Goal: Task Accomplishment & Management: Manage account settings

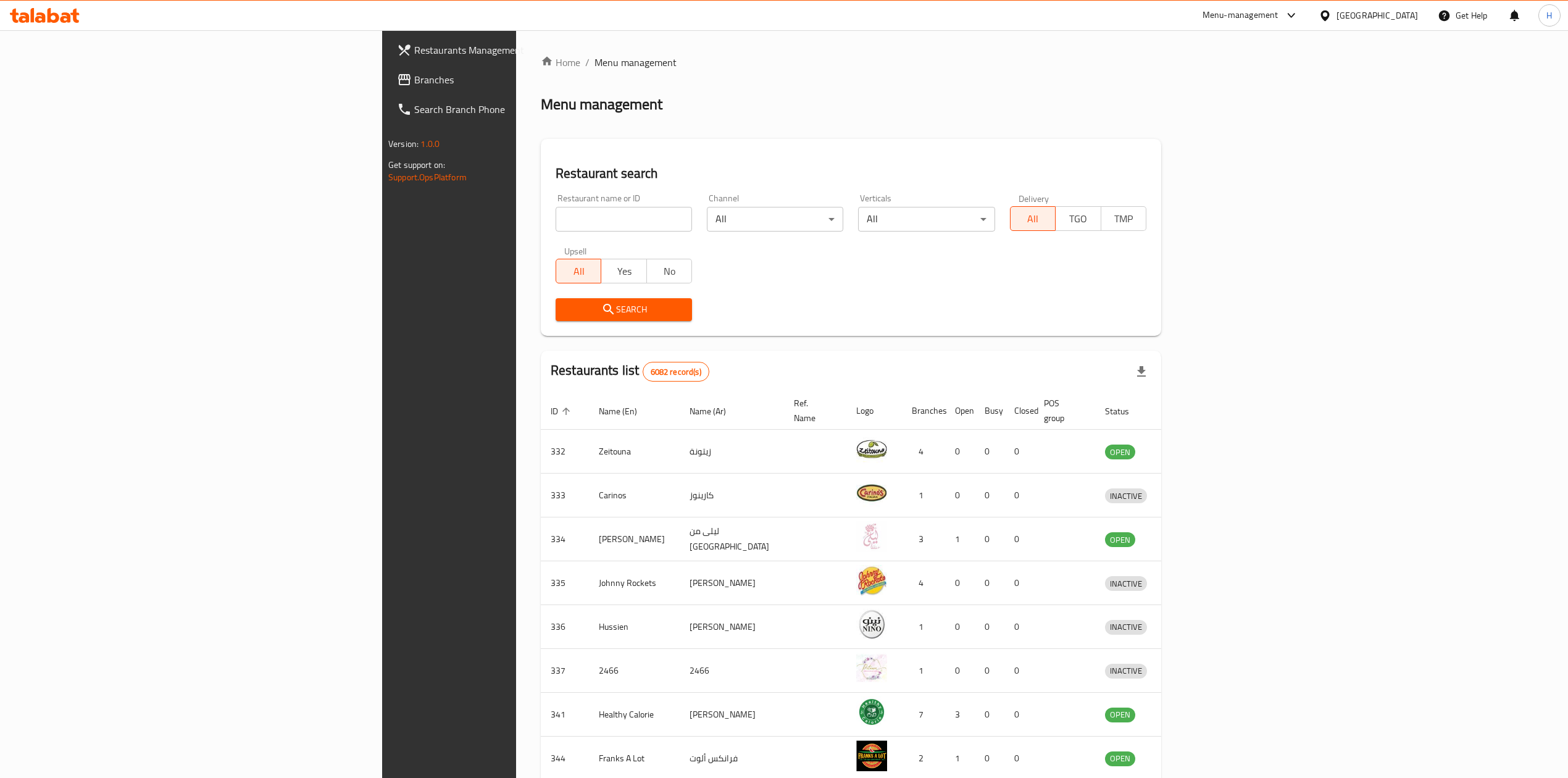
click at [556, 215] on input "search" at bounding box center [624, 219] width 137 height 25
type input "black pan"
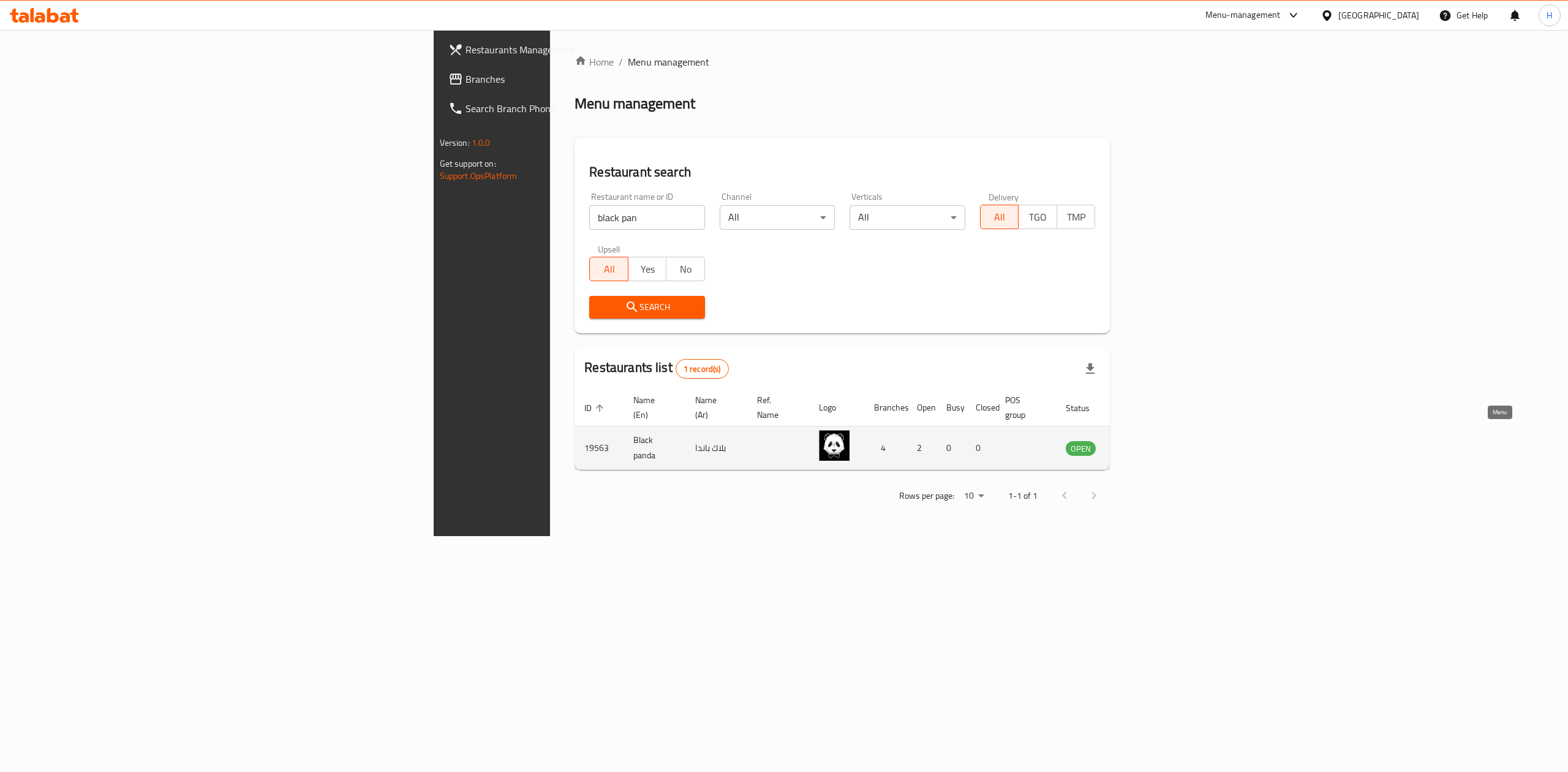
click at [1145, 441] on icon "enhanced table" at bounding box center [1138, 448] width 15 height 15
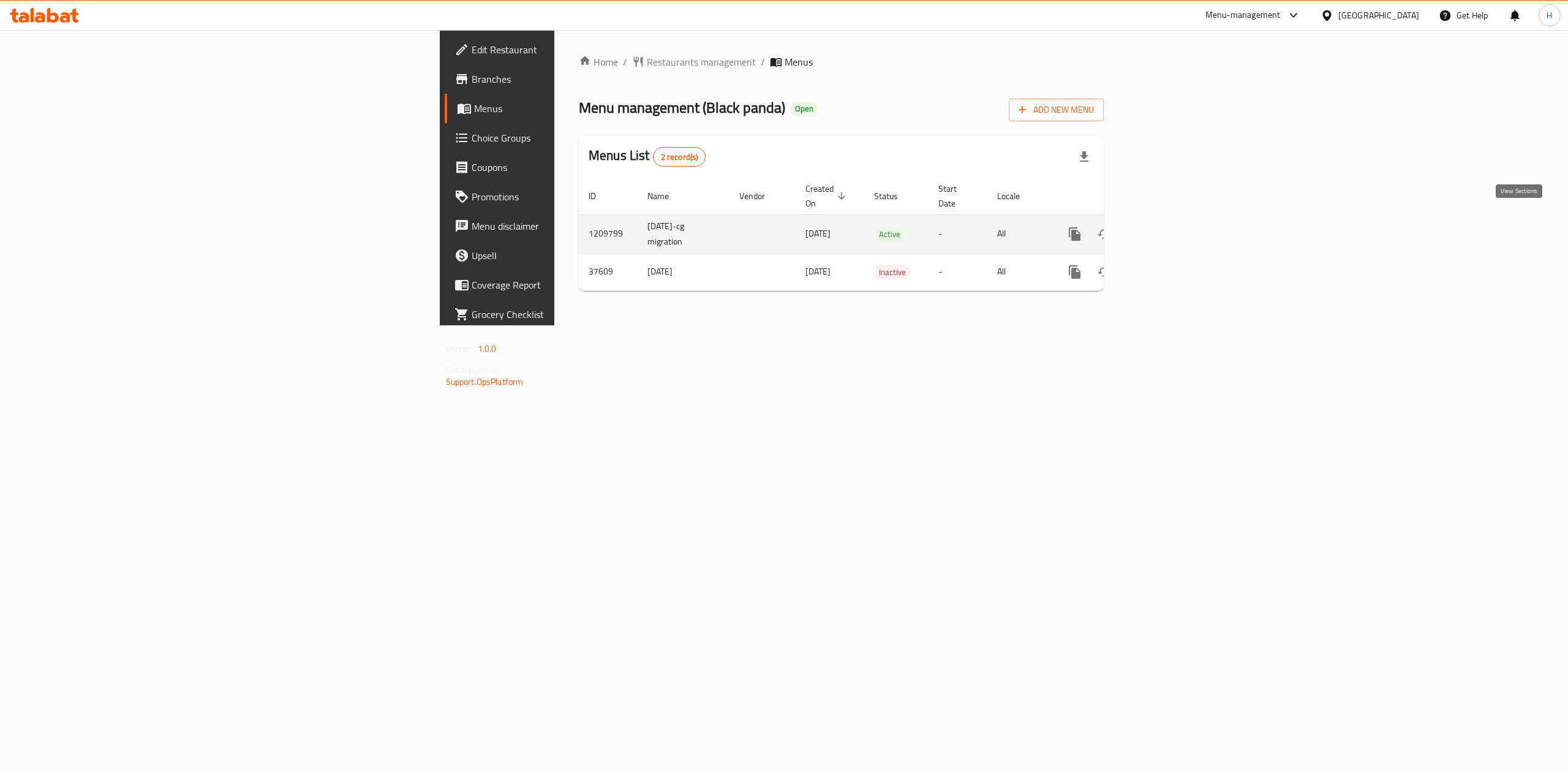
click at [1171, 227] on icon "enhanced table" at bounding box center [1163, 235] width 15 height 15
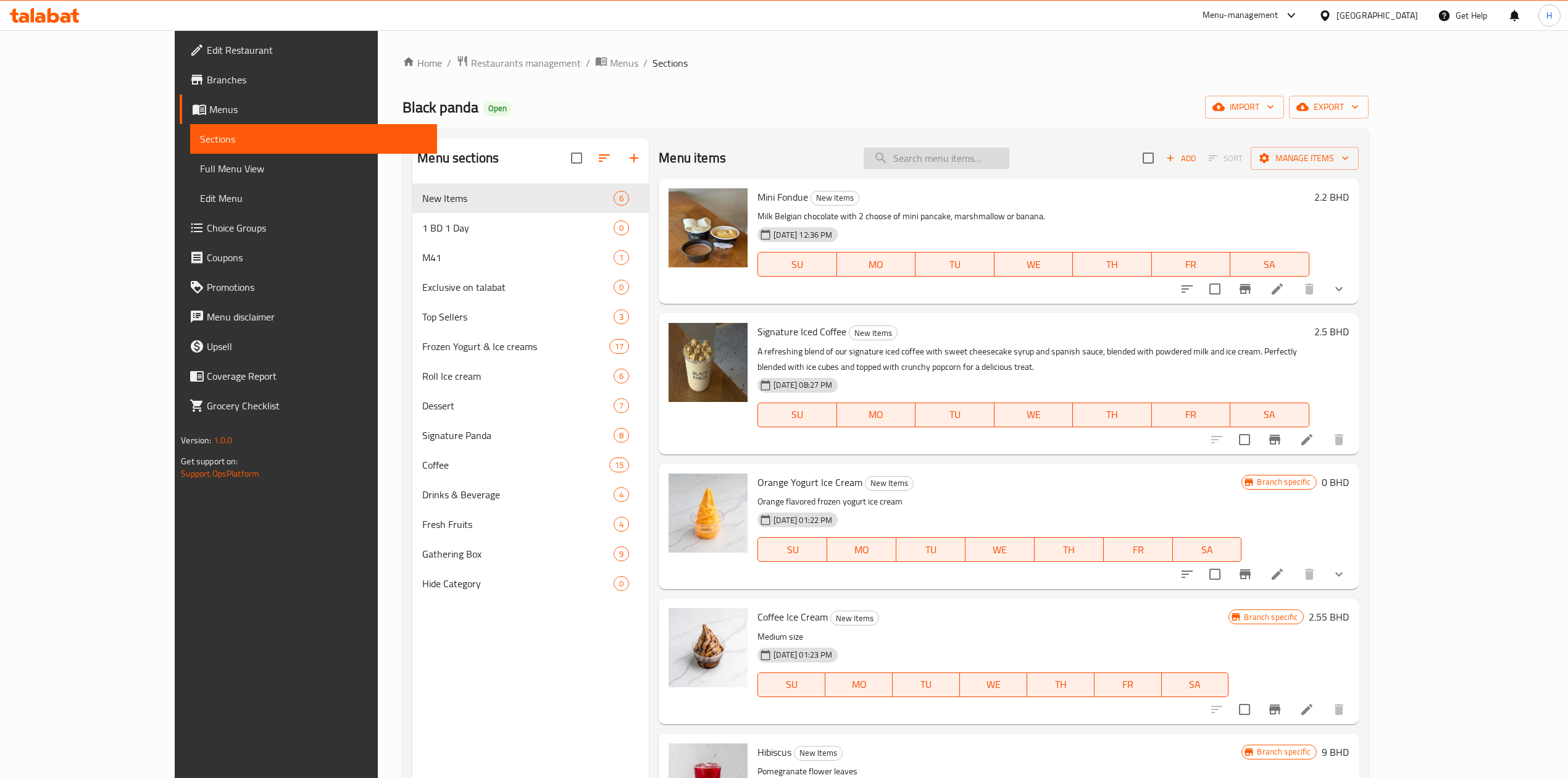
click at [986, 162] on input "search" at bounding box center [936, 158] width 145 height 22
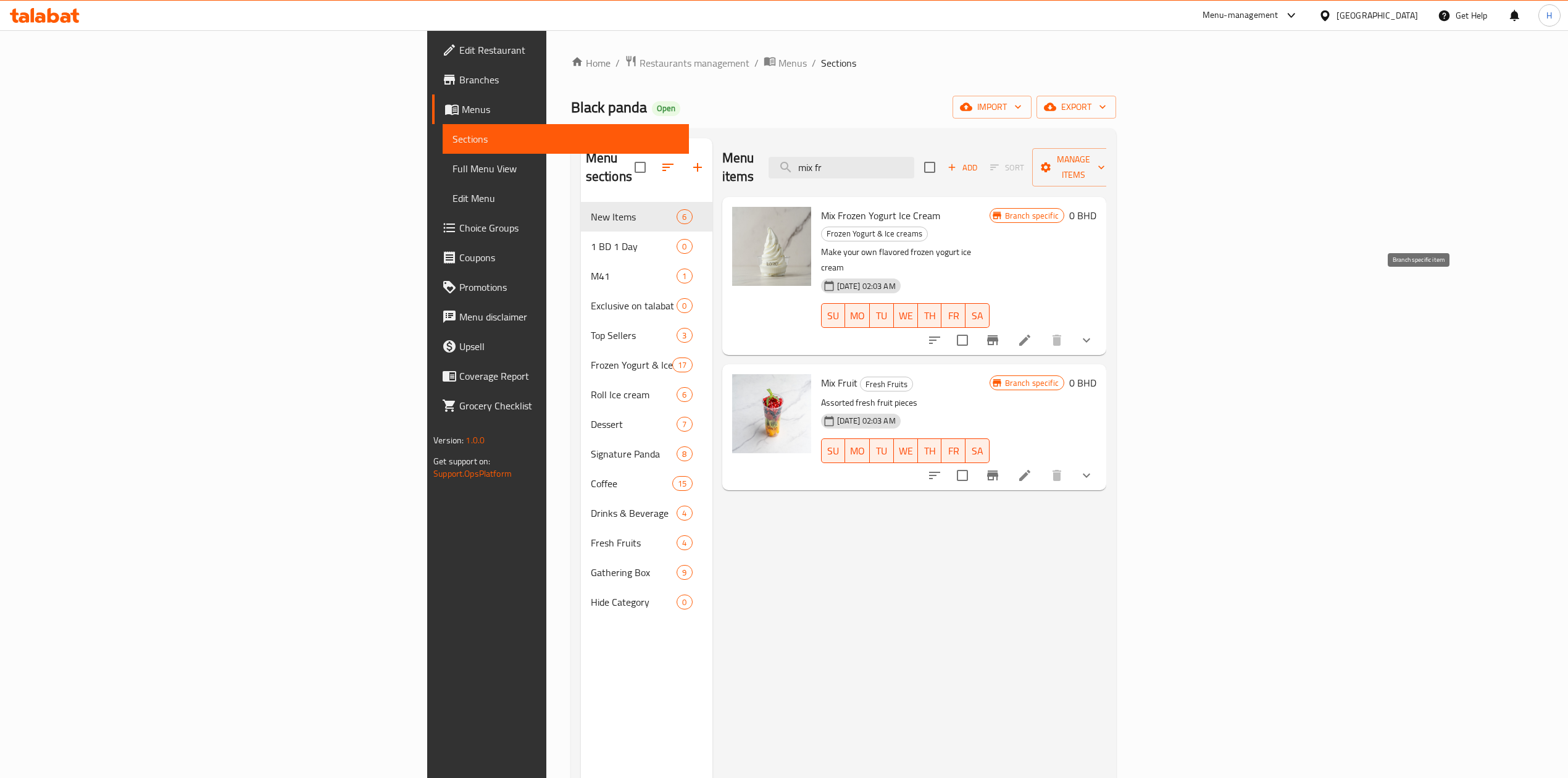
type input "mix fr"
click at [1007, 325] on button "Branch-specific-item" at bounding box center [992, 339] width 29 height 29
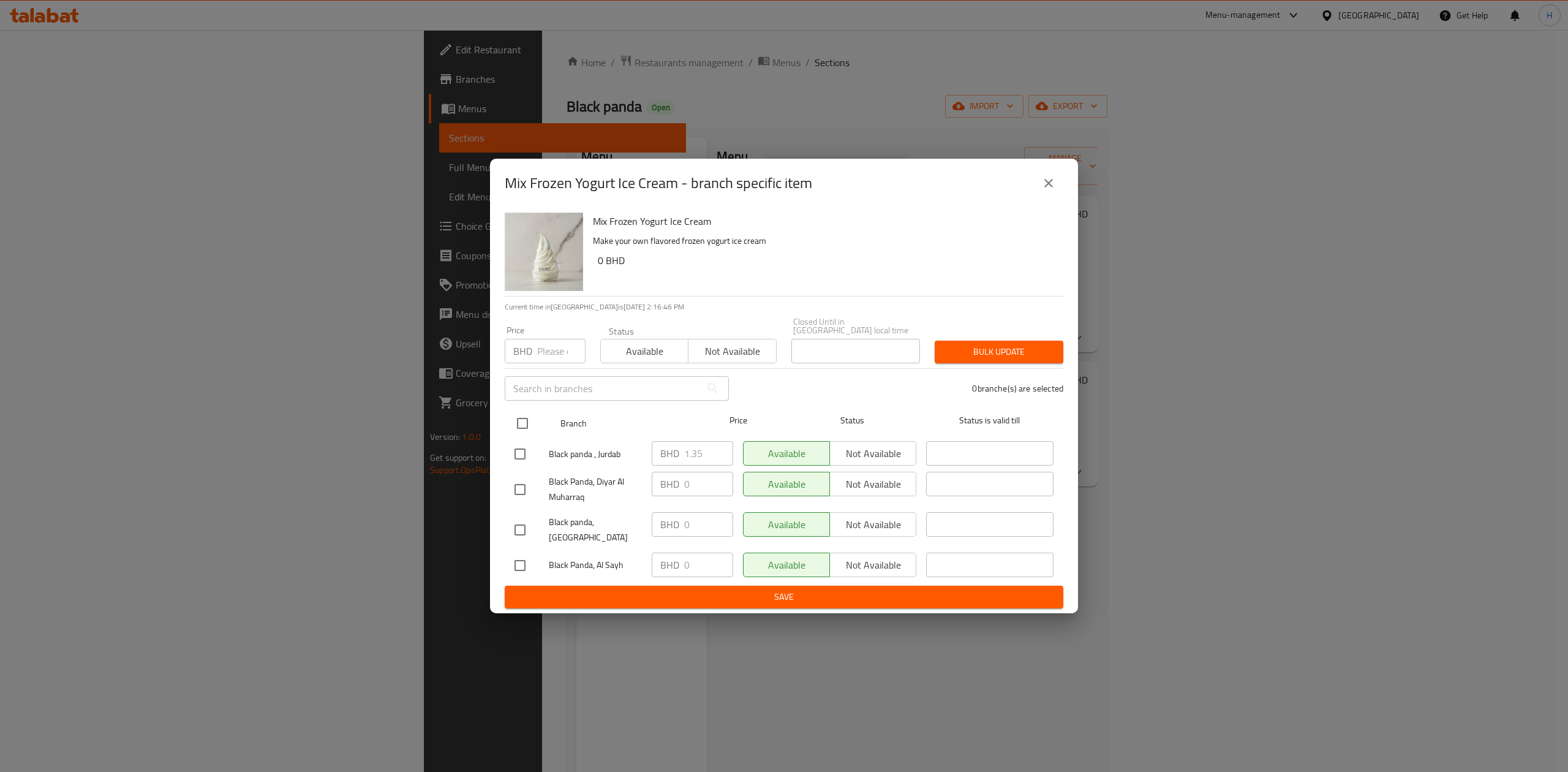
click at [508, 419] on div "Branch Price Status Status is valid till" at bounding box center [784, 423] width 559 height 31
click at [530, 414] on input "checkbox" at bounding box center [522, 424] width 26 height 26
checkbox input "true"
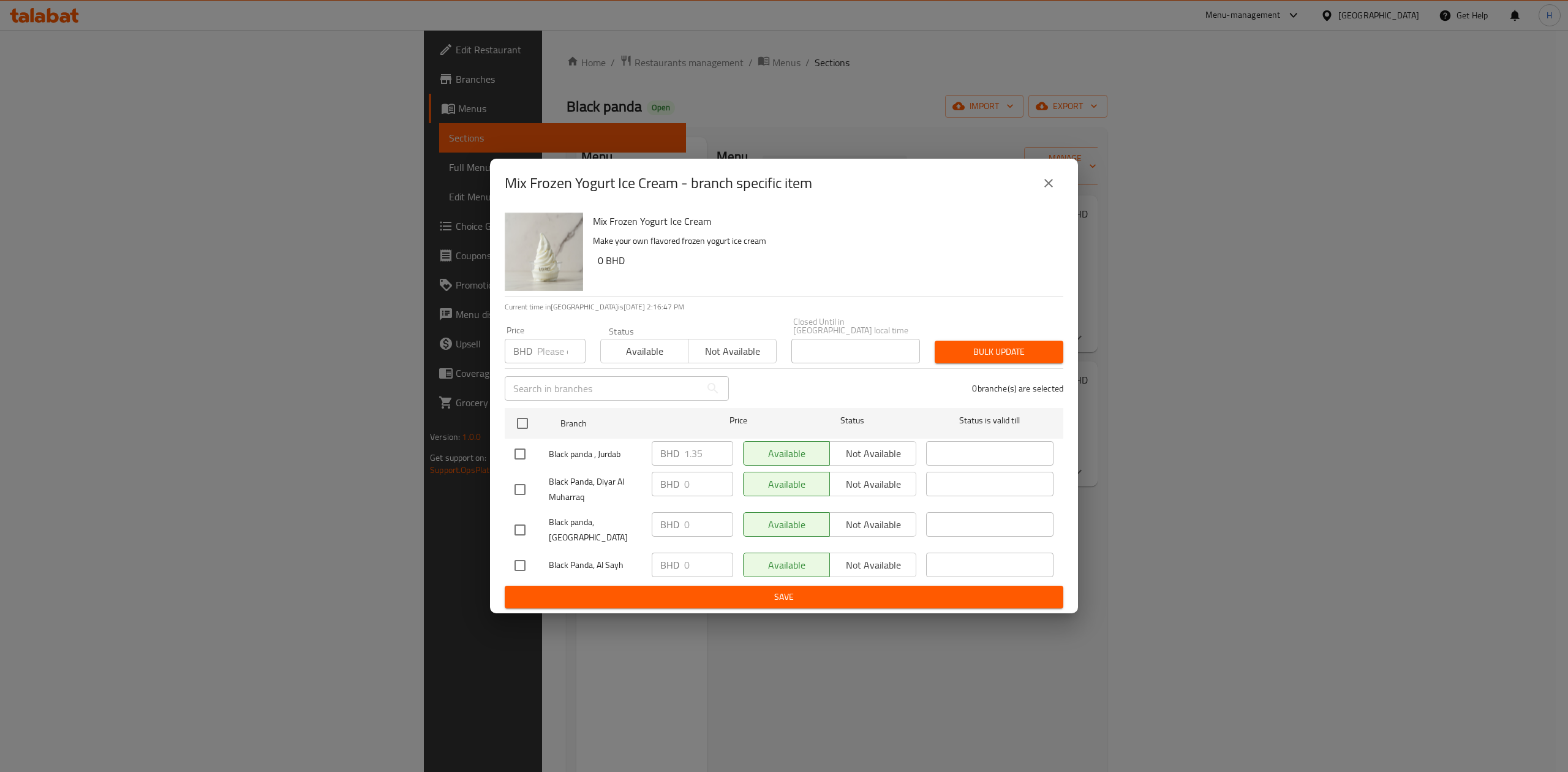
checkbox input "true"
drag, startPoint x: 586, startPoint y: 466, endPoint x: 440, endPoint y: 502, distance: 150.4
click at [440, 502] on div "Mix Frozen Yogurt Ice Cream - branch specific item Mix Frozen Yogurt Ice Cream …" at bounding box center [784, 386] width 1568 height 772
type input "0"
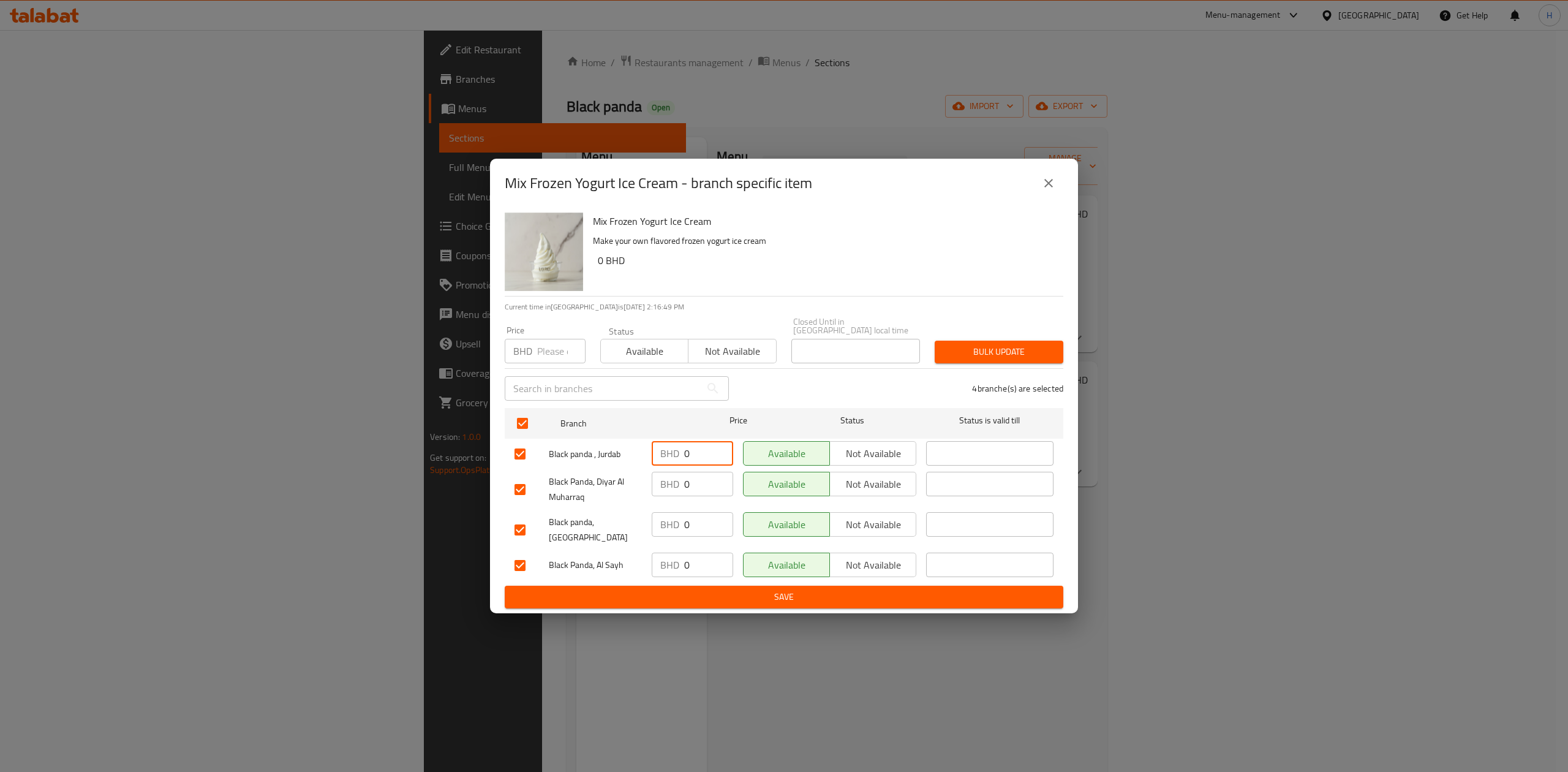
click at [768, 594] on span "Save" at bounding box center [784, 597] width 539 height 16
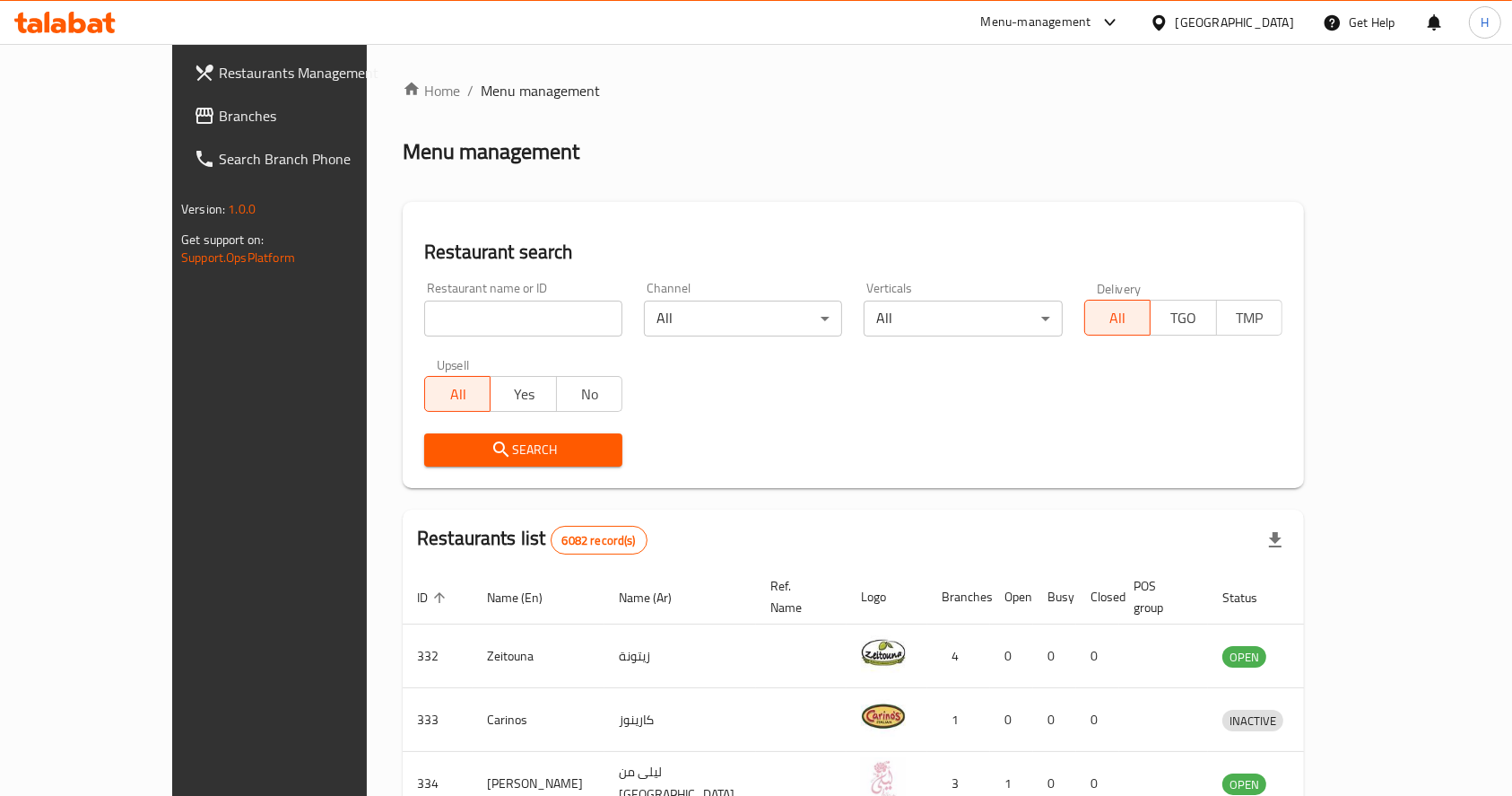
click at [425, 317] on input "search" at bounding box center [524, 319] width 198 height 36
type input "cheat"
click button "Search" at bounding box center [524, 450] width 198 height 33
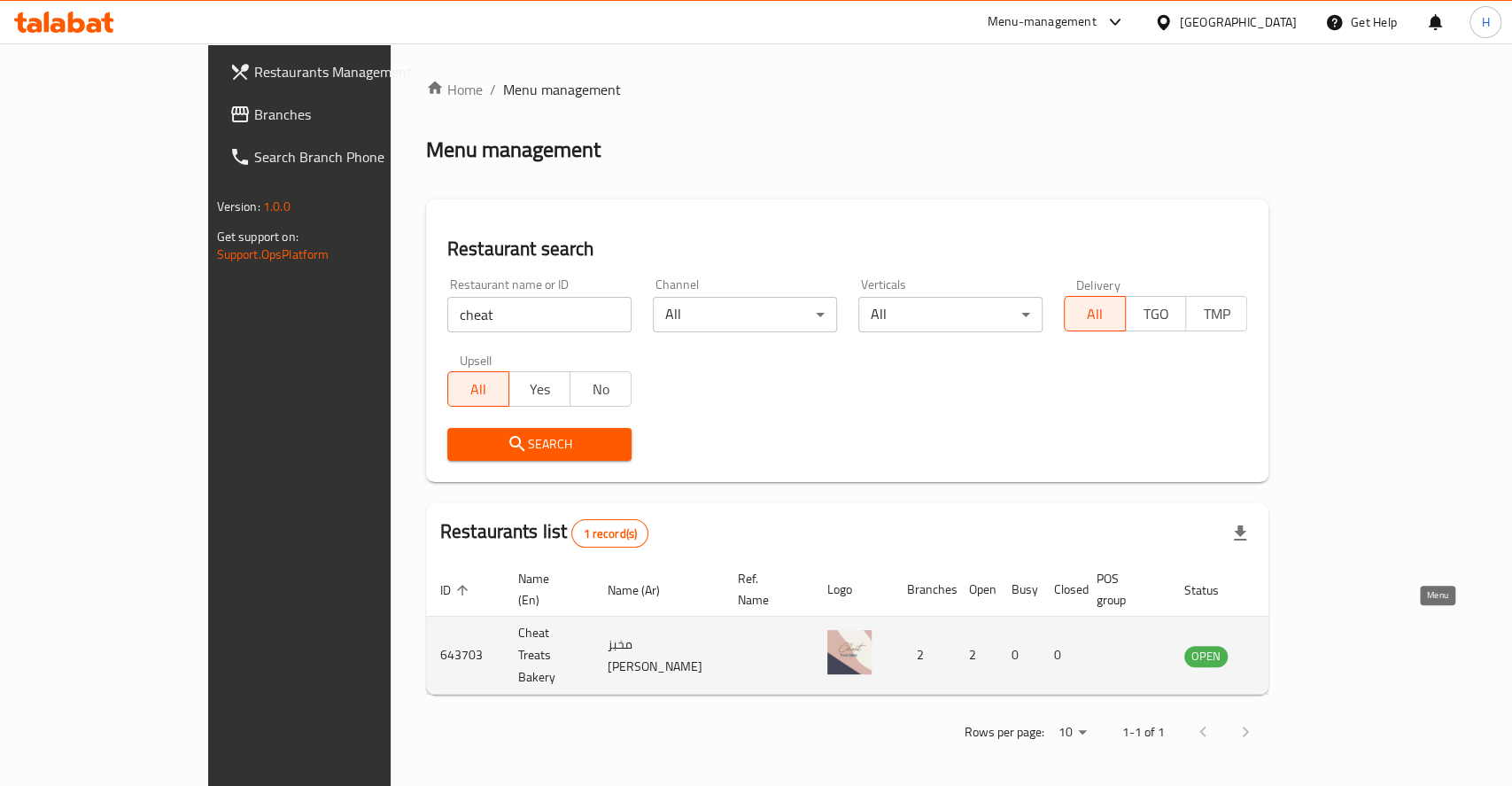
click at [1298, 645] on icon "enhanced table" at bounding box center [1289, 656] width 22 height 22
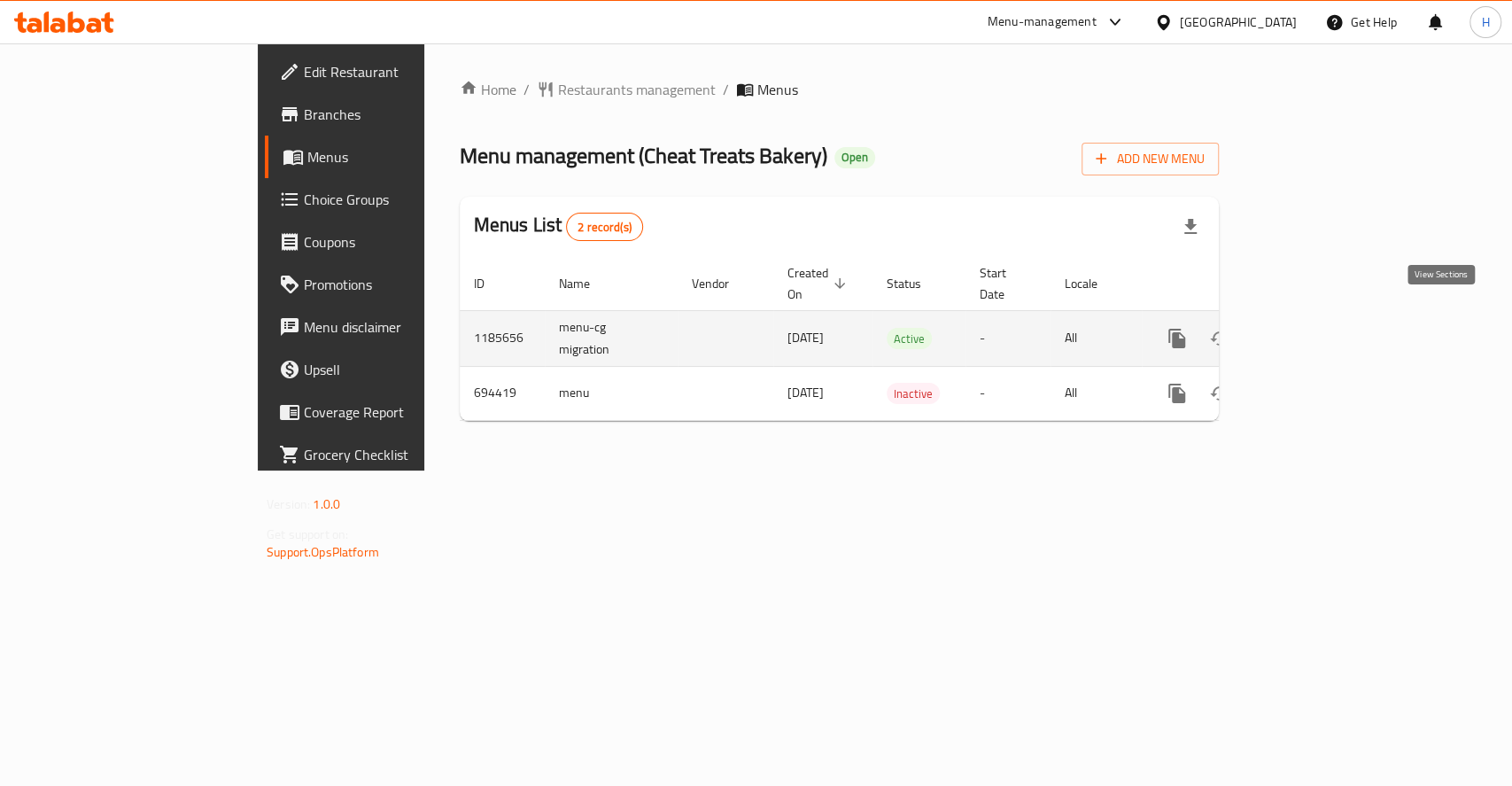
click at [1316, 328] on icon "enhanced table" at bounding box center [1305, 339] width 22 height 22
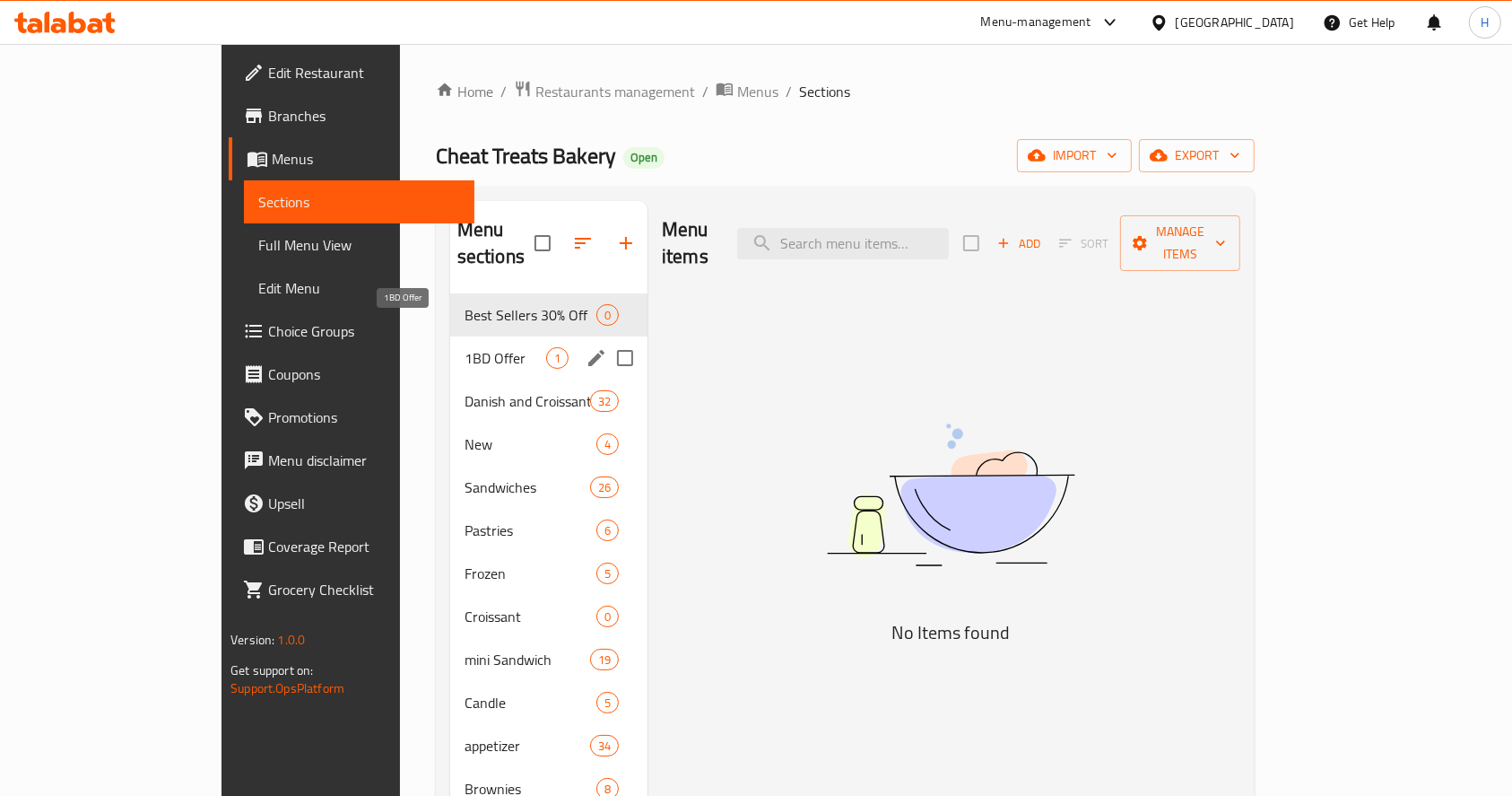
click at [464, 347] on span "1BD Offer" at bounding box center [505, 358] width 81 height 22
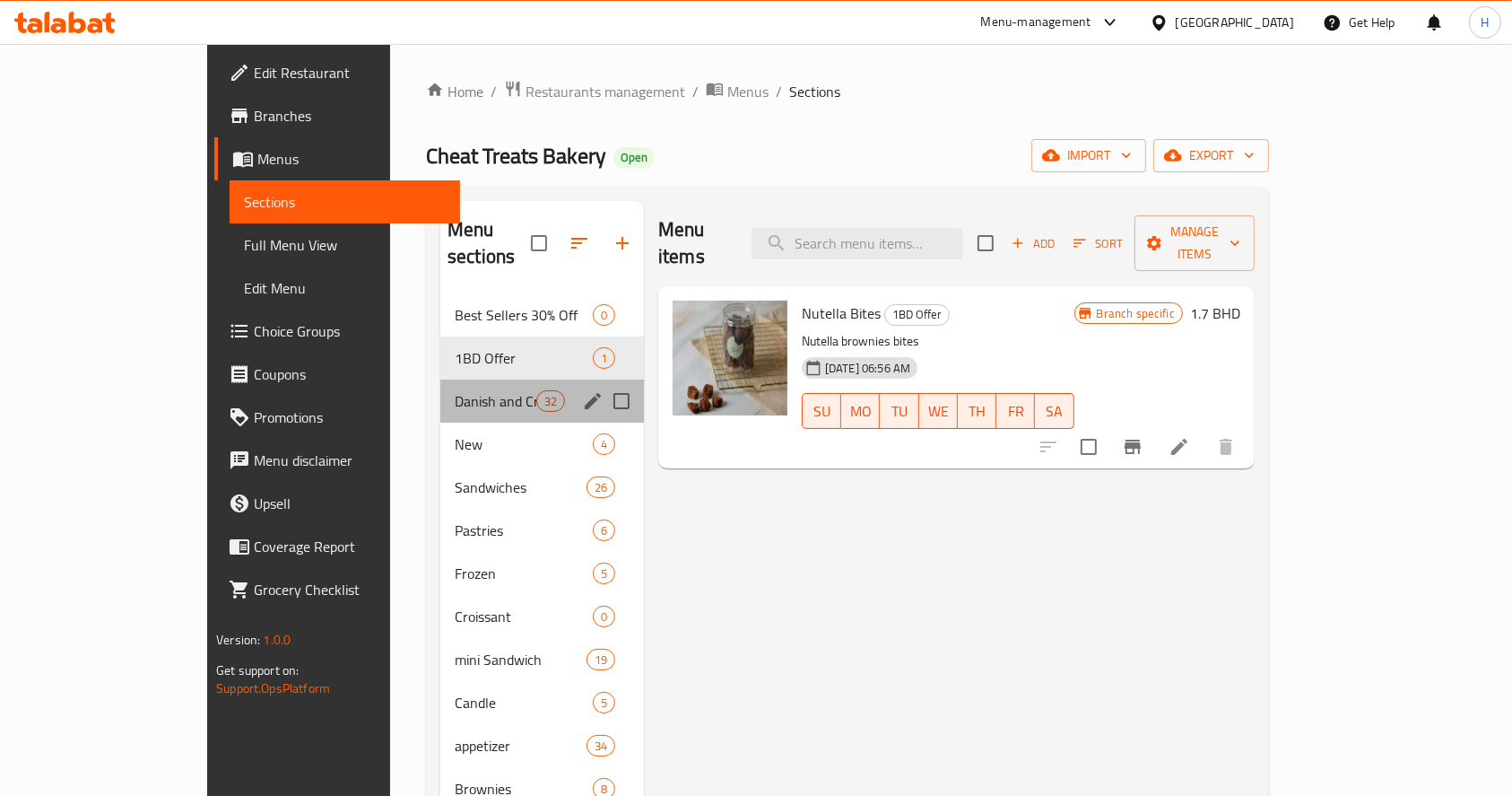
click at [441, 392] on div "Danish and Croissant 32" at bounding box center [542, 400] width 203 height 43
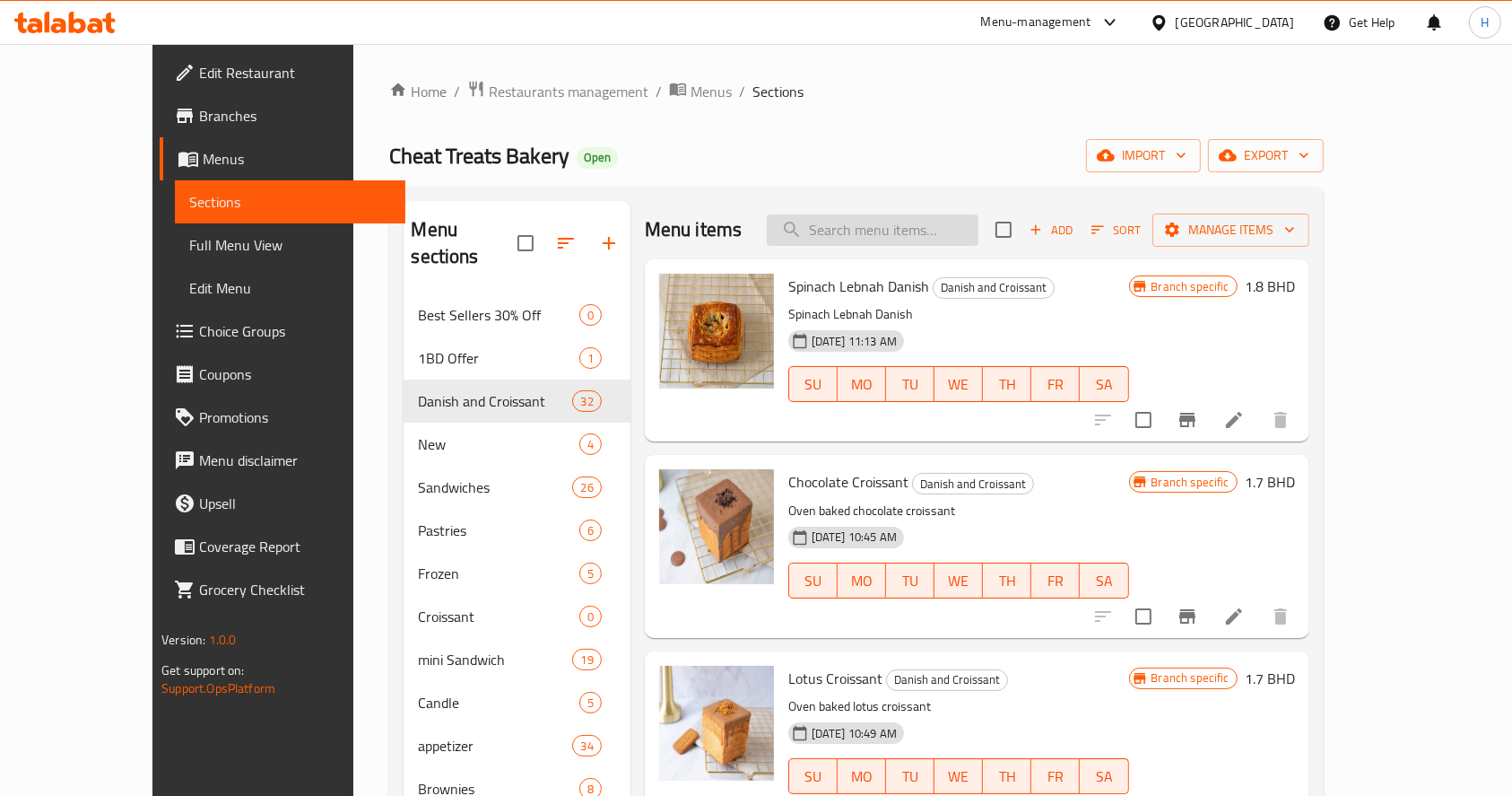
click at [968, 216] on input "search" at bounding box center [872, 230] width 211 height 32
type input "party"
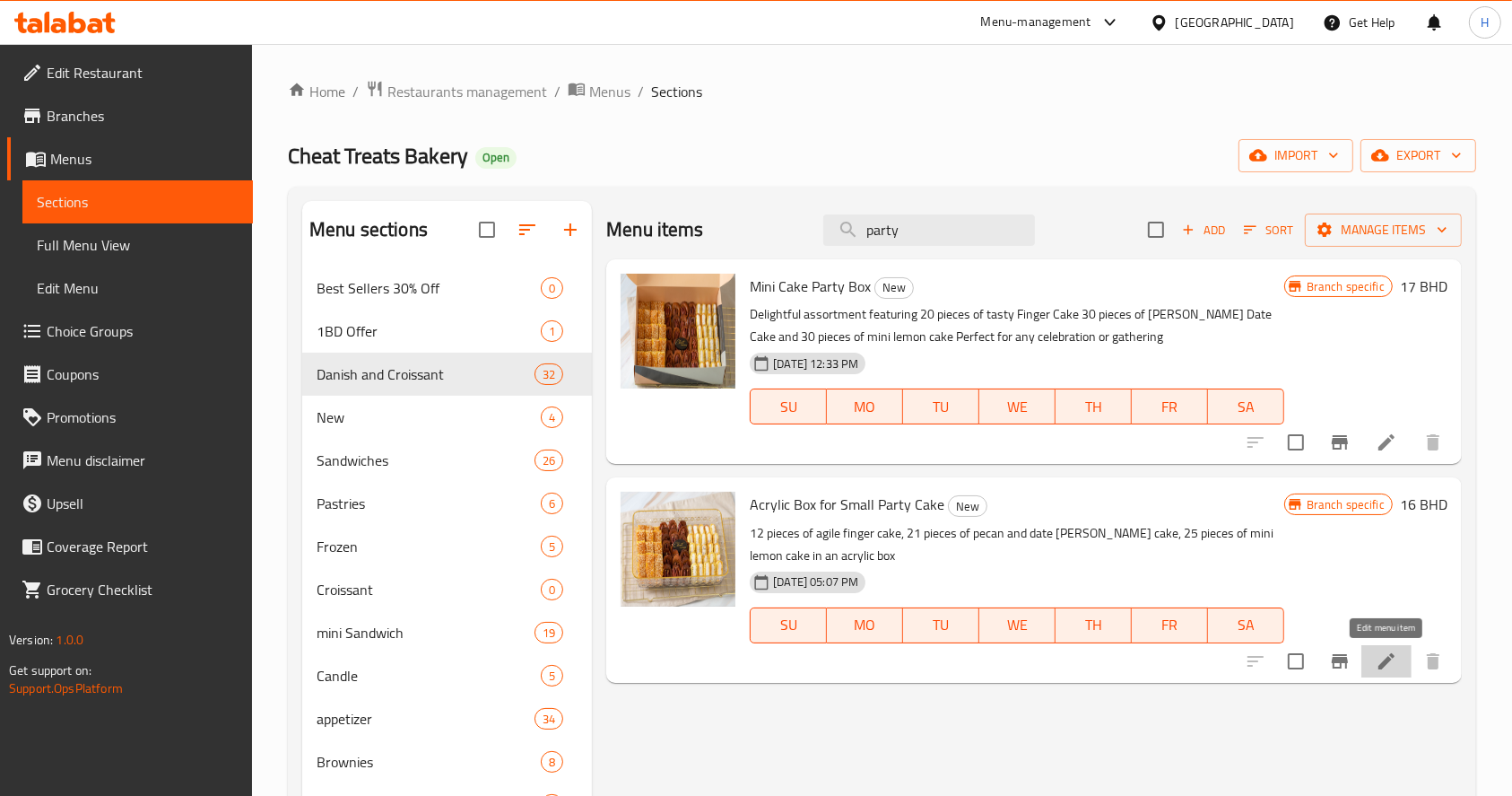
click at [1379, 671] on icon at bounding box center [1387, 661] width 22 height 22
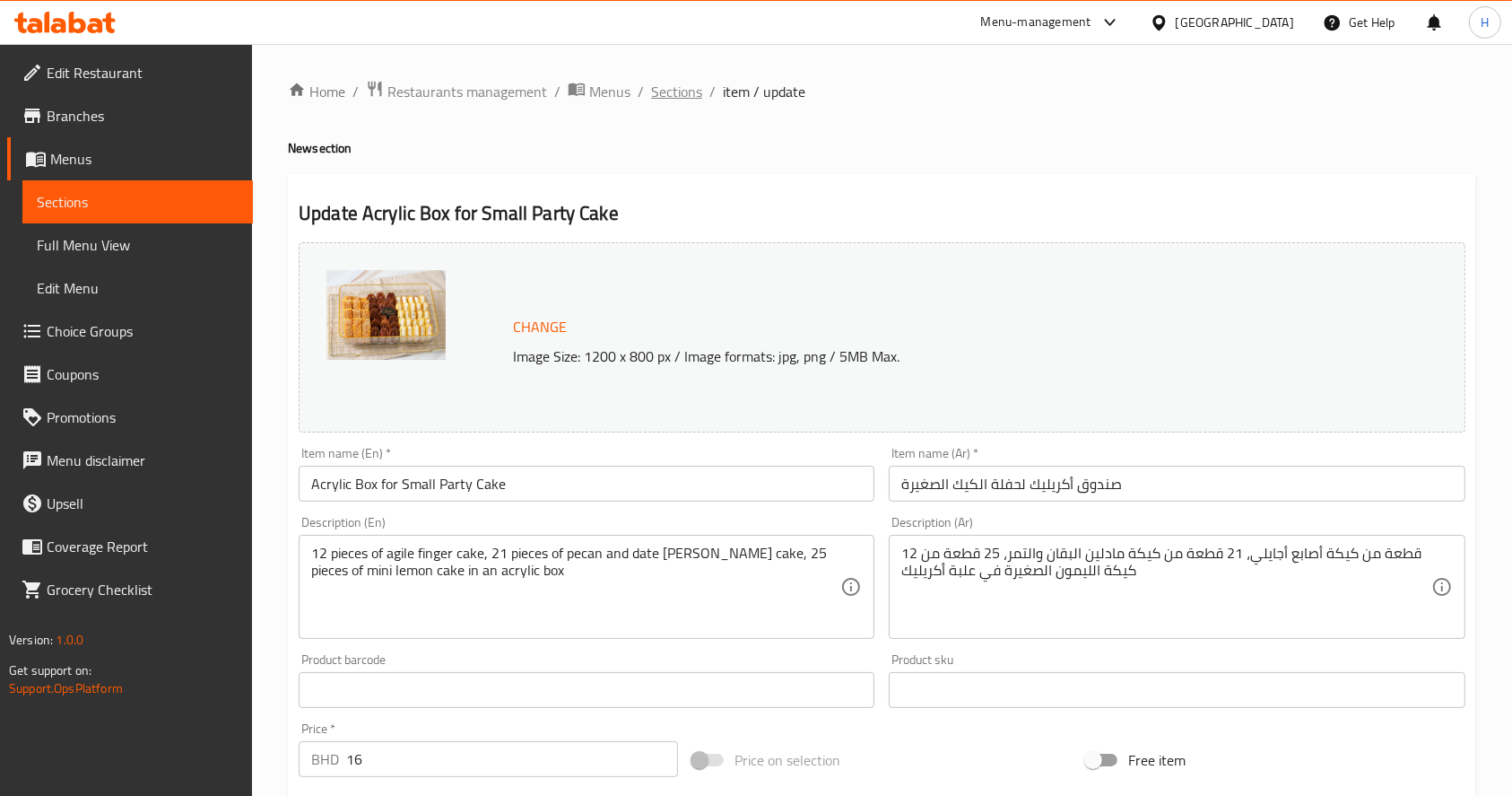
click at [658, 80] on span "Sections" at bounding box center [677, 91] width 52 height 22
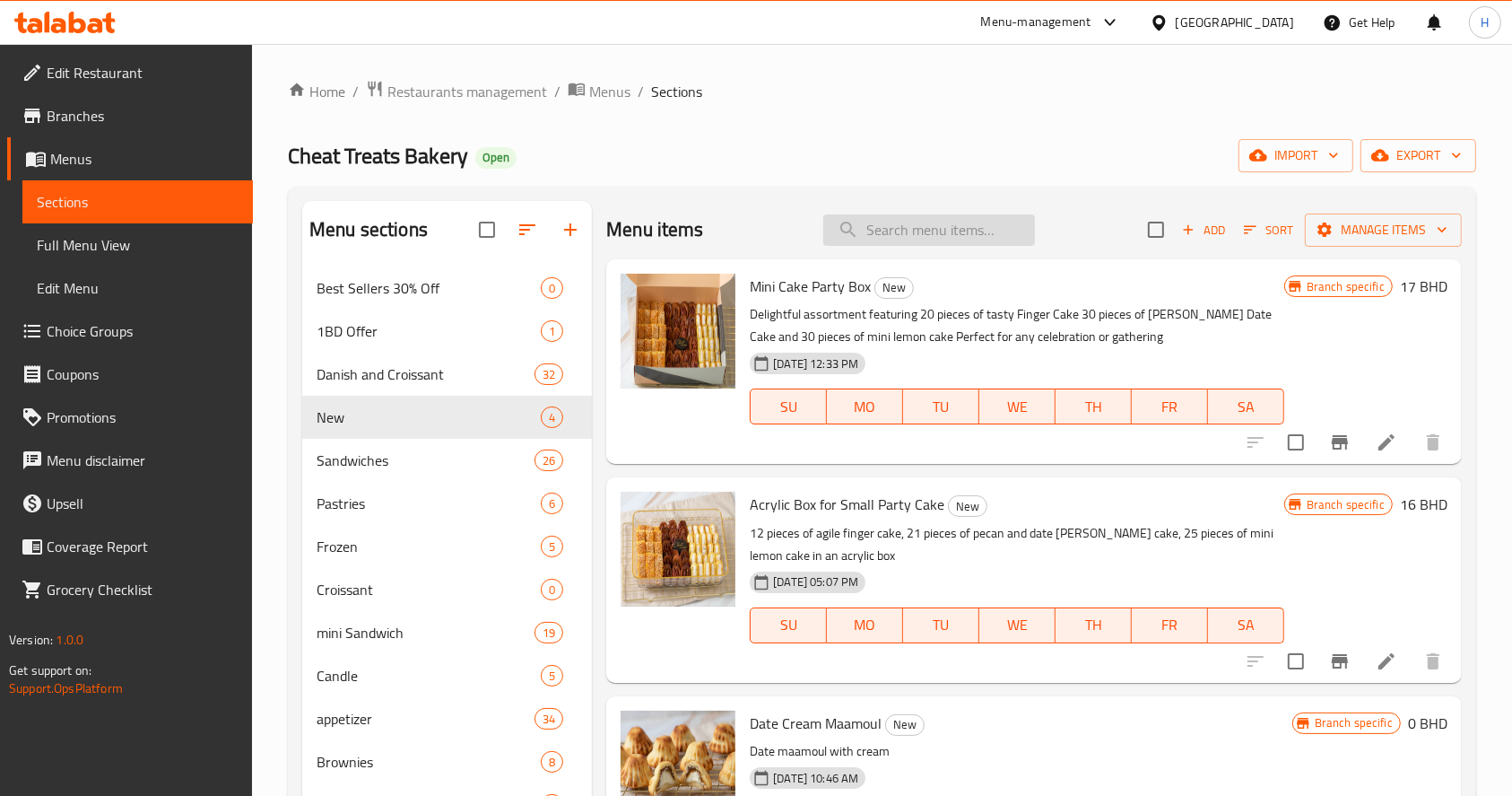
click at [987, 230] on input "search" at bounding box center [929, 230] width 211 height 32
paste input "Appetizer Party box"
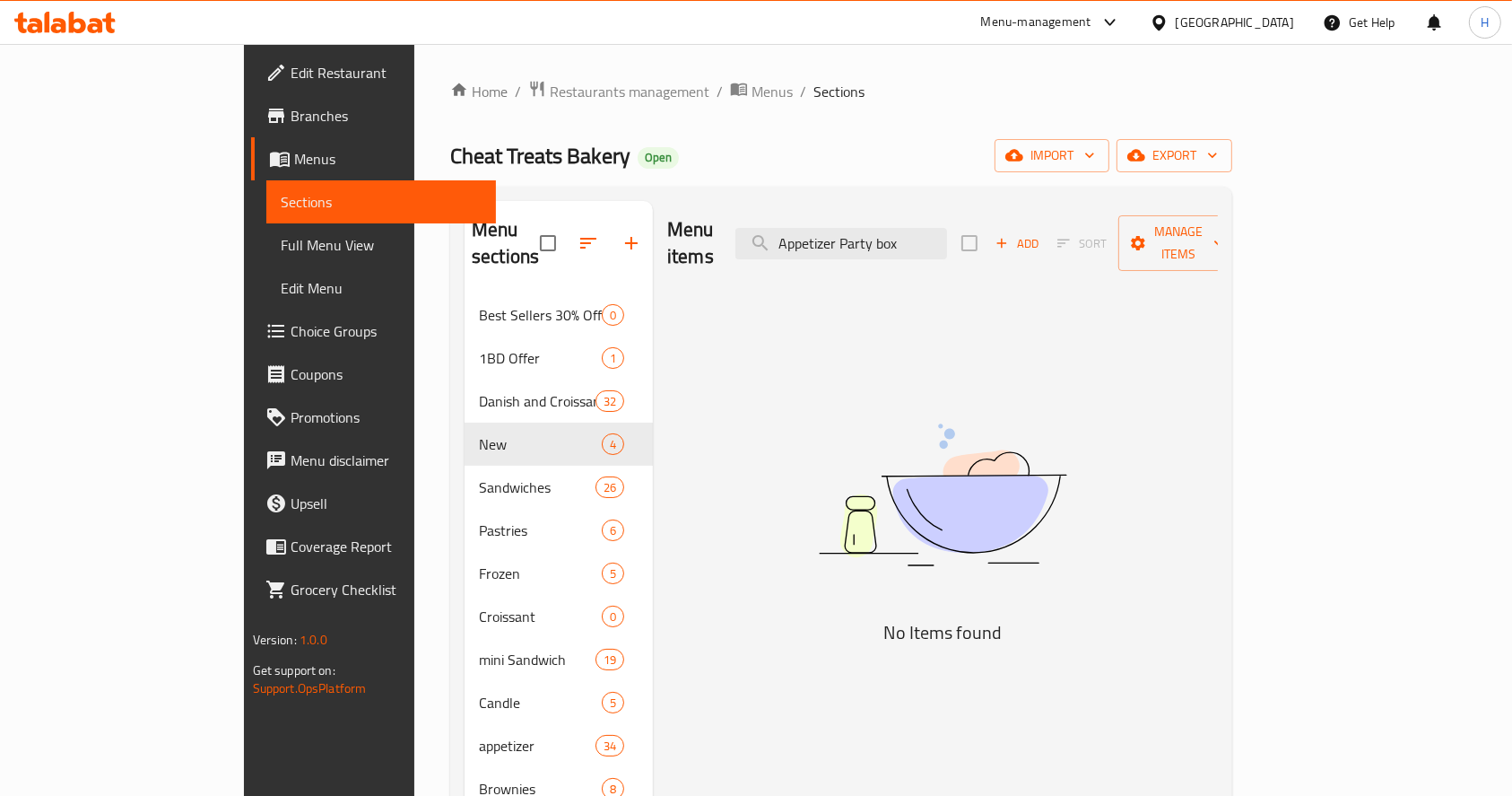
click at [1194, 202] on div "Menu items Appetizer Party box Add Sort Manage items" at bounding box center [943, 244] width 551 height 85
drag, startPoint x: 1067, startPoint y: 244, endPoint x: 1173, endPoint y: 239, distance: 106.1
click at [1173, 239] on div "Menu items Appetizer Party Add Sort Manage items" at bounding box center [943, 244] width 551 height 85
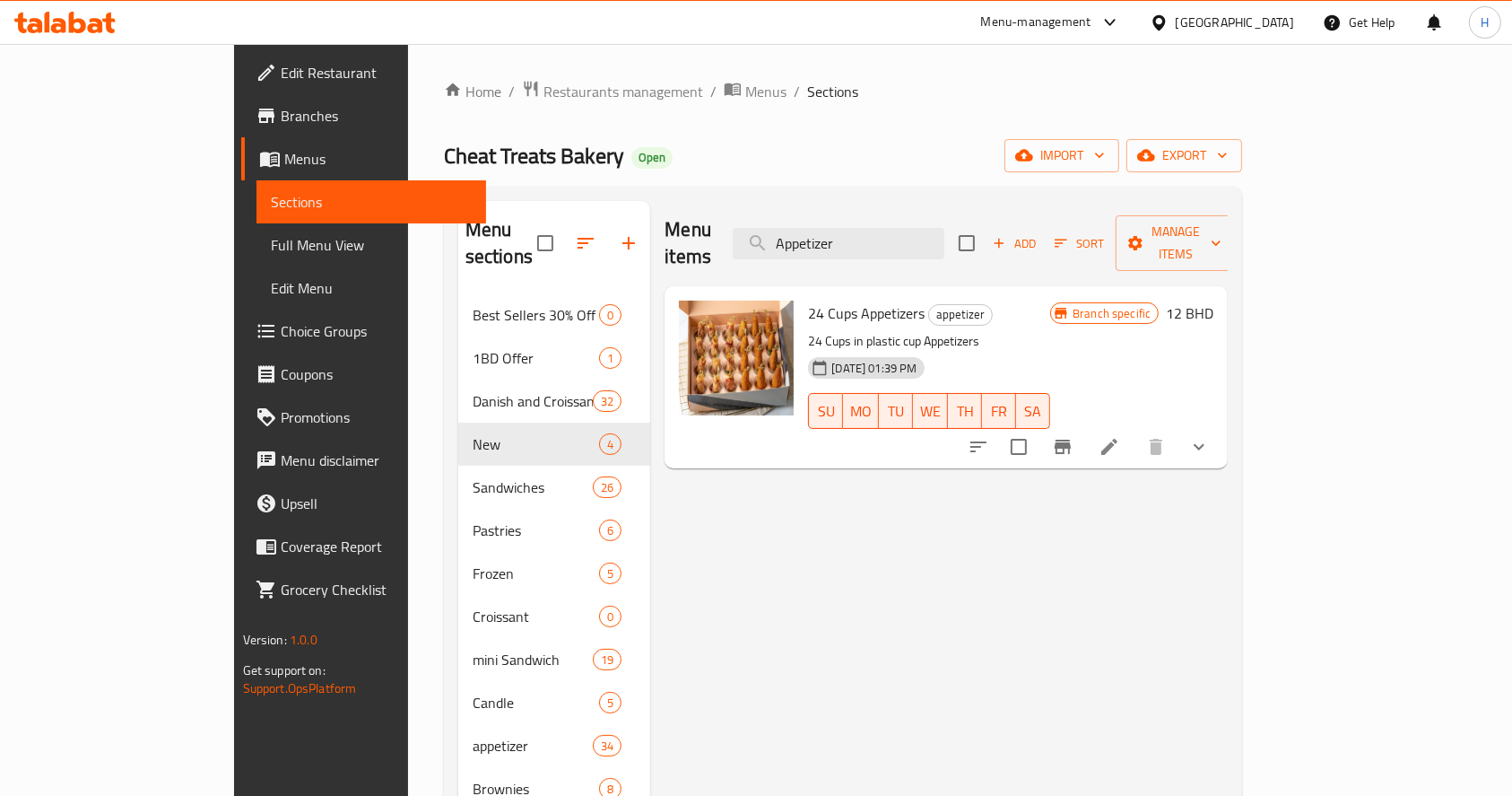
drag, startPoint x: 947, startPoint y: 237, endPoint x: 264, endPoint y: 313, distance: 687.2
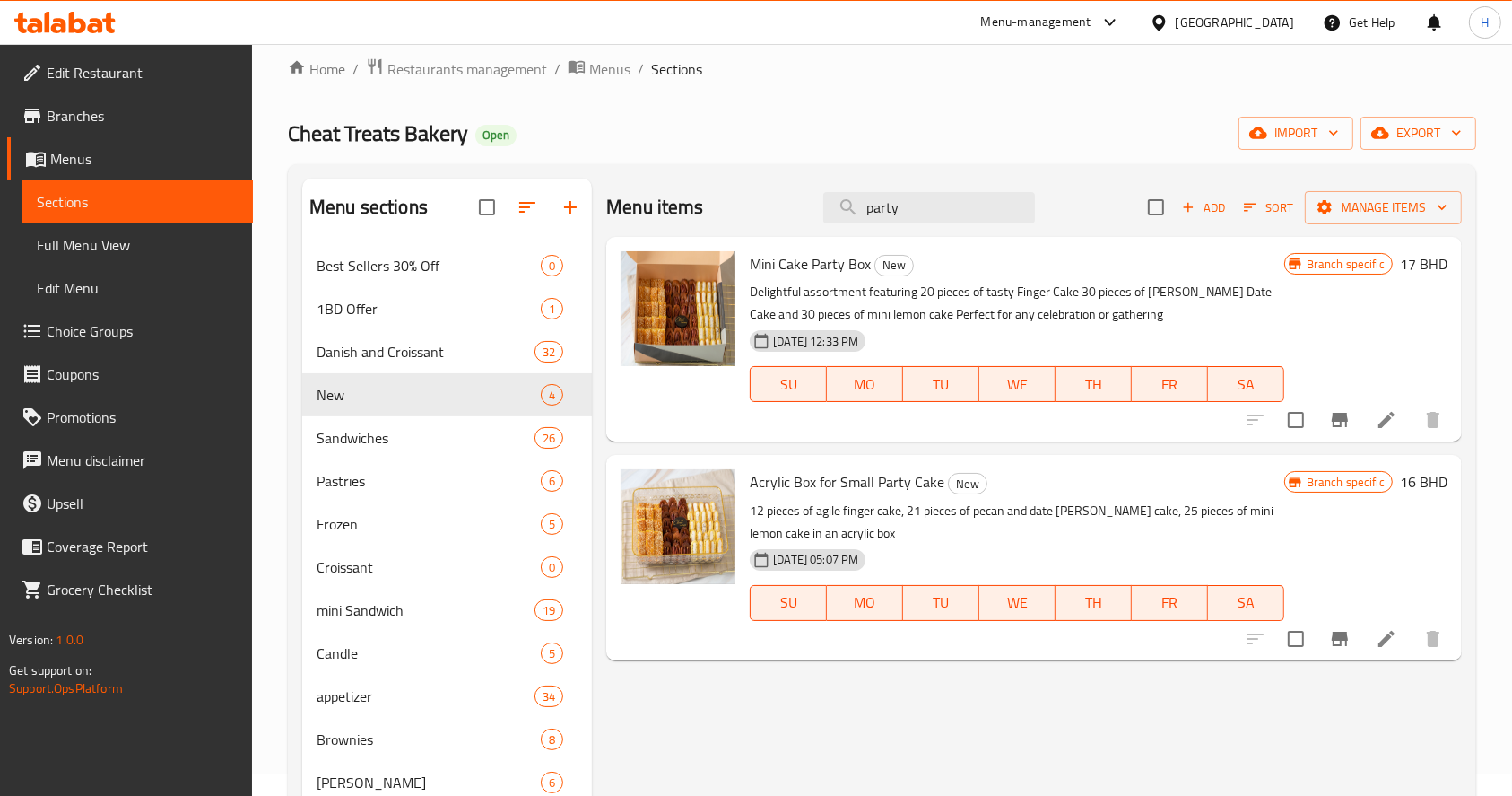
scroll to position [24, 0]
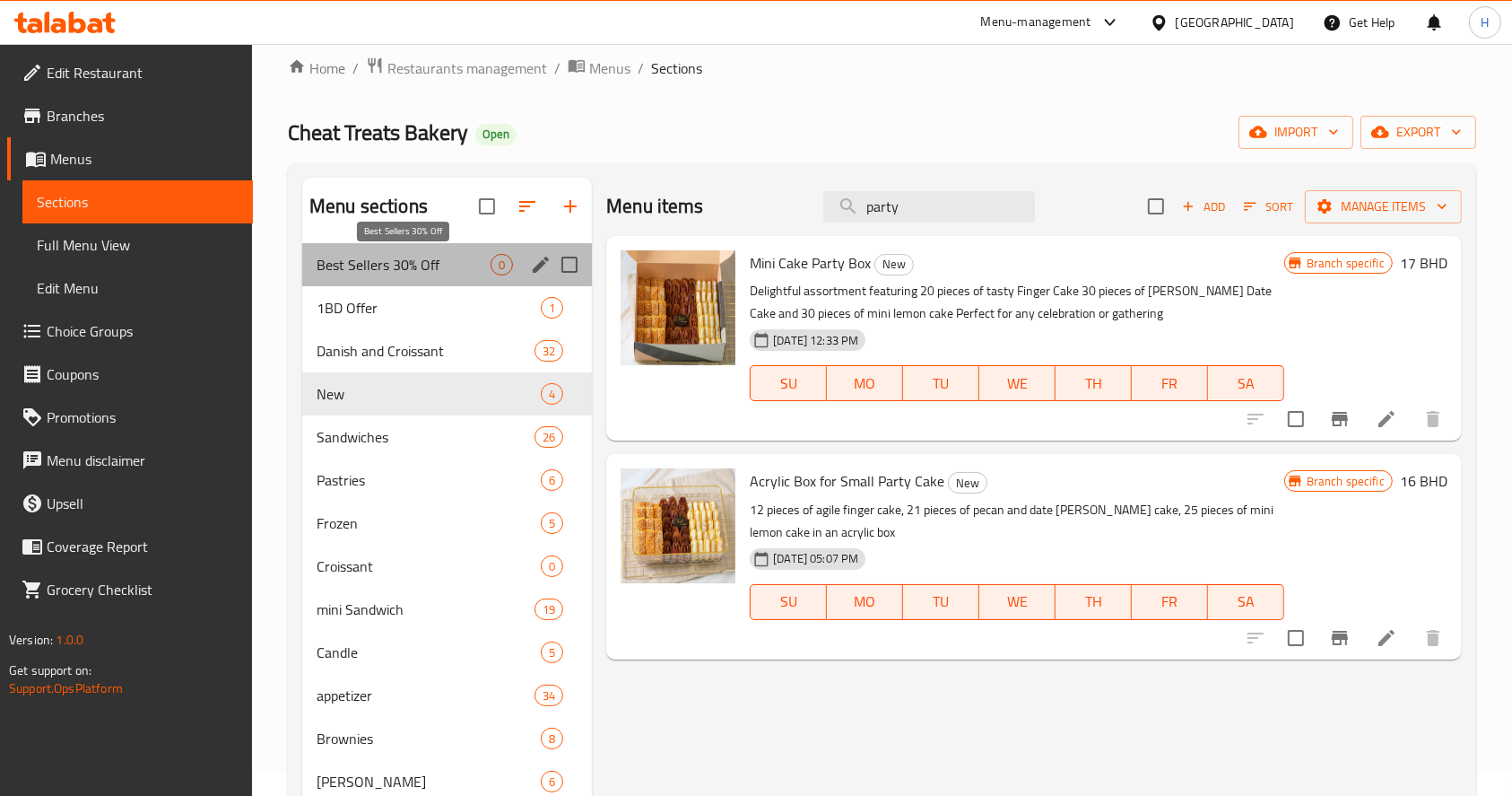
click at [455, 266] on span "Best Sellers 30% Off" at bounding box center [403, 265] width 174 height 22
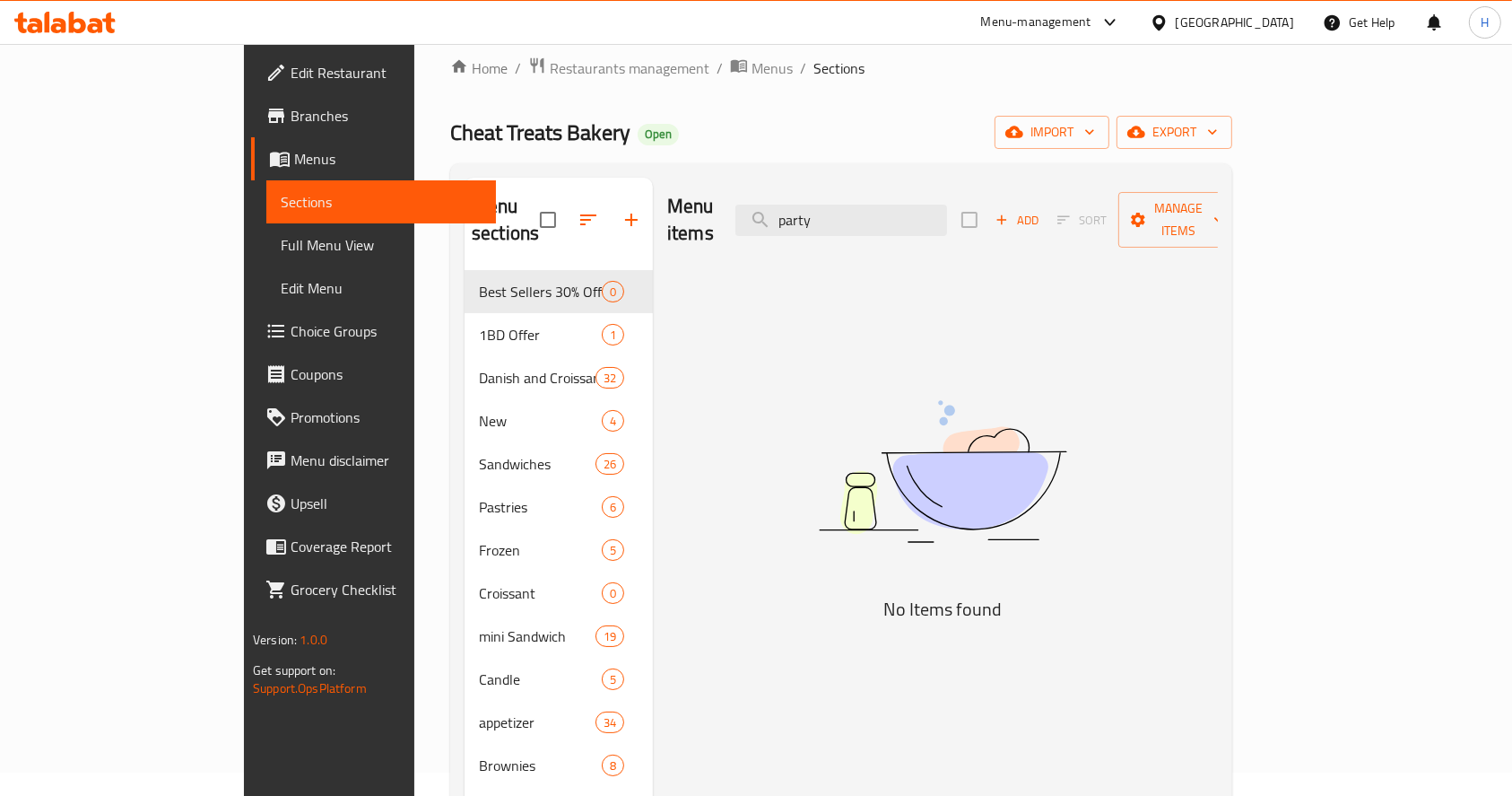
drag, startPoint x: 986, startPoint y: 199, endPoint x: 489, endPoint y: 232, distance: 498.1
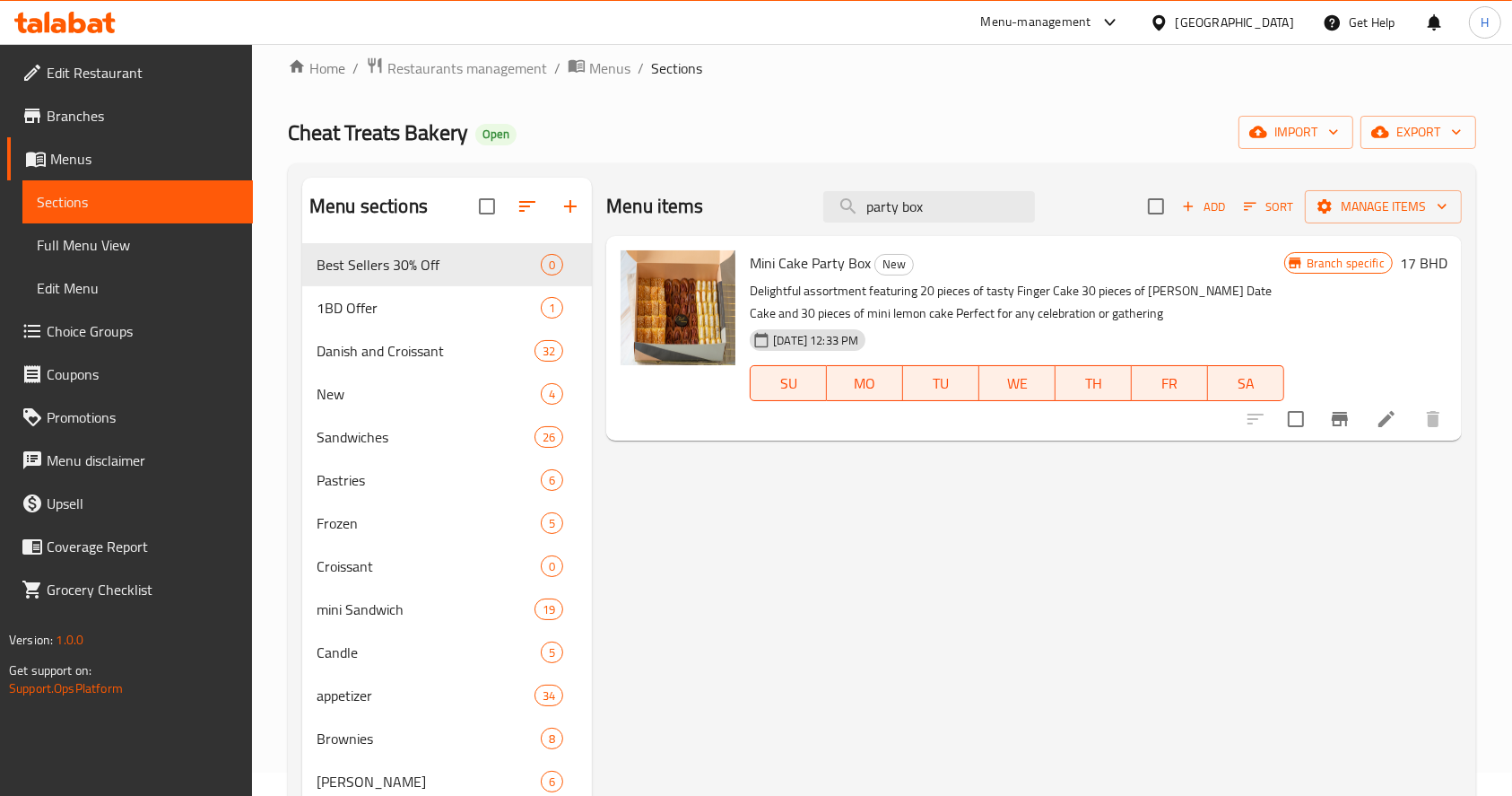
drag, startPoint x: 689, startPoint y: 248, endPoint x: 599, endPoint y: 250, distance: 90.0
paste input "Appetizer P"
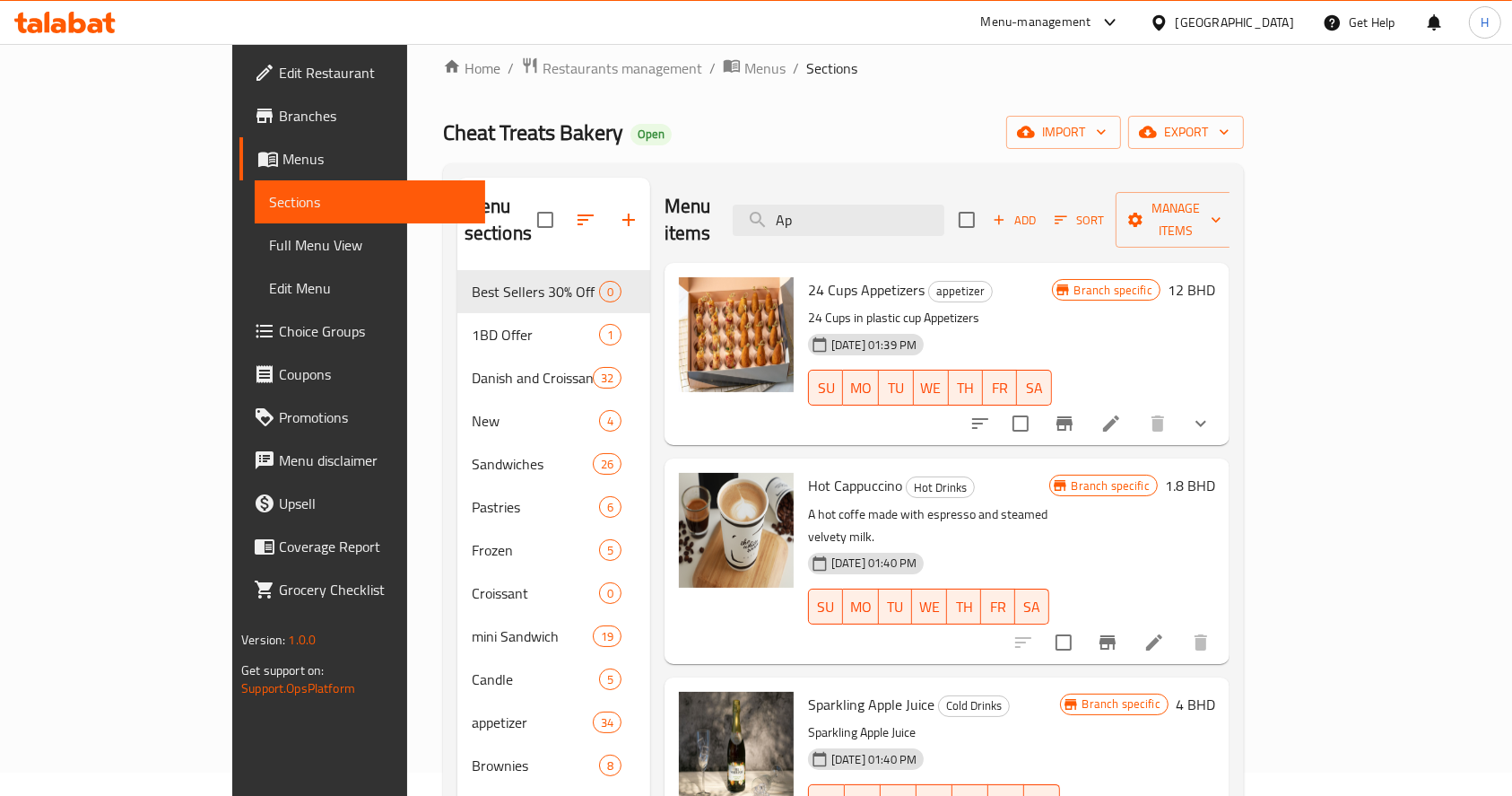
type input "A"
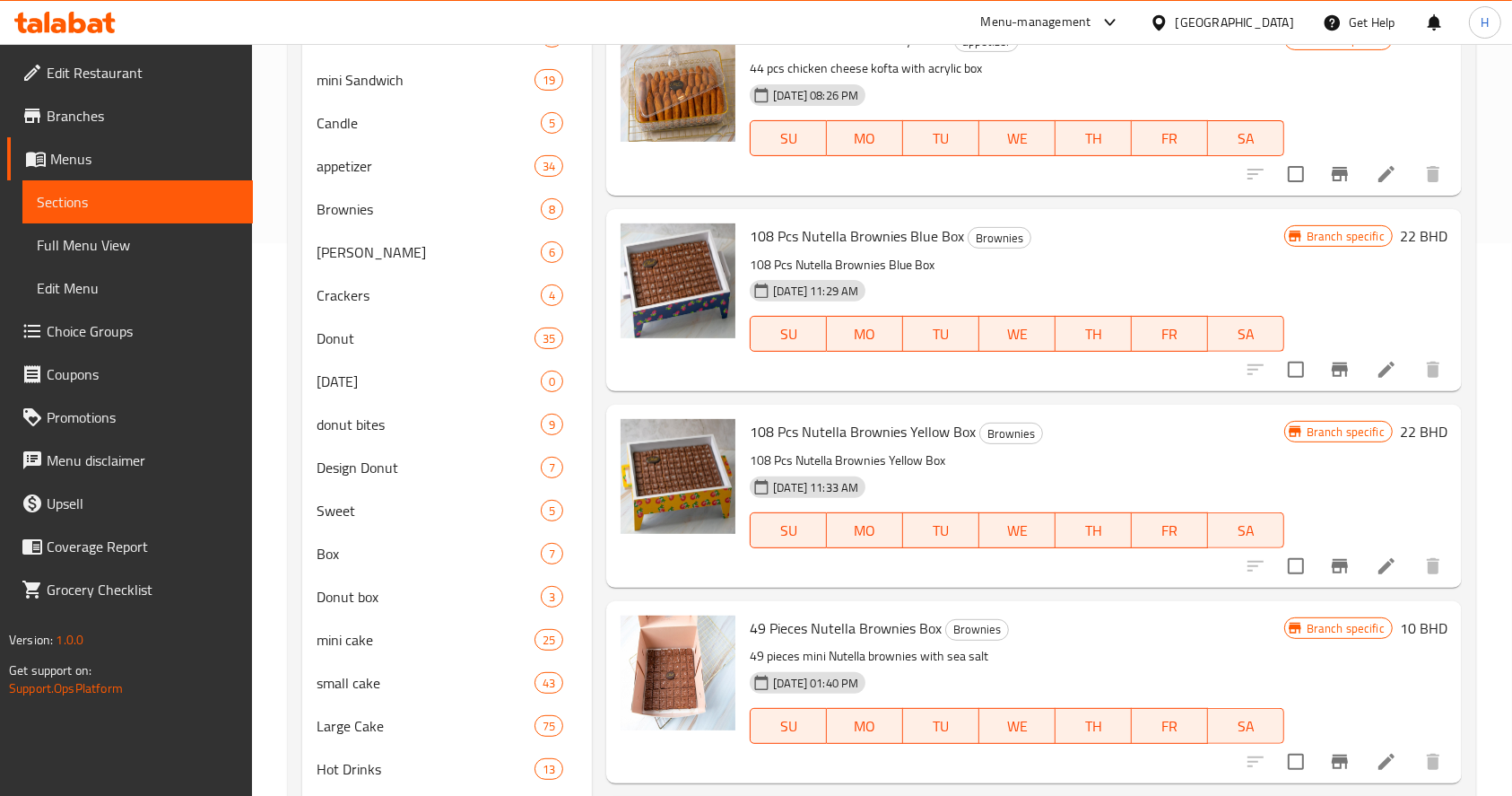
scroll to position [577, 0]
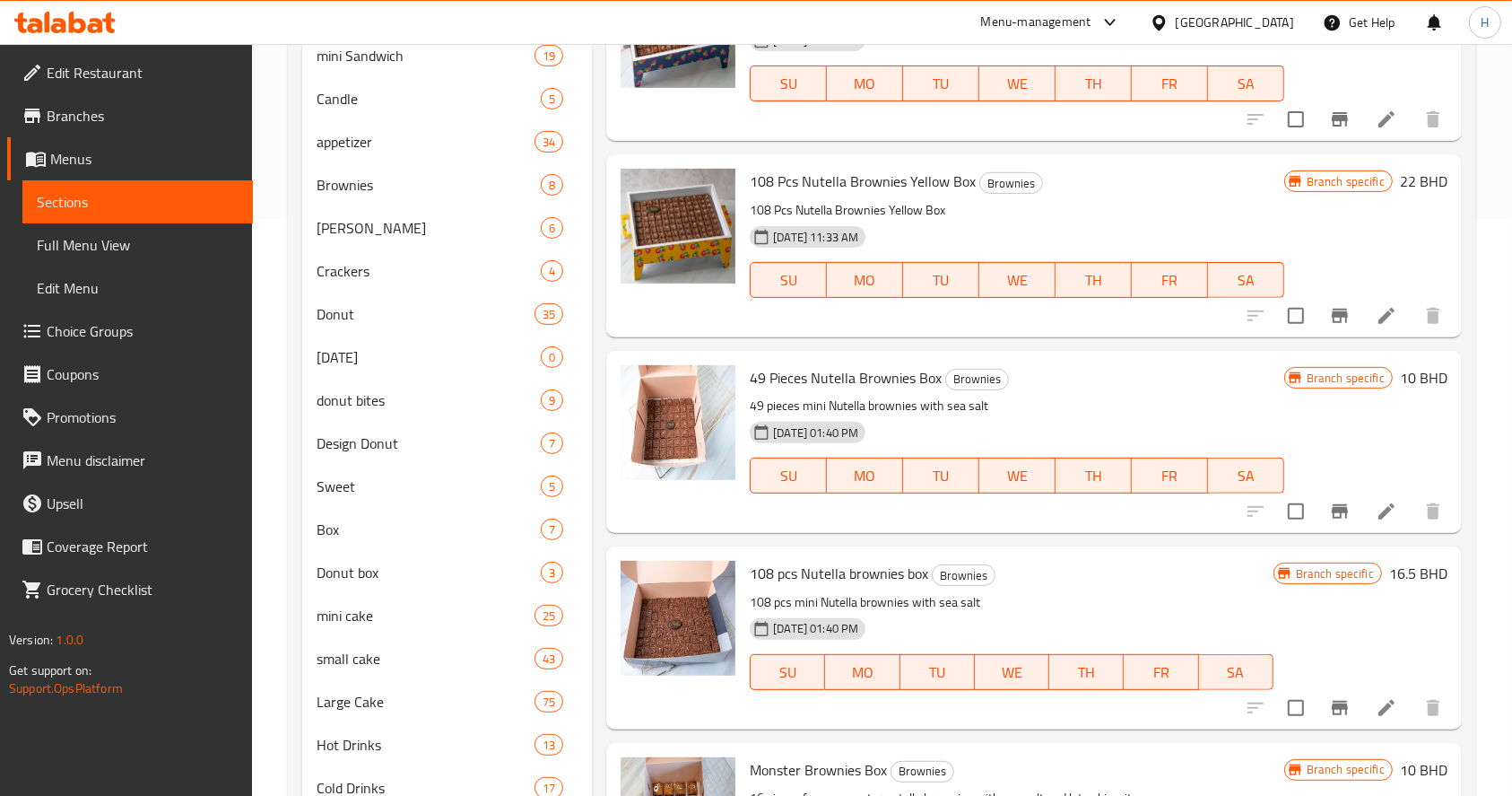
click at [1228, 535] on div "Menu items box Add Sort Manage items Mini Cake Party Box New Delightful assortm…" at bounding box center [1027, 457] width 870 height 1666
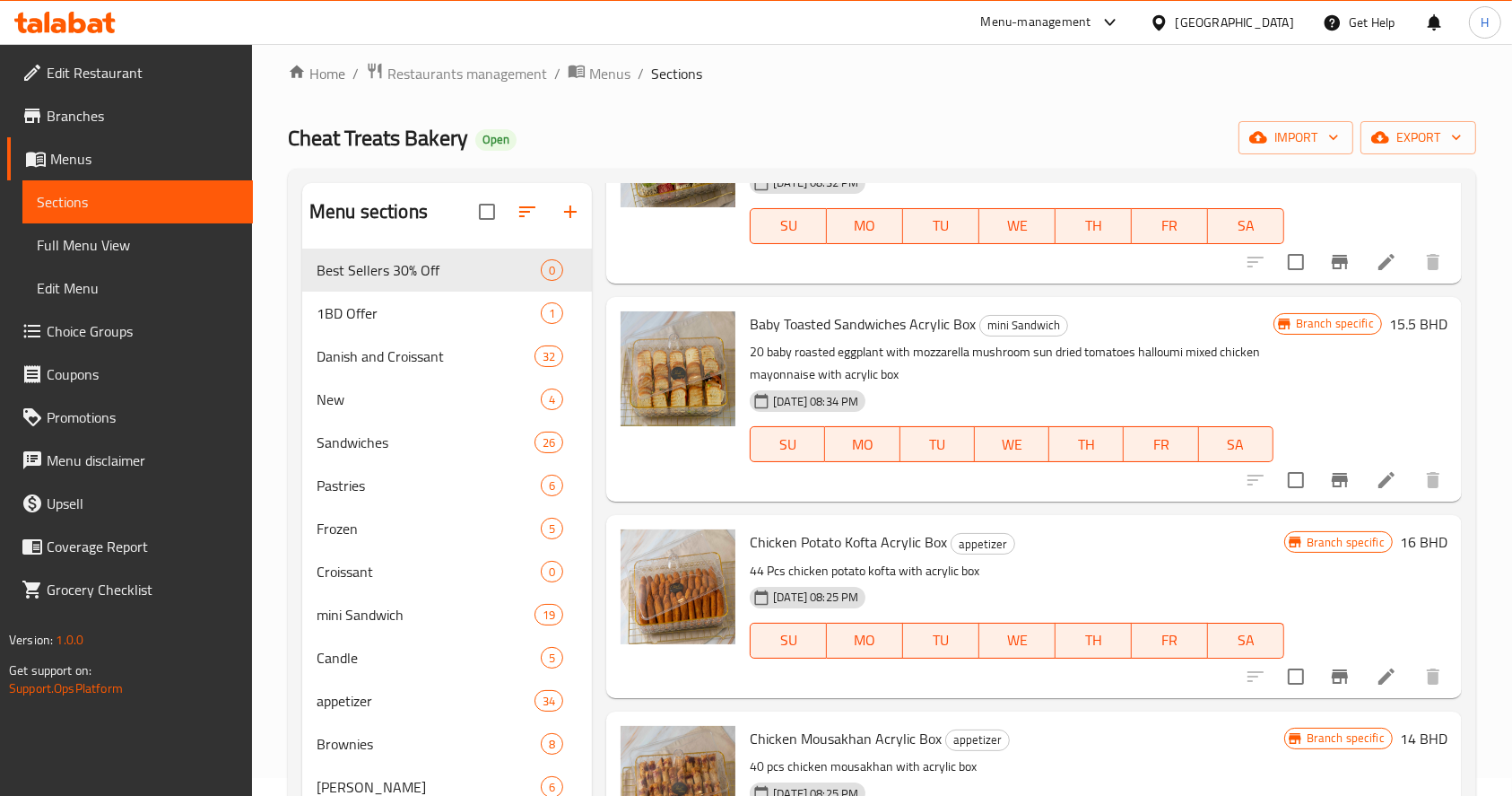
scroll to position [0, 0]
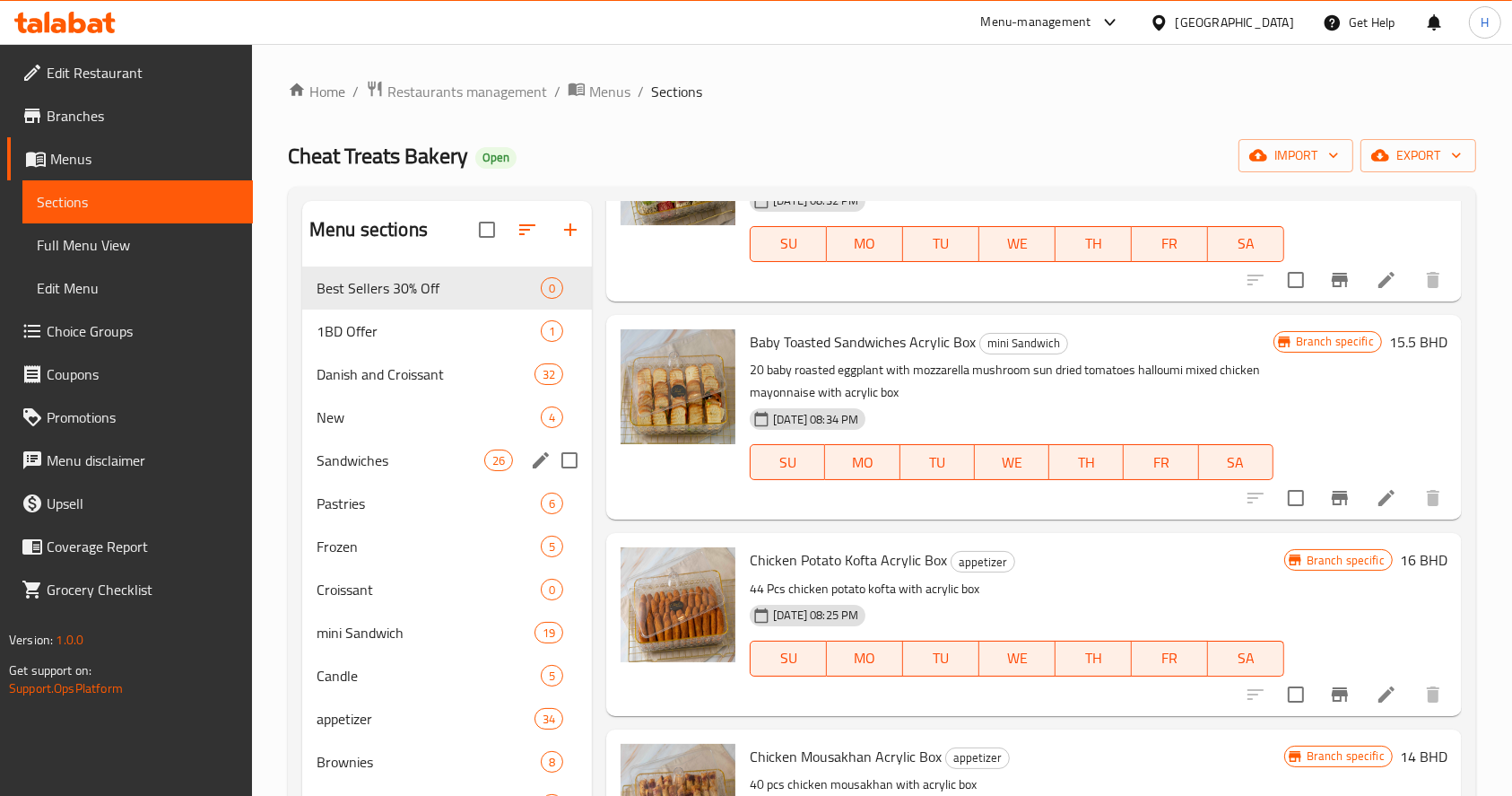
click at [441, 446] on div "Sandwiches 26" at bounding box center [447, 460] width 290 height 43
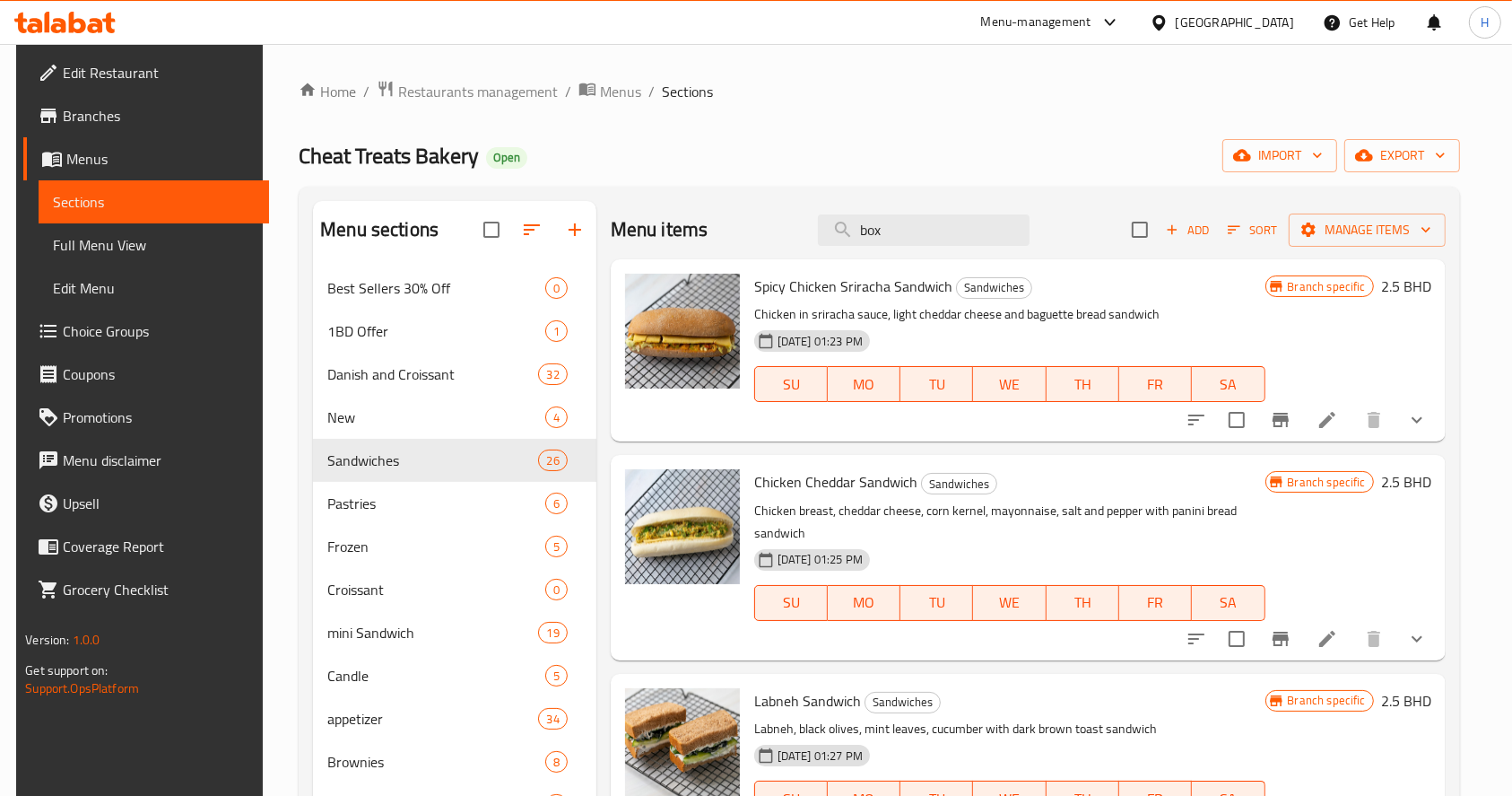
drag, startPoint x: 893, startPoint y: 228, endPoint x: 472, endPoint y: 327, distance: 432.5
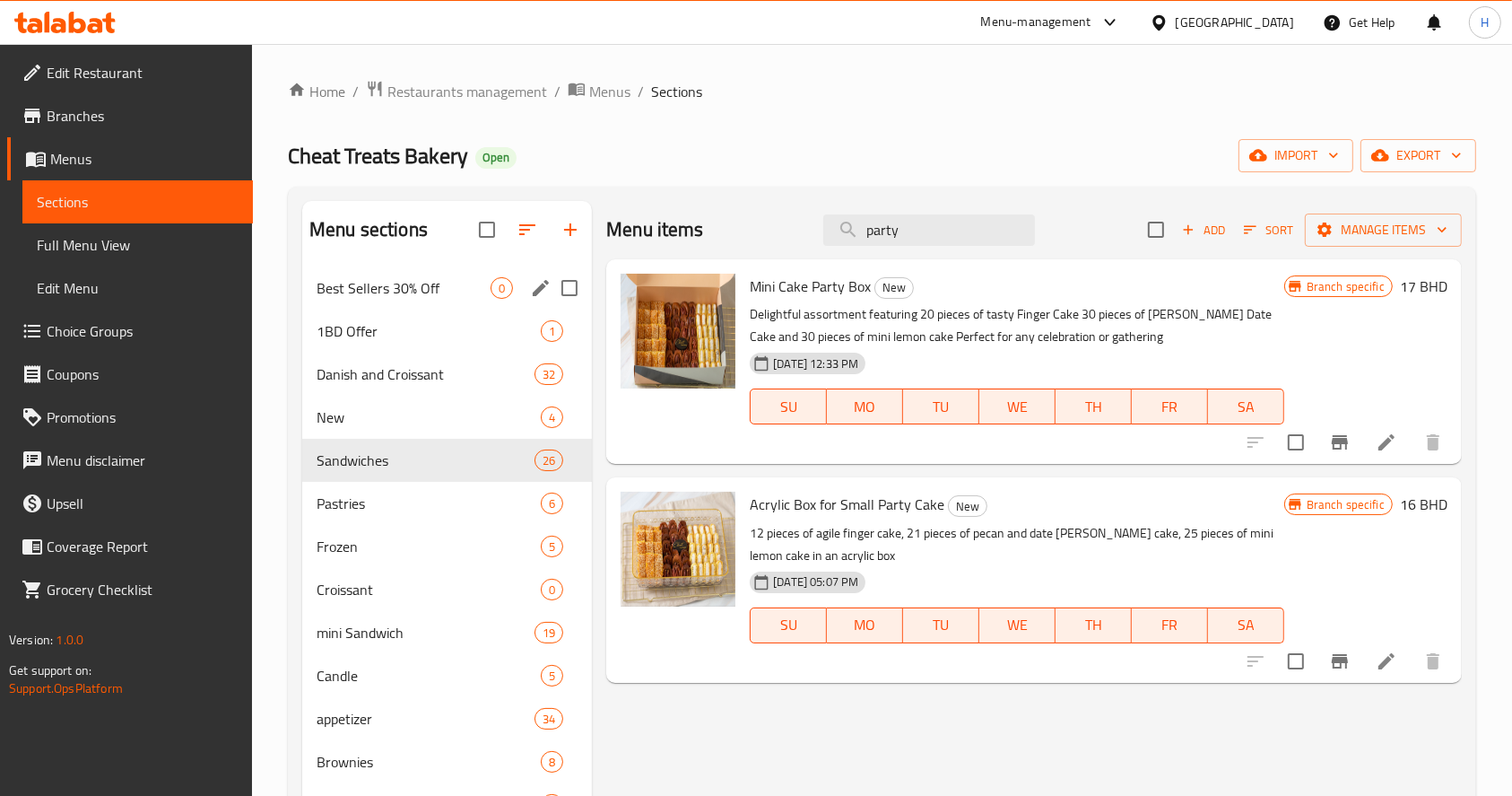
drag, startPoint x: 957, startPoint y: 213, endPoint x: 528, endPoint y: 265, distance: 432.1
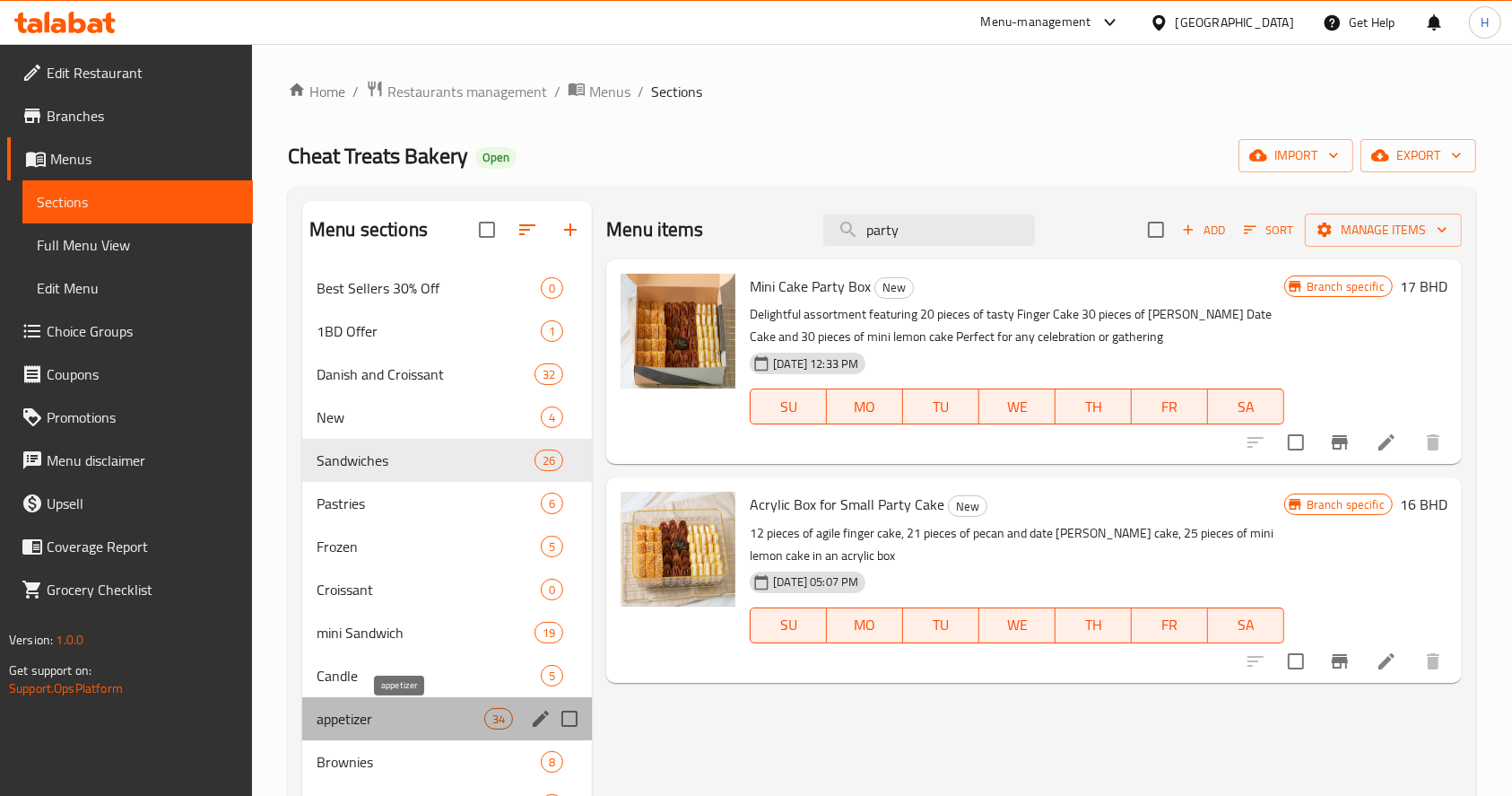
click at [437, 724] on span "appetizer" at bounding box center [400, 719] width 168 height 22
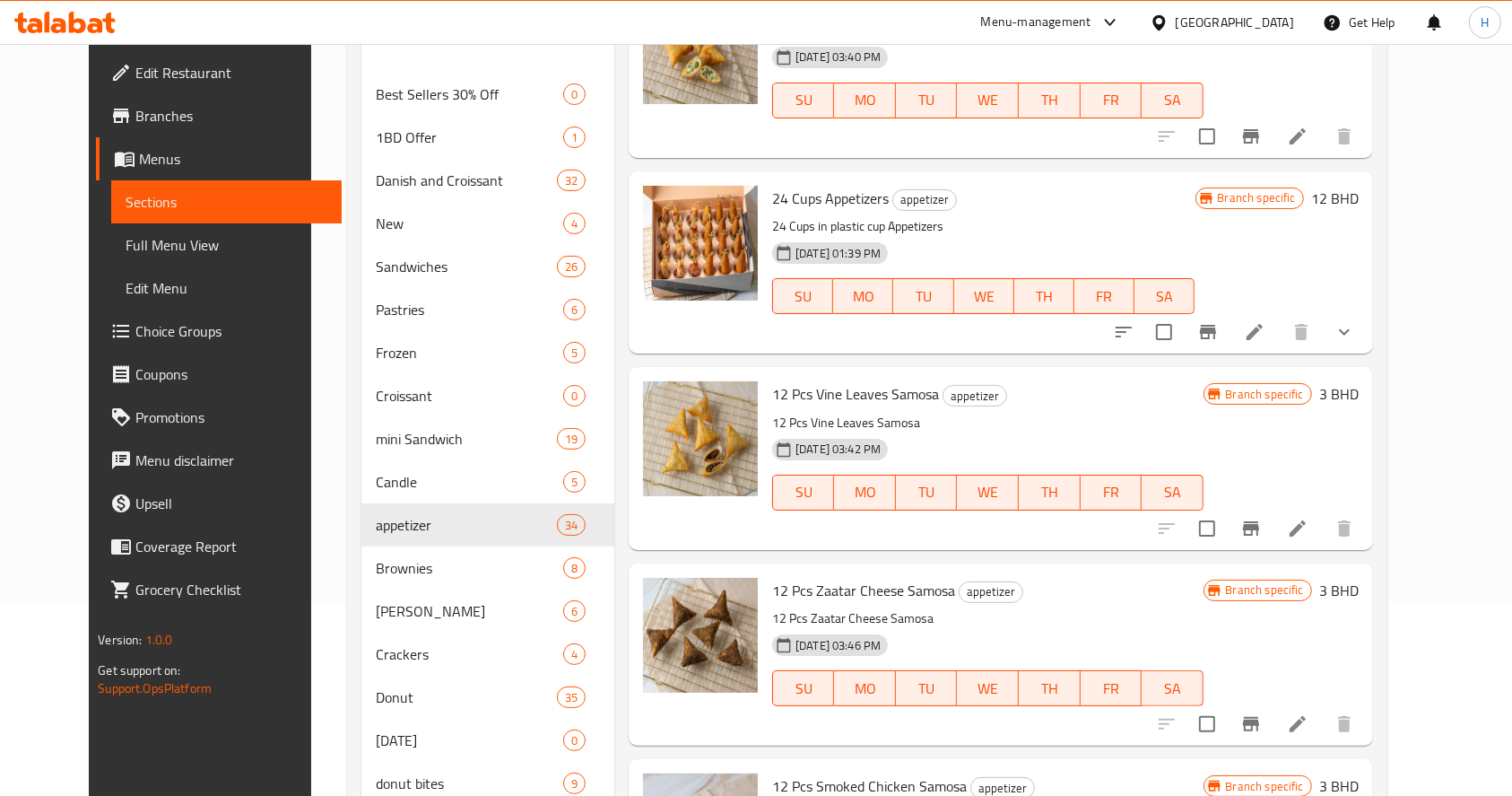
scroll to position [192, 0]
click at [781, 194] on span "24 Cups Appetizers" at bounding box center [830, 199] width 117 height 27
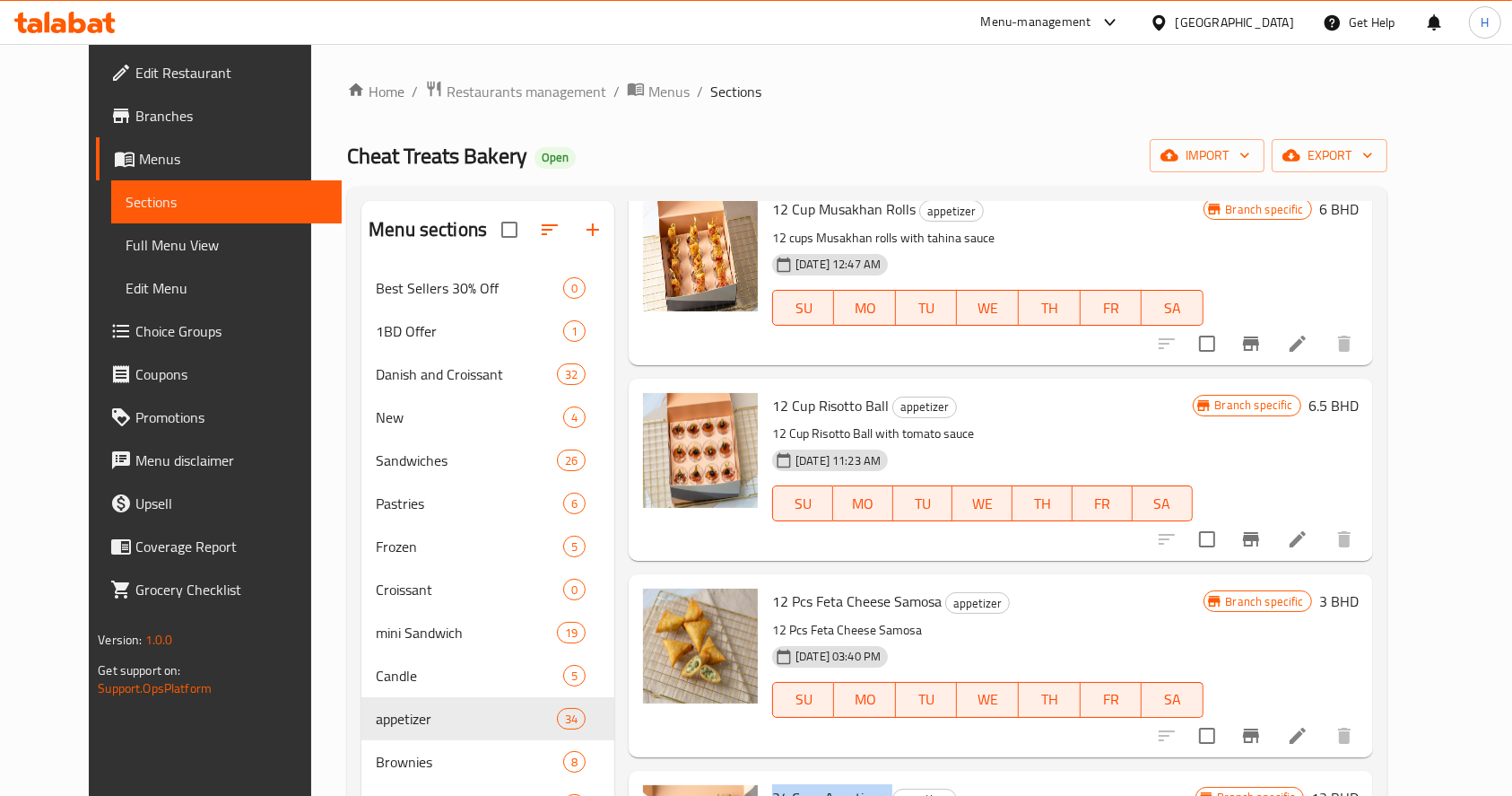
scroll to position [0, 0]
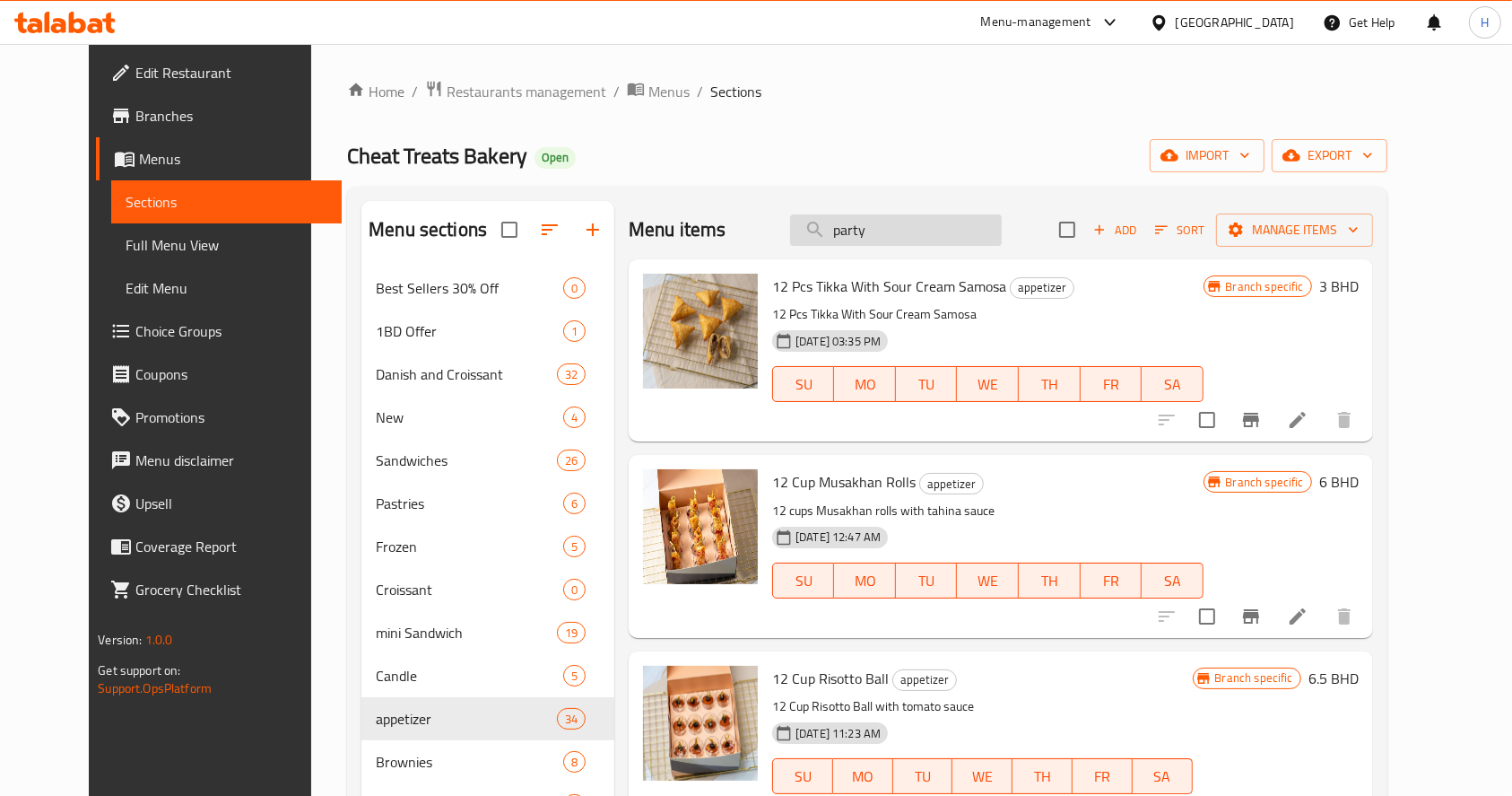
drag, startPoint x: 903, startPoint y: 235, endPoint x: 888, endPoint y: 237, distance: 15.1
click at [888, 237] on input "party" at bounding box center [895, 230] width 211 height 32
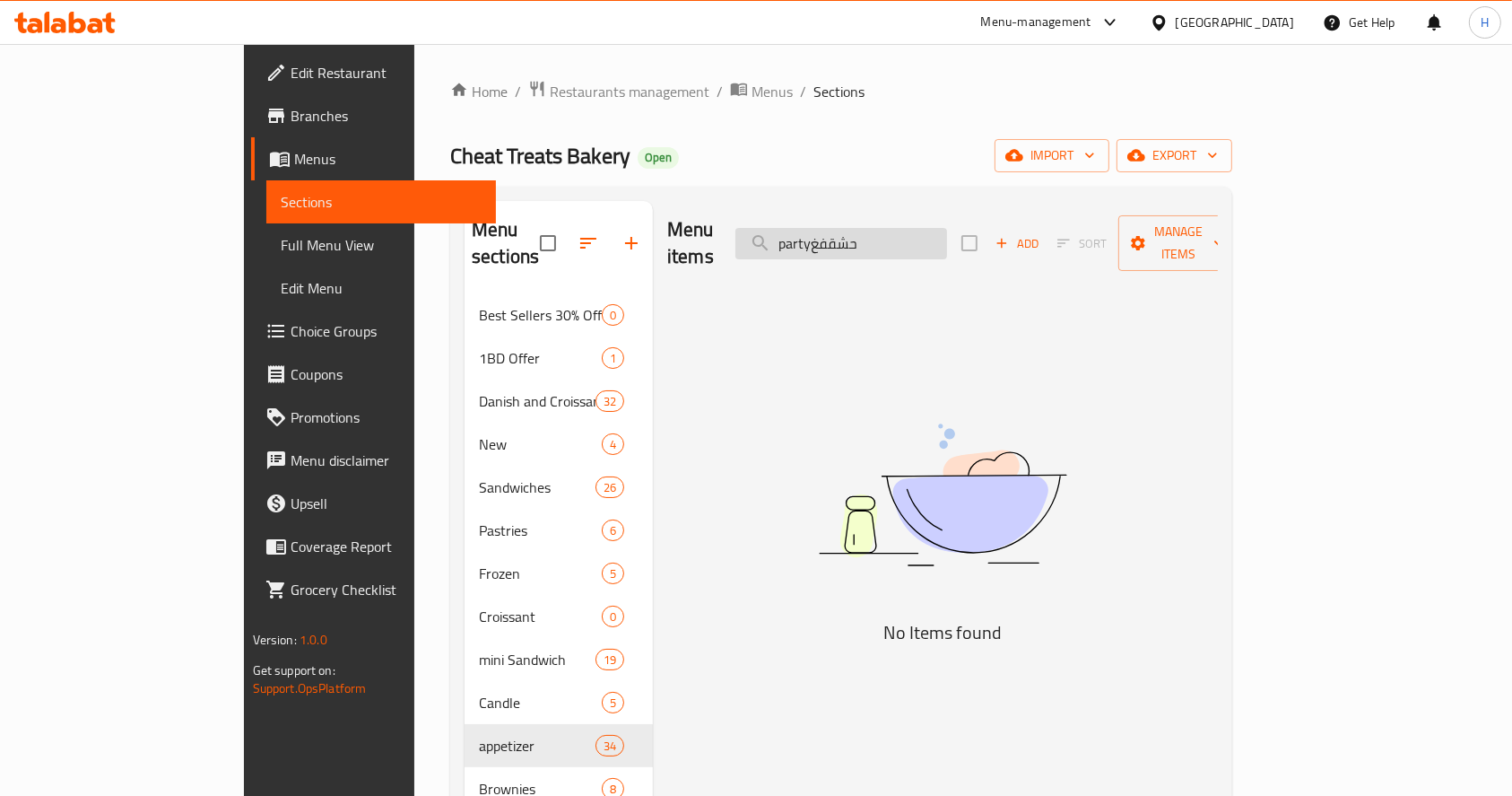
click at [883, 244] on input "partyحشقفغ" at bounding box center [840, 244] width 211 height 32
click at [883, 244] on input "حشقفغ" at bounding box center [840, 244] width 211 height 32
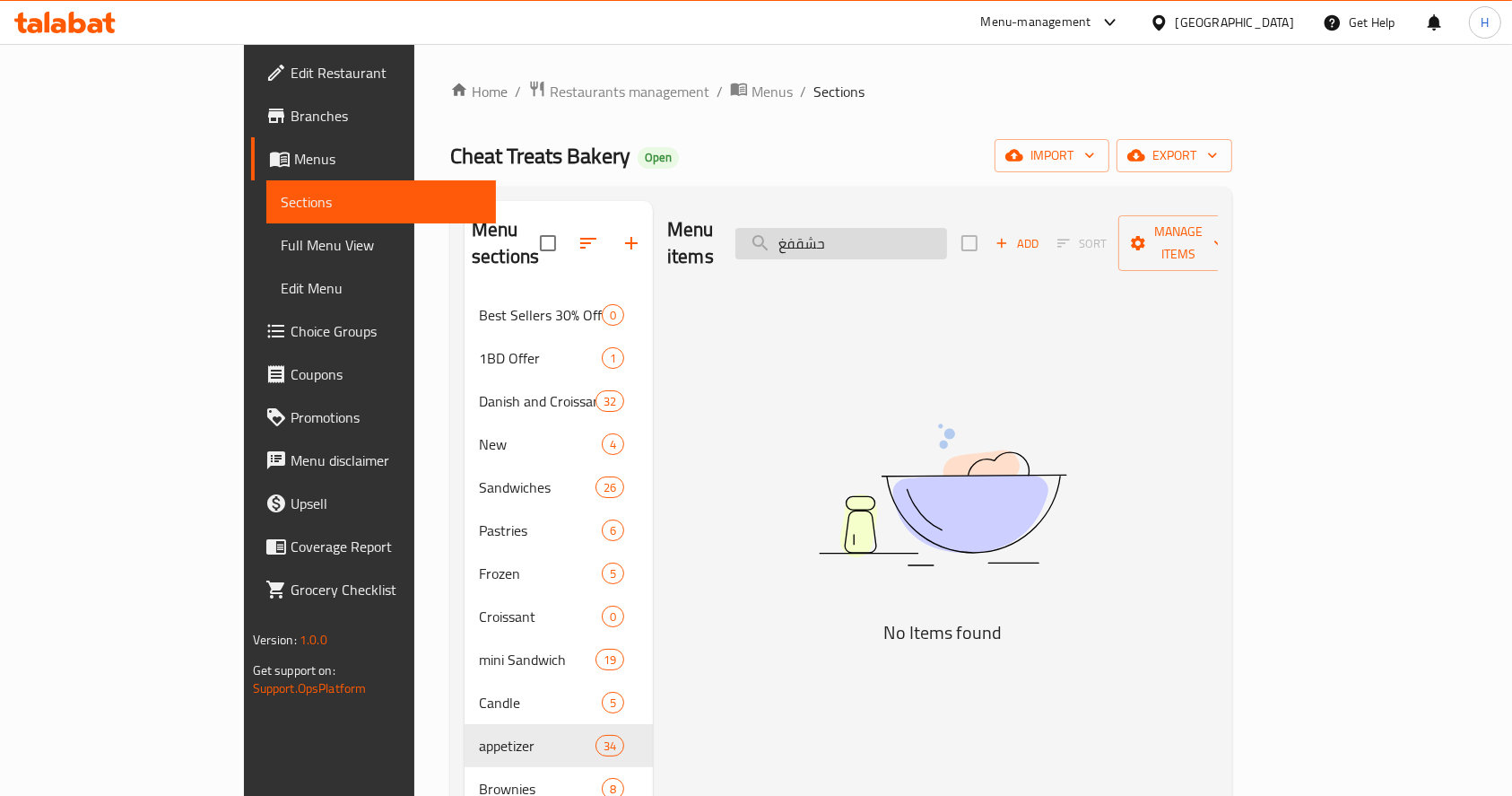
click at [883, 244] on input "حشقفغ" at bounding box center [840, 244] width 211 height 32
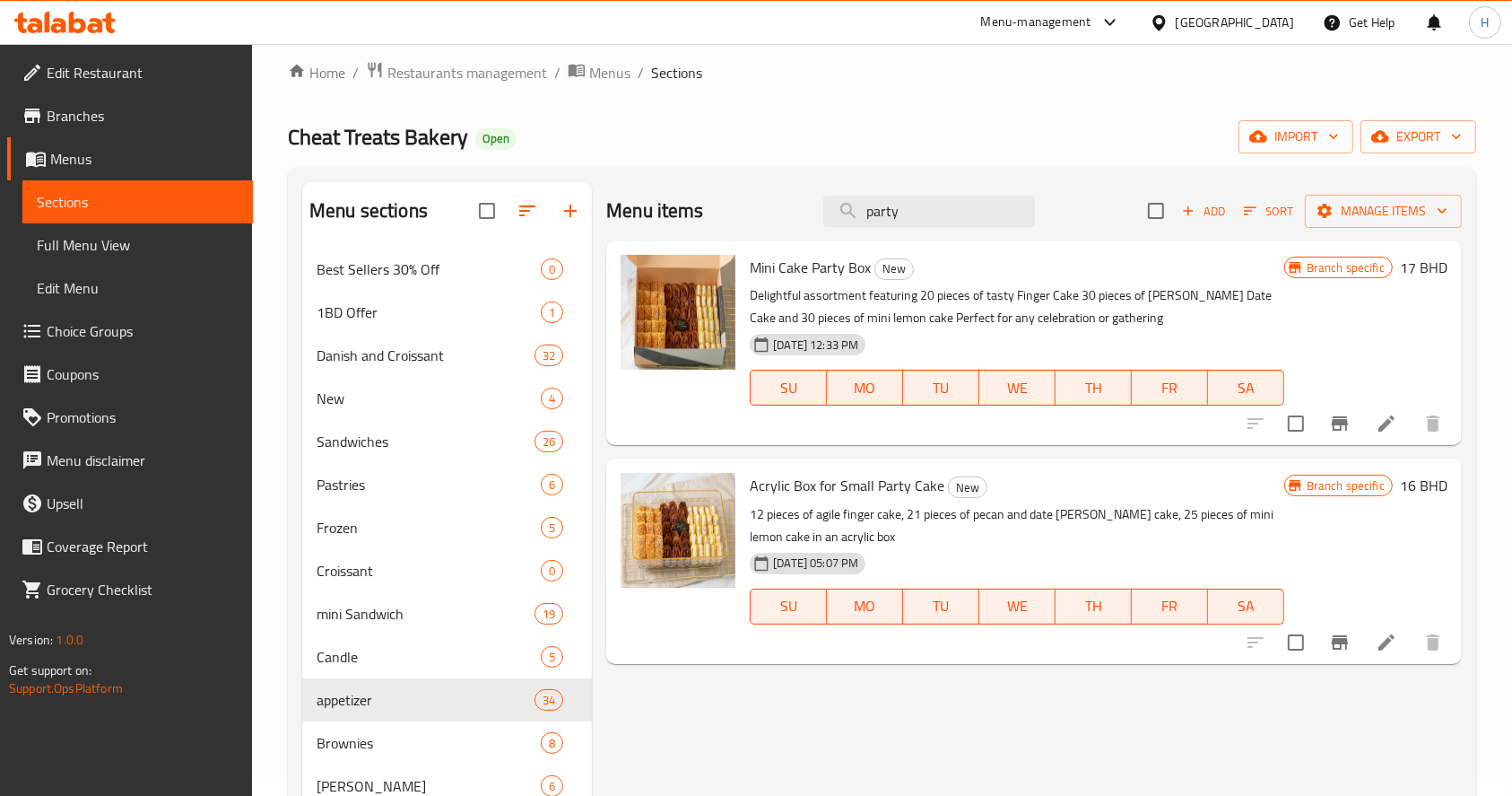
scroll to position [18, 0]
drag, startPoint x: 936, startPoint y: 210, endPoint x: 650, endPoint y: 233, distance: 286.9
click at [650, 233] on div "Menu items party Add Sort Manage items" at bounding box center [1034, 211] width 855 height 59
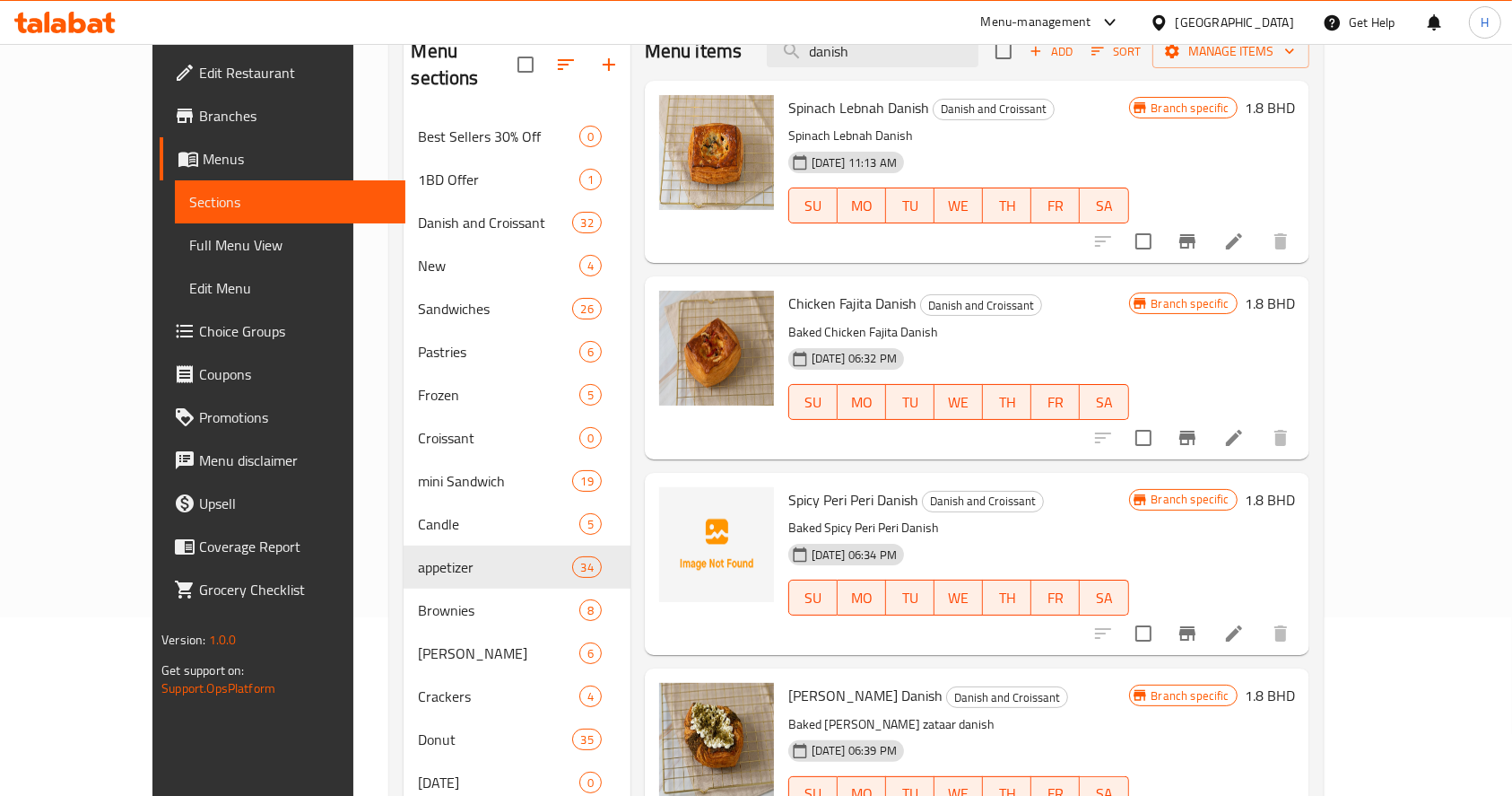
scroll to position [0, 0]
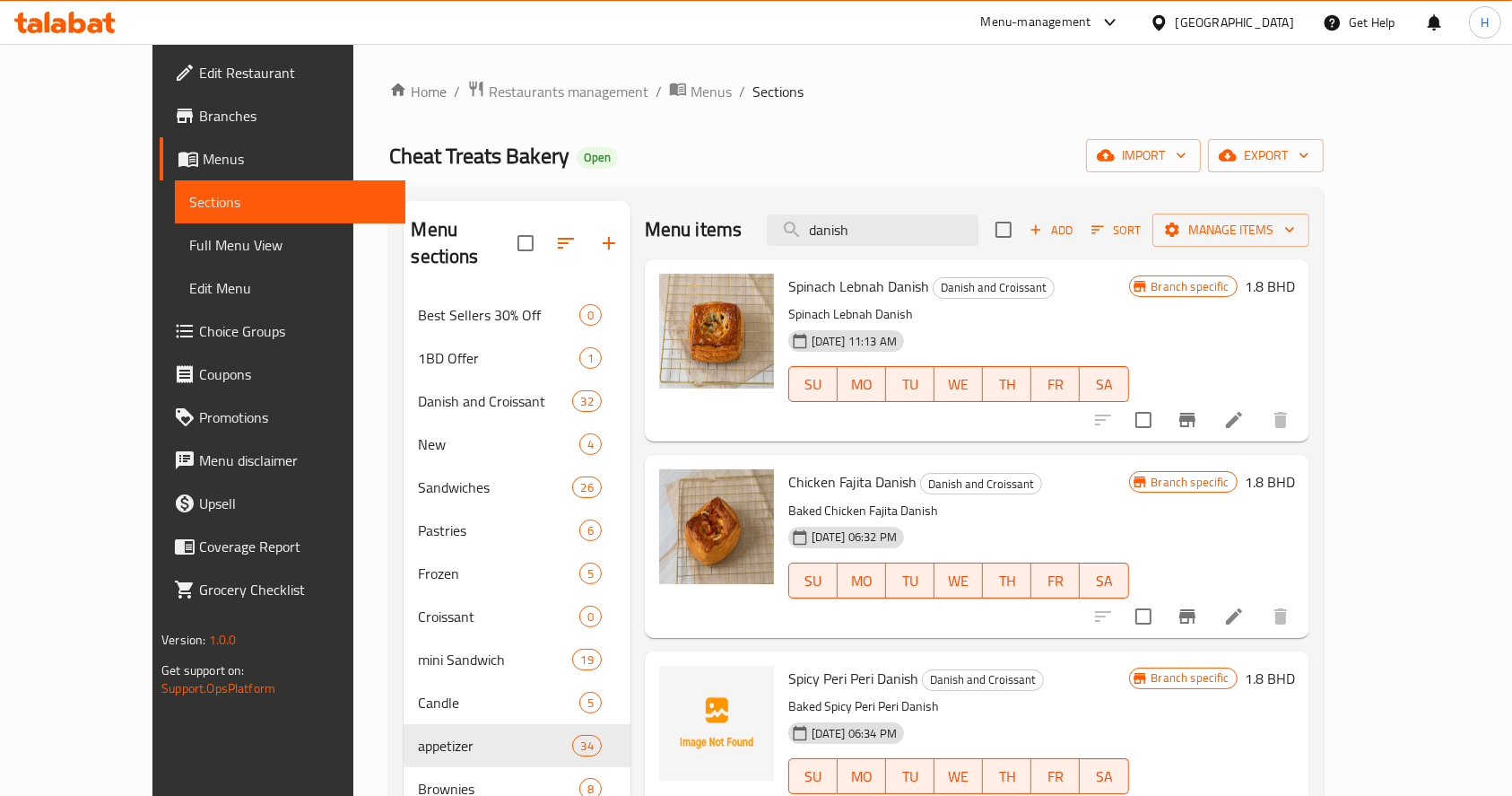
drag, startPoint x: 903, startPoint y: 233, endPoint x: 517, endPoint y: 237, distance: 386.0
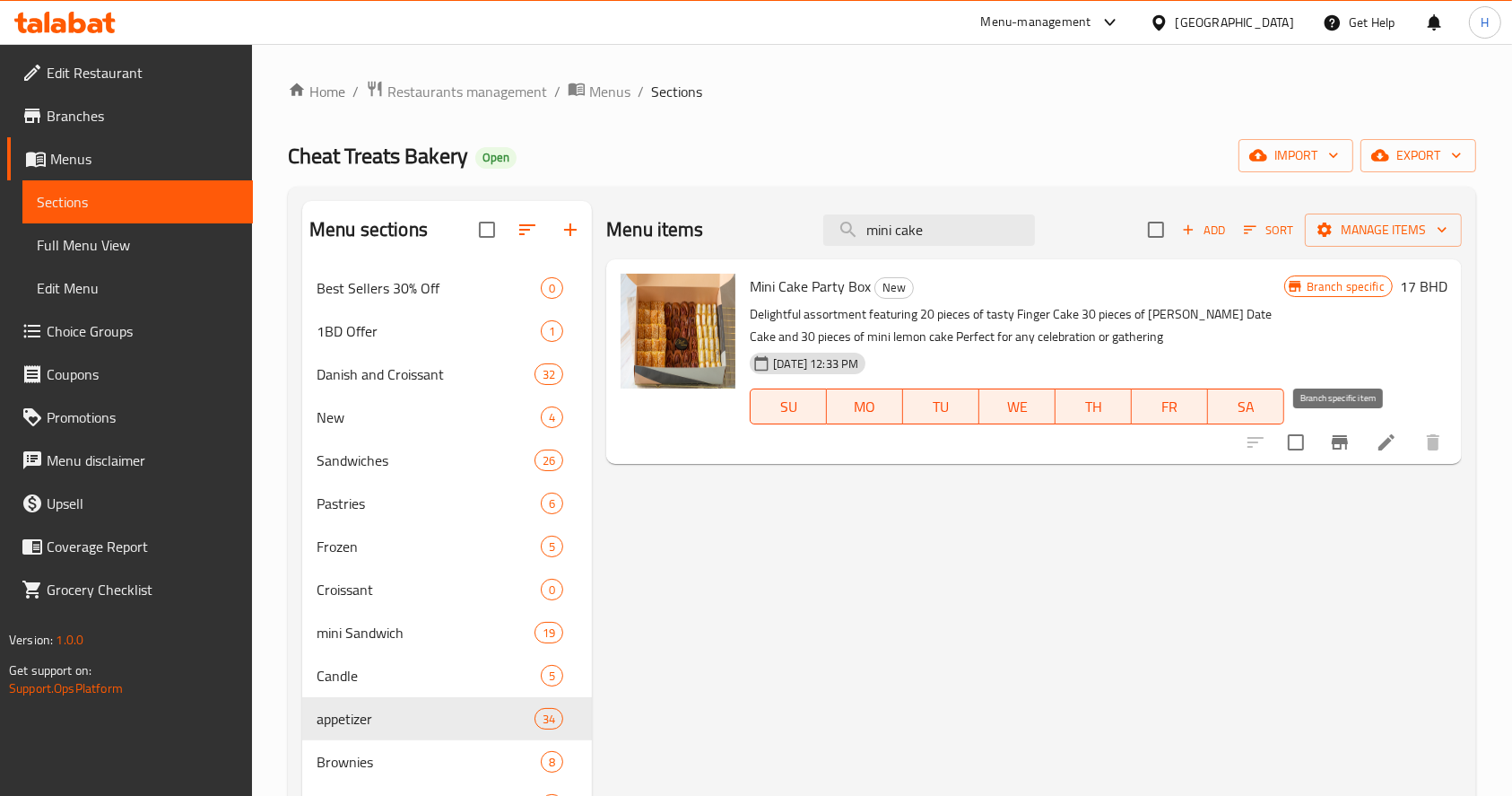
type input "mini cake"
click at [1349, 436] on icon "Branch-specific-item" at bounding box center [1340, 443] width 22 height 22
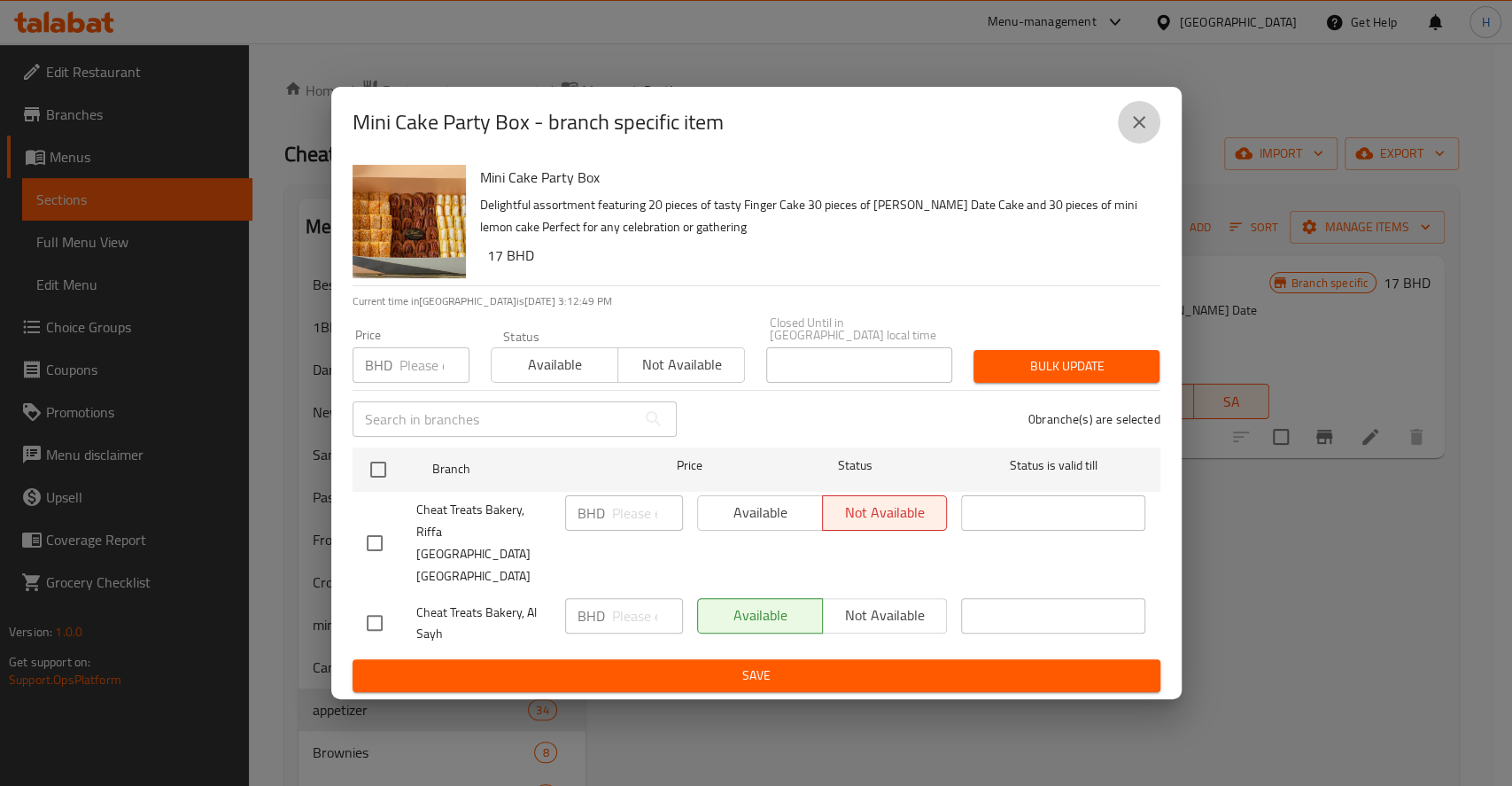
click at [1133, 133] on icon "close" at bounding box center [1140, 123] width 22 height 22
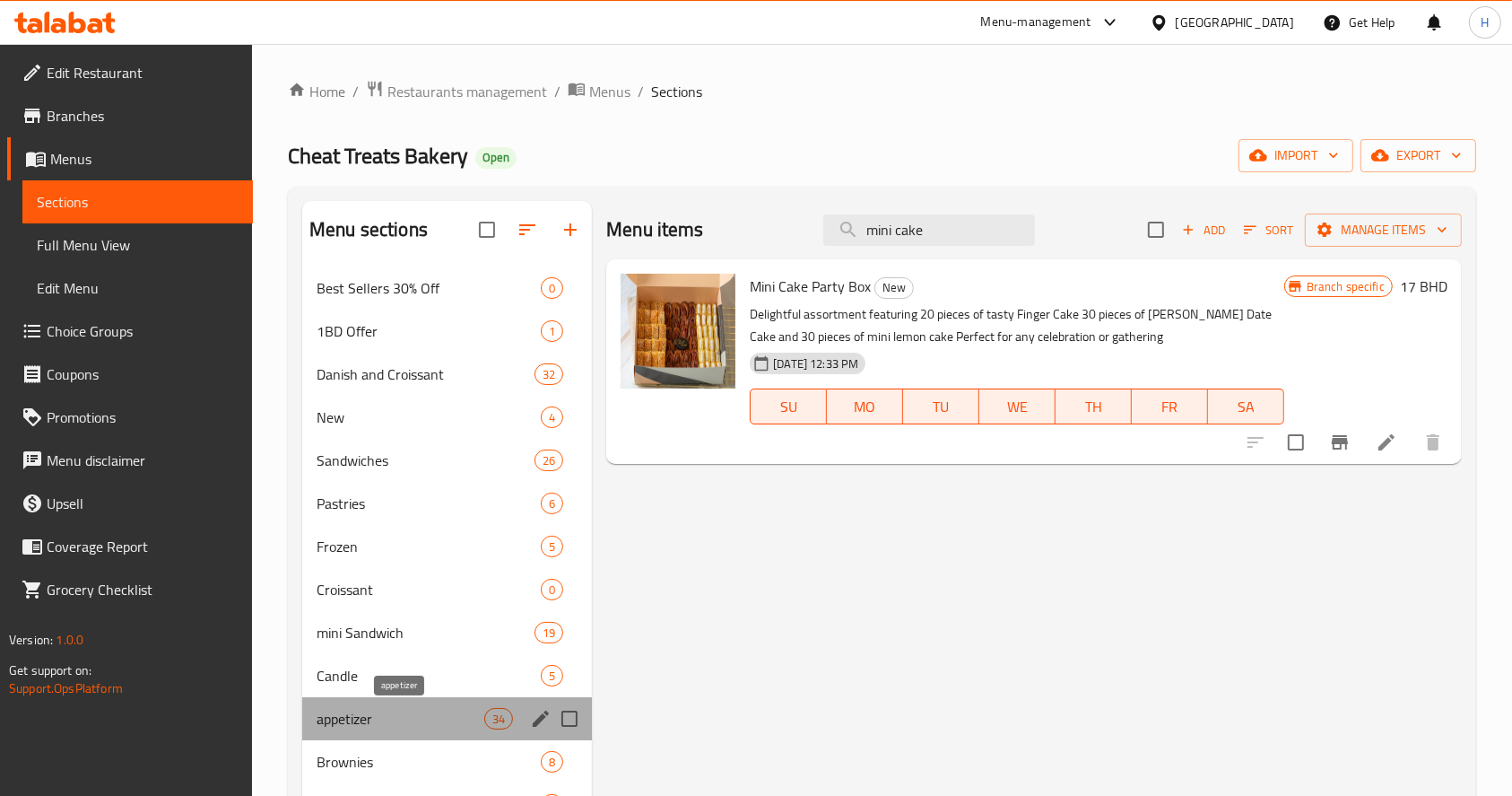
click at [418, 719] on span "appetizer" at bounding box center [400, 719] width 168 height 22
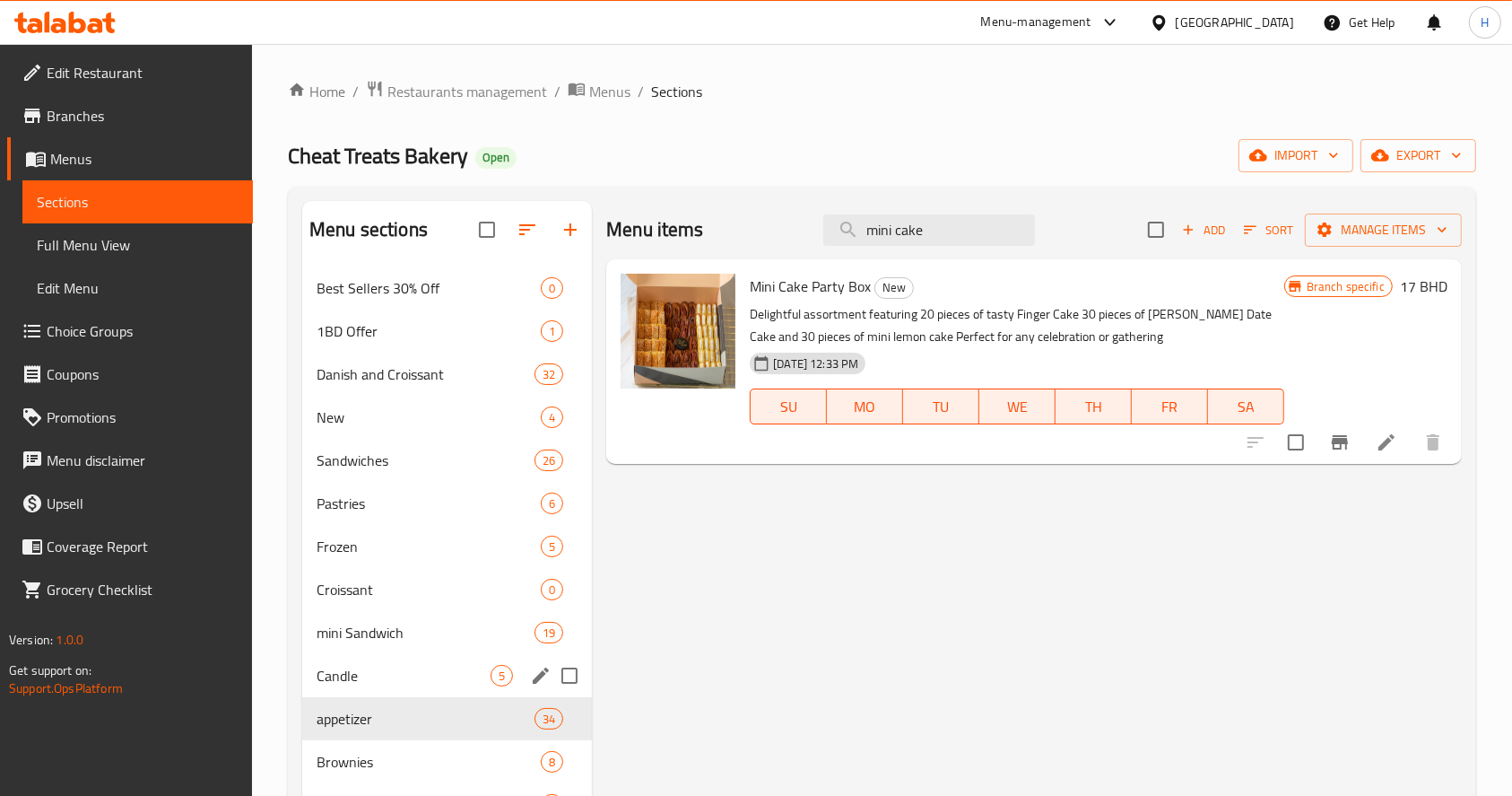
click at [379, 687] on div "Candle 5" at bounding box center [447, 675] width 290 height 43
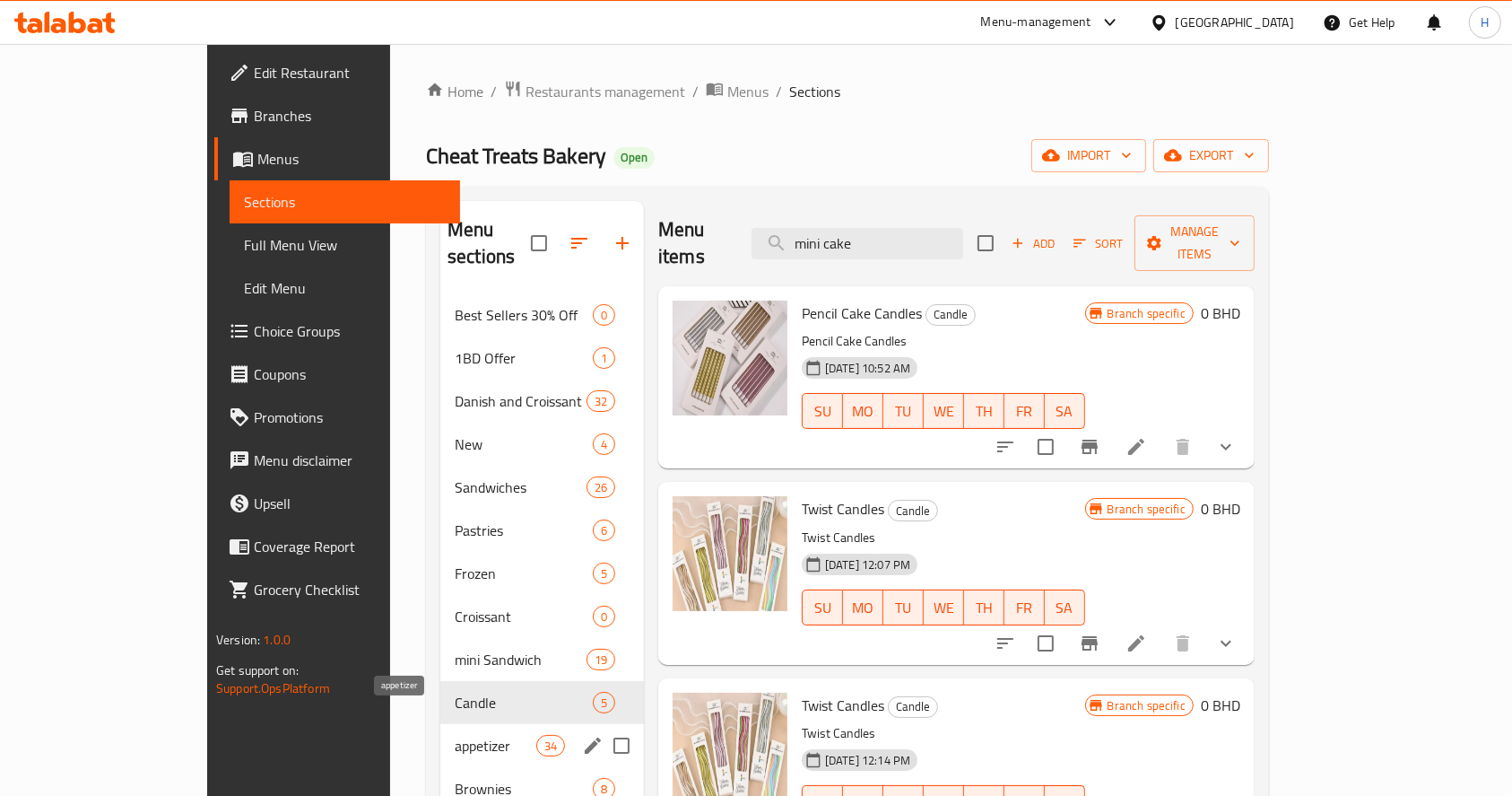
click at [454, 734] on span "appetizer" at bounding box center [495, 745] width 81 height 22
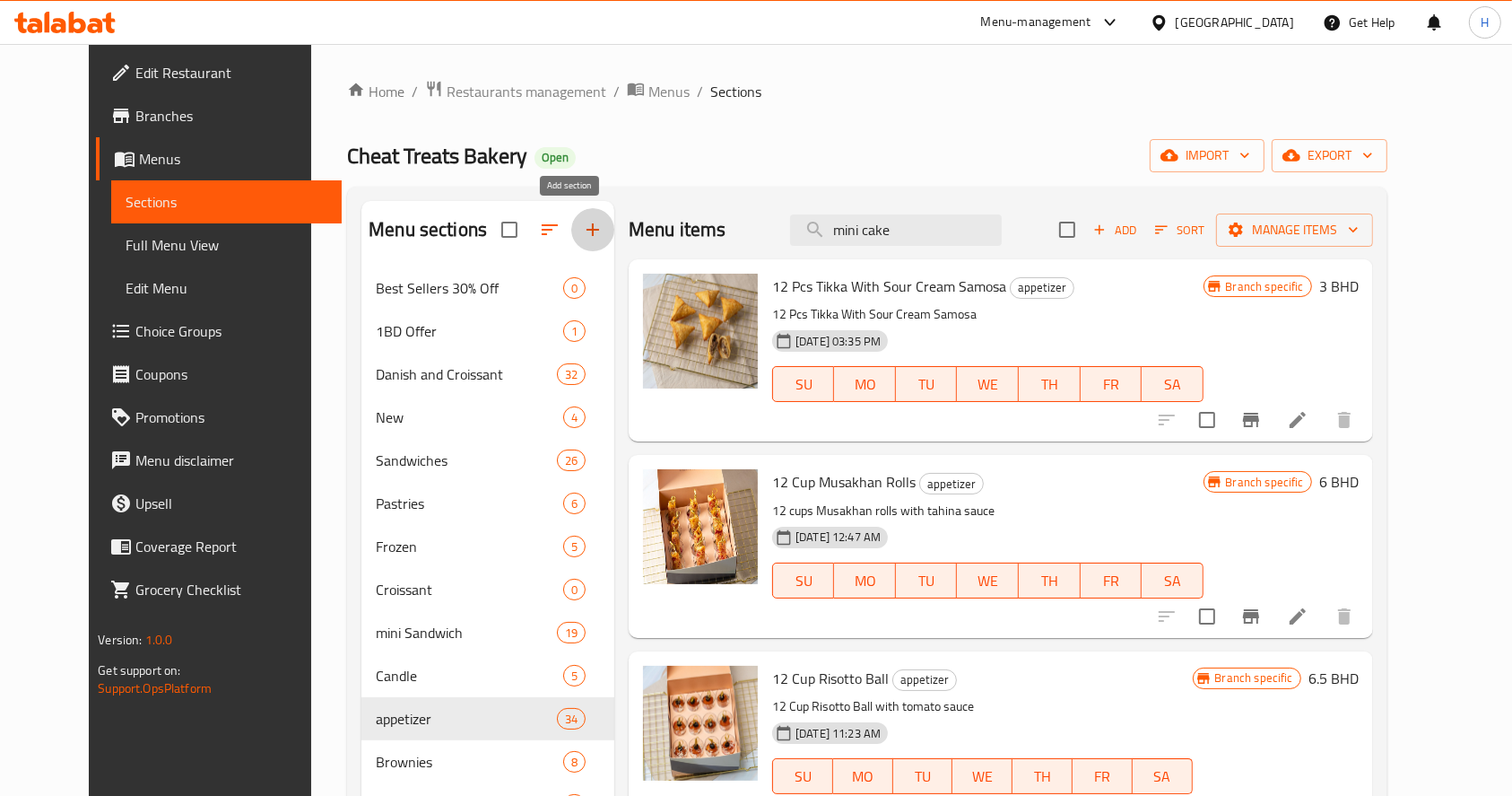
click at [582, 233] on icon "button" at bounding box center [593, 230] width 22 height 22
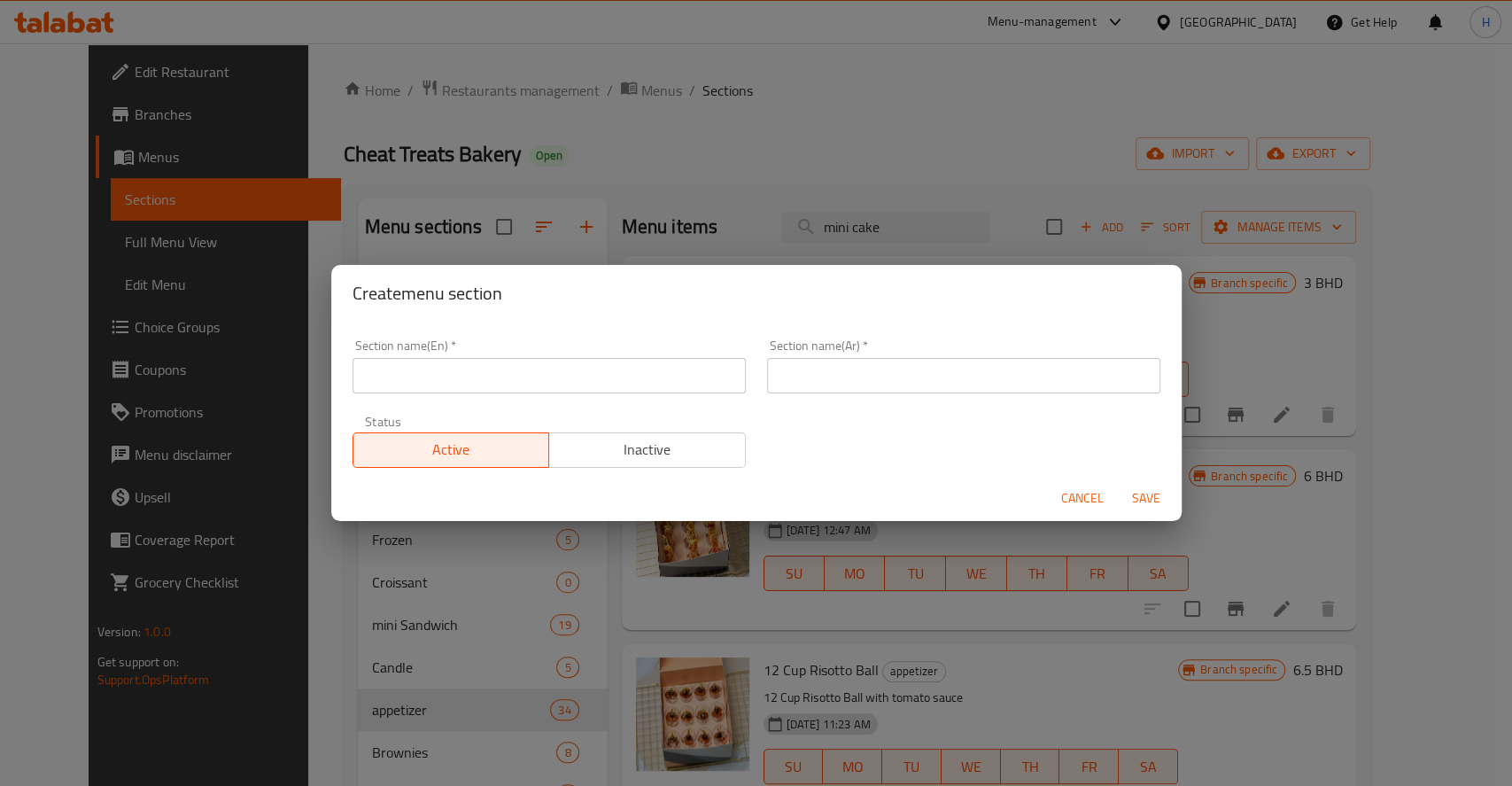
click at [658, 355] on div "Section name(En)   * Section name(En) *" at bounding box center [549, 366] width 393 height 54
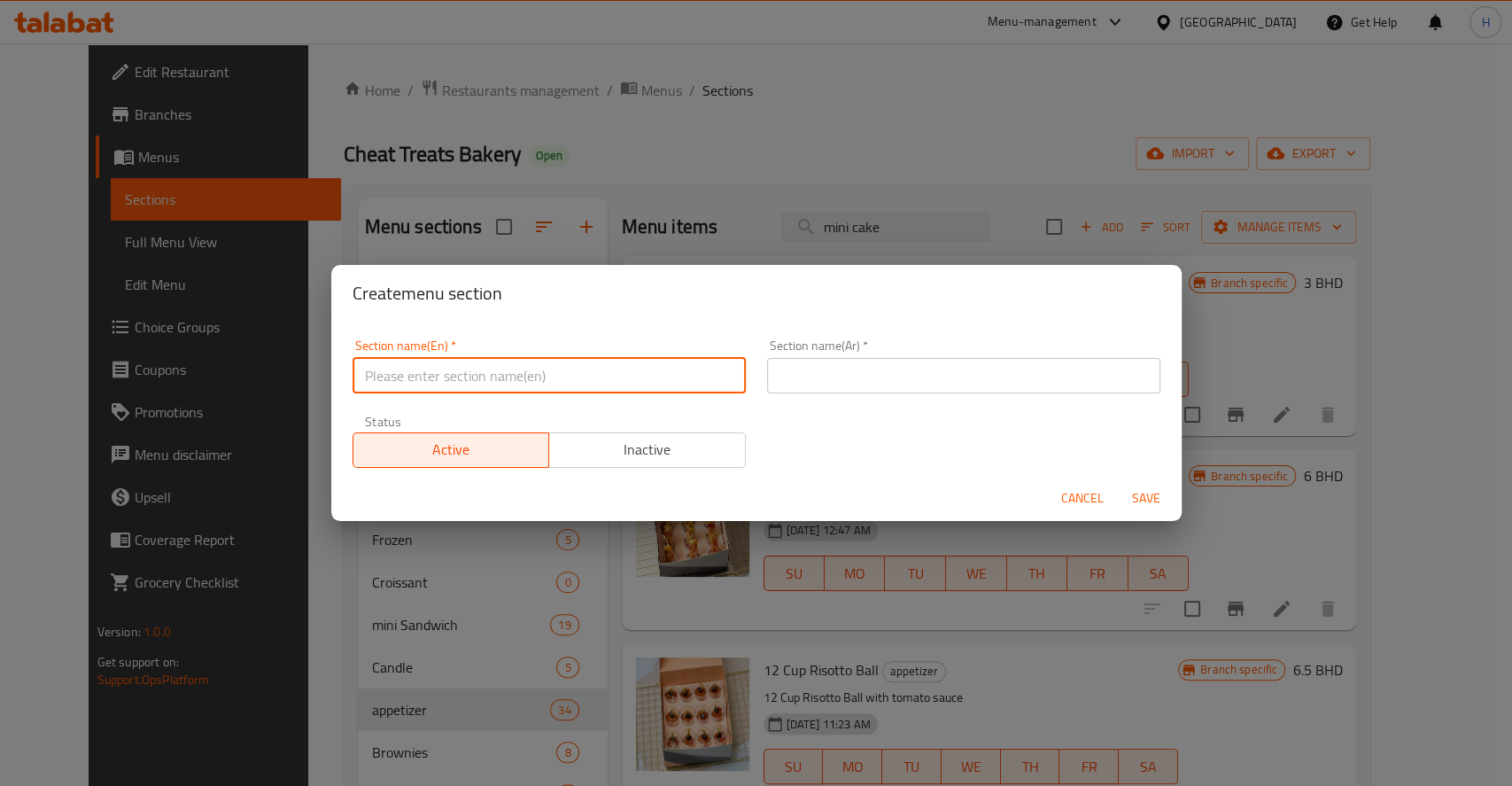
click at [672, 368] on input "text" at bounding box center [549, 375] width 393 height 35
type input "Appetizer"
click at [1081, 494] on span "Cancel" at bounding box center [1082, 498] width 42 height 23
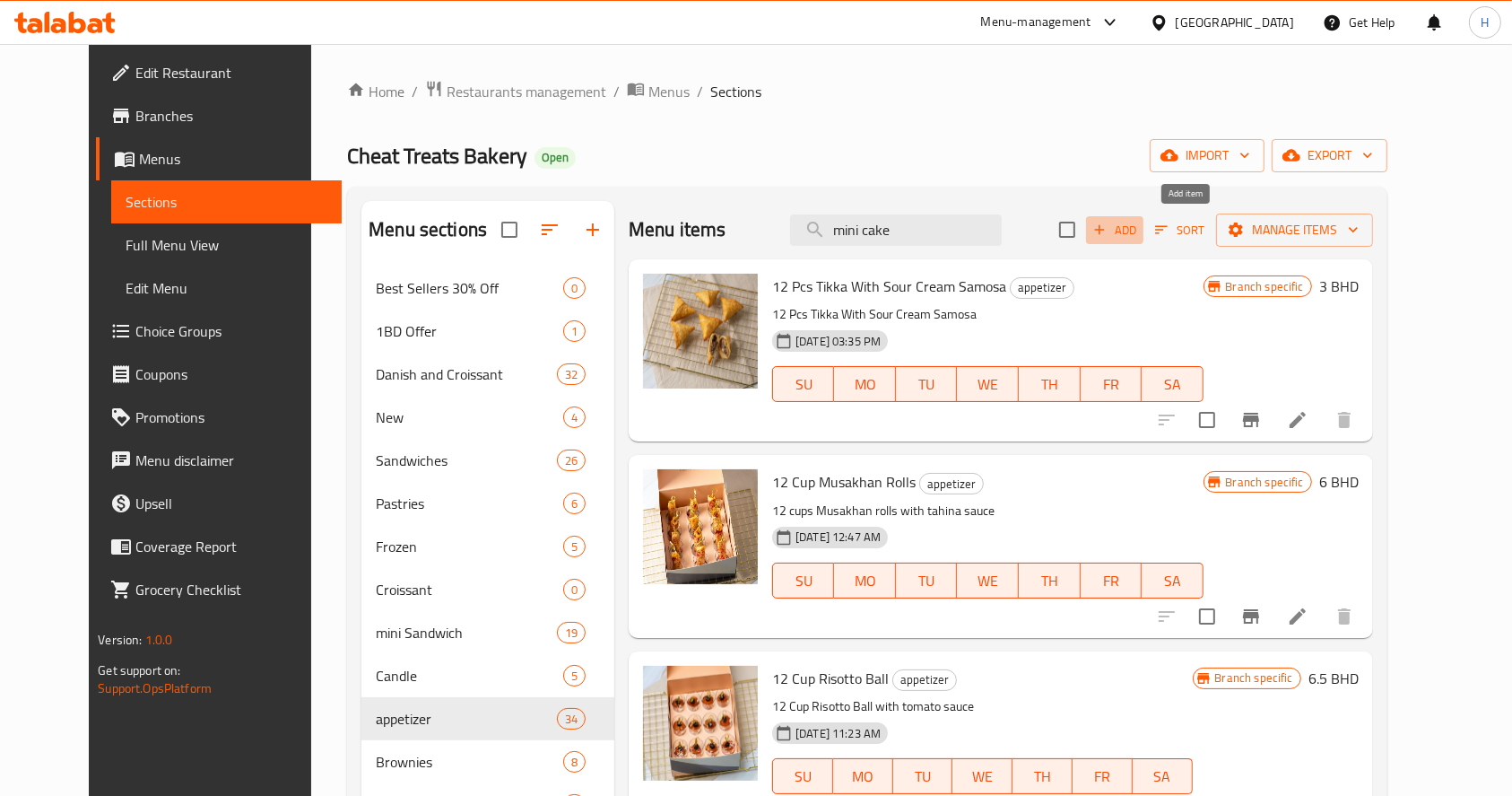
click at [1139, 231] on span "Add" at bounding box center [1114, 229] width 49 height 21
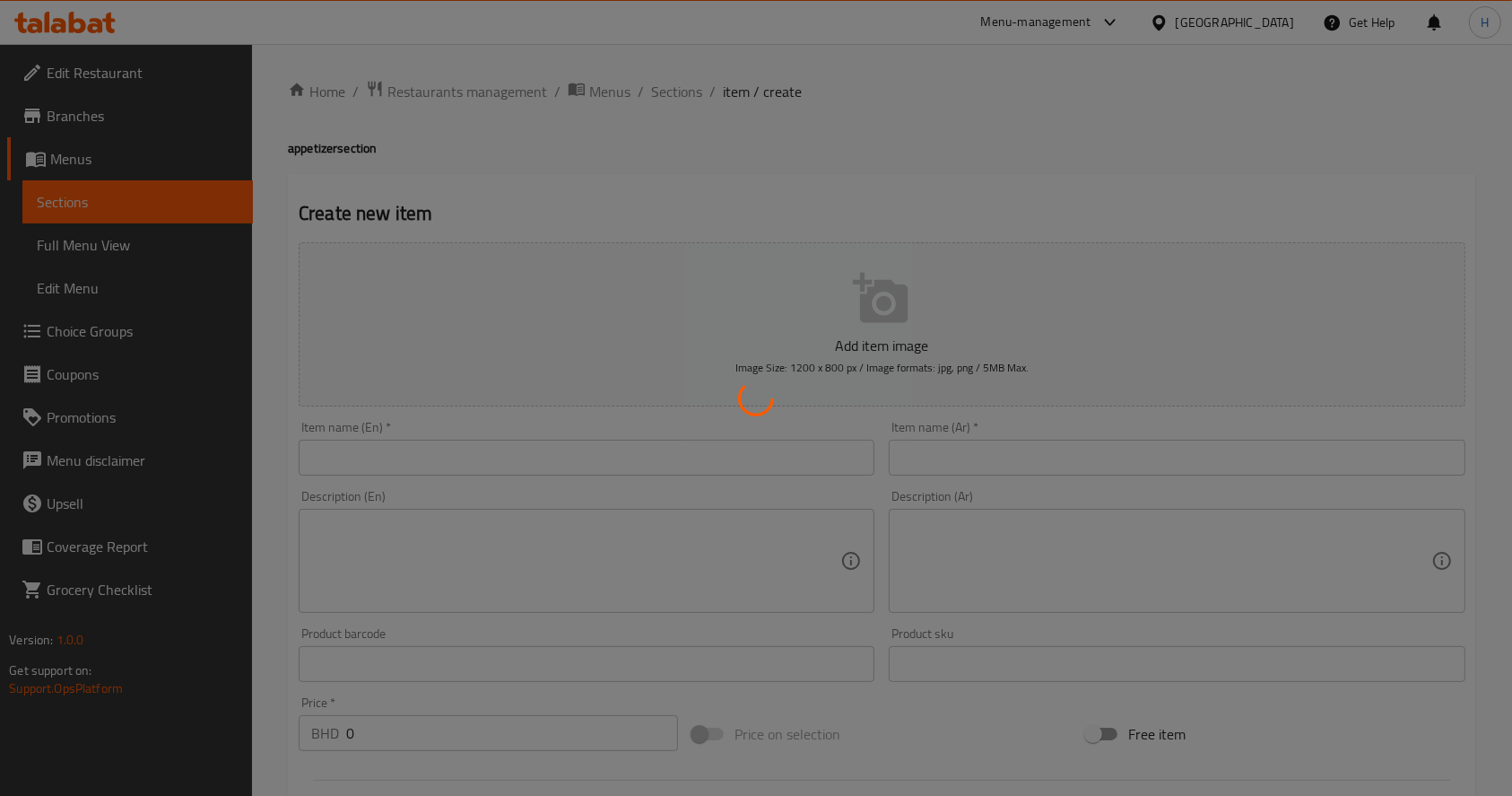
click at [545, 439] on div at bounding box center [756, 398] width 1512 height 796
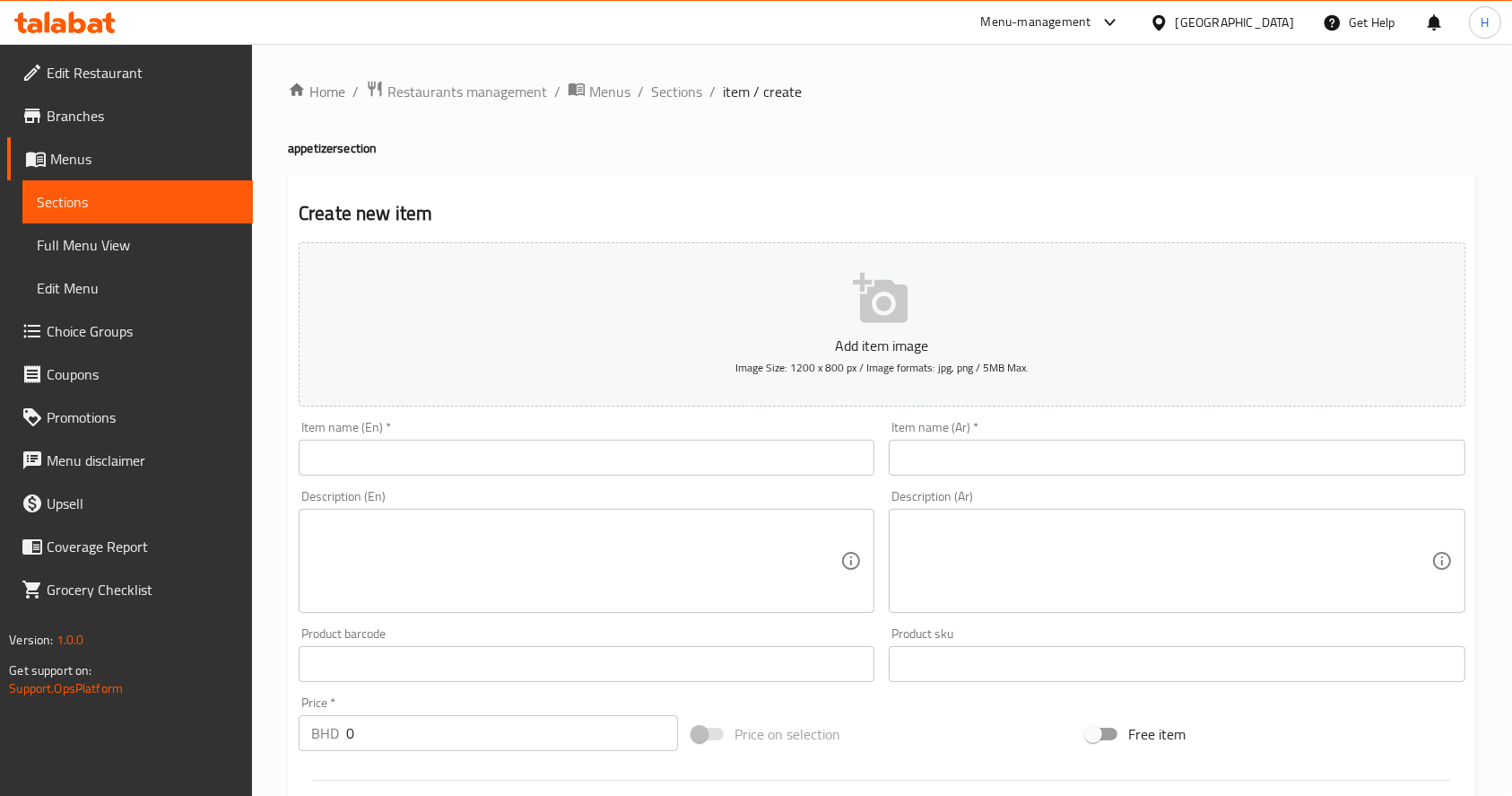
click at [545, 439] on div "Item name (En)   * Item name (En) *" at bounding box center [586, 448] width 575 height 55
click at [556, 456] on input "text" at bounding box center [586, 458] width 575 height 36
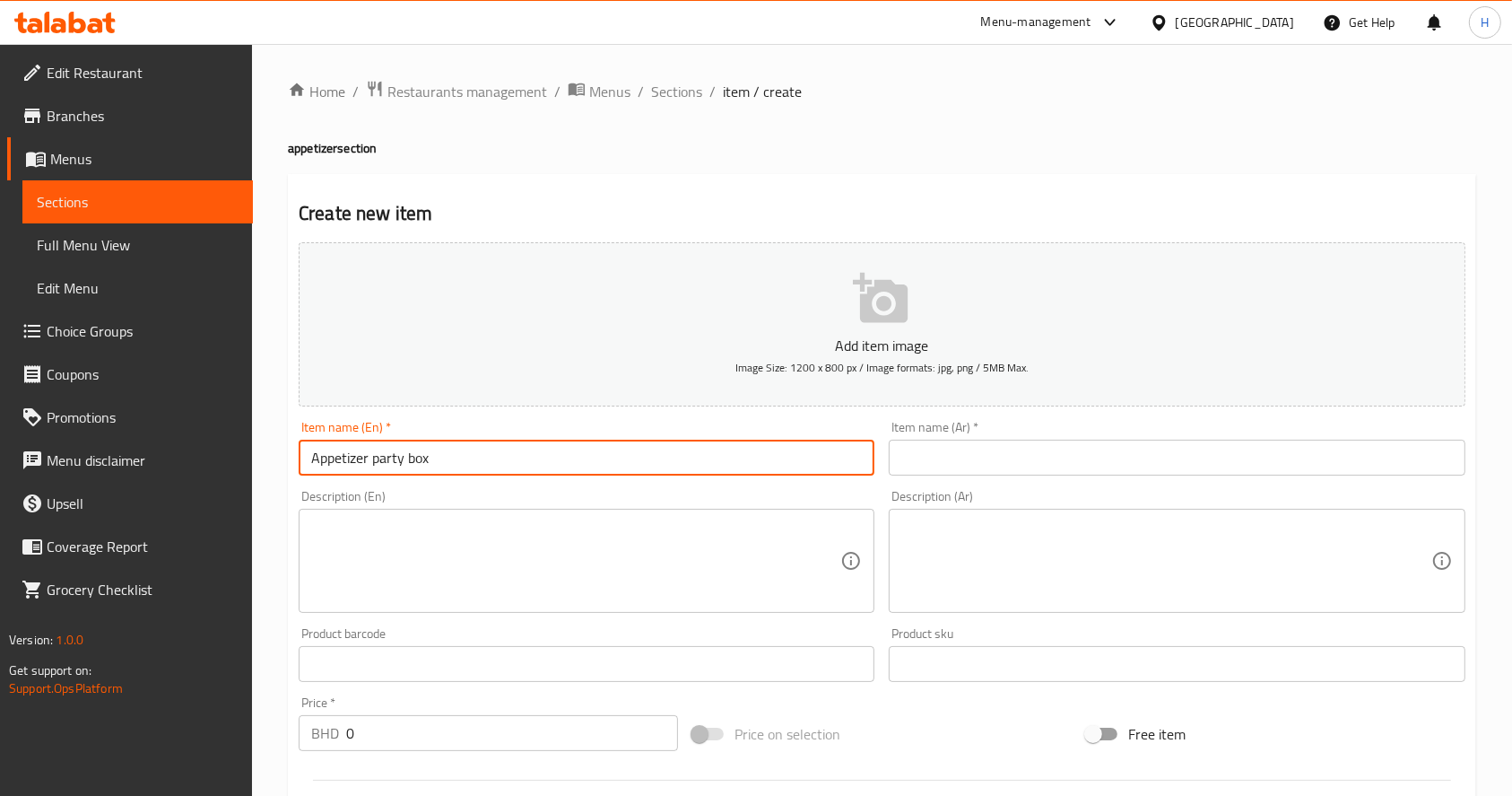
type input "Appetizer party box"
click at [908, 469] on input "text" at bounding box center [1177, 458] width 575 height 36
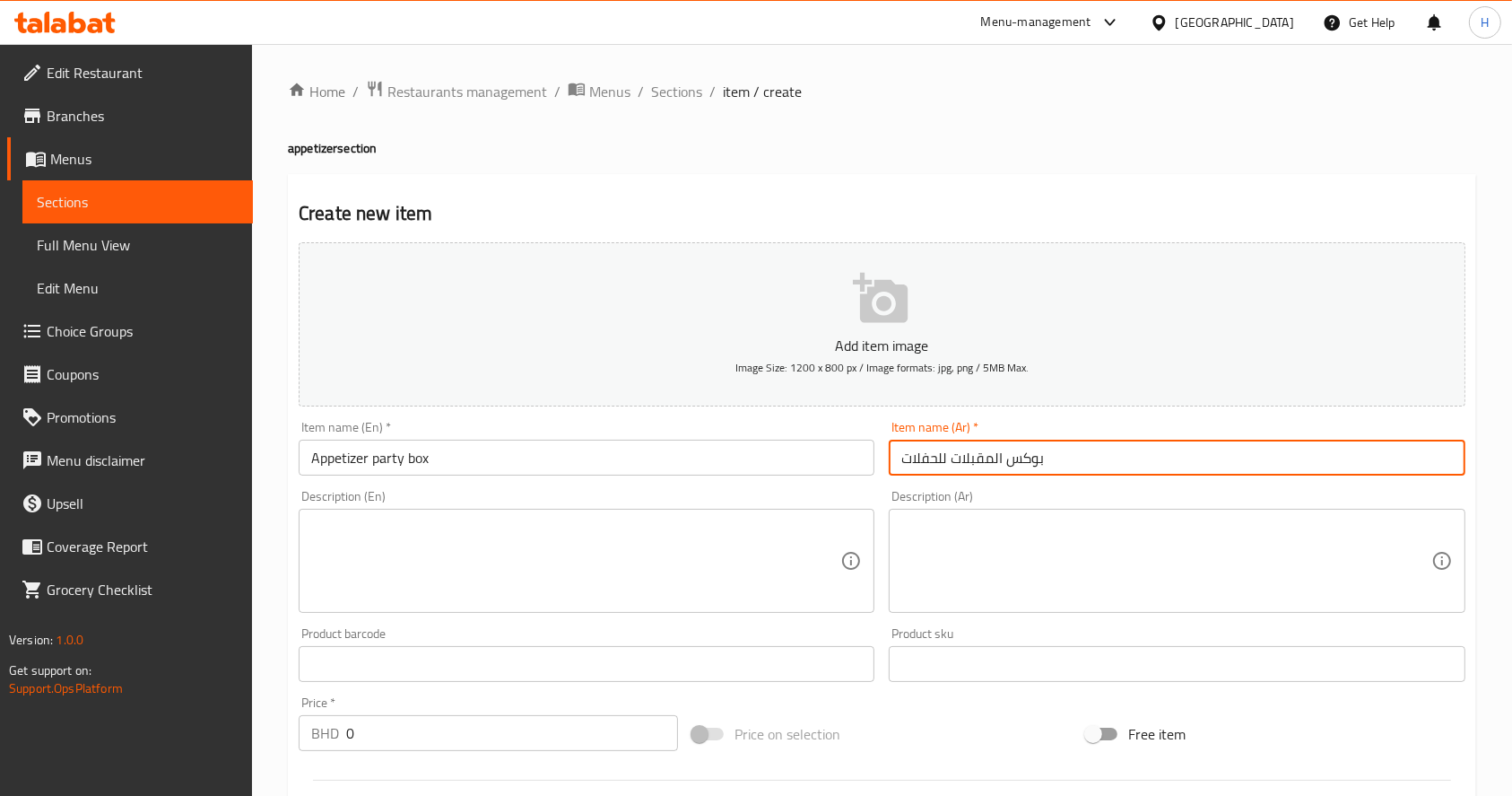
scroll to position [472, 0]
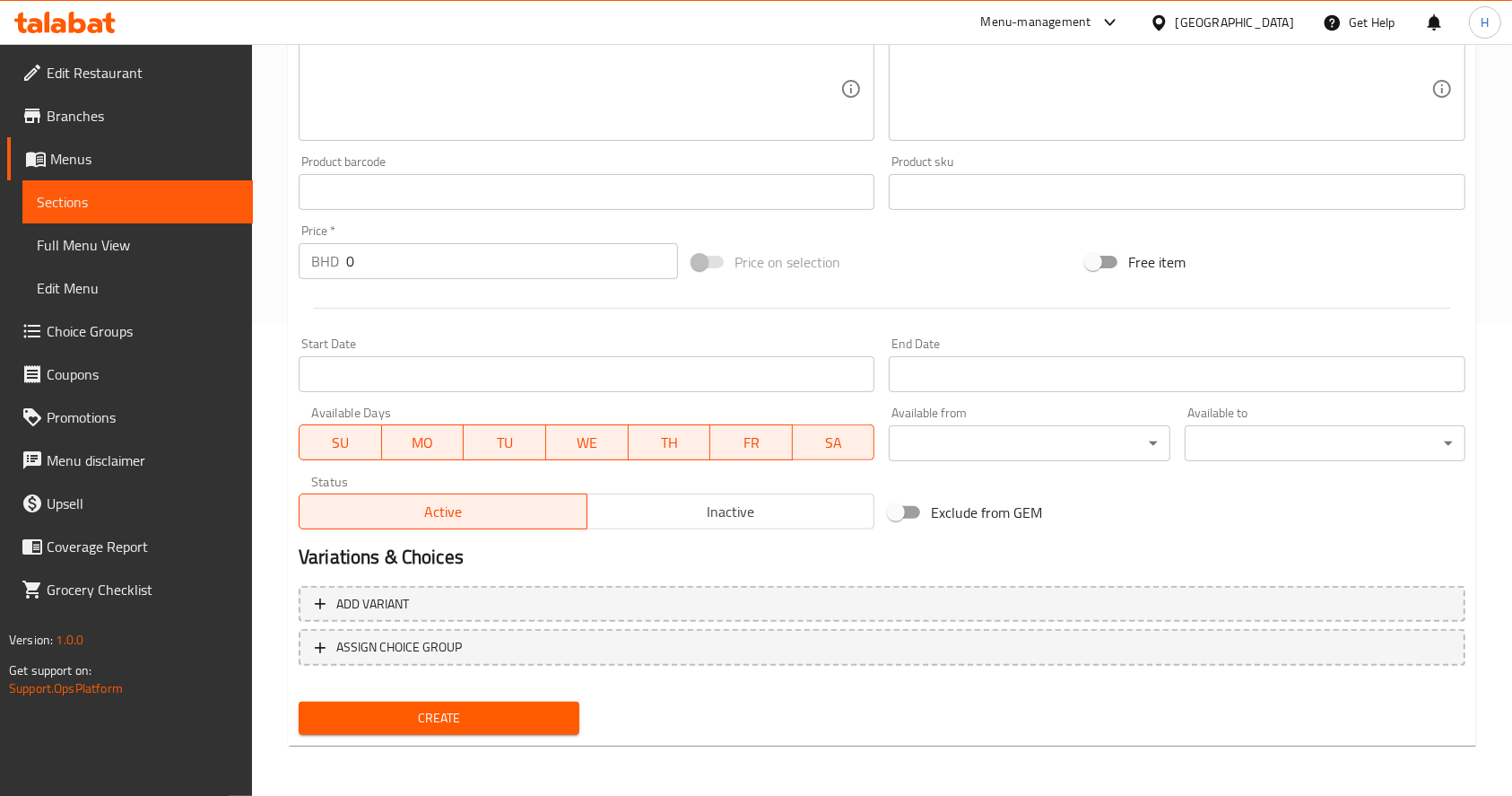
type input "بوكس المقبلات للحفلات"
drag, startPoint x: 361, startPoint y: 272, endPoint x: 266, endPoint y: 257, distance: 96.2
click at [266, 257] on div "Home / Restaurants management / Menus / Sections / item / create appetizer sect…" at bounding box center [882, 184] width 1260 height 1224
type input "9.5"
click at [646, 510] on span "Inactive" at bounding box center [731, 512] width 274 height 26
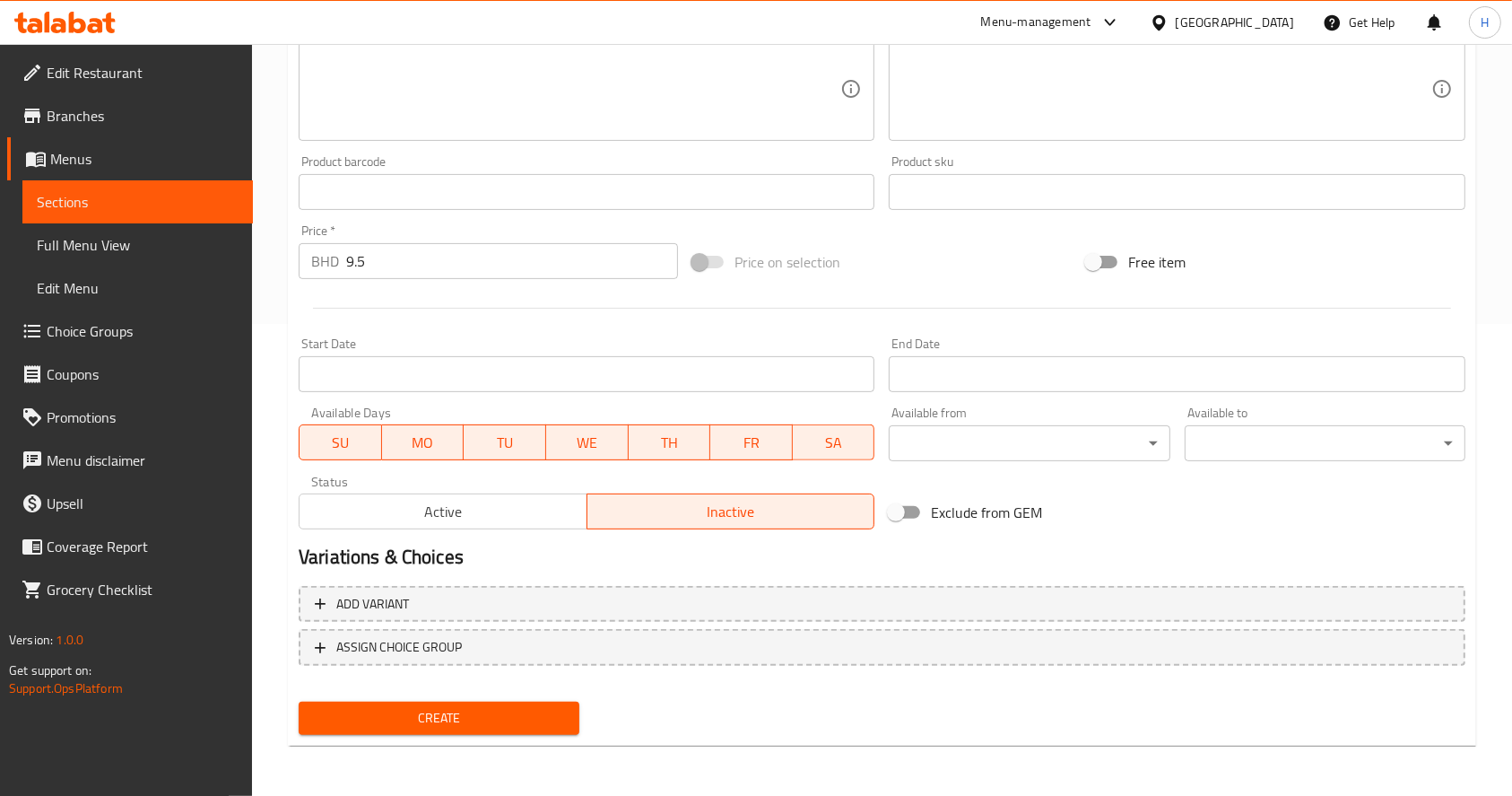
click at [533, 716] on span "Create" at bounding box center [440, 718] width 252 height 23
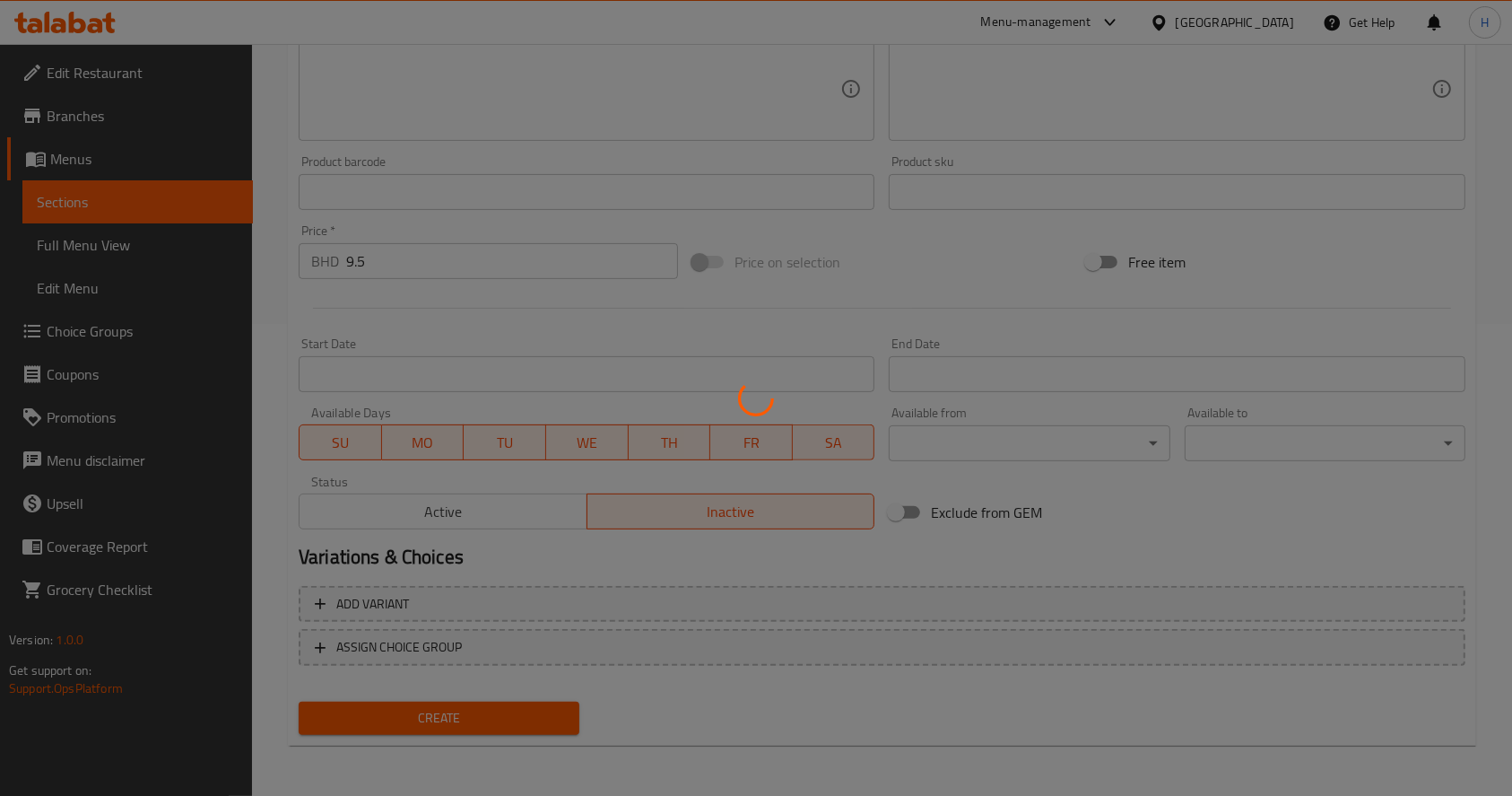
type input "0"
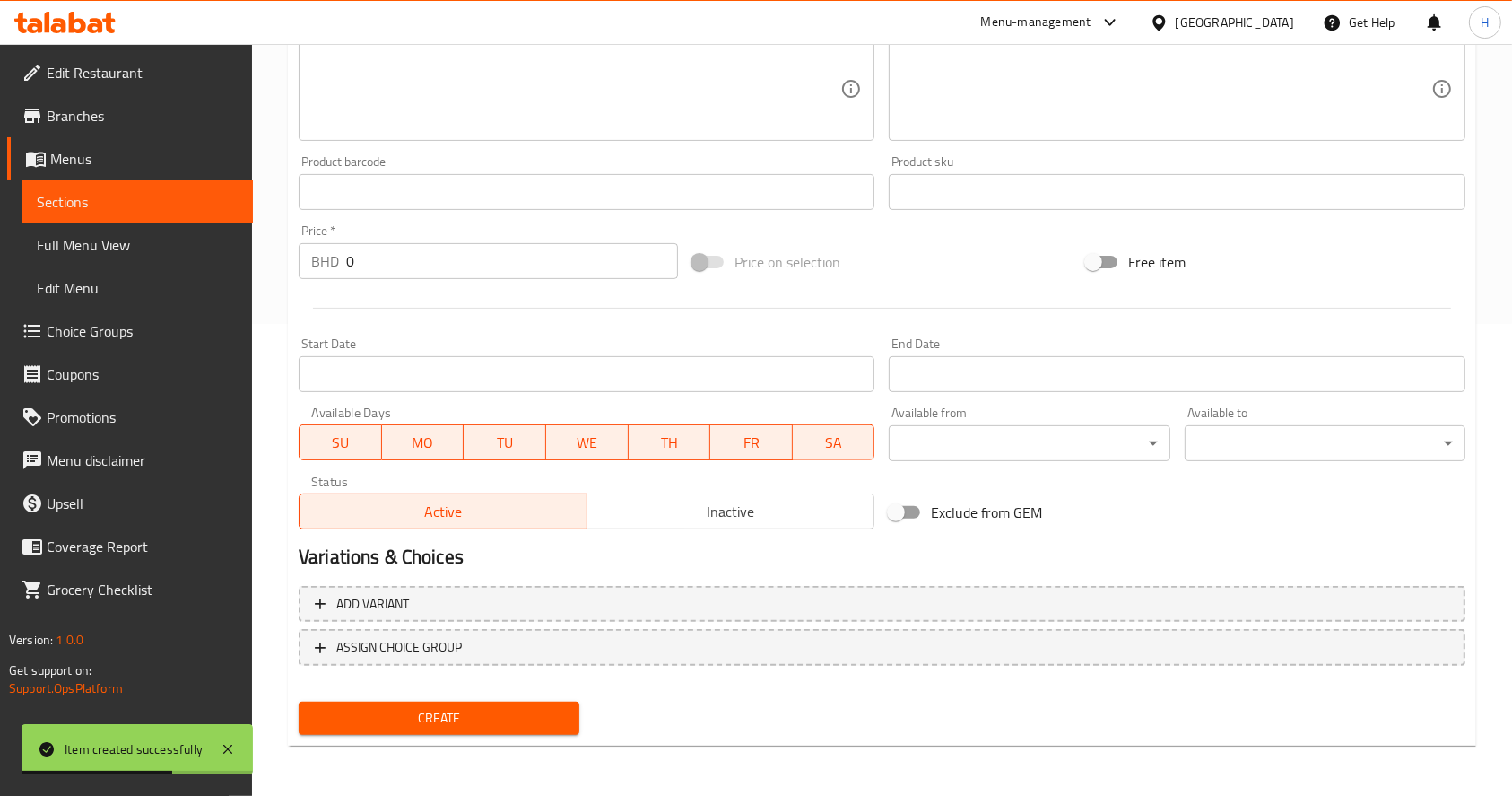
scroll to position [0, 0]
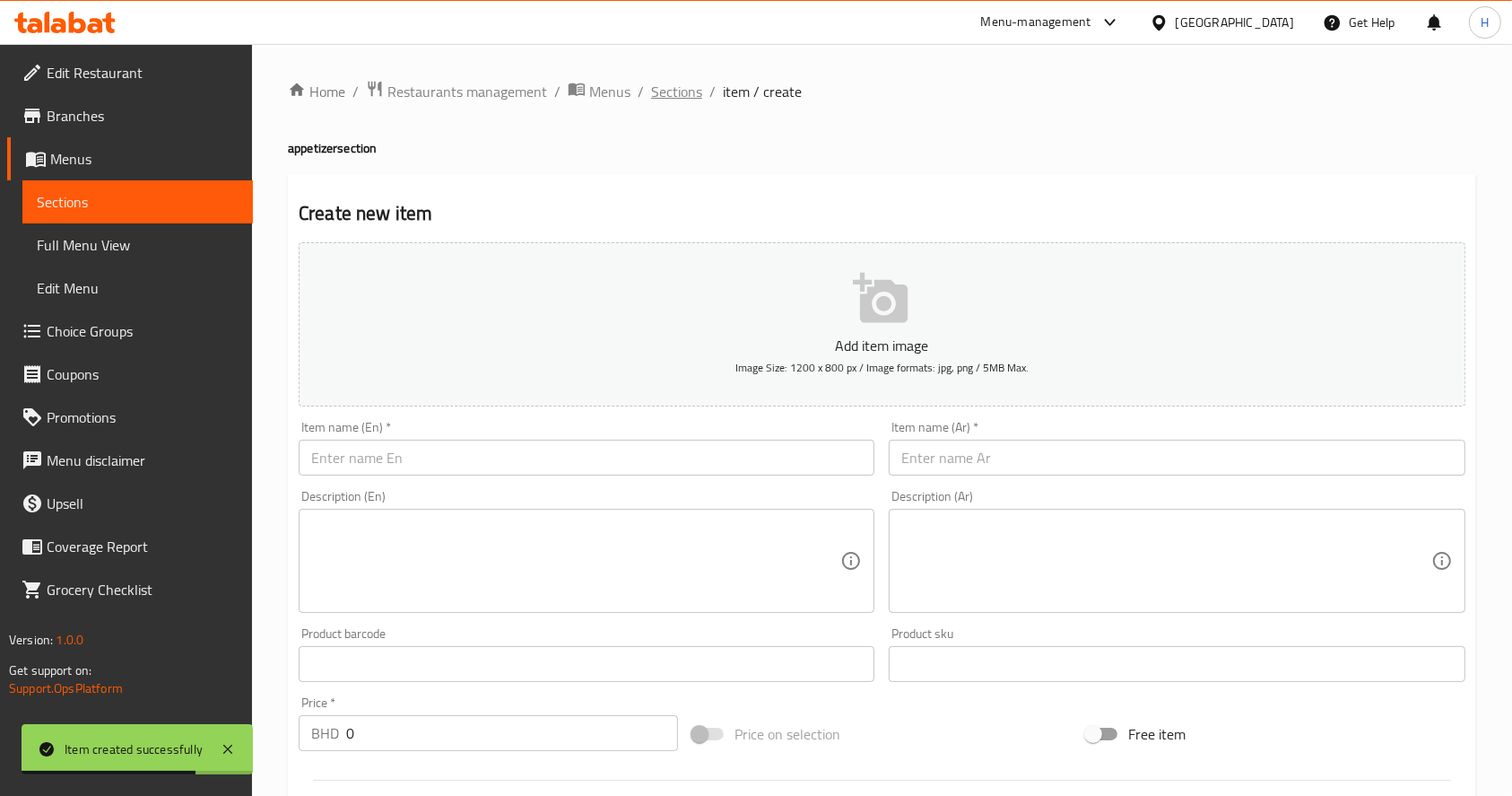
click at [668, 97] on span "Sections" at bounding box center [677, 91] width 52 height 22
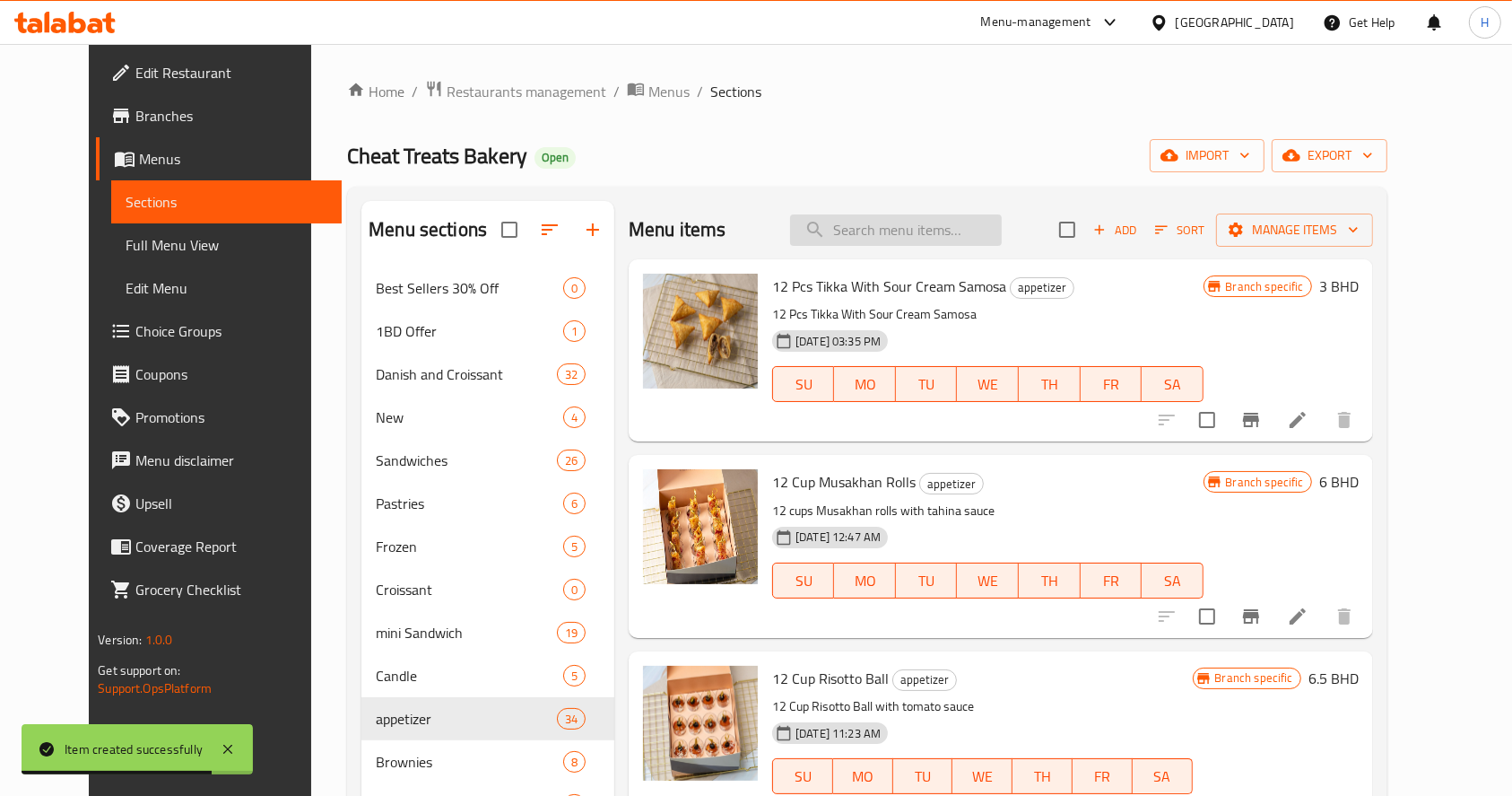
click at [973, 217] on input "search" at bounding box center [895, 230] width 211 height 32
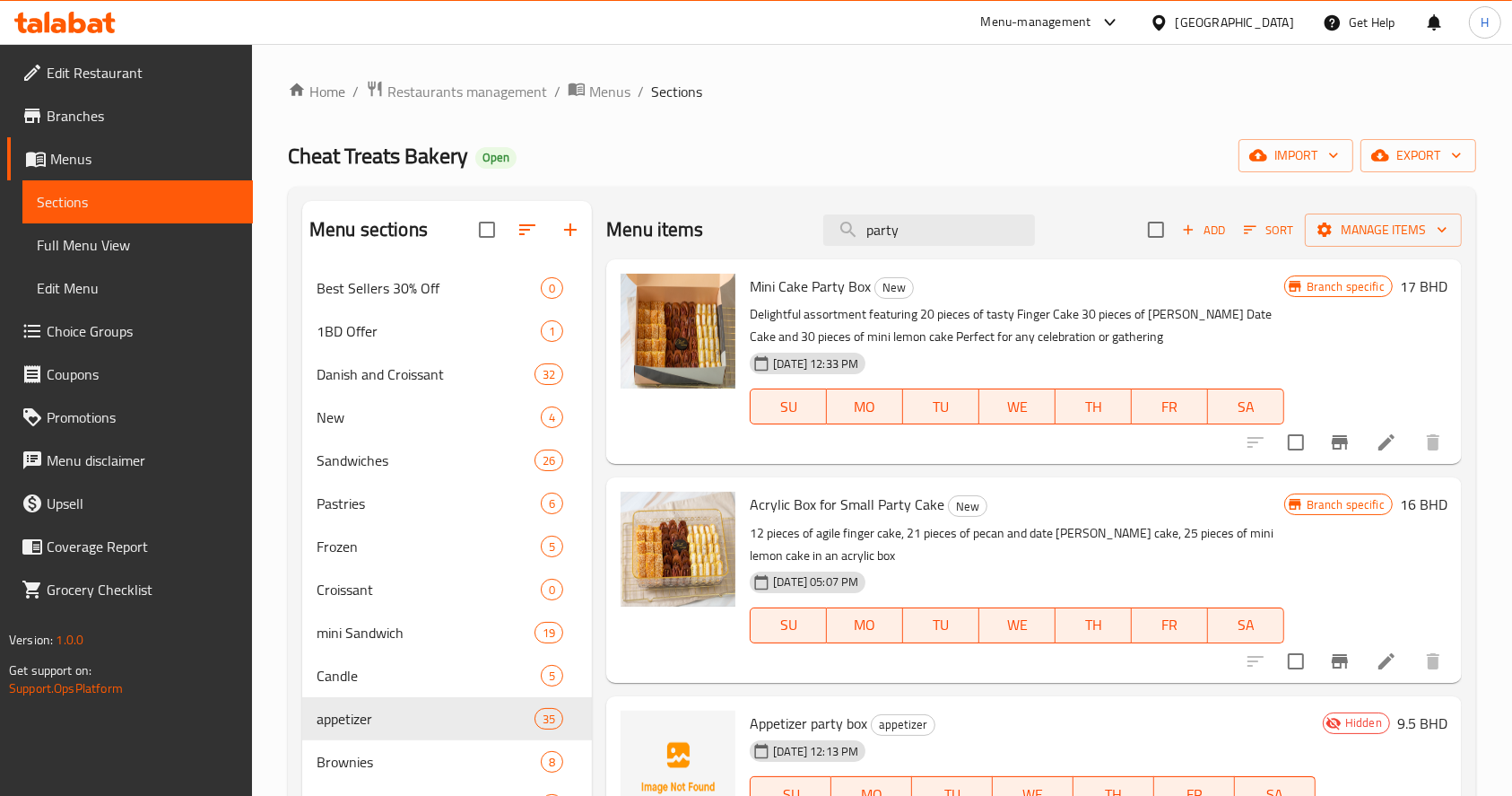
scroll to position [100, 0]
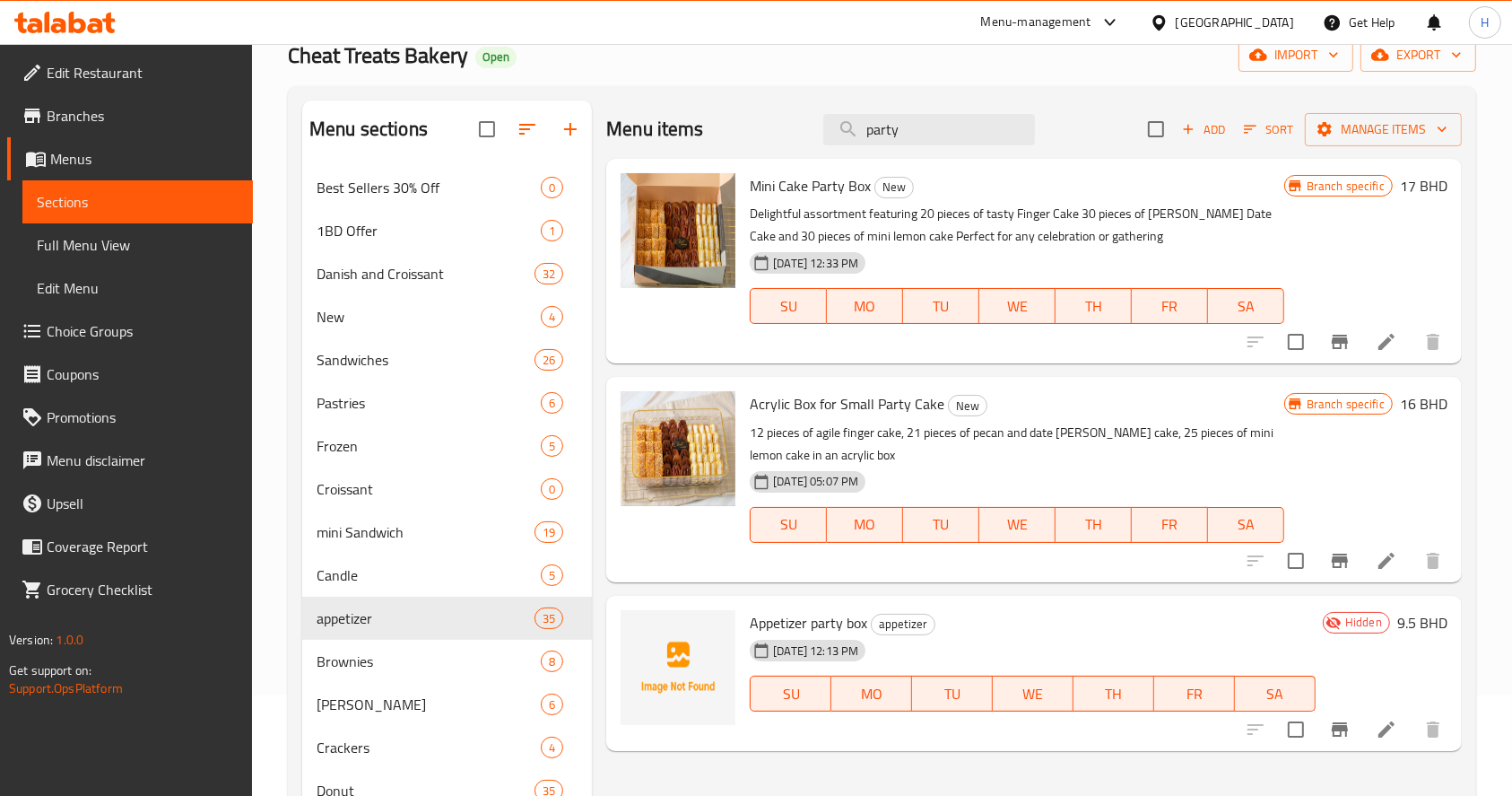
type input "party"
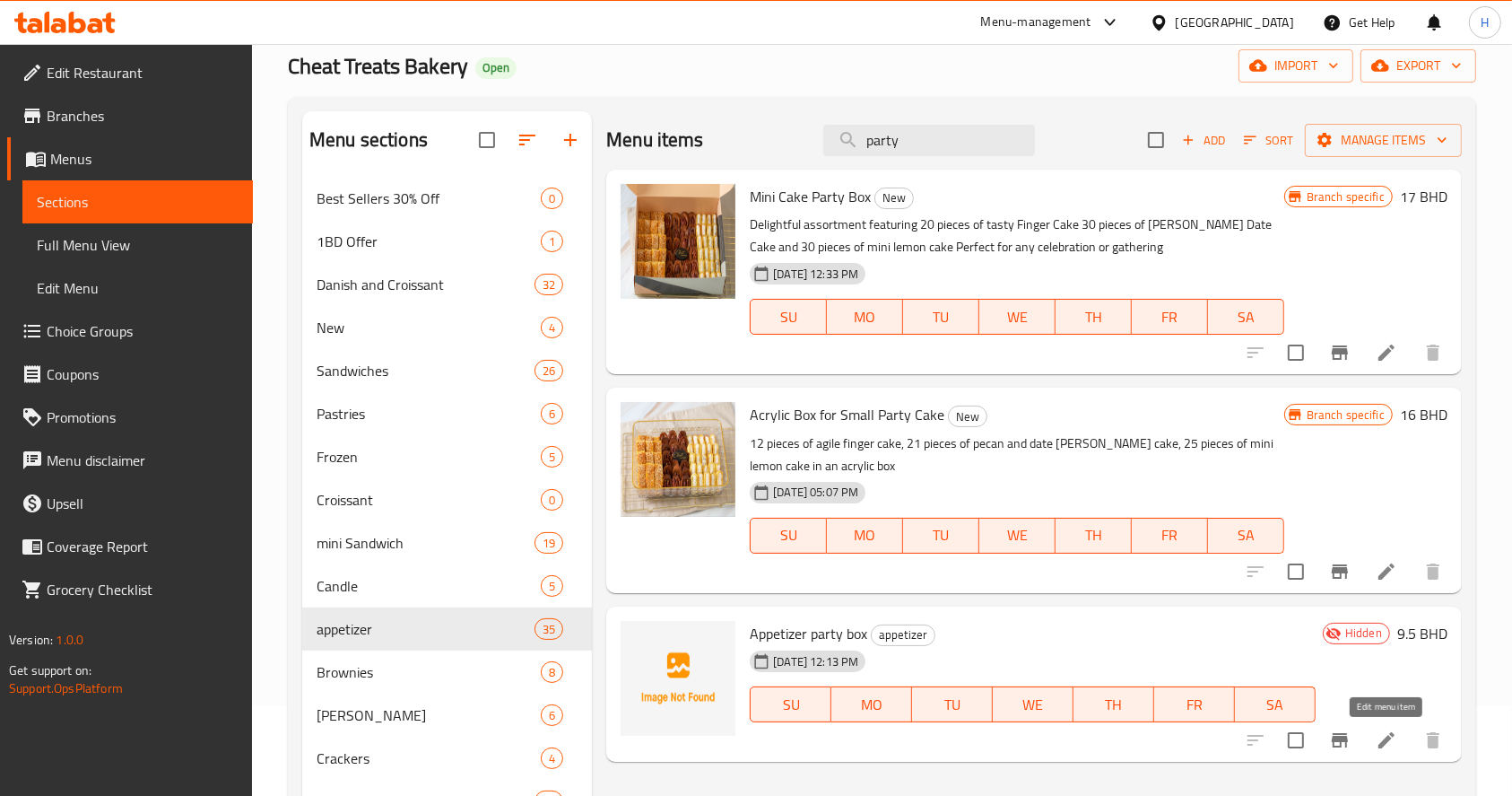
click at [1393, 742] on icon at bounding box center [1387, 740] width 22 height 22
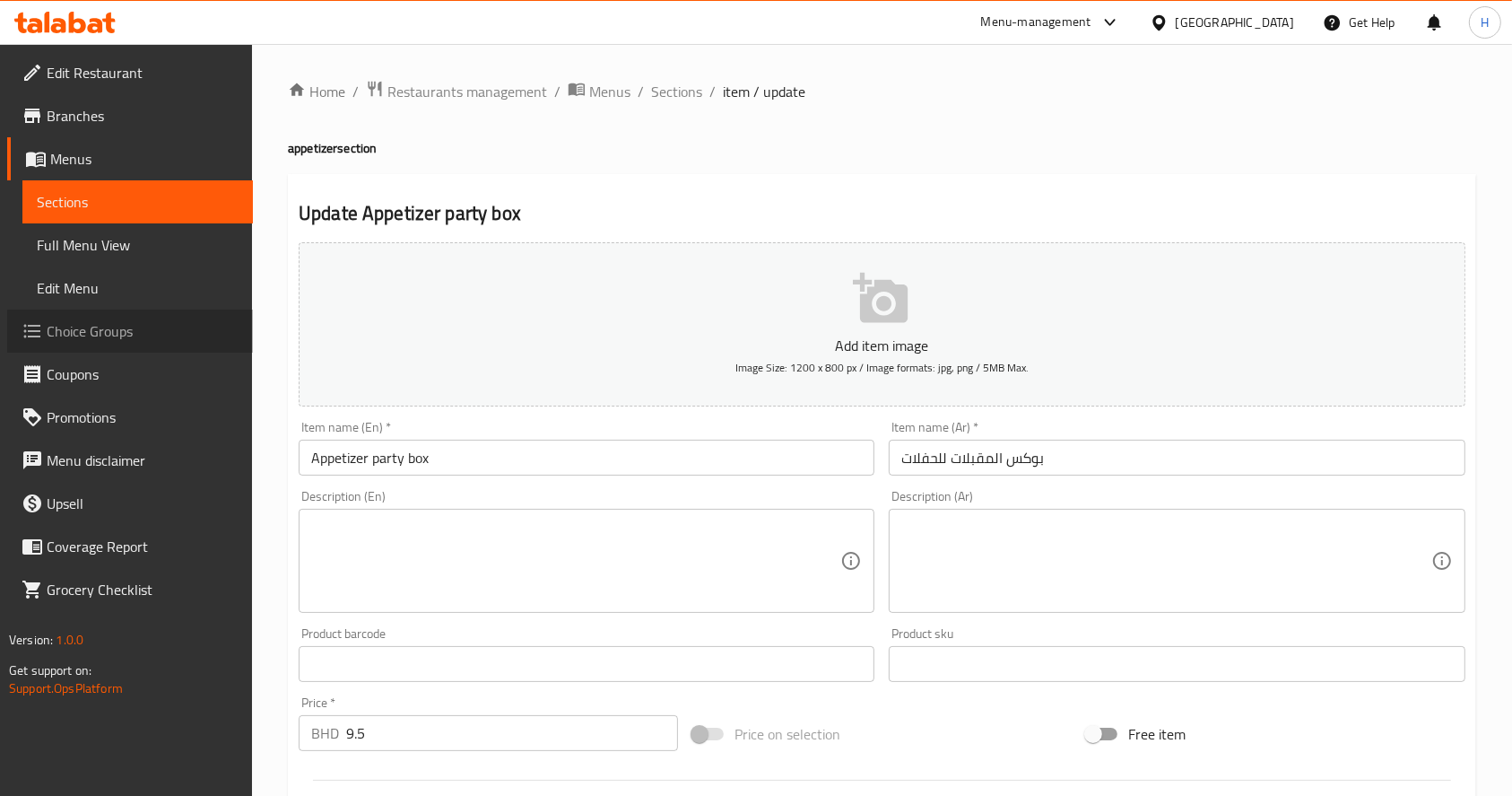
click at [114, 333] on span "Choice Groups" at bounding box center [142, 332] width 191 height 22
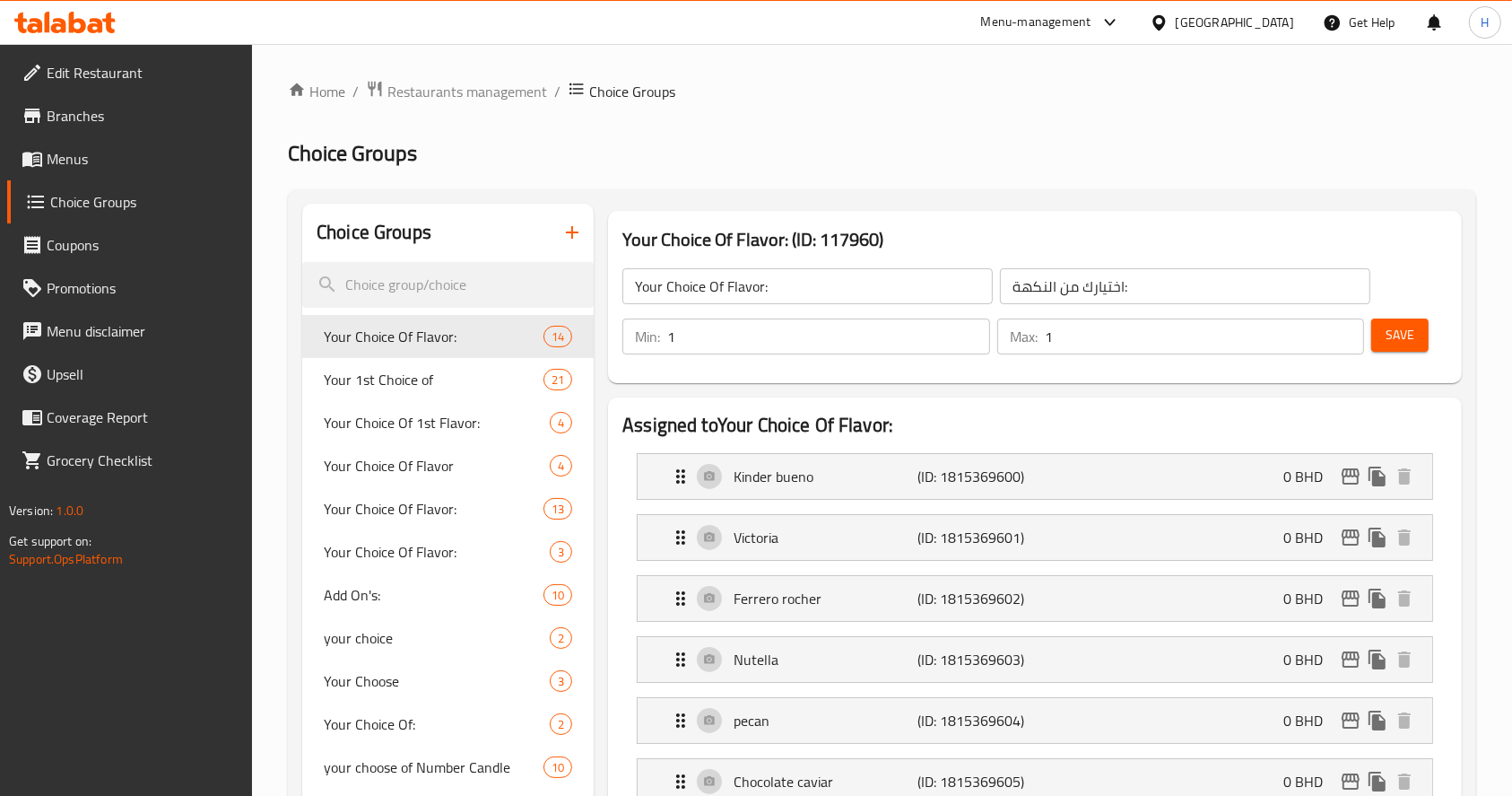
click at [574, 233] on icon "button" at bounding box center [571, 232] width 13 height 13
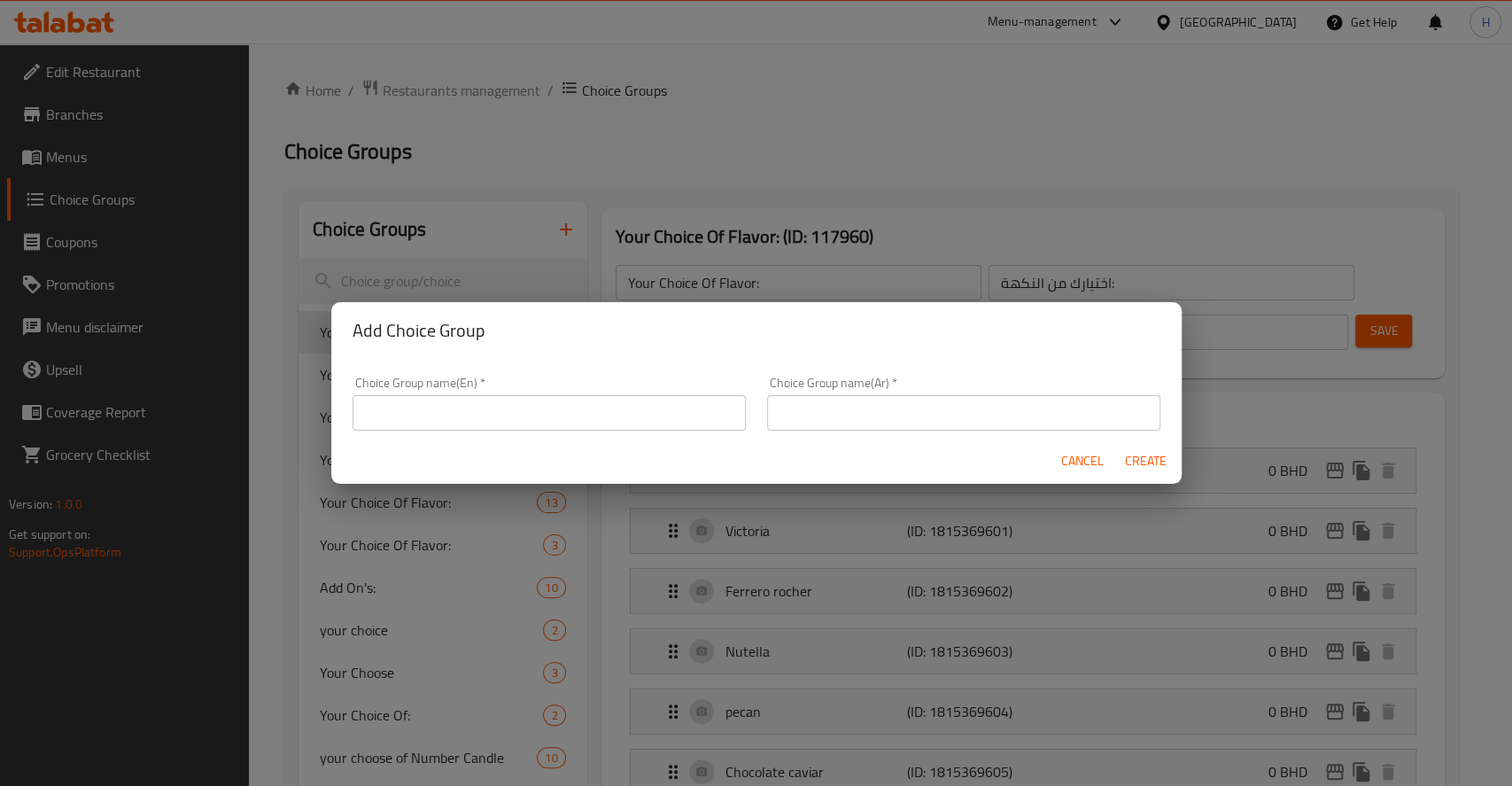
click at [614, 411] on input "text" at bounding box center [549, 413] width 393 height 35
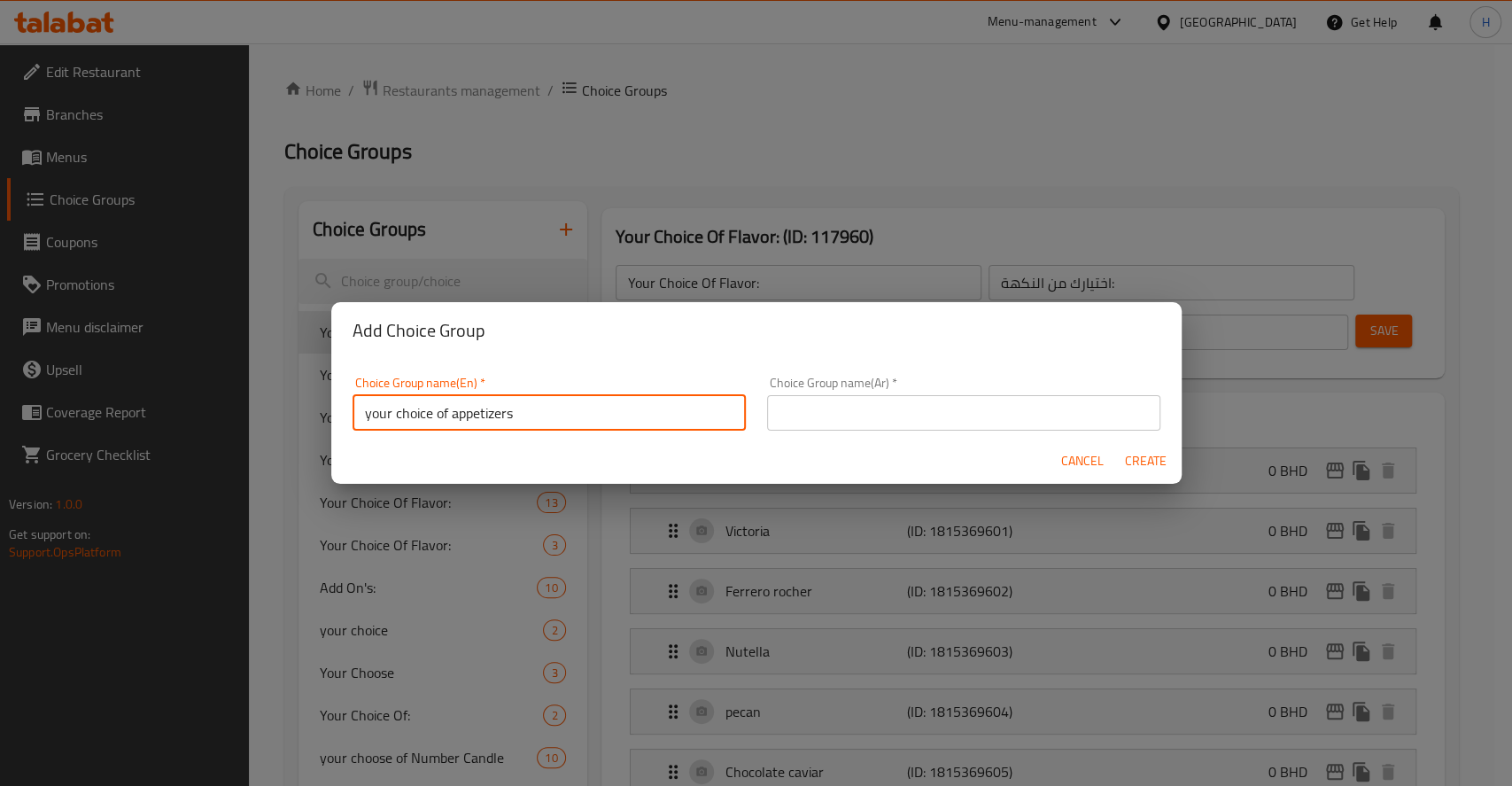
drag, startPoint x: 616, startPoint y: 411, endPoint x: 450, endPoint y: 403, distance: 166.2
click at [450, 403] on input "your choice of appetizers" at bounding box center [549, 413] width 393 height 35
type input "your choice of appetizers"
click at [885, 405] on input "text" at bounding box center [963, 413] width 393 height 35
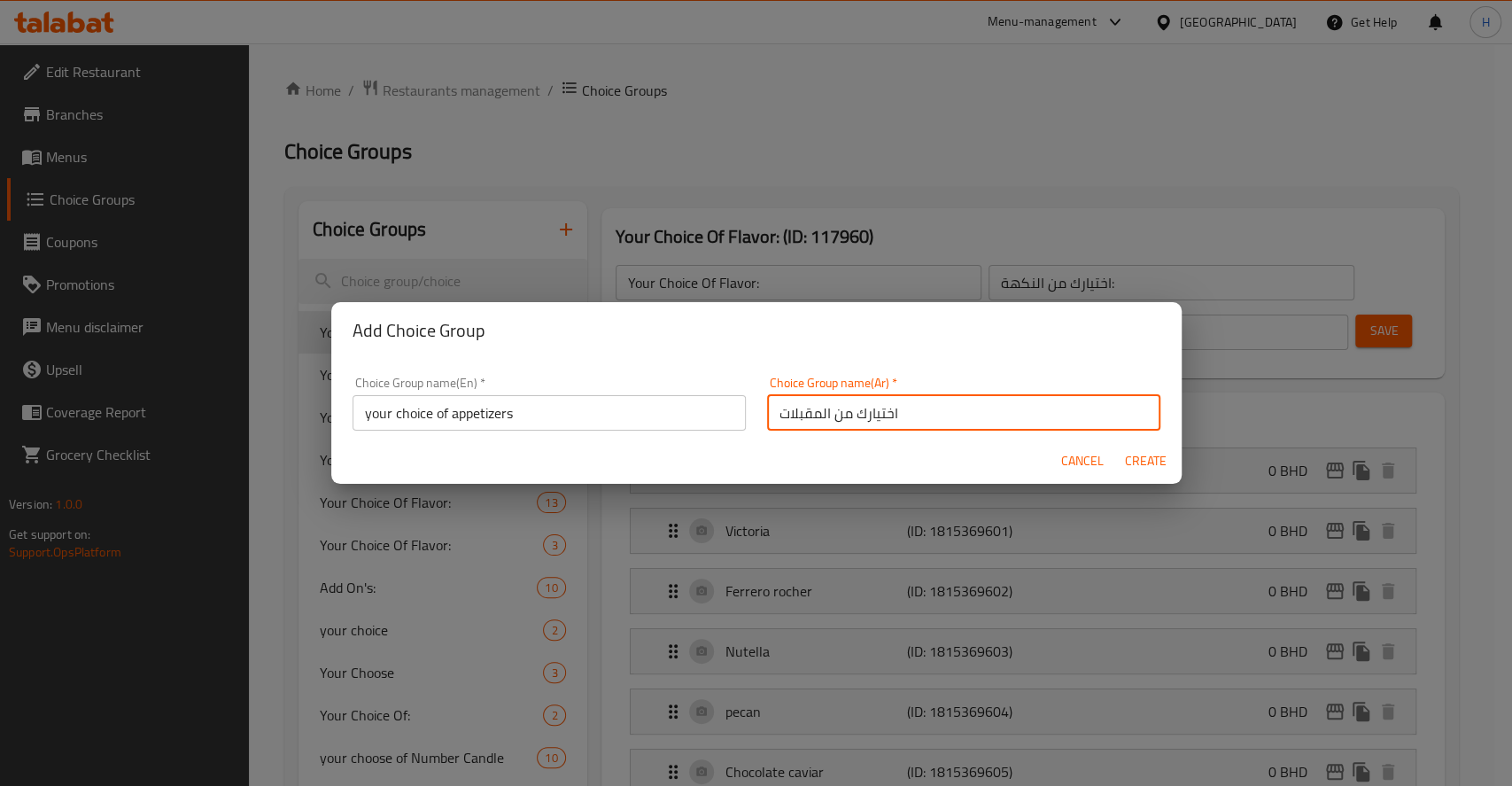
type input "اختيارك من المقبلات"
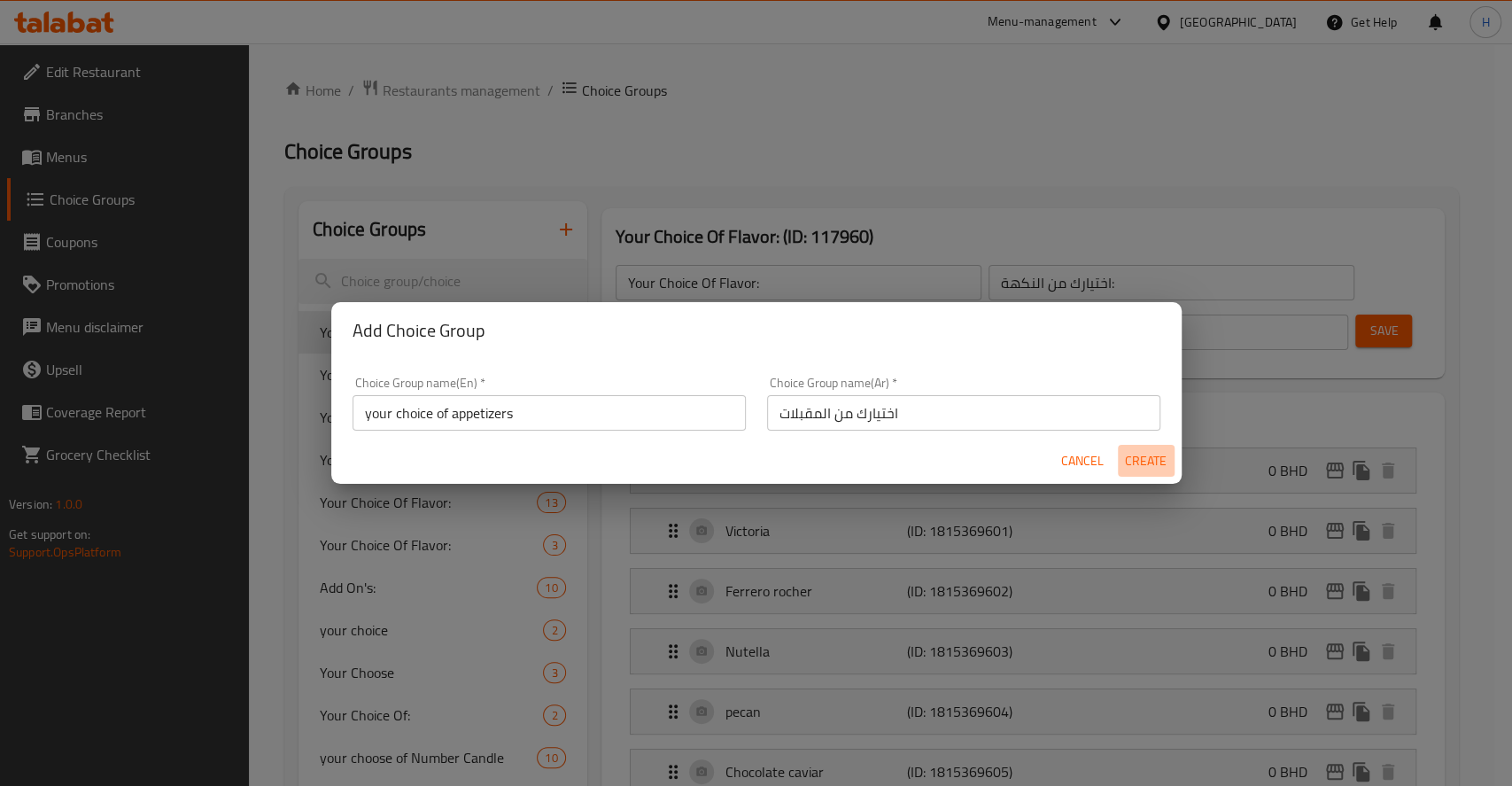
click at [1148, 465] on span "Create" at bounding box center [1146, 461] width 42 height 23
type input "your choice of appetizers"
type input "اختيارك من المقبلات"
type input "0"
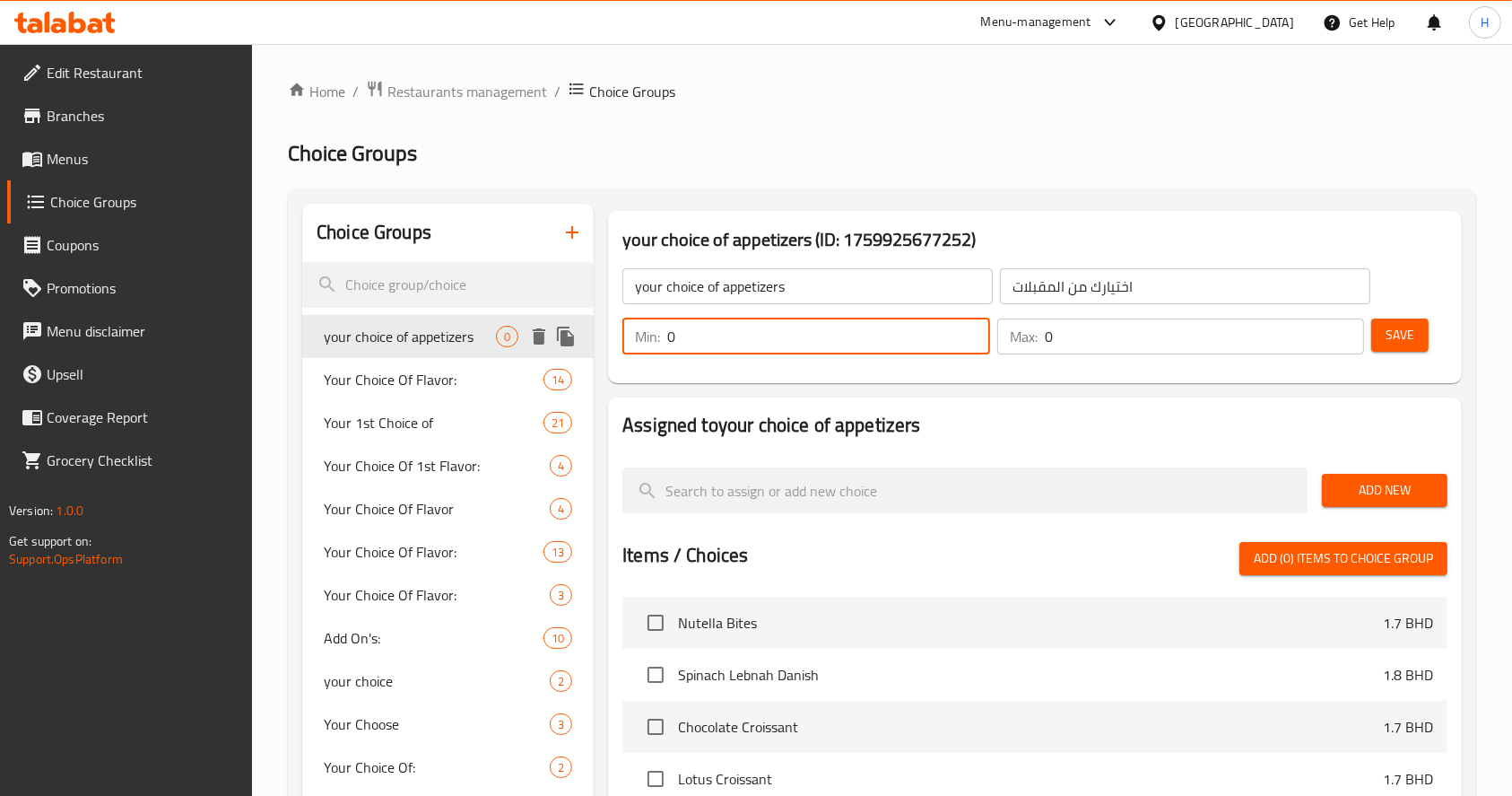
drag, startPoint x: 811, startPoint y: 337, endPoint x: 675, endPoint y: 369, distance: 139.7
type input "3"
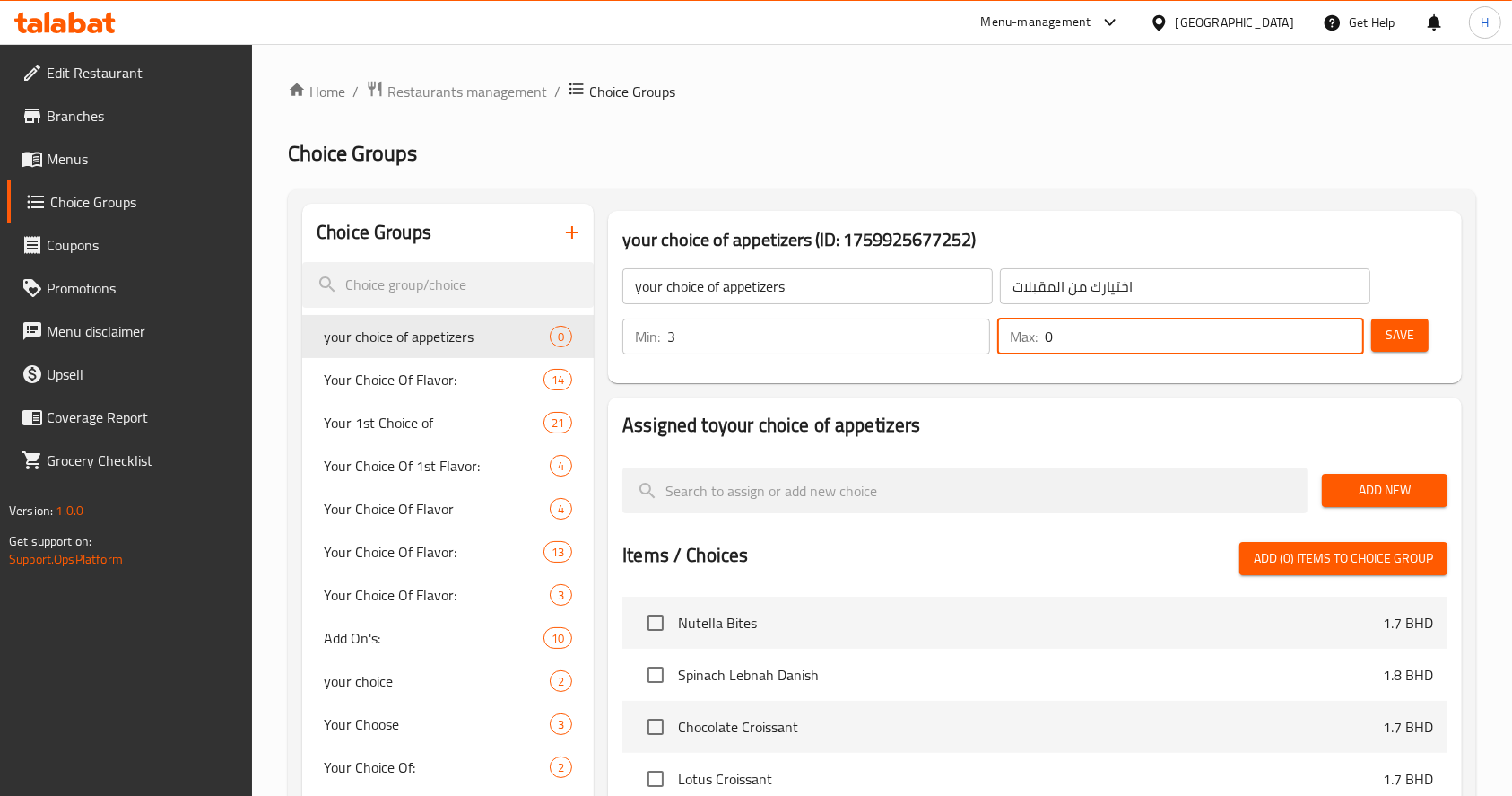
drag, startPoint x: 1118, startPoint y: 321, endPoint x: 822, endPoint y: 326, distance: 296.0
click at [822, 326] on div "Min: 3 ​ Max: 0 ​" at bounding box center [993, 336] width 756 height 51
type input "3"
click at [1408, 341] on span "Save" at bounding box center [1400, 334] width 29 height 23
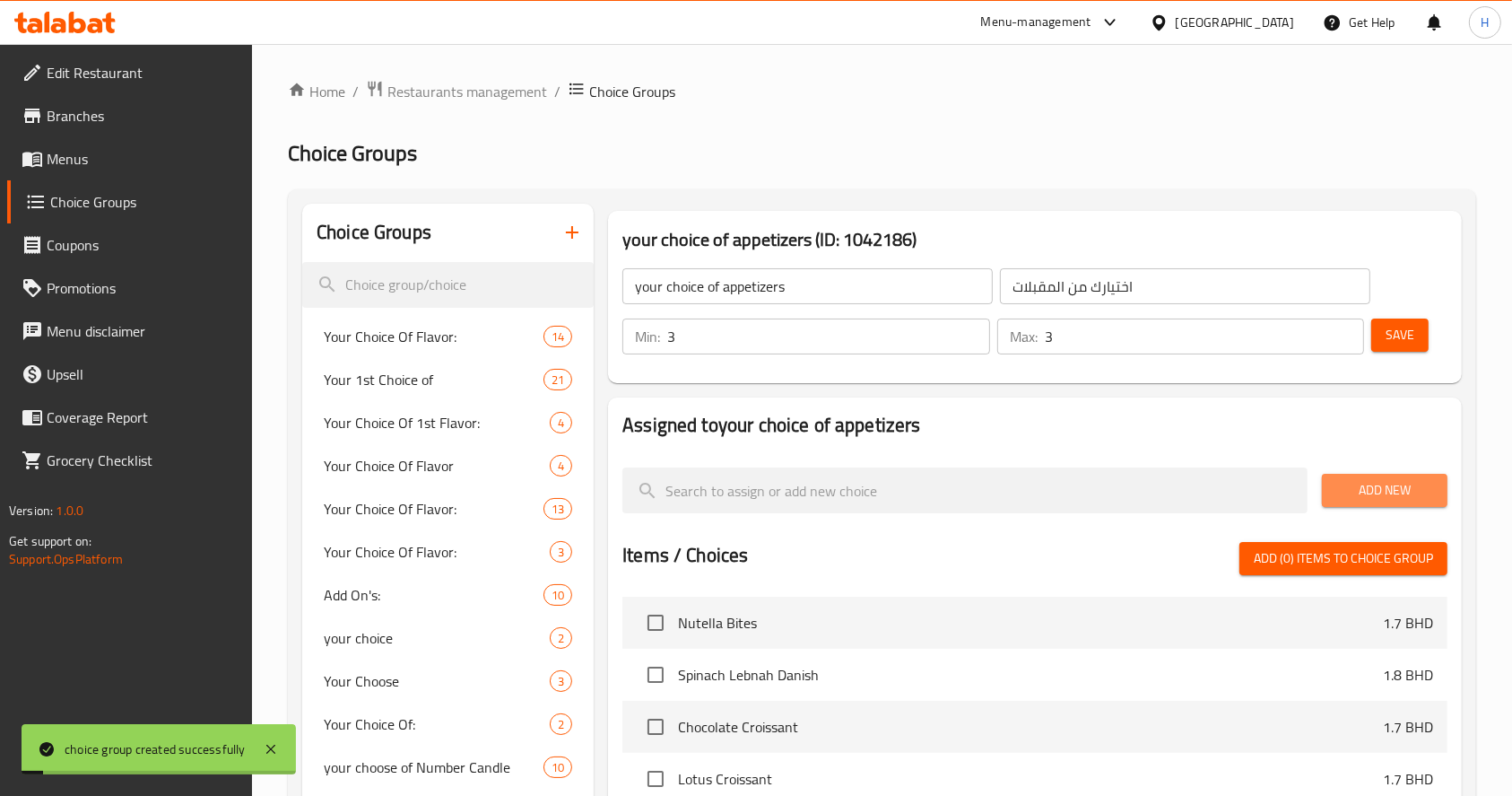
click at [1392, 506] on button "Add New" at bounding box center [1385, 489] width 126 height 33
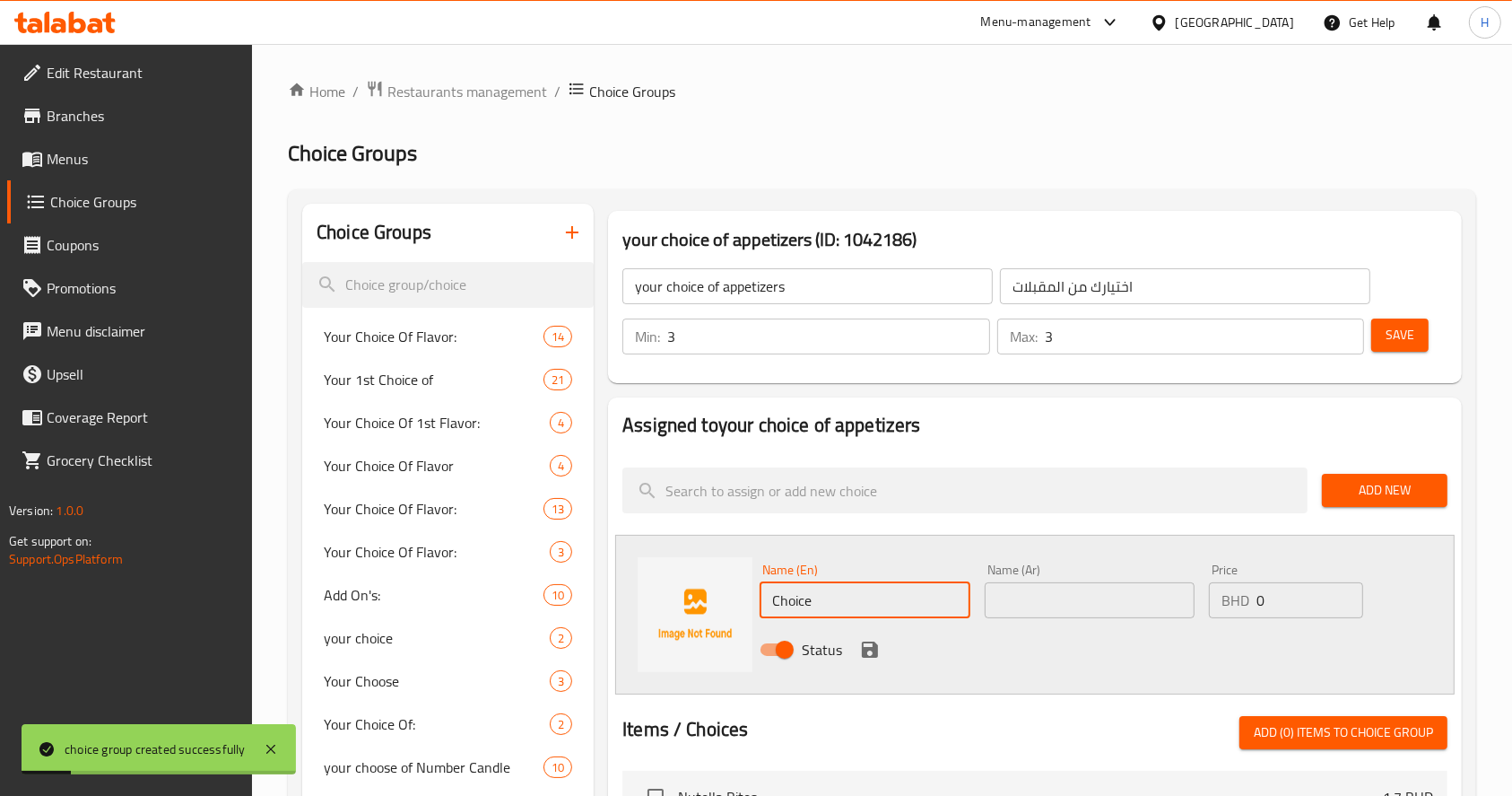
drag, startPoint x: 847, startPoint y: 593, endPoint x: 603, endPoint y: 603, distance: 244.2
paste input "12 pcs Afternoon Mini Sandwich"
type input "12 pcs Afternoon Mini Sandwich"
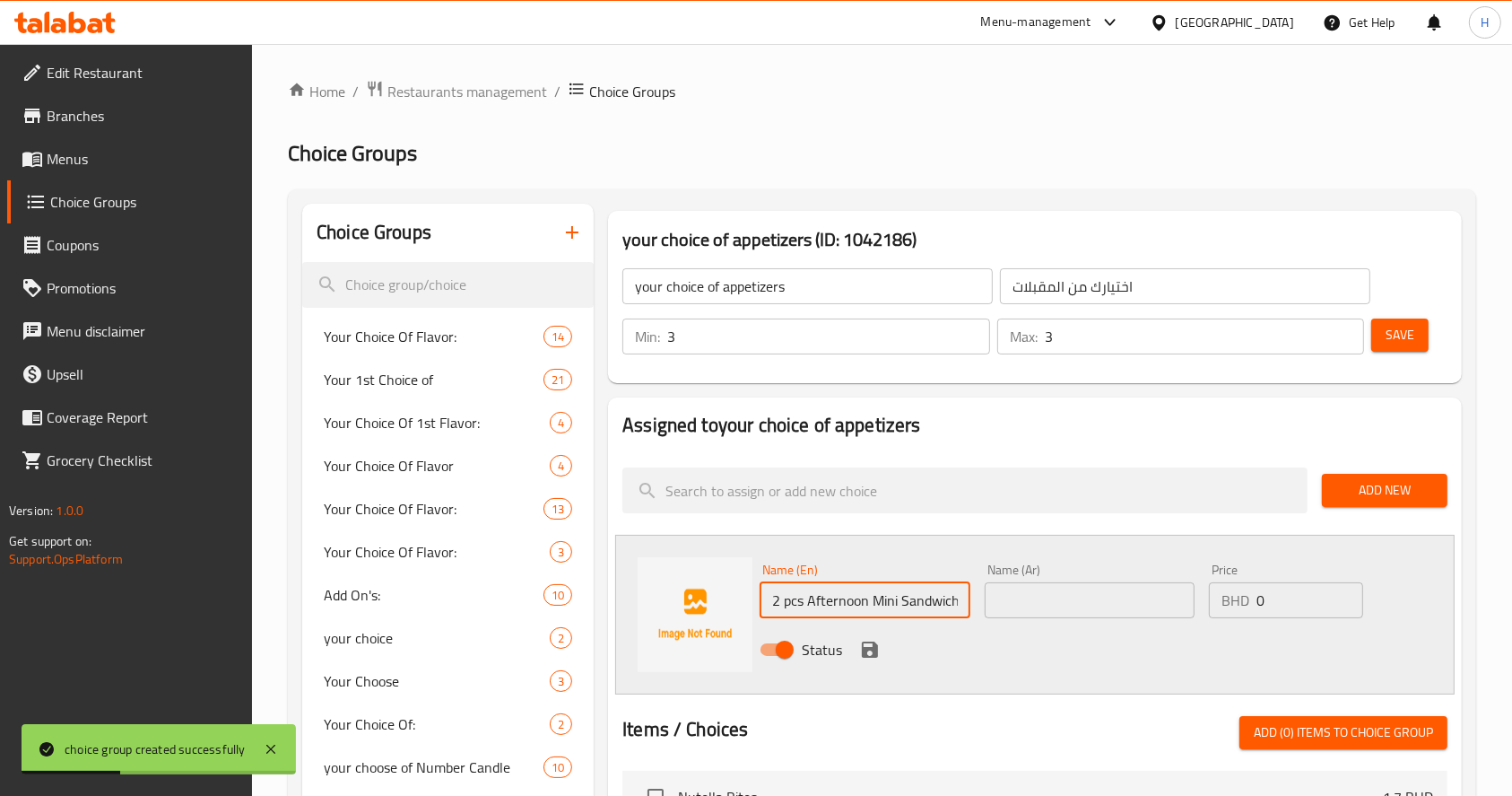
scroll to position [0, 0]
click at [1060, 594] on input "text" at bounding box center [1090, 600] width 210 height 36
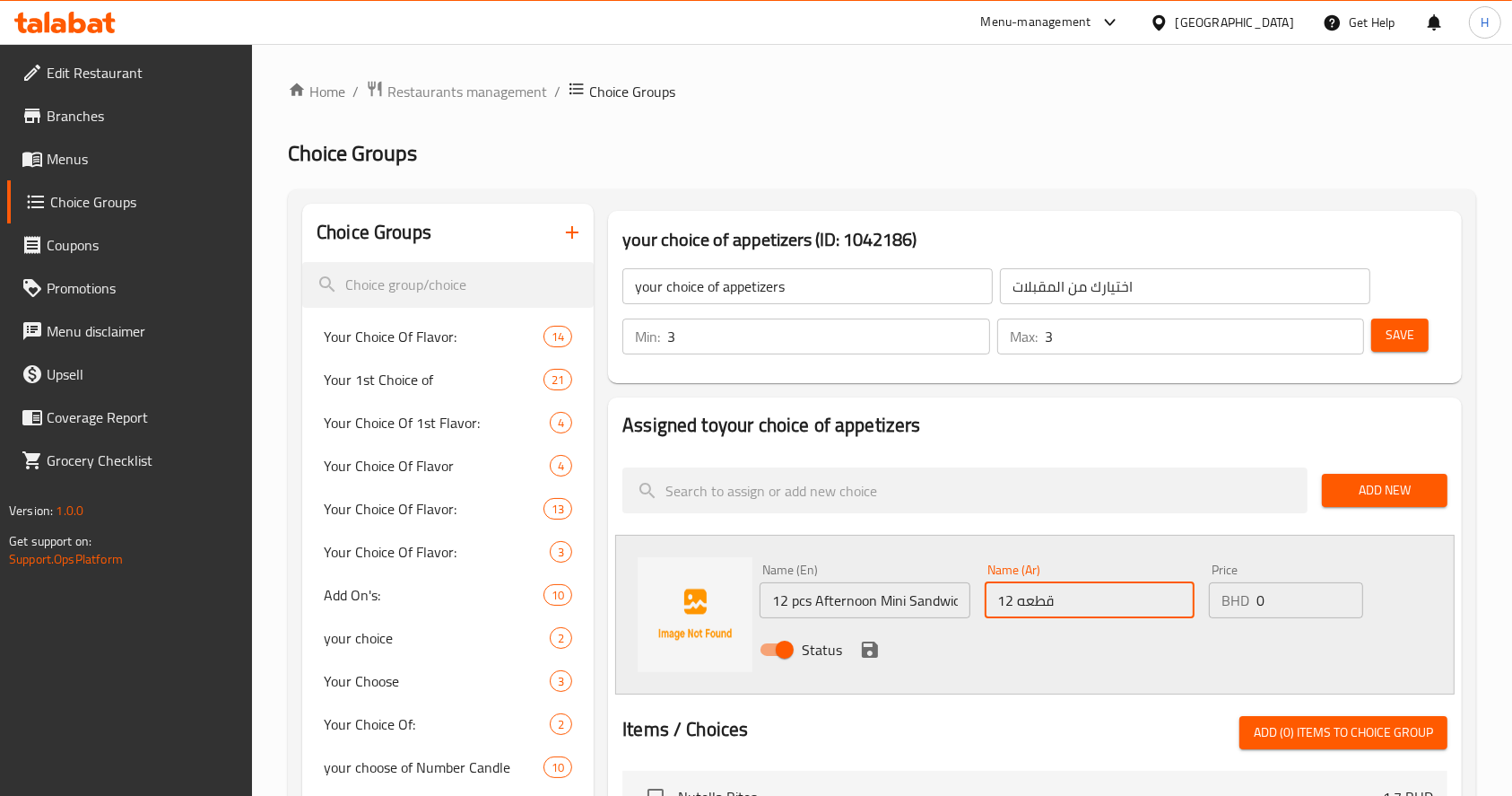
click at [1083, 596] on input "12 قطعه" at bounding box center [1090, 600] width 210 height 36
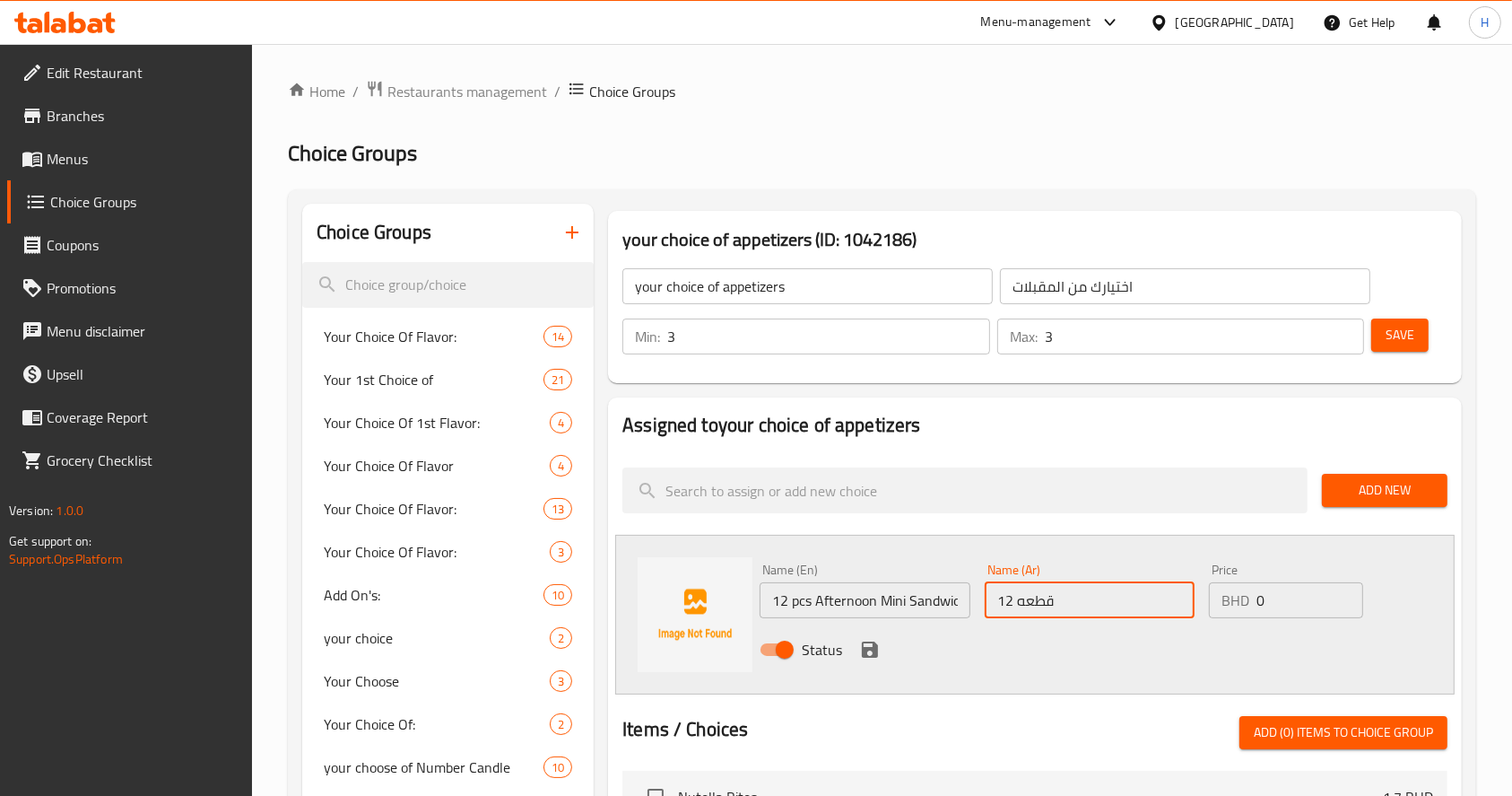
paste input "ة ساندويتش صغير بعد الظهر"
type input "12 قطعة ساندويتش صغير بعد الظهر"
click at [864, 652] on icon "save" at bounding box center [870, 649] width 16 height 16
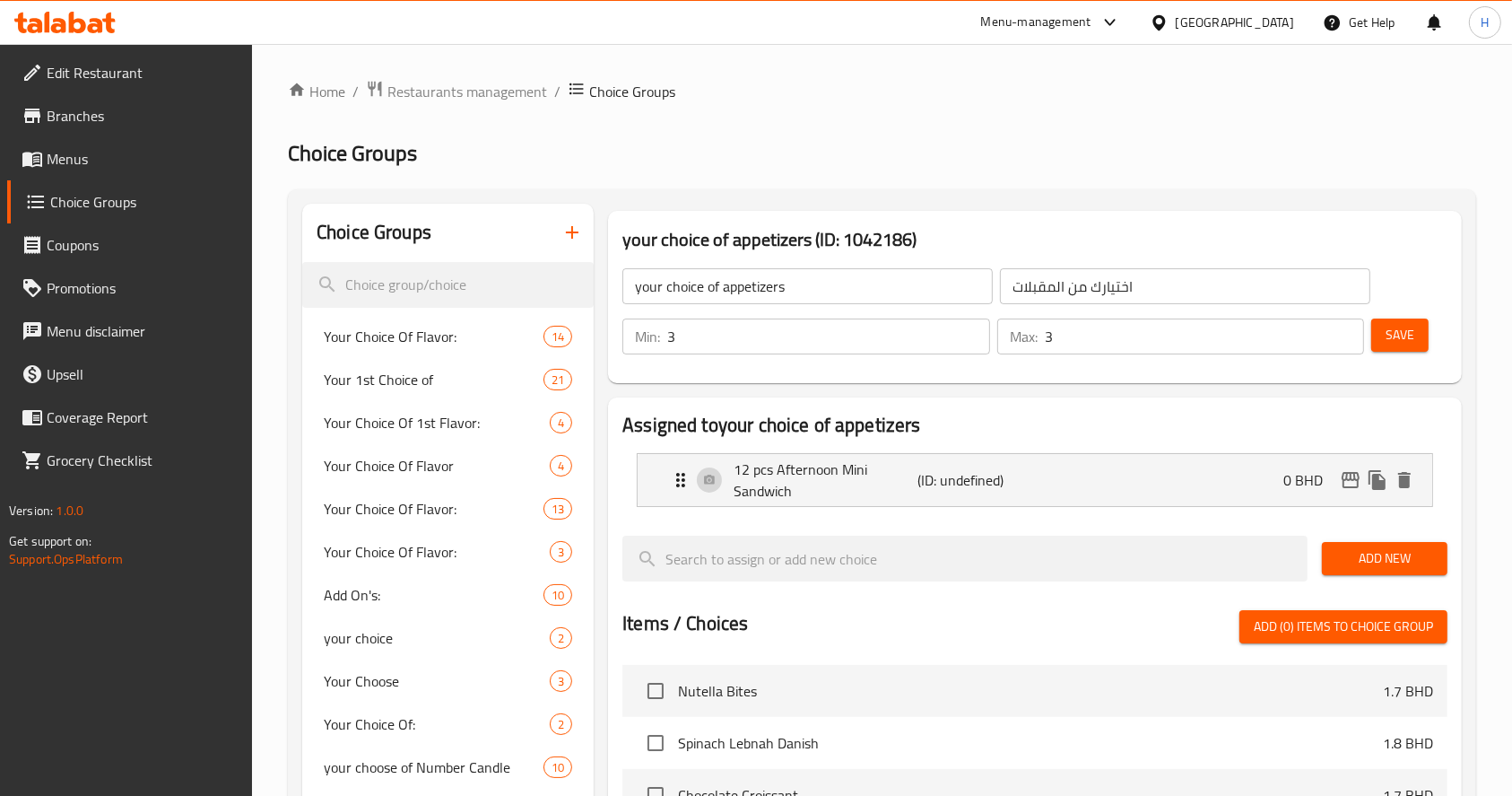
click at [1392, 550] on span "Add New" at bounding box center [1385, 558] width 97 height 23
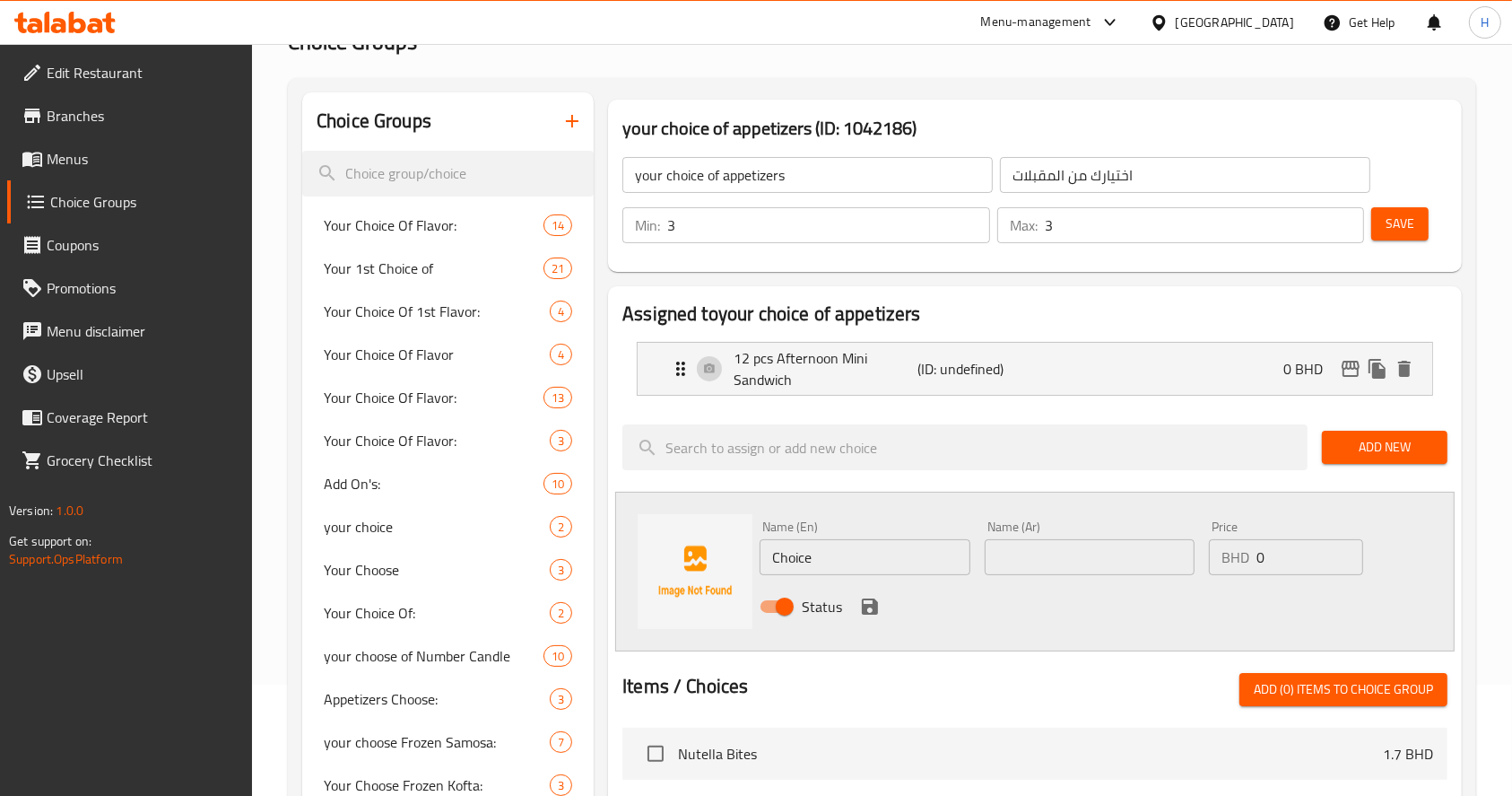
scroll to position [114, 0]
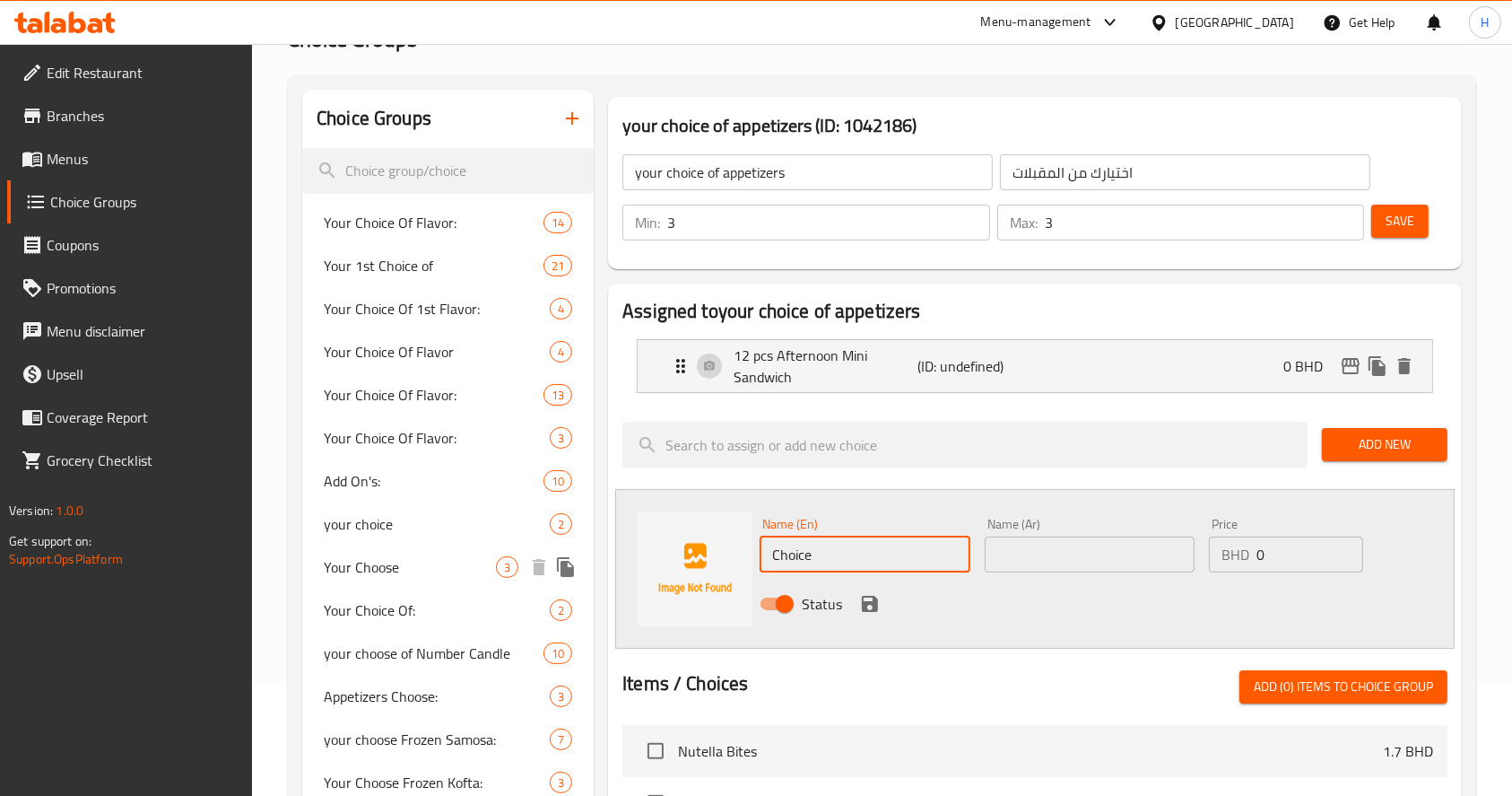
drag, startPoint x: 862, startPoint y: 552, endPoint x: 485, endPoint y: 557, distance: 377.0
click at [485, 557] on div "Choice Groups Your Choice Of Flavor: 14 Your 1st Choice of 21 Your Choice Of 1s…" at bounding box center [886, 751] width 1167 height 1324
paste input "12 pcs classic Mini Sandwich"
type input "12 pcs classic Mini Sandwich"
click at [1070, 548] on input "text" at bounding box center [1090, 555] width 210 height 36
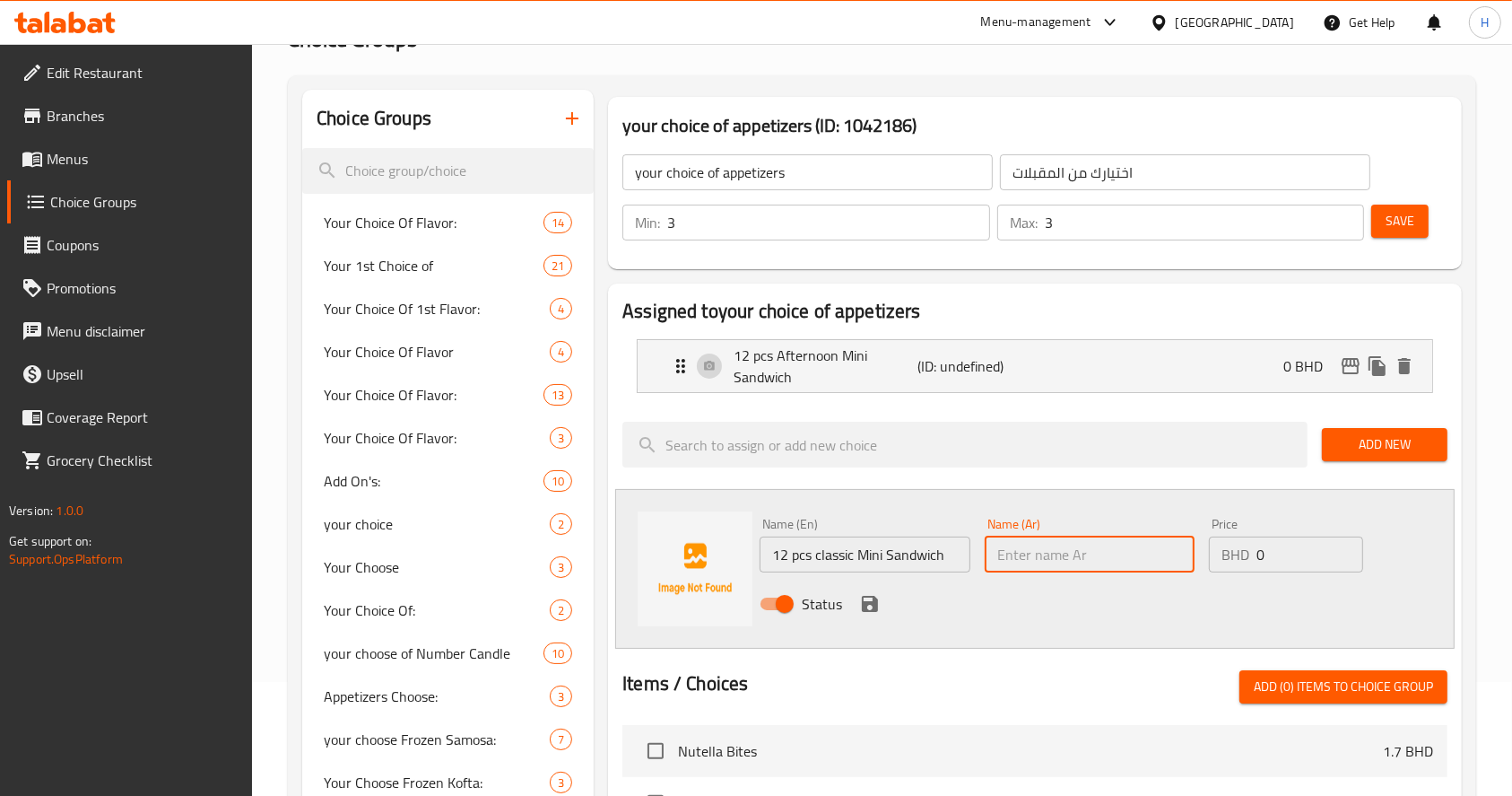
paste input "12 قطعة ساندويتش صغير كلاسيكي"
type input "12 قطعة ساندويتش صغير كلاسيكي"
click at [867, 599] on icon "save" at bounding box center [870, 604] width 22 height 22
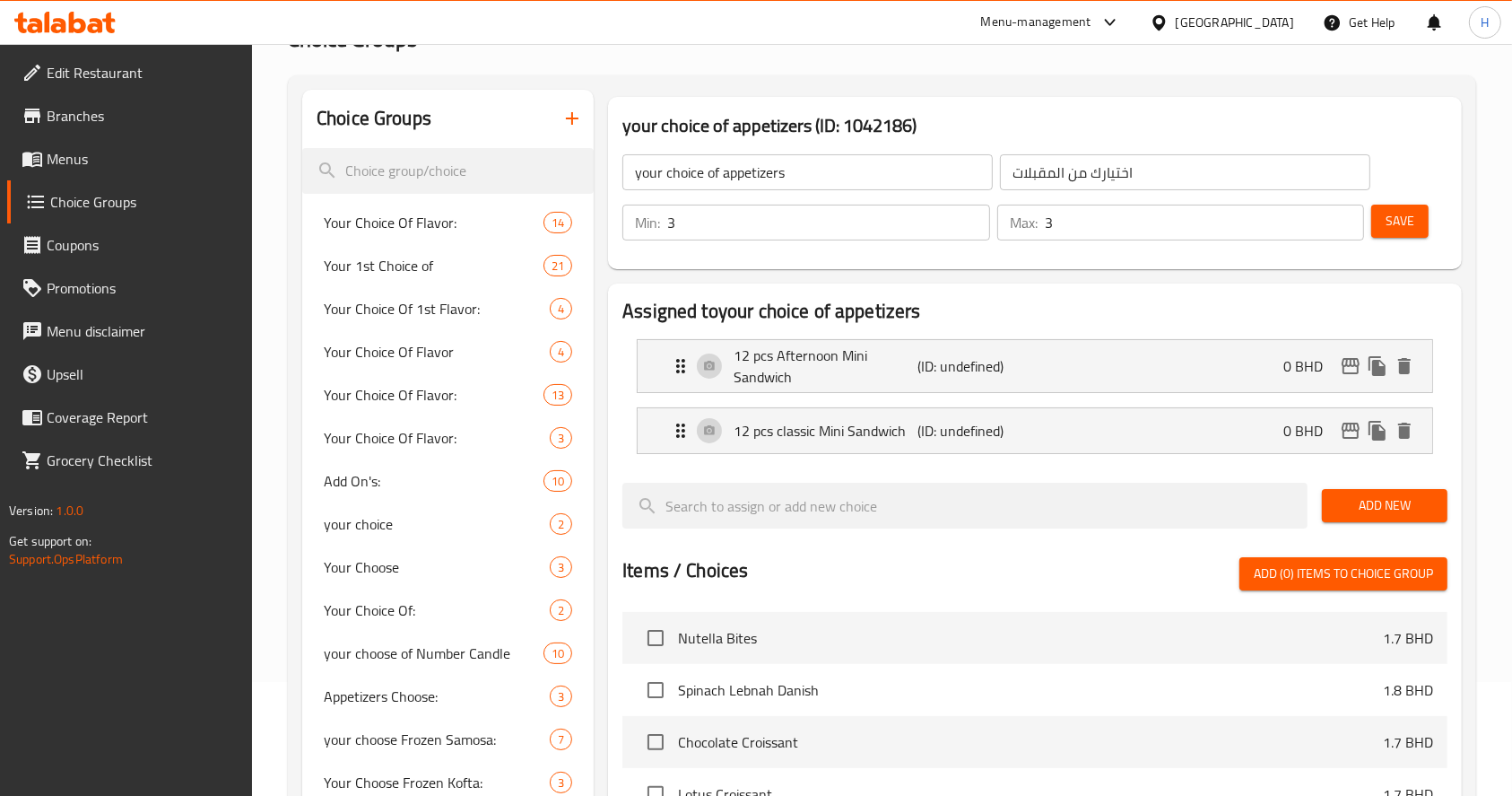
click at [1371, 510] on span "Add New" at bounding box center [1385, 505] width 97 height 23
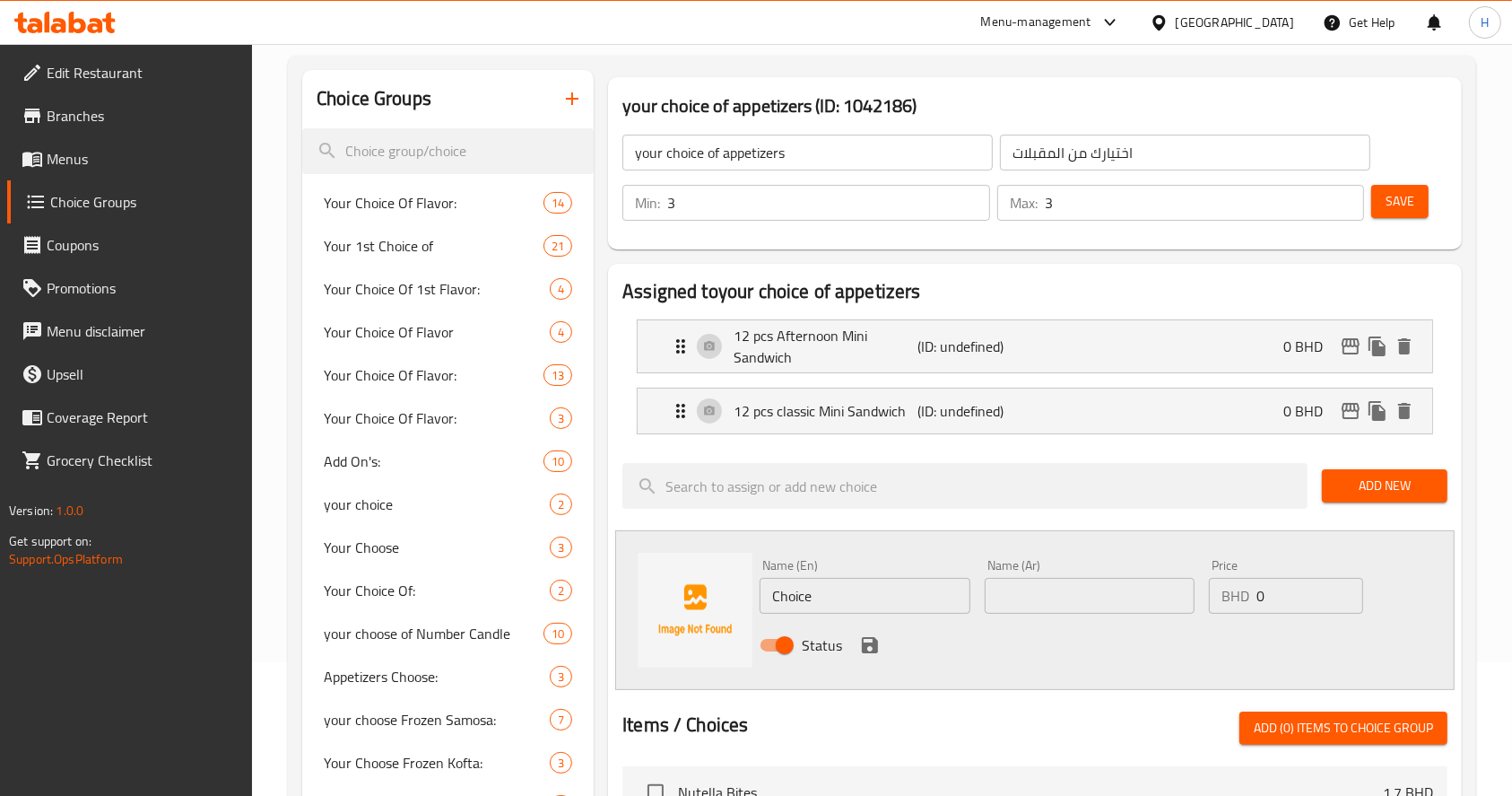
scroll to position [136, 0]
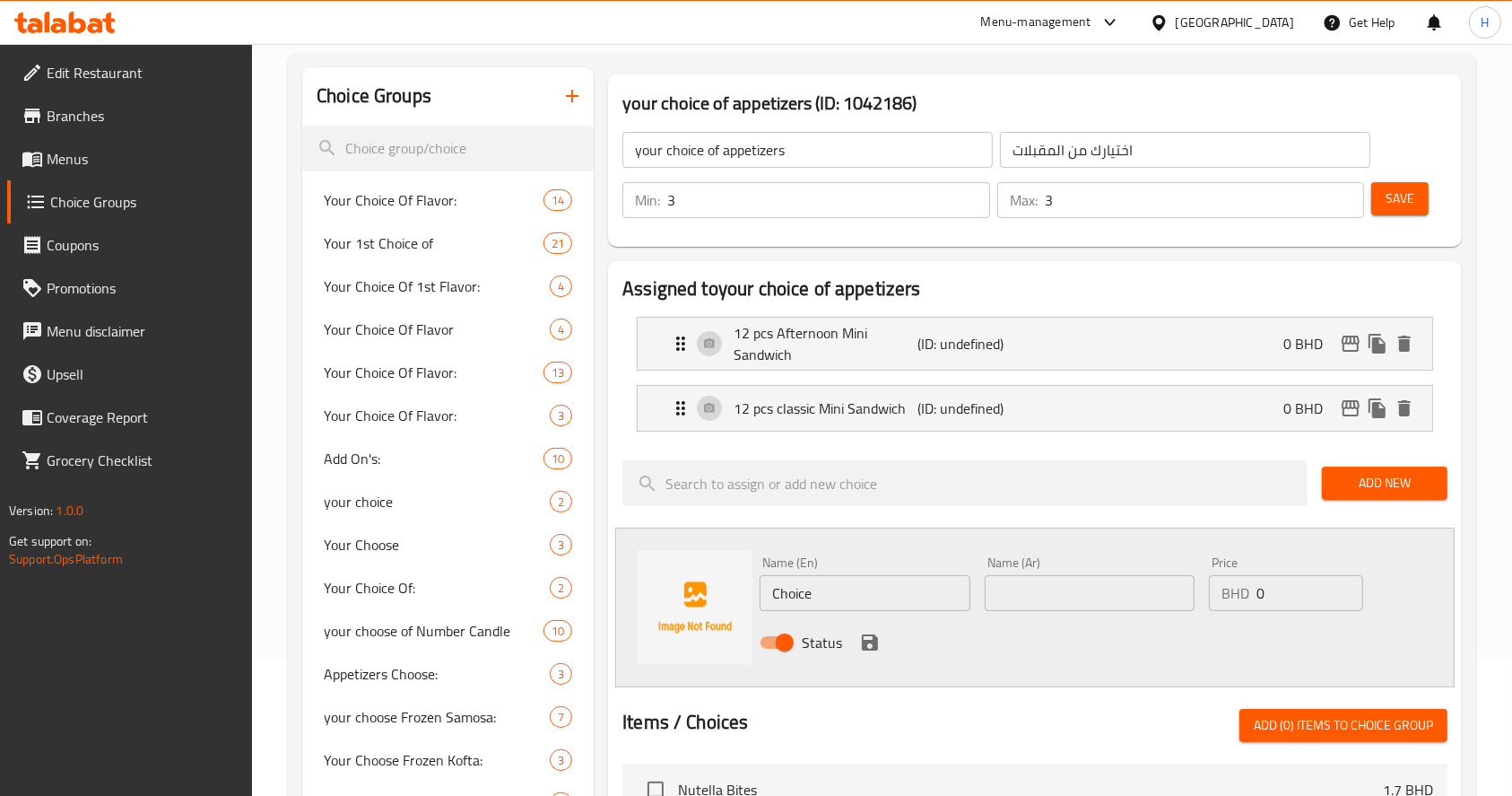
click at [427, 657] on div "Choice Groups Your Choice Of Flavor: 14 Your 1st Choice of 21 Your Choice Of 1s…" at bounding box center [886, 730] width 1167 height 1324
paste input "12 pcs Breakfast Mini Sandwich"
type input "12 pcs Breakfast Mini Sandwich"
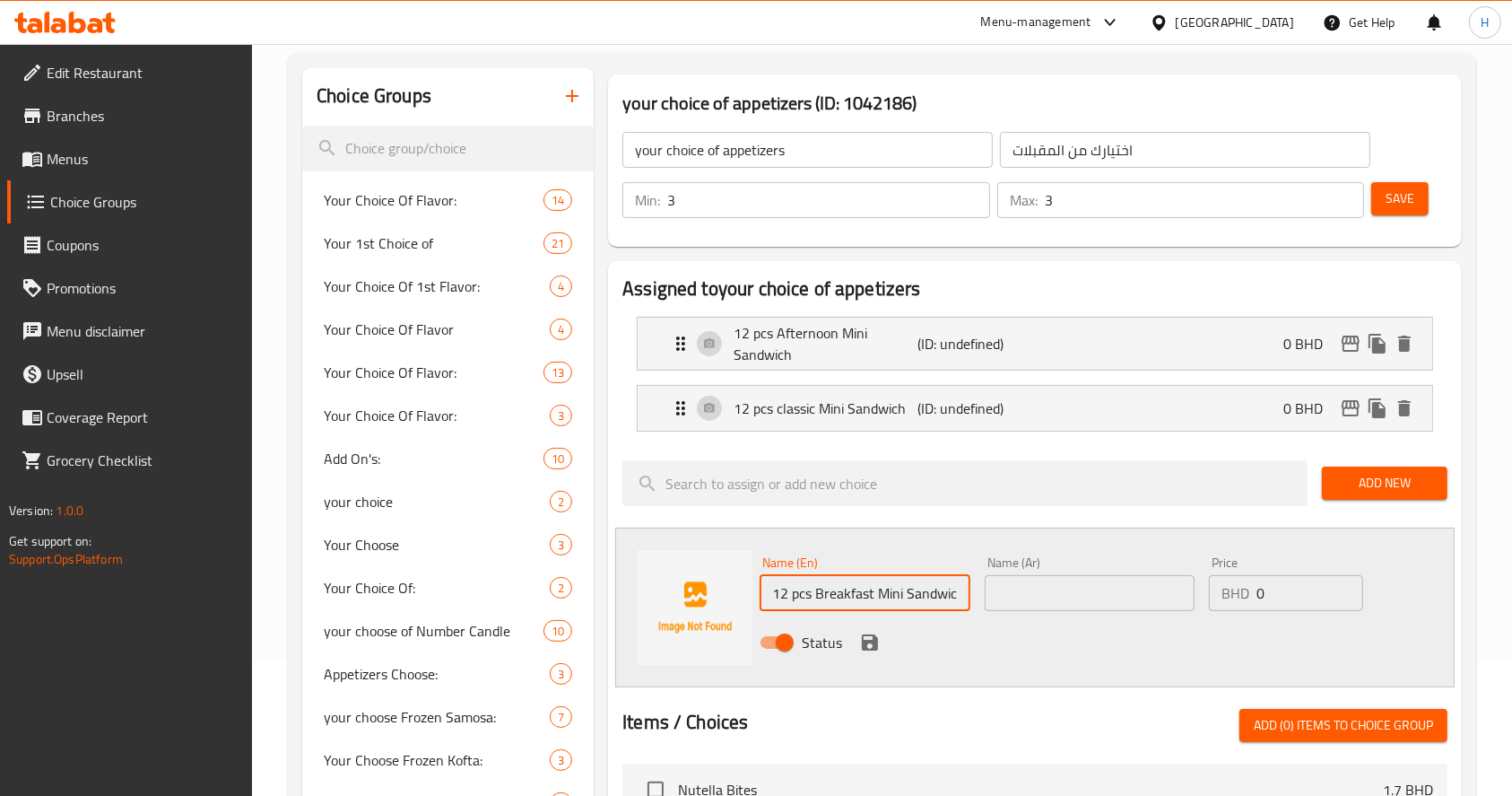
click at [1140, 601] on input "text" at bounding box center [1090, 594] width 210 height 36
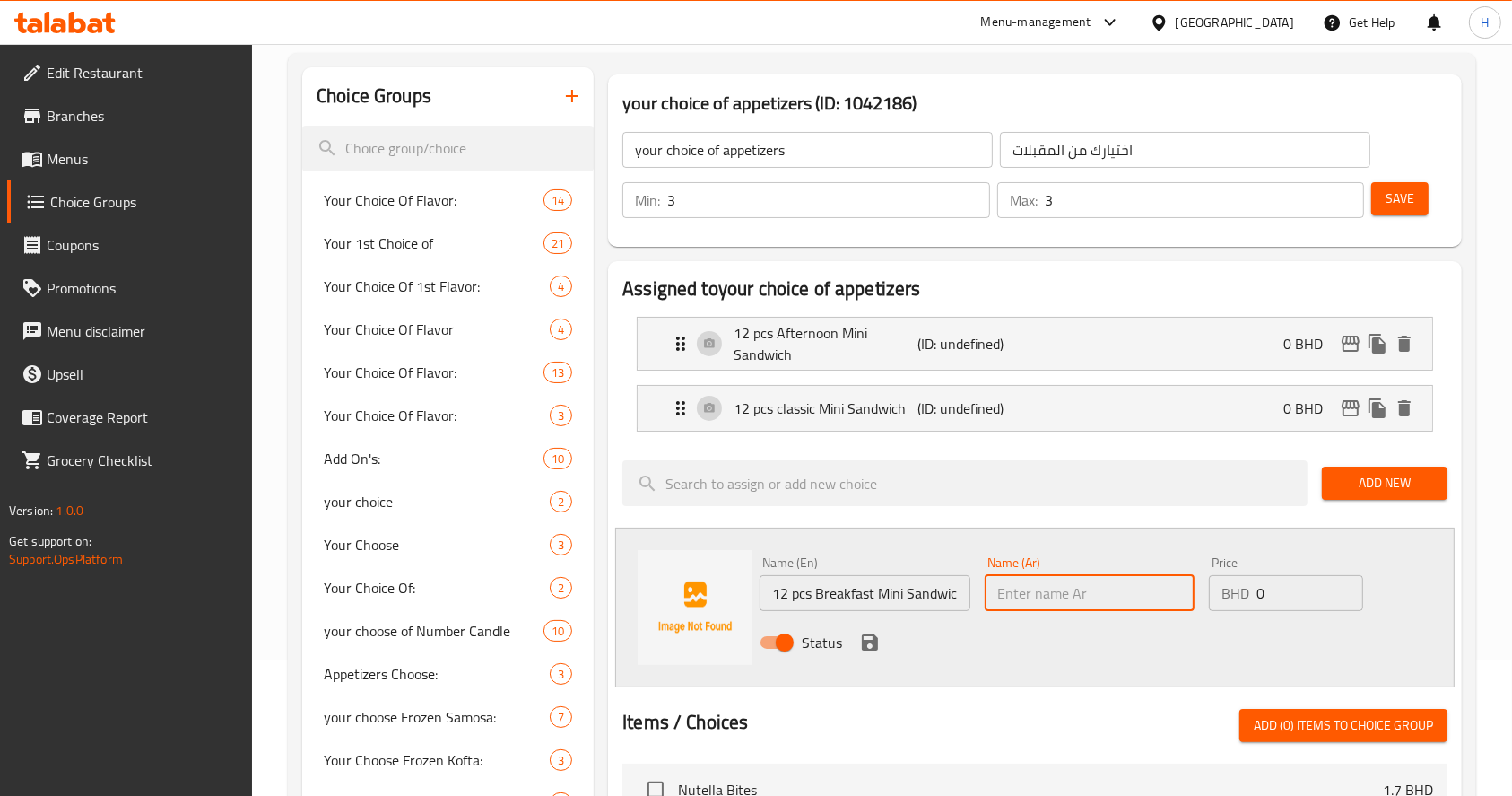
paste input "12 قطعة ساندويتش إفطار صغير"
type input "12 قطعة ساندويتش إفطار صغير"
click at [866, 637] on icon "save" at bounding box center [870, 642] width 22 height 22
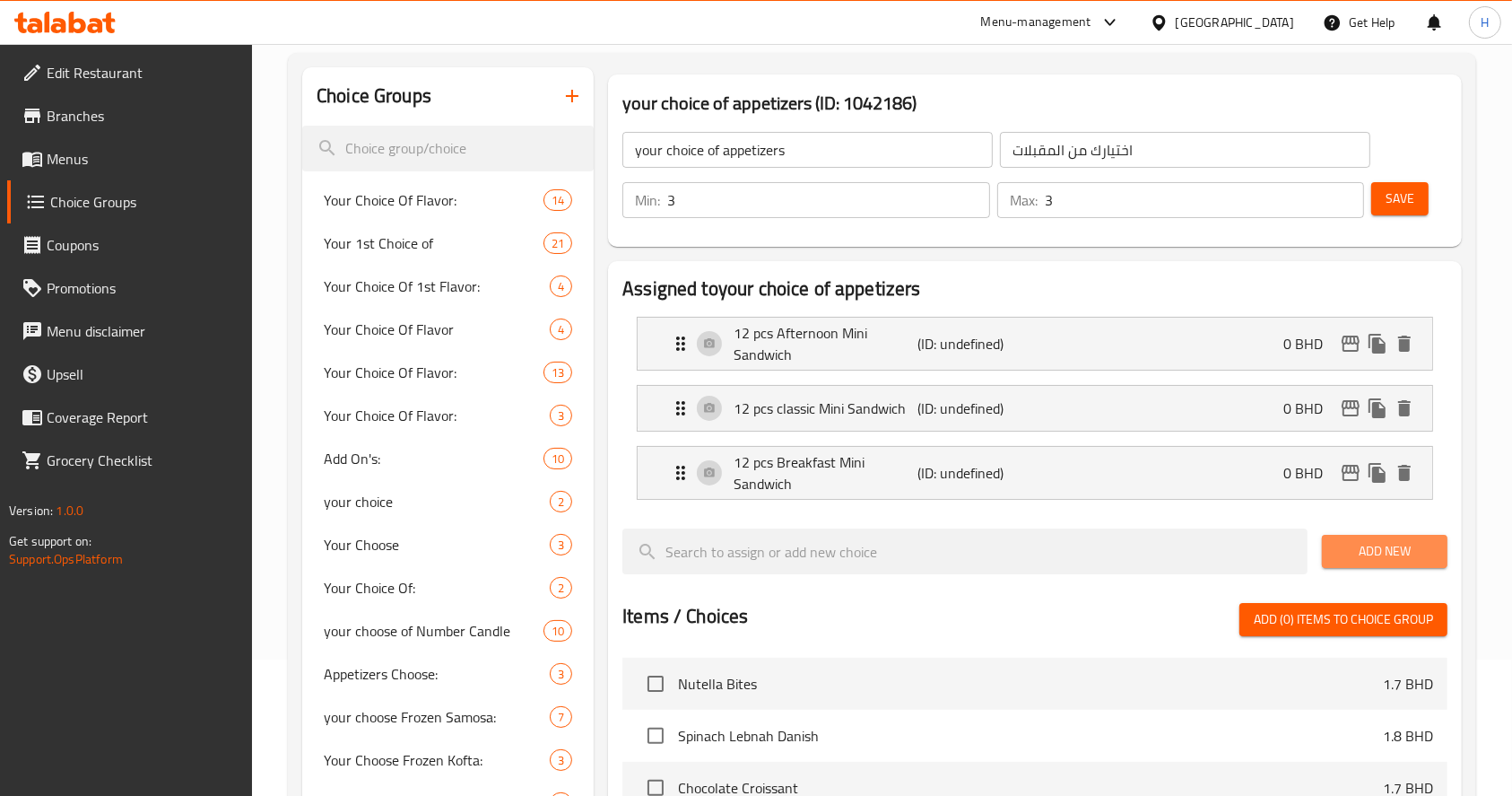
click at [1380, 546] on span "Add New" at bounding box center [1385, 551] width 97 height 23
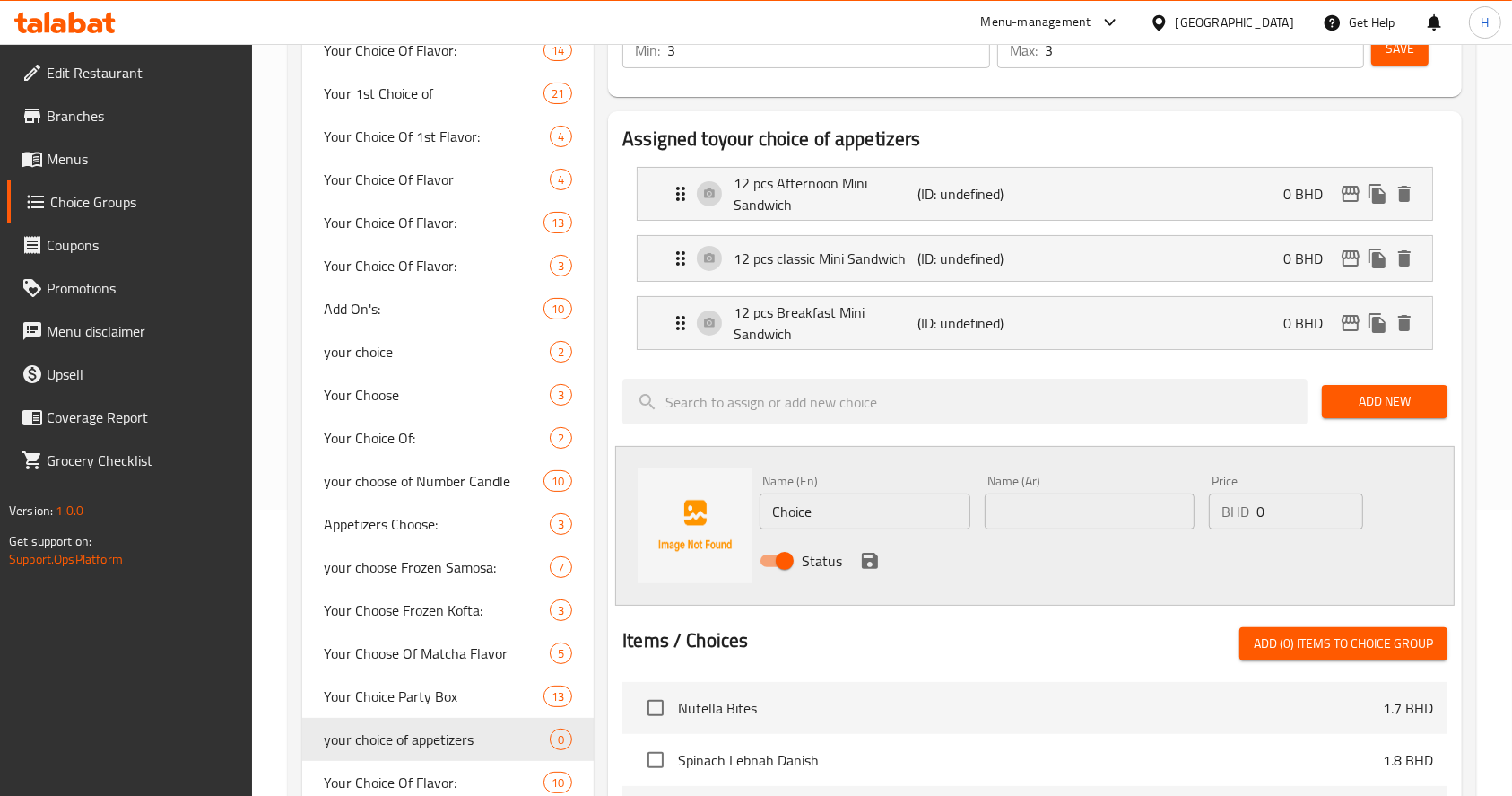
scroll to position [288, 0]
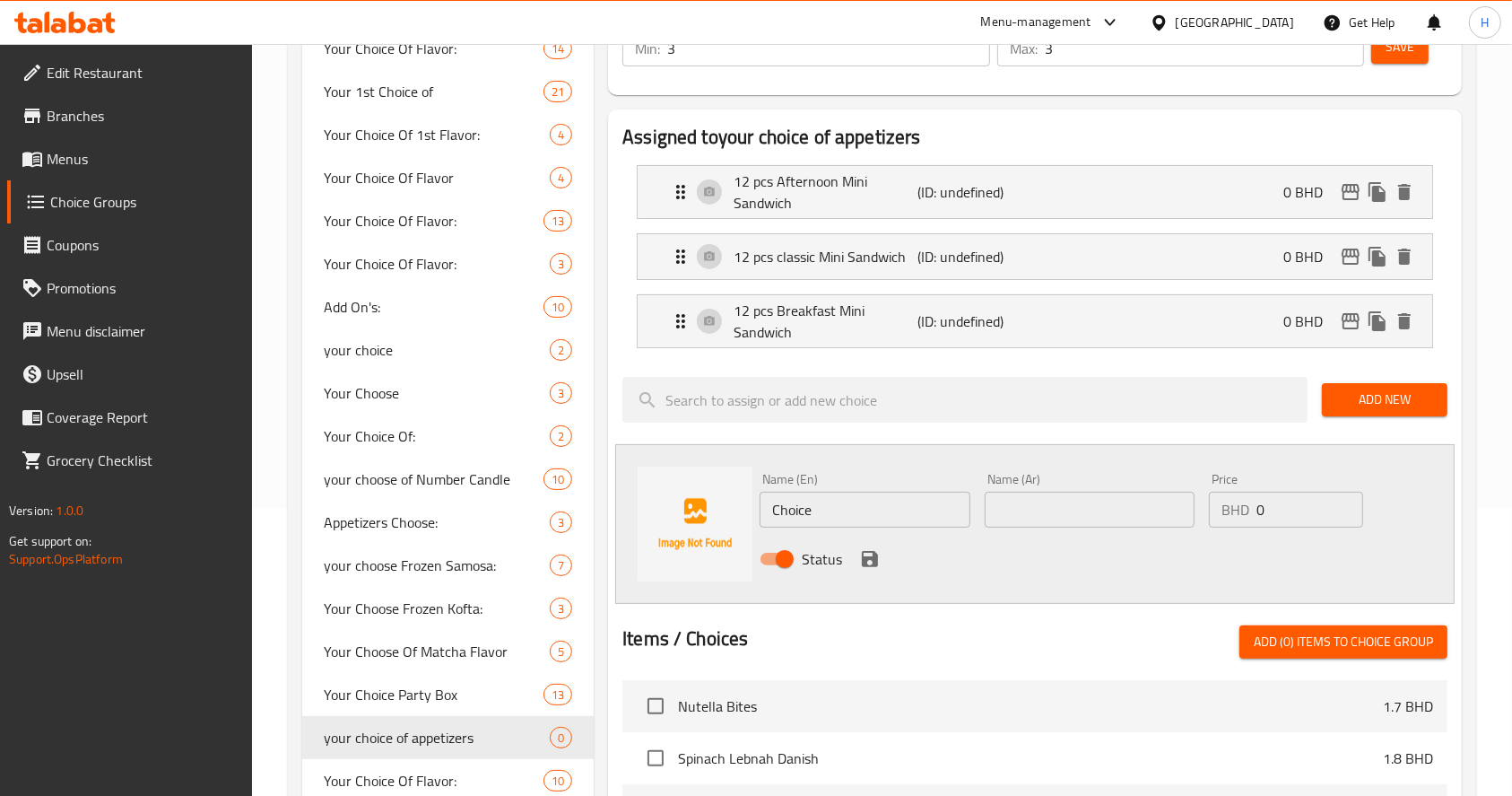
click at [829, 513] on input "Choice" at bounding box center [865, 509] width 210 height 36
paste input "12 Pcs Chicken Kofta"
type input "12 Pcs Chicken Kofta"
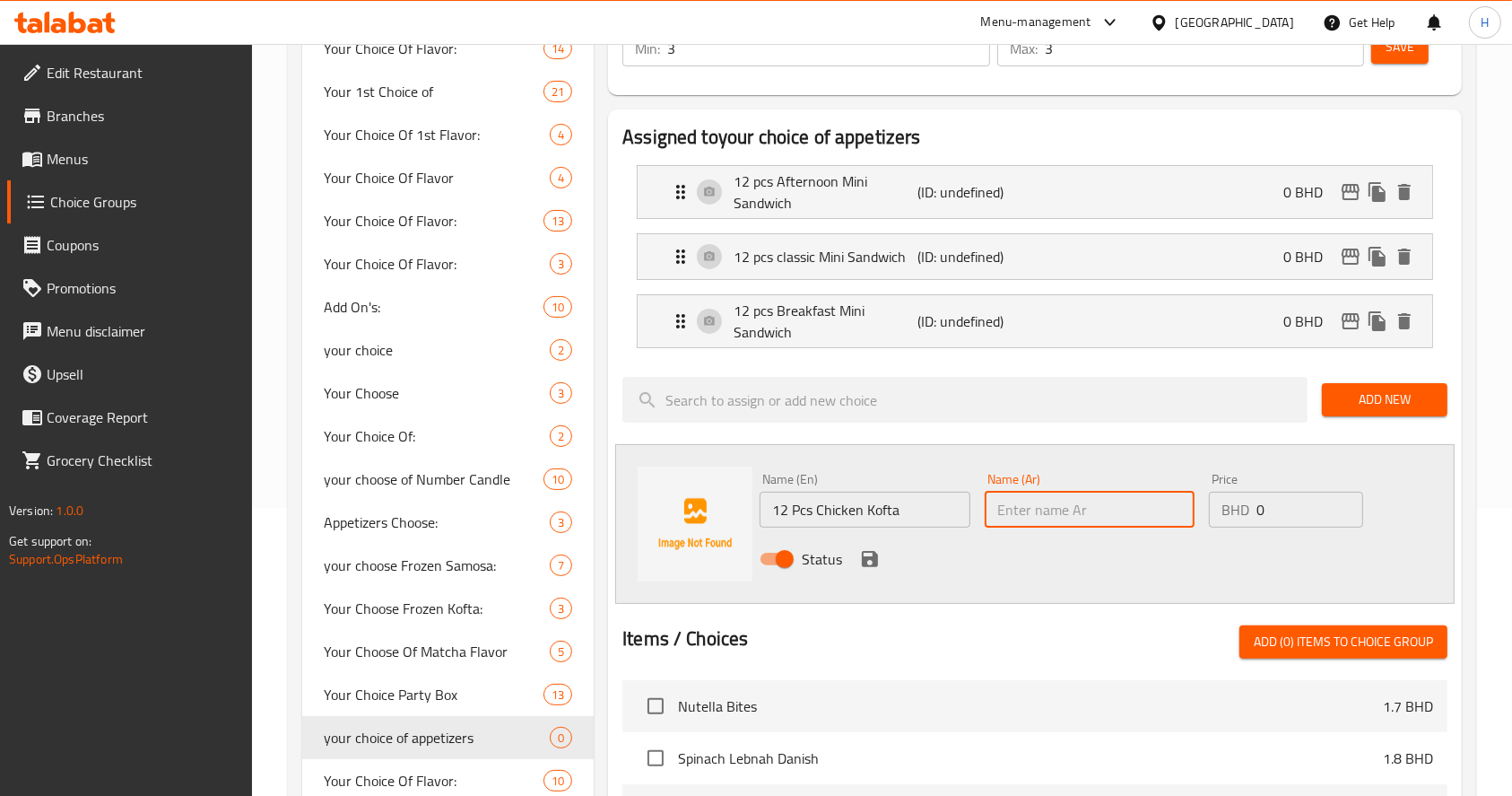
click at [1071, 507] on input "text" at bounding box center [1090, 509] width 210 height 36
paste input "12 قطعة كفتة دجاج"
type input "12 قطعة كفتة دجاج"
click at [867, 556] on icon "save" at bounding box center [870, 559] width 16 height 16
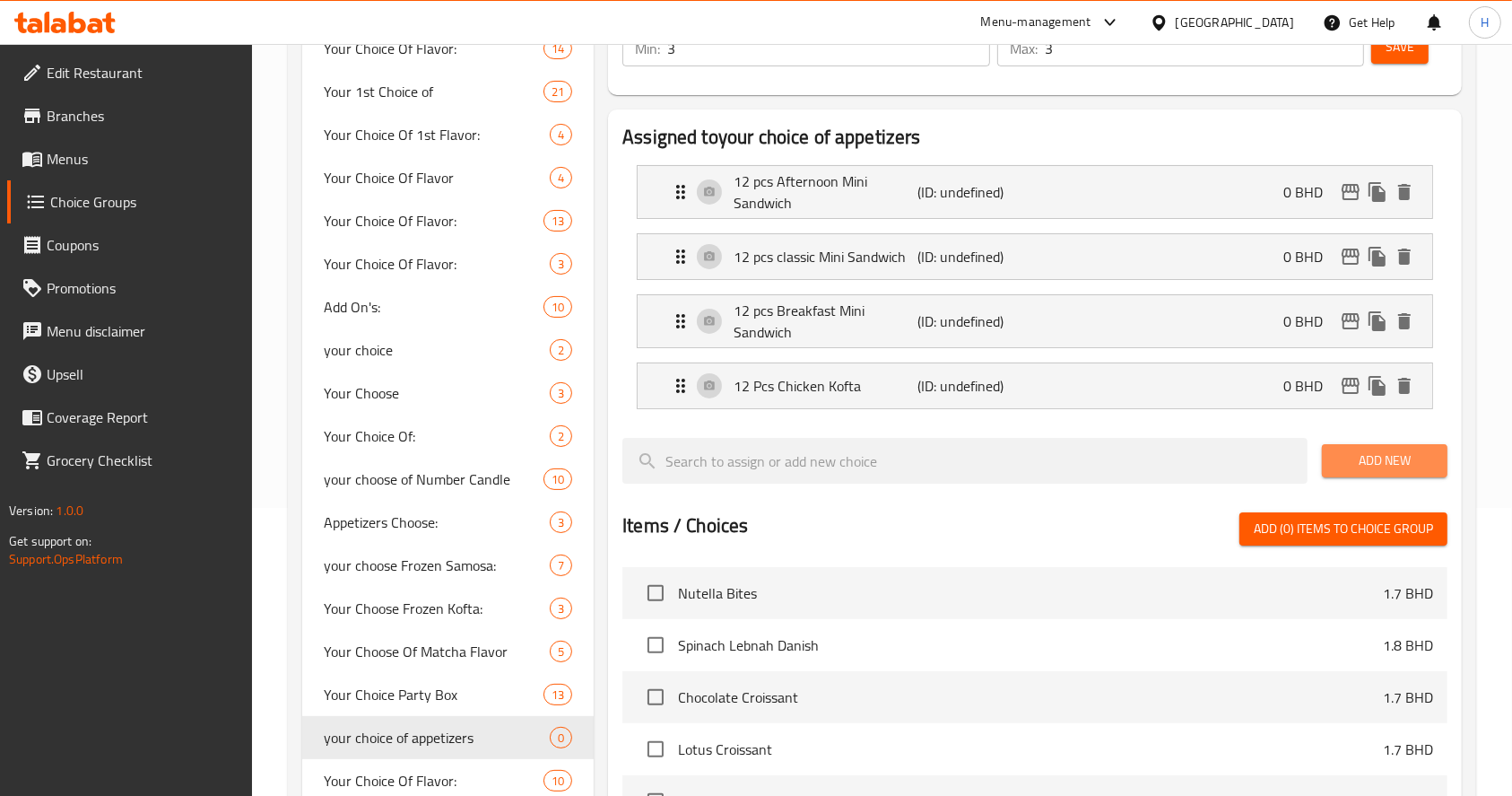
click at [1400, 463] on span "Add New" at bounding box center [1385, 461] width 97 height 23
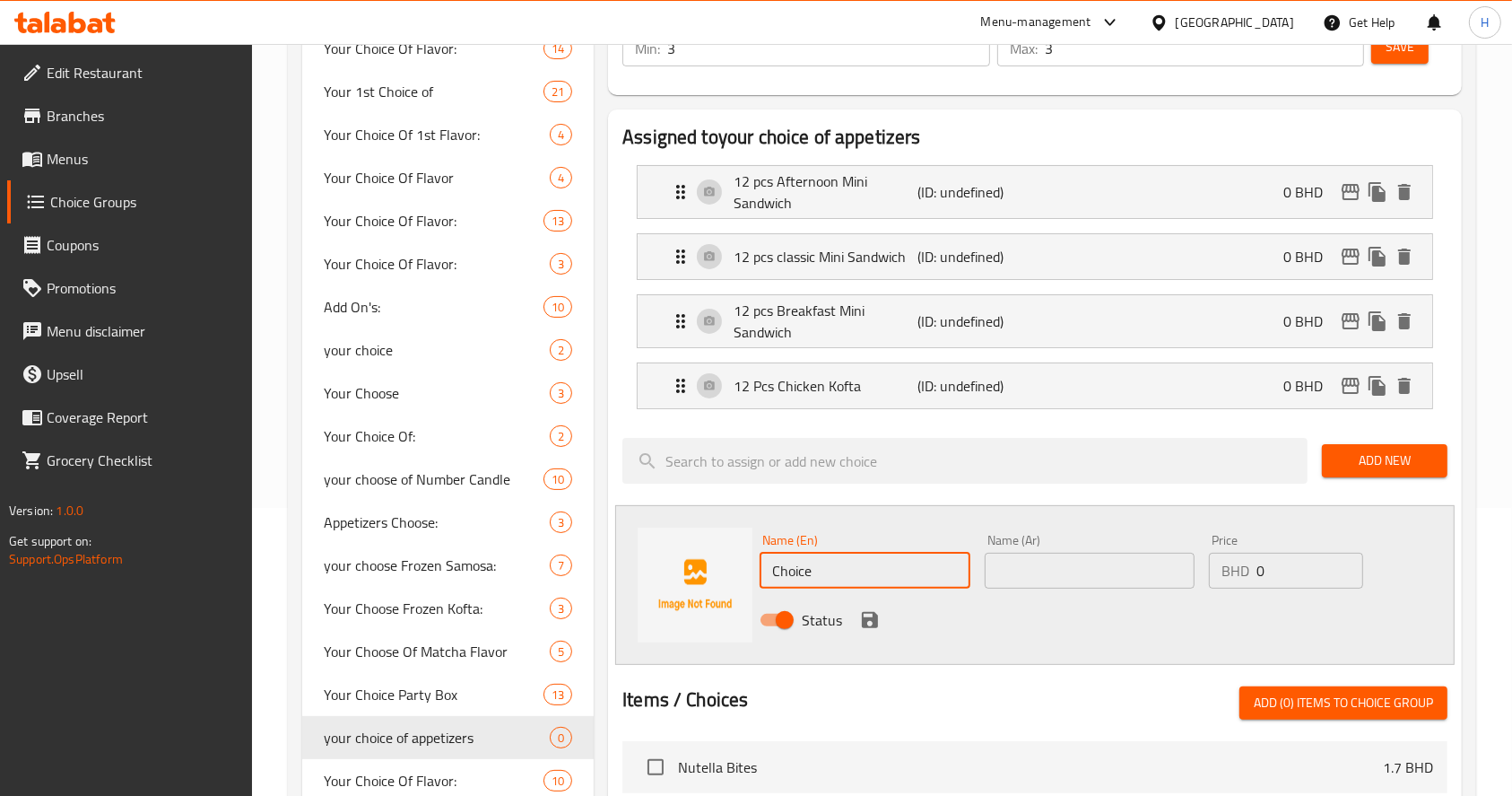
click at [836, 578] on input "Choice" at bounding box center [865, 571] width 210 height 36
paste input "12 Pcs Chicken potato Kofta"
type input "12 Pcs Chicken potato Kofta"
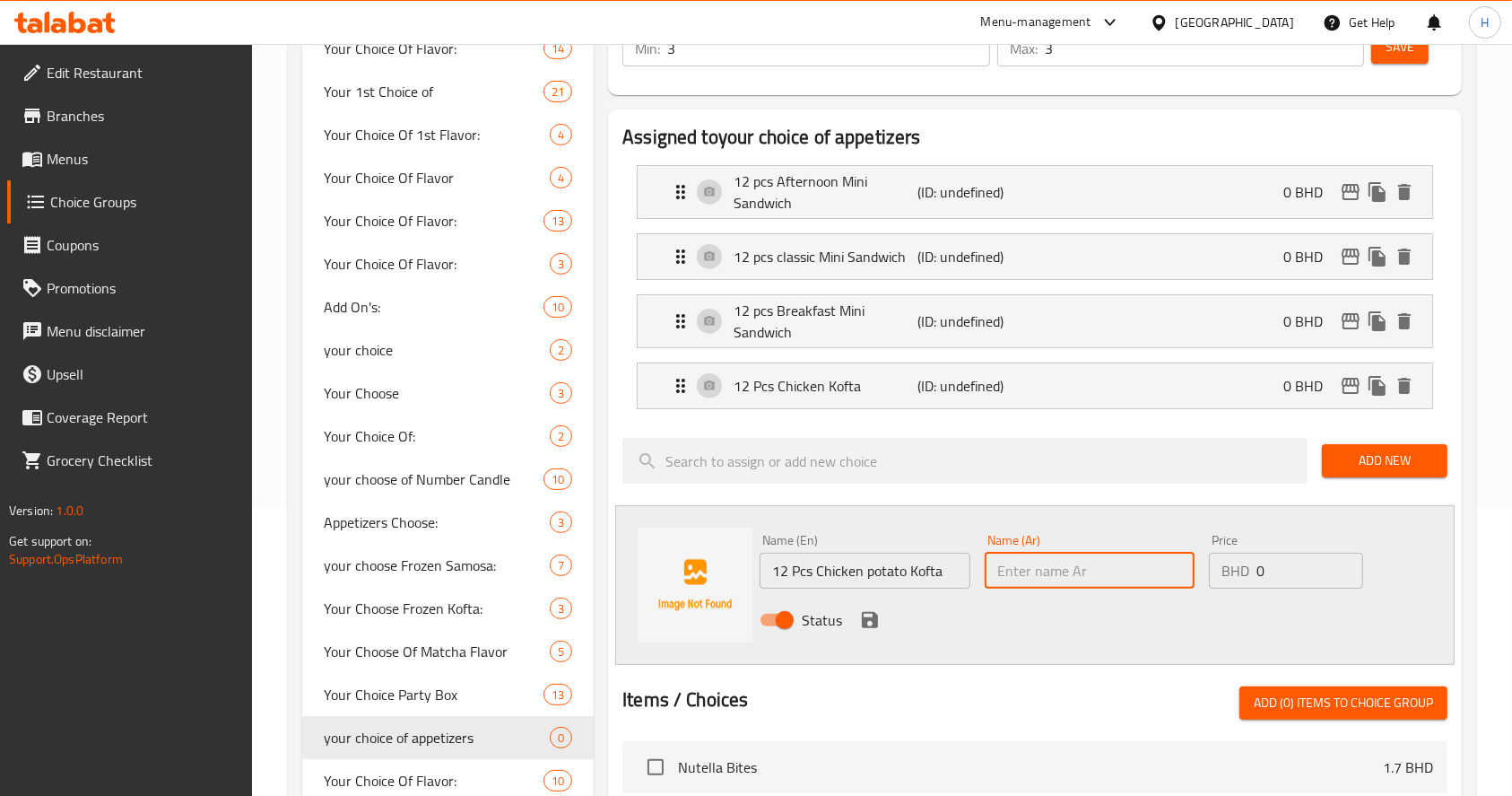
click at [1120, 559] on input "text" at bounding box center [1090, 571] width 210 height 36
paste input "12 قطعة كفتة دجاج بالبطاطس"
type input "12 قطعة كفتة دجاج بالبطاطس"
click at [871, 612] on icon "save" at bounding box center [870, 620] width 22 height 22
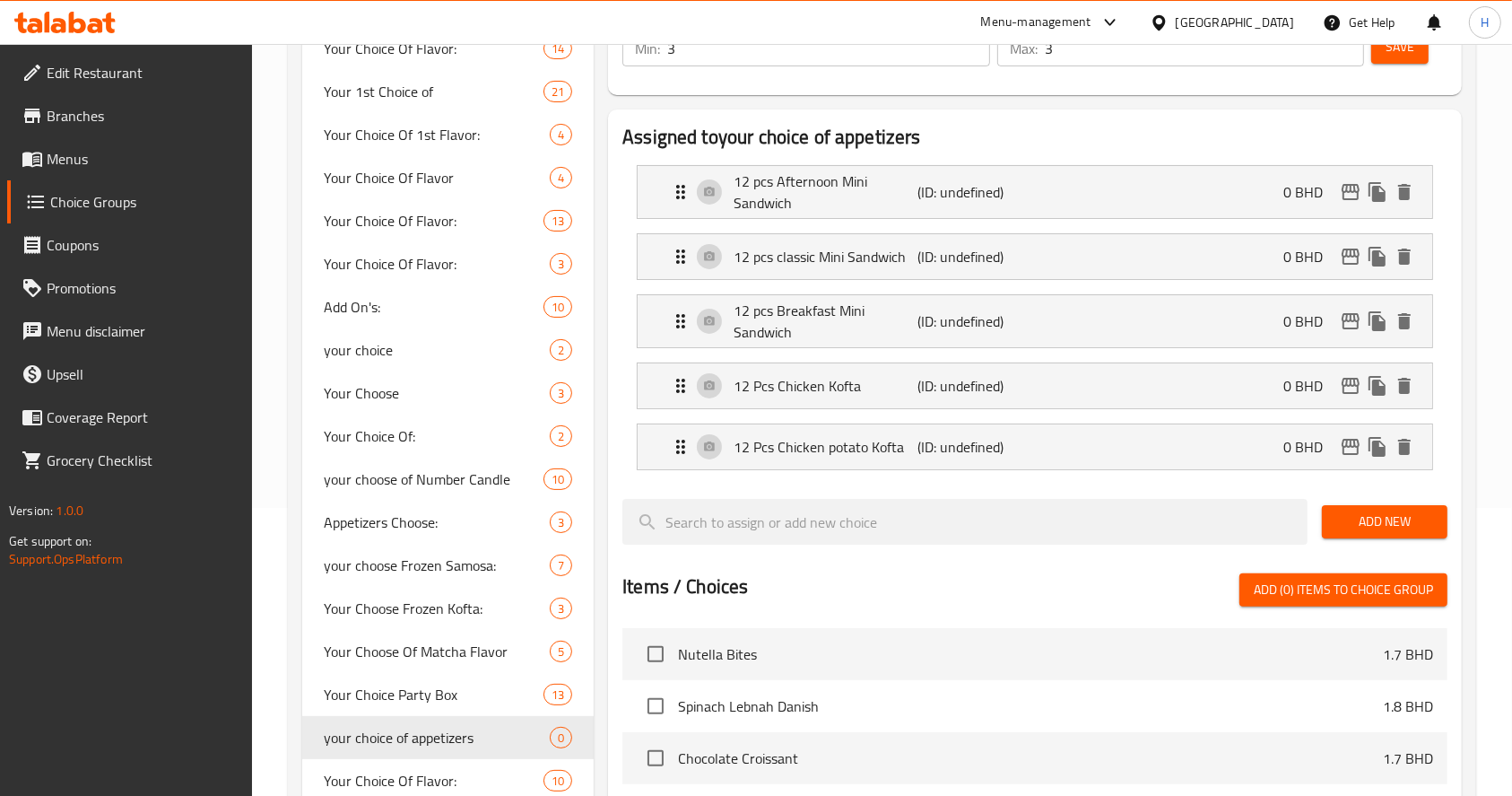
click at [1392, 519] on span "Add New" at bounding box center [1385, 521] width 97 height 23
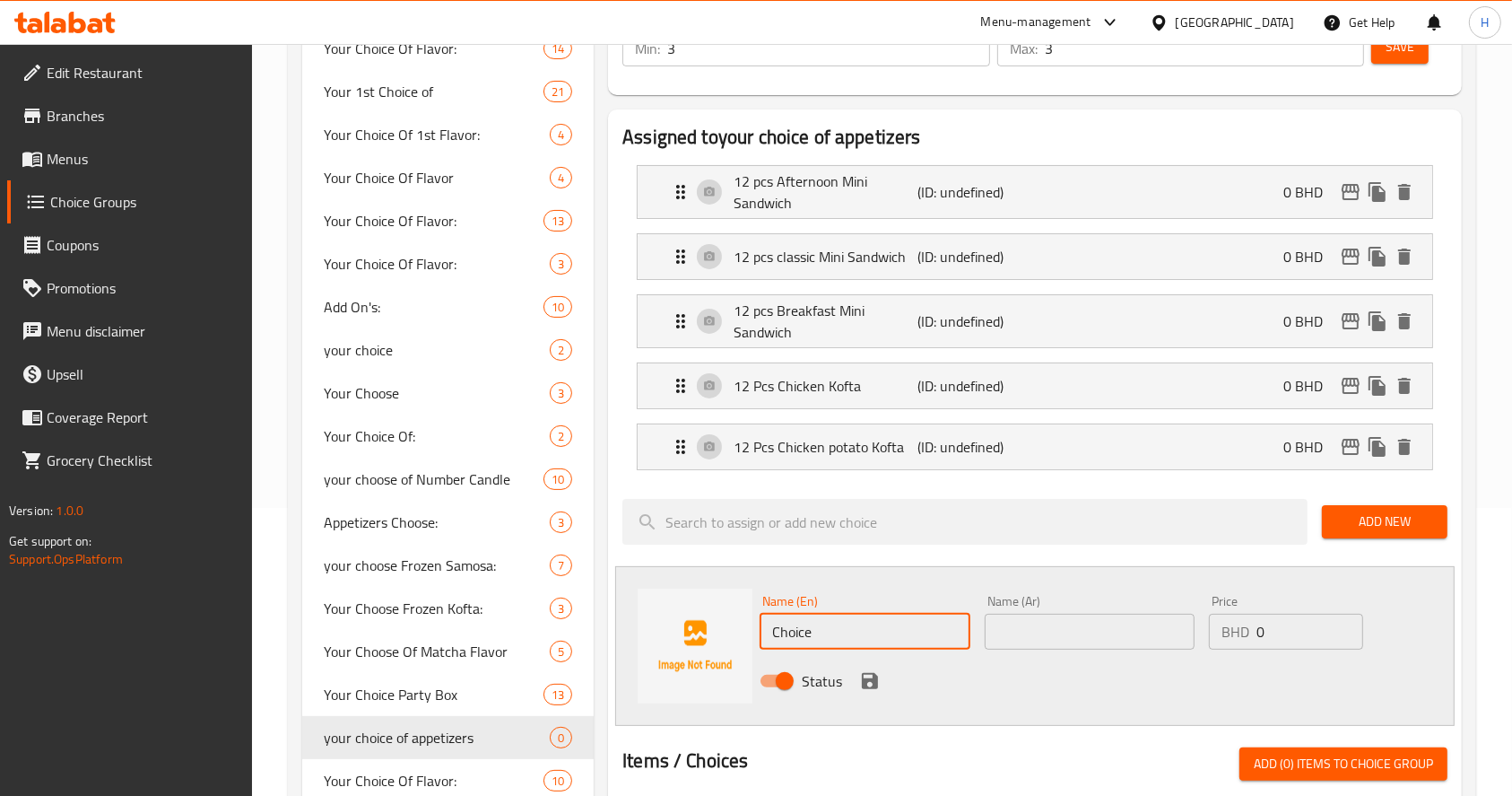
drag, startPoint x: 852, startPoint y: 628, endPoint x: 395, endPoint y: 631, distance: 457.0
click at [395, 631] on div "Choice Groups Your Choice Of Flavor: 14 Your 1st Choice of 21 Your Choice Of 1s…" at bounding box center [886, 667] width 1167 height 1504
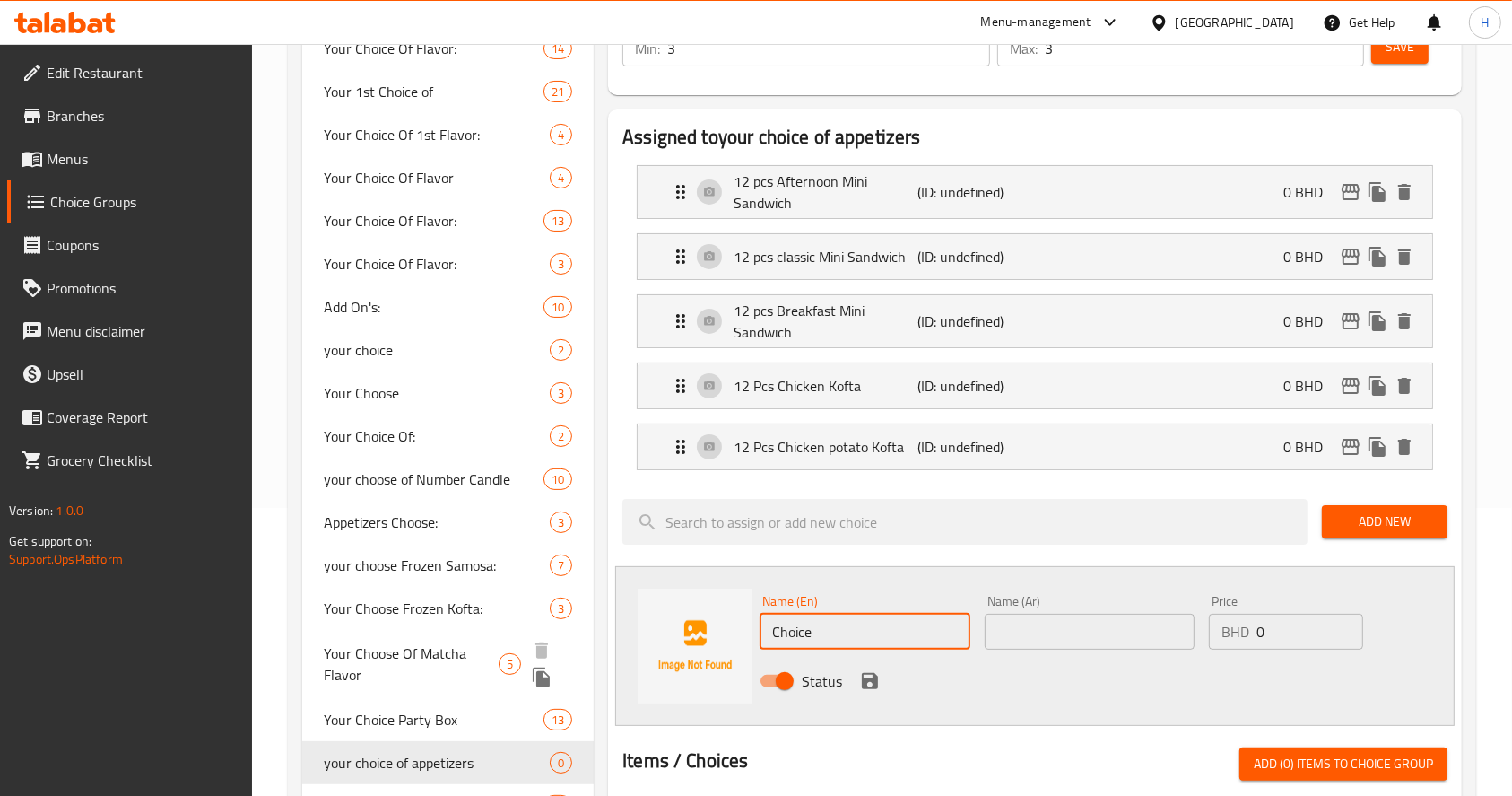
paste input "12 pcs Chicken Cheese Kofta"
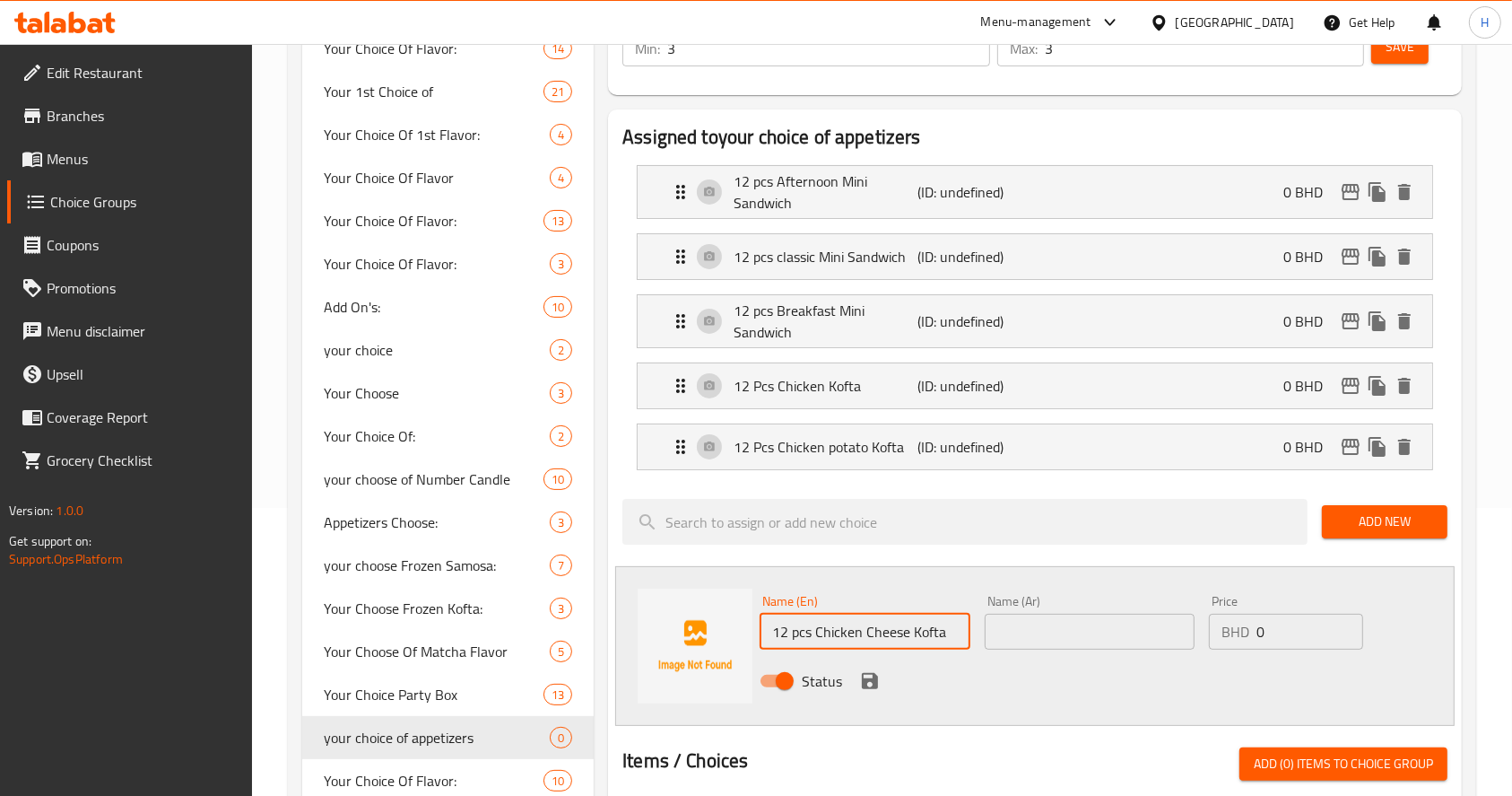
type input "12 pcs Chicken Cheese Kofta"
click at [1166, 629] on input "text" at bounding box center [1090, 631] width 210 height 36
paste input "12 قطعة كفتة دجاج بالجبن"
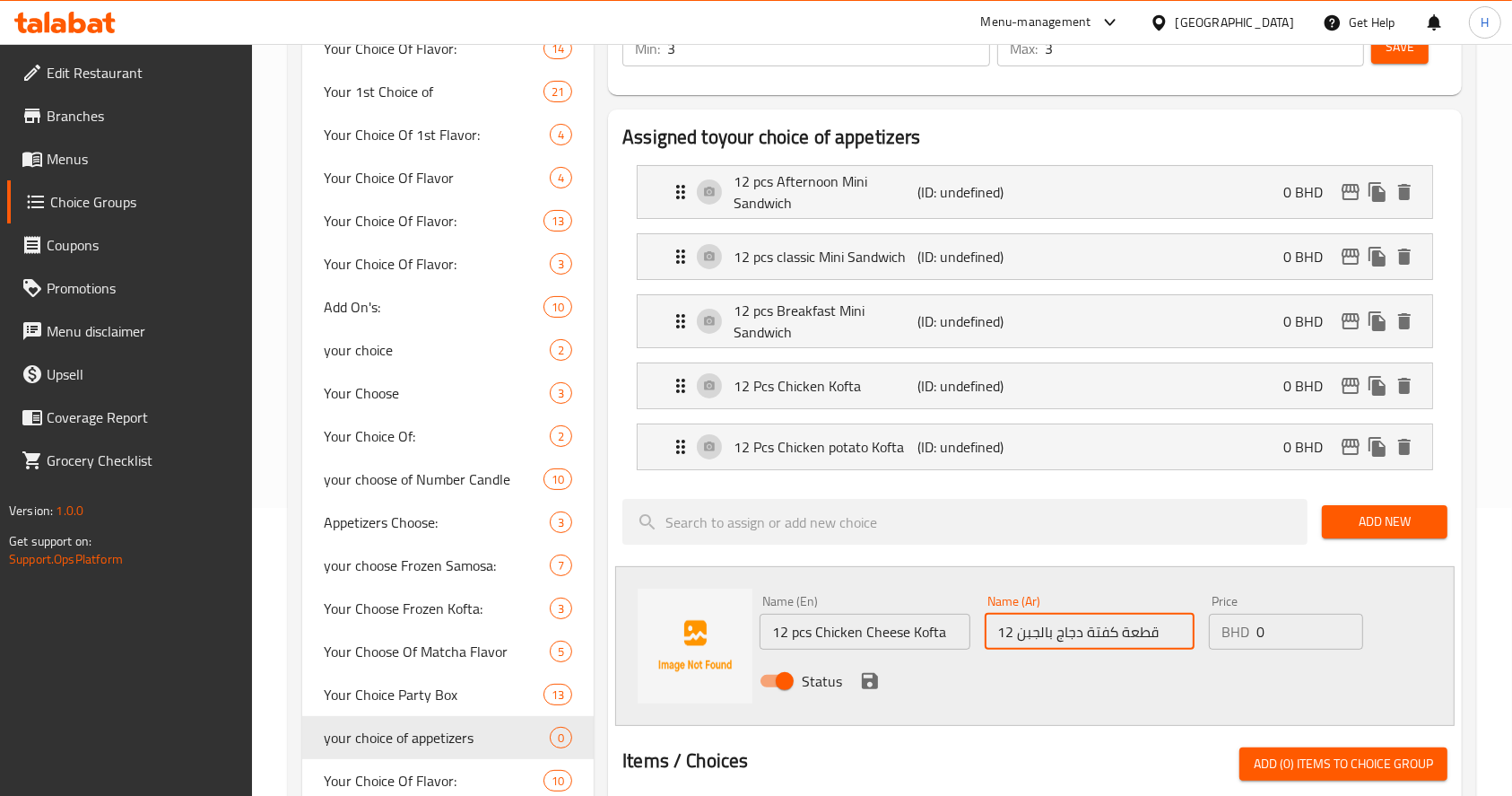
type input "12 قطعة كفتة دجاج بالجبن"
click at [862, 686] on icon "save" at bounding box center [870, 681] width 16 height 16
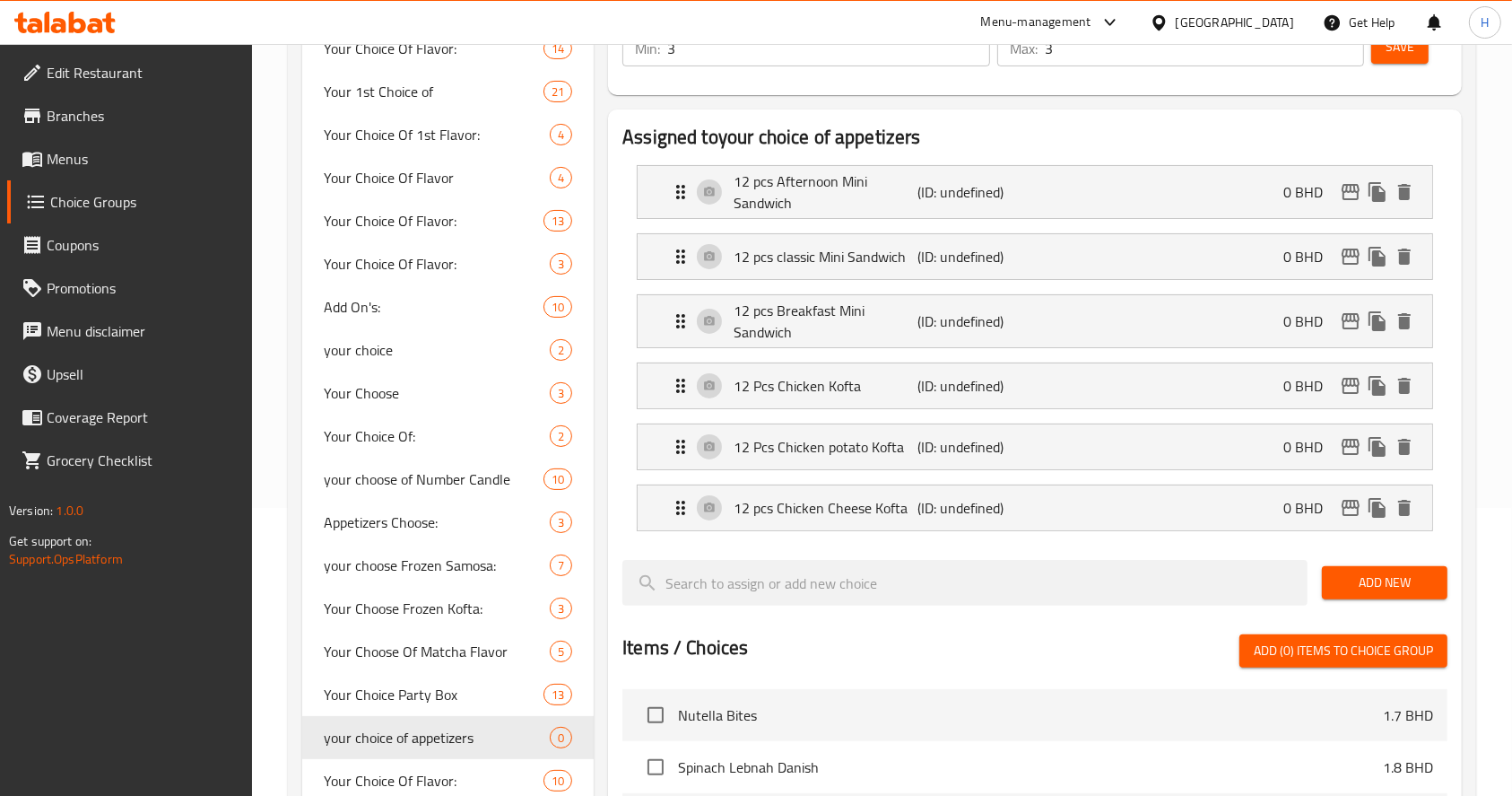
click at [1384, 590] on span "Add New" at bounding box center [1385, 583] width 97 height 23
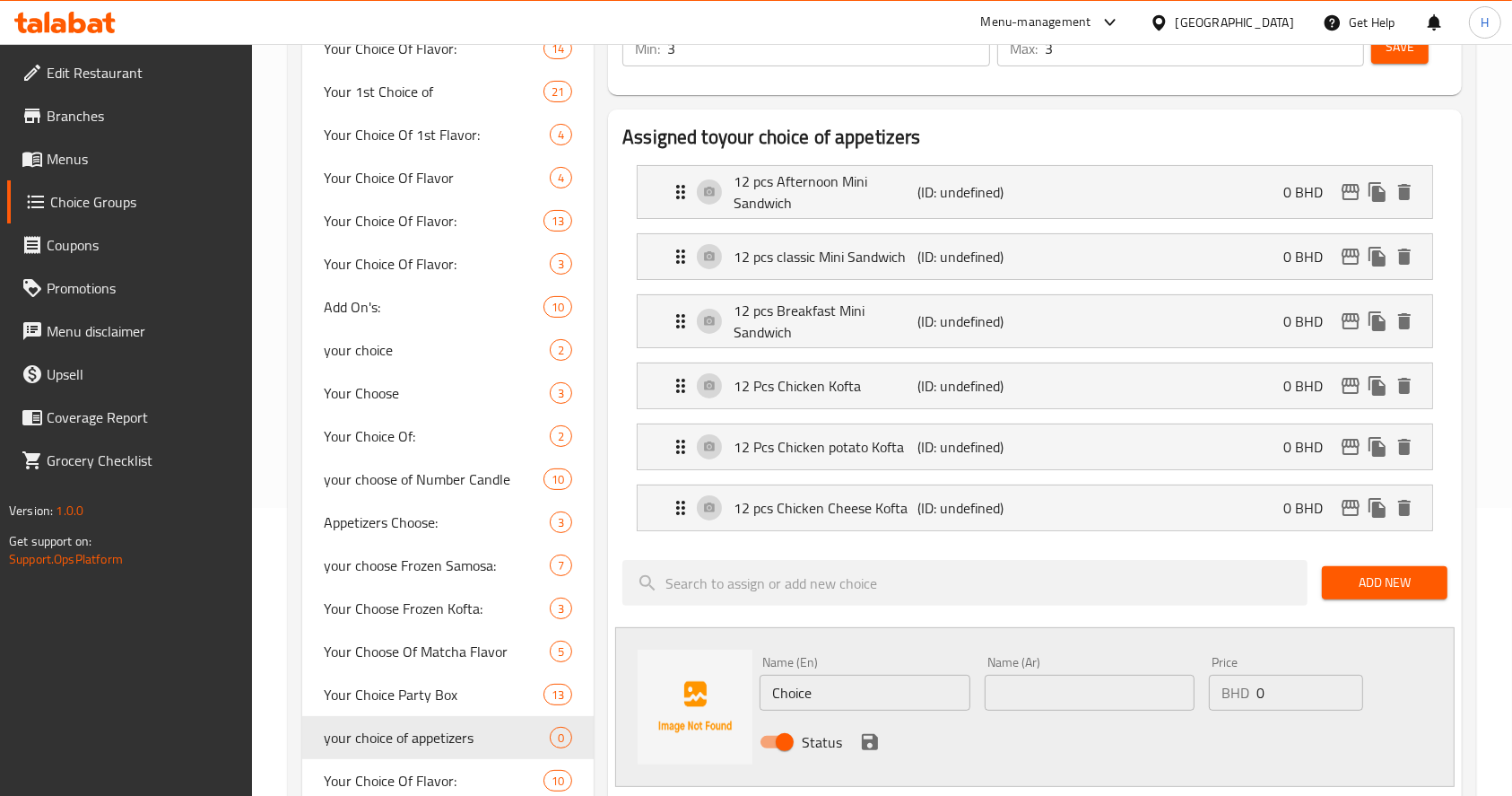
drag, startPoint x: 855, startPoint y: 686, endPoint x: 717, endPoint y: 690, distance: 138.1
click at [617, 694] on div "Name (En) Choice Name (En) Name (Ar) Name (Ar) Price BHD 0 Price Status" at bounding box center [1035, 707] width 839 height 160
paste input "12 Pcs Musakhan Rolls"
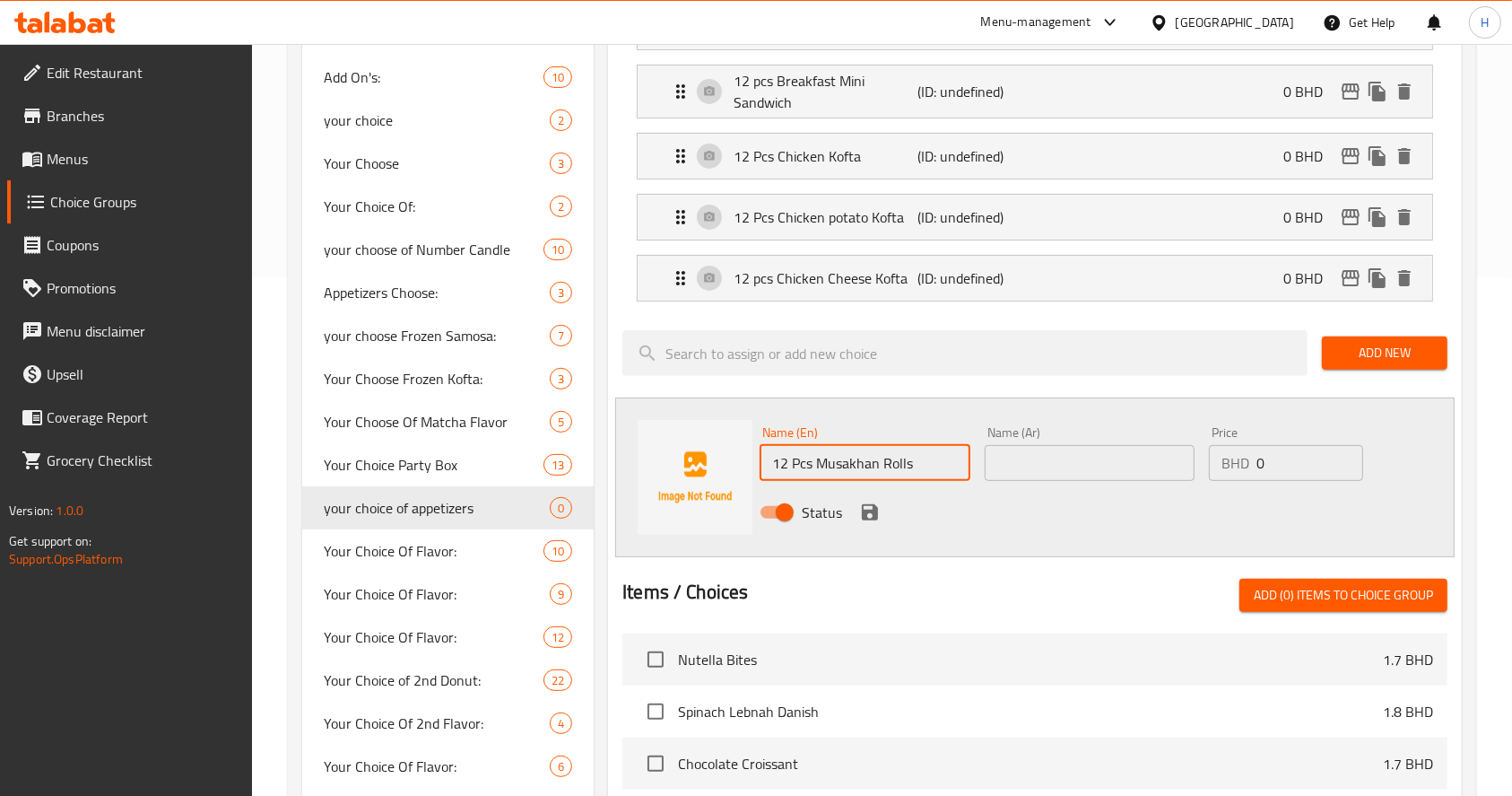
scroll to position [519, 0]
type input "12 Pcs Musakhan Rolls"
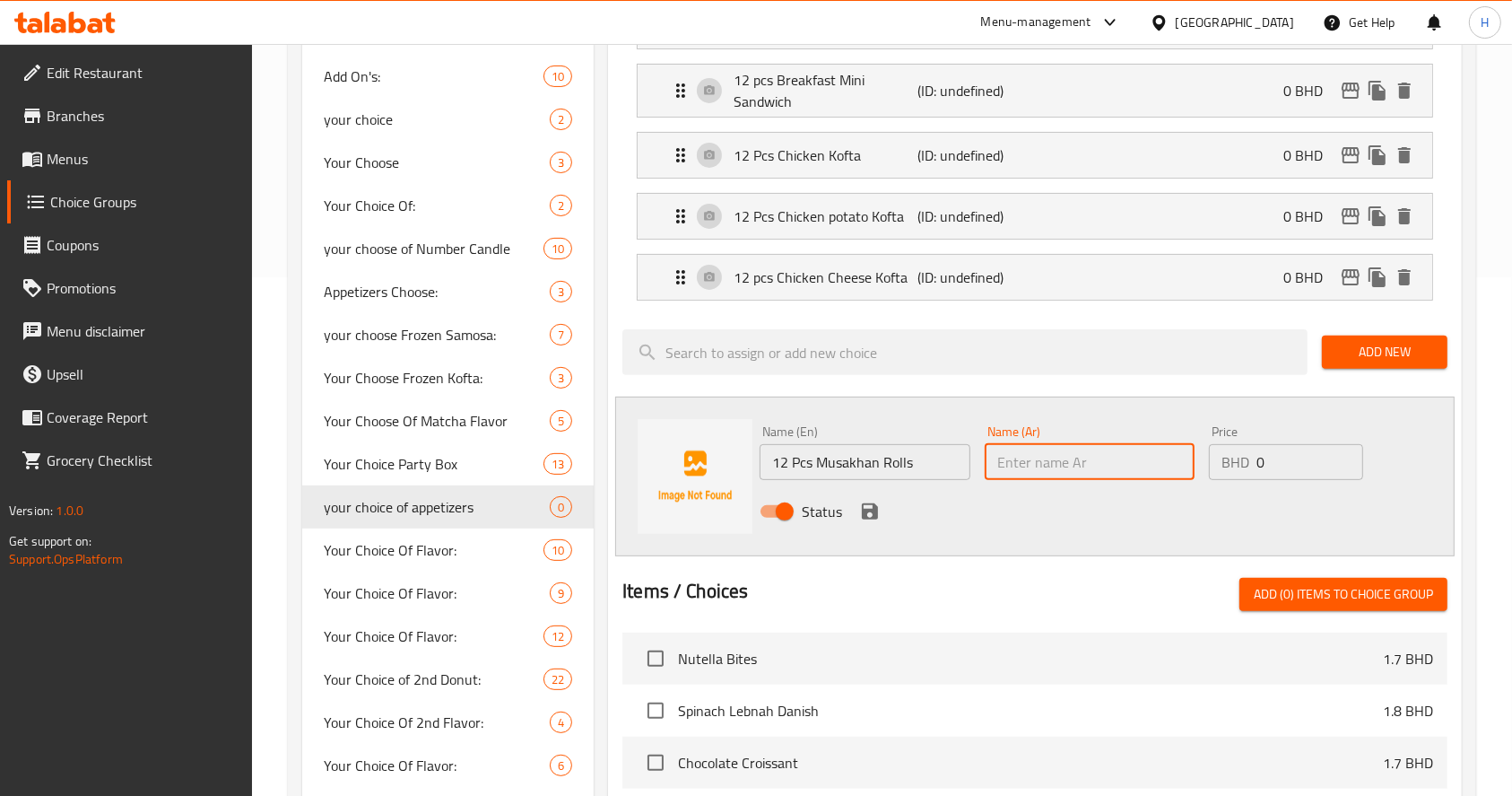
click at [1032, 463] on input "text" at bounding box center [1090, 463] width 210 height 36
paste input "12 قطعة من لفائف المسخن"
type input "12 قطعة من لفائف المسخن"
click at [873, 509] on icon "save" at bounding box center [870, 511] width 16 height 16
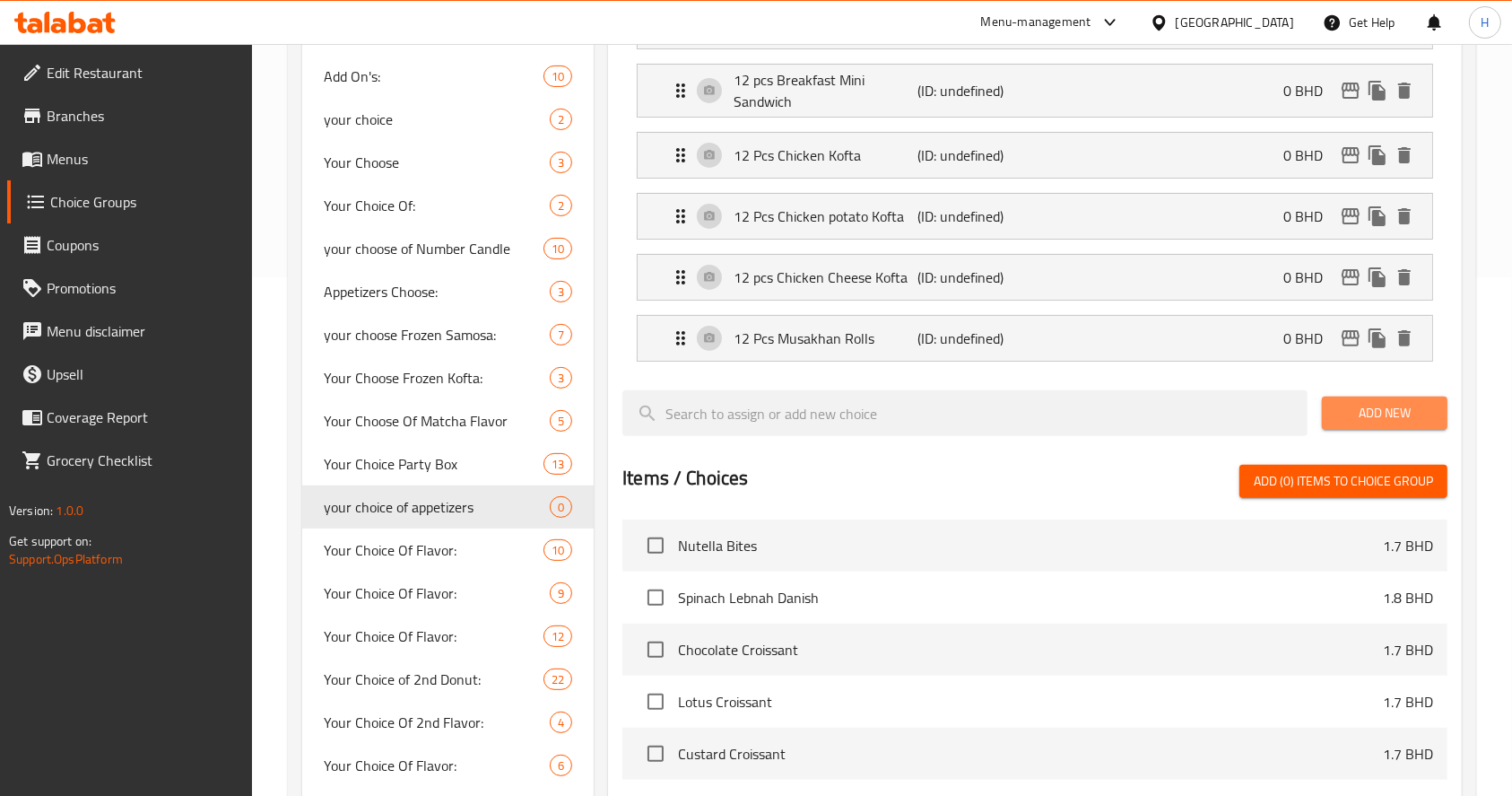
click at [1386, 411] on span "Add New" at bounding box center [1385, 413] width 97 height 23
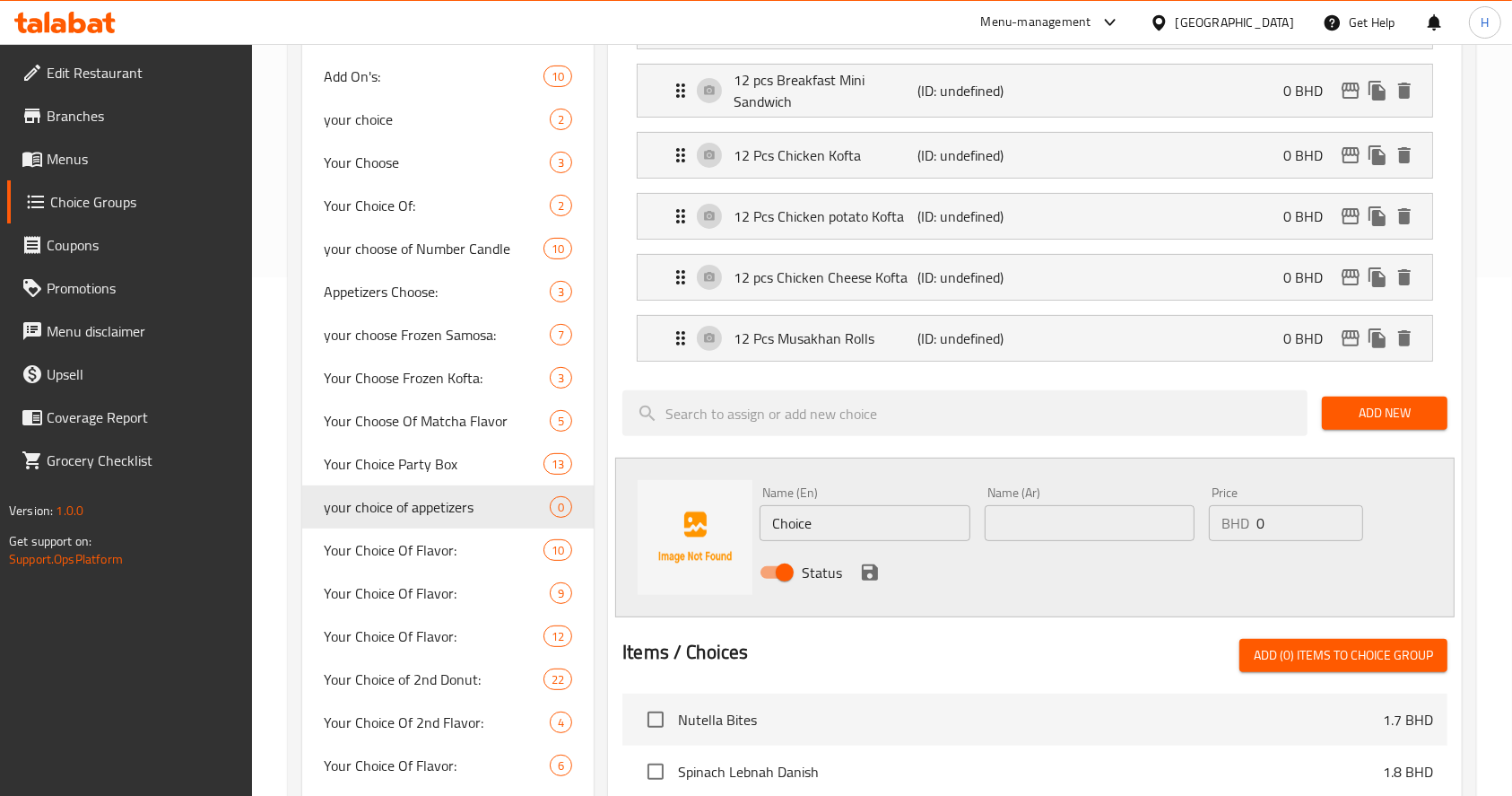
drag, startPoint x: 840, startPoint y: 526, endPoint x: 640, endPoint y: 525, distance: 200.0
click at [640, 525] on div "Name (En) Choice Name (En) Name (Ar) Name (Ar) Price BHD 0 Price Status" at bounding box center [1035, 537] width 839 height 160
paste input "12 pcs Smoked Chicken Samosa"
type input "12 pcs Smoked Chicken Samosa"
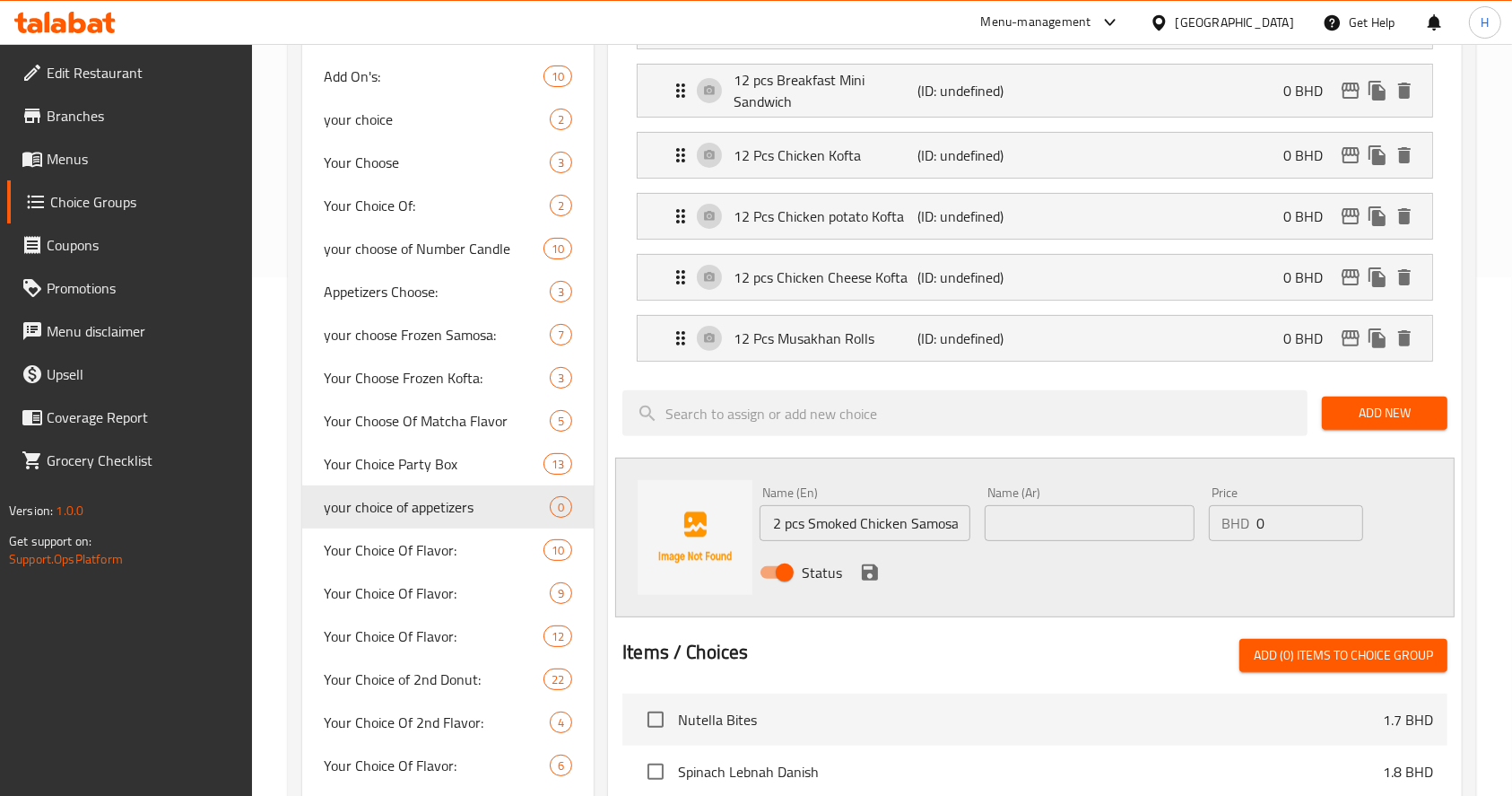
scroll to position [0, 0]
click at [1074, 505] on input "text" at bounding box center [1090, 523] width 210 height 36
paste input "12 قطعة سمبوسة دجاج مدخن"
type input "12 قطعة سمبوسة دجاج مدخن"
click at [866, 570] on icon "save" at bounding box center [870, 573] width 16 height 16
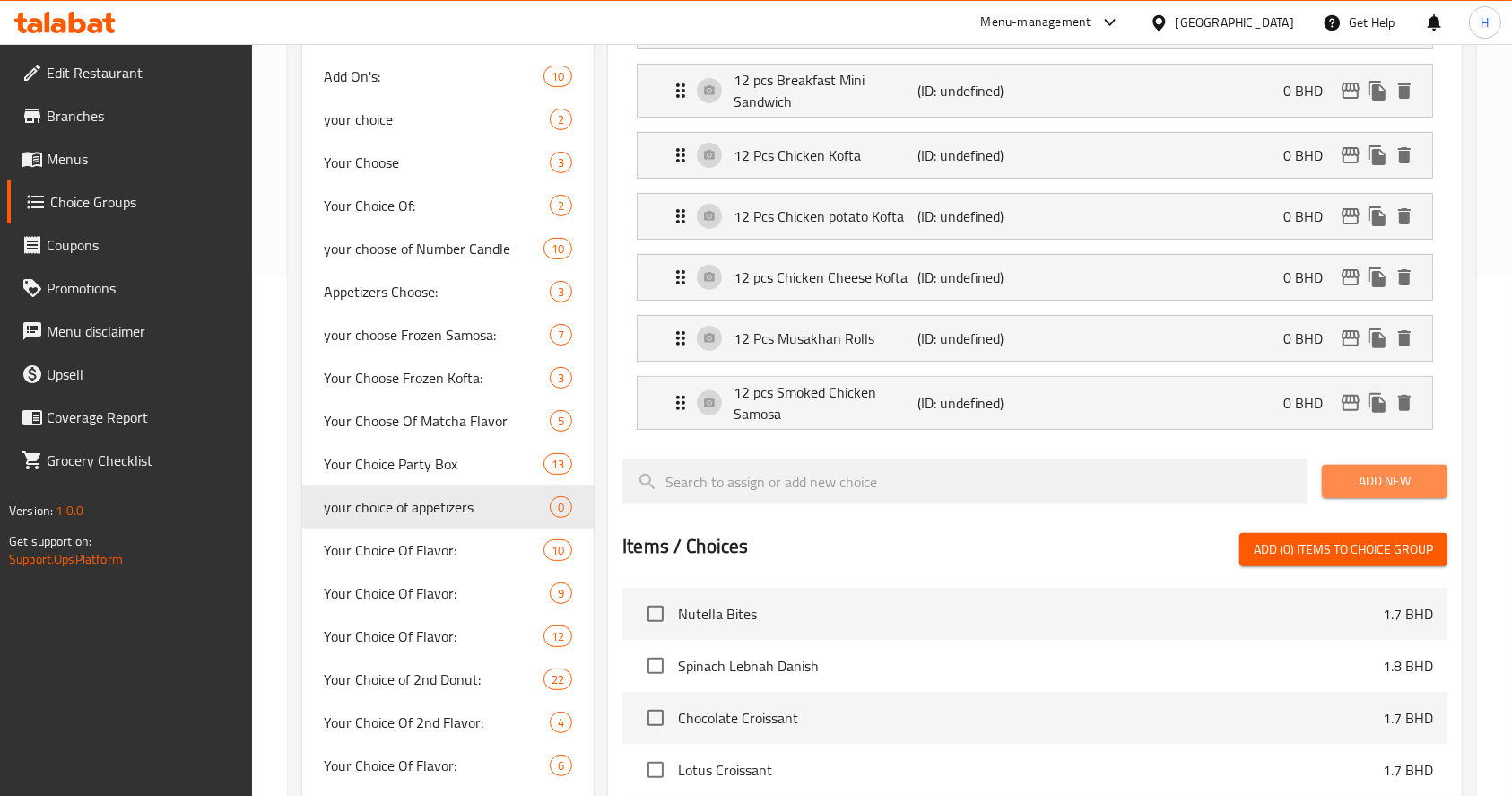
click at [1400, 472] on span "Add New" at bounding box center [1385, 481] width 97 height 23
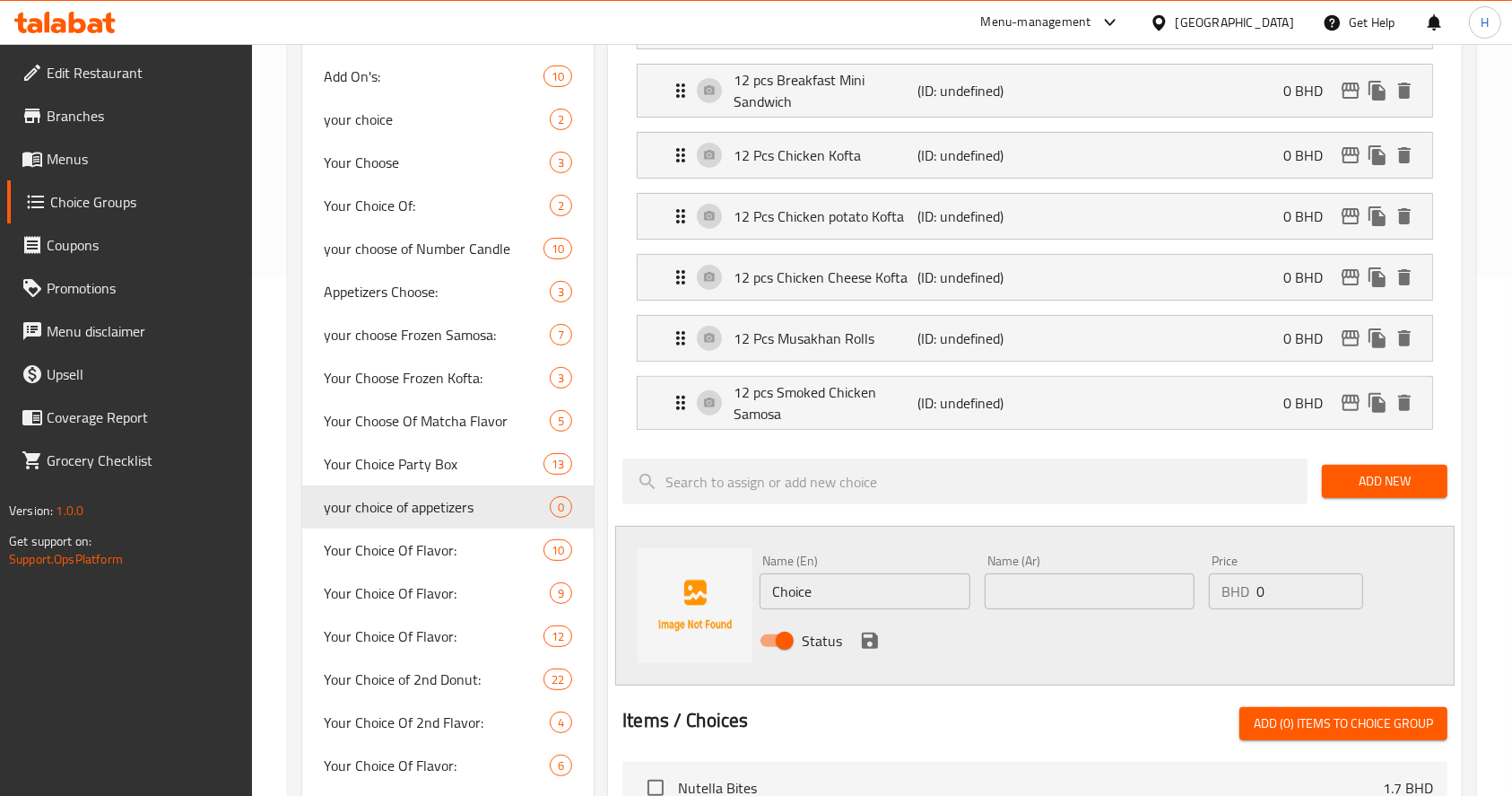
click at [624, 597] on div "Name (En) Choice Name (En) Name (Ar) Name (Ar) Price BHD 0 Price Status" at bounding box center [1035, 605] width 839 height 160
paste input "12 pcs Chicken Spinach Samosa"
type input "12 pcs Chicken Spinach Samosa"
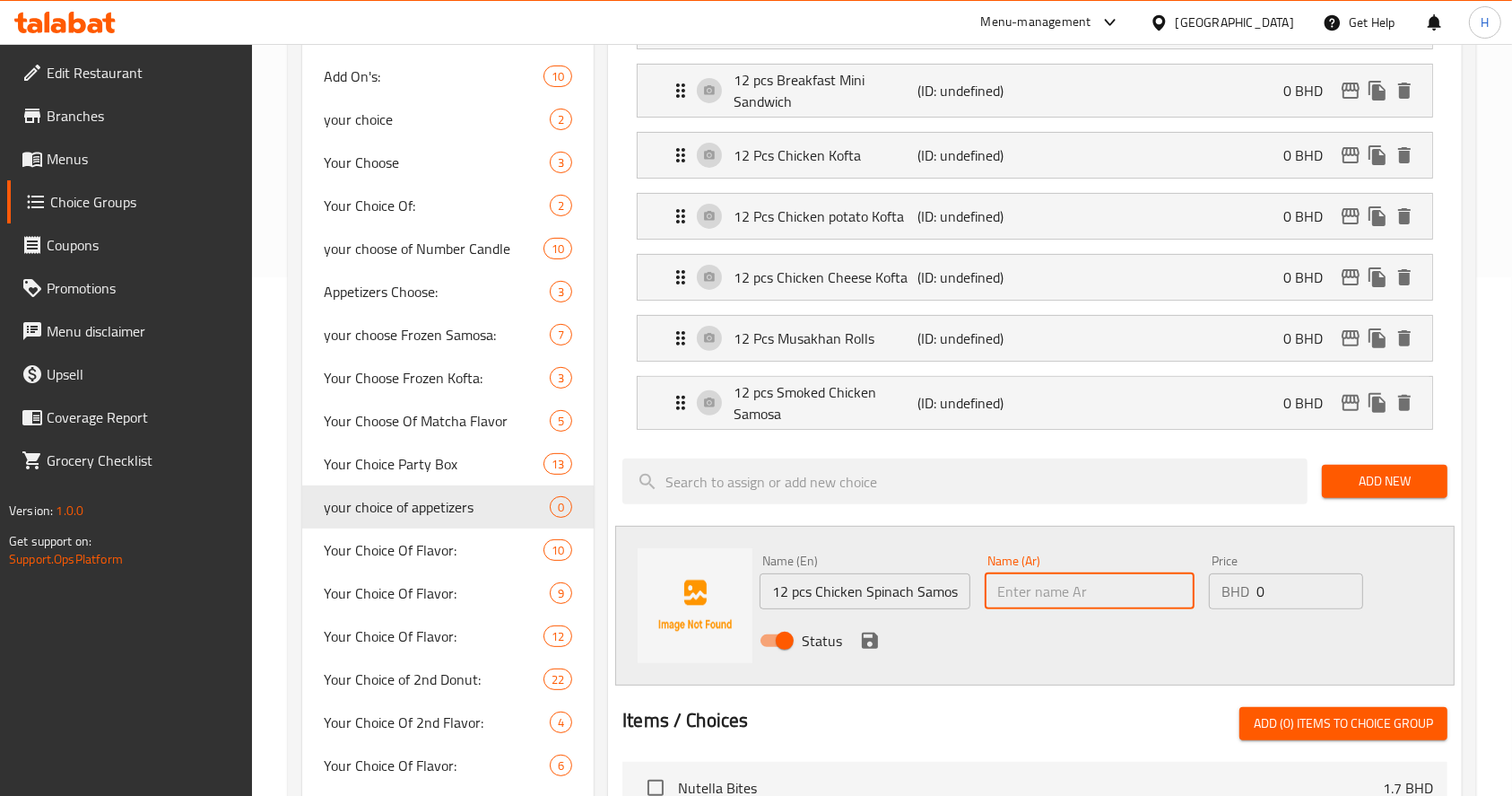
click at [1131, 578] on input "text" at bounding box center [1090, 592] width 210 height 36
paste input "12 قطعة سمبوسة دجاج بالسبانخ"
type input "12 قطعة سمبوسة دجاج بالسبانخ"
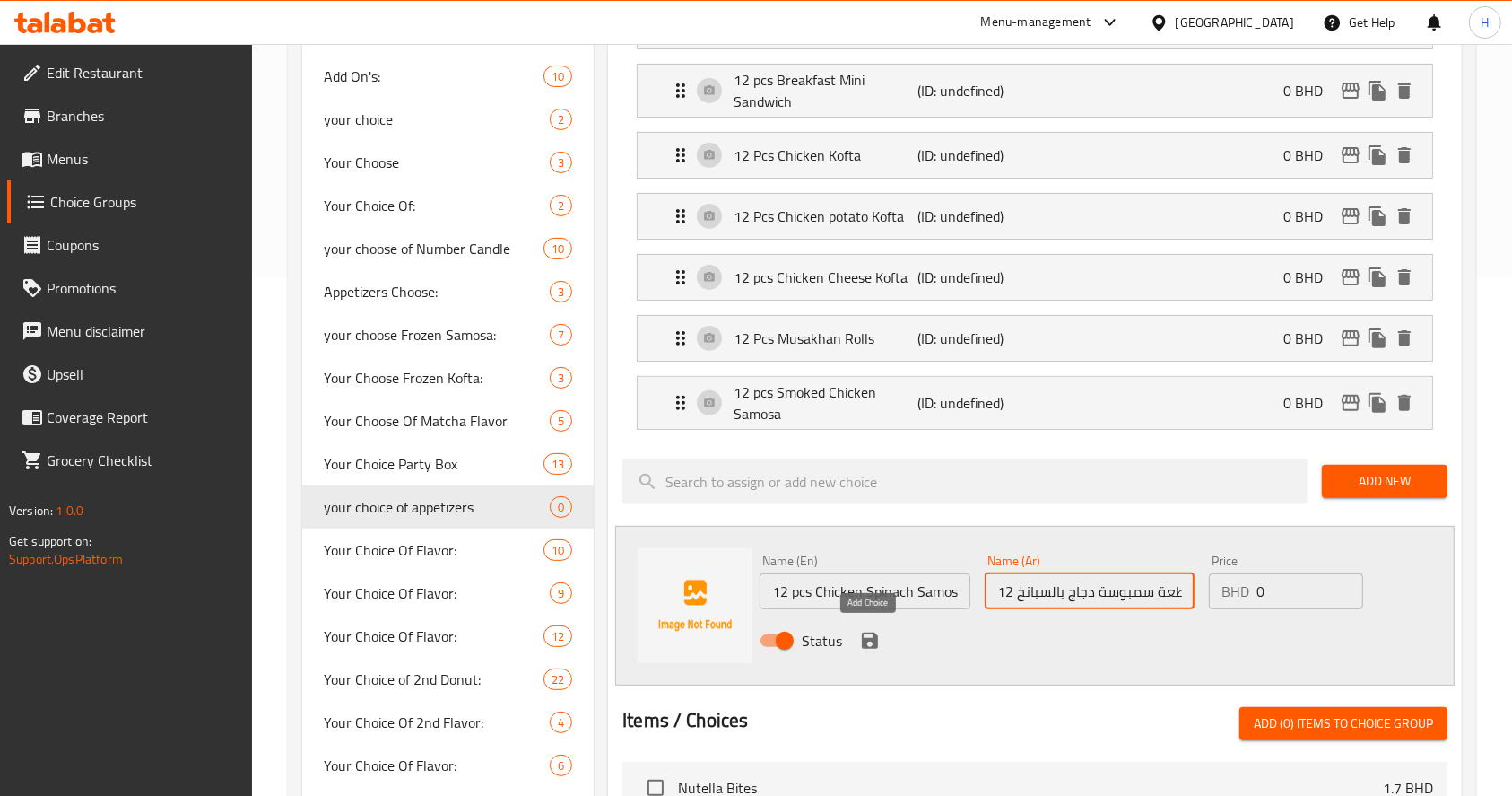
click at [872, 630] on icon "save" at bounding box center [870, 641] width 22 height 22
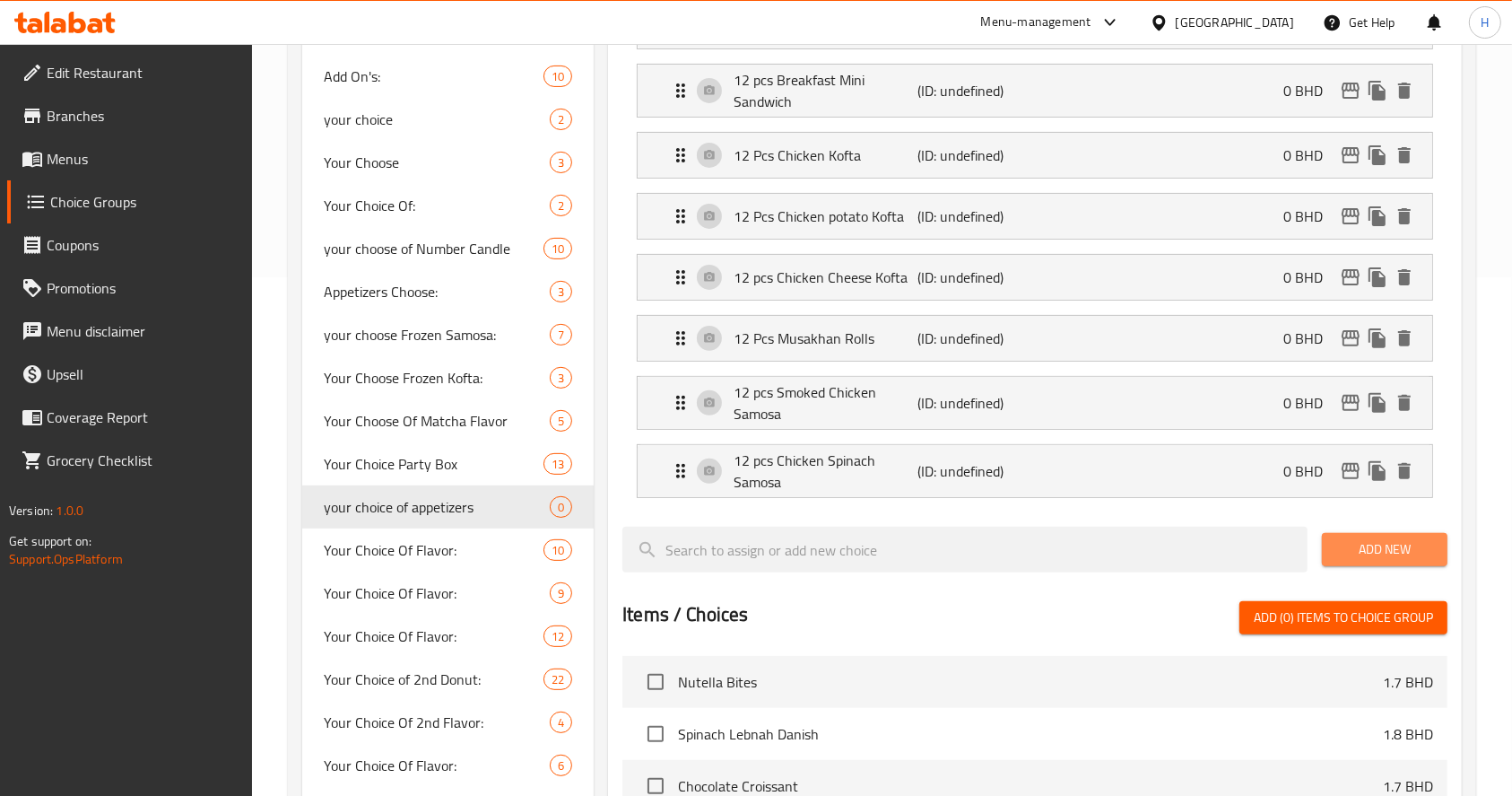
click at [1398, 548] on span "Add New" at bounding box center [1385, 549] width 97 height 23
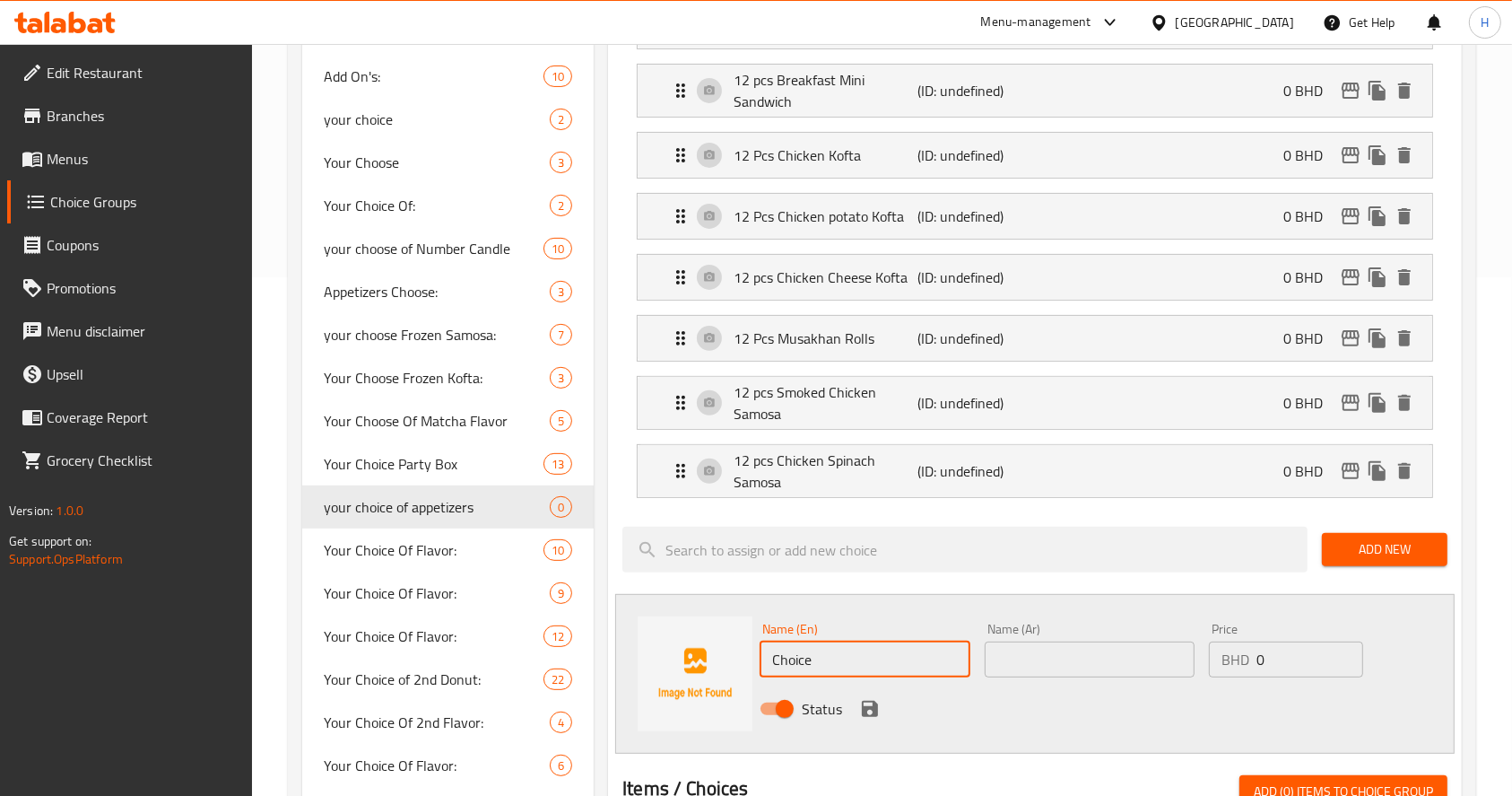
drag, startPoint x: 886, startPoint y: 653, endPoint x: 400, endPoint y: 568, distance: 493.4
click at [400, 568] on div "Choice Groups Your Choice Of Flavor: 14 Your 1st Choice of 21 Your Choice Of 1s…" at bounding box center [886, 567] width 1167 height 1763
paste input "12 pcs Mushroom Spinach Samosa"
type input "12 pcs Mushroom Spinach Samosa"
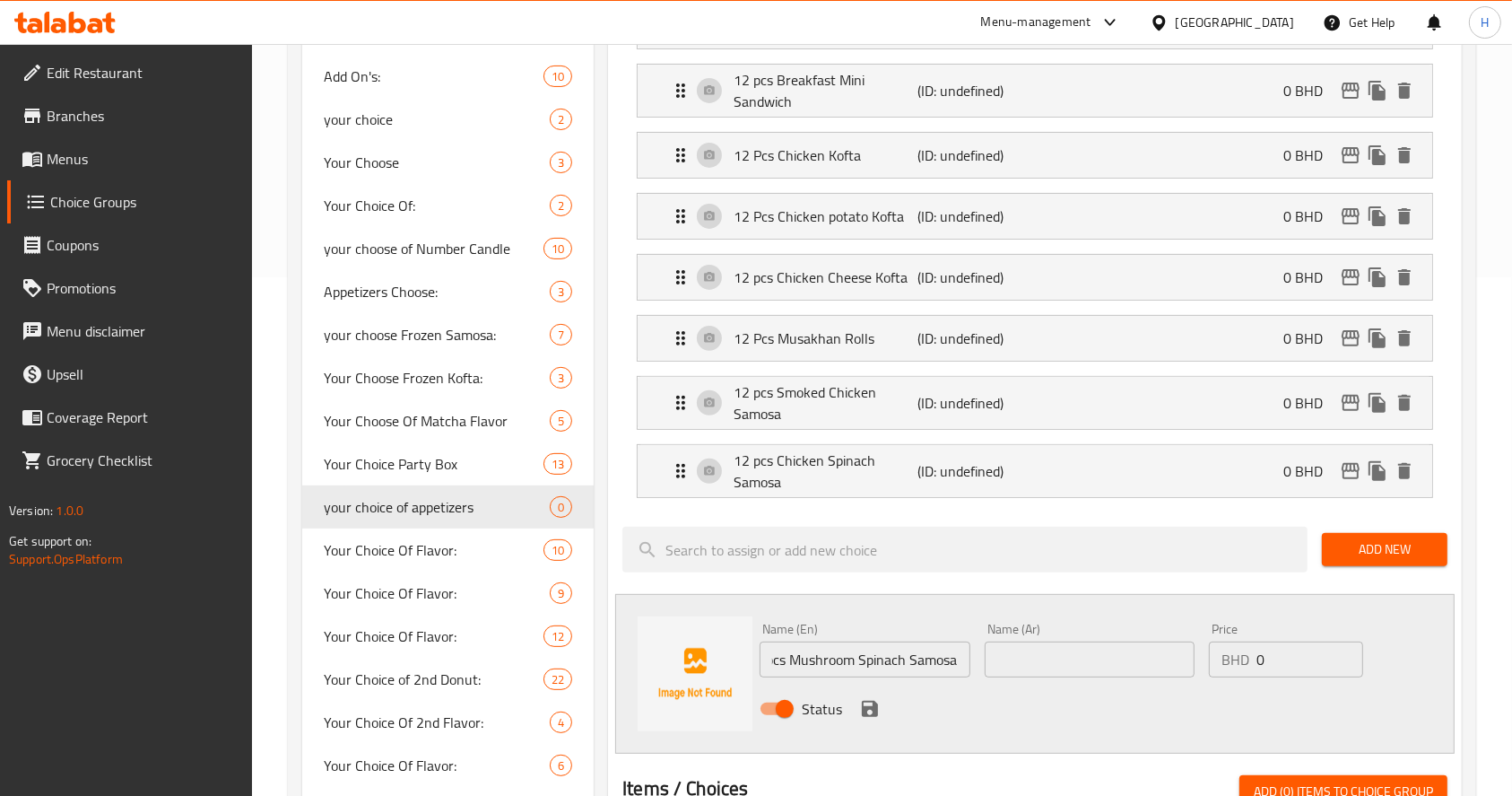
scroll to position [0, 0]
click at [1135, 653] on input "text" at bounding box center [1090, 659] width 210 height 36
paste input "12 قطعة سمبوسة الفطر والسبانخ"
type input "12 قطعة سمبوسة الفطر والسبانخ"
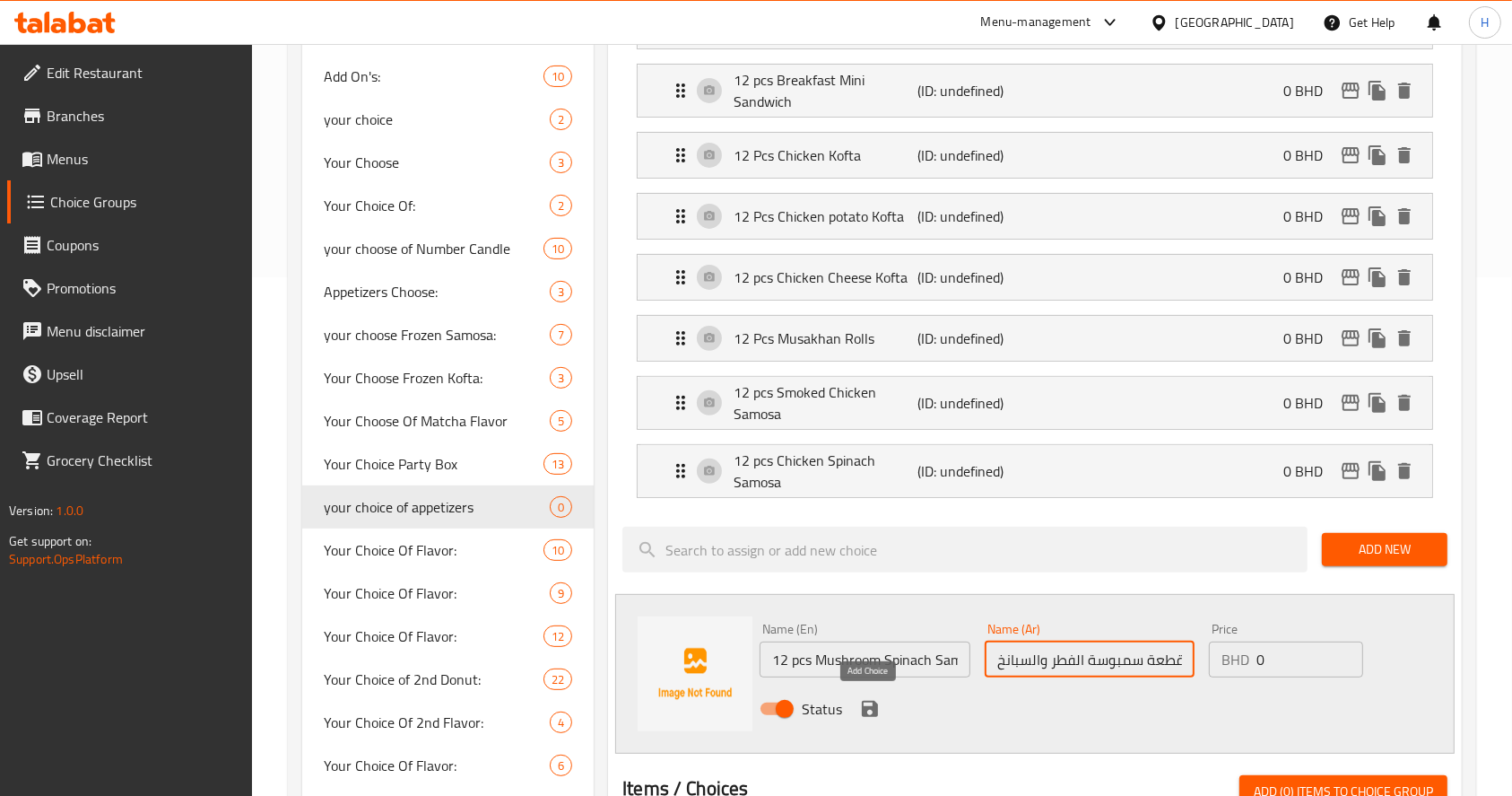
scroll to position [0, 0]
click at [867, 700] on icon "save" at bounding box center [870, 709] width 22 height 22
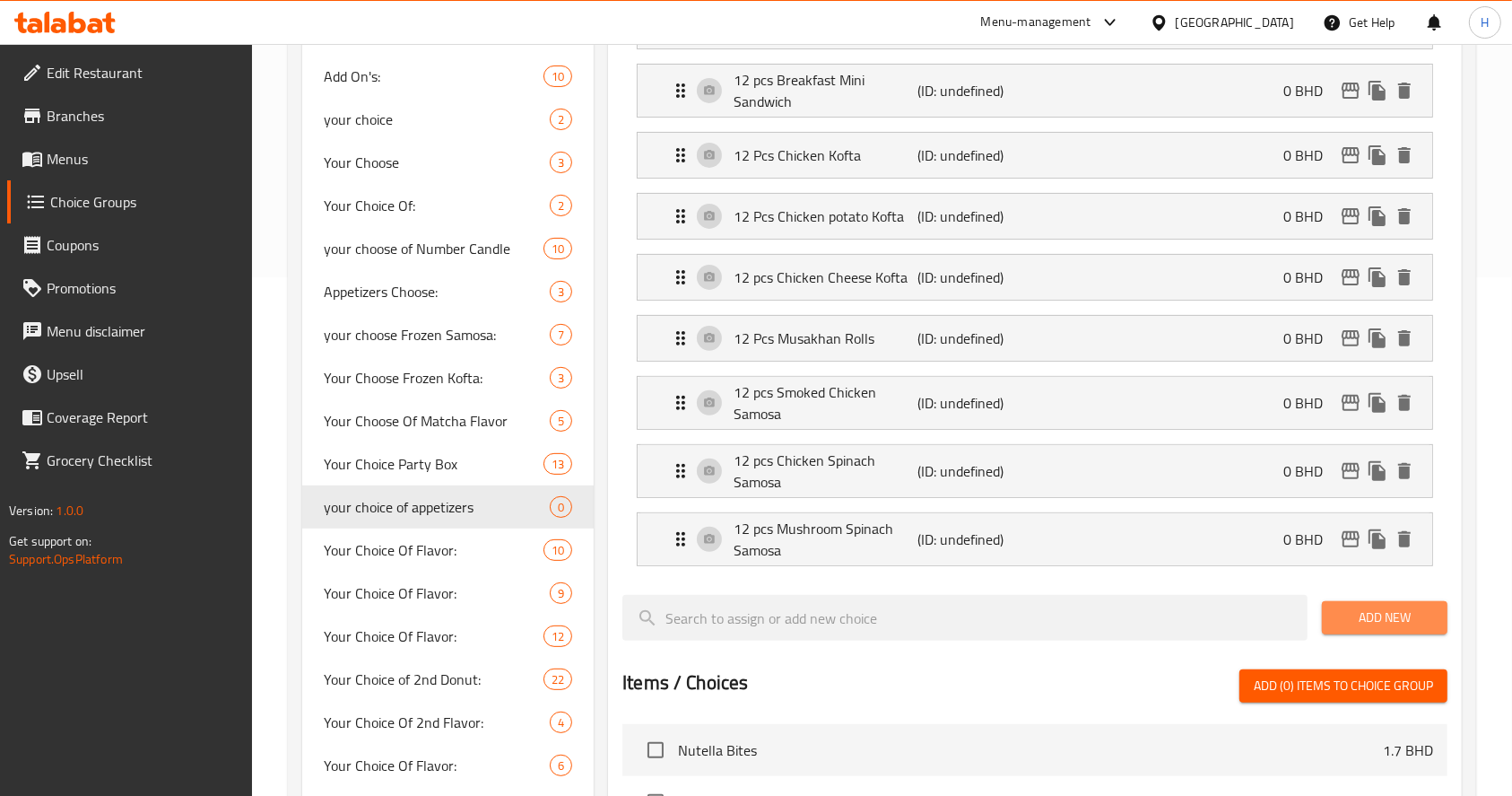
click at [1383, 613] on span "Add New" at bounding box center [1385, 617] width 97 height 23
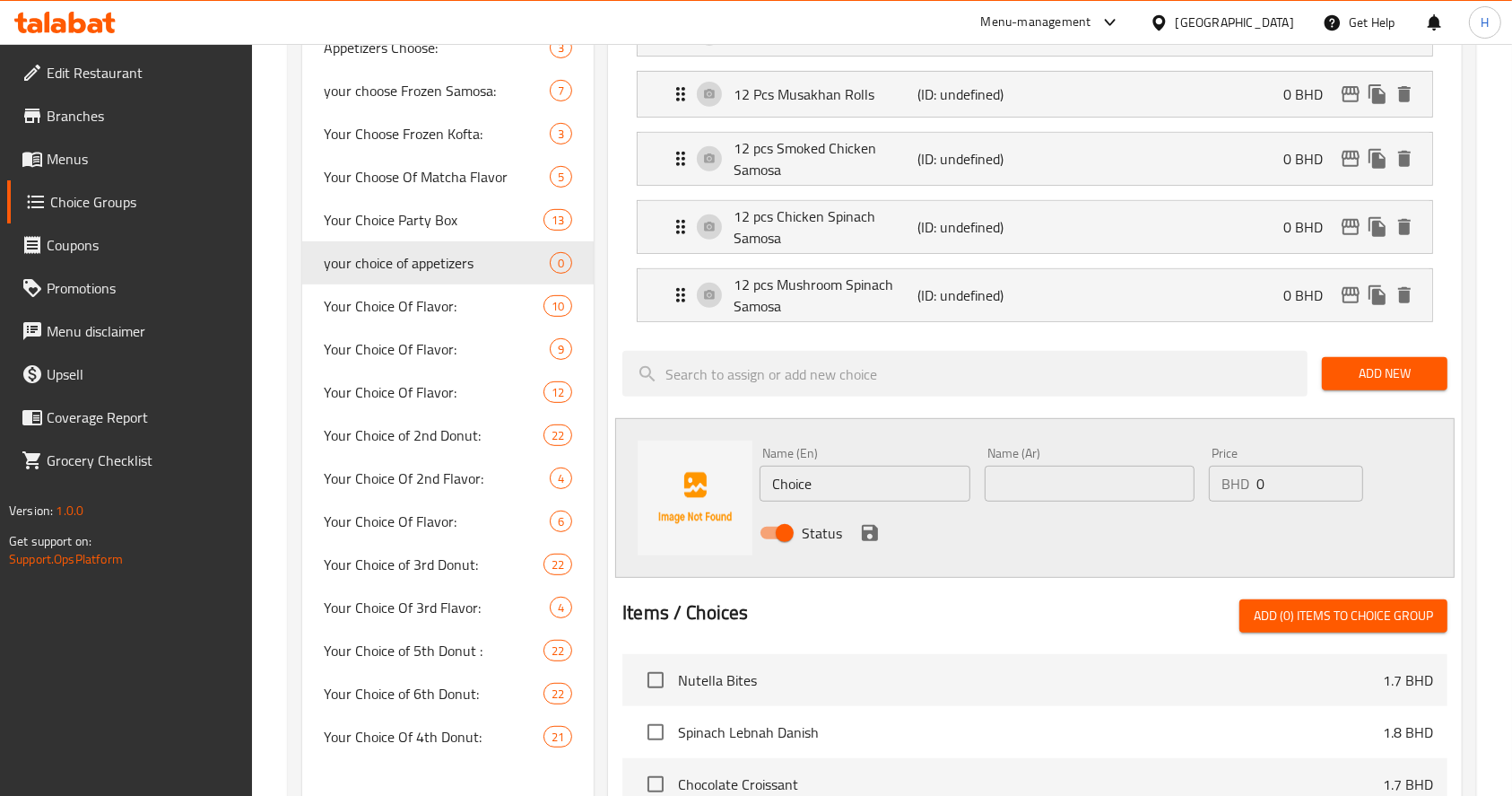
scroll to position [767, 0]
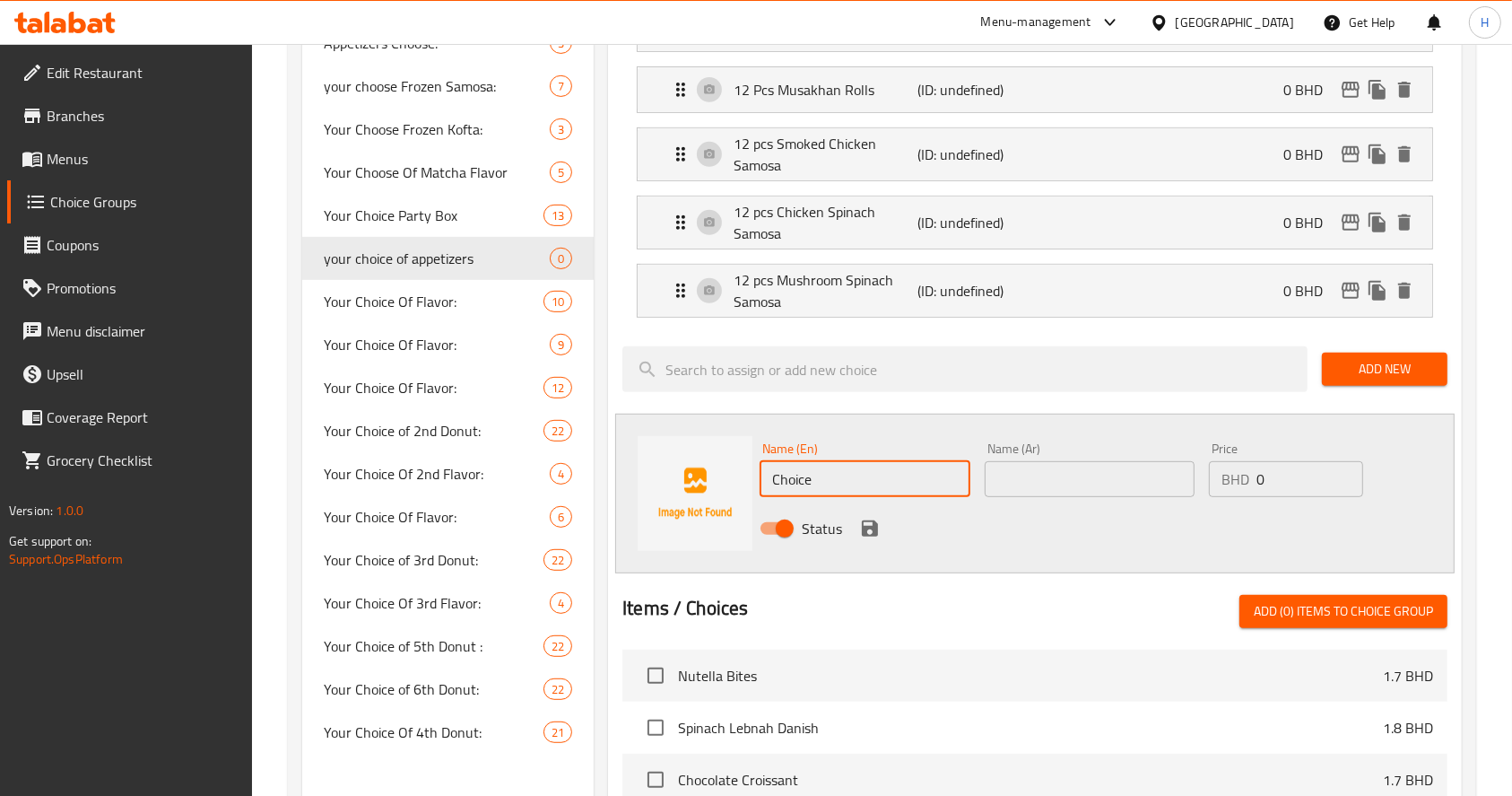
click at [883, 477] on input "Choice" at bounding box center [865, 479] width 210 height 36
paste input "12 pcs Tikka with sour cream samosa"
click at [883, 477] on input "12 pcs Tikka with sour cream samosa" at bounding box center [865, 479] width 210 height 36
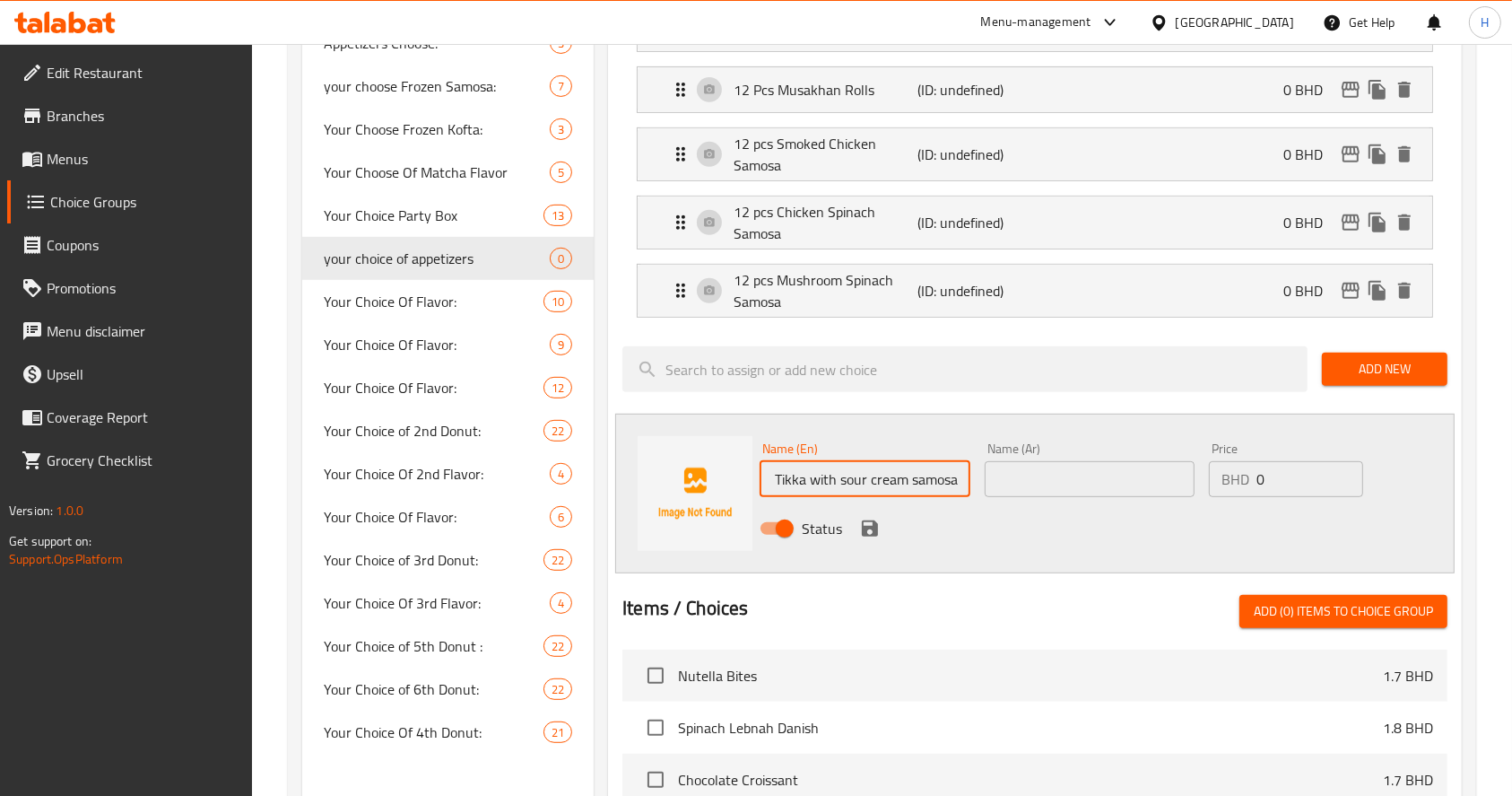
type input "12 pcs Tikka with sour cream samosa"
click at [1076, 466] on input "text" at bounding box center [1090, 479] width 210 height 36
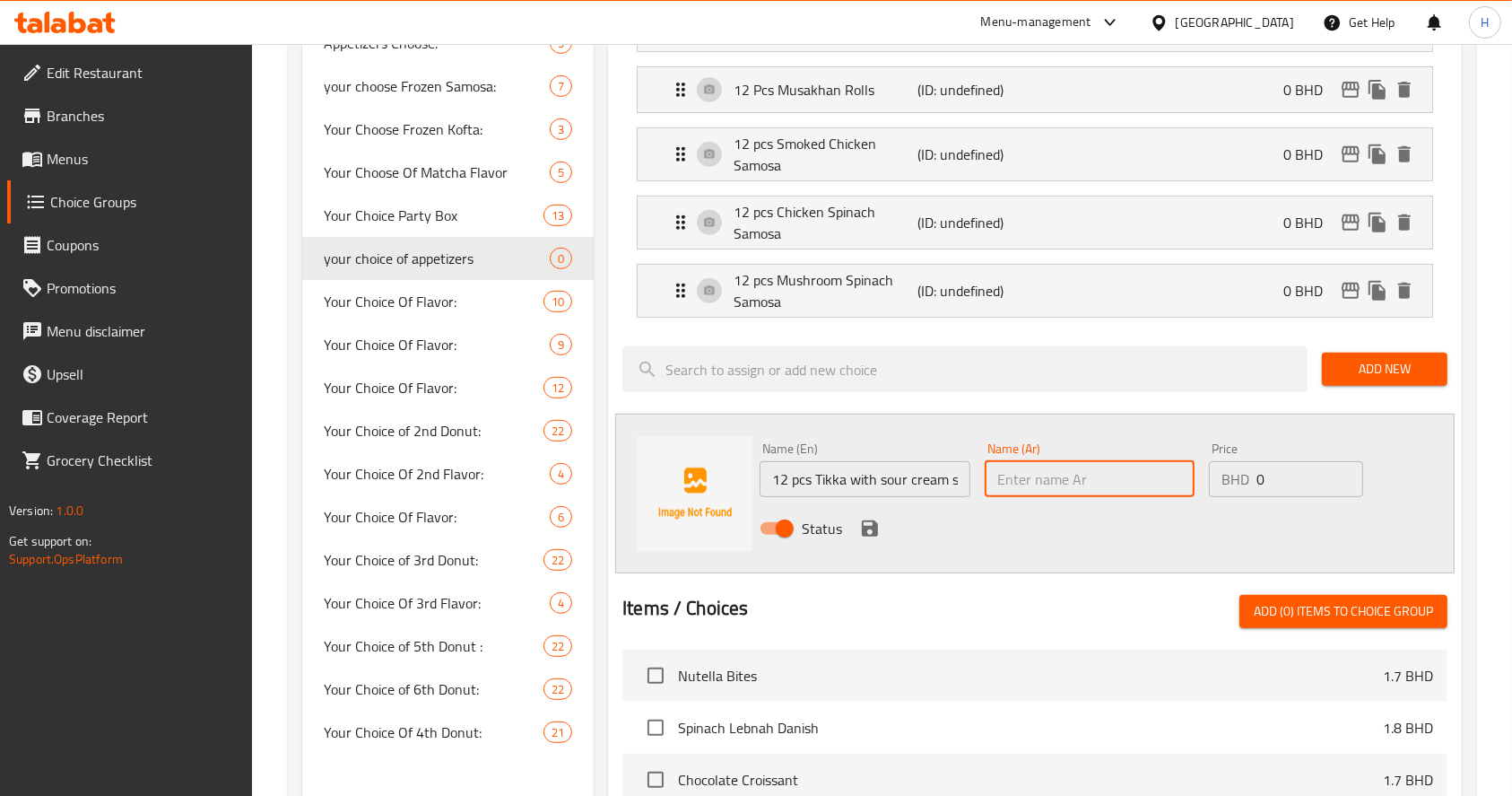
paste input "12 قطعة تيكا مع سمبوسة الكريمة الحامضة"
type input "12 قطعة تيكا مع سمبوسة الكريمة الحامضة"
click at [871, 521] on icon "save" at bounding box center [870, 529] width 22 height 22
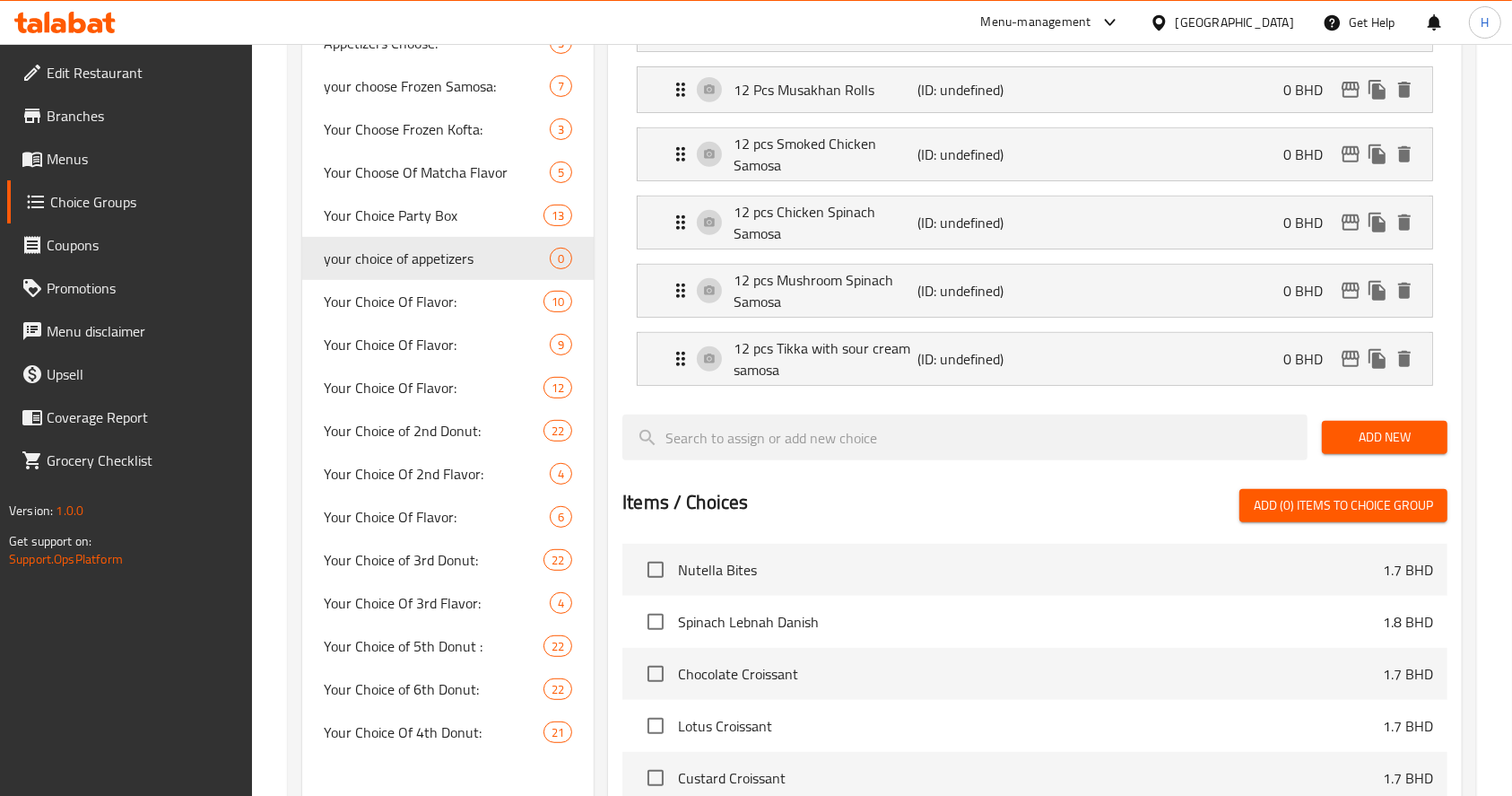
click at [1403, 442] on span "Add New" at bounding box center [1385, 437] width 97 height 23
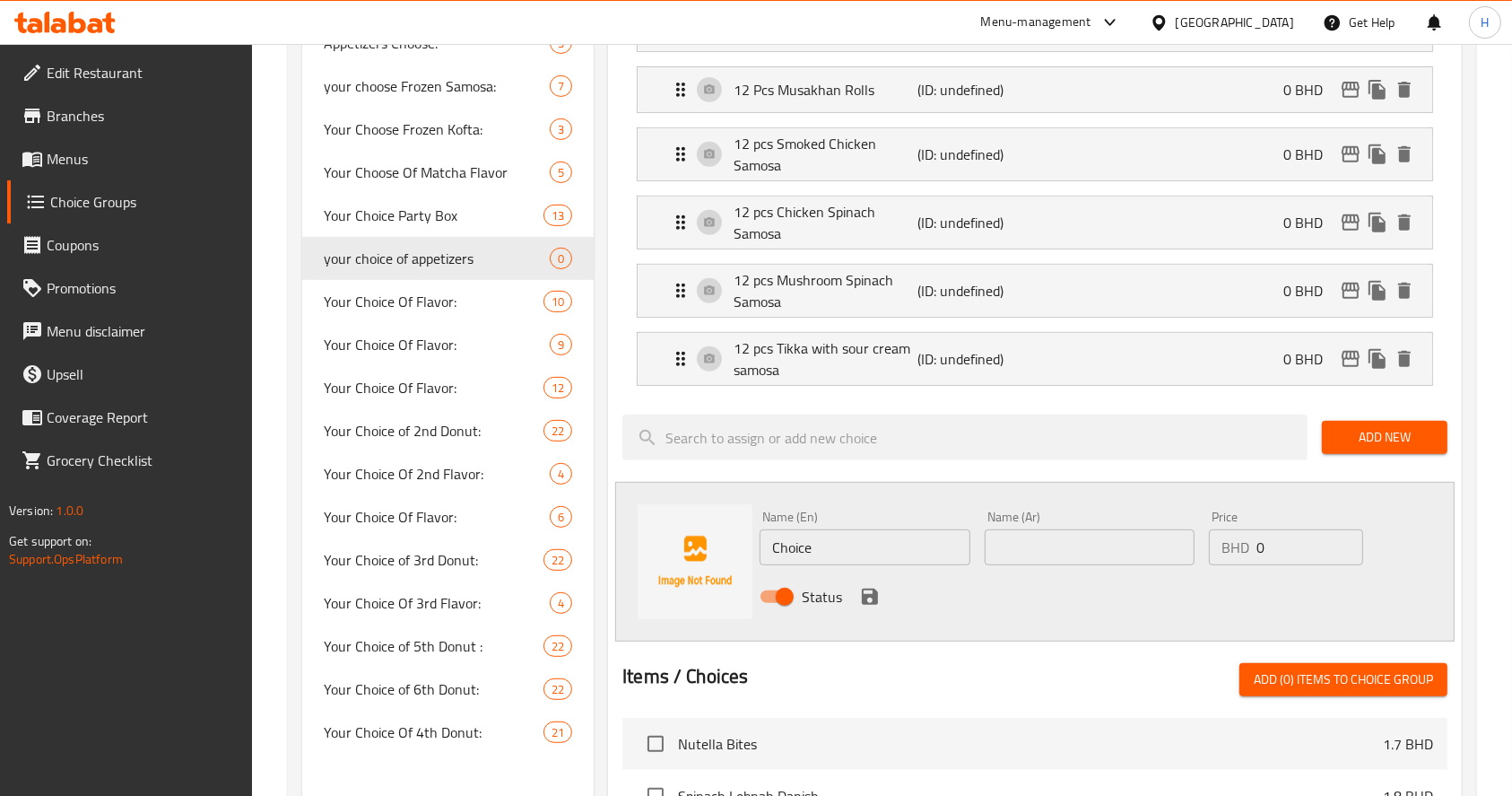
drag, startPoint x: 945, startPoint y: 534, endPoint x: 559, endPoint y: 535, distance: 386.0
click at [559, 535] on div "Choice Groups Your Choice Of Flavor: 14 Your 1st Choice of 21 Your Choice Of 1s…" at bounding box center [886, 385] width 1167 height 1899
paste input "12 pcs Feta cheese samosa"
type input "12 pcs Feta cheese samosa"
click at [1109, 543] on input "text" at bounding box center [1090, 547] width 210 height 36
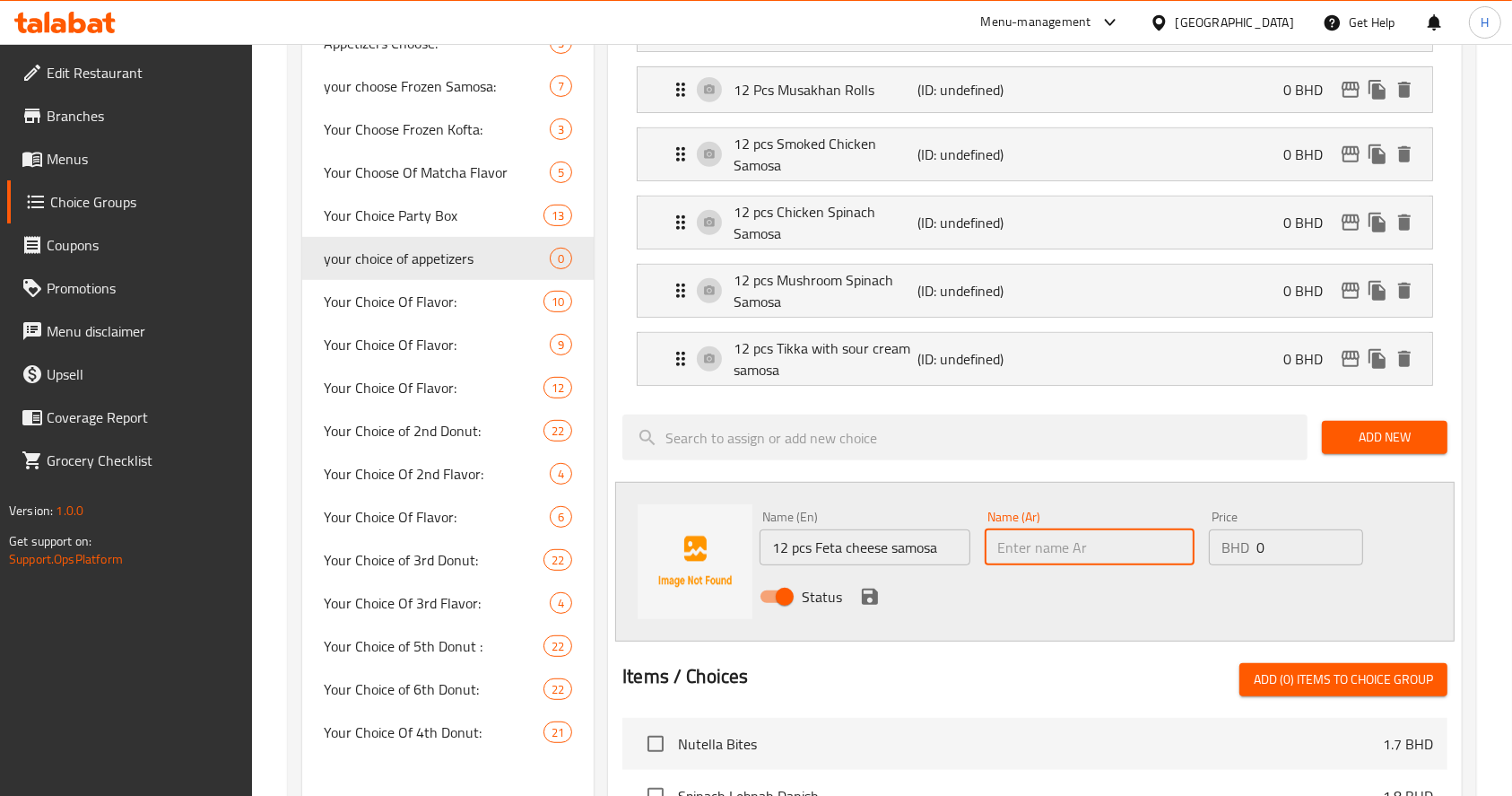
paste input "12 قطعة سمبوسة جبنة الفيتا"
type input "12 قطعة سمبوسة جبنة الفيتا"
click at [870, 594] on icon "save" at bounding box center [870, 597] width 16 height 16
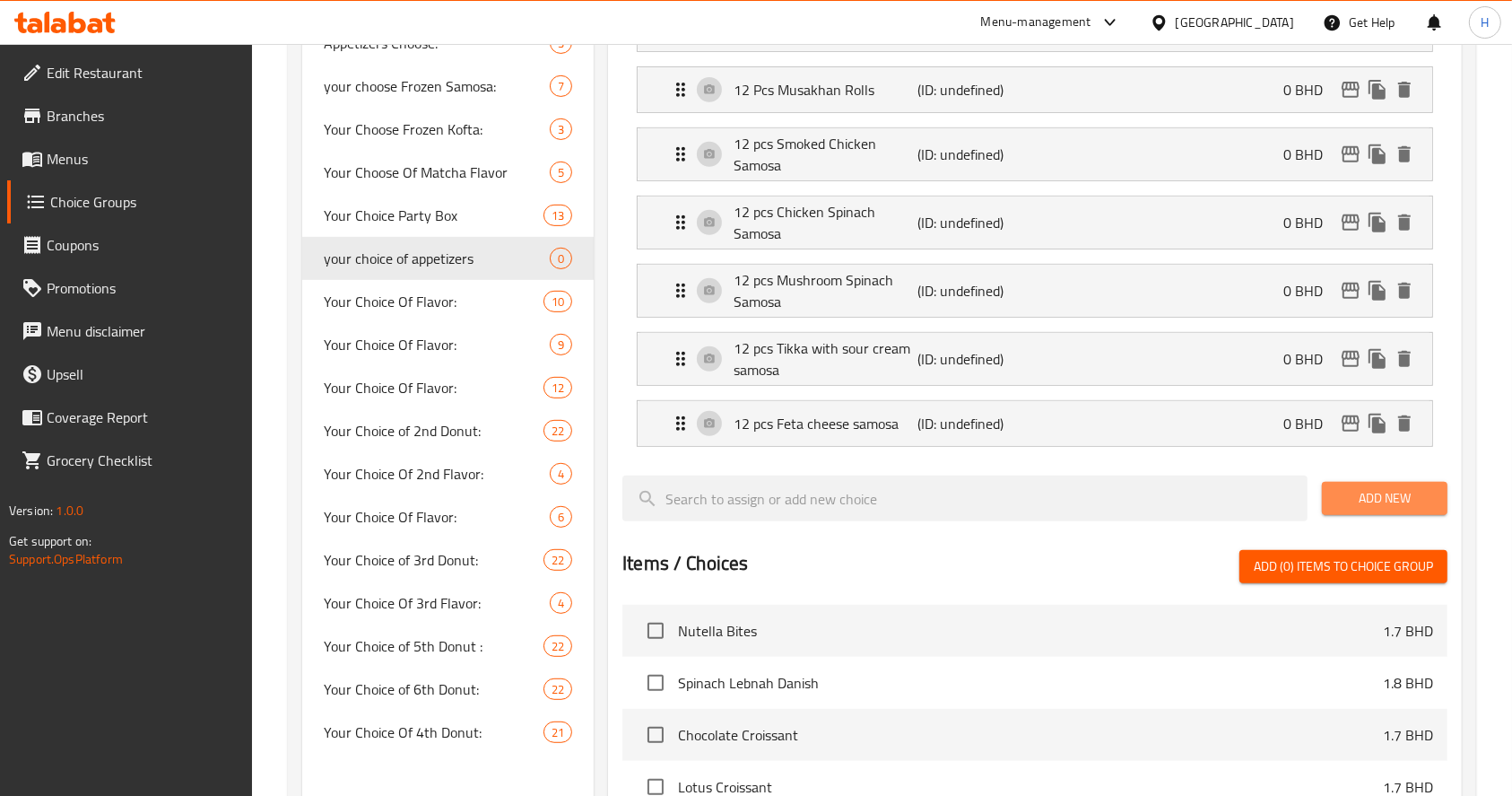
click at [1362, 491] on span "Add New" at bounding box center [1385, 498] width 97 height 23
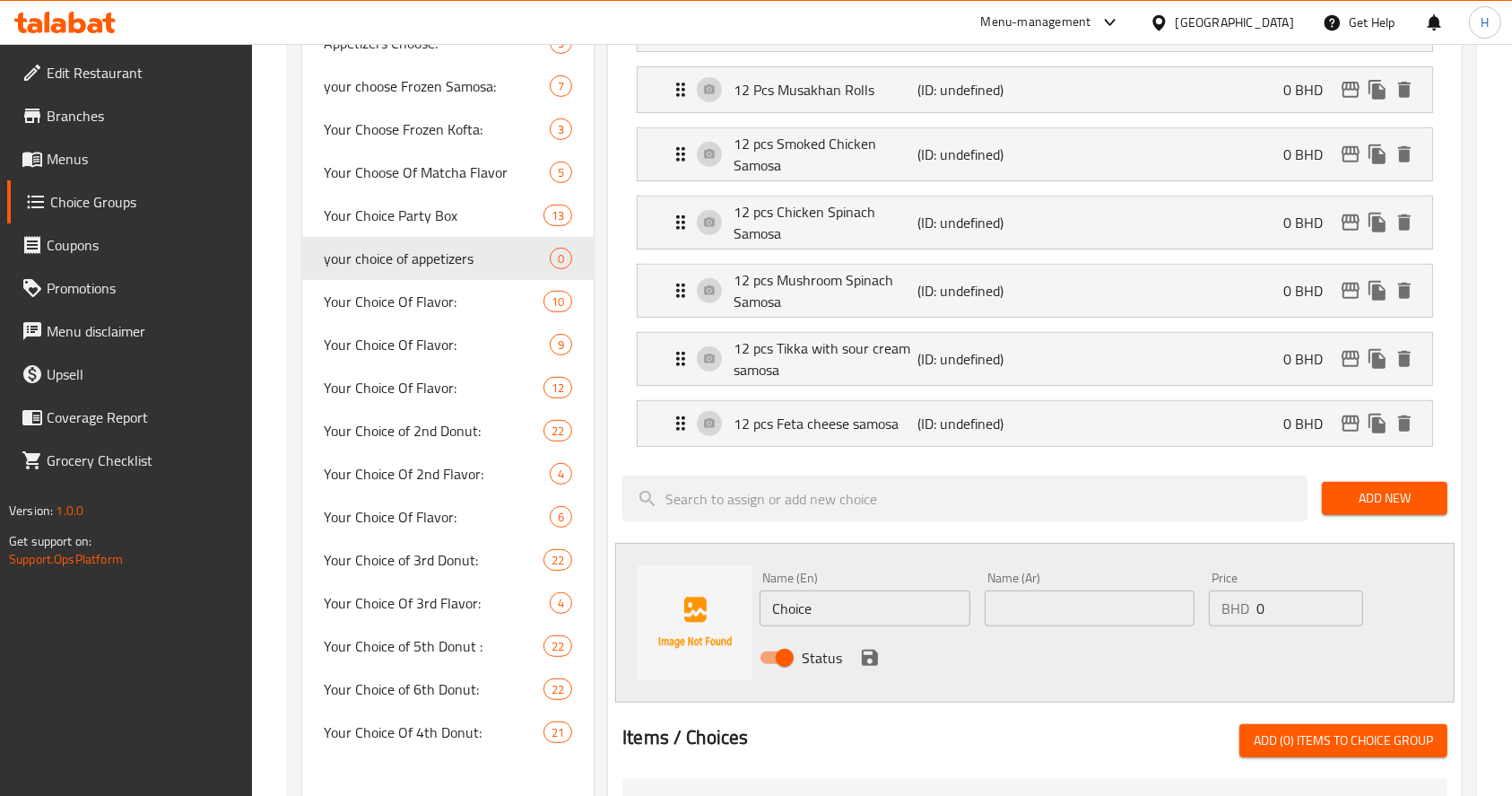
click at [574, 562] on div "Choice Groups Your Choice Of Flavor: 14 Your 1st Choice of 21 Your Choice Of 1s…" at bounding box center [886, 416] width 1167 height 1959
paste input "12 pcs Zaatar cheese samosa"
type input "12 pcs Zaatar cheese samosa"
click at [1098, 597] on input "text" at bounding box center [1090, 608] width 210 height 36
paste input "12 قطعة سمبوسة جبن الزعتر"
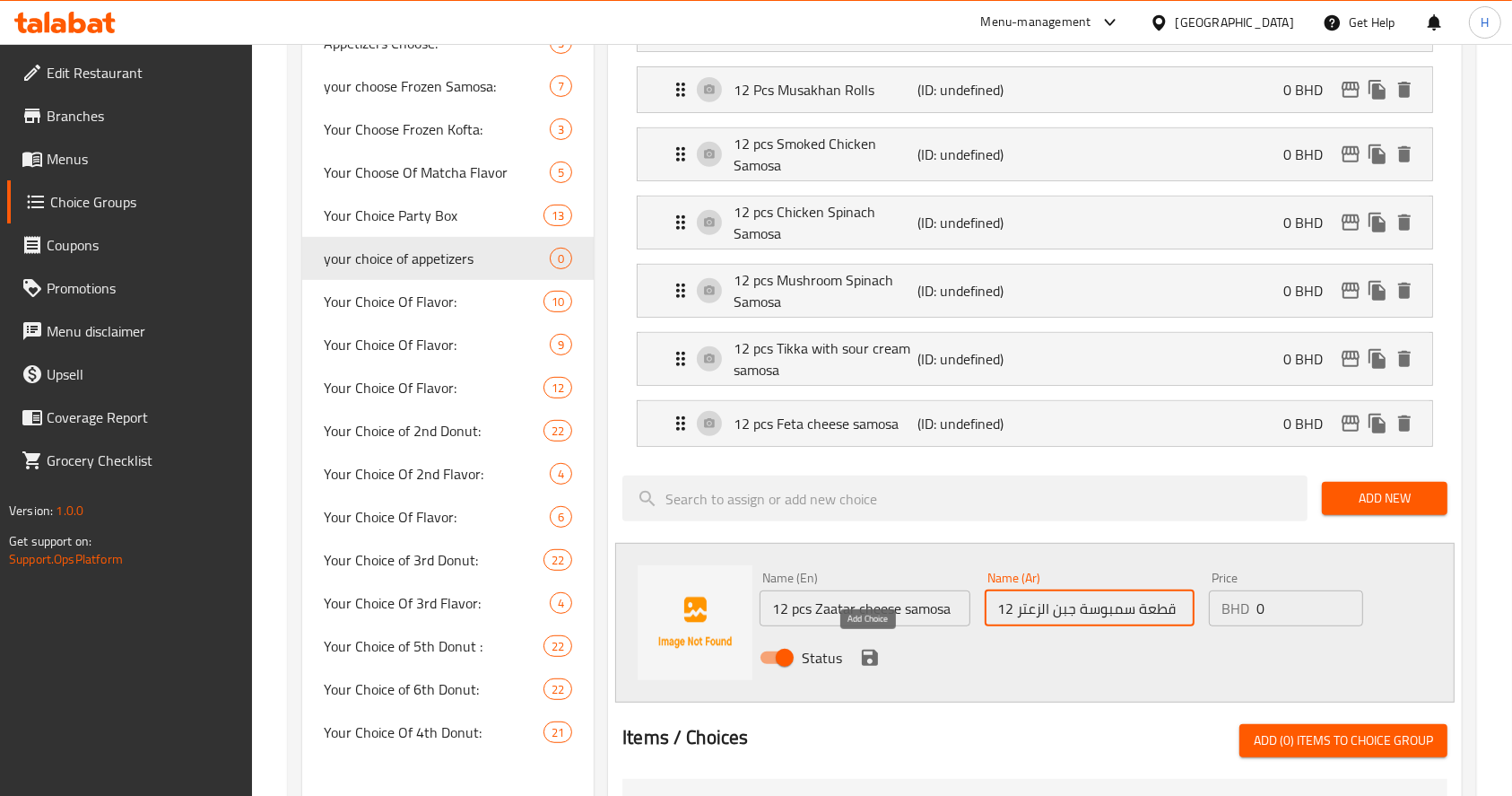
type input "12 قطعة سمبوسة جبن الزعتر"
click at [874, 650] on icon "save" at bounding box center [870, 658] width 16 height 16
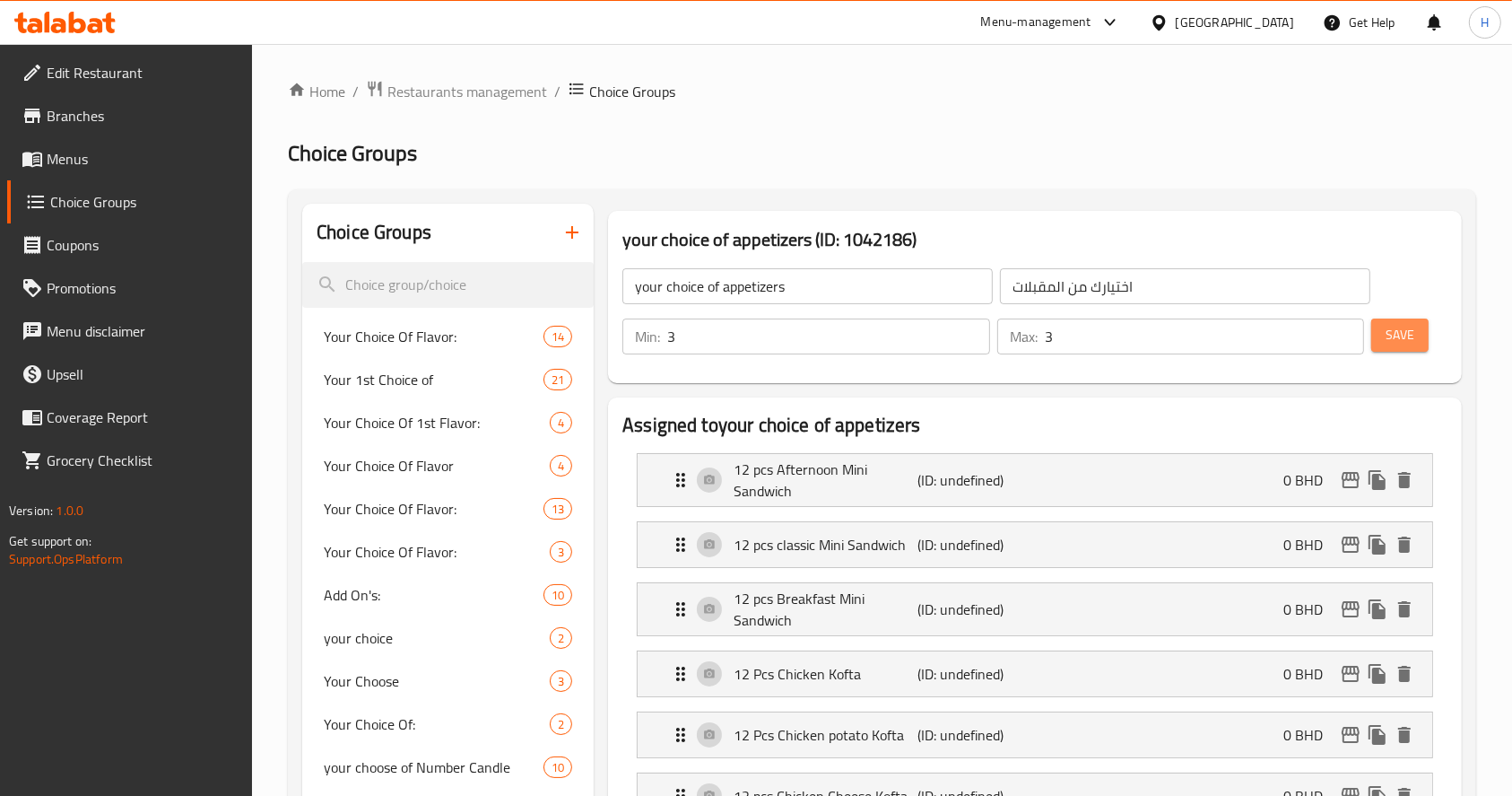
click at [1404, 324] on span "Save" at bounding box center [1400, 334] width 29 height 23
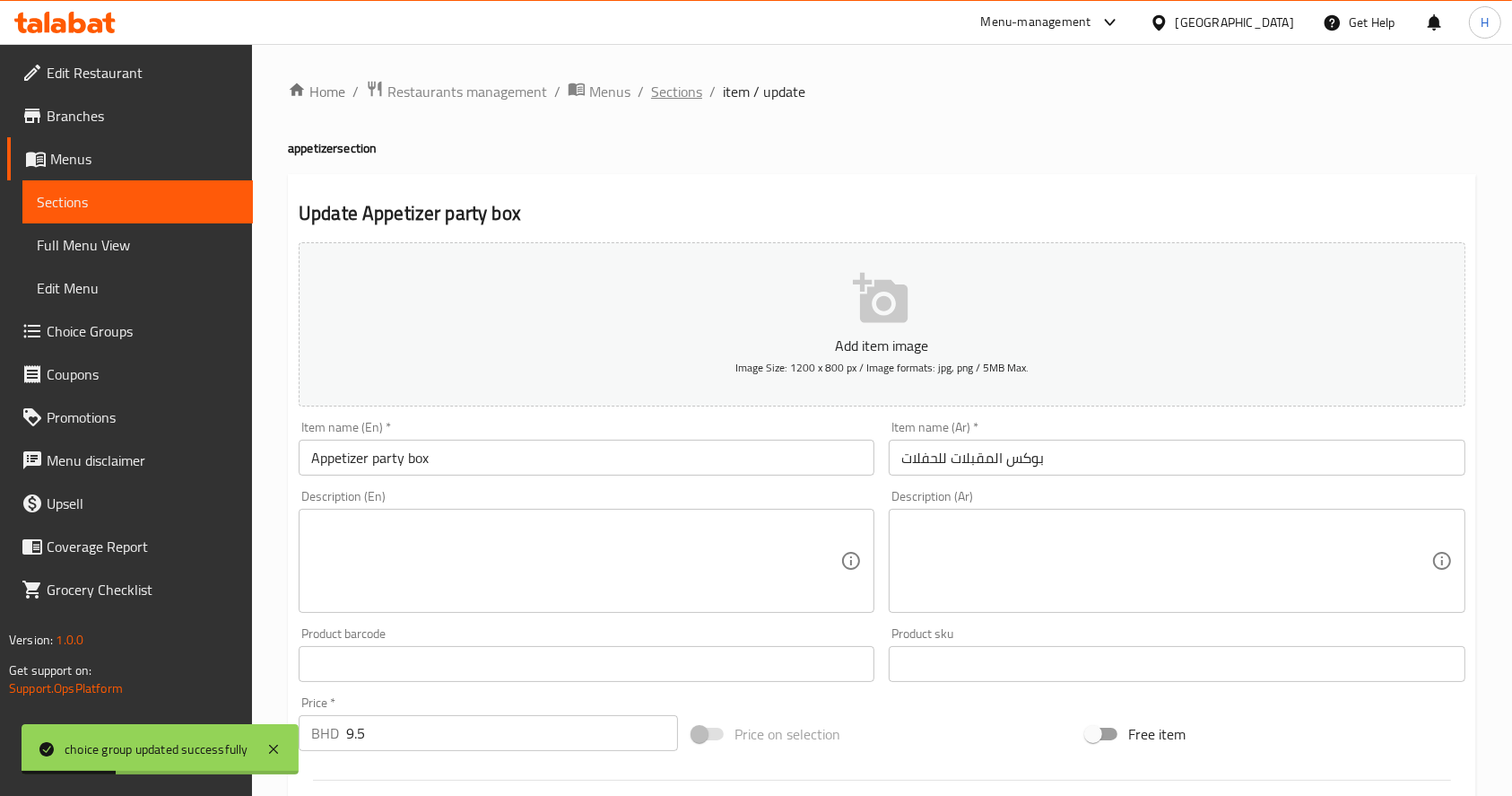
click at [675, 89] on span "Sections" at bounding box center [677, 91] width 52 height 22
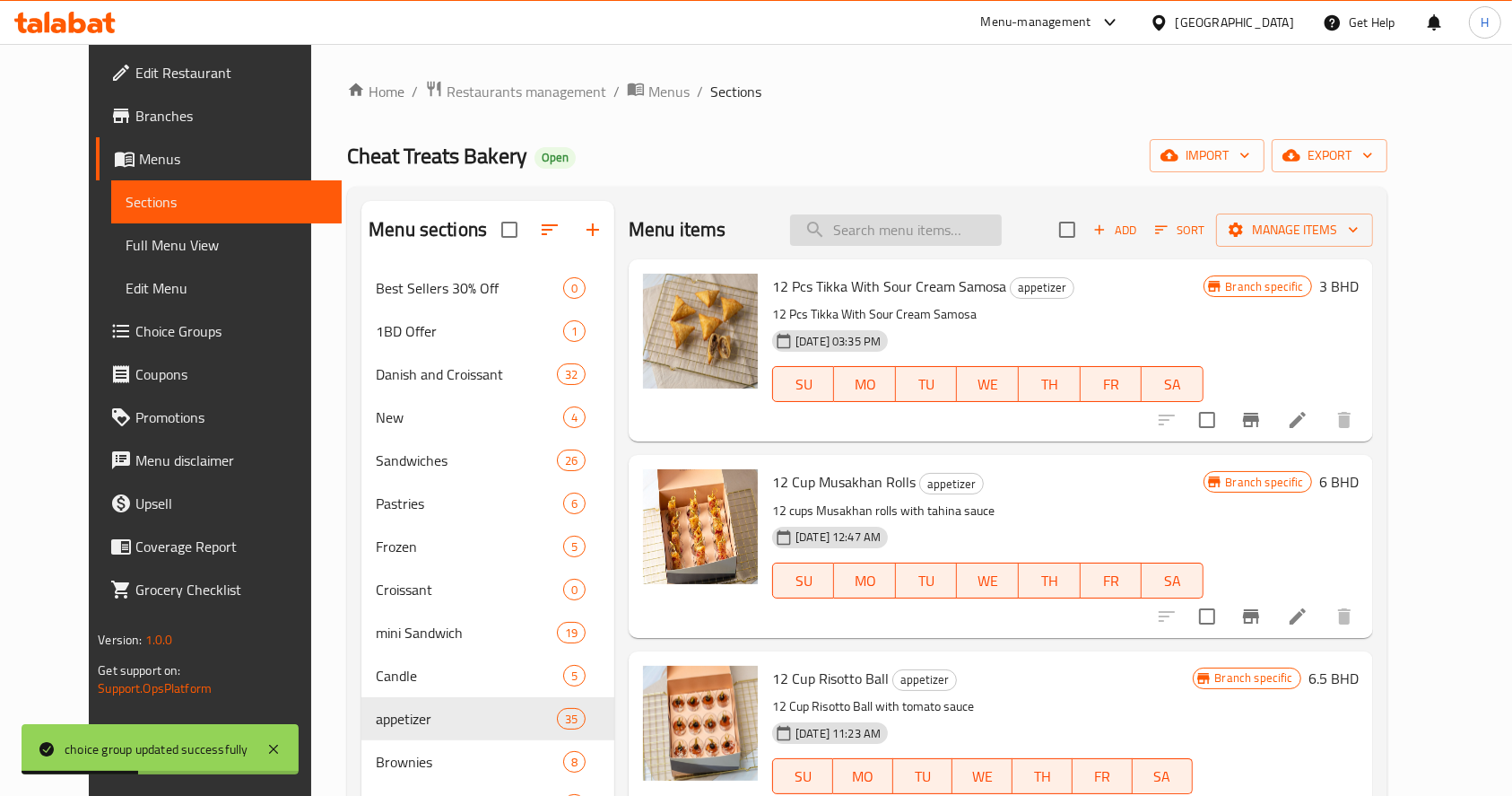
click at [921, 223] on input "search" at bounding box center [895, 230] width 211 height 32
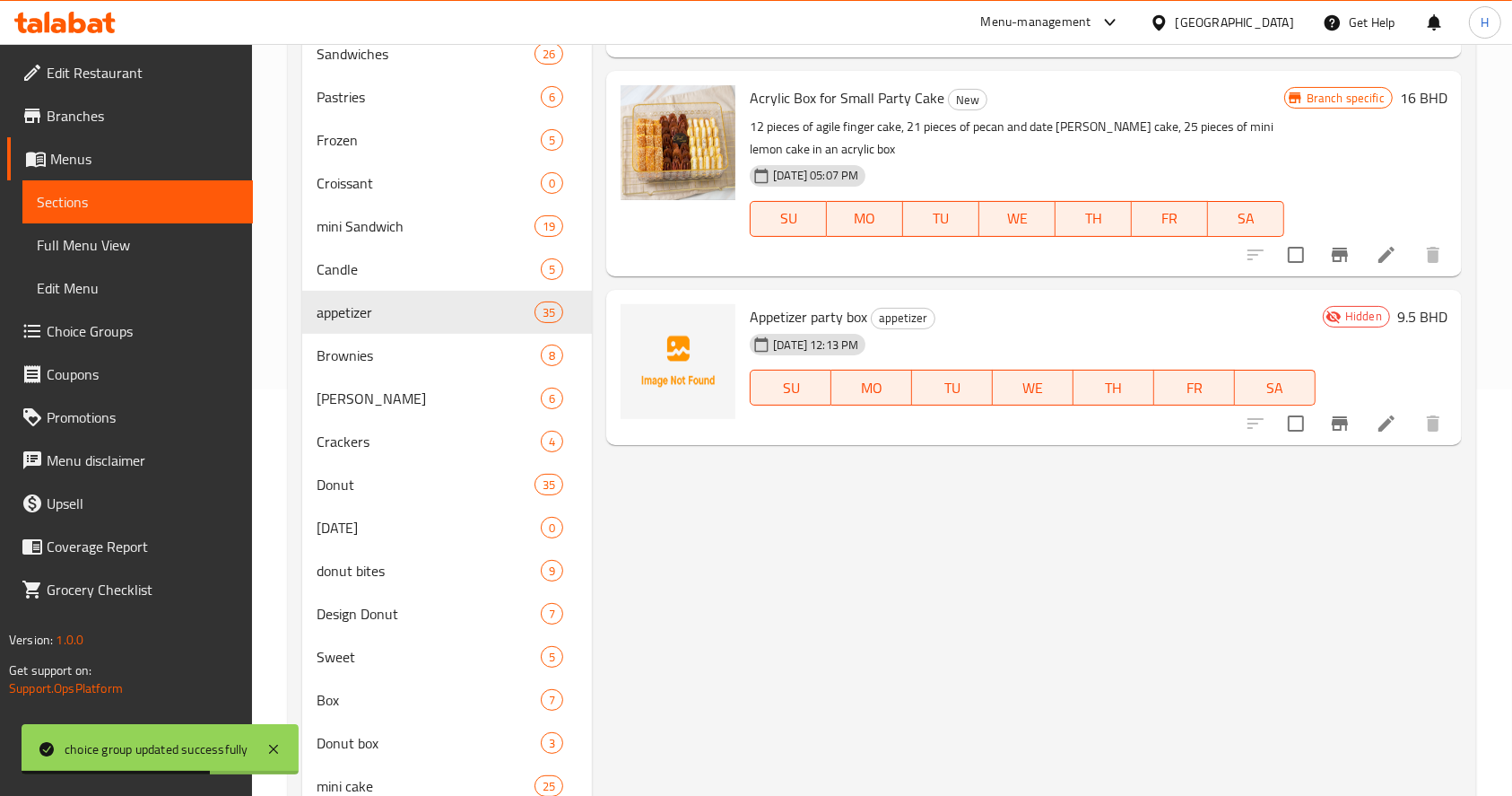
scroll to position [414, 0]
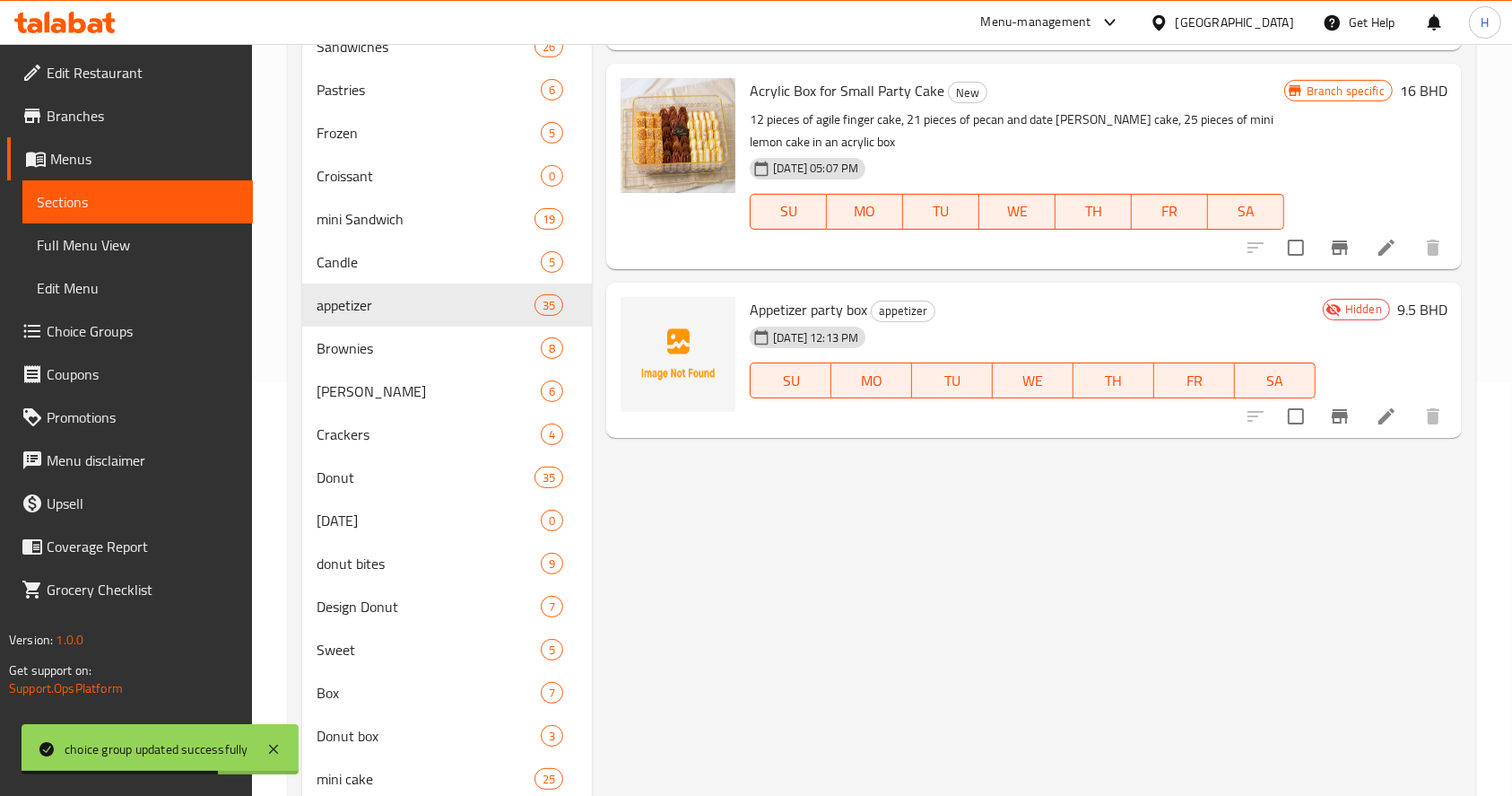
type input "party"
click at [1385, 419] on icon at bounding box center [1387, 416] width 16 height 16
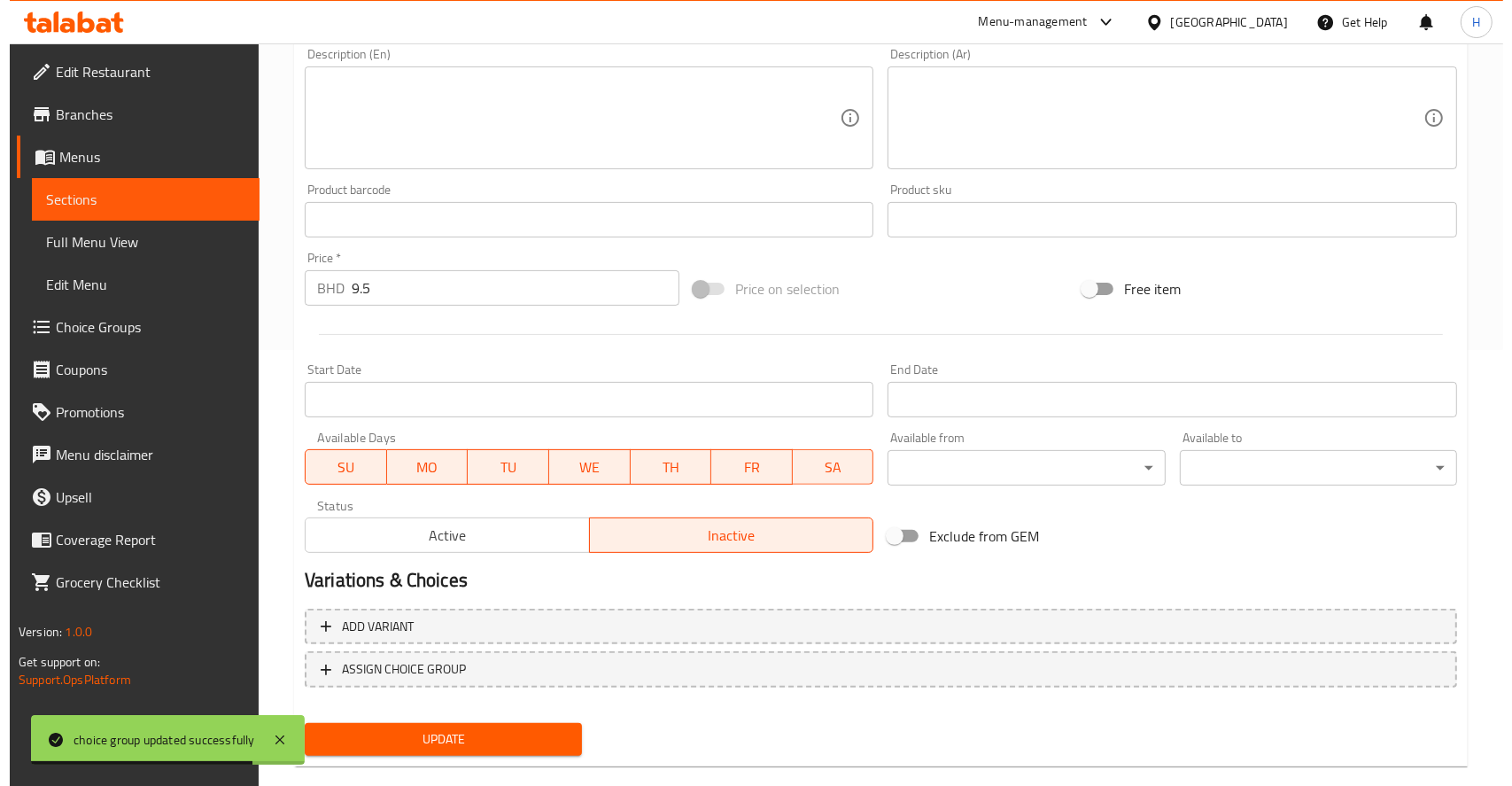
scroll to position [467, 0]
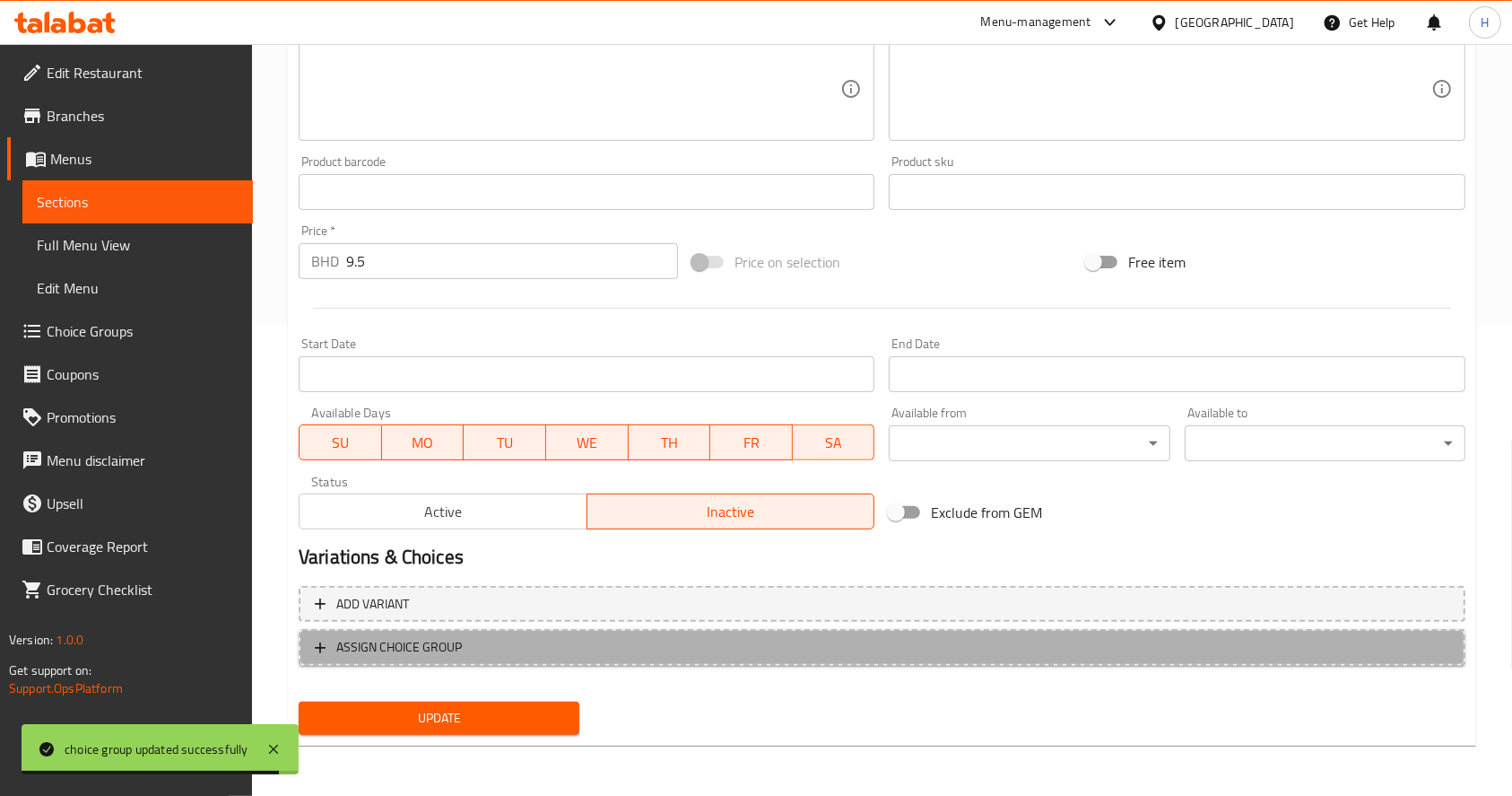
click at [517, 641] on span "ASSIGN CHOICE GROUP" at bounding box center [882, 647] width 1135 height 23
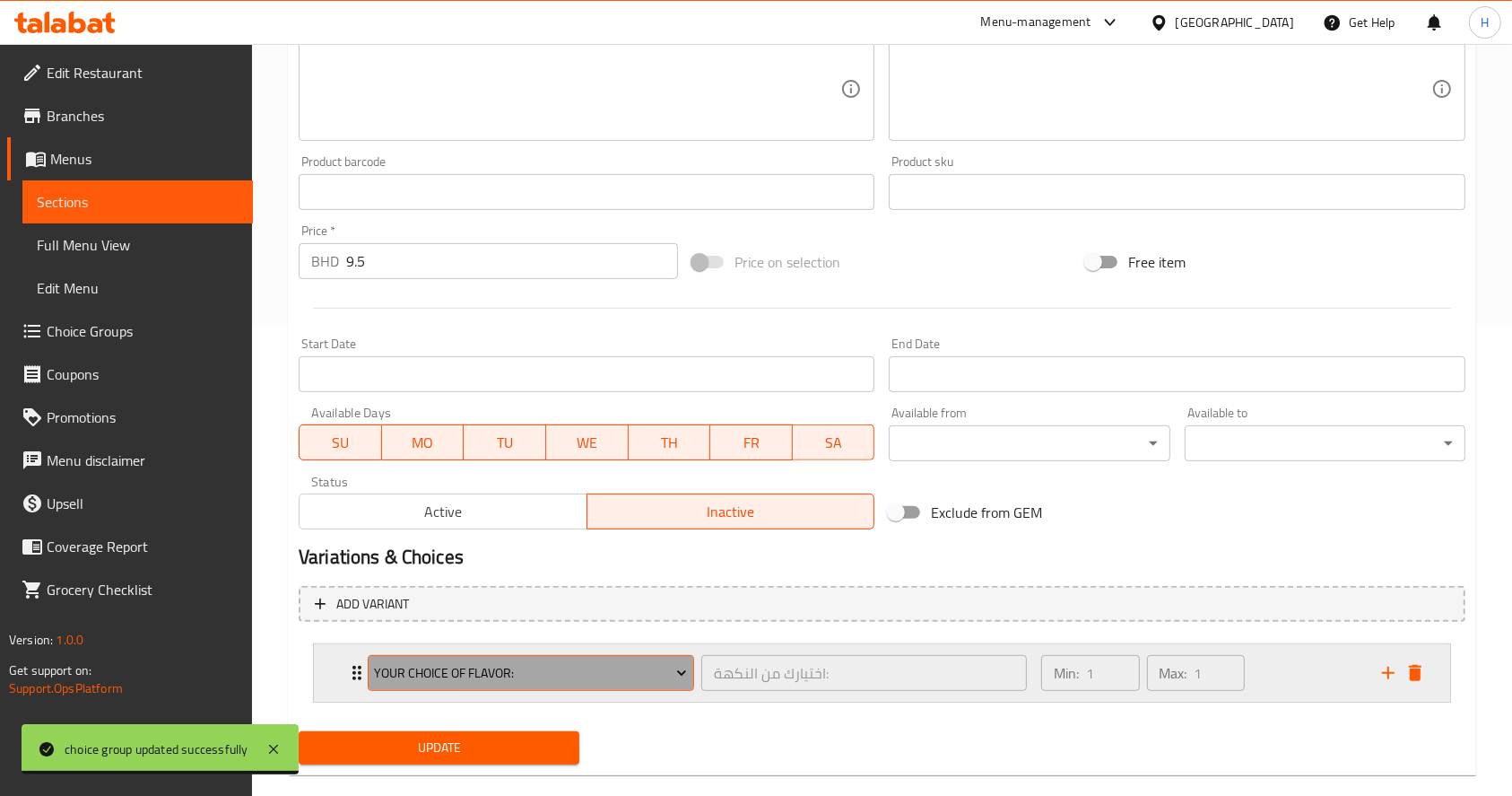
click at [529, 674] on span "Your Choice Of Flavor:" at bounding box center [531, 673] width 314 height 23
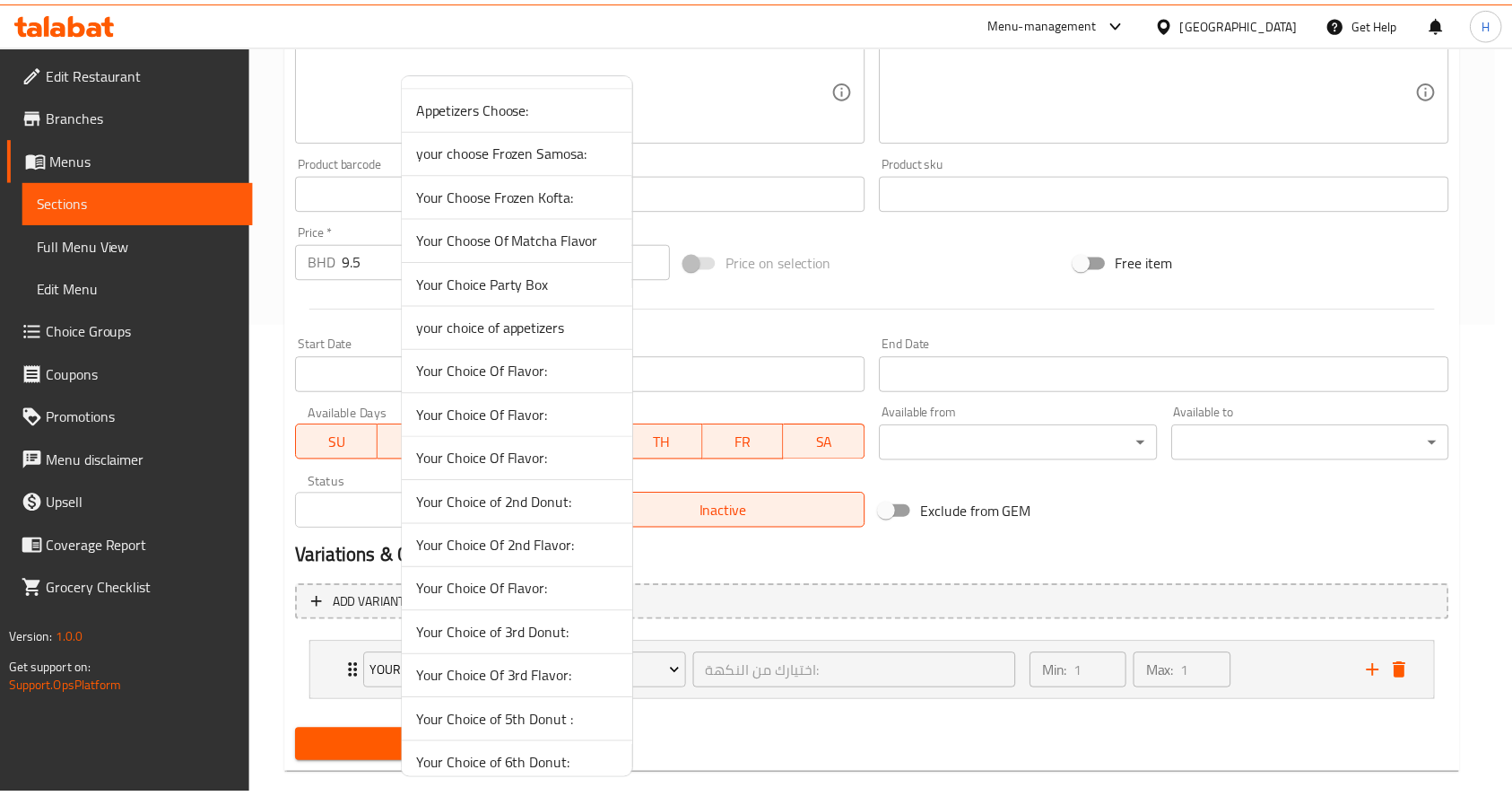
scroll to position [464, 0]
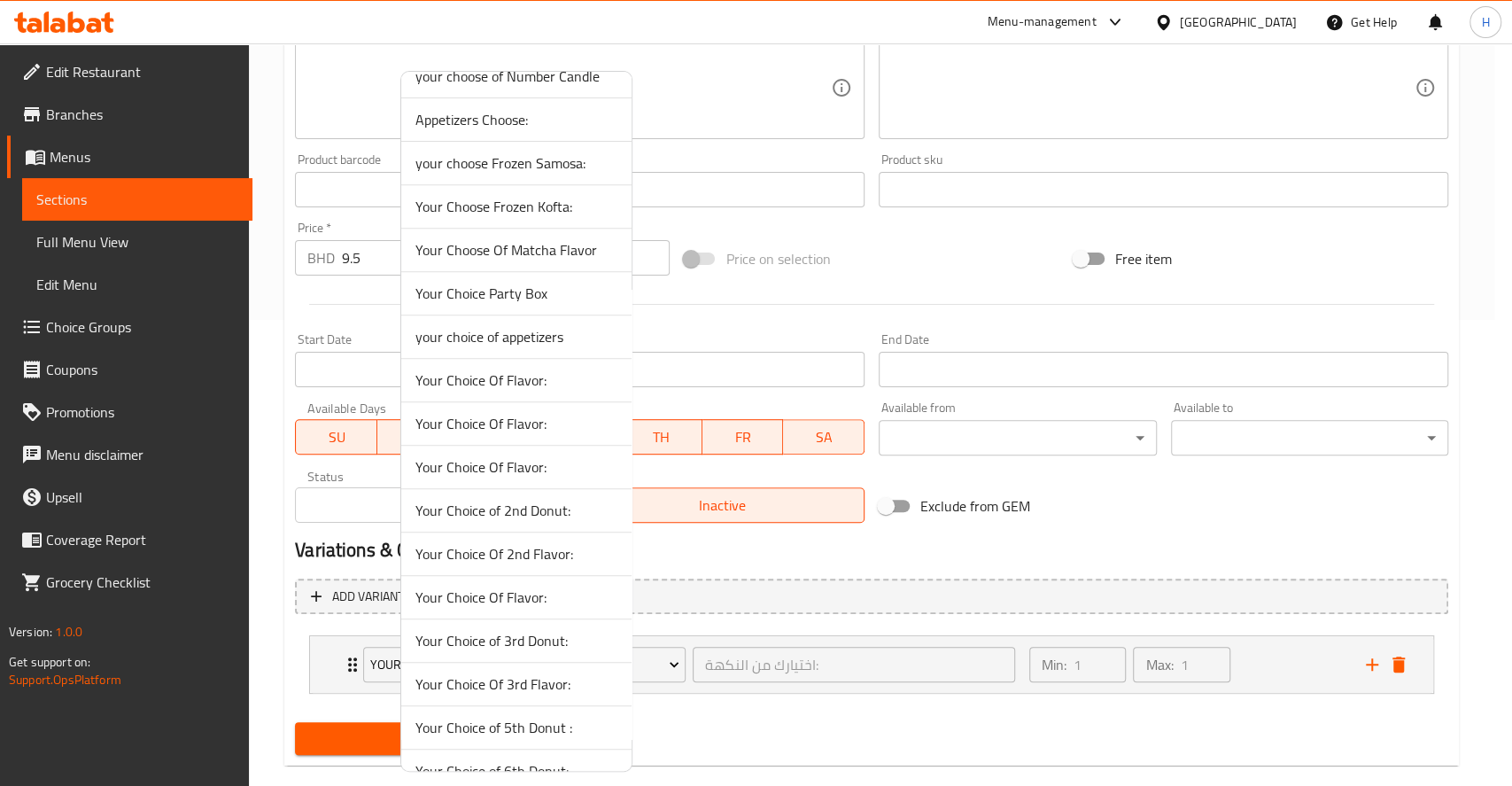
click at [512, 329] on span "your choice of appetizers" at bounding box center [516, 337] width 202 height 22
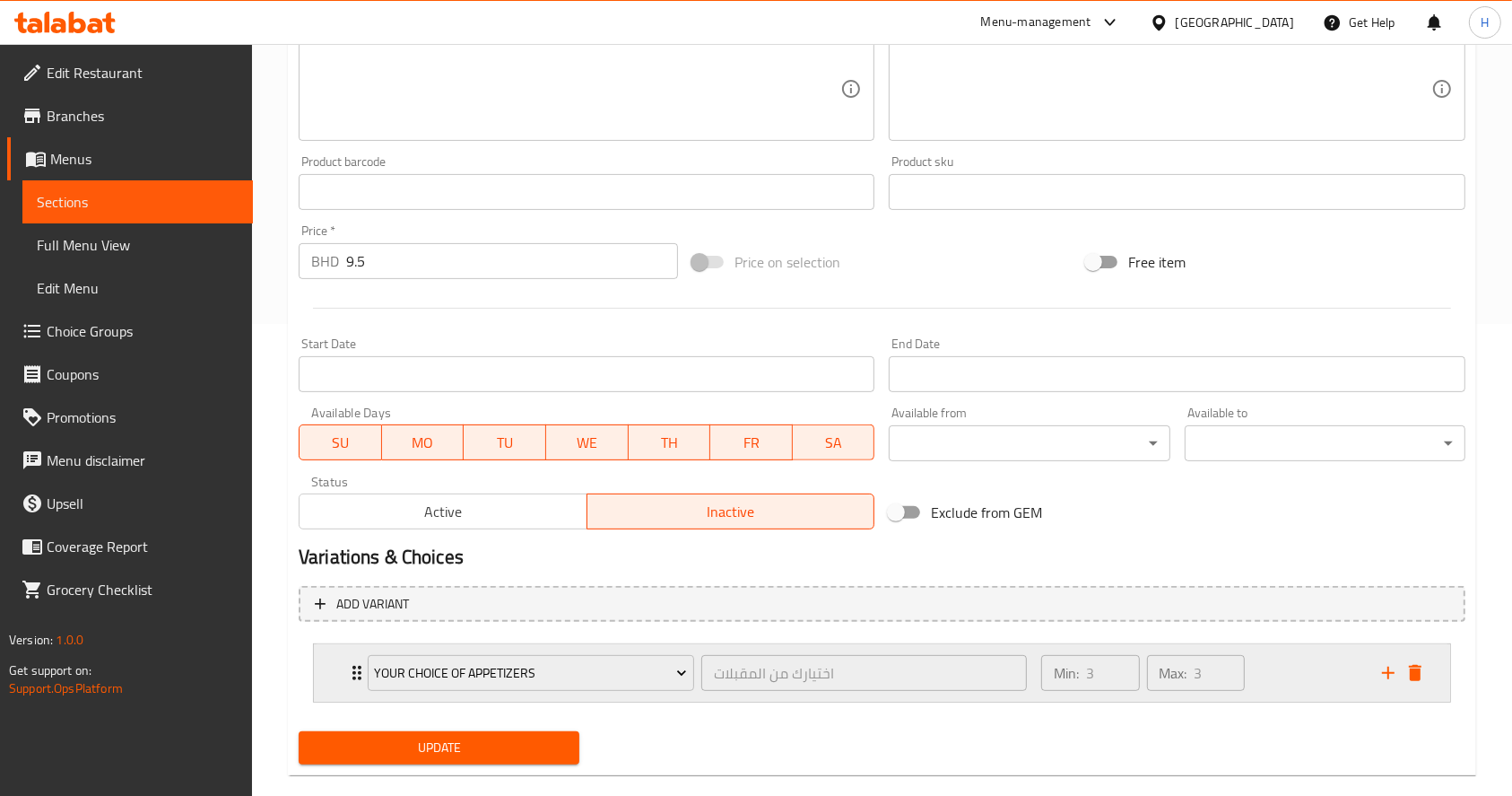
click at [1303, 676] on div "Min: 3 ​ Max: 3 ​" at bounding box center [1201, 673] width 341 height 58
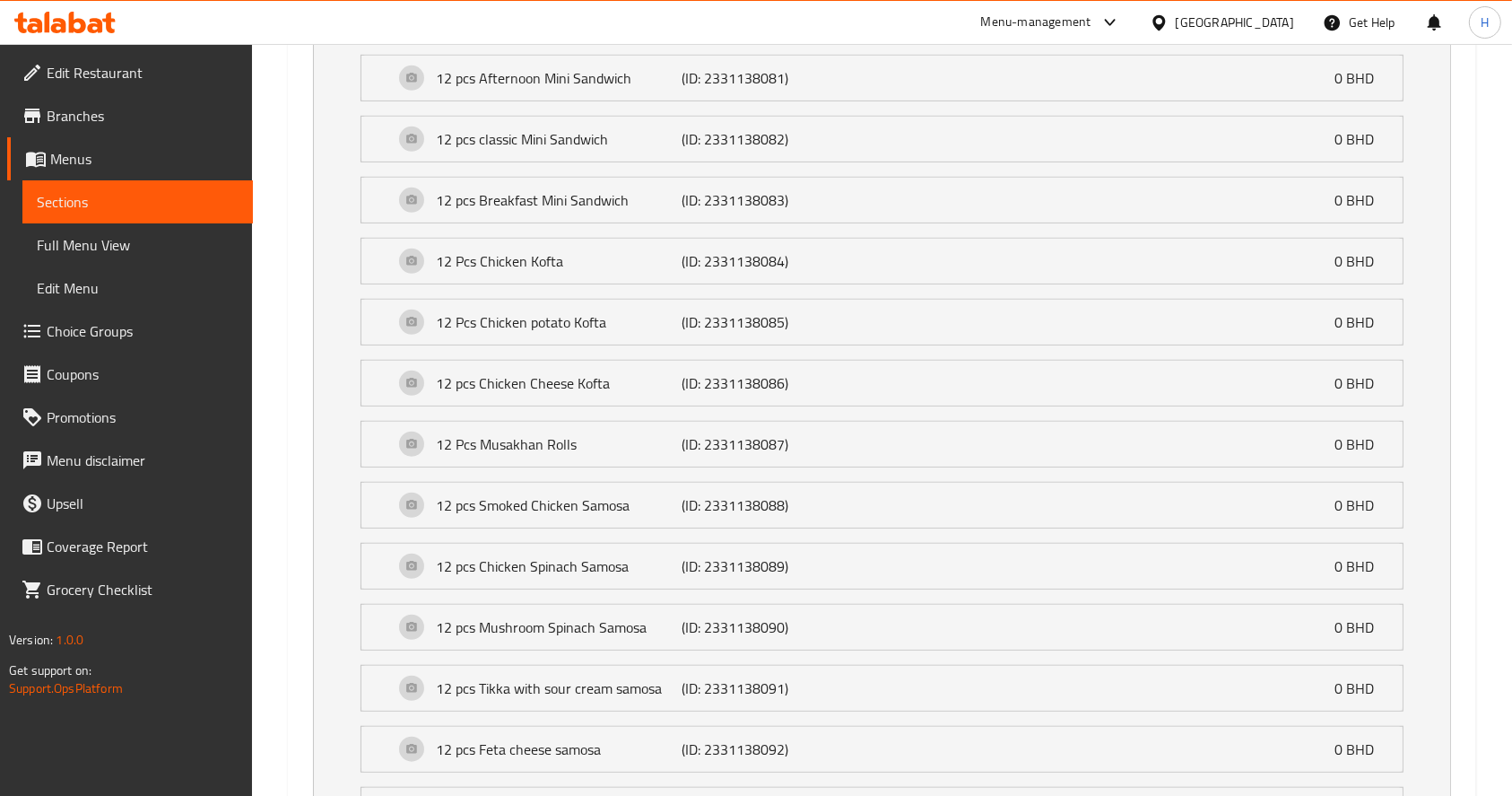
scroll to position [1329, 0]
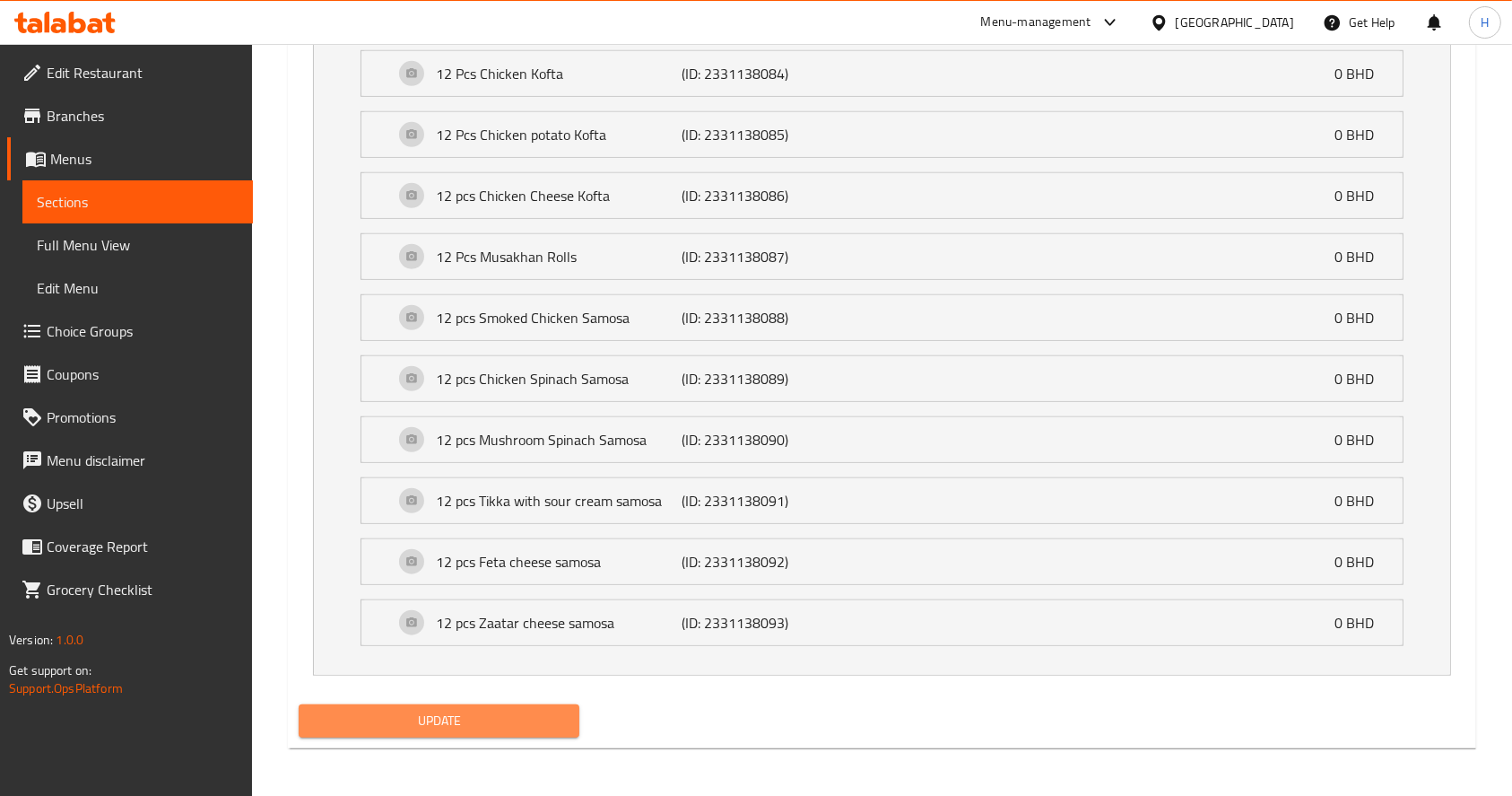
click at [416, 715] on span "Update" at bounding box center [440, 721] width 252 height 23
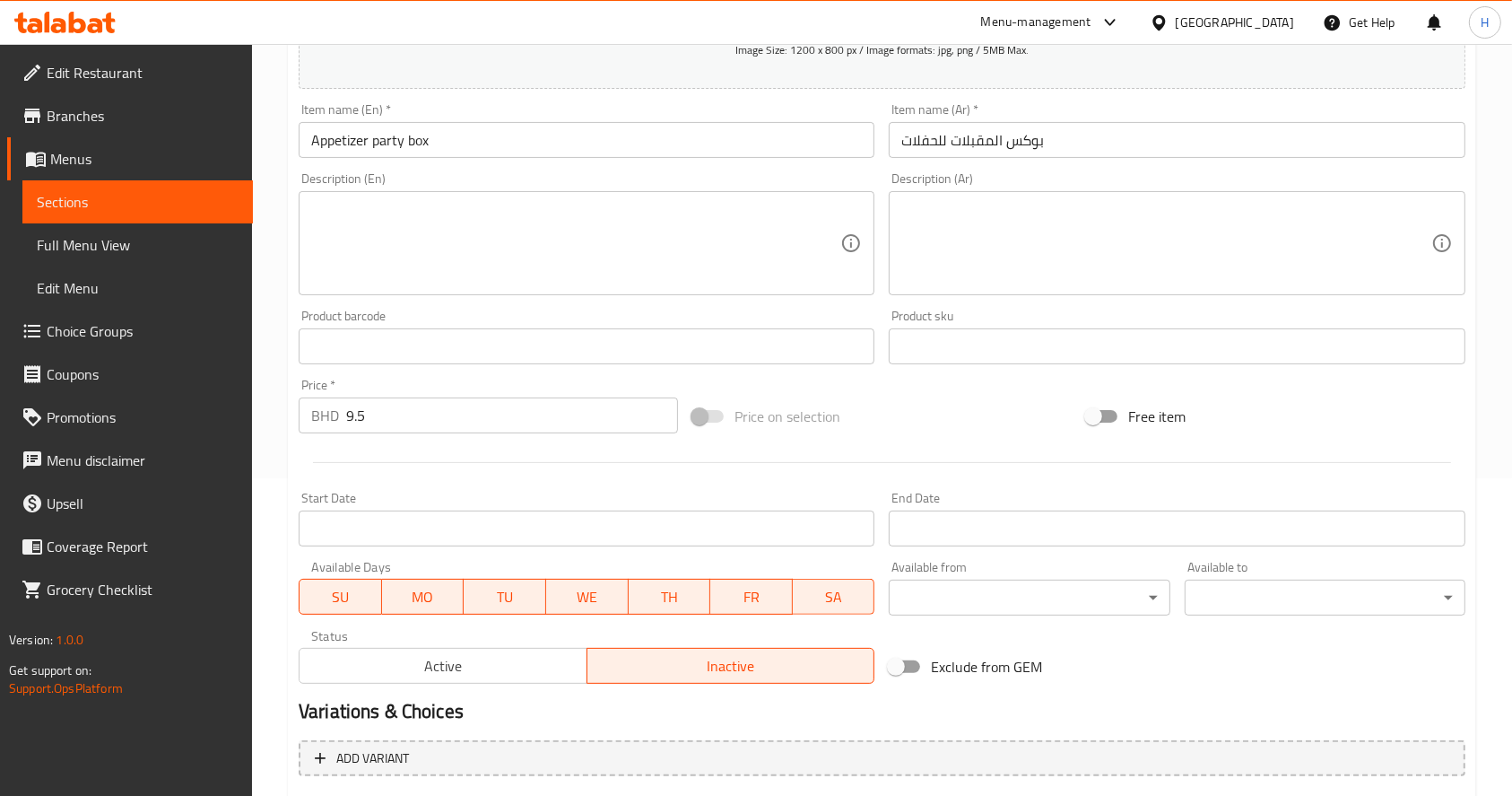
scroll to position [333, 0]
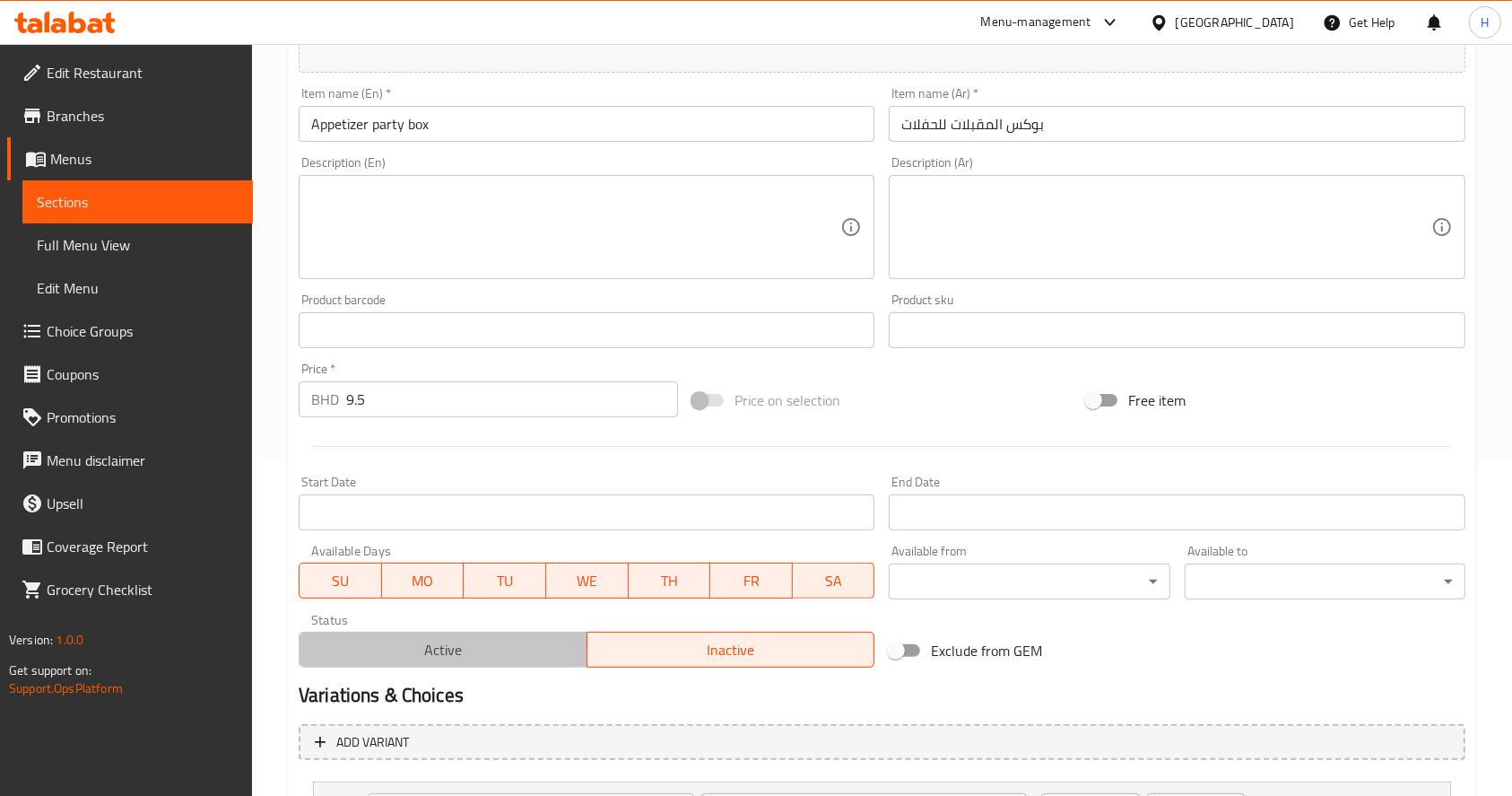
click at [567, 642] on span "Active" at bounding box center [443, 650] width 274 height 26
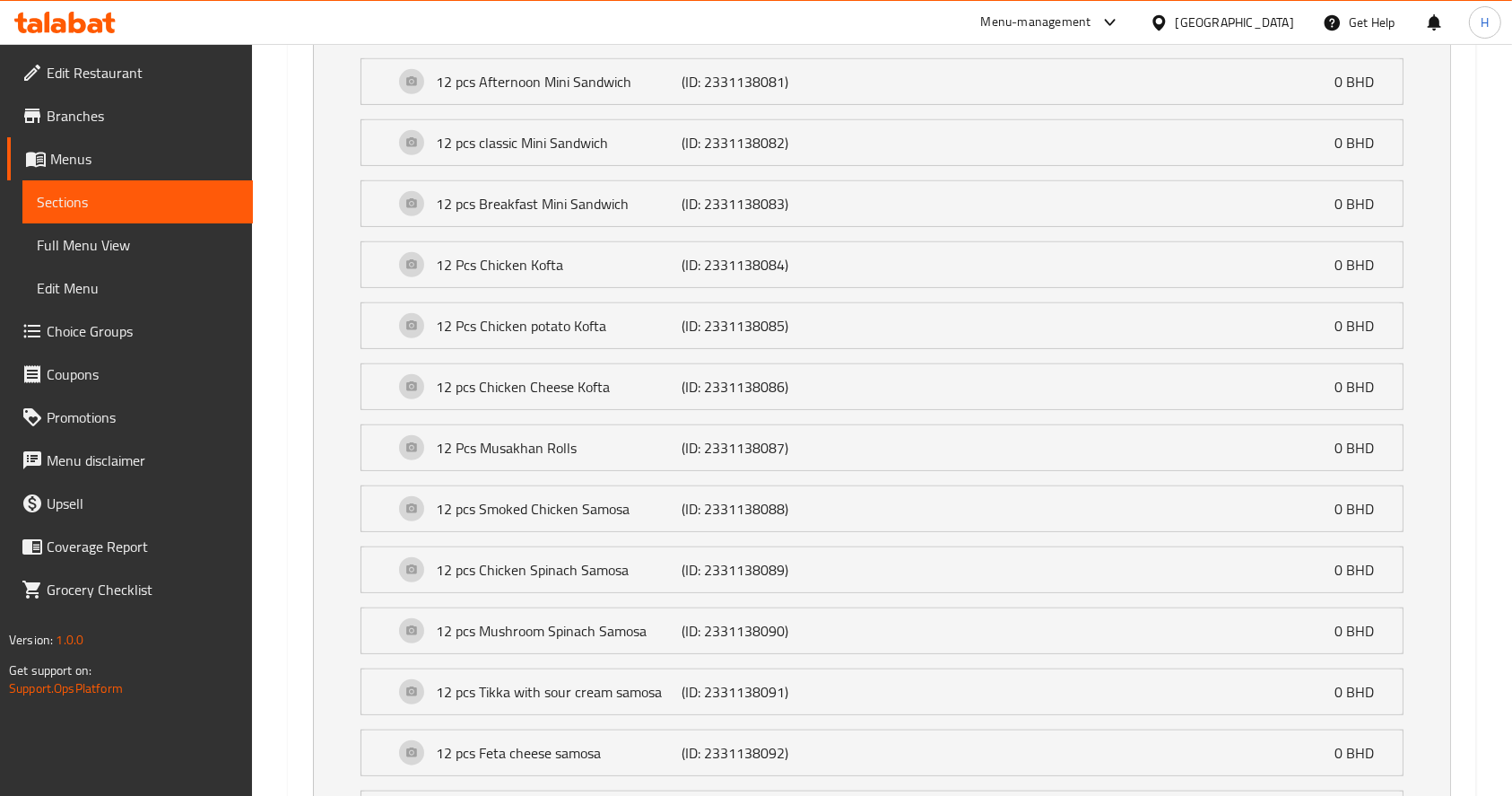
scroll to position [1329, 0]
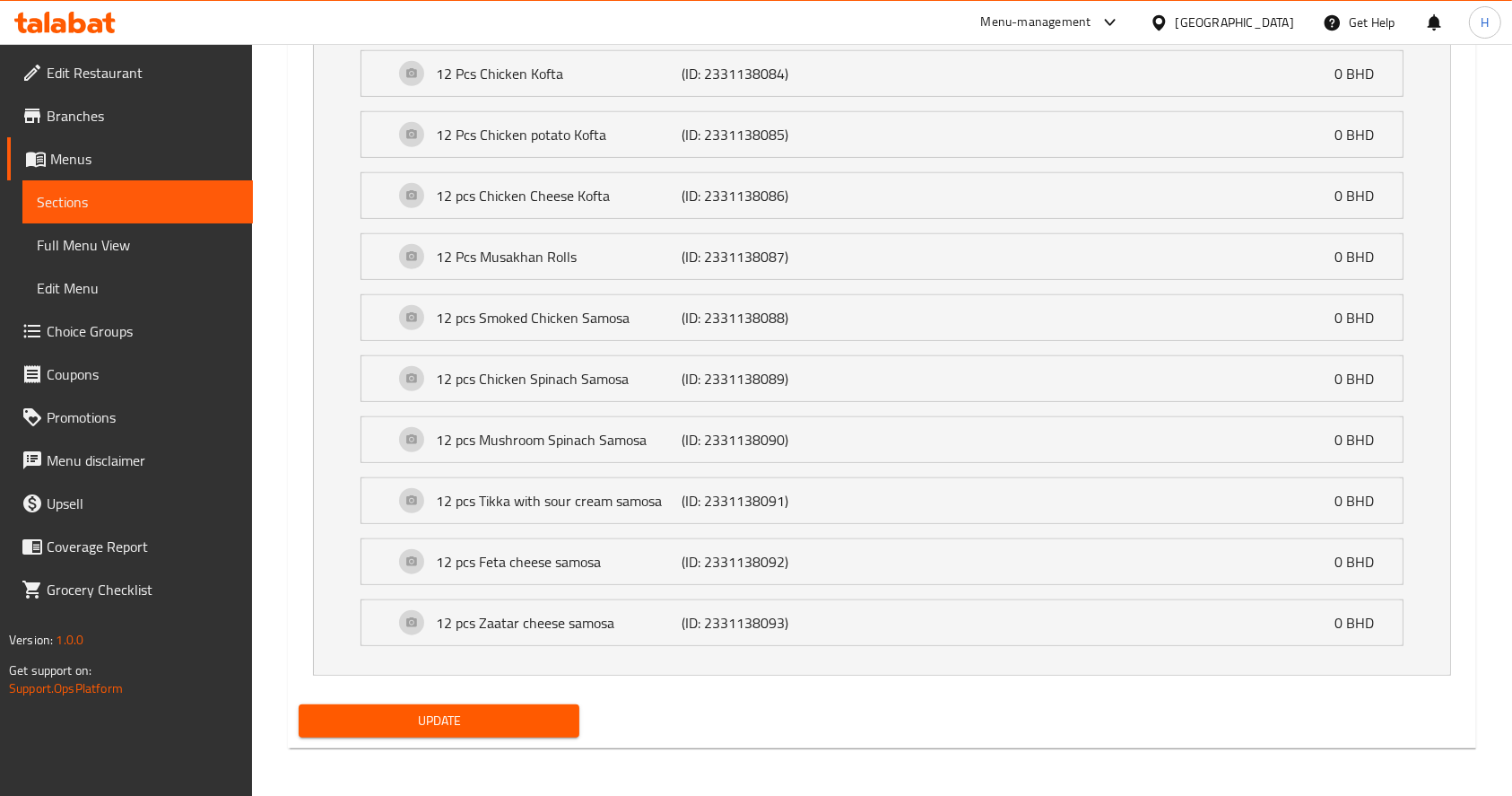
click at [528, 725] on span "Update" at bounding box center [440, 721] width 252 height 23
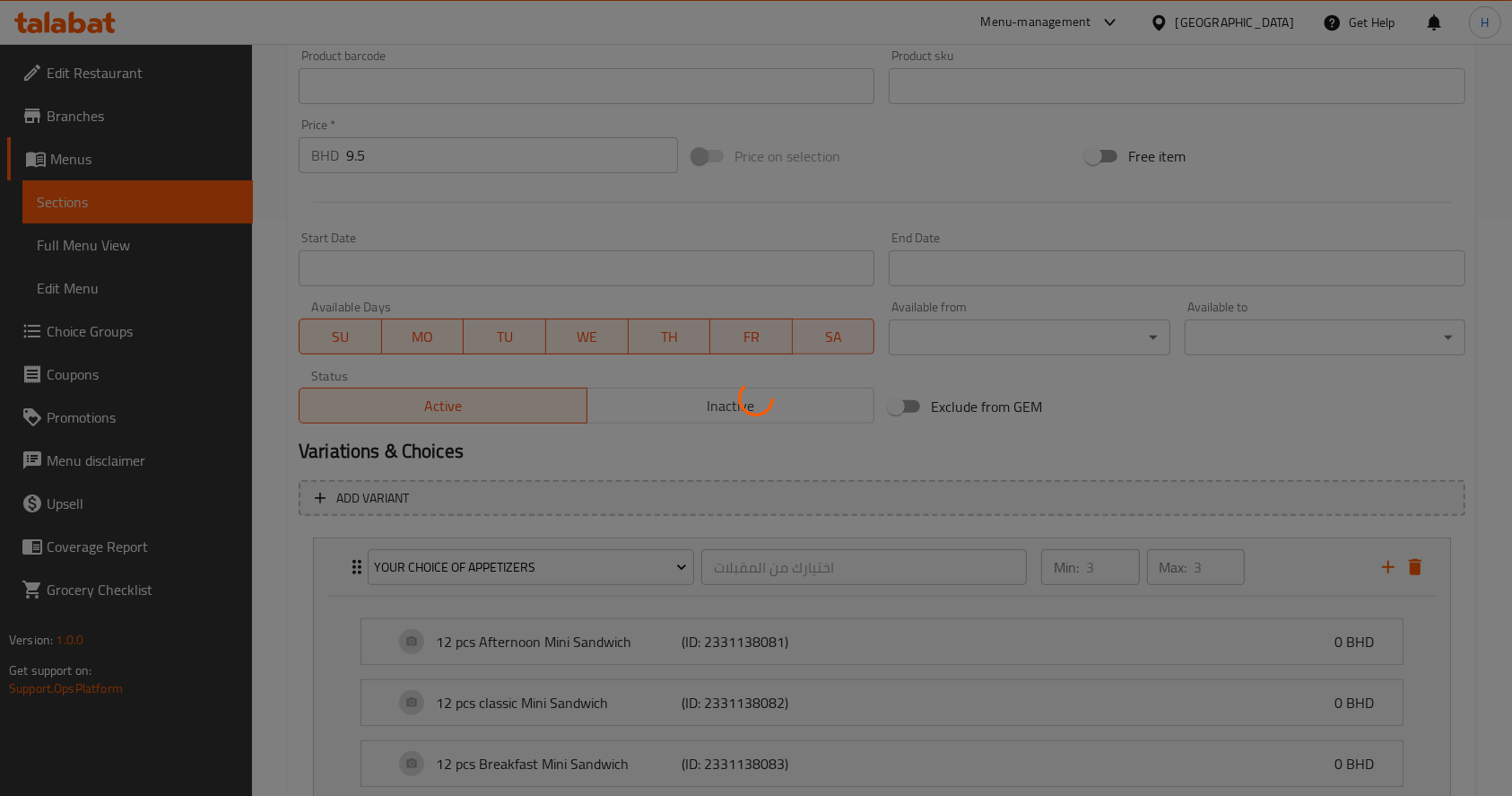
scroll to position [0, 0]
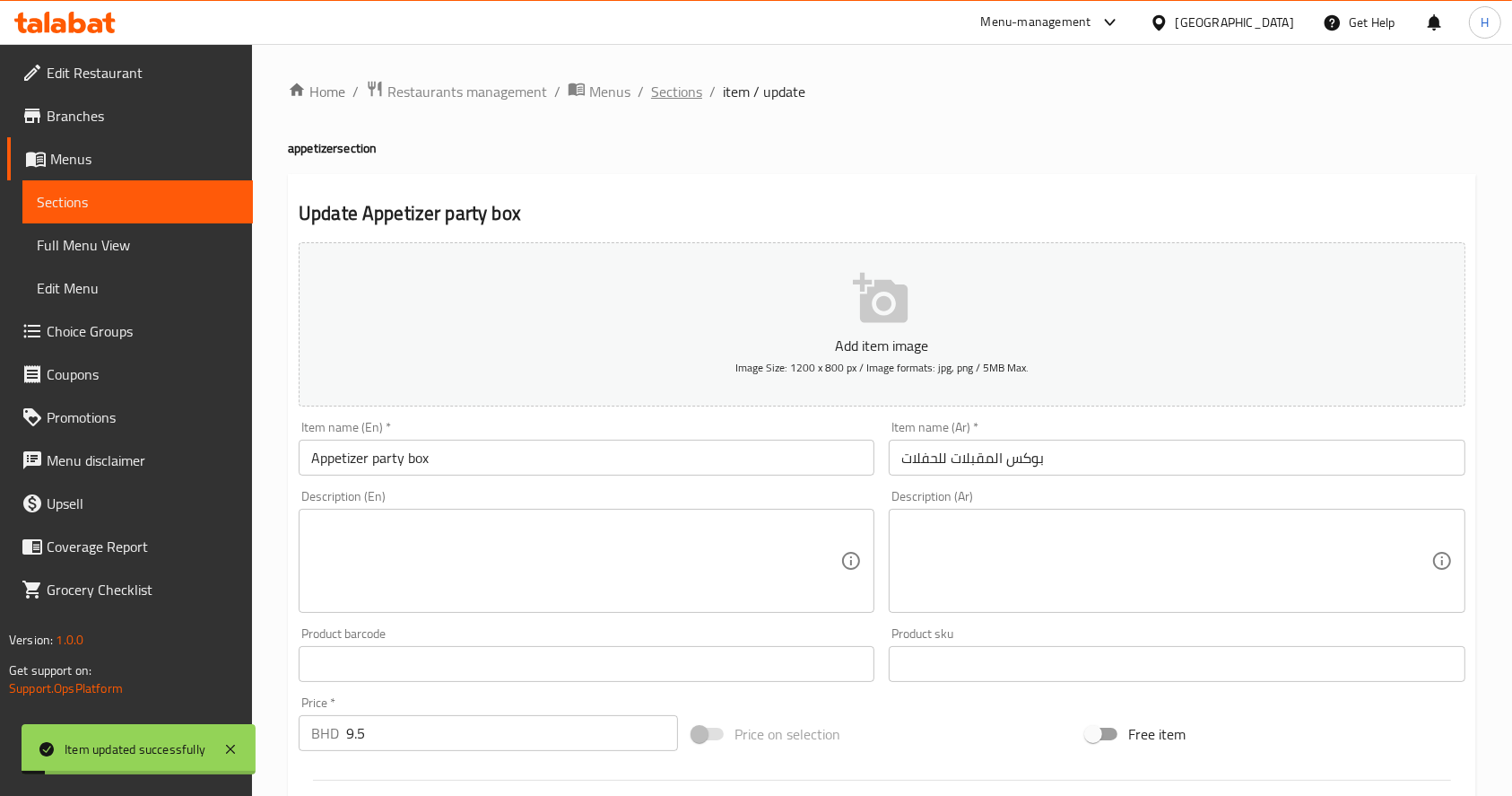
click at [671, 84] on span "Sections" at bounding box center [677, 91] width 52 height 22
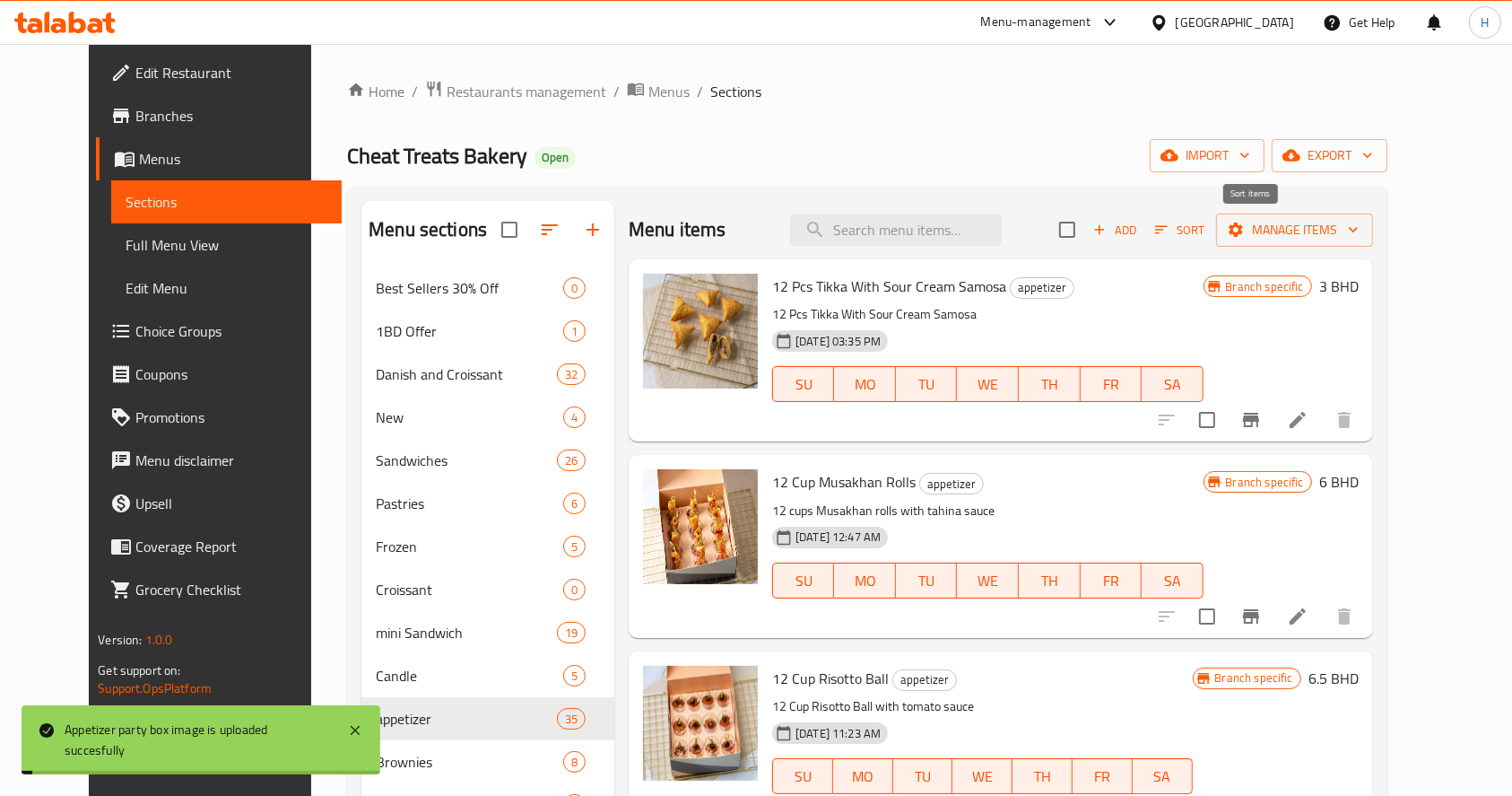
click at [1204, 228] on span "Sort" at bounding box center [1180, 229] width 50 height 21
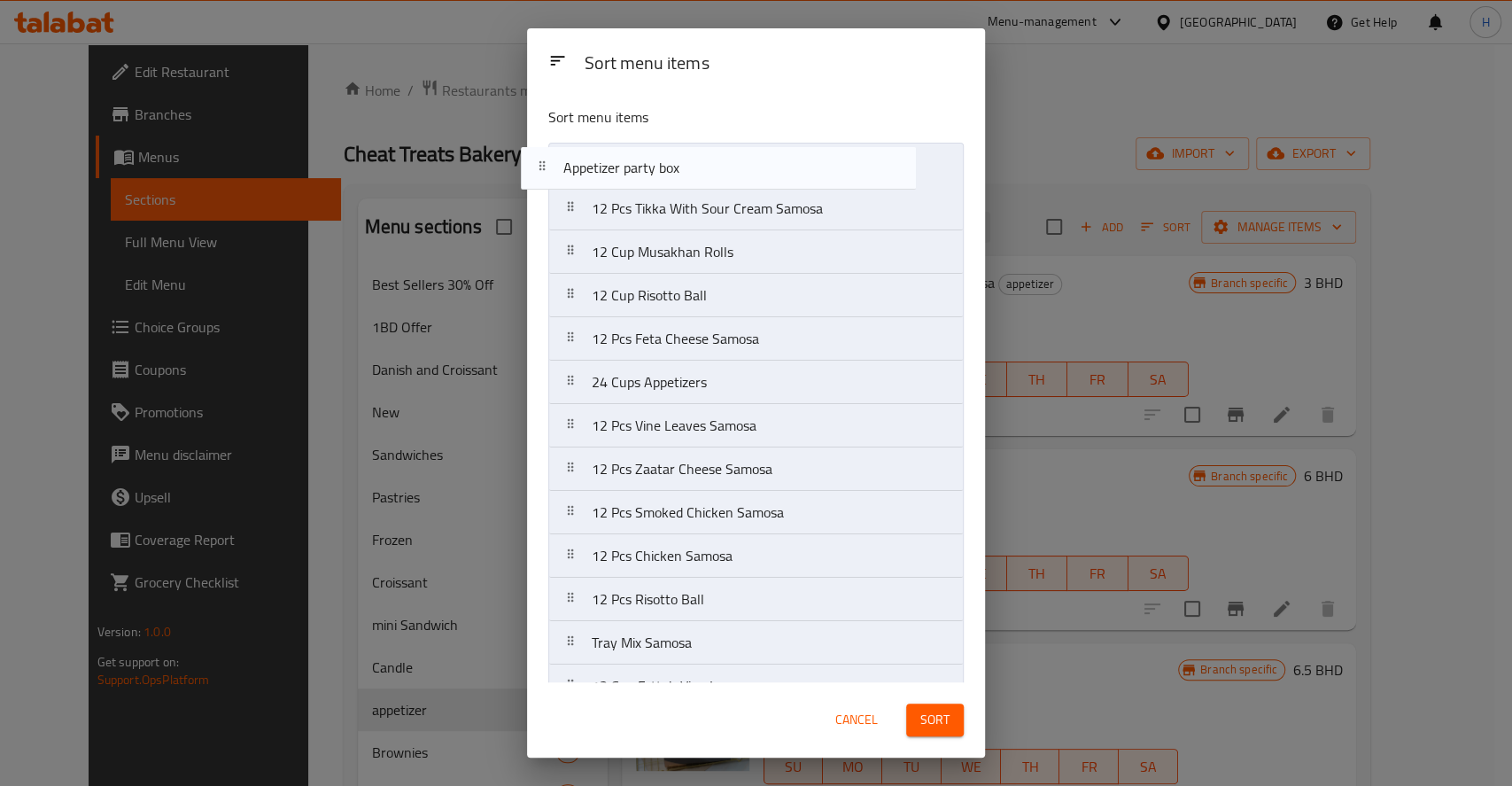
drag, startPoint x: 745, startPoint y: 300, endPoint x: 714, endPoint y: 155, distance: 148.3
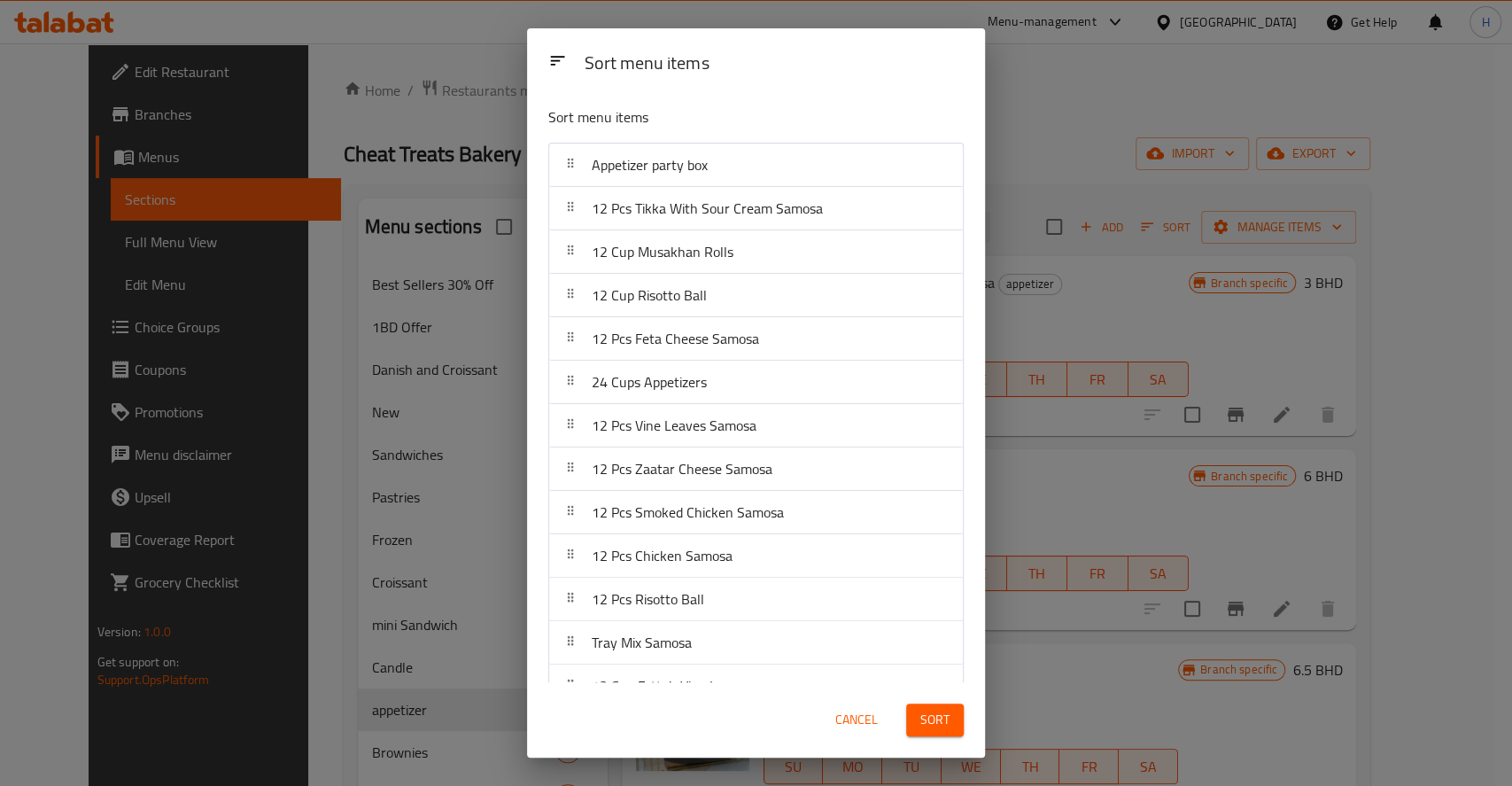
click at [938, 700] on div "Sort" at bounding box center [935, 719] width 78 height 54
click at [947, 725] on span "Sort" at bounding box center [935, 719] width 29 height 23
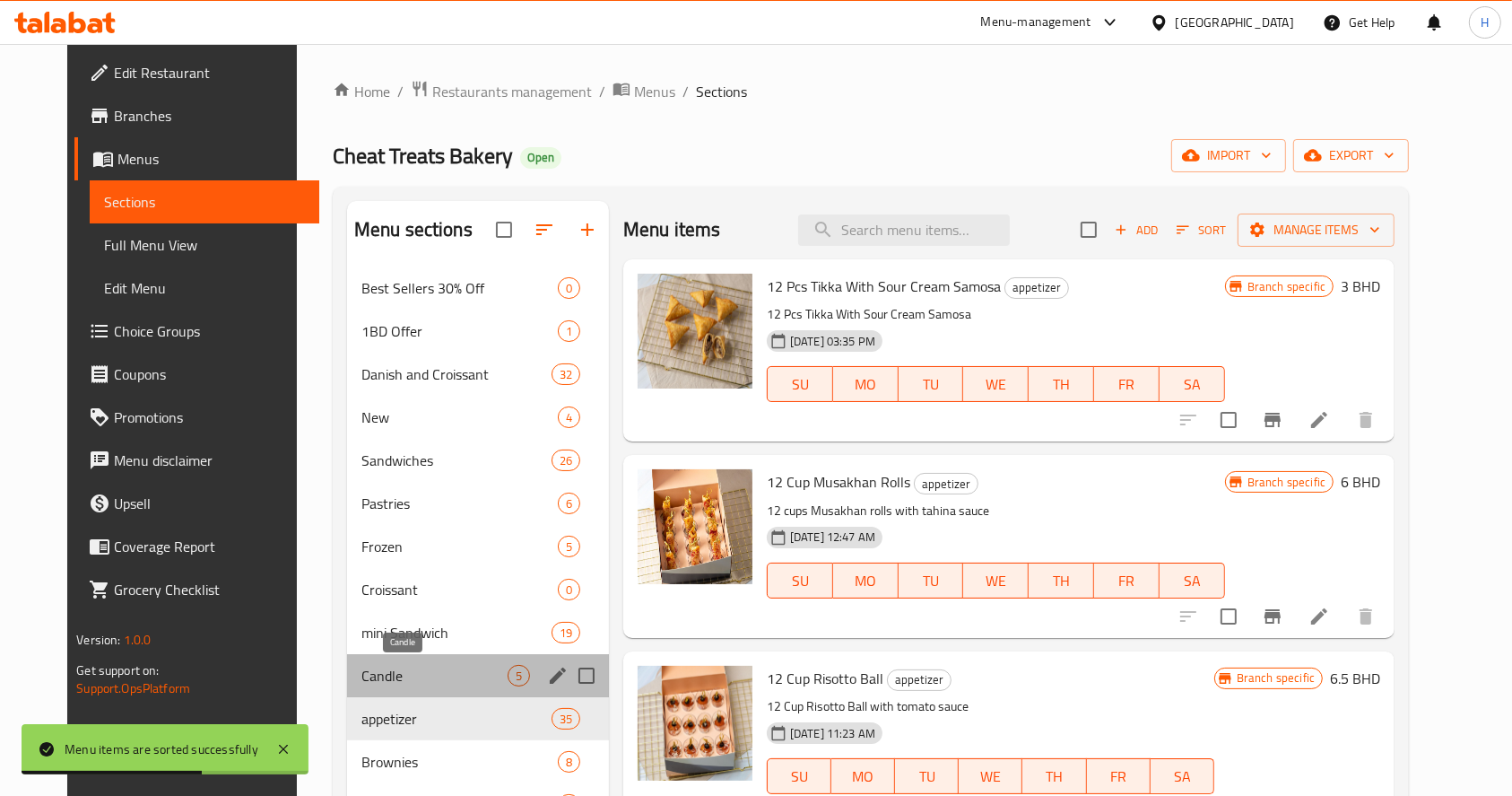
click at [424, 673] on span "Candle" at bounding box center [434, 676] width 146 height 22
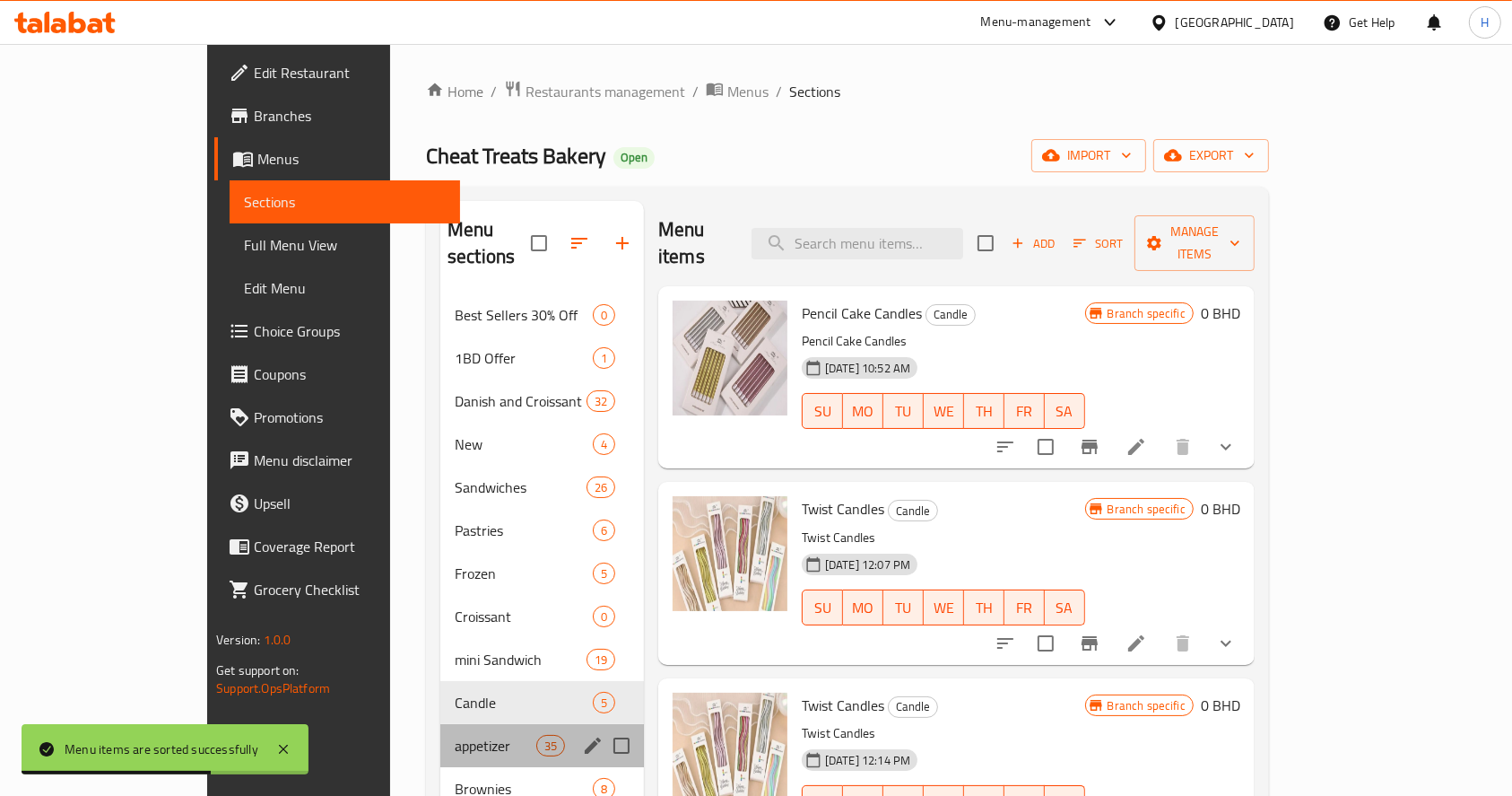
click at [446, 725] on div "appetizer 35" at bounding box center [542, 745] width 203 height 43
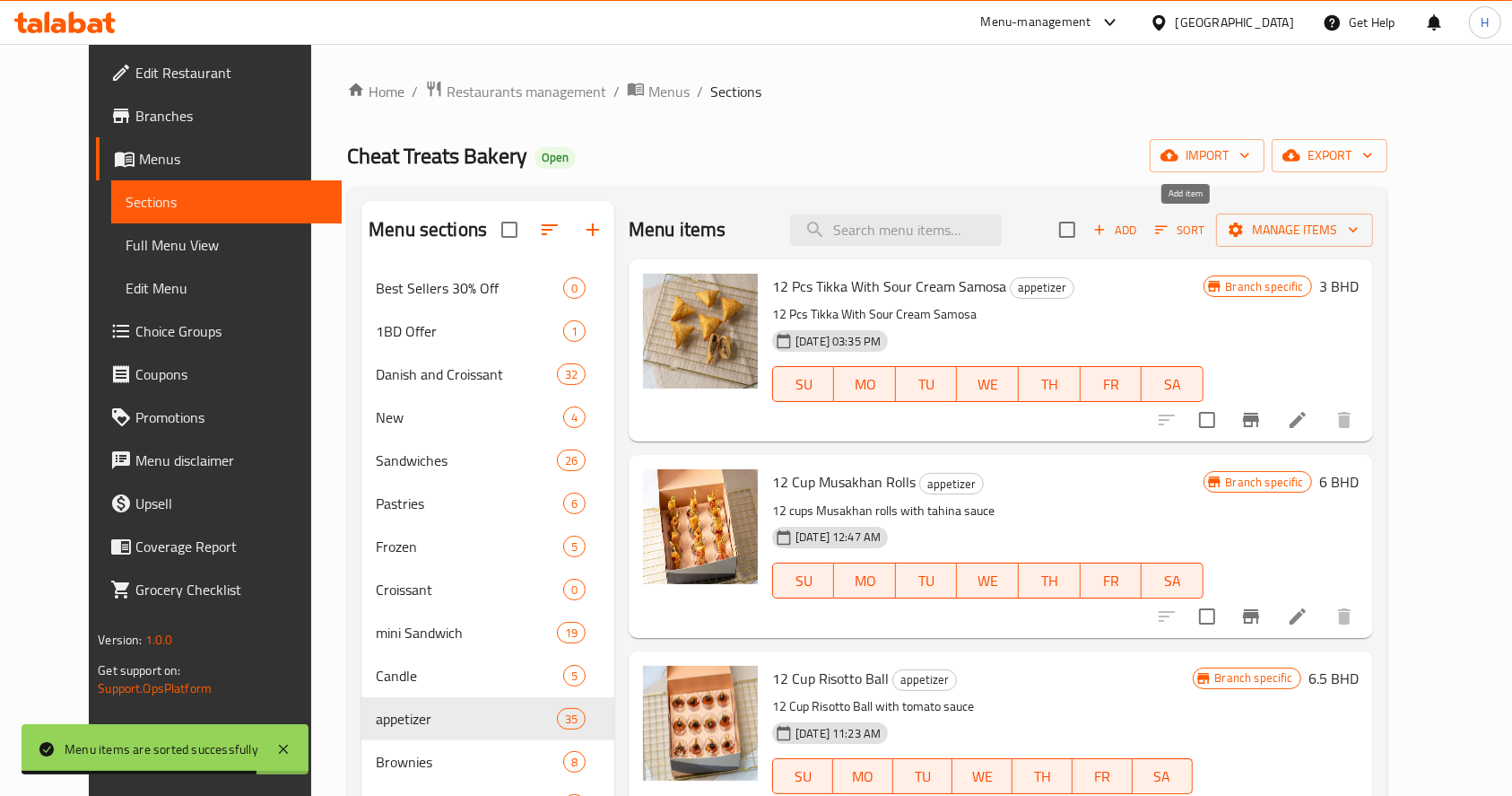
click at [1139, 228] on span "Add" at bounding box center [1114, 229] width 49 height 21
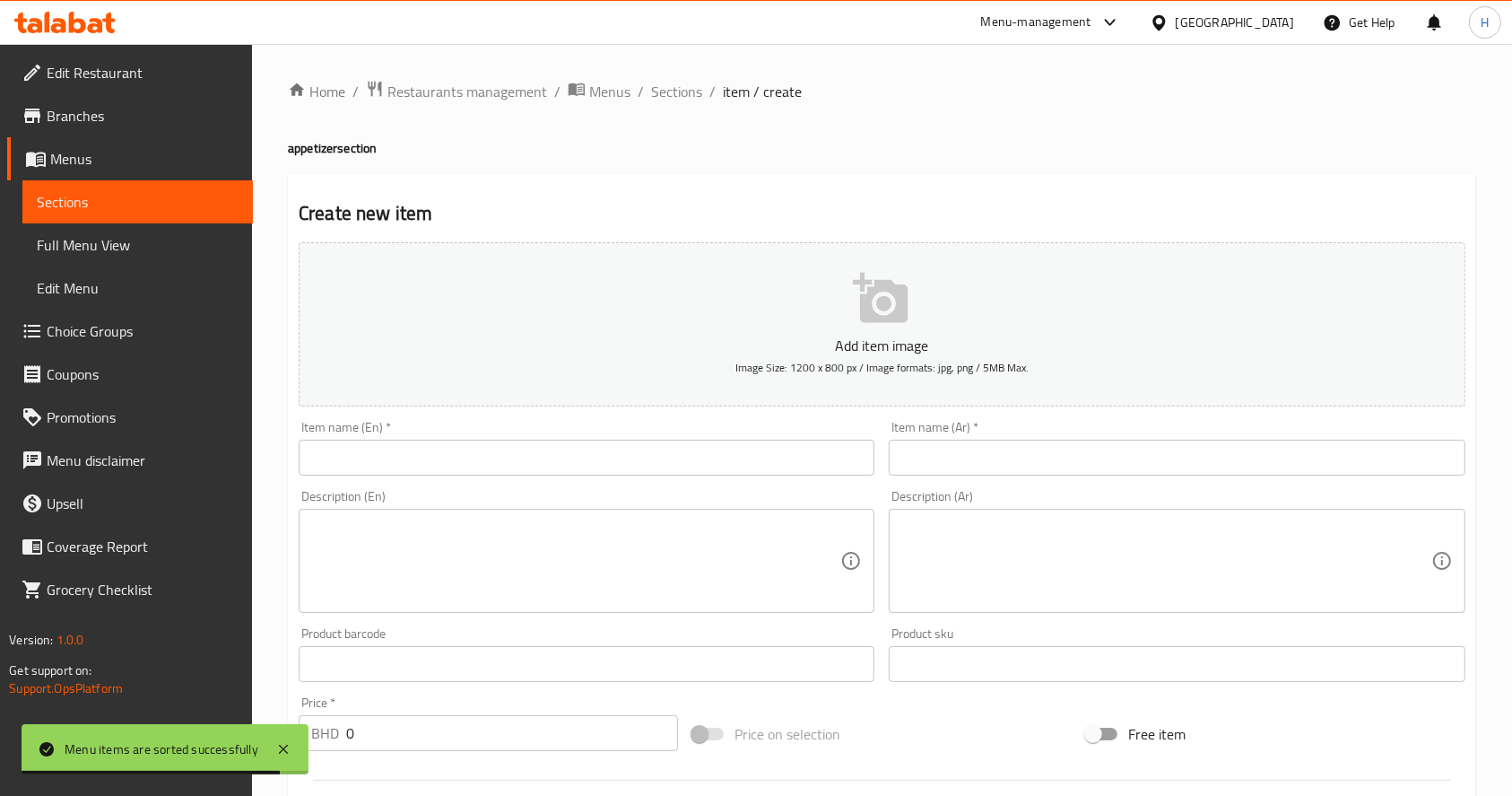
click at [591, 451] on input "text" at bounding box center [586, 458] width 575 height 36
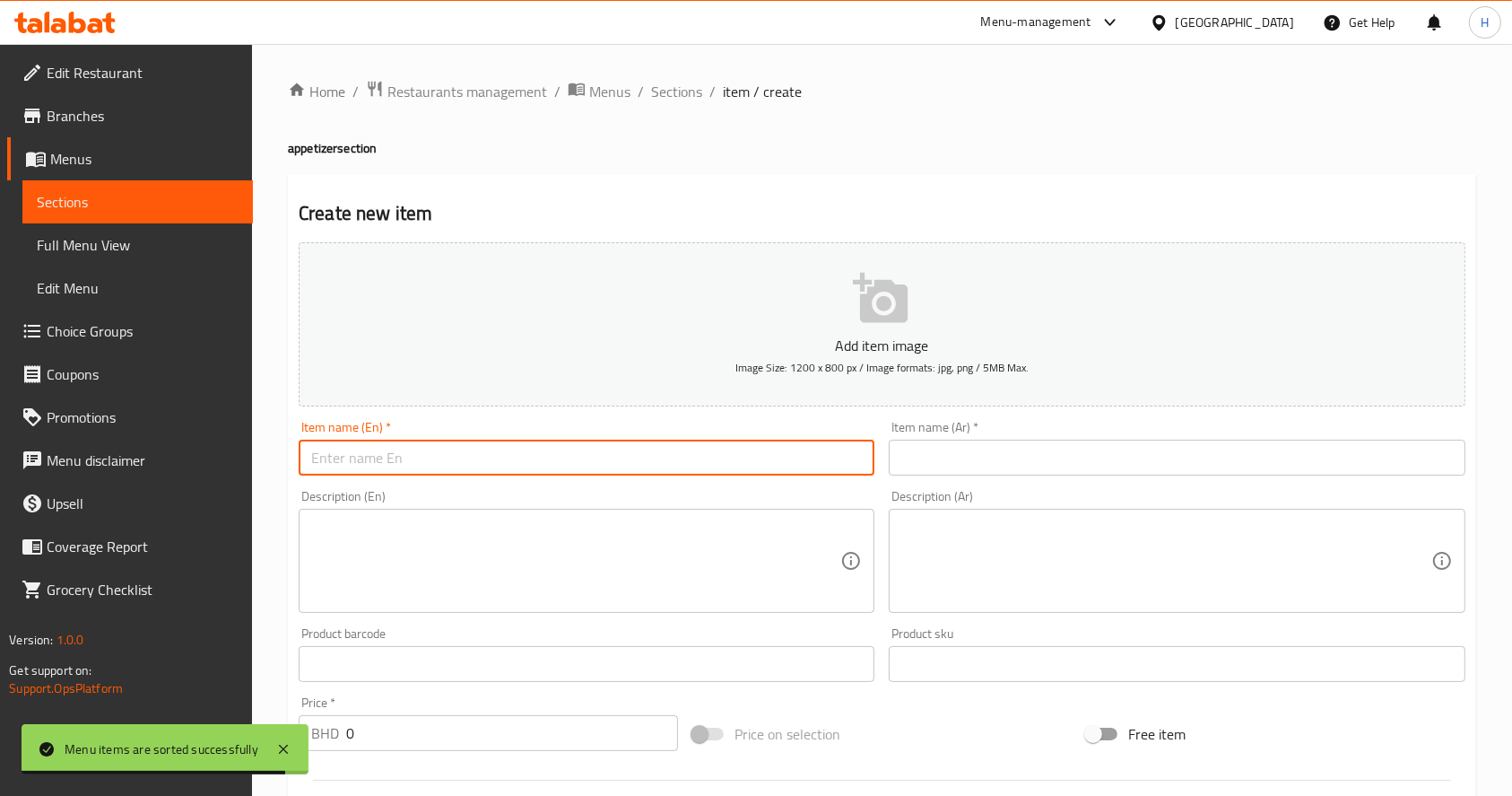
paste input "Appetizer Party Acrylic Box"
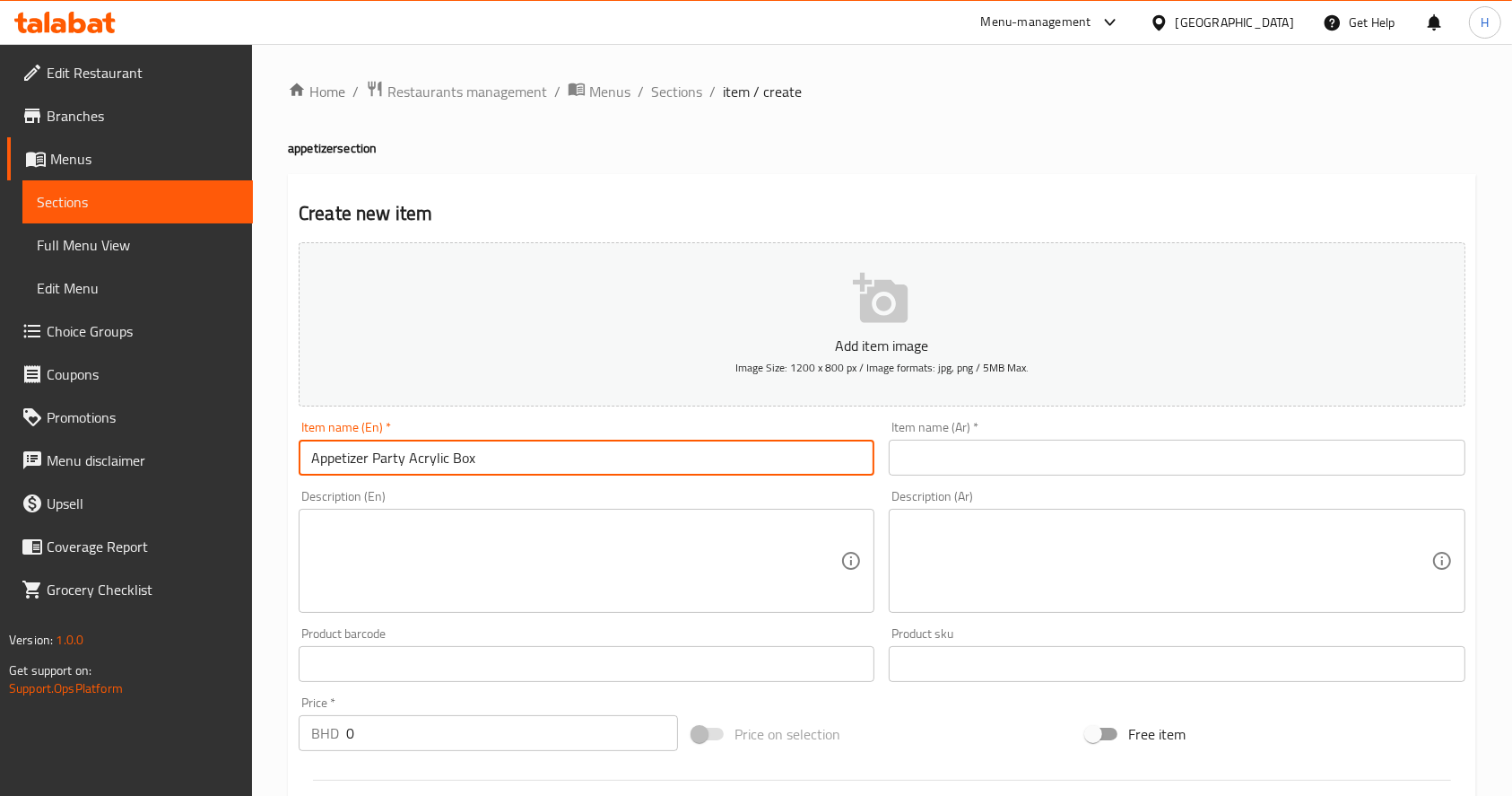
type input "Appetizer Party Acrylic Box"
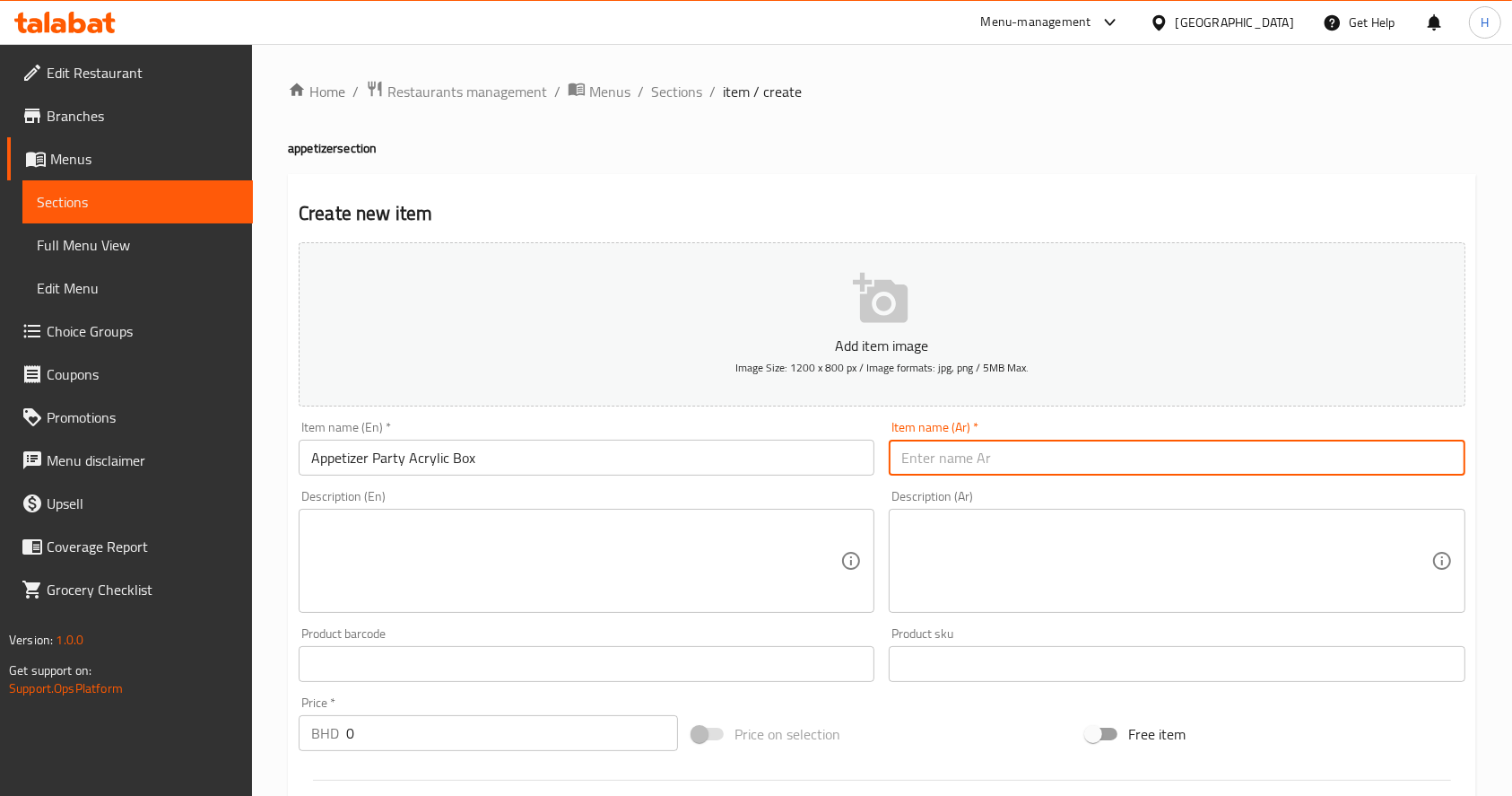
click at [993, 458] on input "text" at bounding box center [1177, 458] width 575 height 36
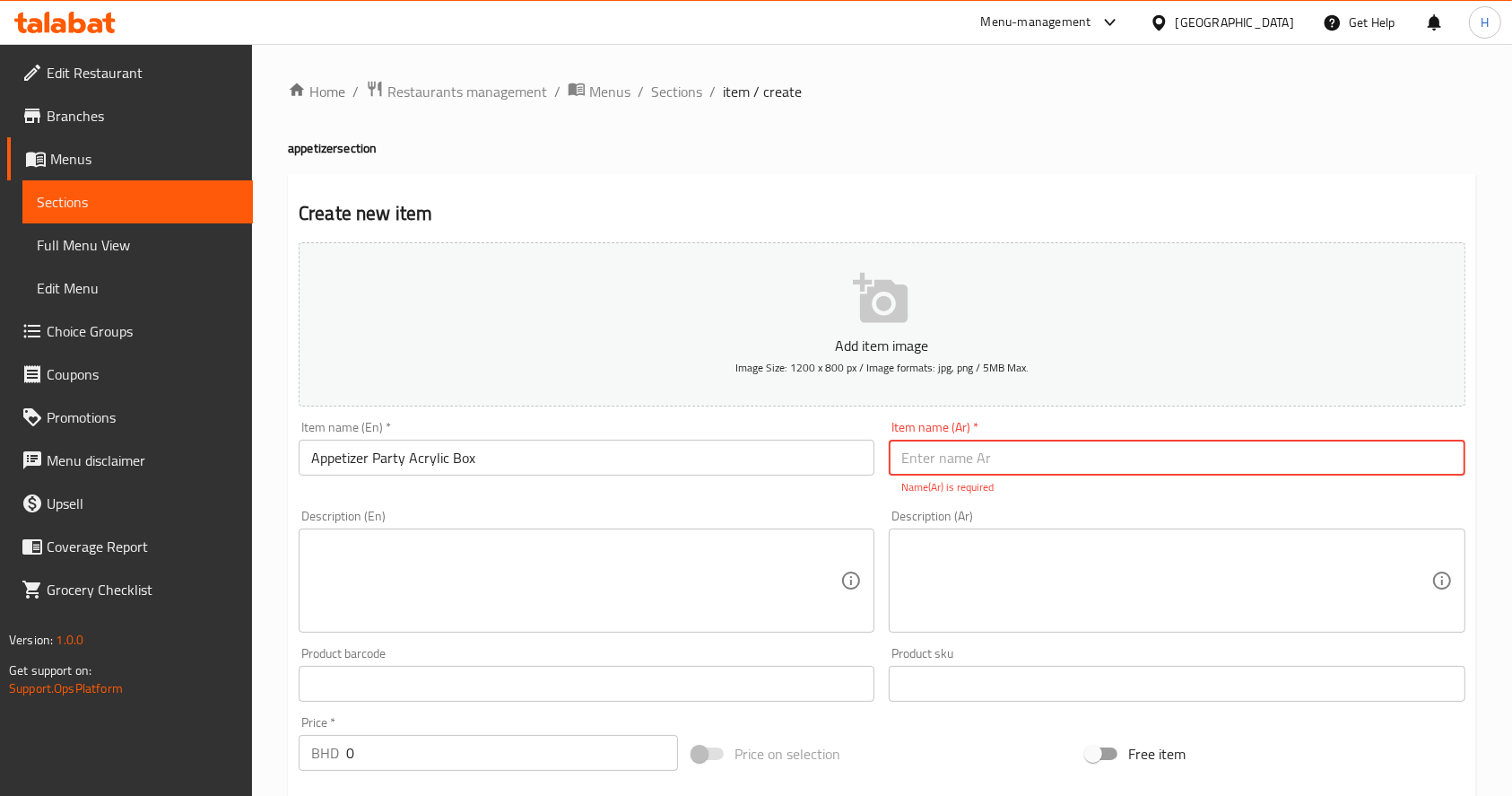
click at [993, 458] on input "text" at bounding box center [1177, 458] width 575 height 36
type input "ا"
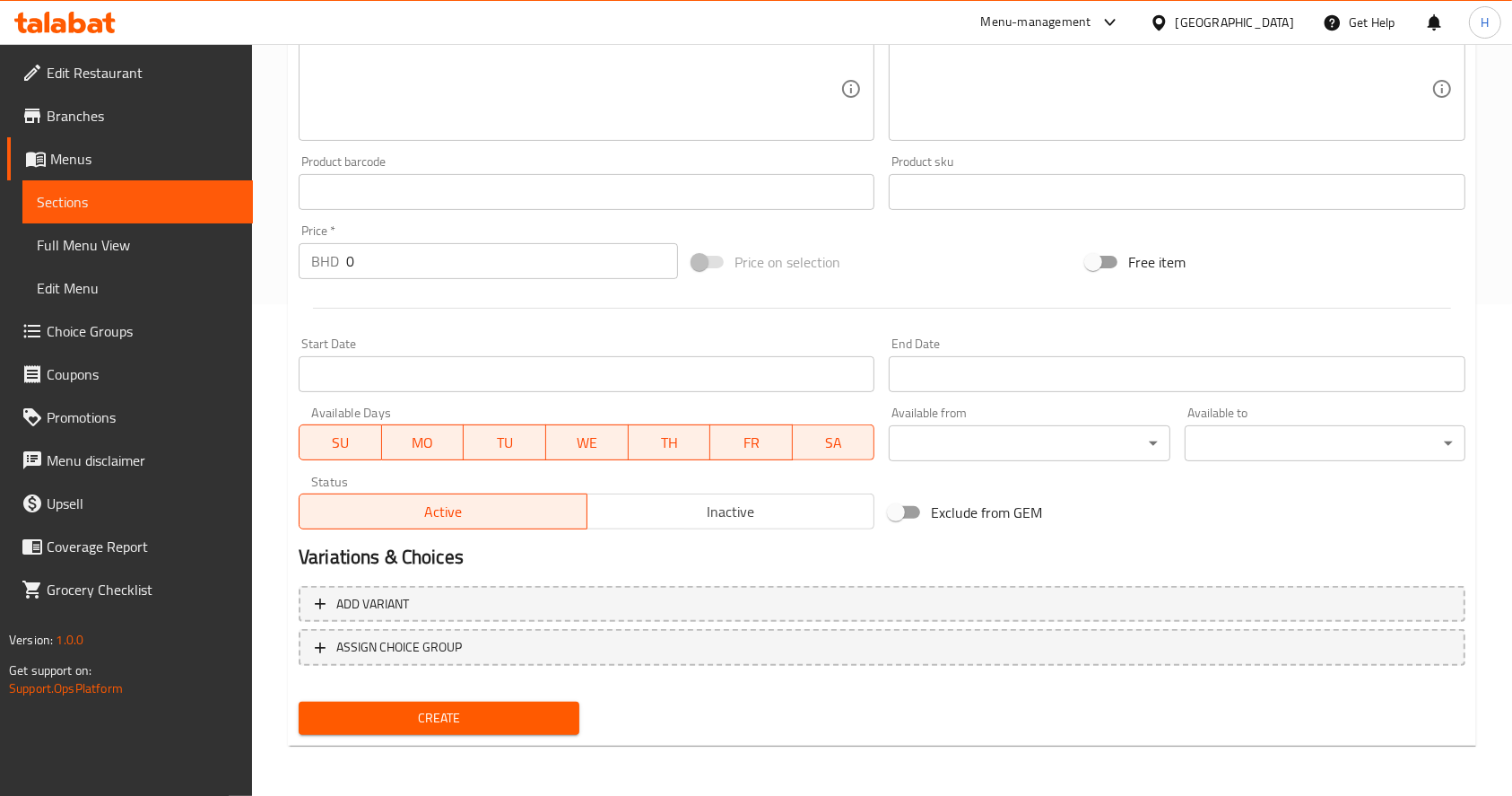
type input "صحن اكريليك مقبلات للحفلات"
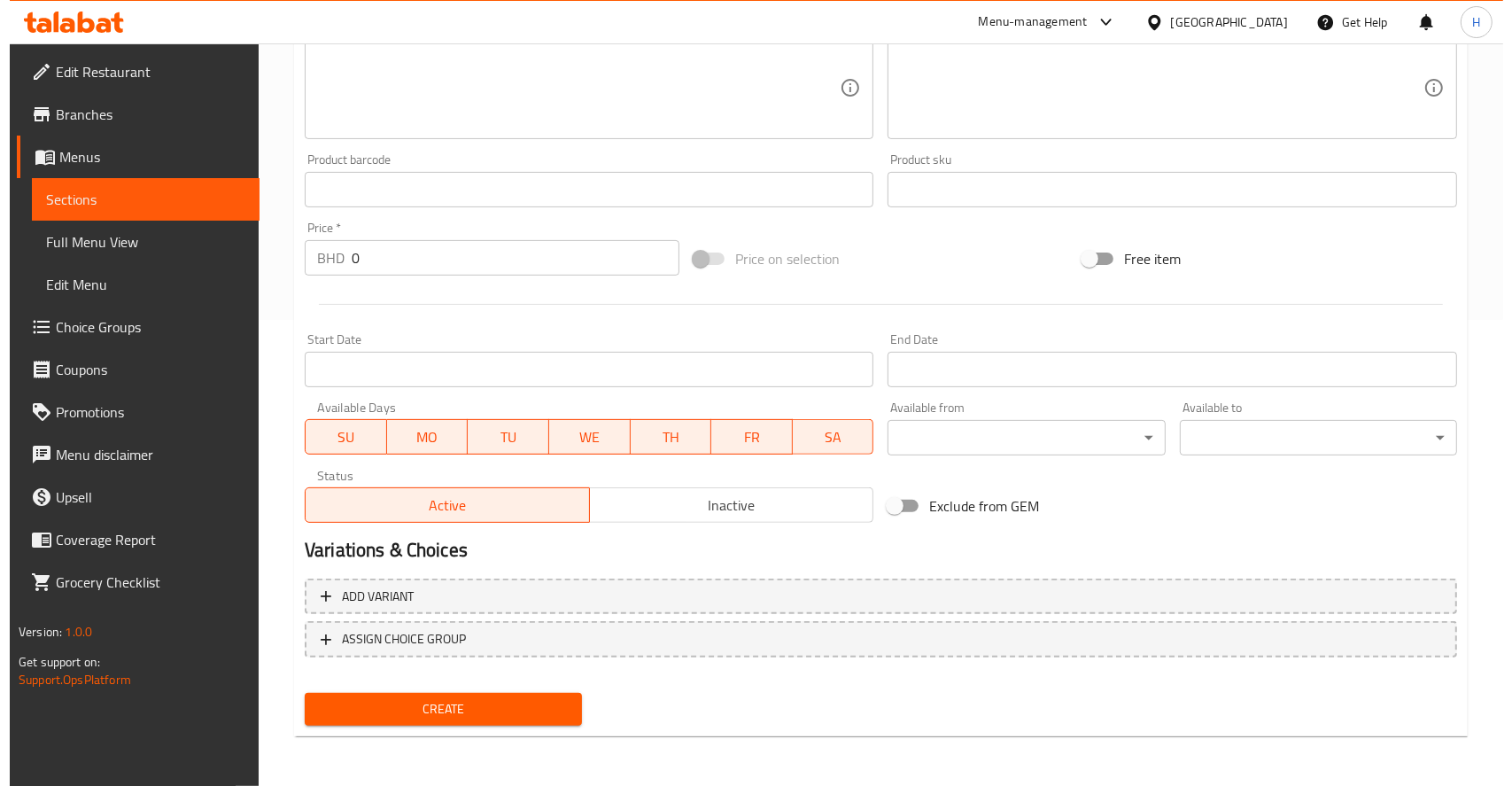
scroll to position [467, 0]
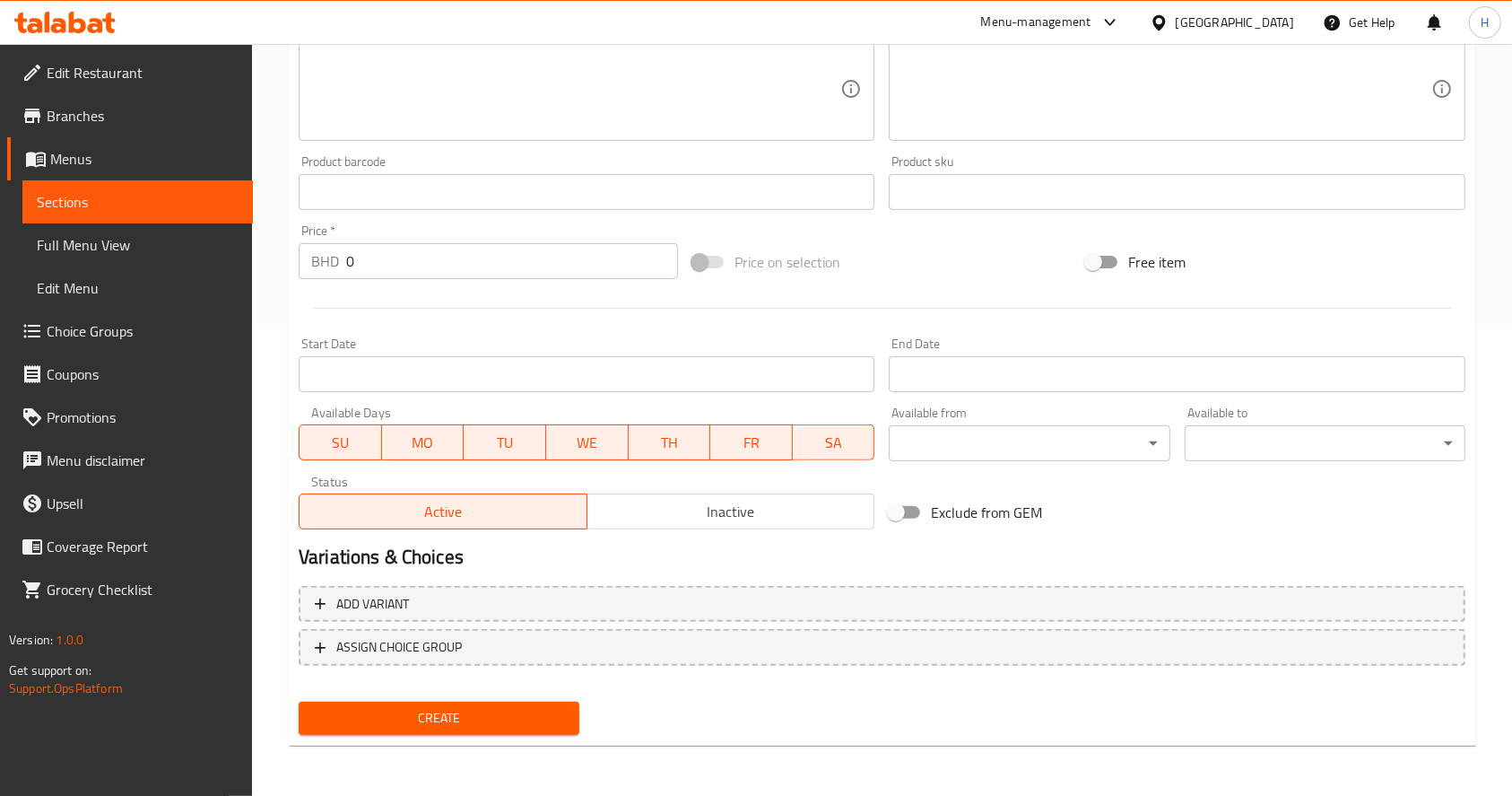
click at [211, 256] on div "Edit Restaurant Branches Menus Sections Full Menu View Edit Menu Choice Groups …" at bounding box center [756, 184] width 1512 height 1224
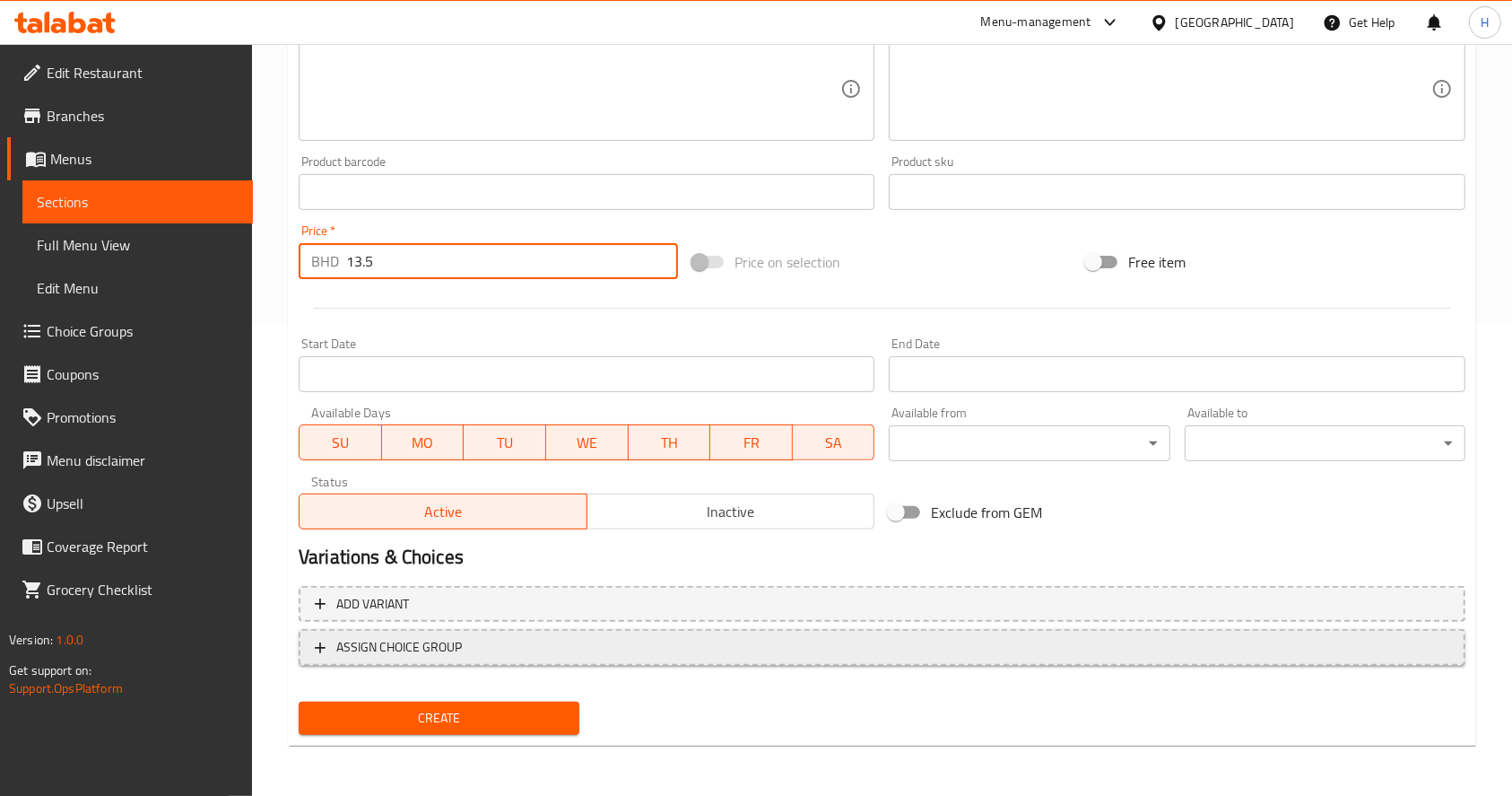
type input "13.5"
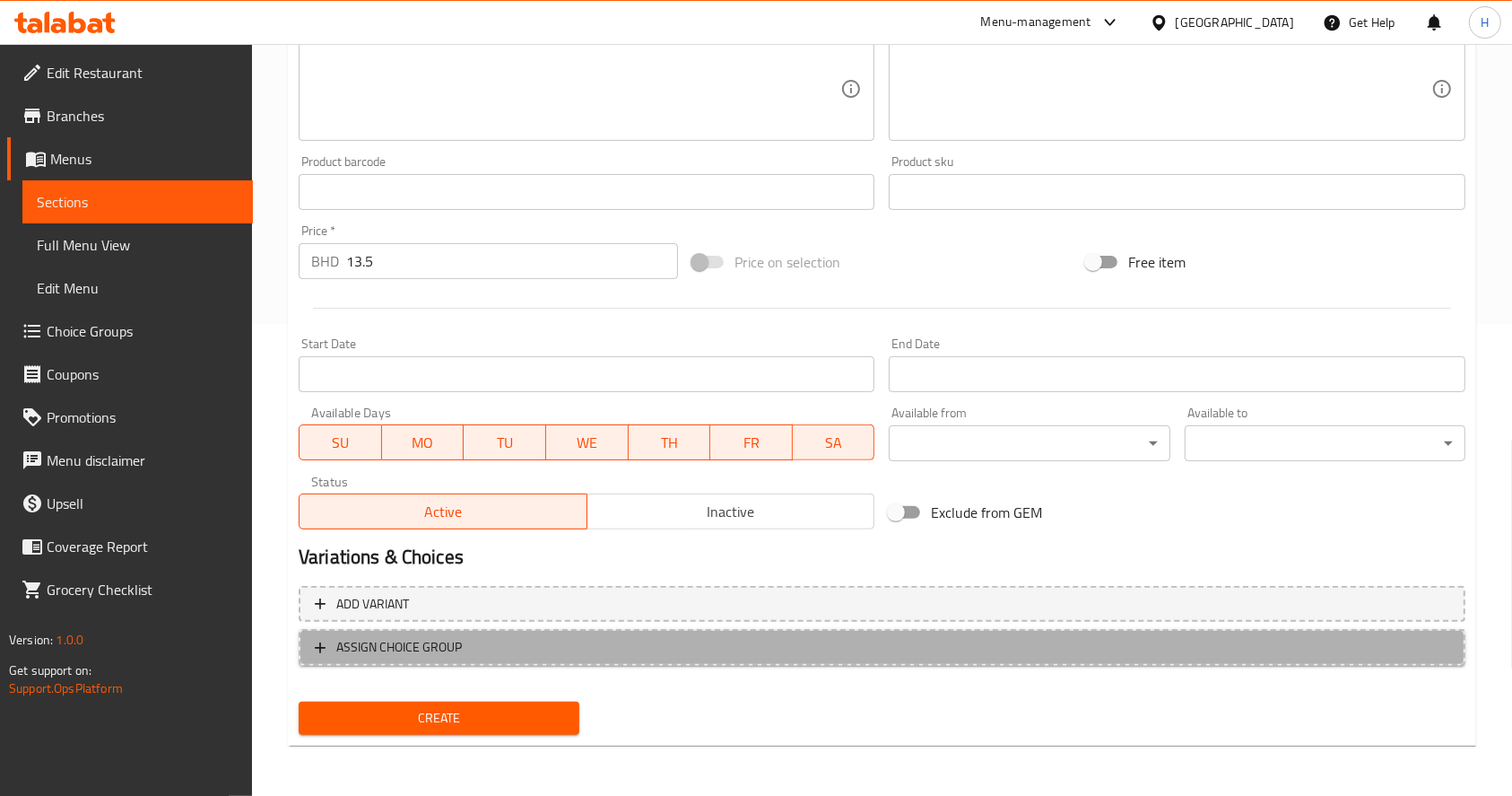
click at [653, 648] on span "ASSIGN CHOICE GROUP" at bounding box center [882, 647] width 1135 height 23
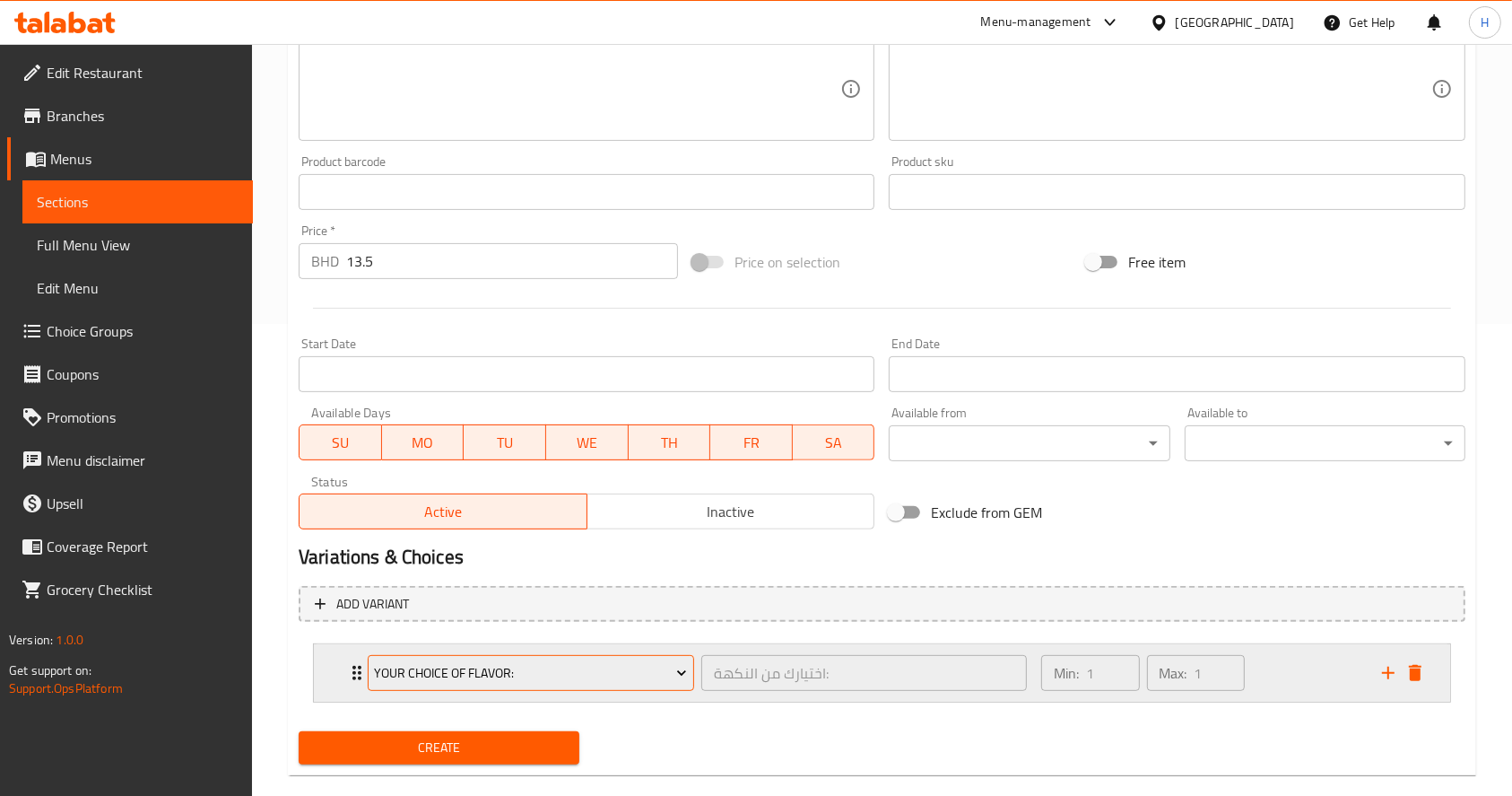
click at [595, 668] on span "Your Choice Of Flavor:" at bounding box center [531, 673] width 314 height 23
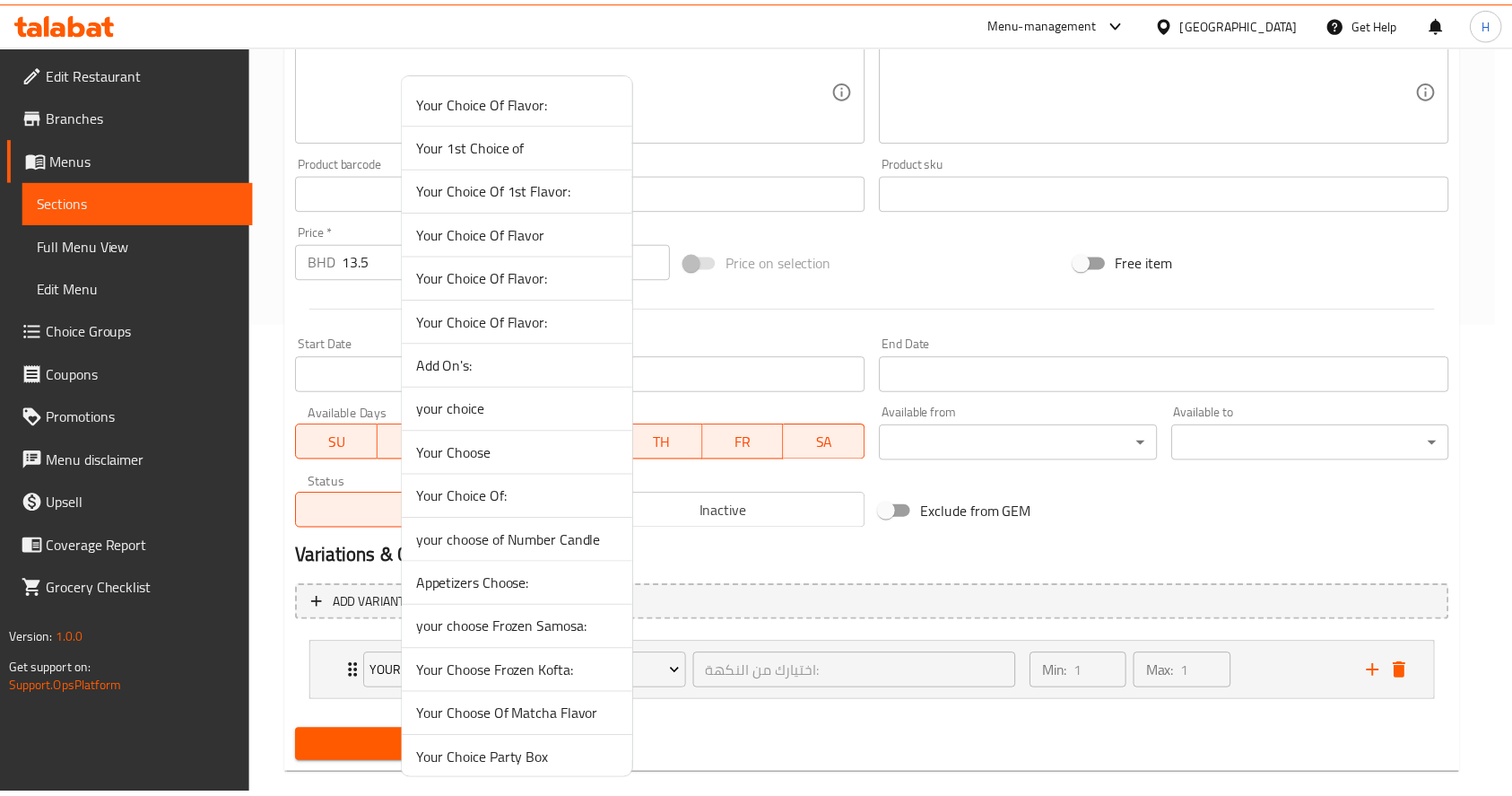
scroll to position [376, 0]
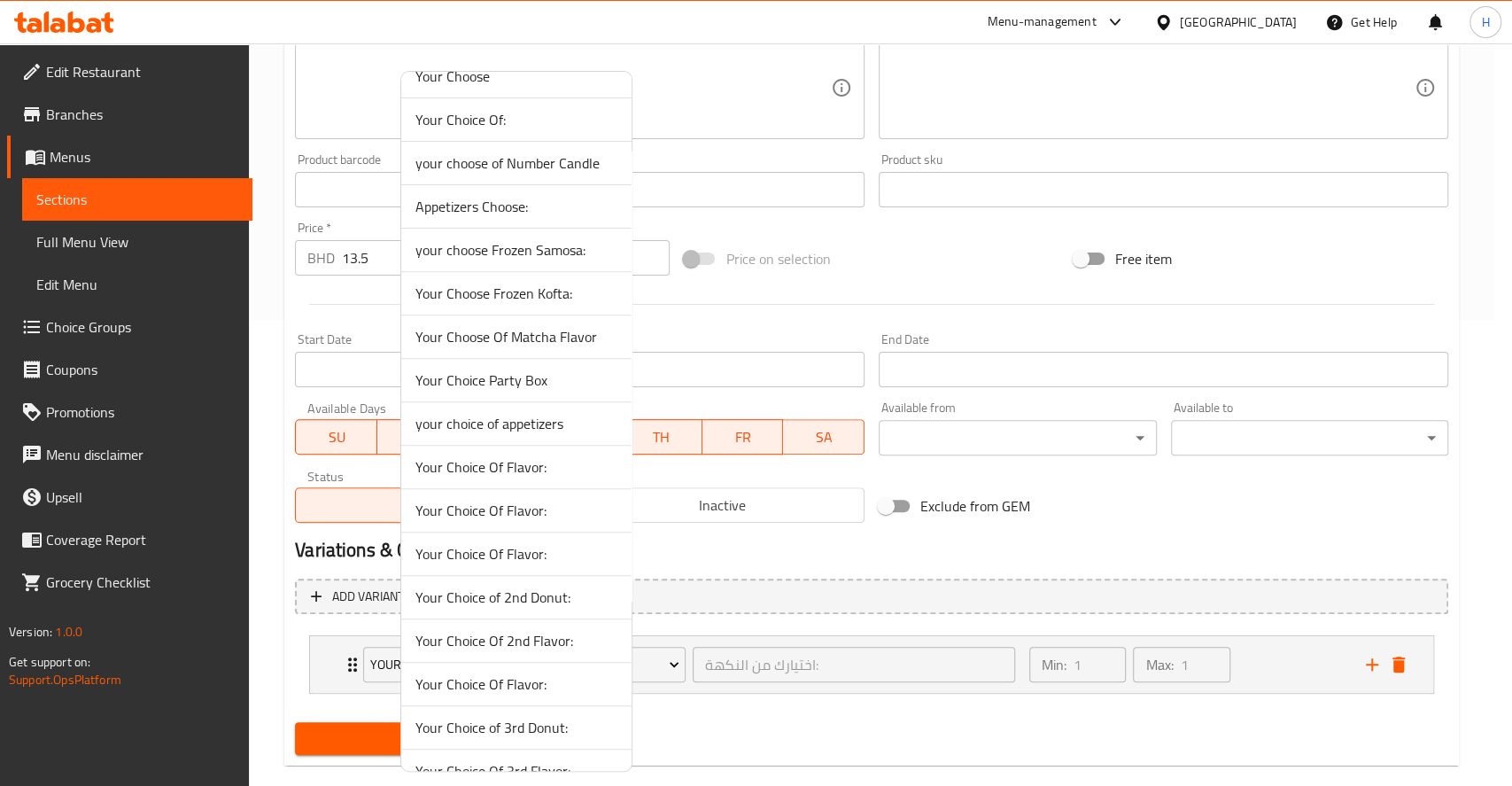
click at [503, 408] on li "your choice of appetizers" at bounding box center [516, 423] width 230 height 43
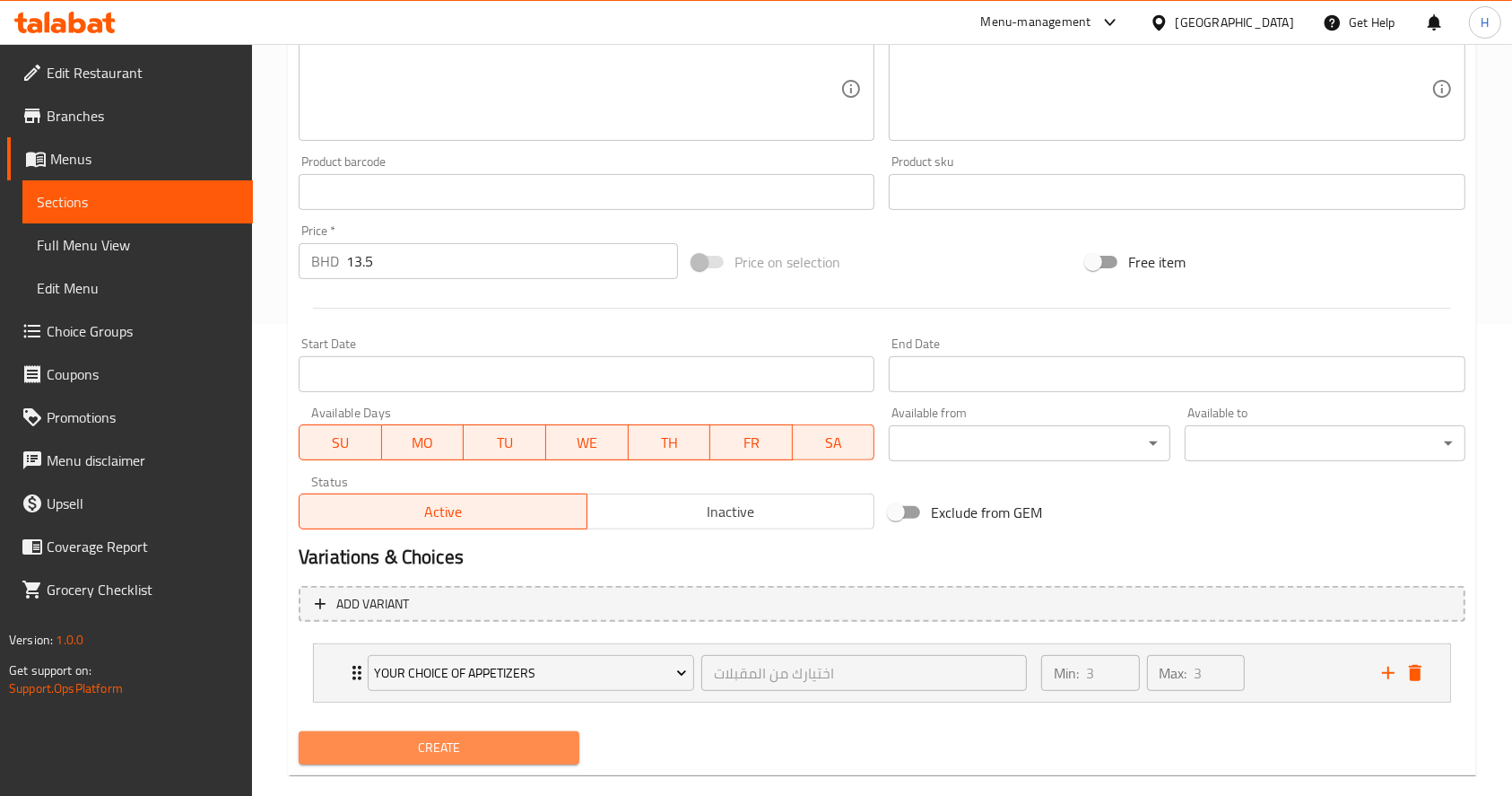
click at [537, 753] on span "Create" at bounding box center [440, 747] width 252 height 23
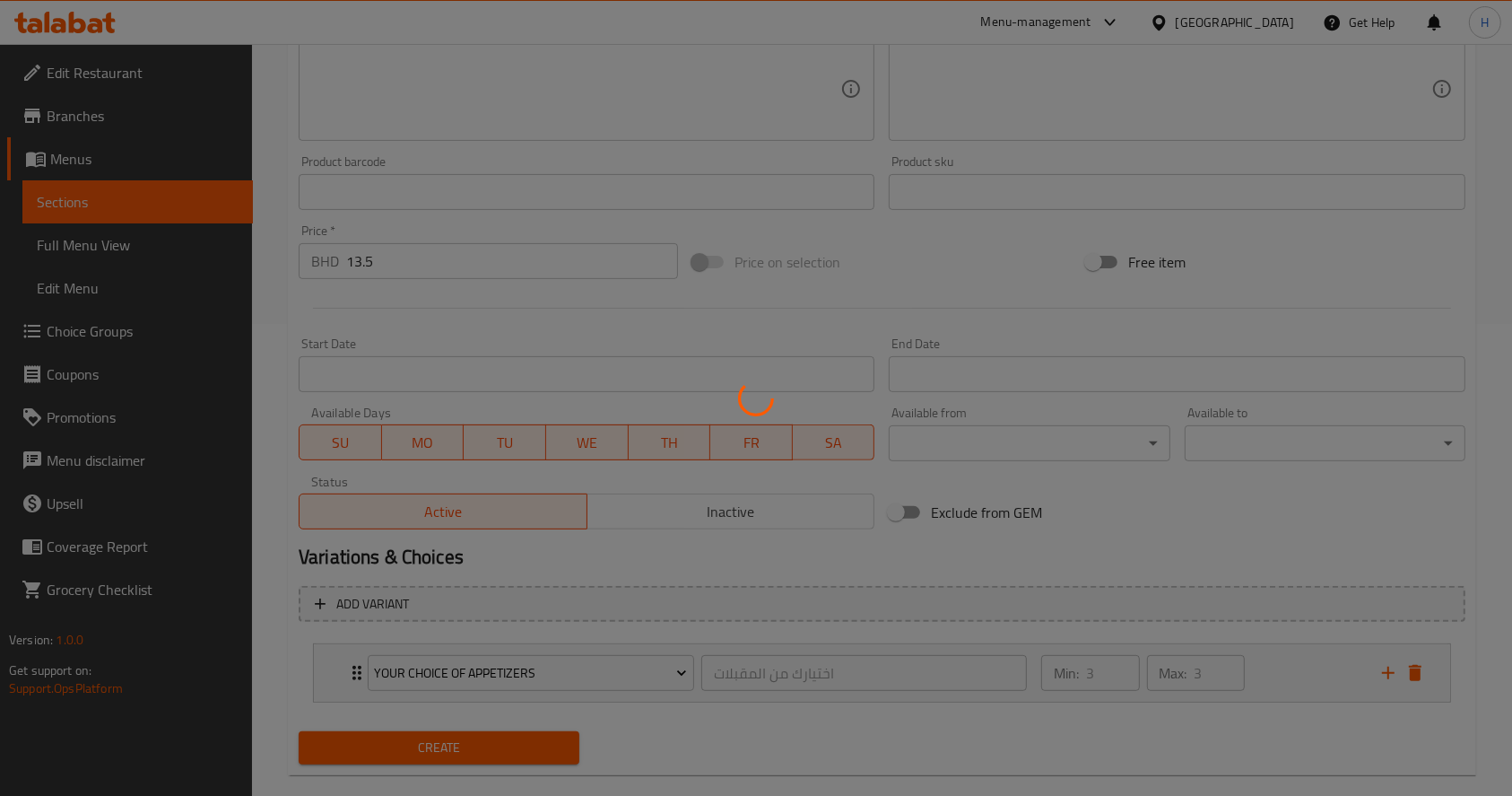
scroll to position [0, 0]
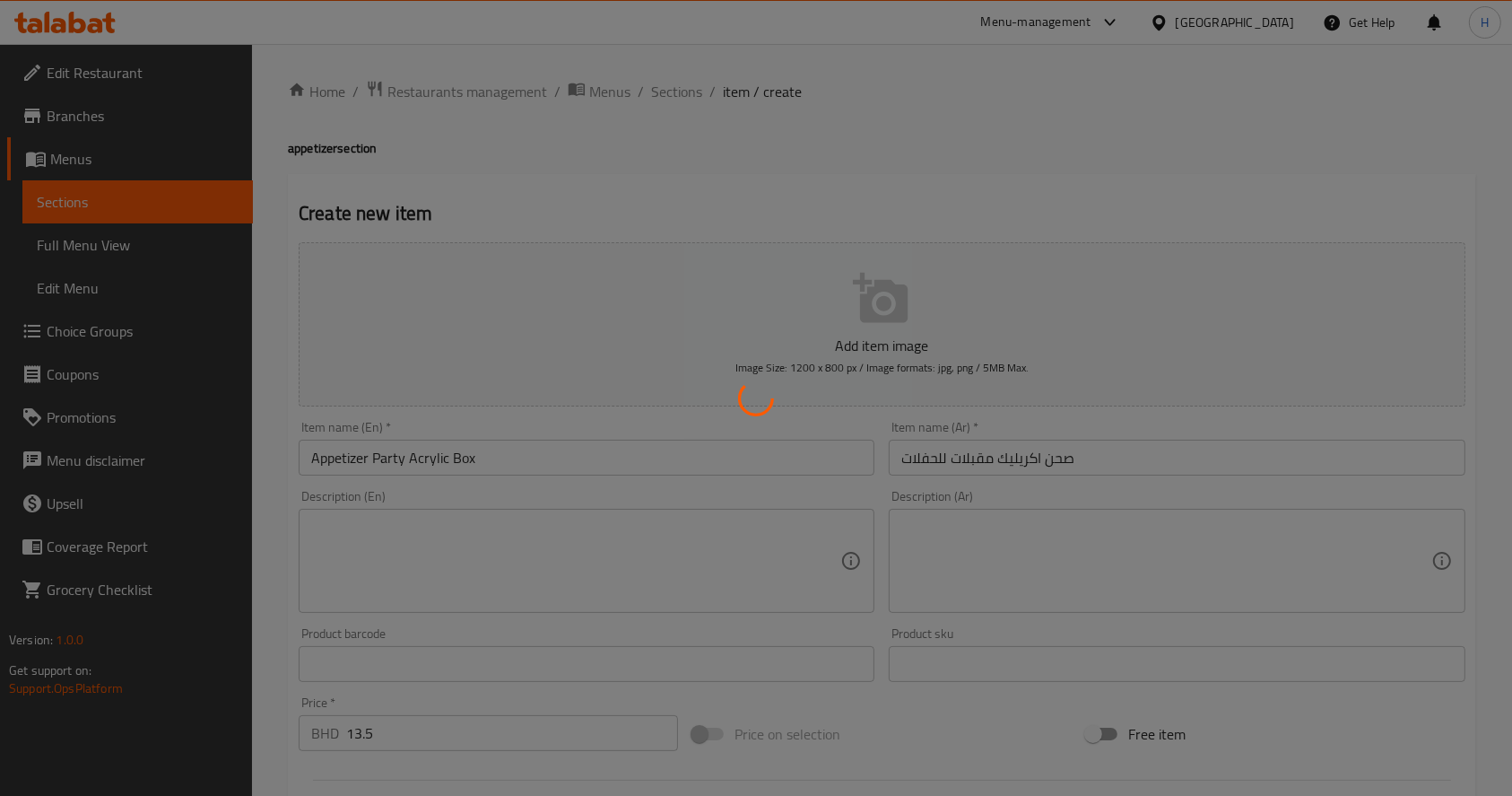
type input "0"
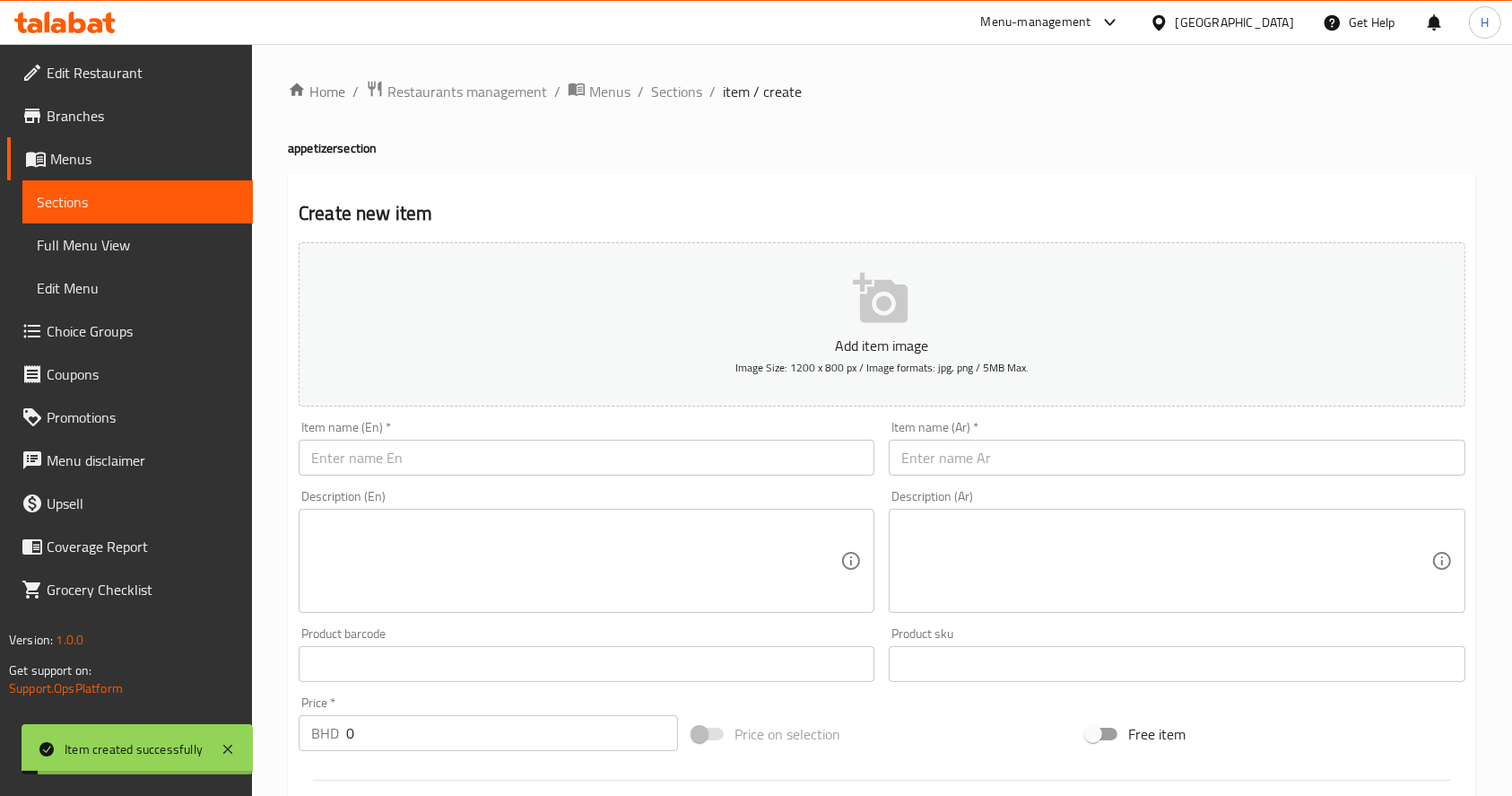
click at [649, 73] on div "Home / Restaurants management / Menus / Sections / item / create appetizer sect…" at bounding box center [882, 670] width 1260 height 1254
click at [662, 88] on span "Sections" at bounding box center [677, 91] width 52 height 22
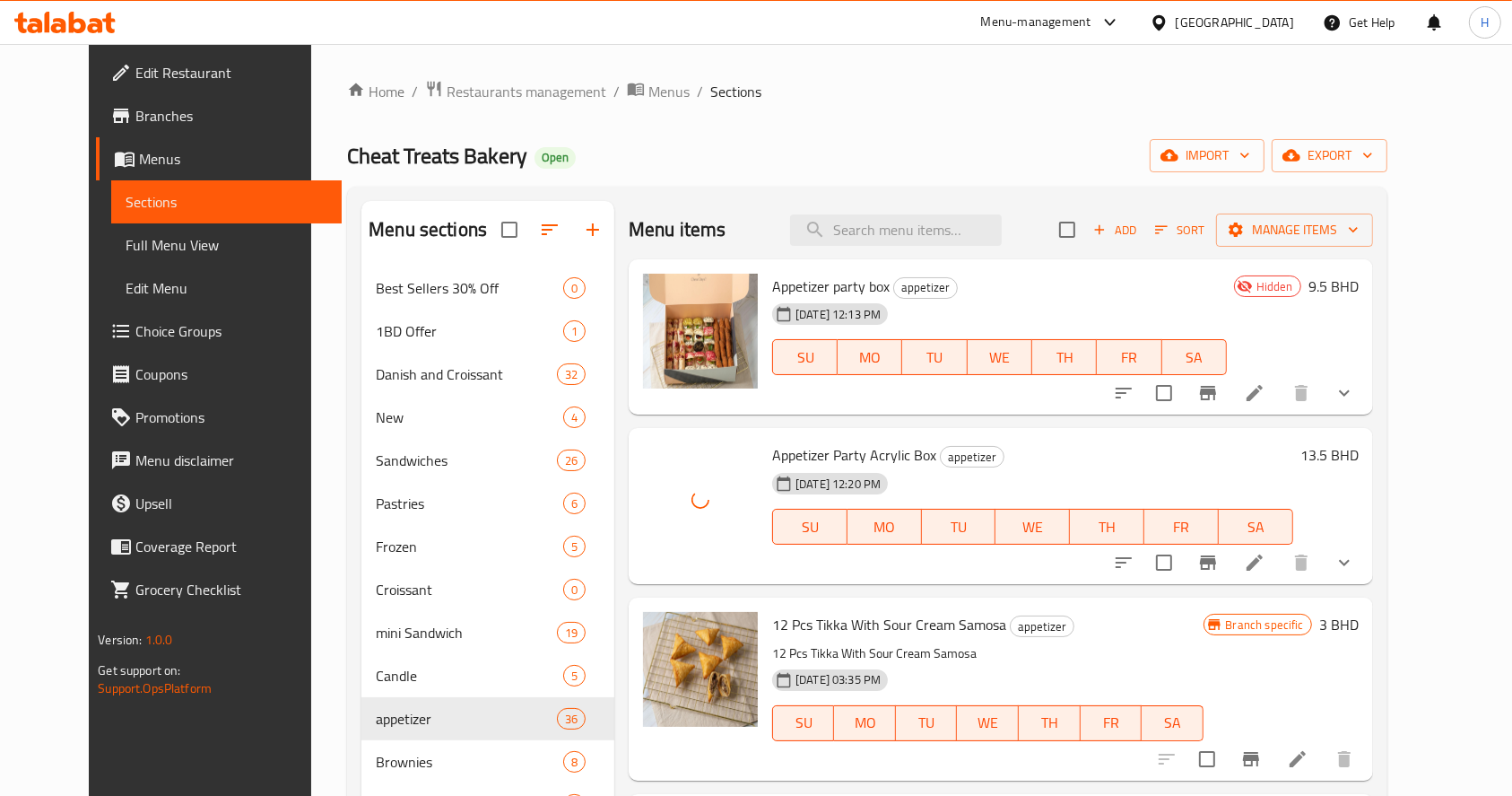
click at [1266, 391] on icon at bounding box center [1255, 393] width 22 height 22
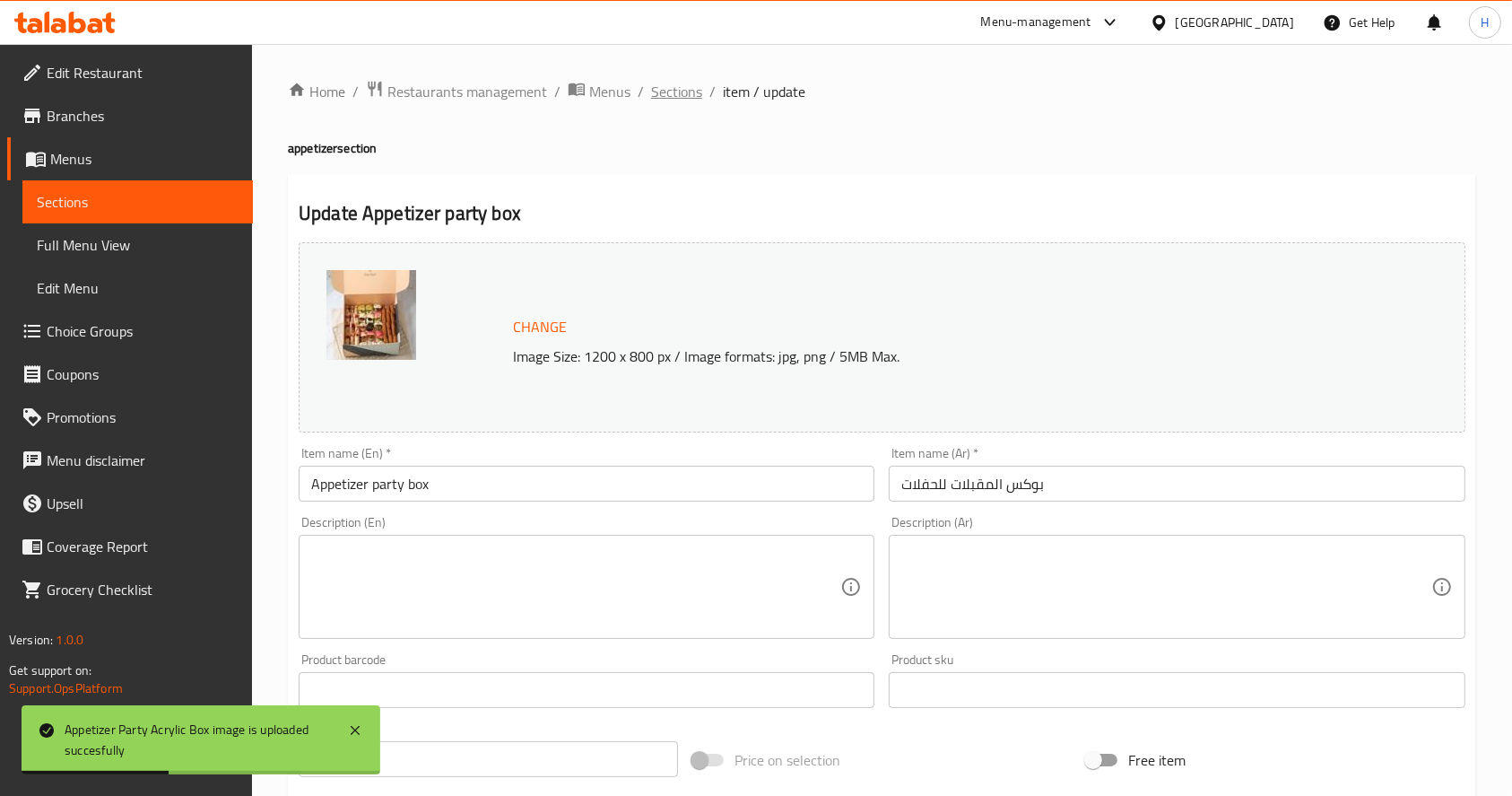
click at [681, 81] on span "Sections" at bounding box center [677, 91] width 52 height 22
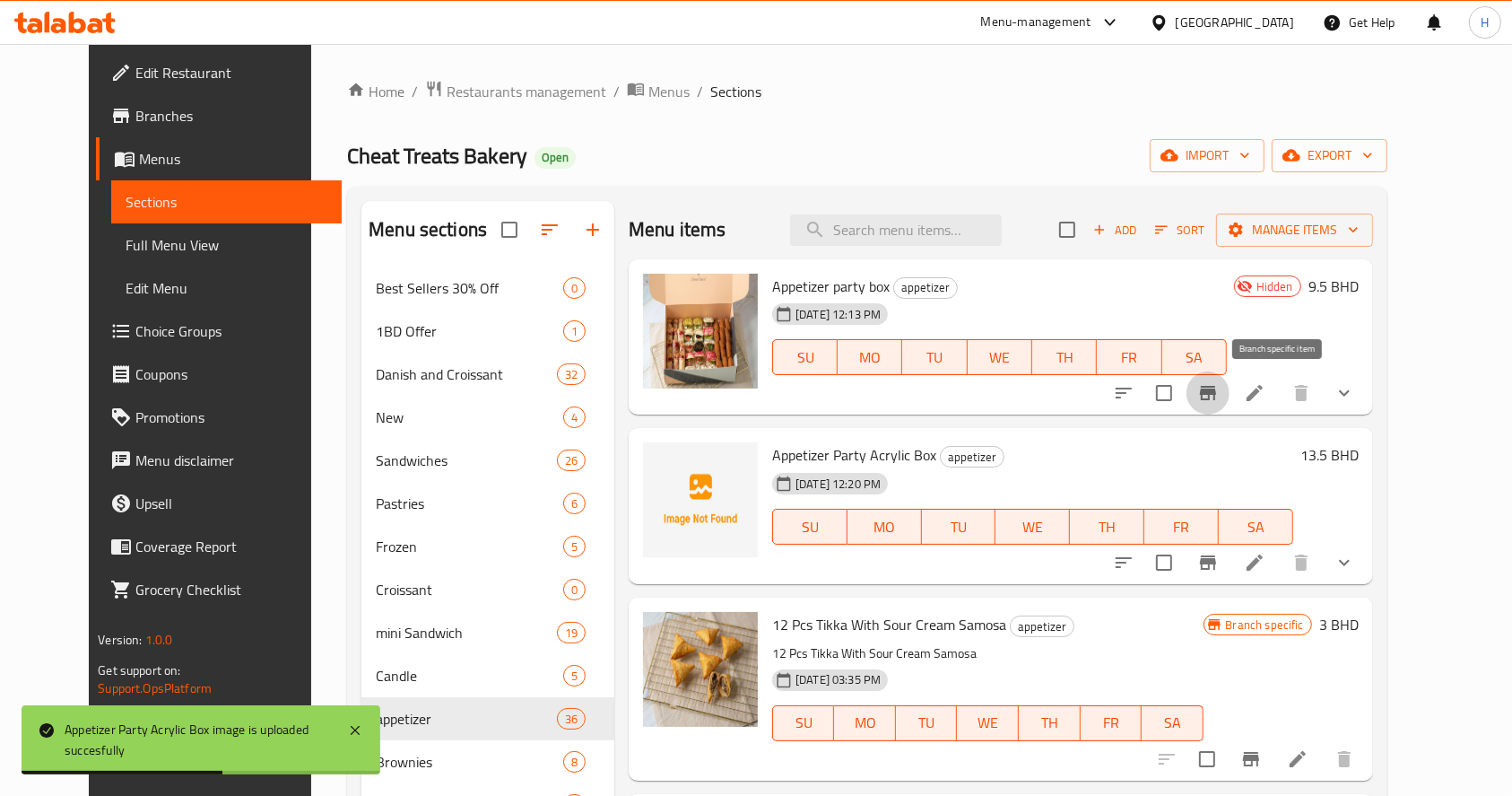
click at [1219, 382] on icon "Branch-specific-item" at bounding box center [1208, 393] width 22 height 22
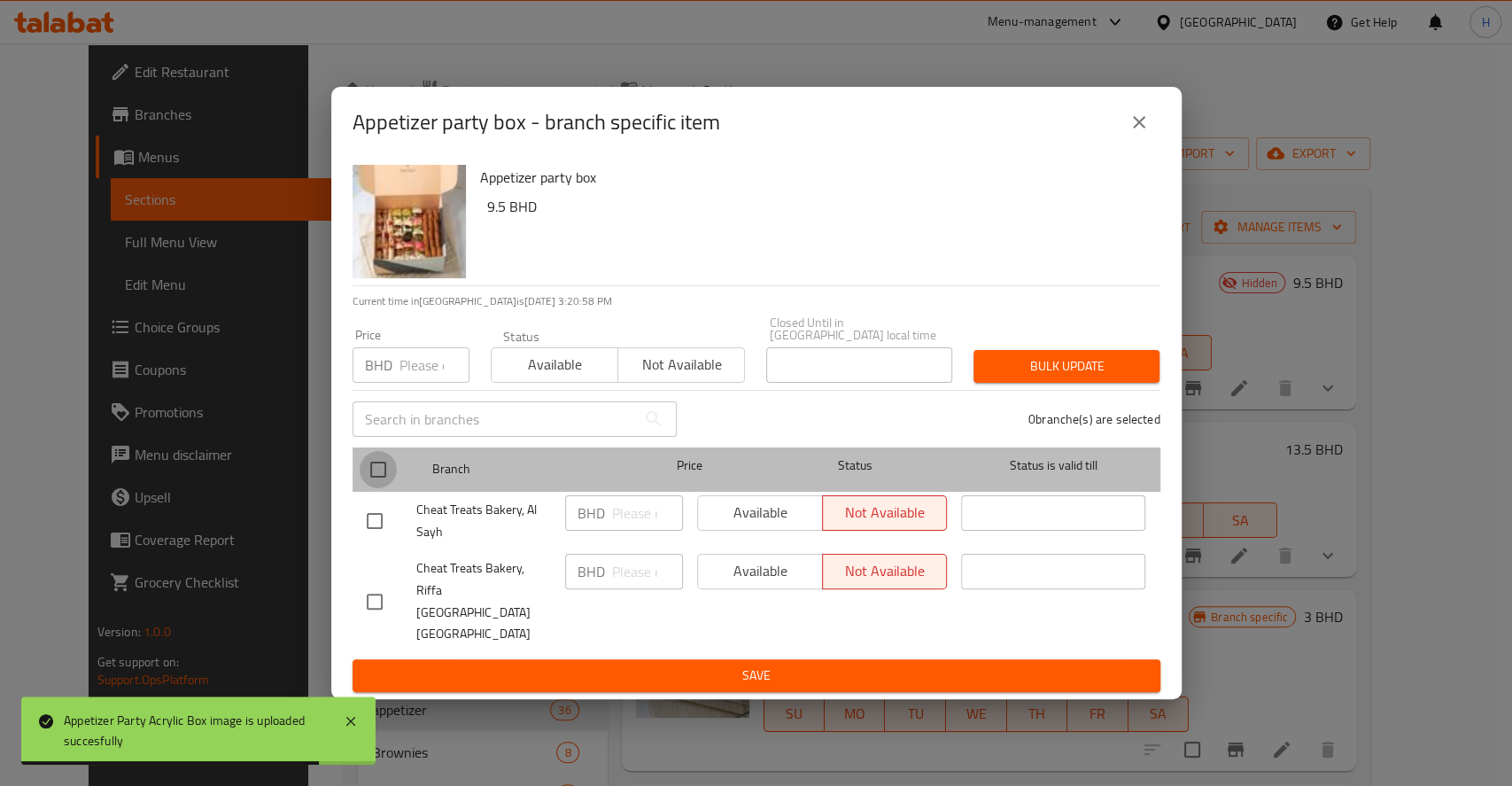
click at [391, 488] on input "checkbox" at bounding box center [378, 469] width 37 height 37
checkbox input "true"
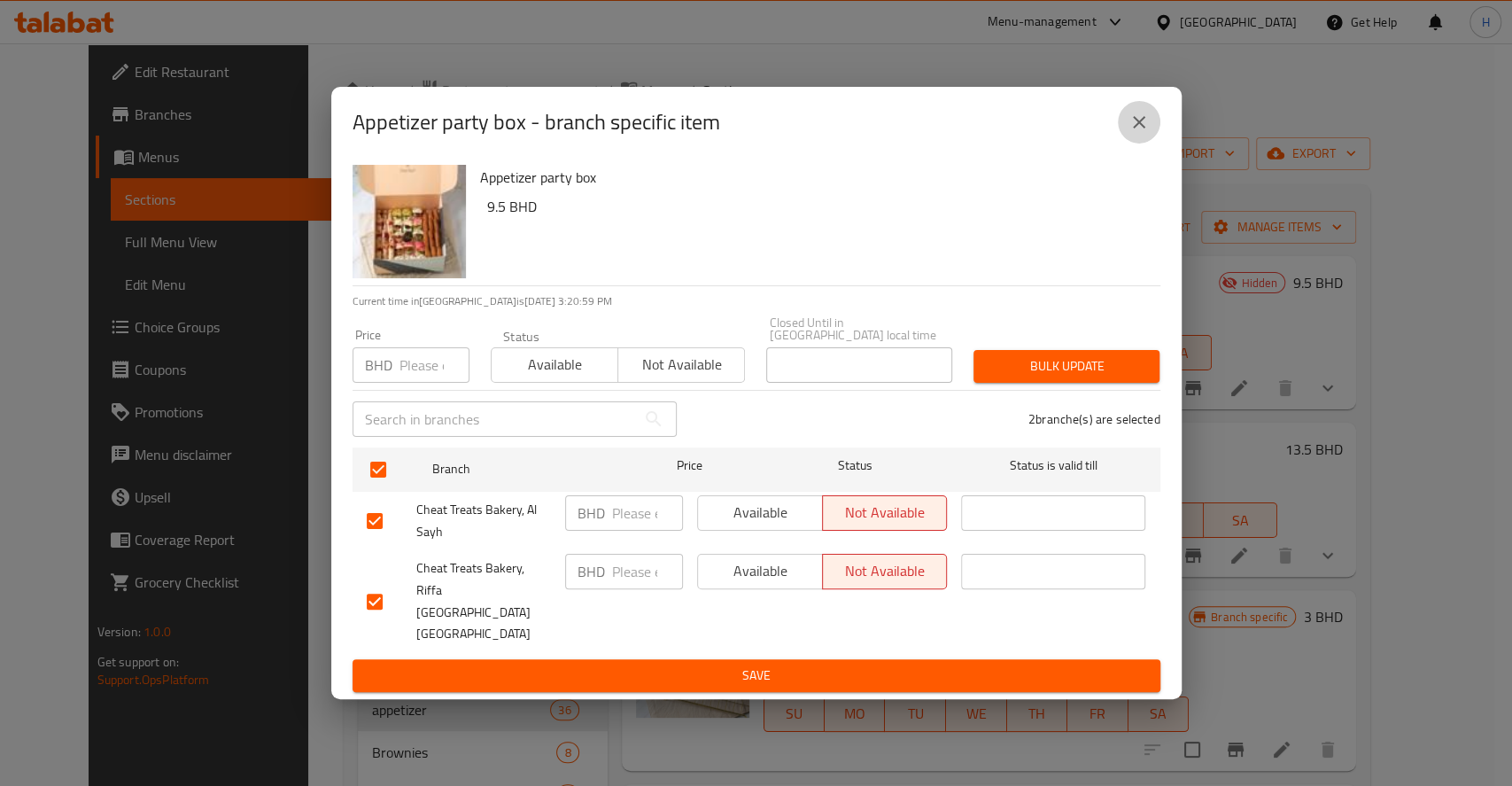
click at [1148, 133] on icon "close" at bounding box center [1140, 123] width 22 height 22
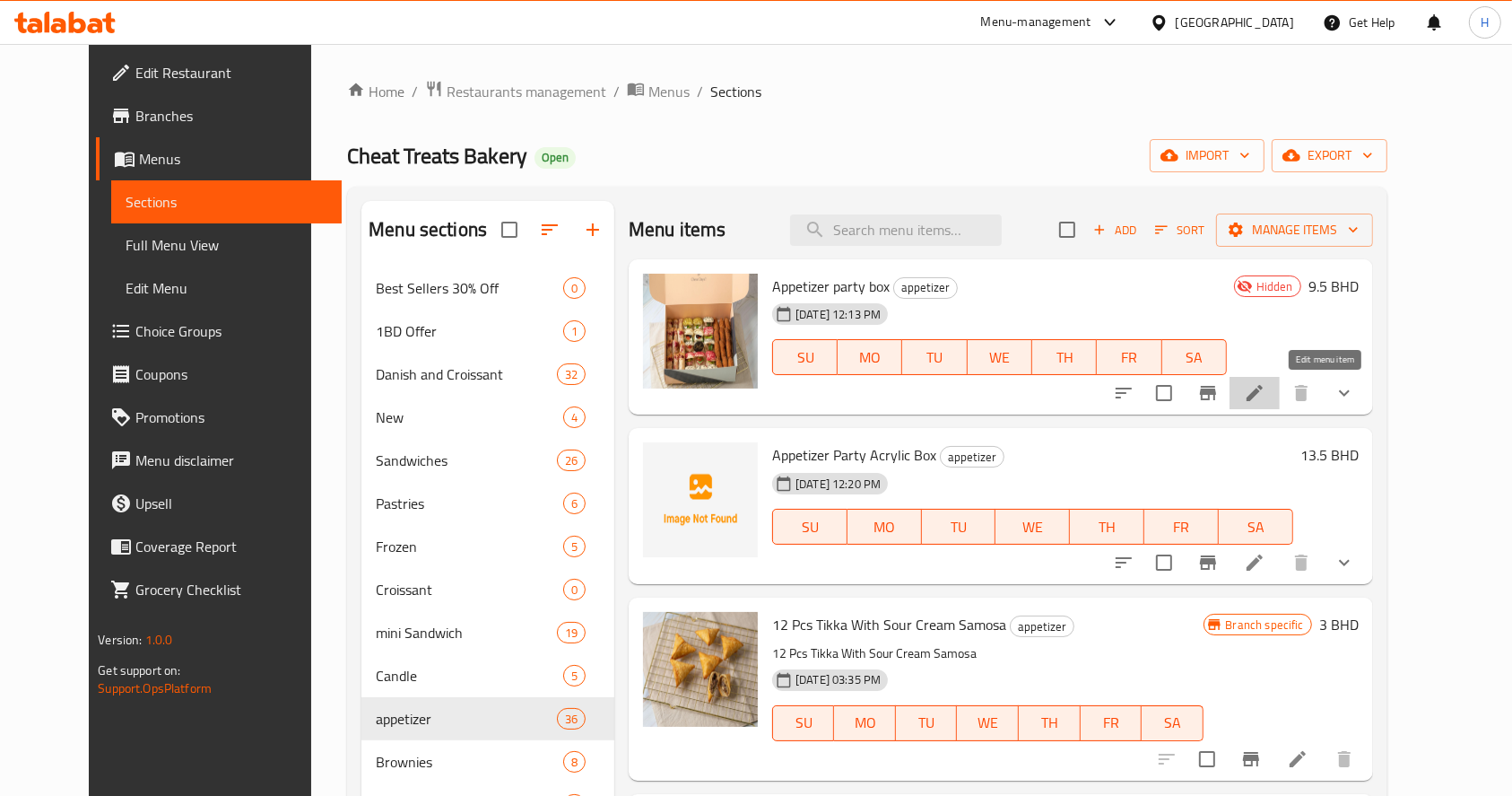
click at [1263, 392] on icon at bounding box center [1255, 393] width 16 height 16
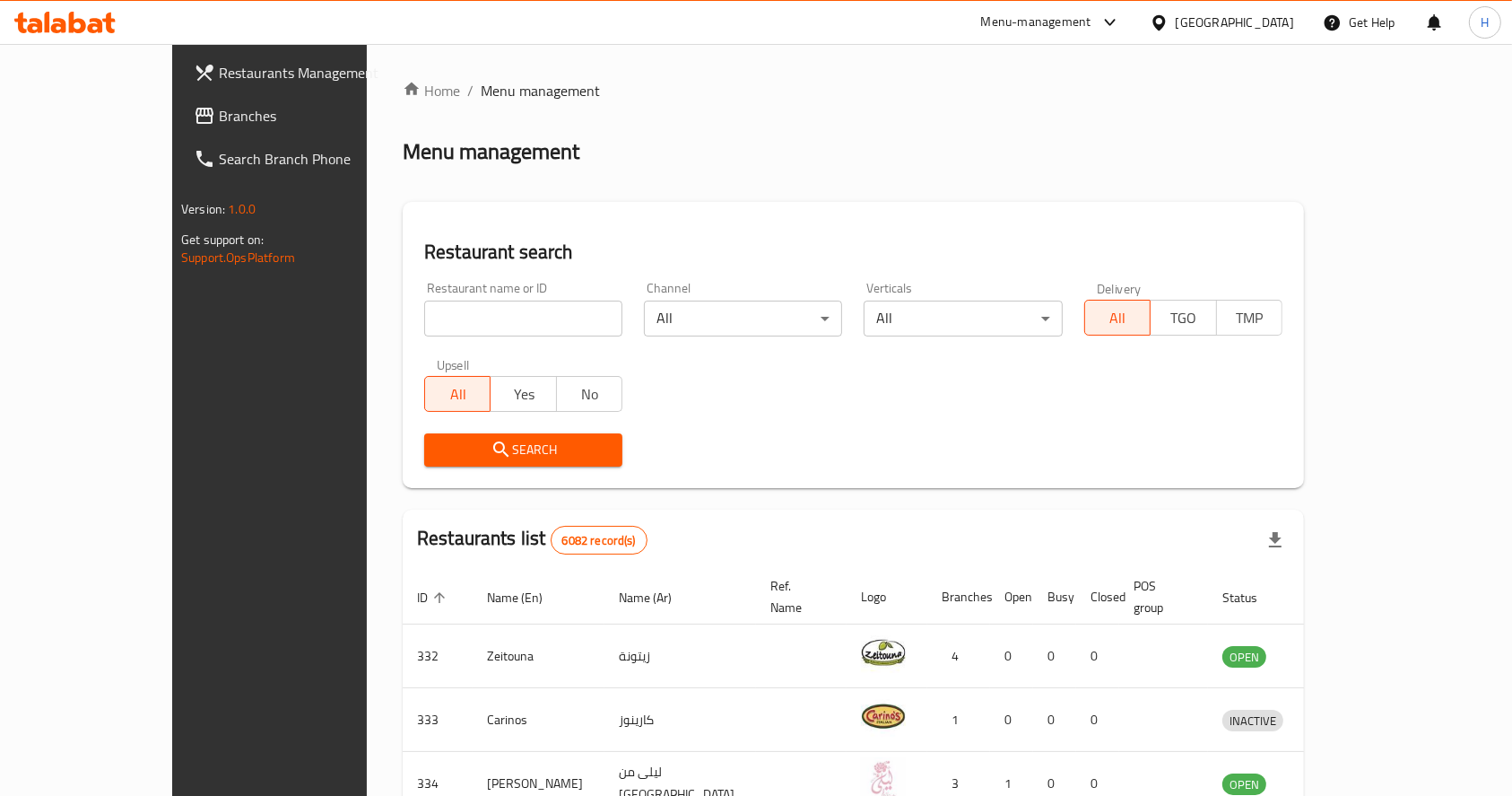
click at [425, 298] on div "Restaurant name or ID Restaurant name or ID" at bounding box center [524, 309] width 198 height 55
click at [427, 315] on input "c" at bounding box center [524, 319] width 198 height 36
type input "cheat"
click button "Search" at bounding box center [524, 450] width 198 height 33
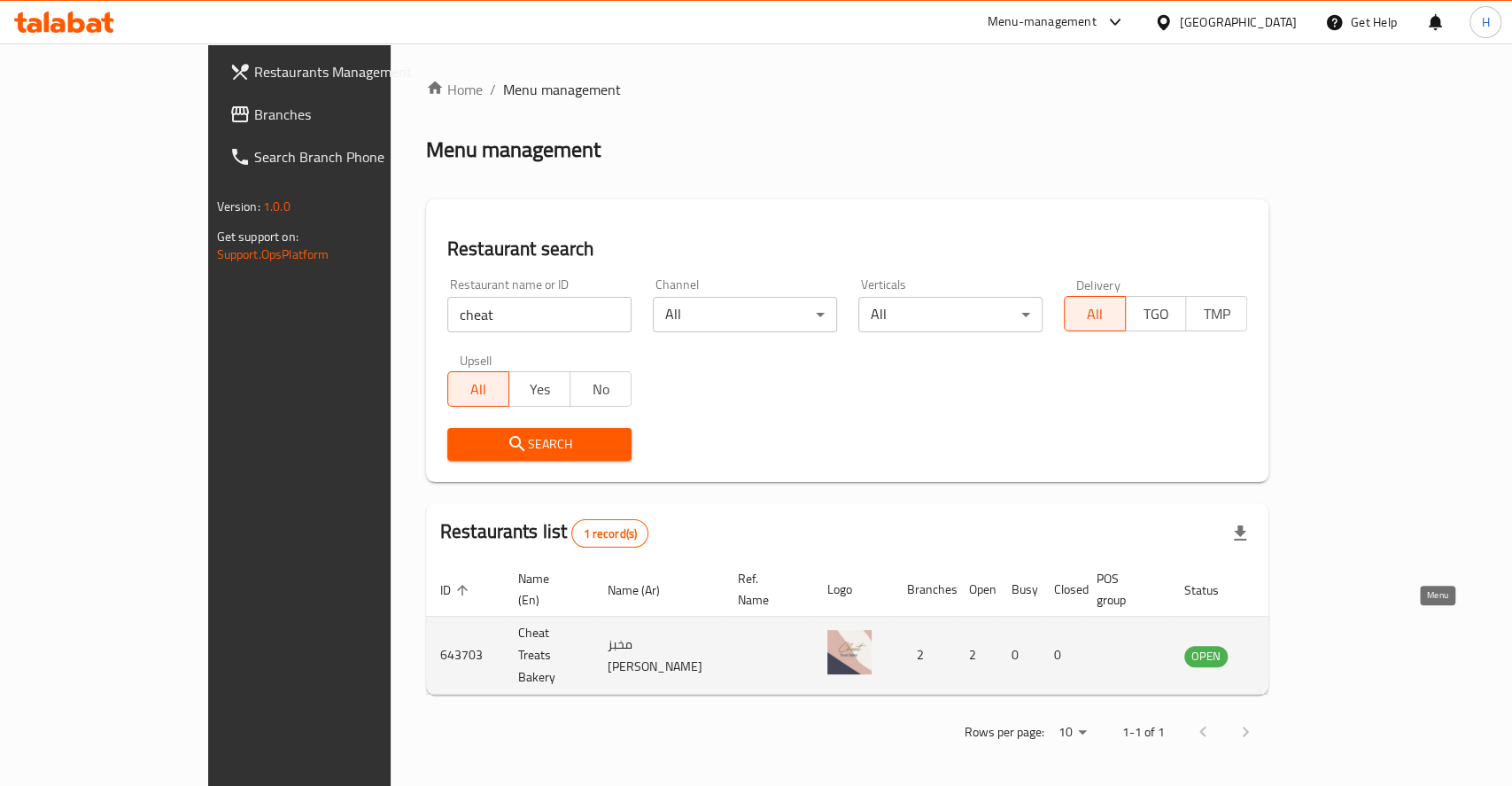
click at [1298, 645] on icon "enhanced table" at bounding box center [1289, 656] width 22 height 22
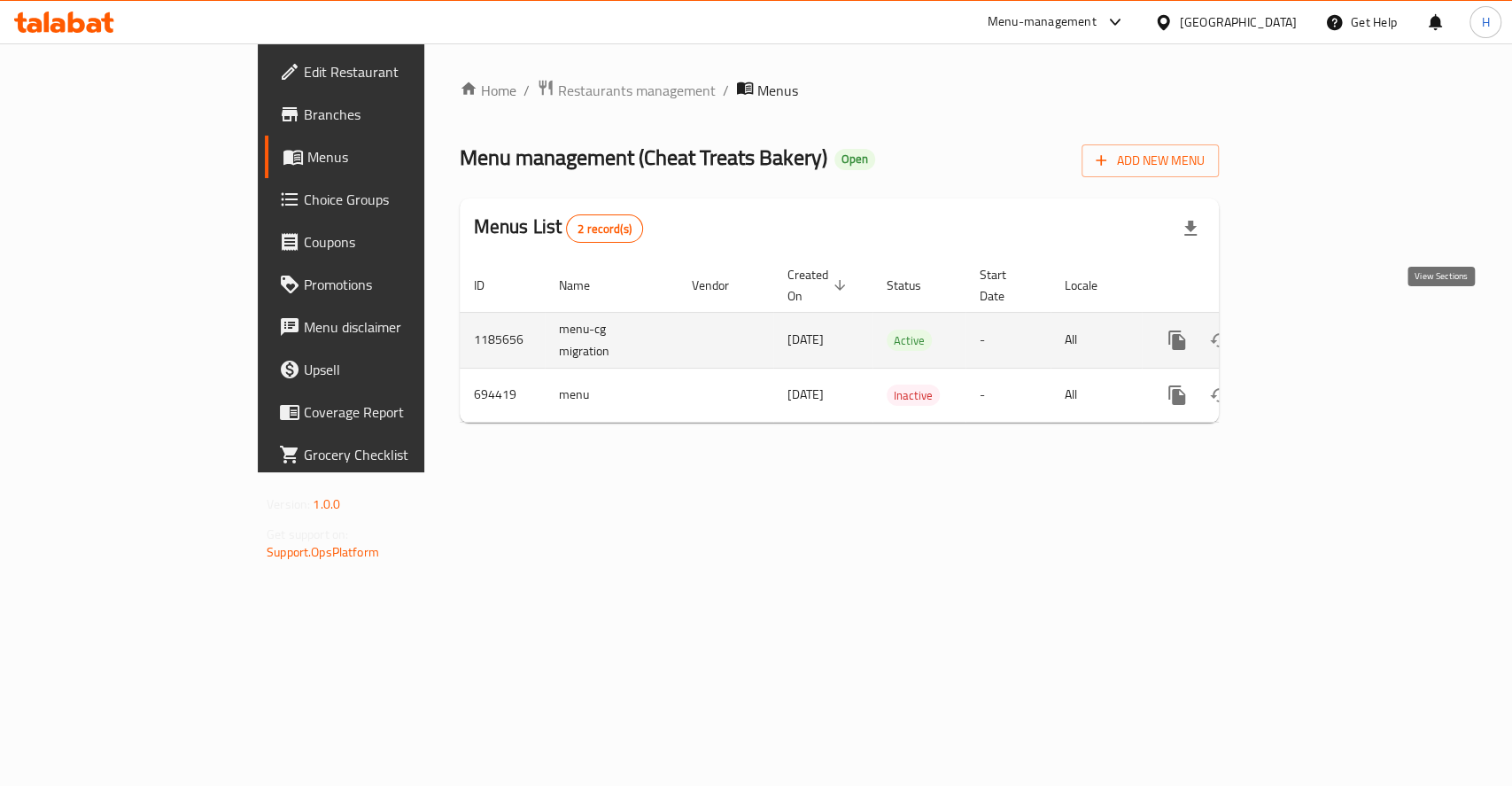
click at [1326, 319] on link "enhanced table" at bounding box center [1304, 339] width 42 height 42
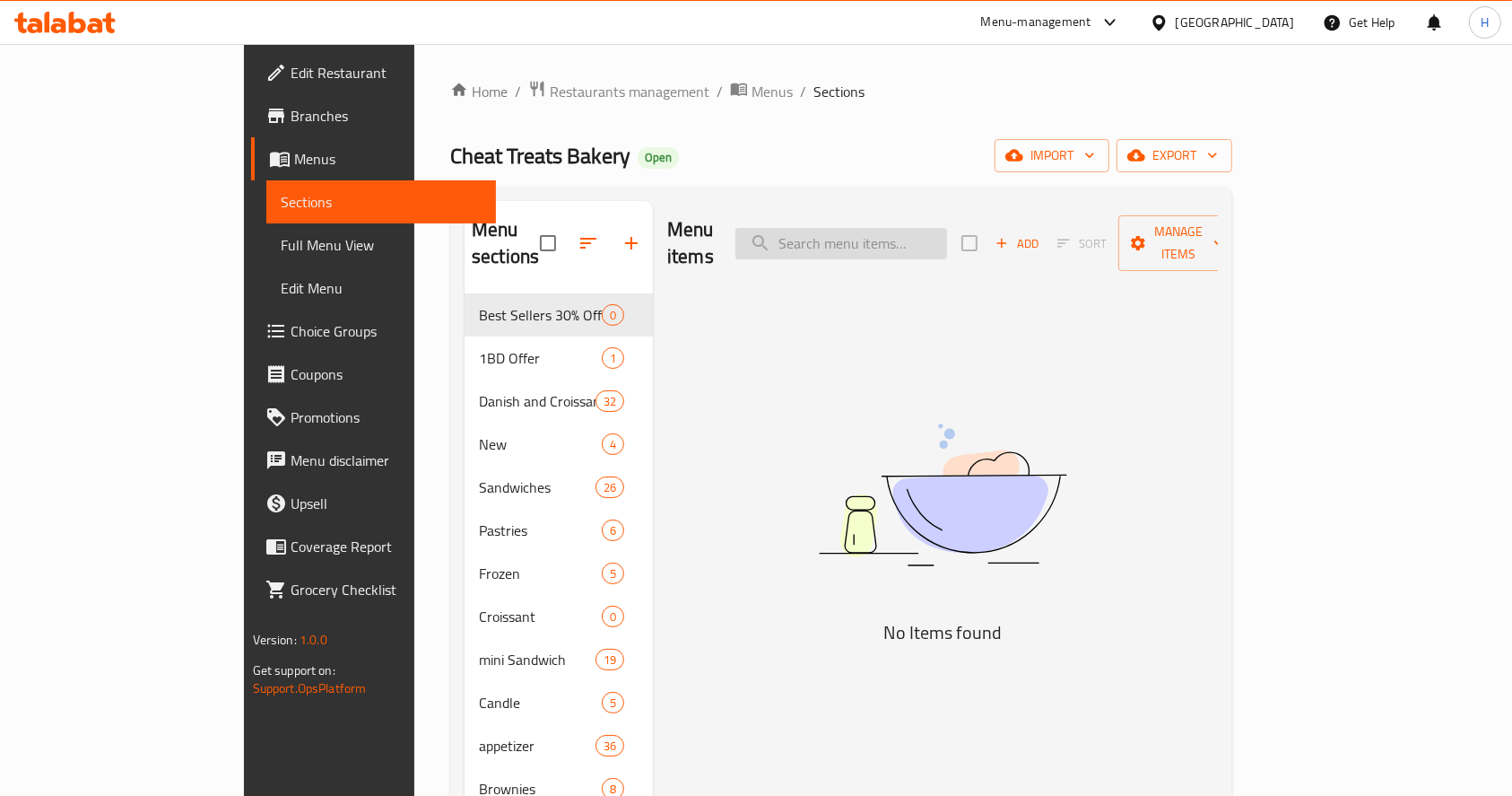
click at [947, 233] on input "search" at bounding box center [840, 244] width 211 height 32
type input "box"
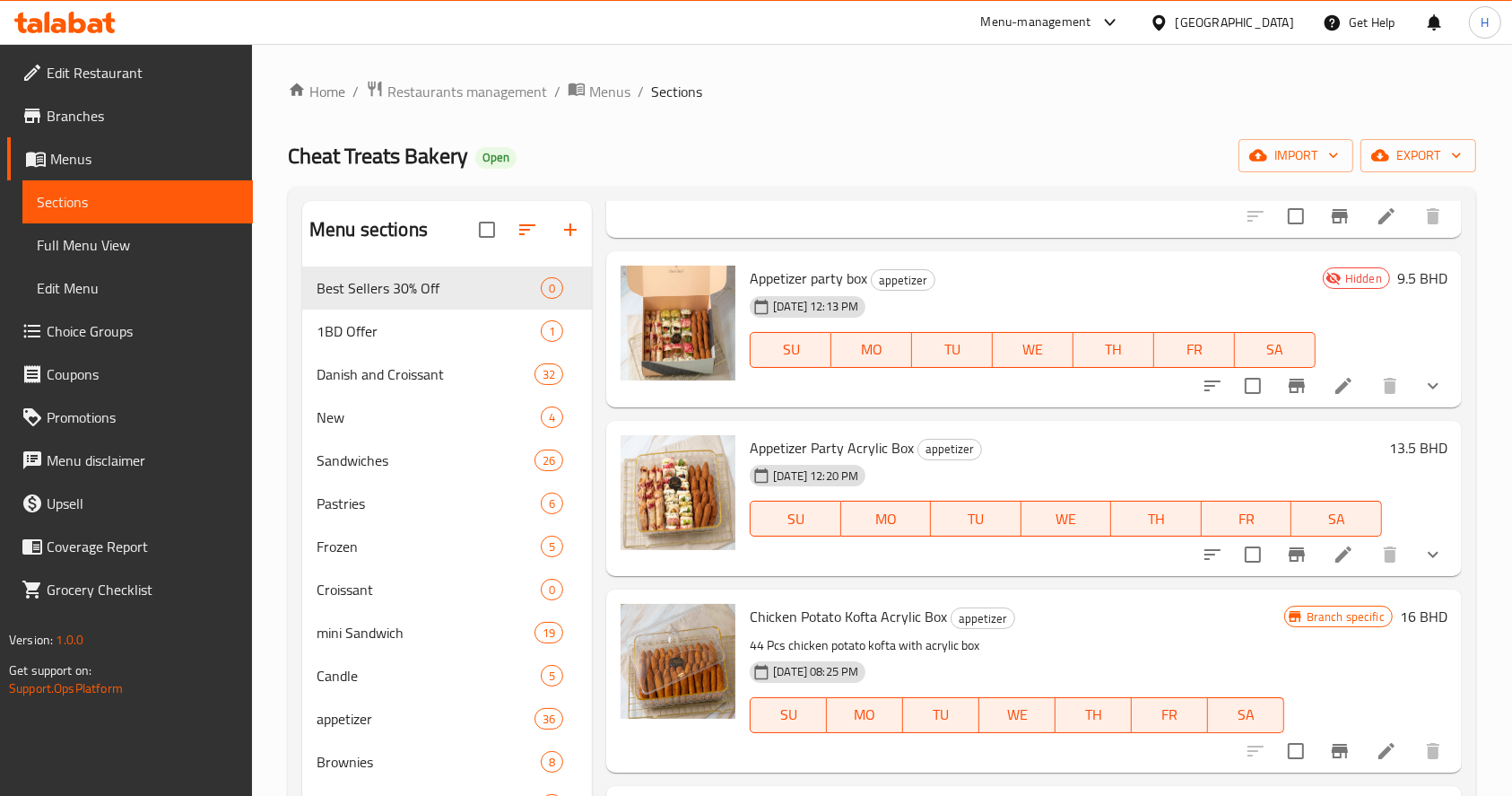
scroll to position [1548, 0]
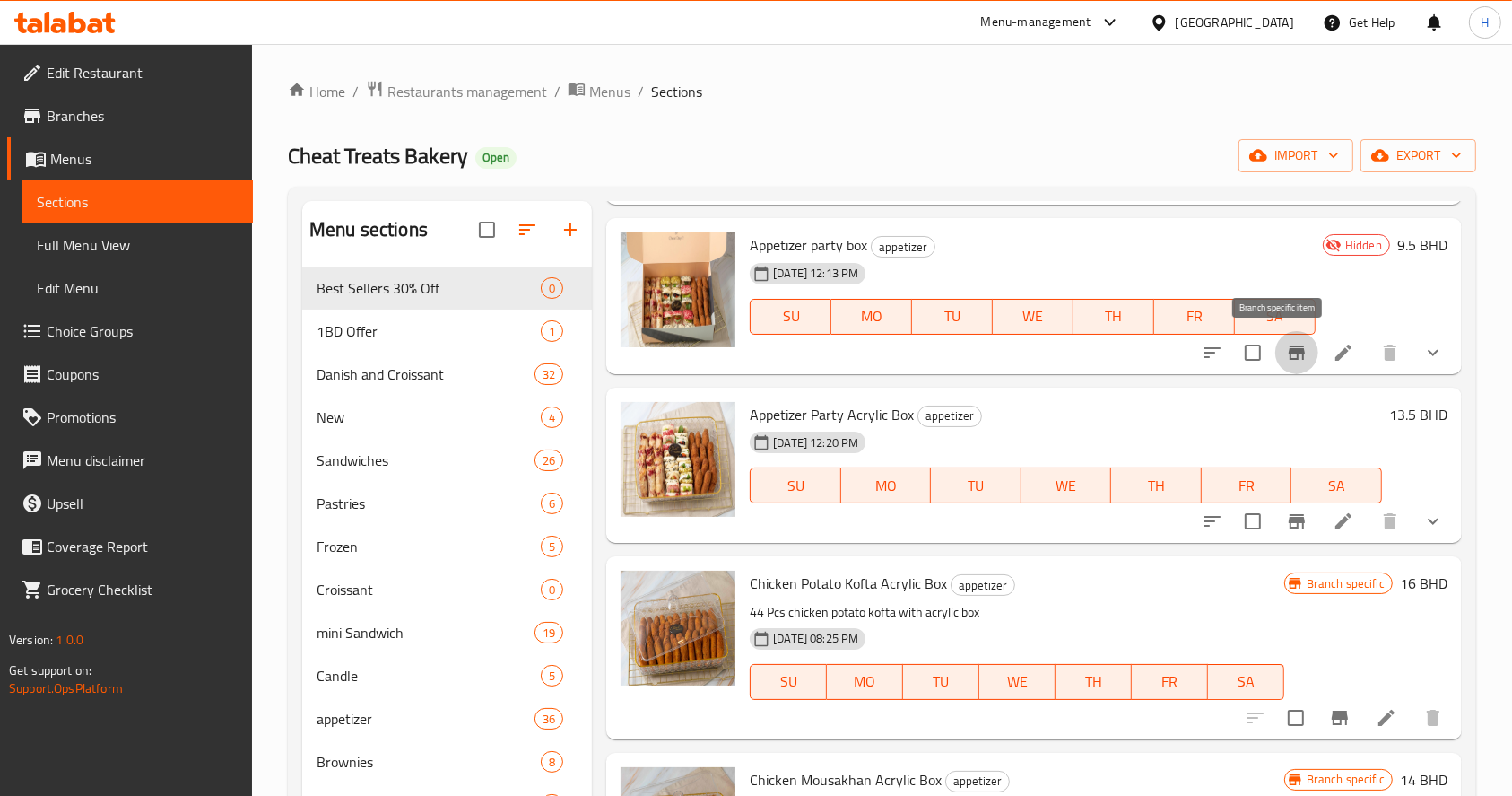
click at [1289, 351] on icon "Branch-specific-item" at bounding box center [1297, 352] width 16 height 14
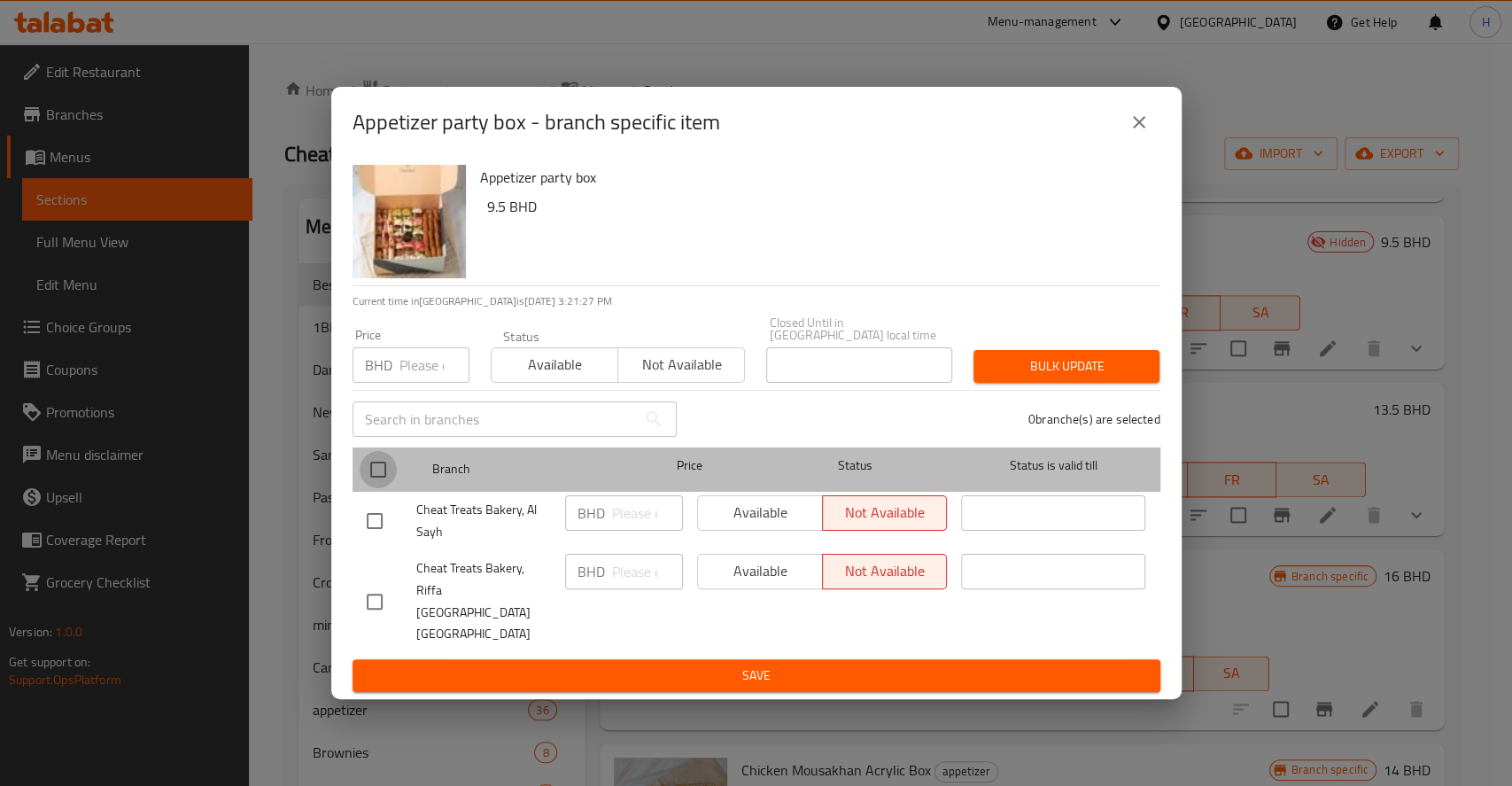
click at [366, 487] on input "checkbox" at bounding box center [378, 469] width 37 height 37
checkbox input "true"
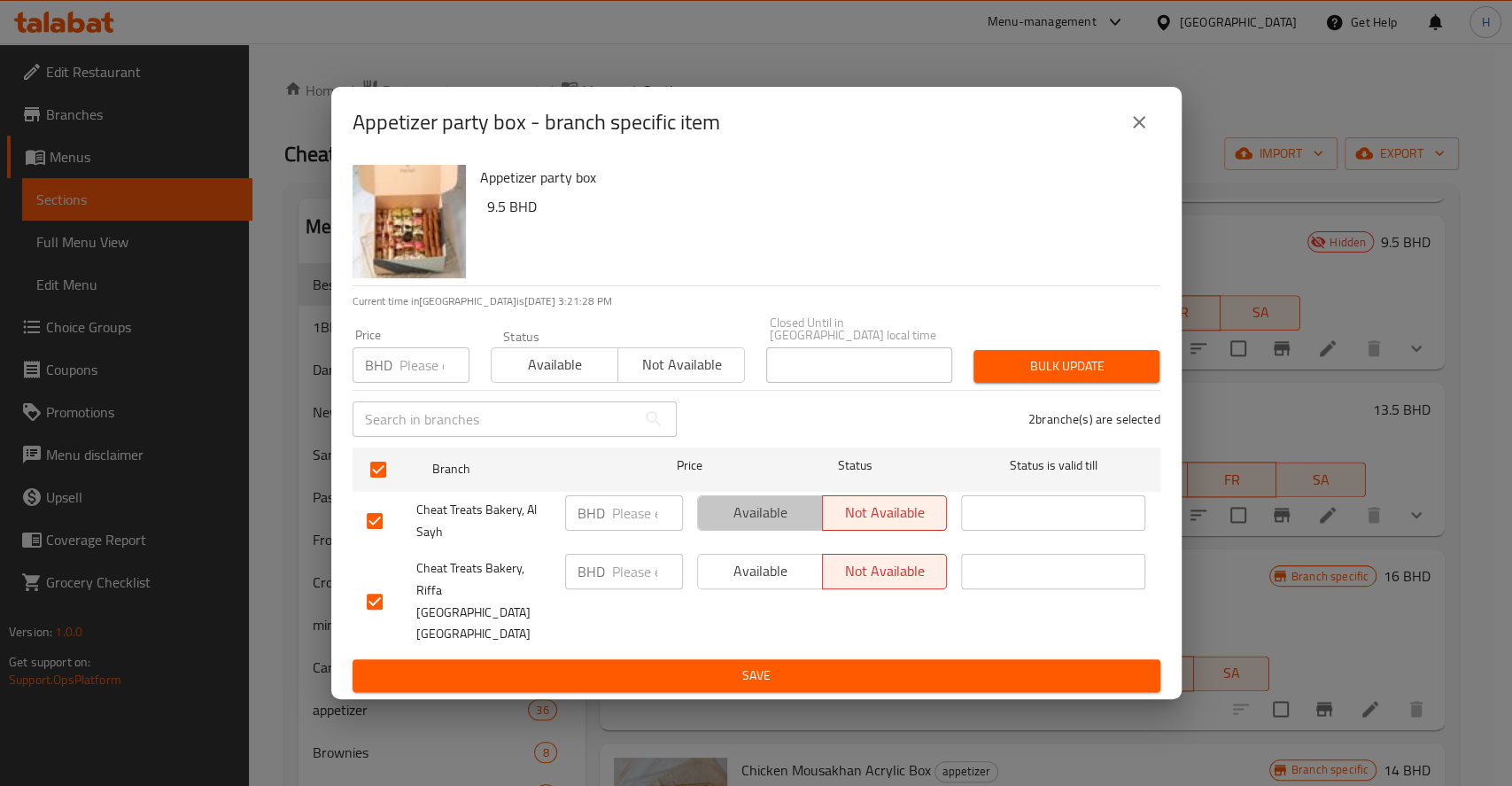
click at [739, 519] on span "Available" at bounding box center [760, 513] width 111 height 25
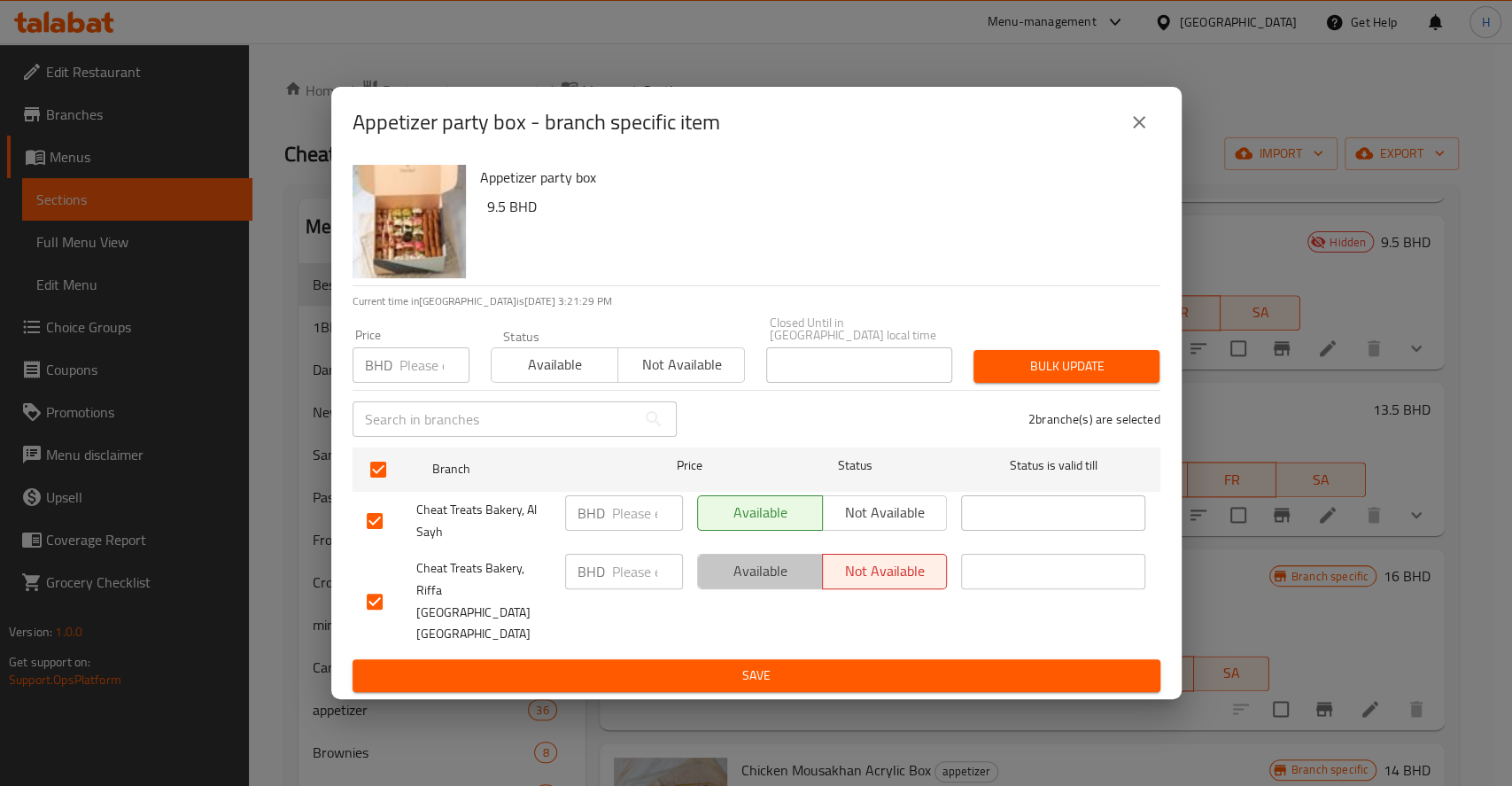
click at [777, 572] on span "Available" at bounding box center [760, 571] width 111 height 25
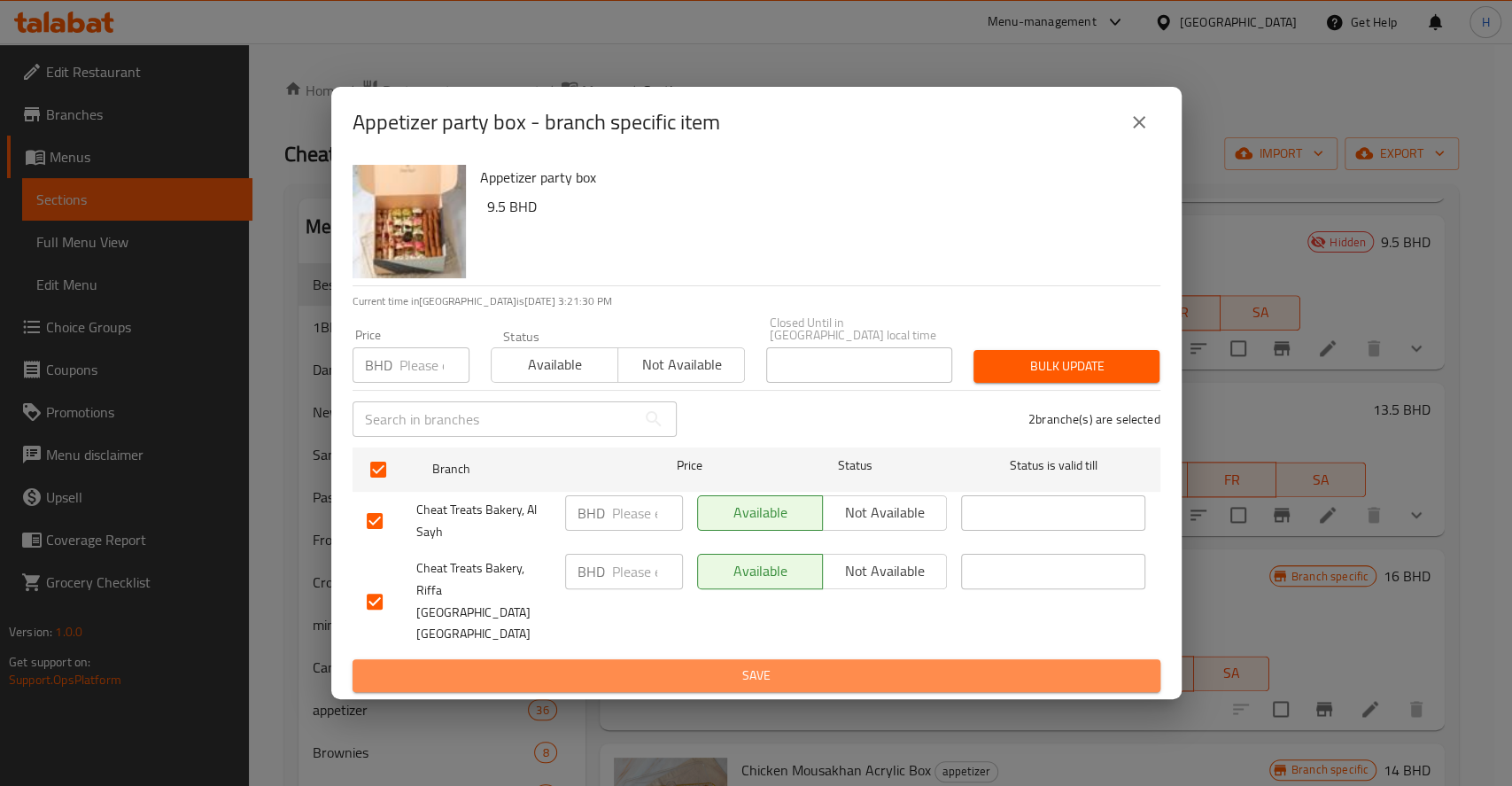
click at [827, 664] on span "Save" at bounding box center [756, 675] width 780 height 23
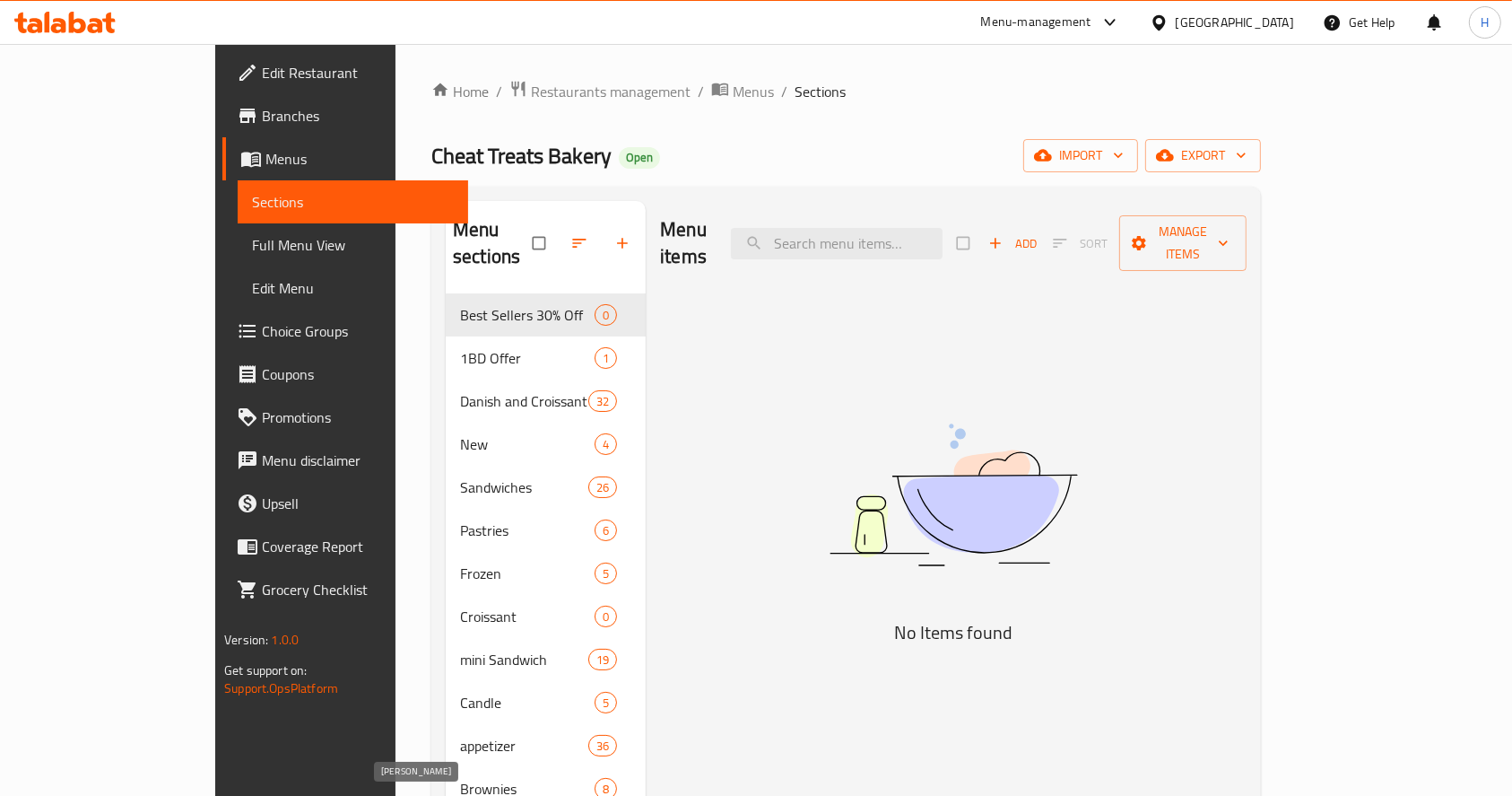
scroll to position [66, 0]
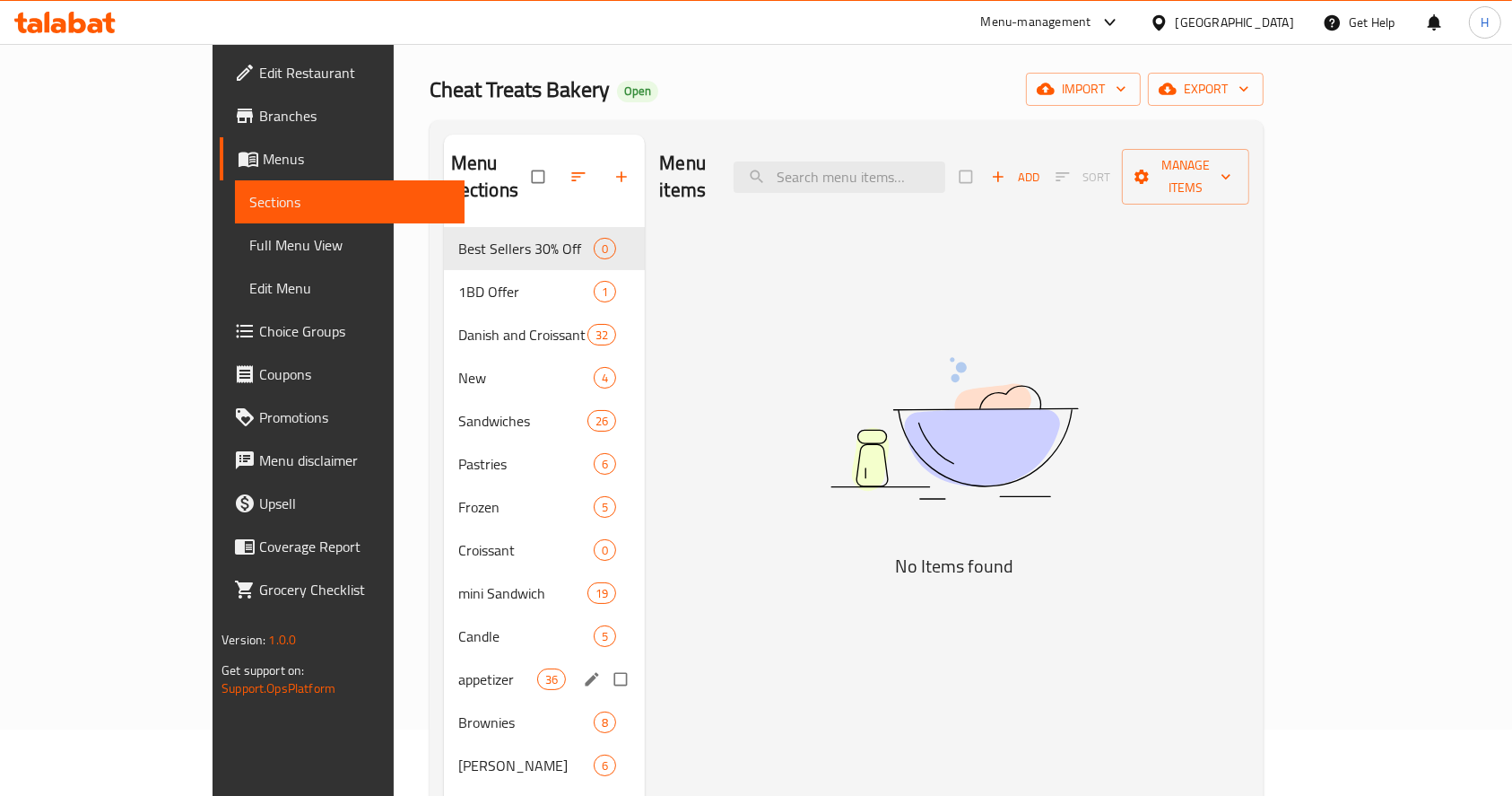
click at [444, 662] on div "appetizer 36" at bounding box center [545, 679] width 201 height 43
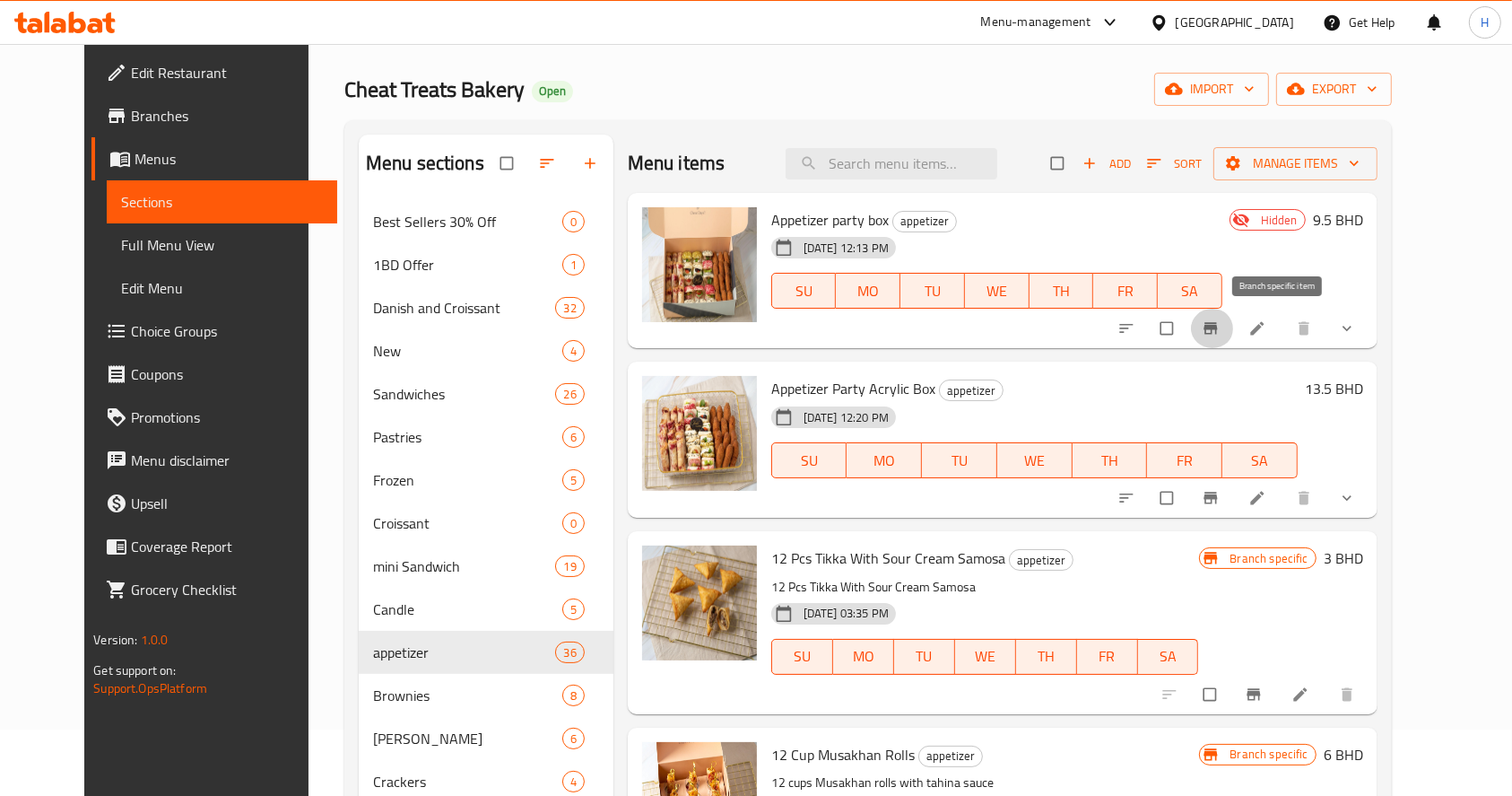
click at [1223, 332] on span "Branch-specific-item" at bounding box center [1212, 329] width 22 height 18
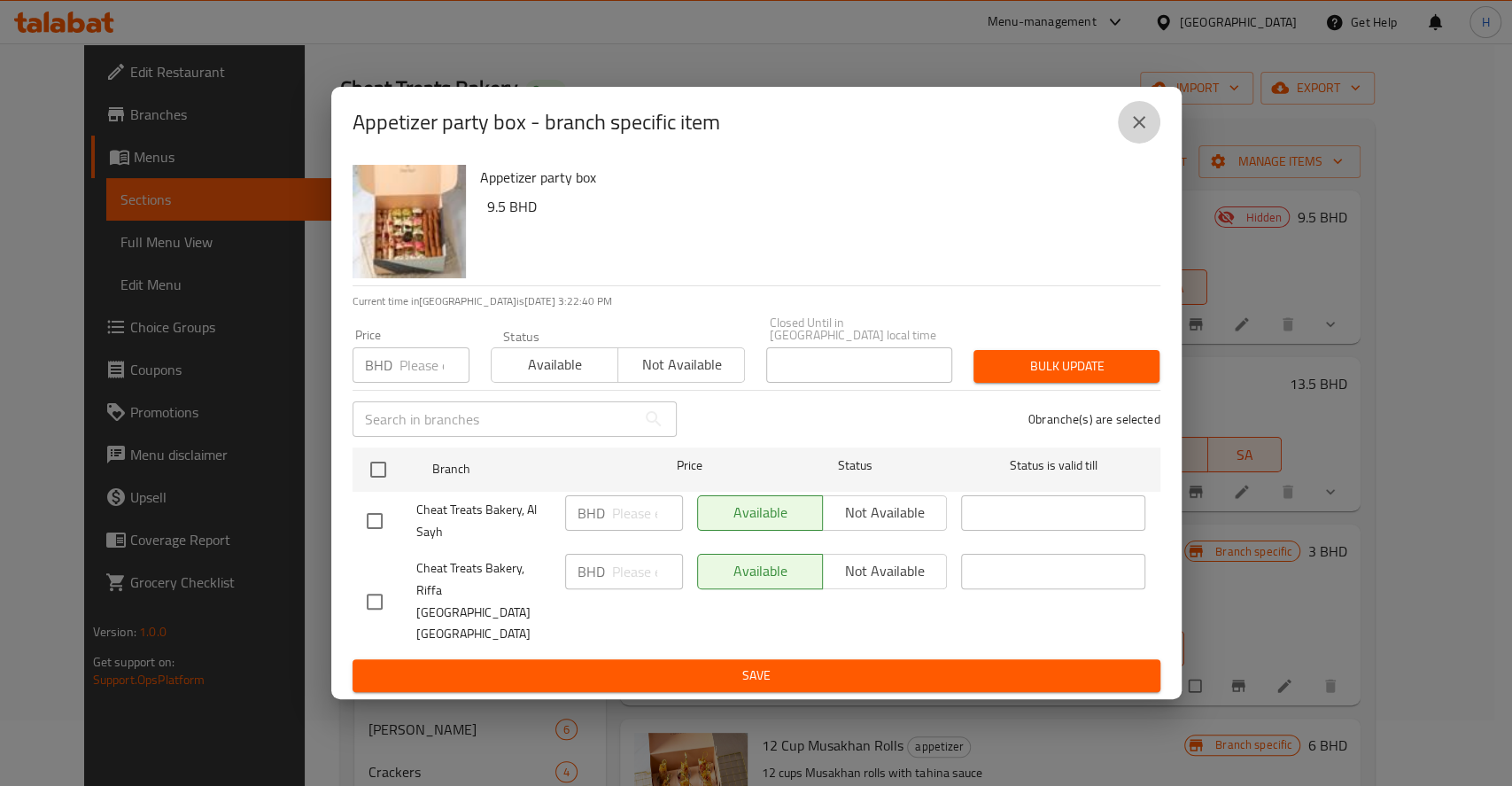
click at [1134, 133] on icon "close" at bounding box center [1140, 123] width 22 height 22
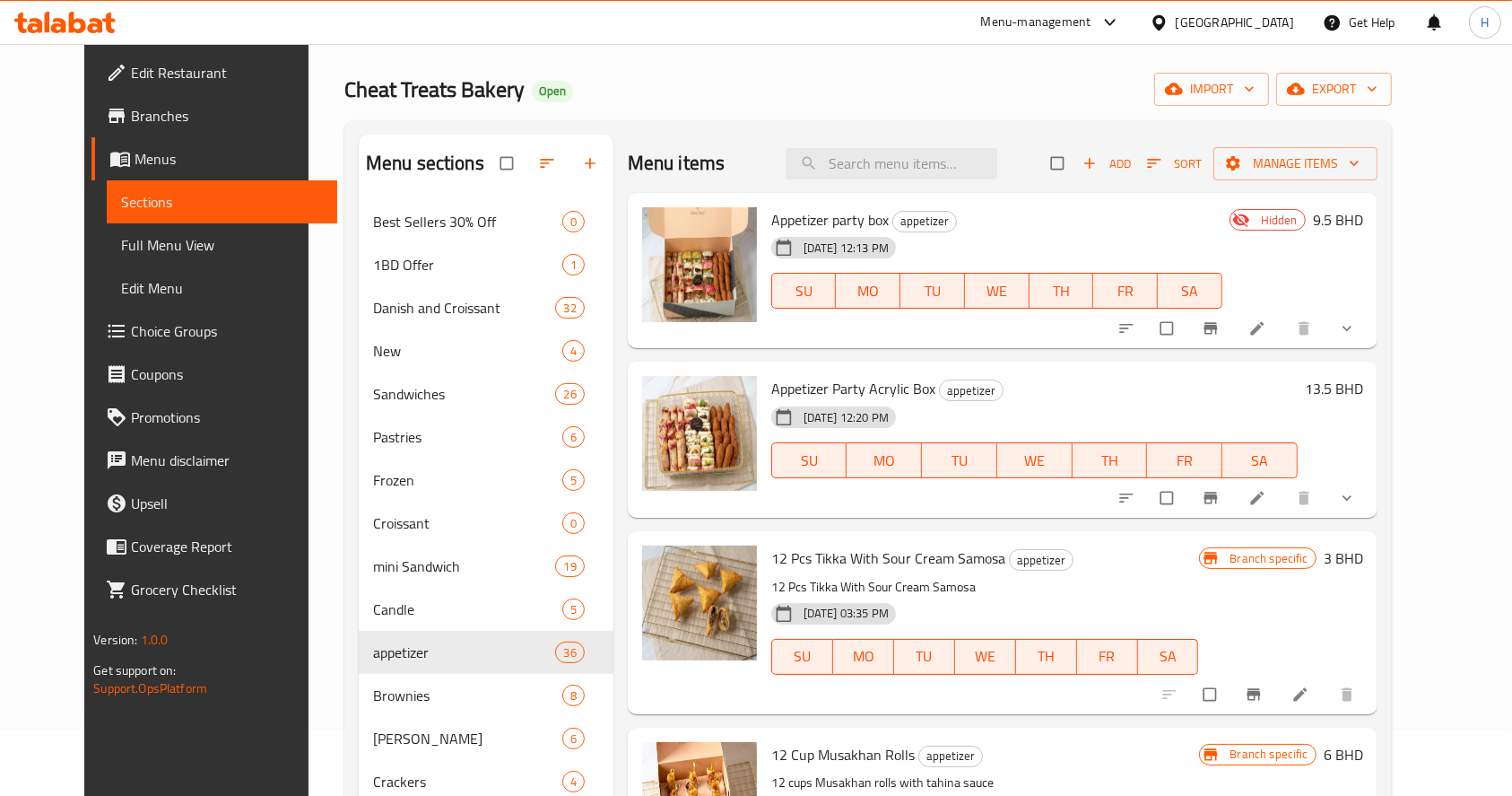
click at [1264, 329] on icon at bounding box center [1257, 330] width 14 height 14
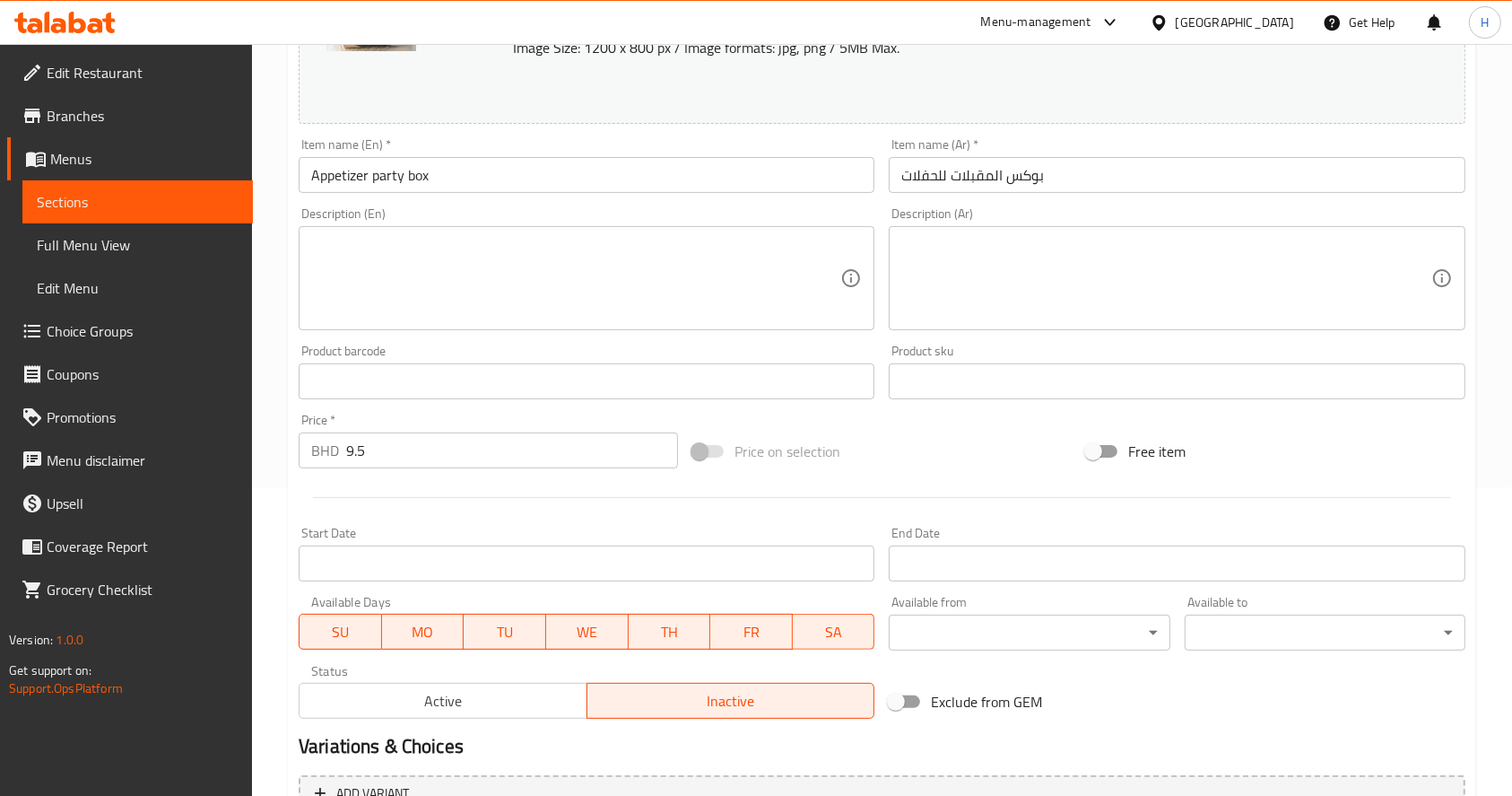
scroll to position [527, 0]
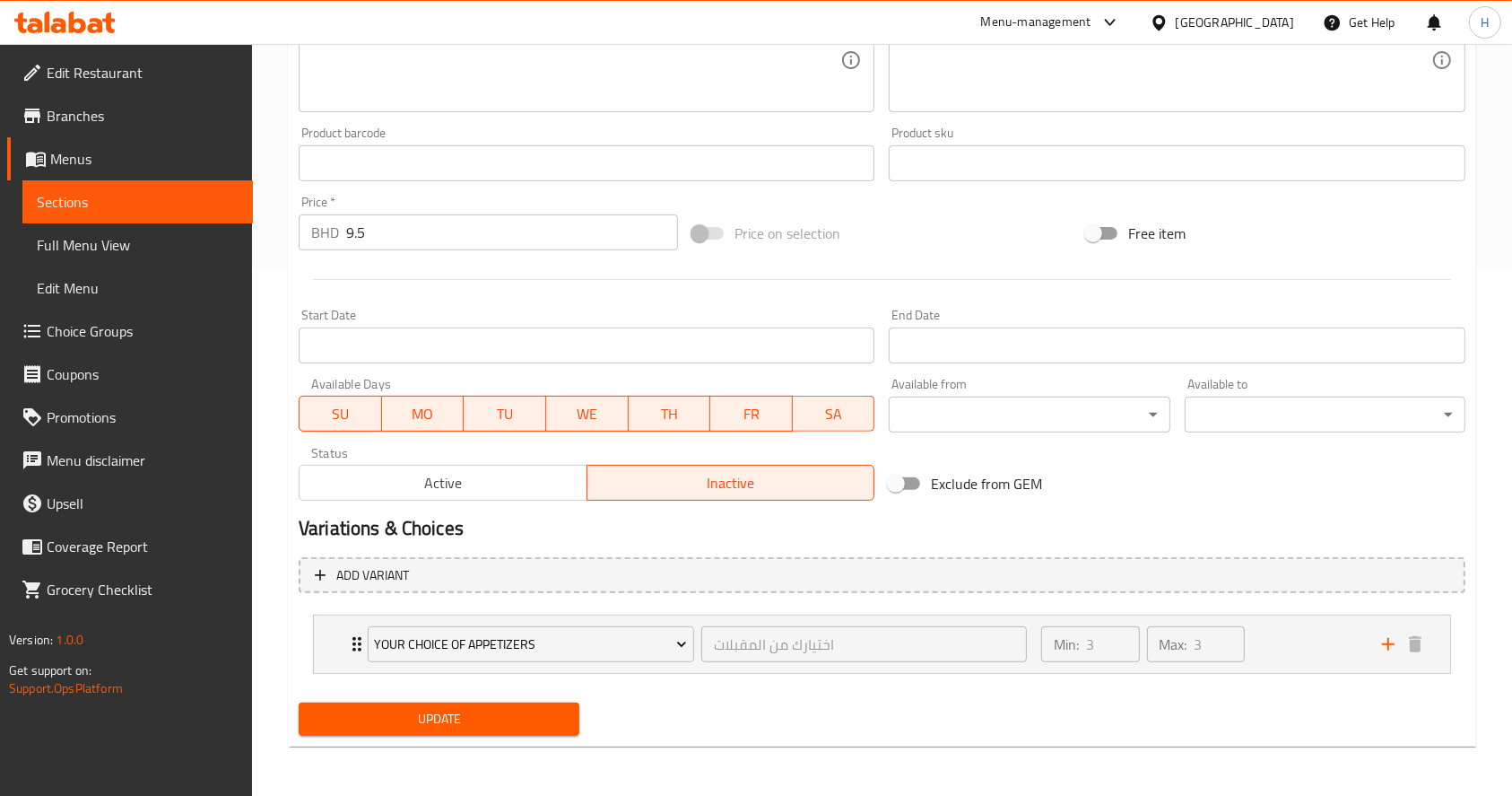
click at [503, 491] on span "Active" at bounding box center [443, 483] width 274 height 26
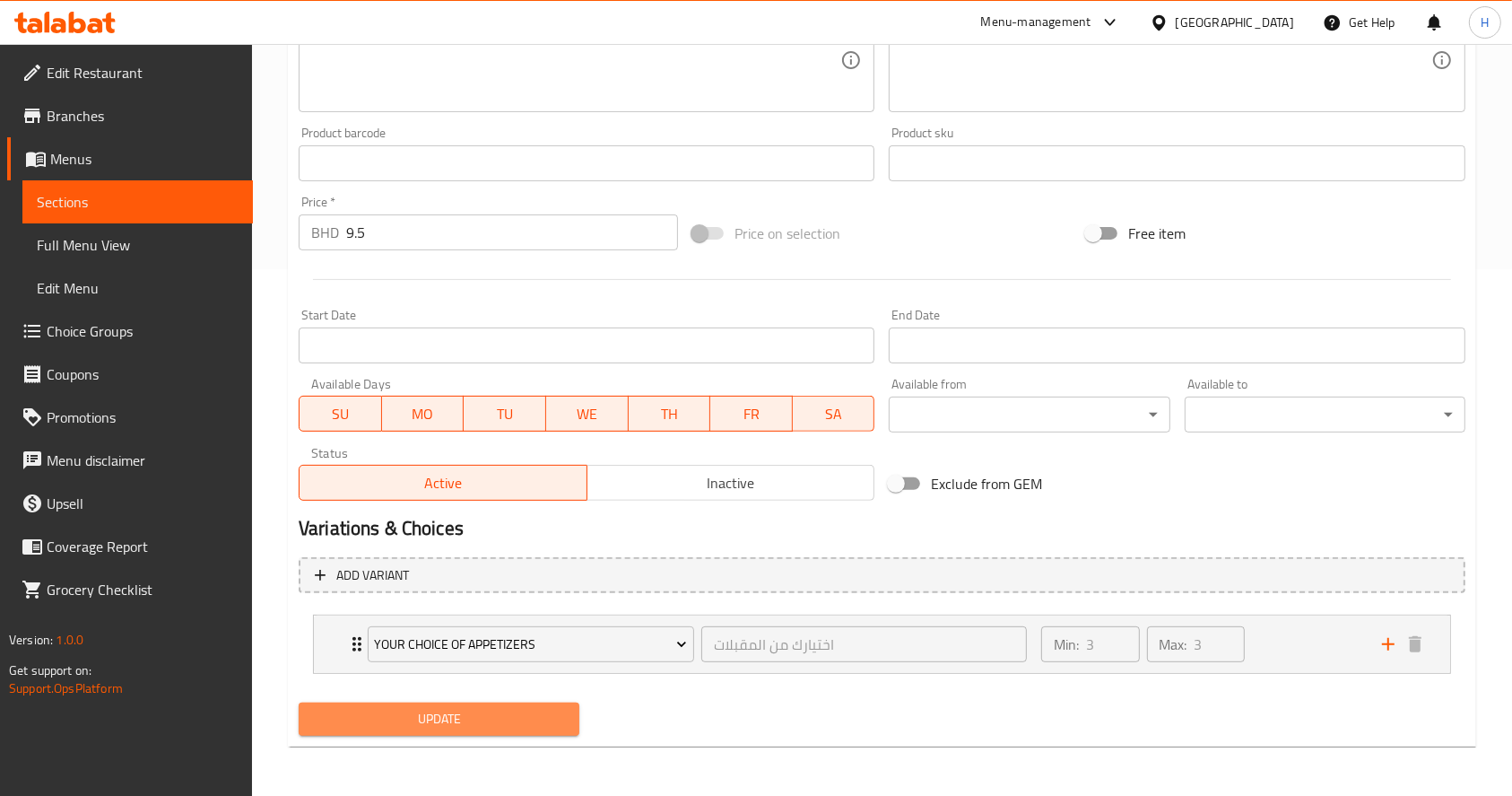
click at [491, 721] on span "Update" at bounding box center [440, 719] width 252 height 23
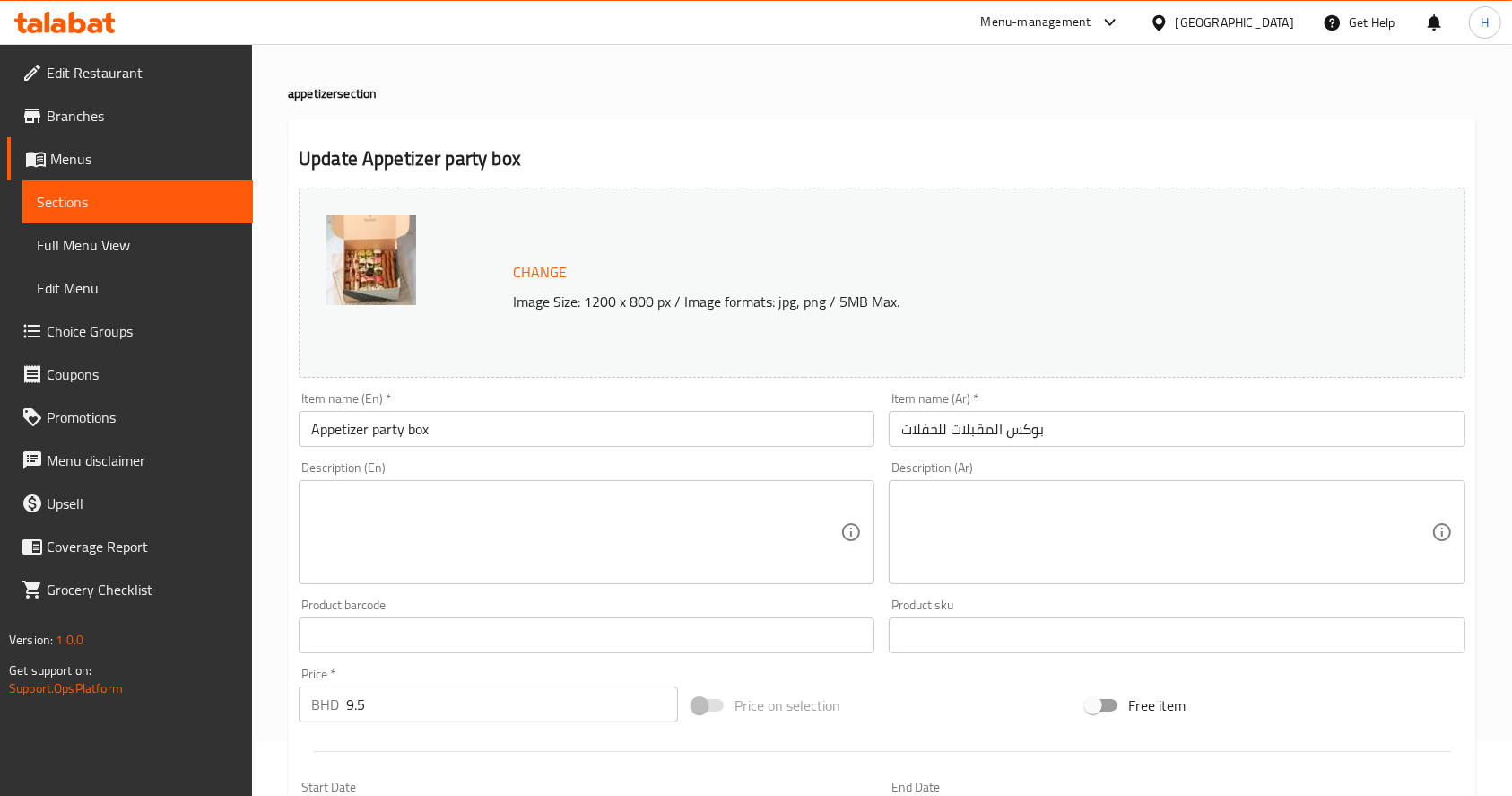
scroll to position [0, 0]
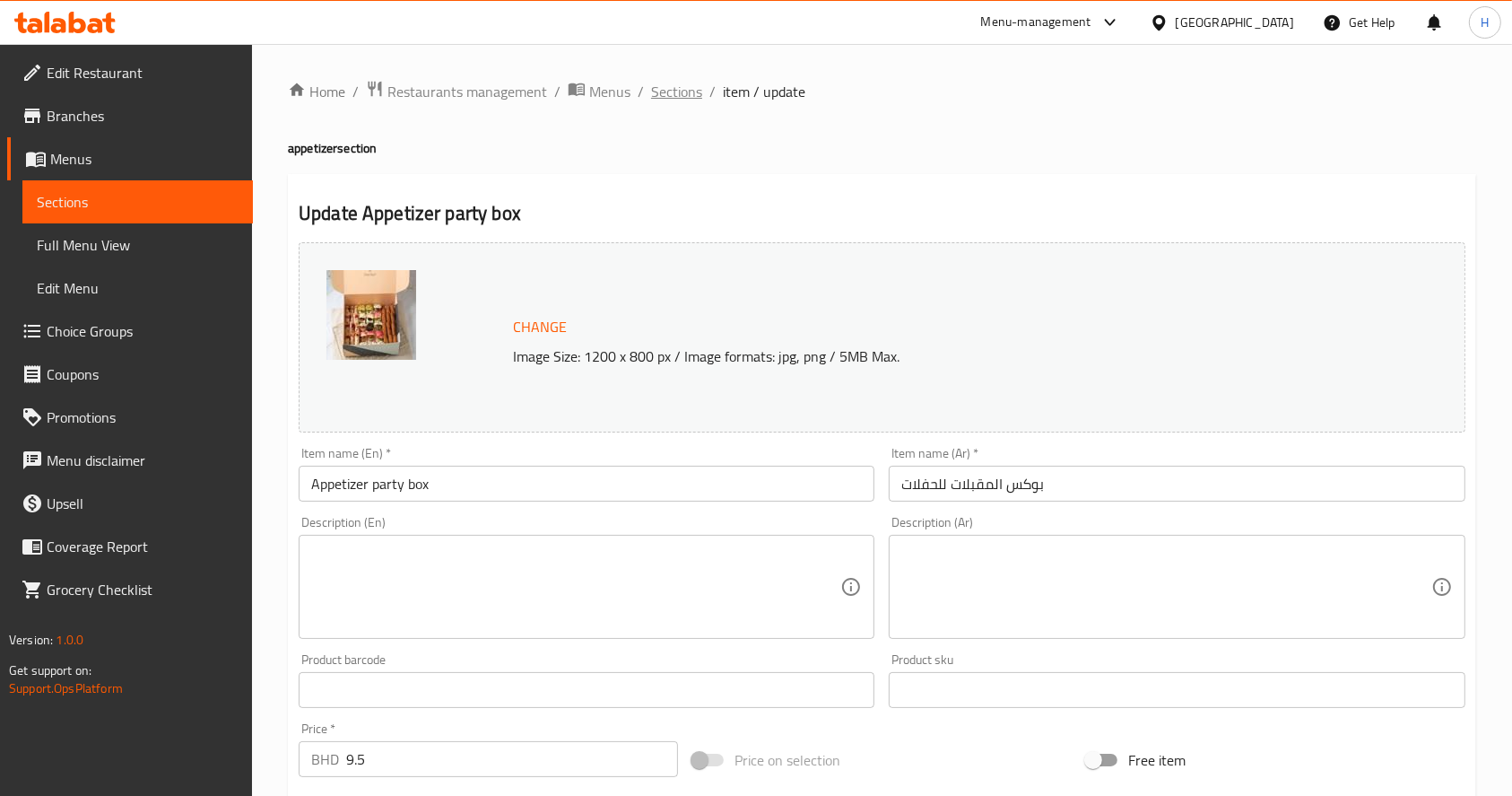
click at [687, 93] on span "Sections" at bounding box center [677, 91] width 52 height 22
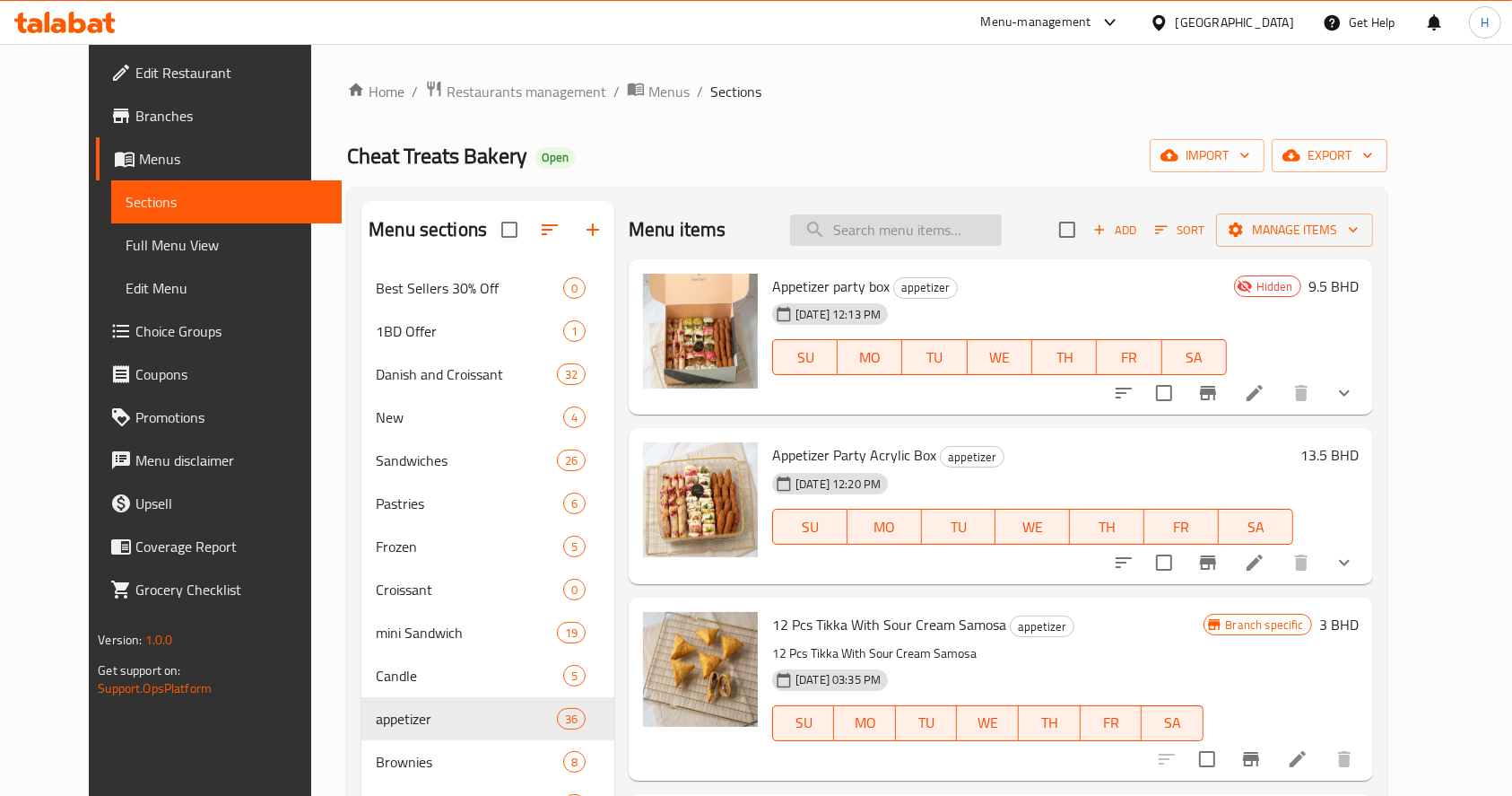
click at [886, 226] on input "search" at bounding box center [895, 230] width 211 height 32
click at [165, 323] on span "Choice Groups" at bounding box center [231, 332] width 191 height 22
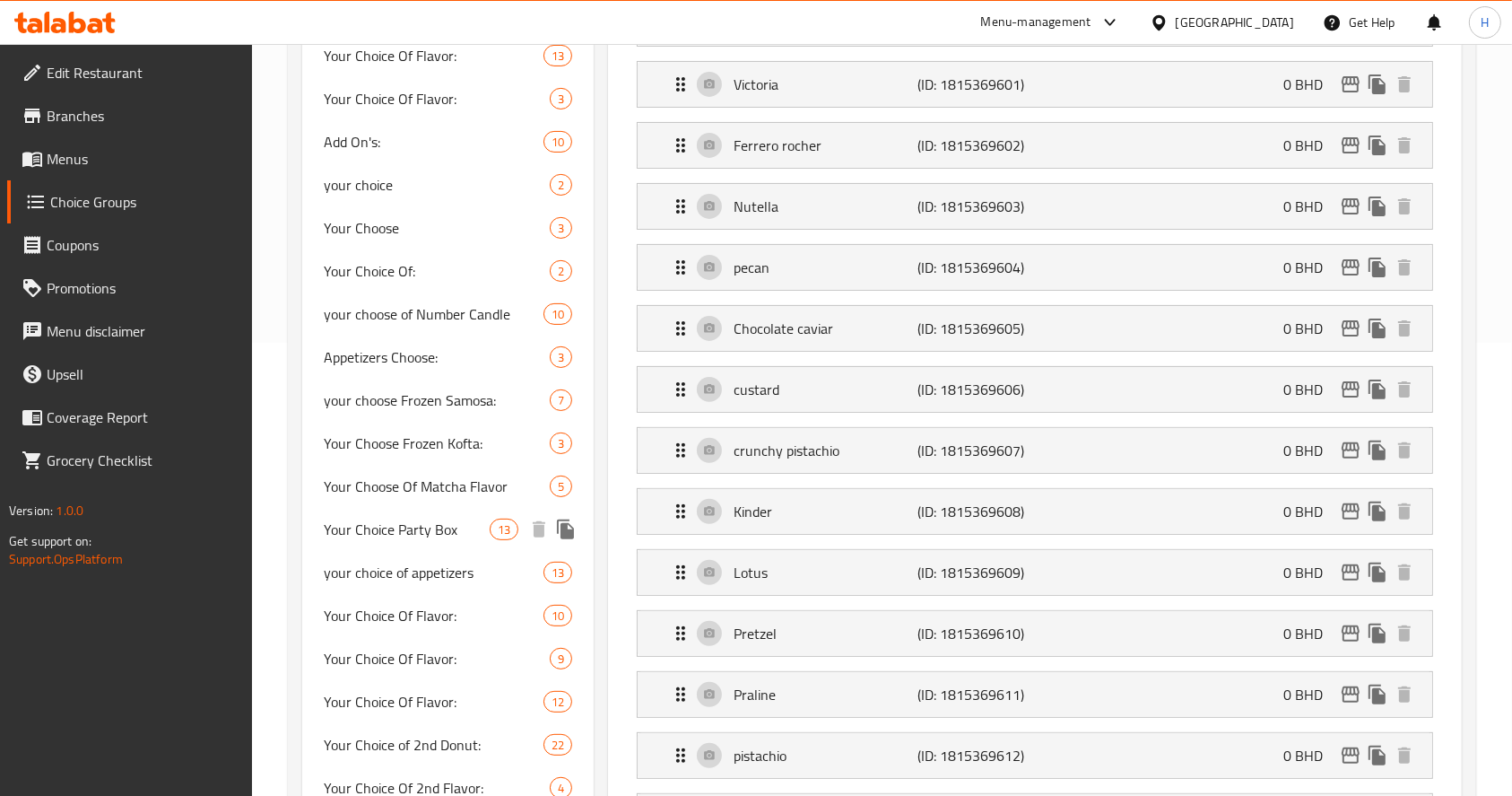
scroll to position [454, 0]
click at [395, 570] on span "your choice of appetizers" at bounding box center [406, 572] width 166 height 22
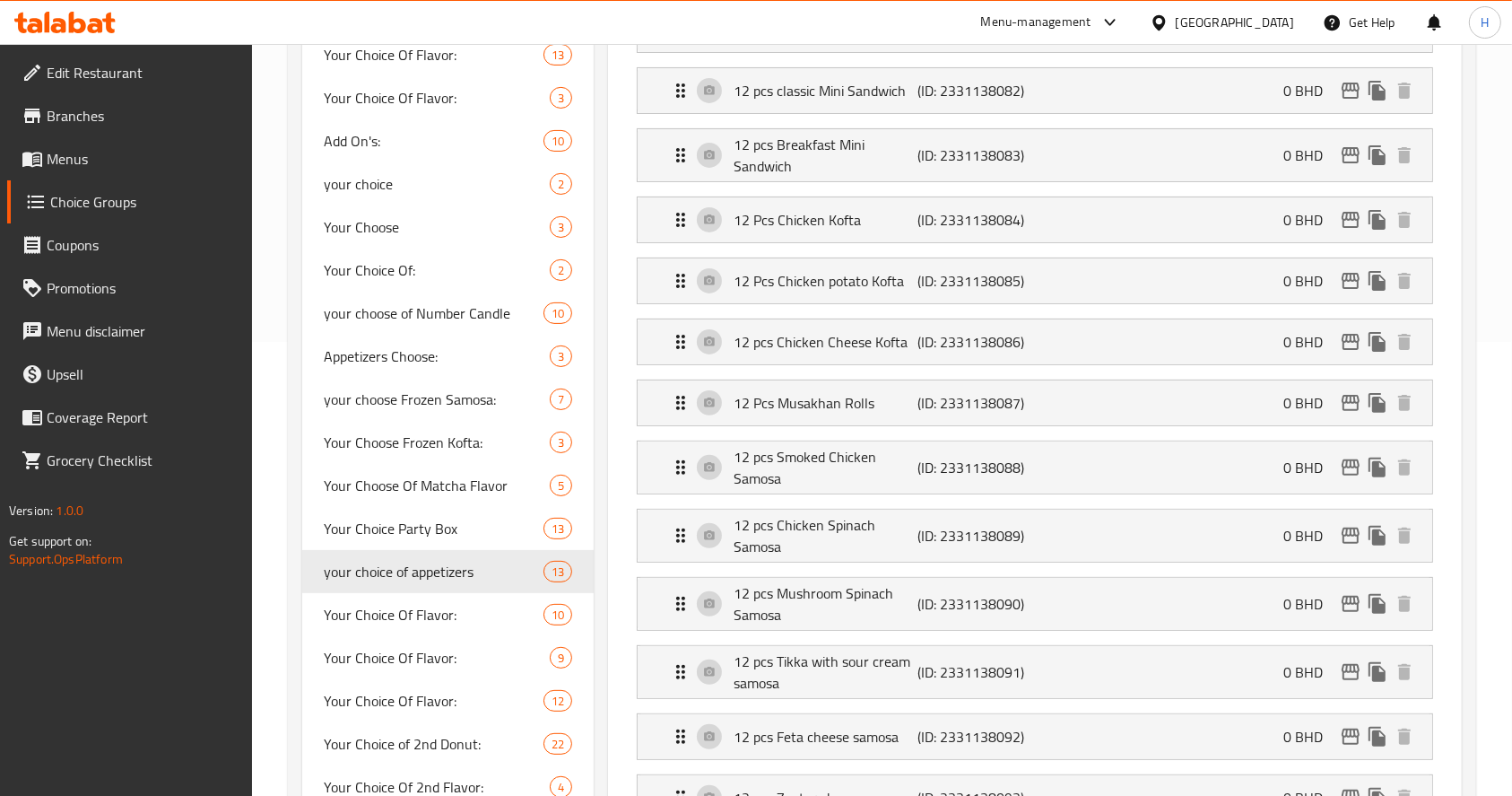
type input "your choice of appetizers"
type input "اختيارك من المقبلات"
type input "3"
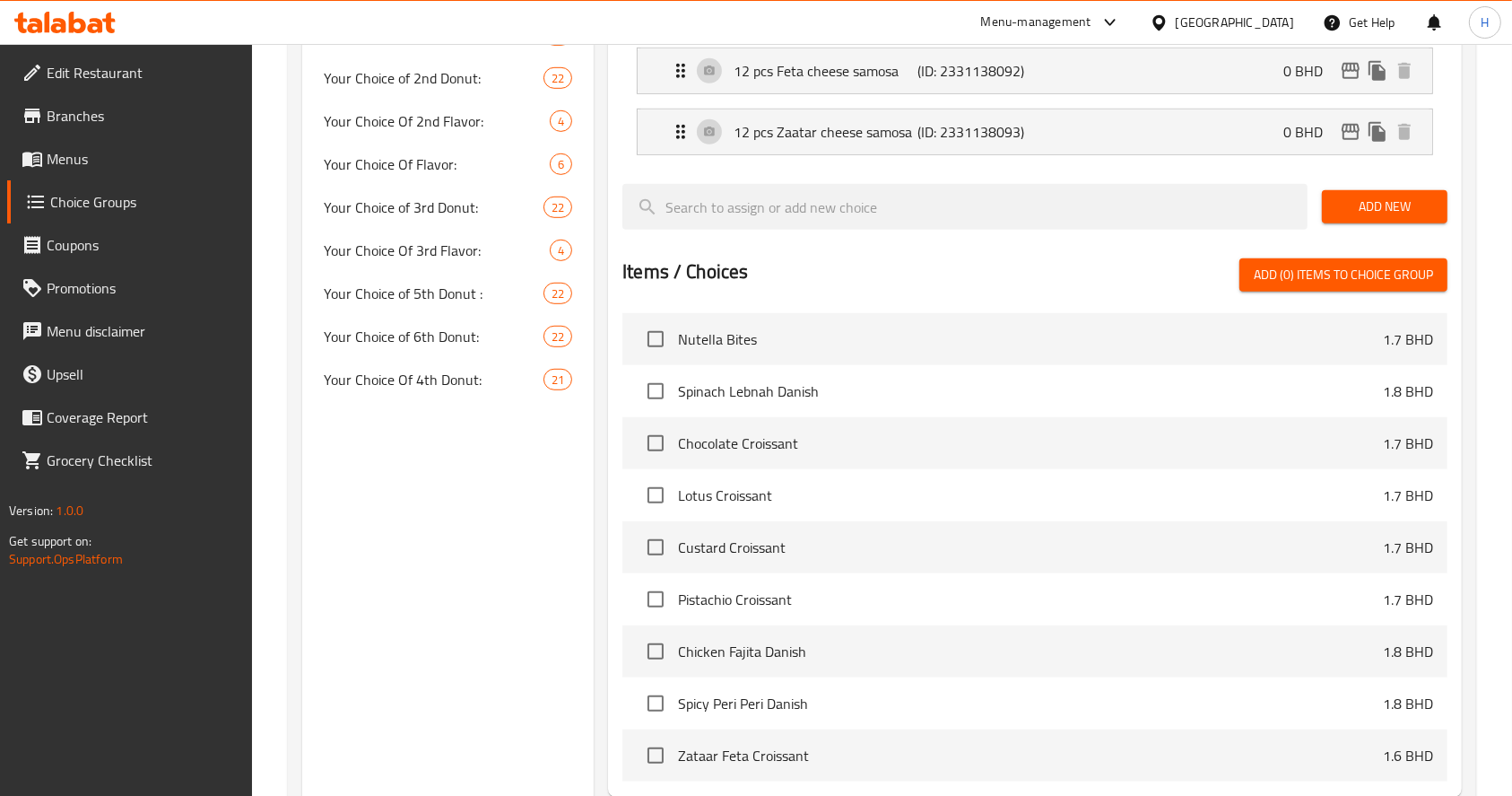
scroll to position [1127, 0]
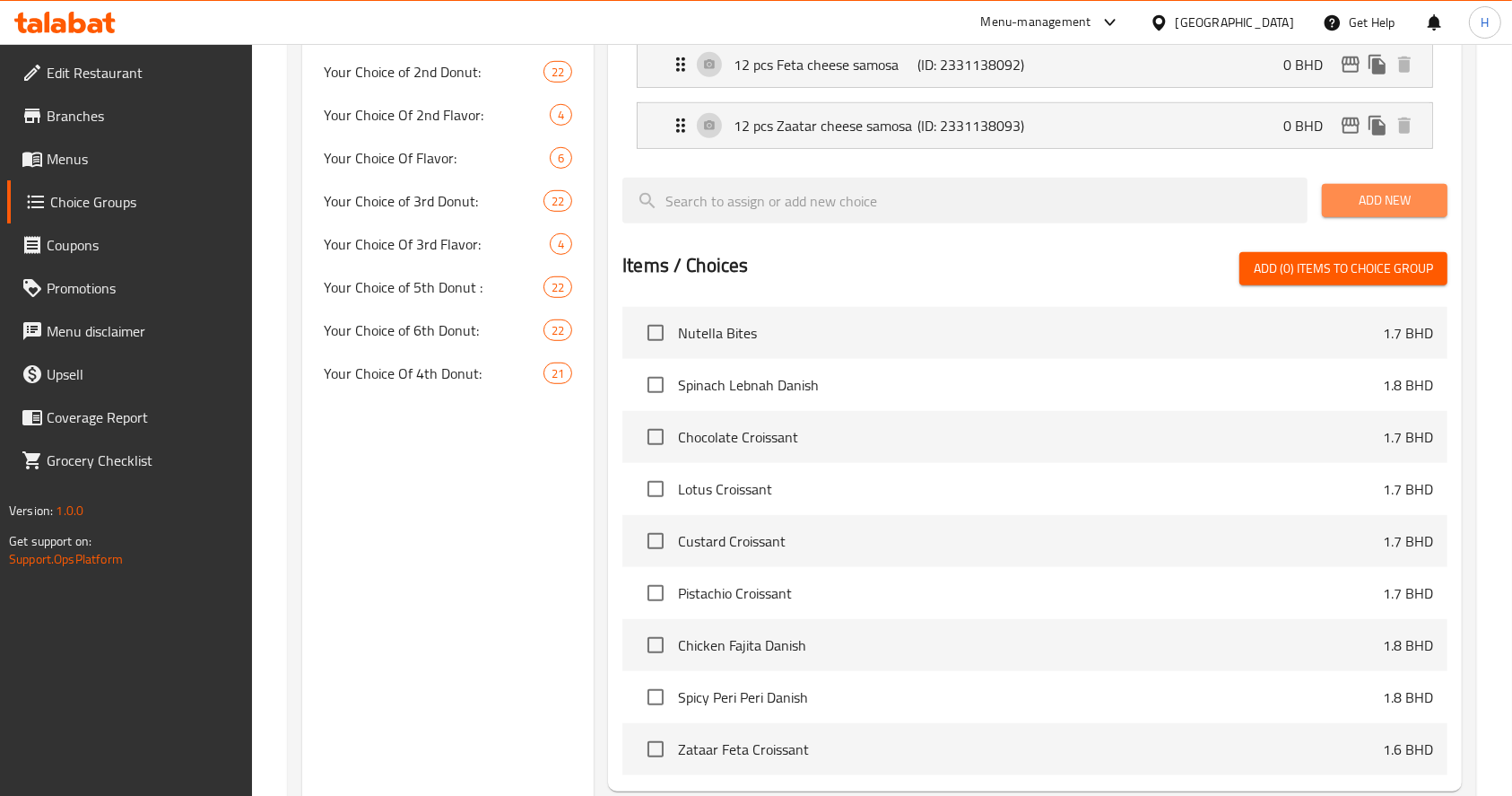
click at [1340, 199] on span "Add New" at bounding box center [1385, 200] width 97 height 23
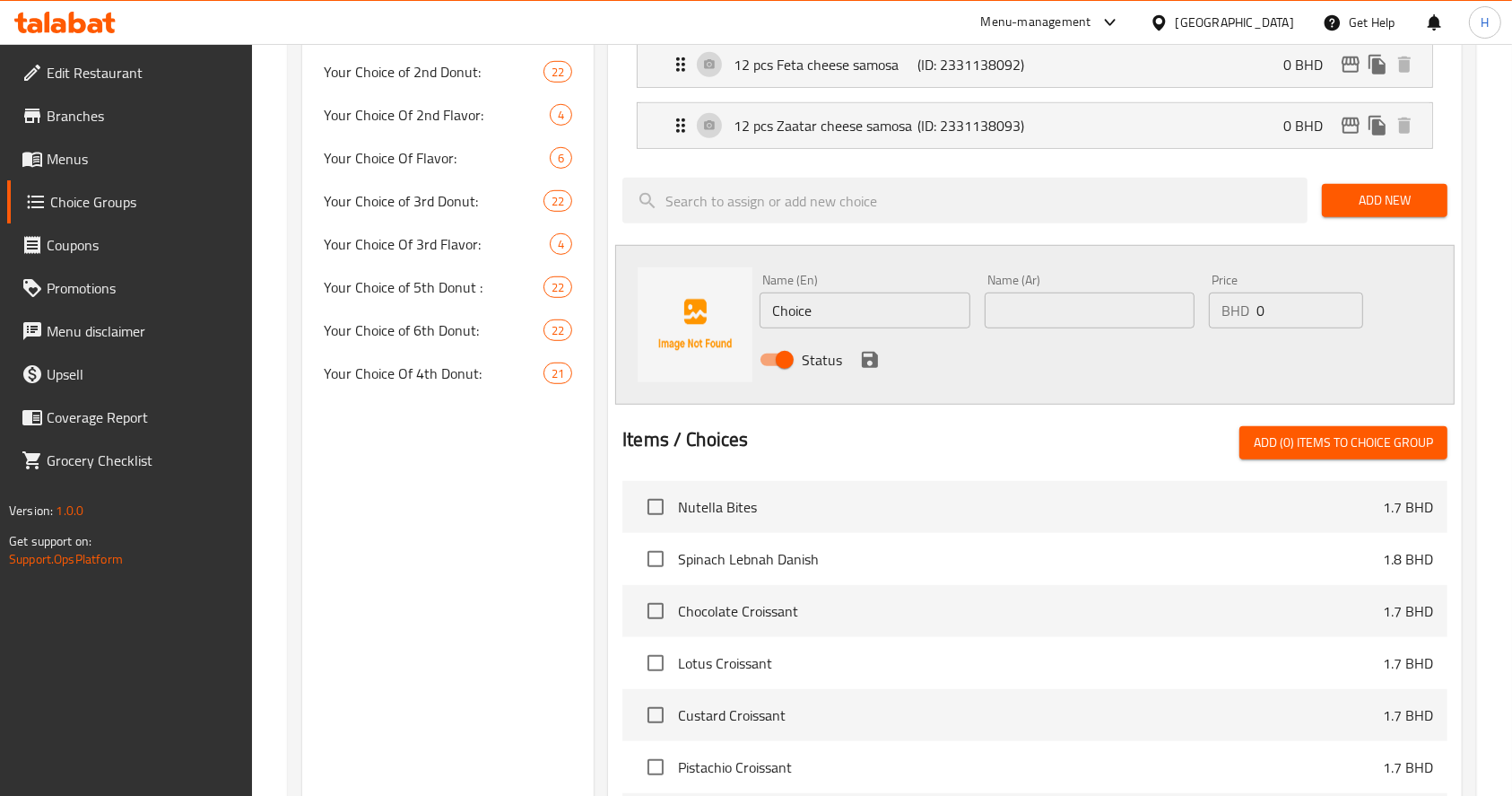
click at [845, 321] on input "Choice" at bounding box center [865, 311] width 210 height 36
drag, startPoint x: 845, startPoint y: 321, endPoint x: 678, endPoint y: 311, distance: 167.3
click at [678, 311] on div "Name (En) Choice Name (En) Name (Ar) Name (Ar) Price BHD 0 Price Status" at bounding box center [1035, 325] width 839 height 160
paste input "mini breakfast sandwich"
drag, startPoint x: 775, startPoint y: 313, endPoint x: 560, endPoint y: 346, distance: 217.5
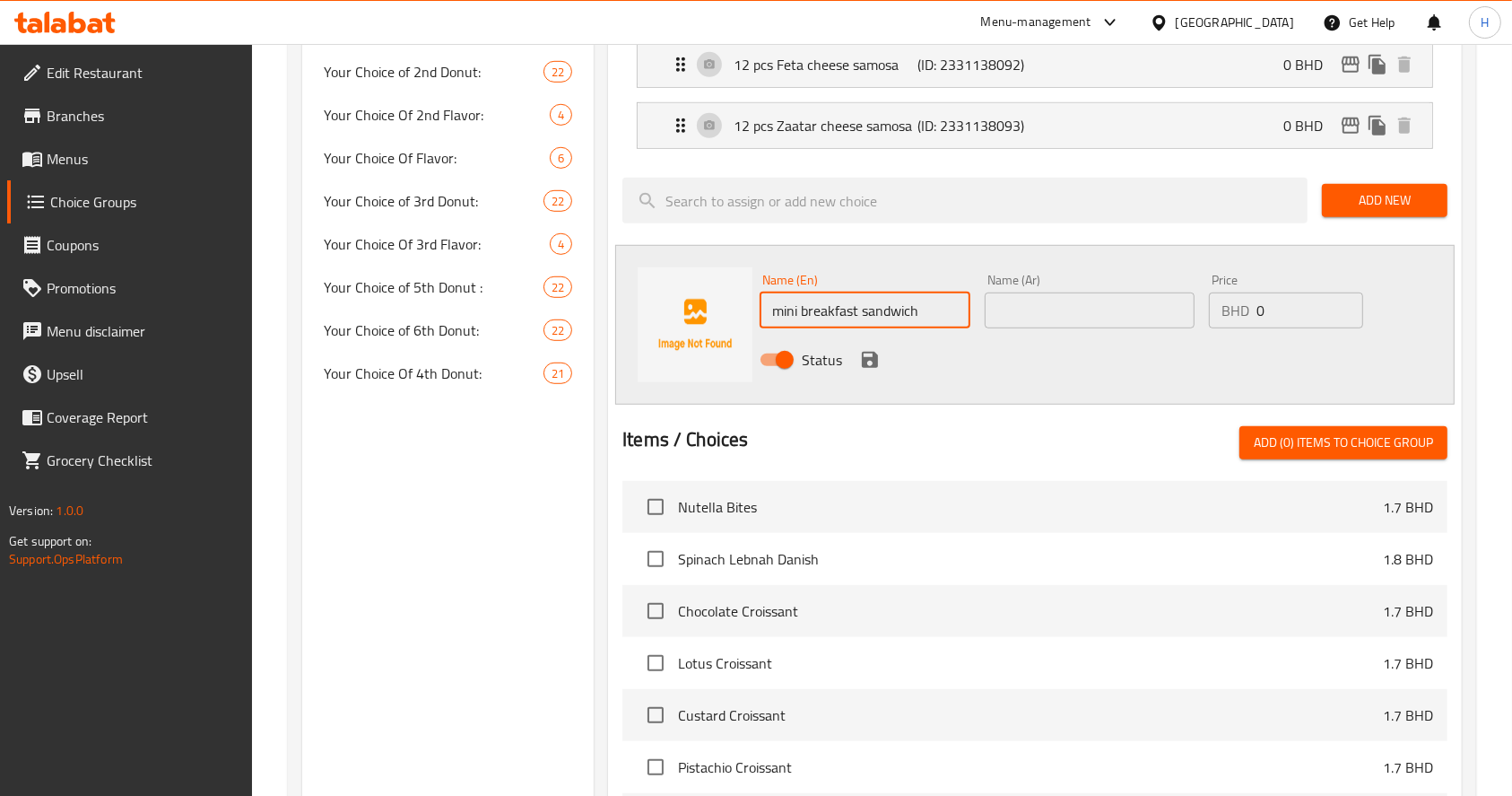
click at [560, 346] on div "Choice Groups Your Choice Of Flavor: 14 Your 1st Choice of 21 Your Choice Of 1s…" at bounding box center [886, 88] width 1167 height 2021
type input "Mini breakfast sandwich"
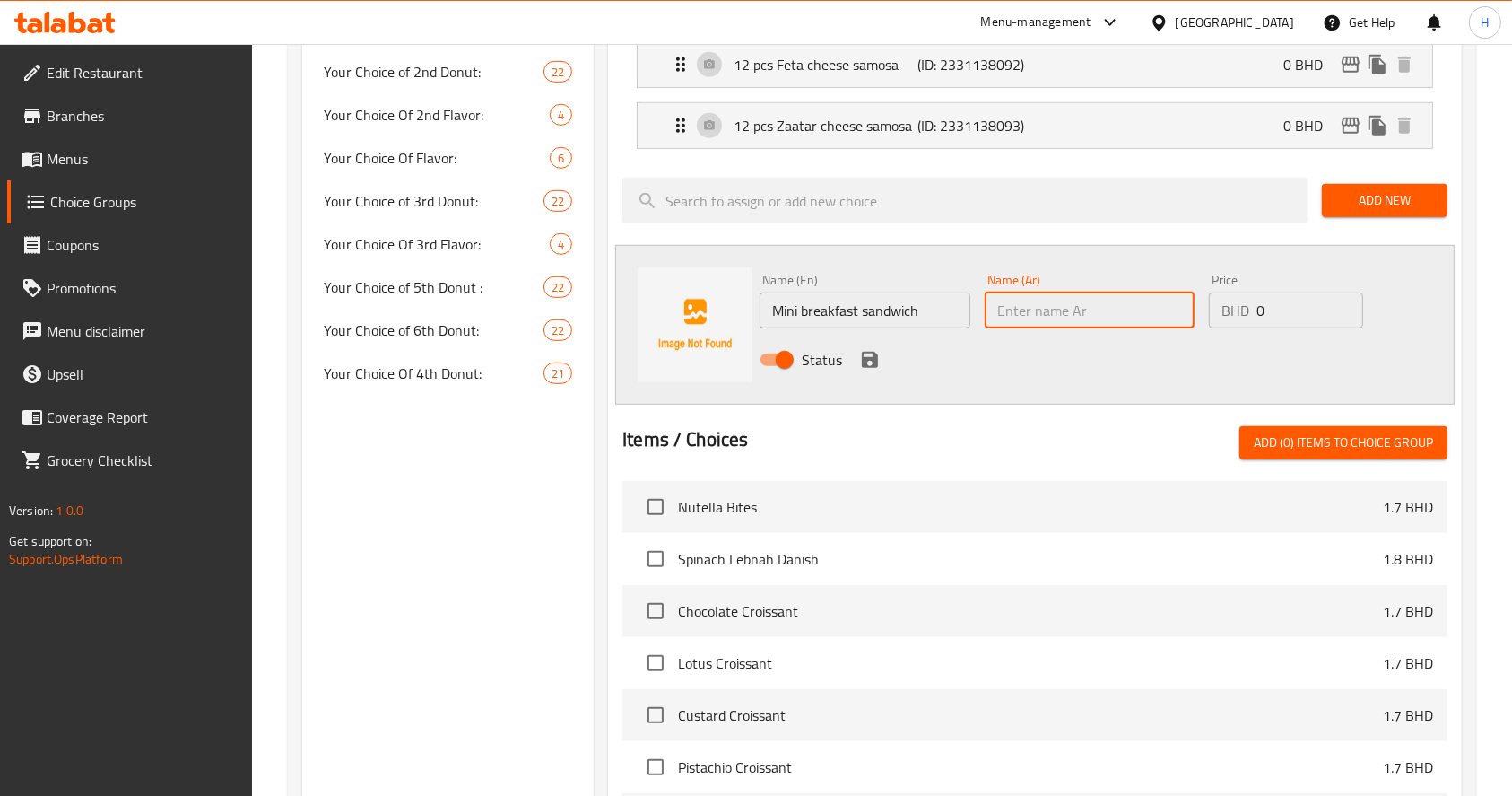
click at [1091, 303] on input "text" at bounding box center [1090, 311] width 210 height 36
type input "ن"
type input "ميني سندويتشات الصباح"
click at [890, 320] on div "Name (En) Mini breakfast sandwich Name (En) Name (Ar) ميني سندويتشات الصباح Nam…" at bounding box center [1089, 326] width 674 height 117
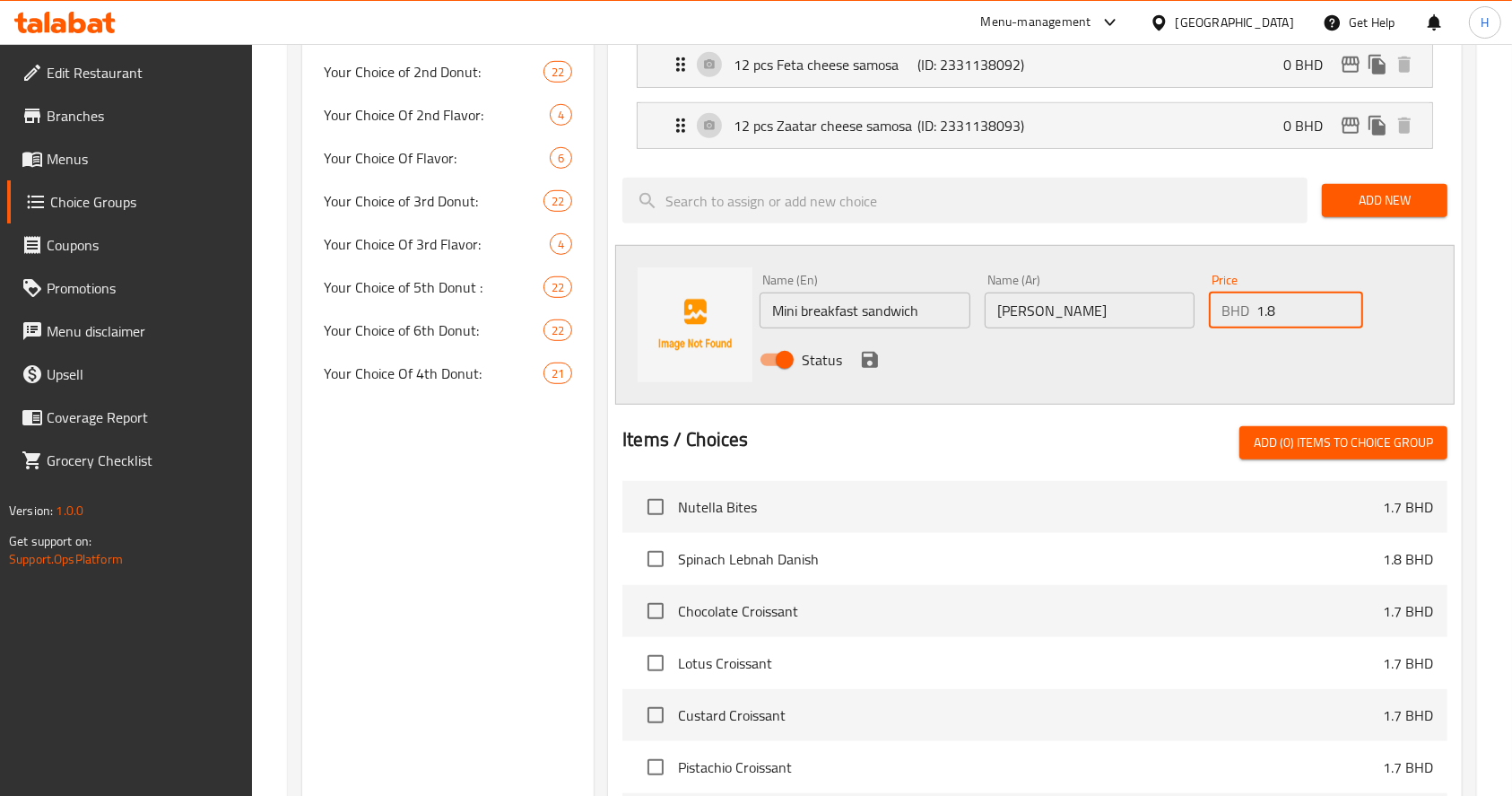
type input "1.8"
click at [868, 354] on icon "save" at bounding box center [870, 359] width 16 height 16
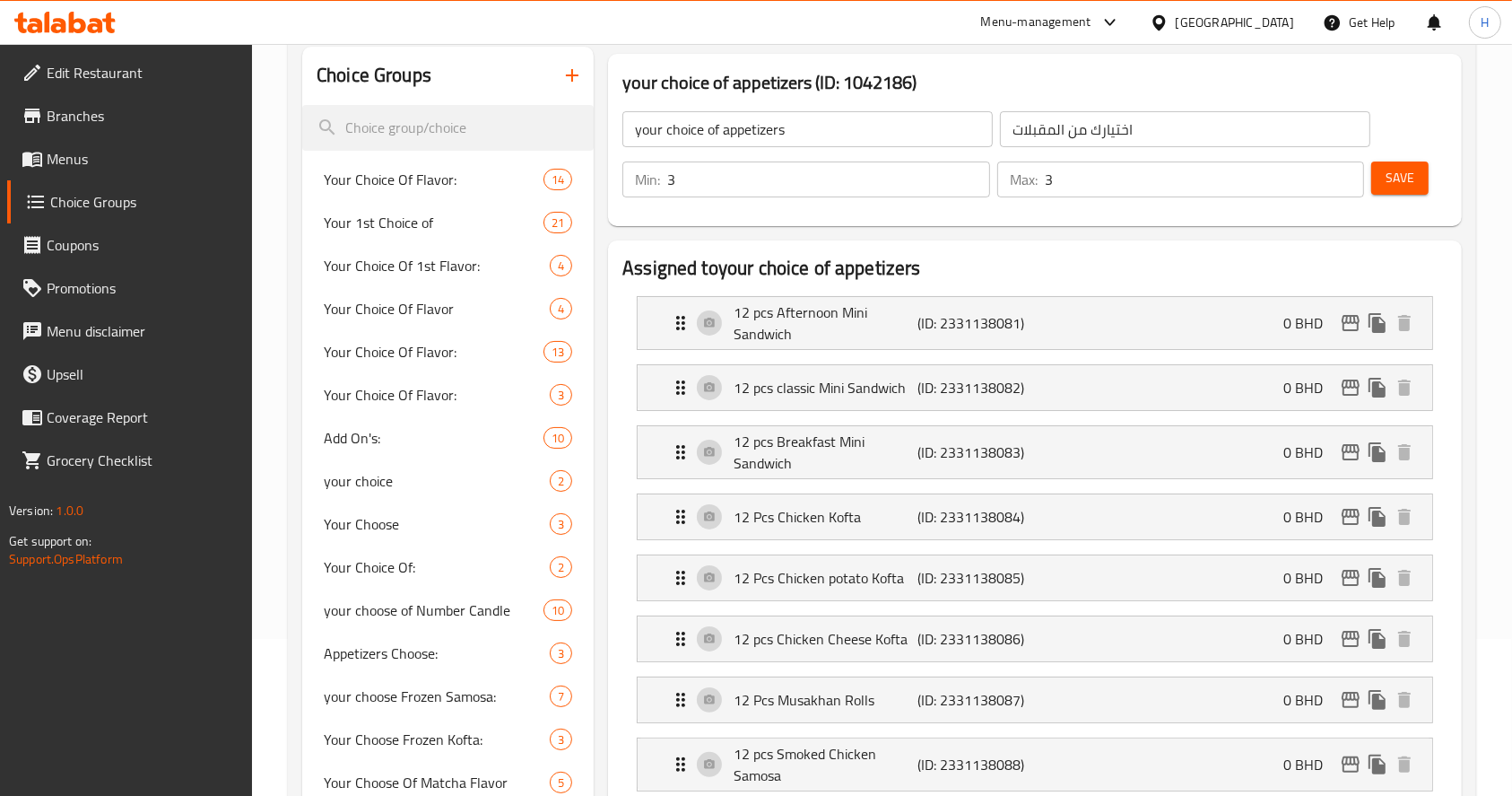
scroll to position [0, 0]
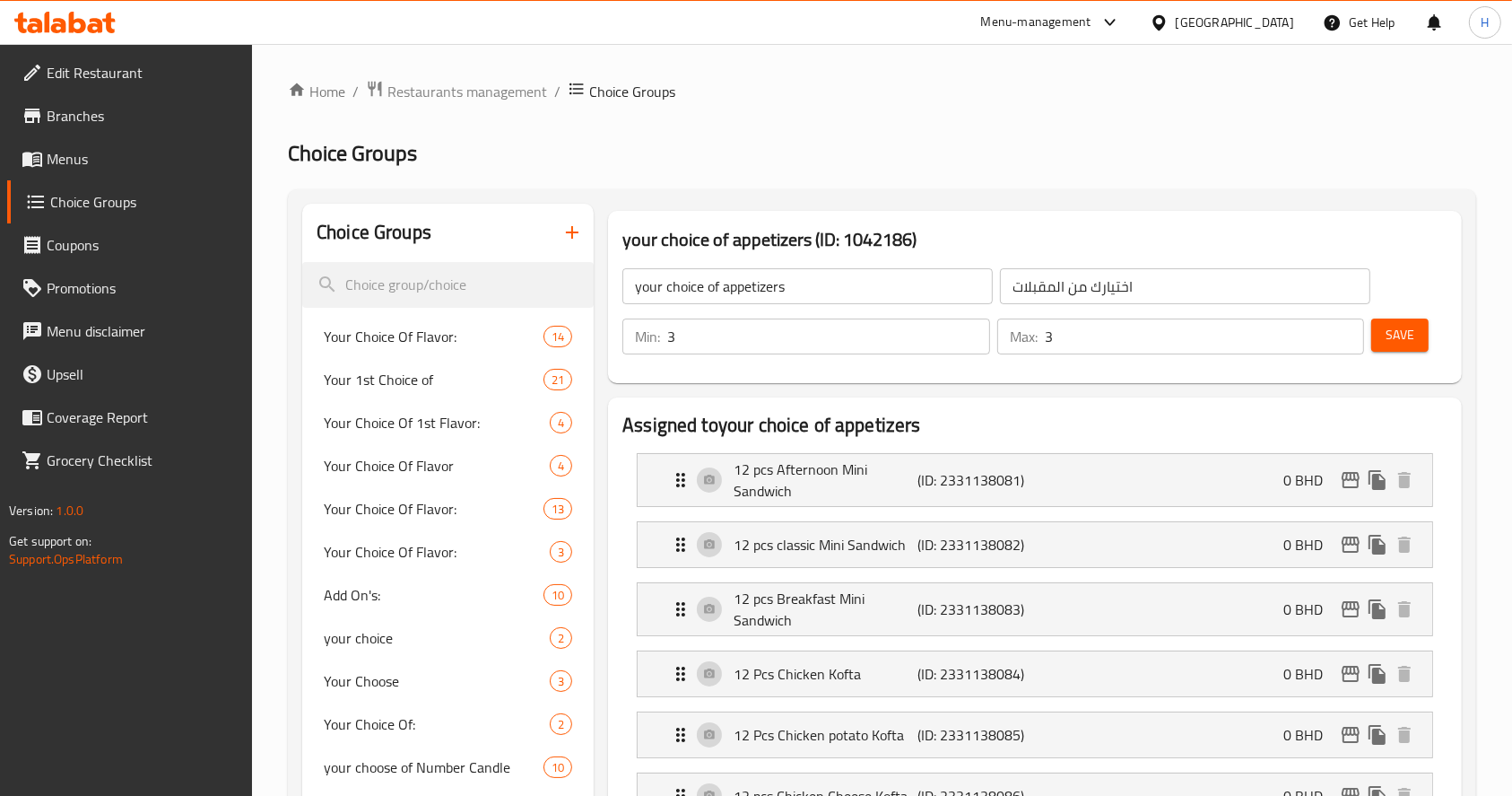
click at [1392, 328] on span "Save" at bounding box center [1400, 334] width 29 height 23
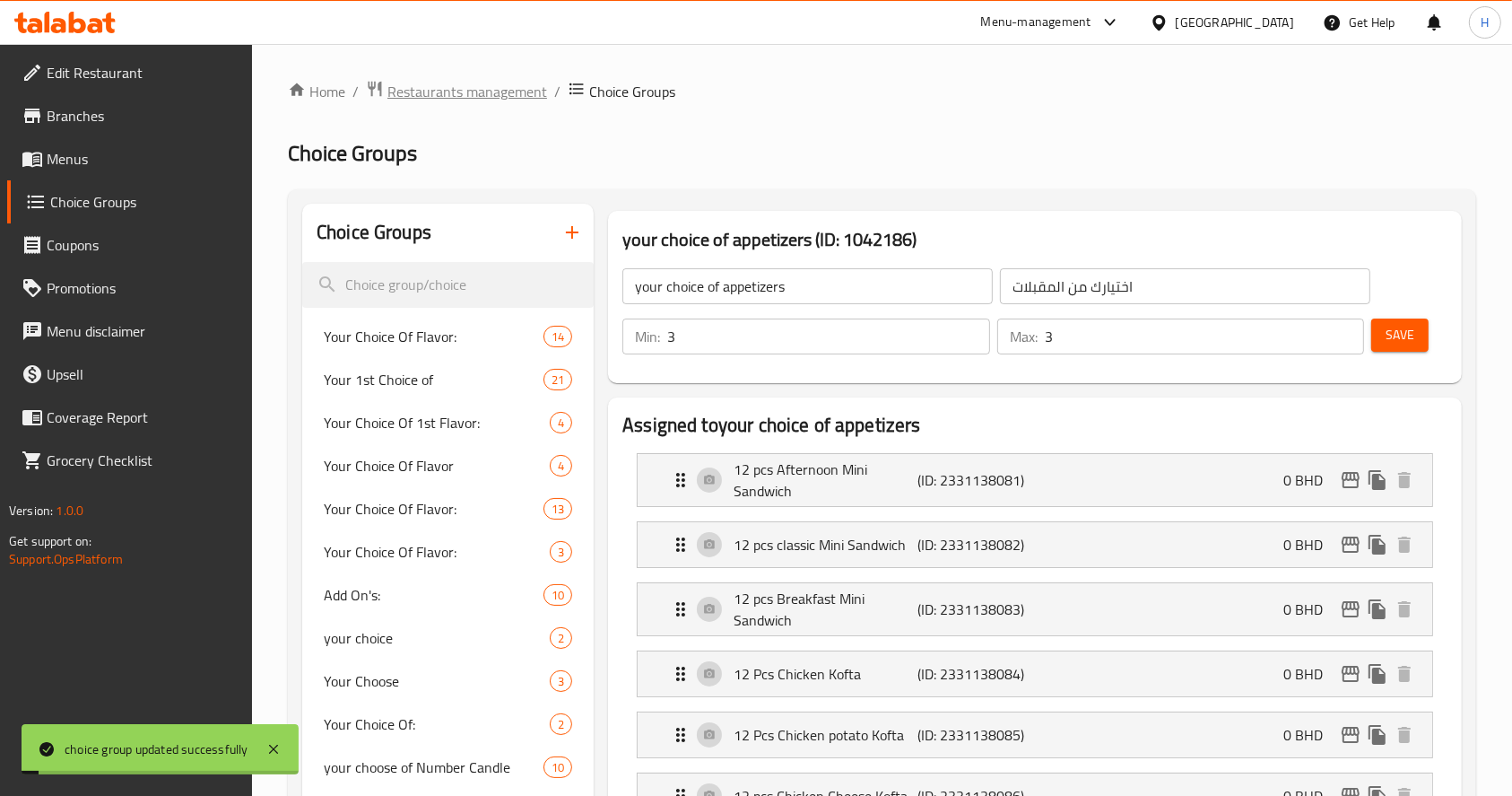
click at [481, 95] on span "Restaurants management" at bounding box center [467, 91] width 160 height 22
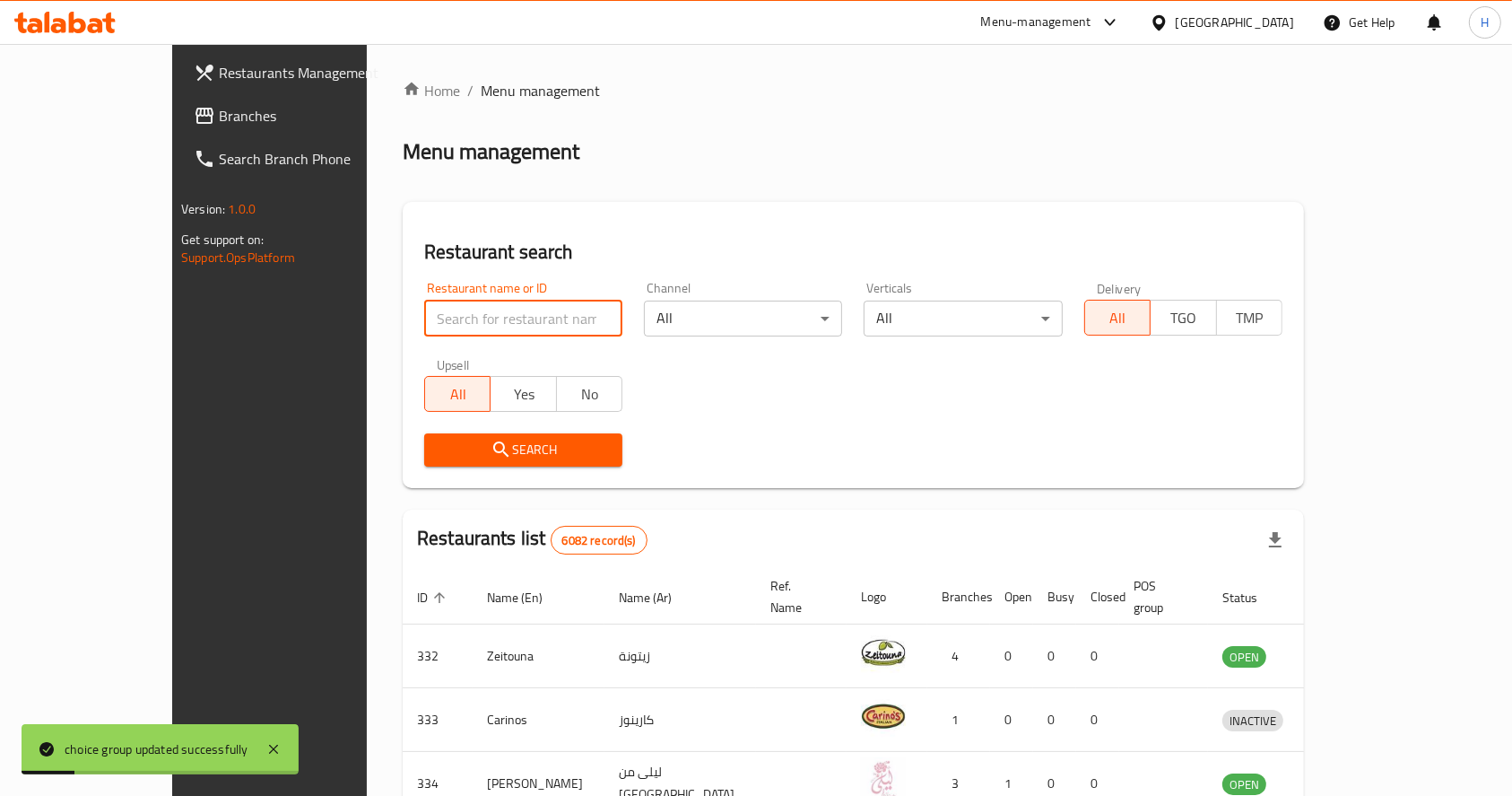
click at [425, 330] on input "search" at bounding box center [524, 319] width 198 height 36
type input "cheat t"
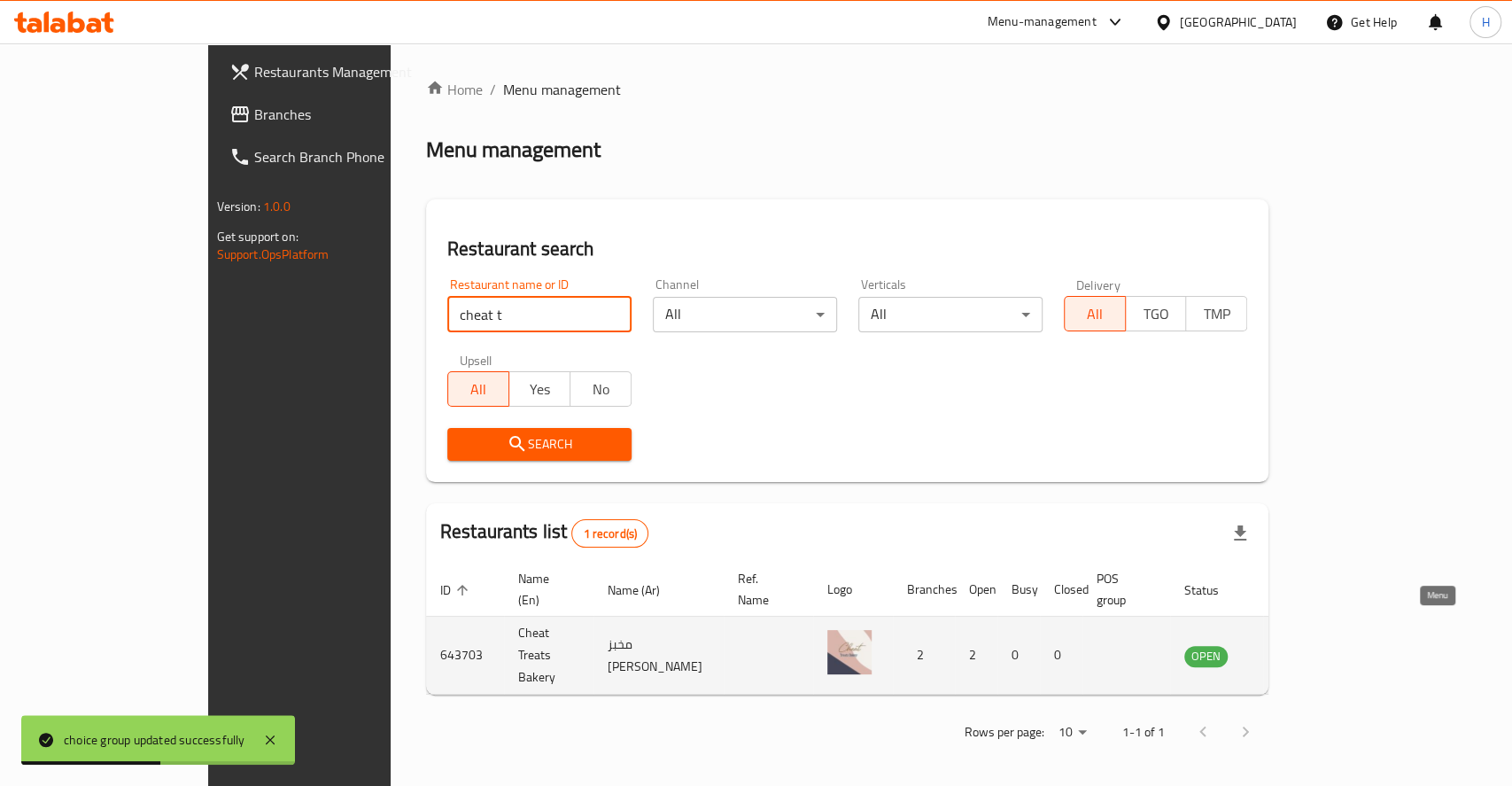
click at [1295, 653] on icon "enhanced table" at bounding box center [1292, 656] width 6 height 7
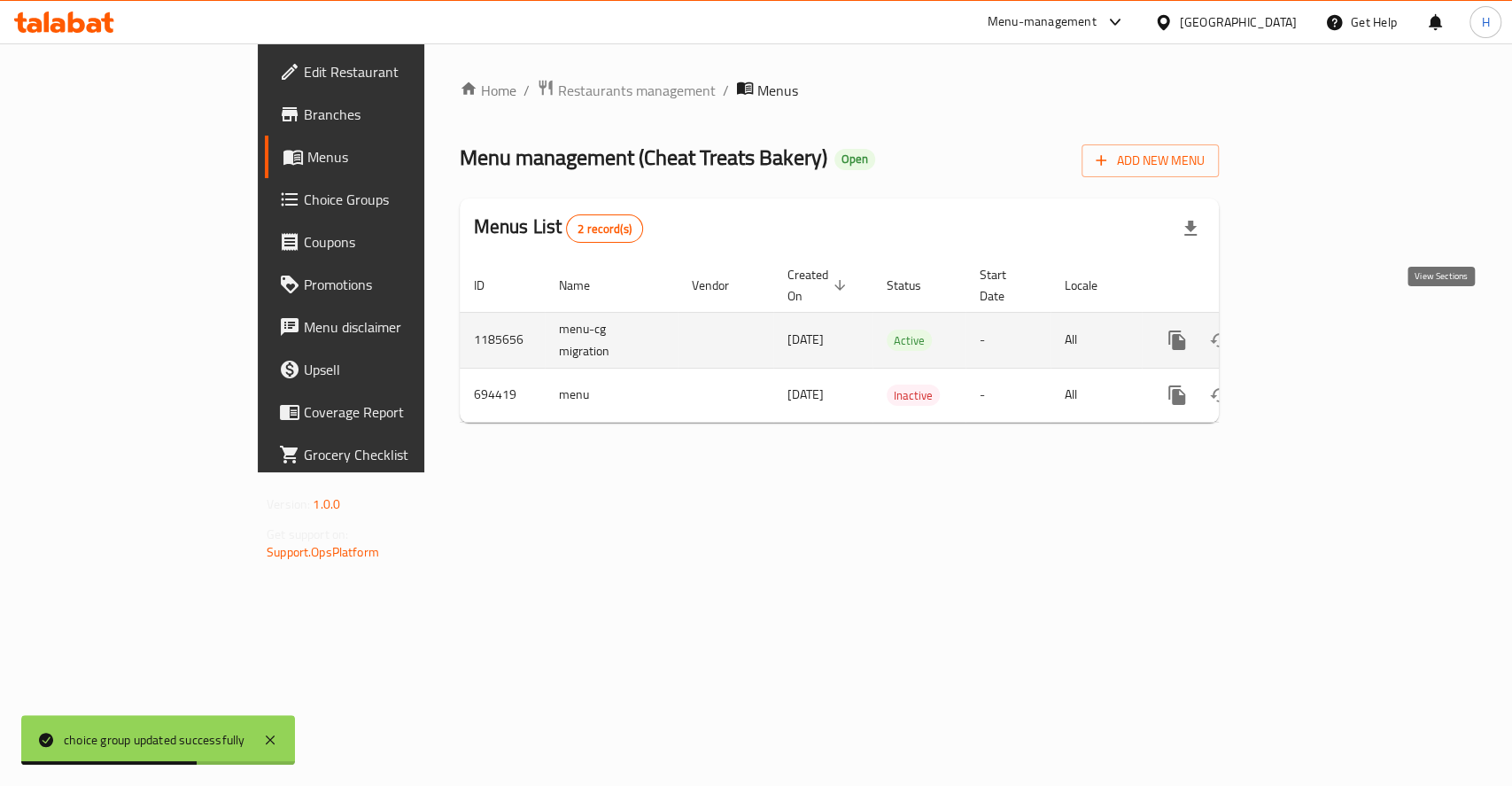
click at [1313, 332] on icon "enhanced table" at bounding box center [1305, 340] width 16 height 16
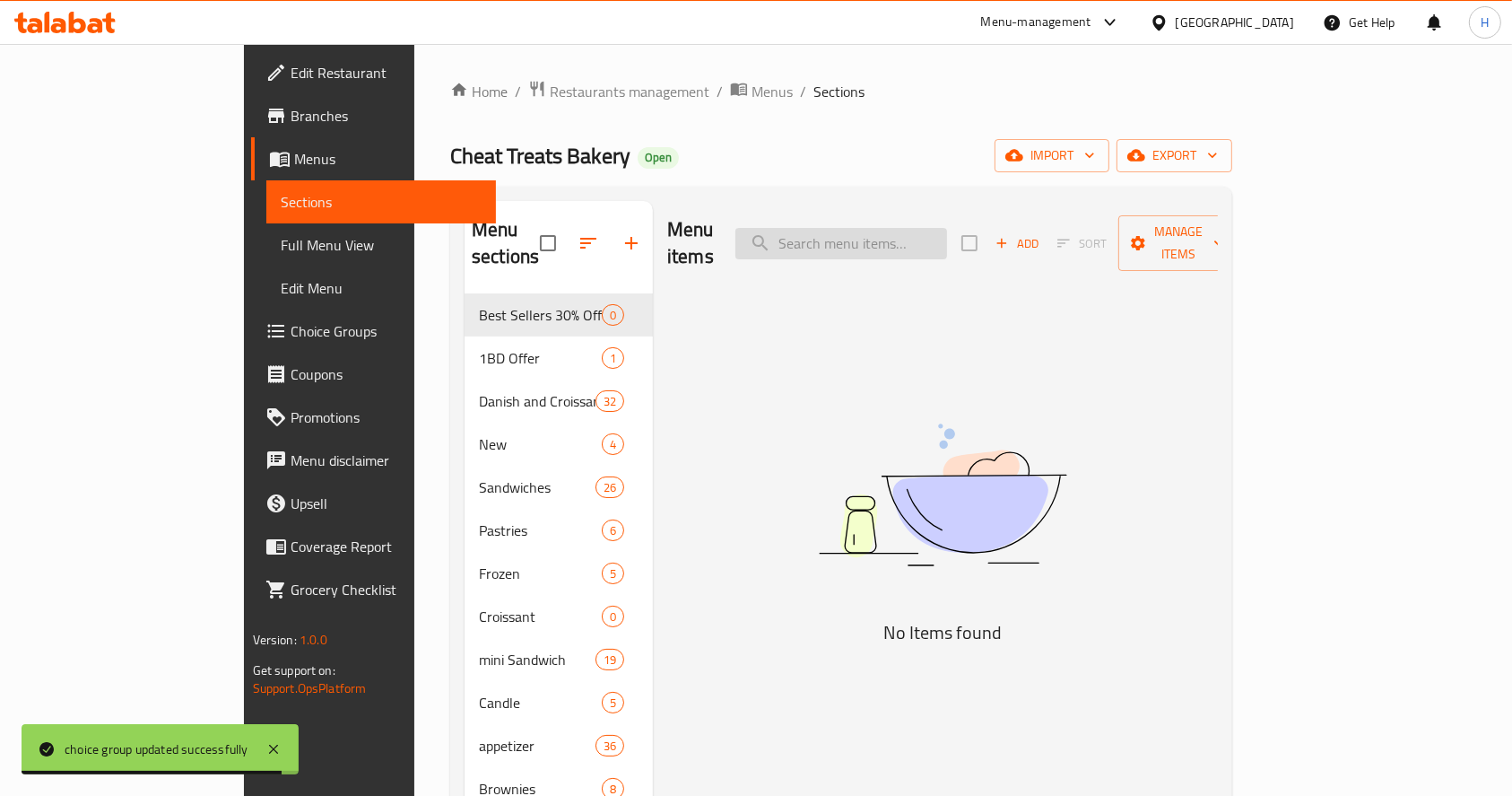
click at [889, 233] on input "search" at bounding box center [840, 244] width 211 height 32
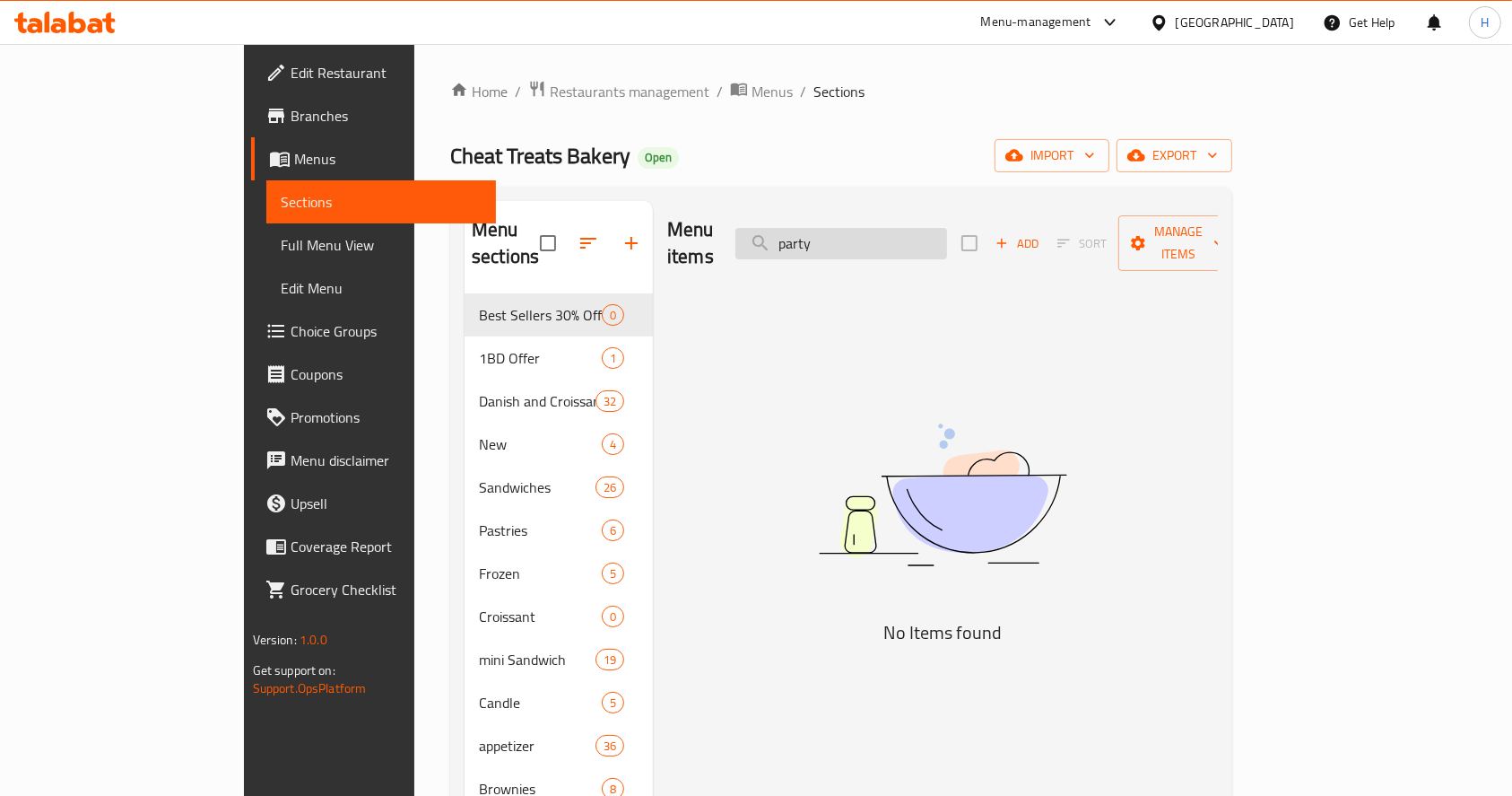
type input "party"
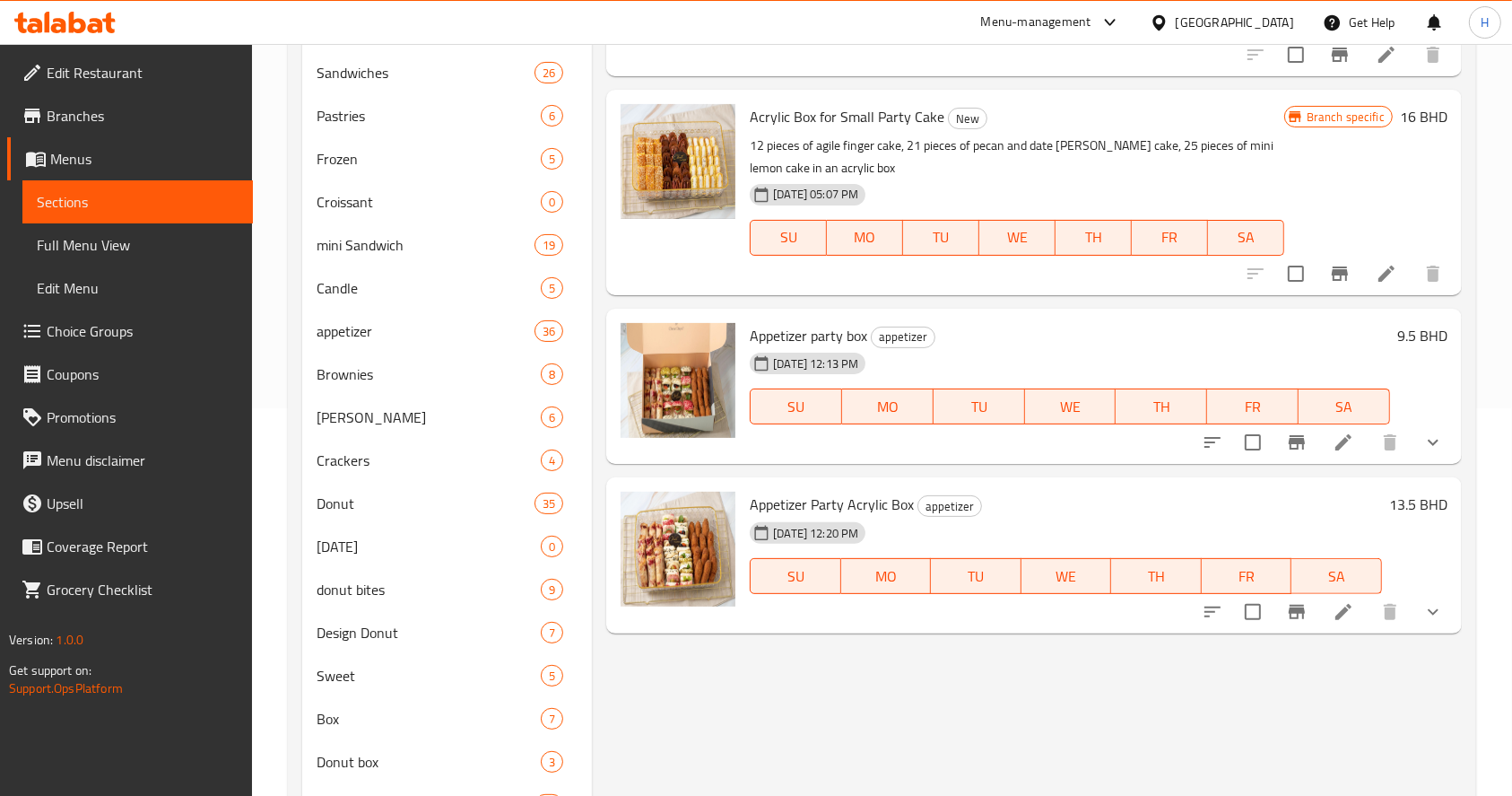
scroll to position [414, 0]
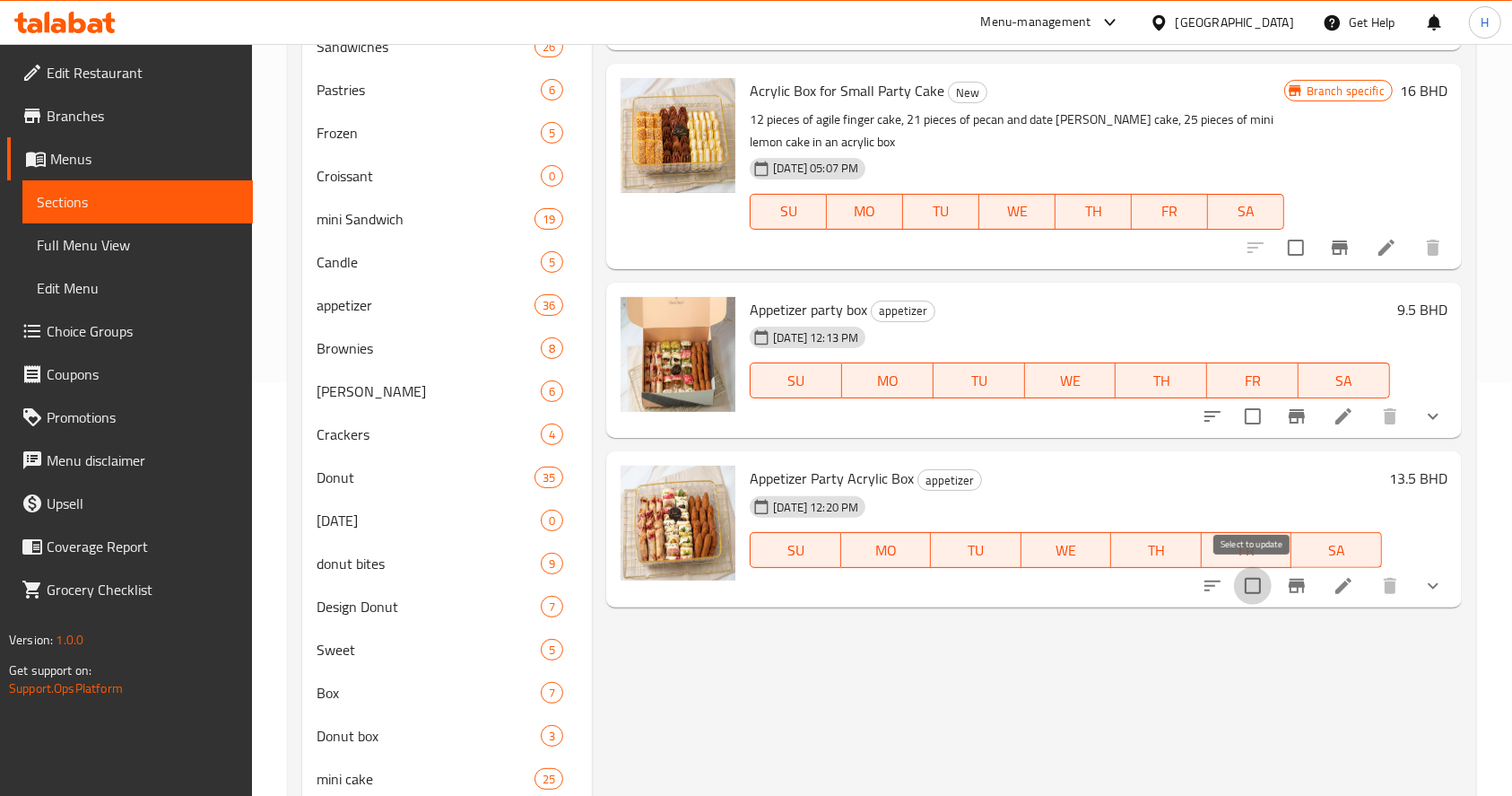
click at [1257, 588] on input "checkbox" at bounding box center [1253, 586] width 38 height 38
checkbox input "true"
click at [1248, 409] on input "checkbox" at bounding box center [1253, 417] width 38 height 38
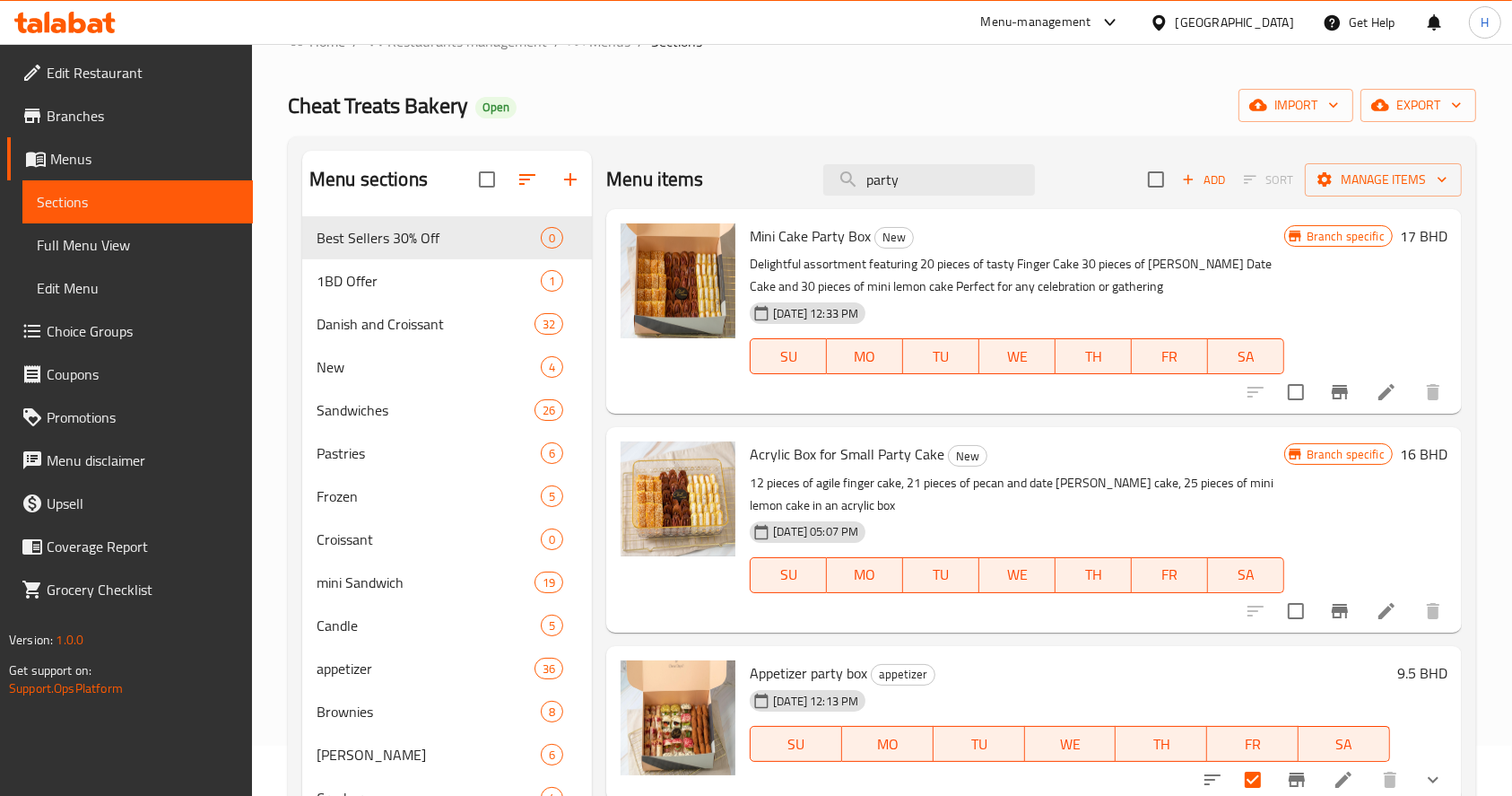
scroll to position [0, 0]
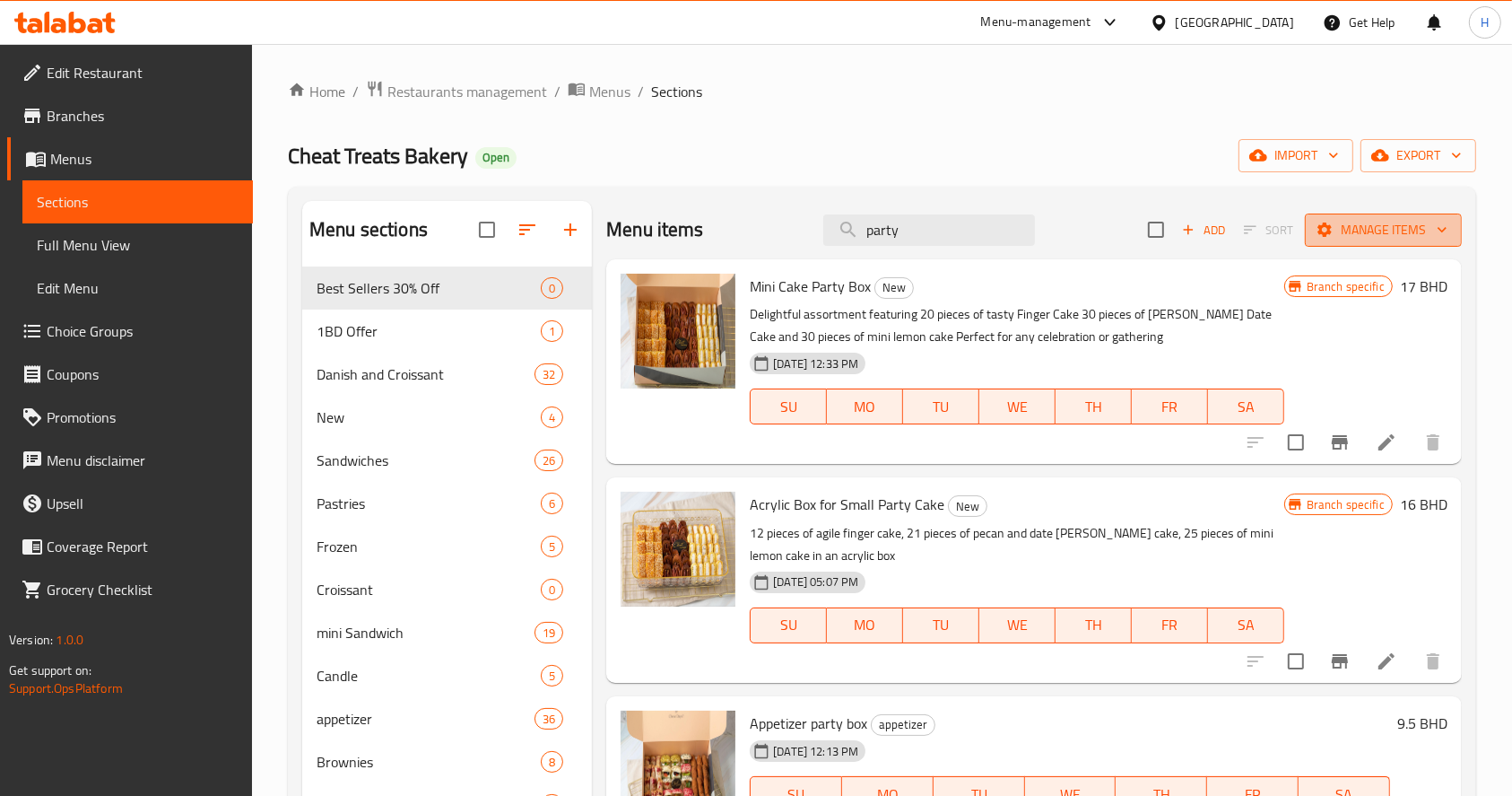
click at [1368, 226] on span "Manage items" at bounding box center [1383, 230] width 128 height 23
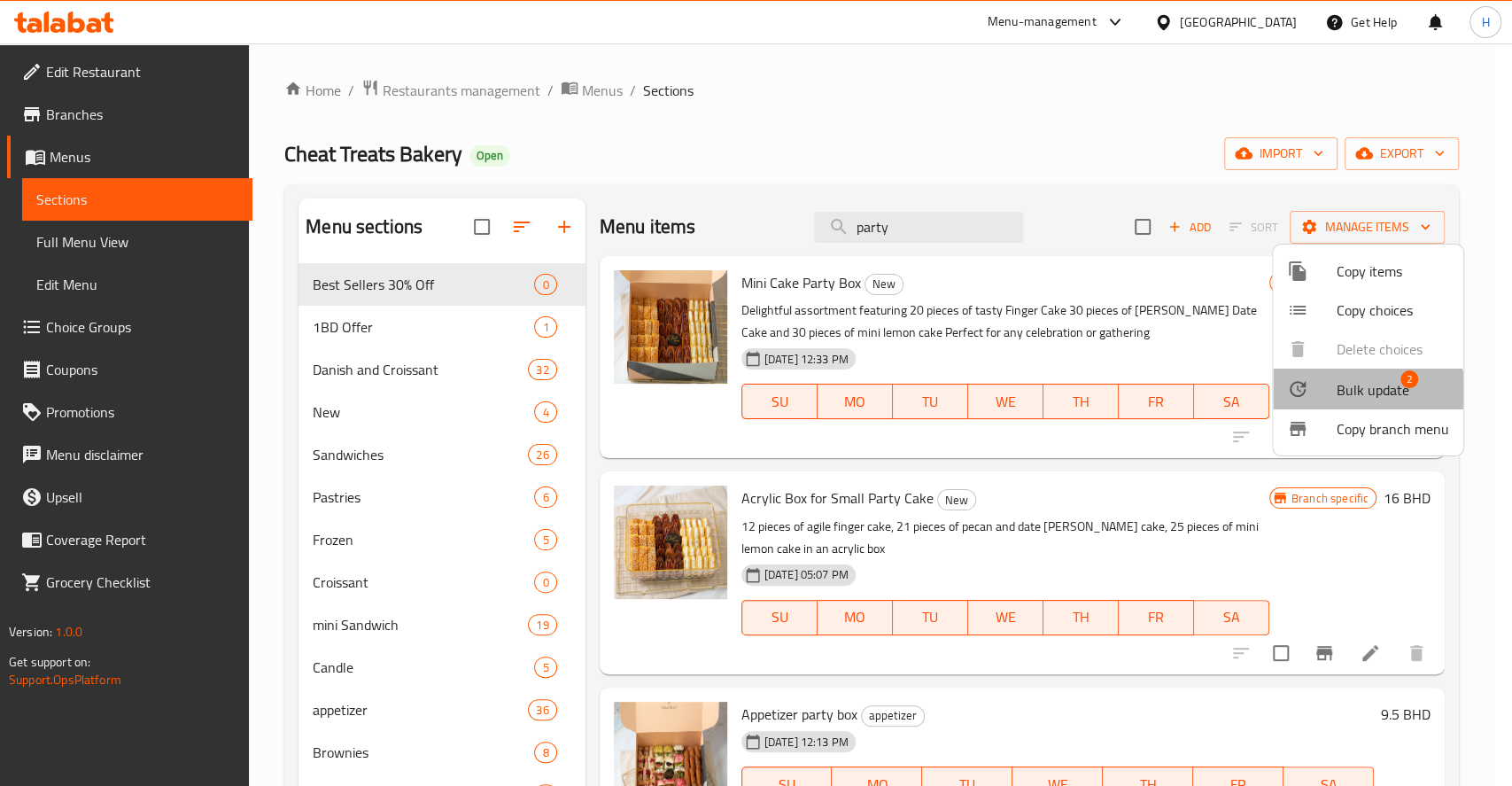
click at [1353, 393] on span "Bulk update" at bounding box center [1373, 390] width 73 height 22
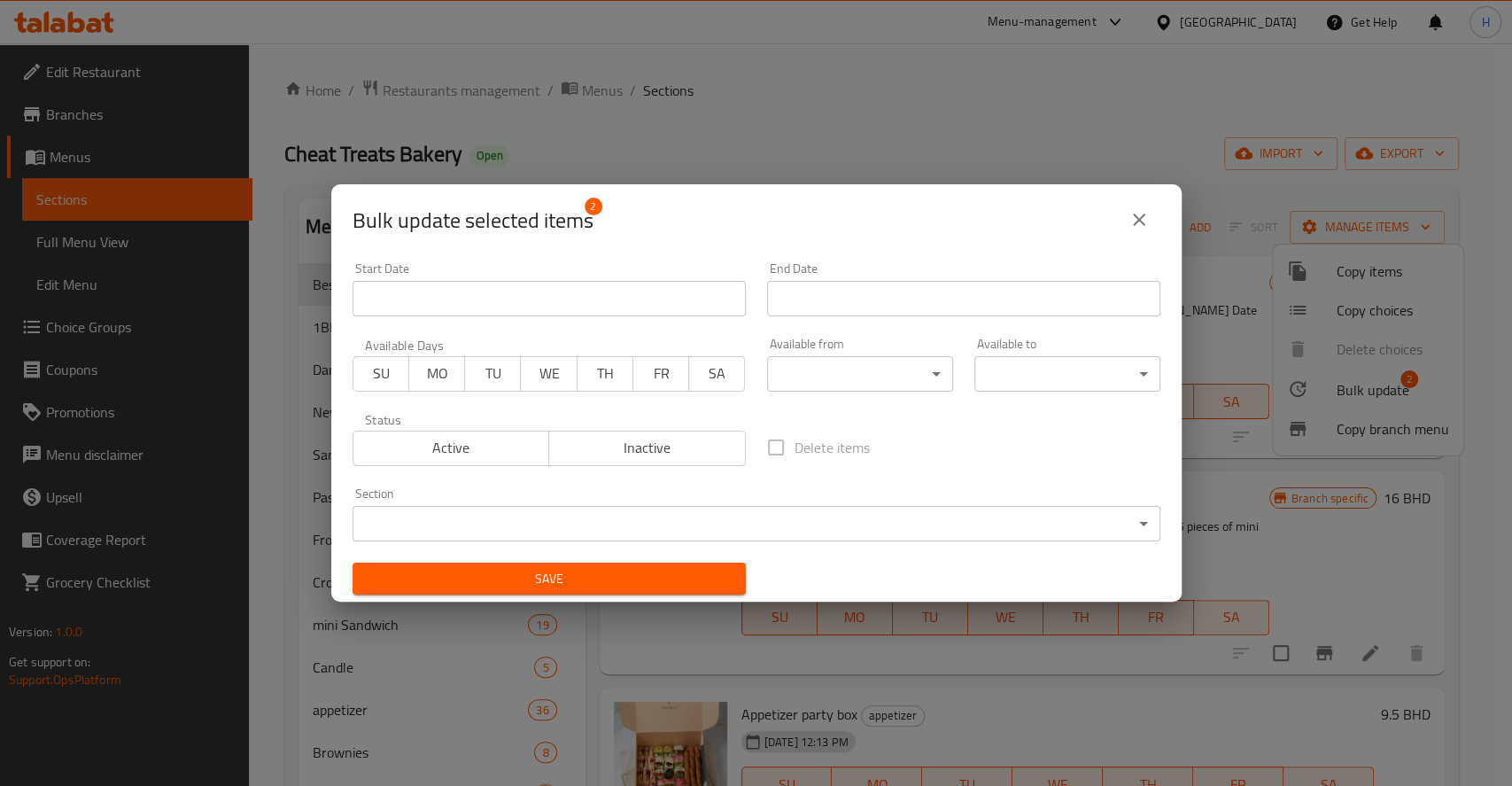
click at [715, 523] on body "​ Menu-management Bahrain Get Help H Edit Restaurant Branches Menus Sections Fu…" at bounding box center [756, 415] width 1512 height 743
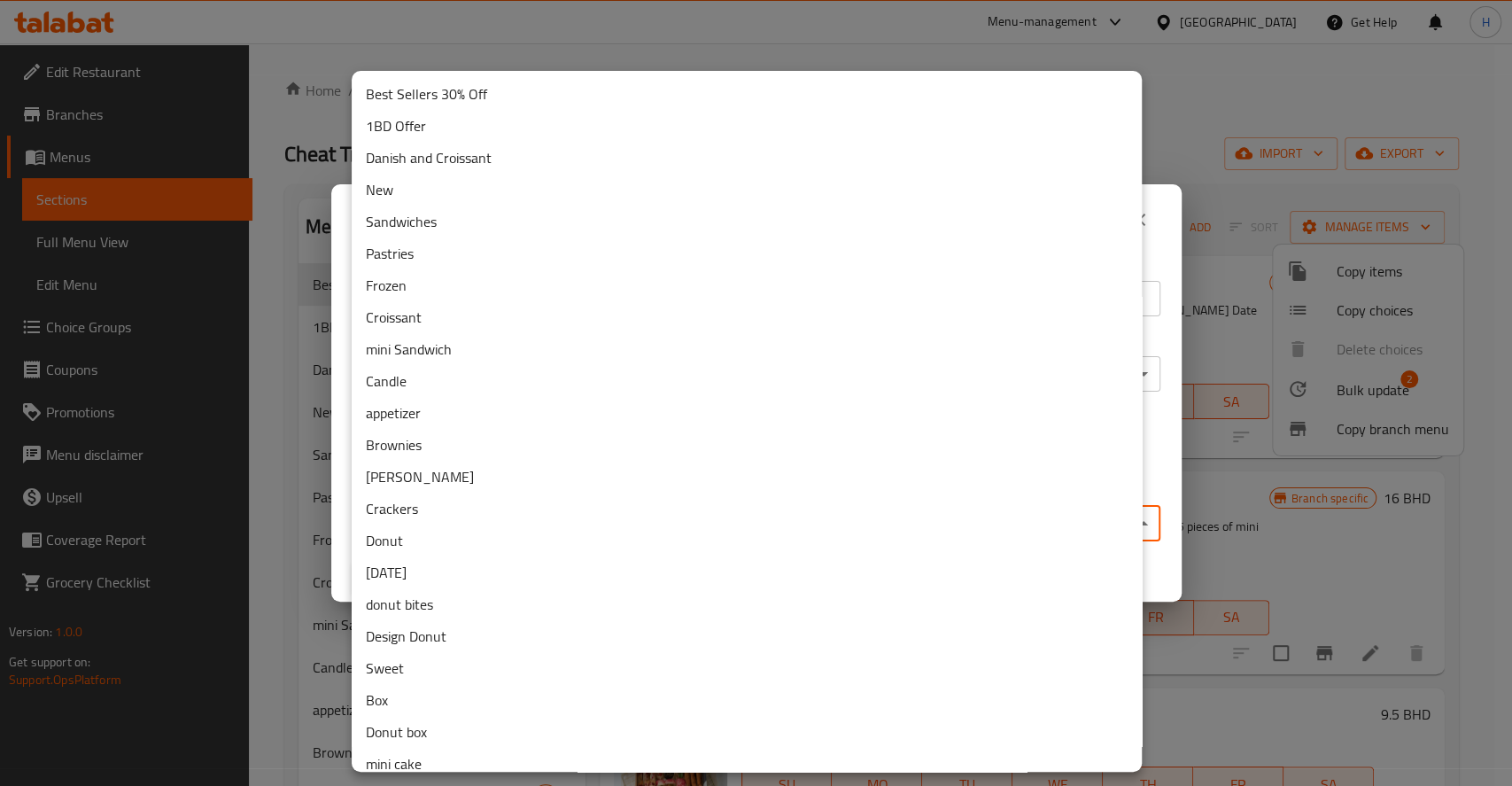
click at [402, 194] on li "New" at bounding box center [747, 189] width 790 height 32
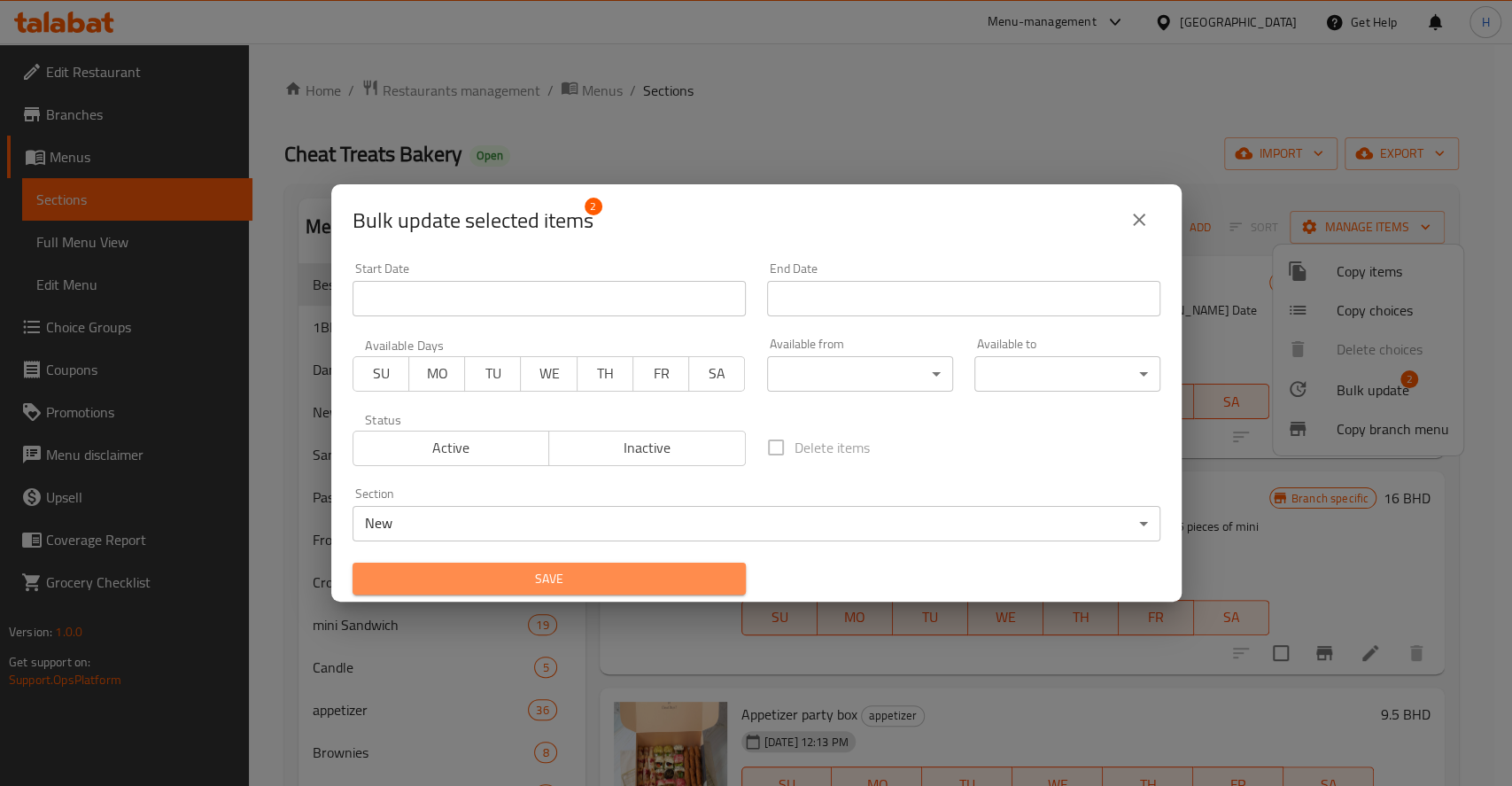
click at [568, 566] on button "Save" at bounding box center [549, 578] width 393 height 32
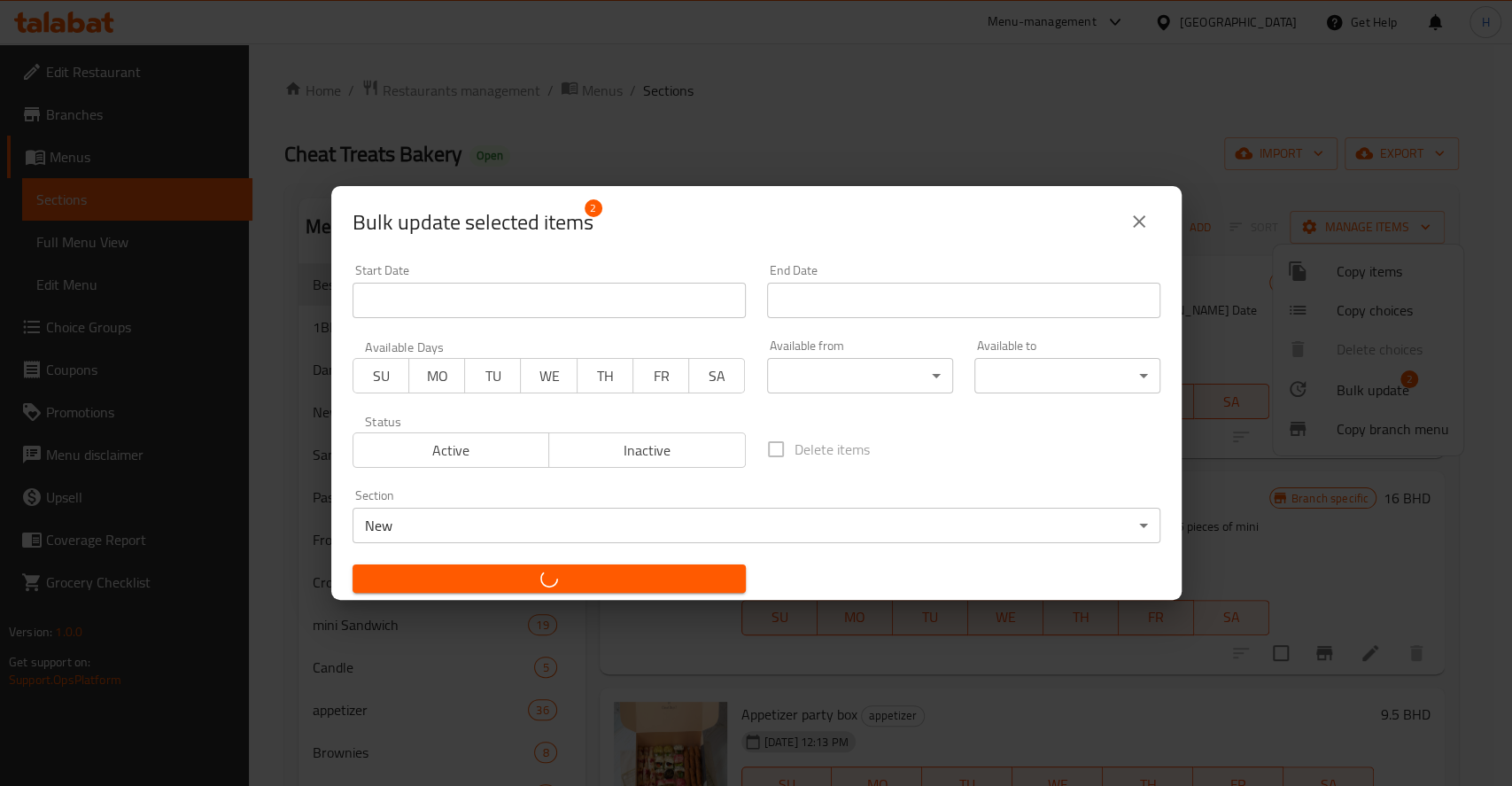
checkbox input "false"
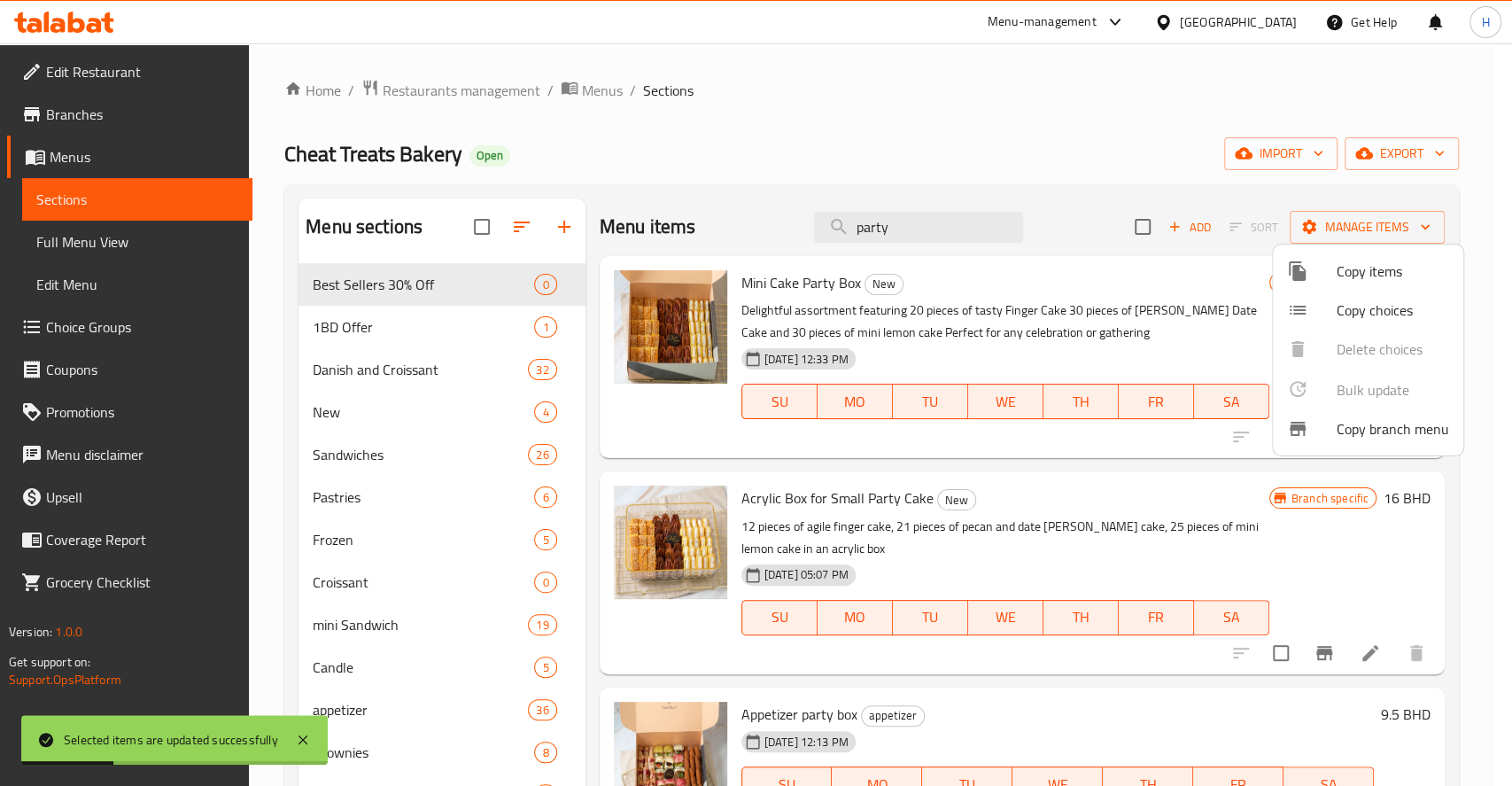
click at [420, 432] on div at bounding box center [756, 393] width 1512 height 786
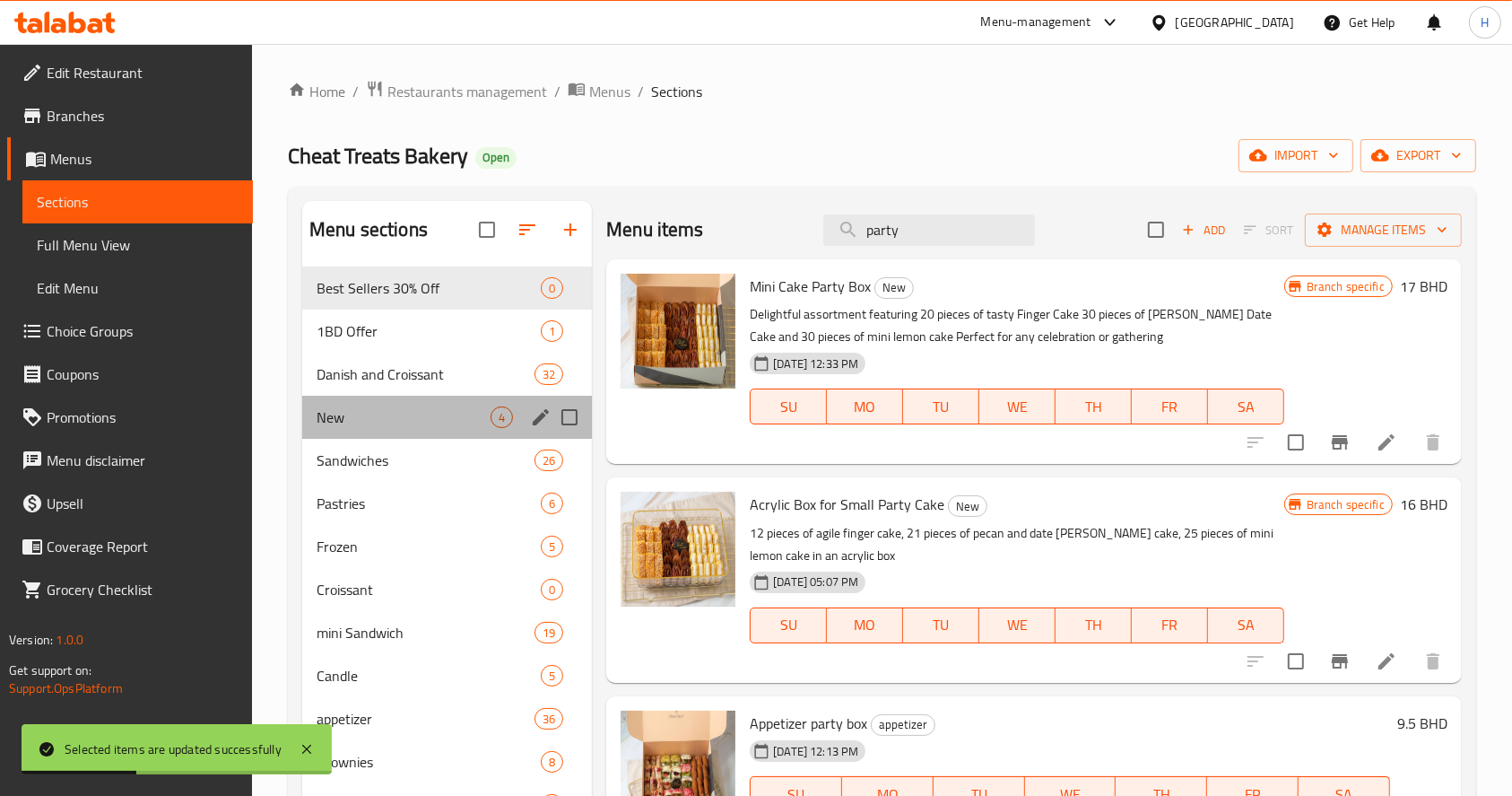
click at [368, 404] on div "New 4" at bounding box center [447, 417] width 290 height 43
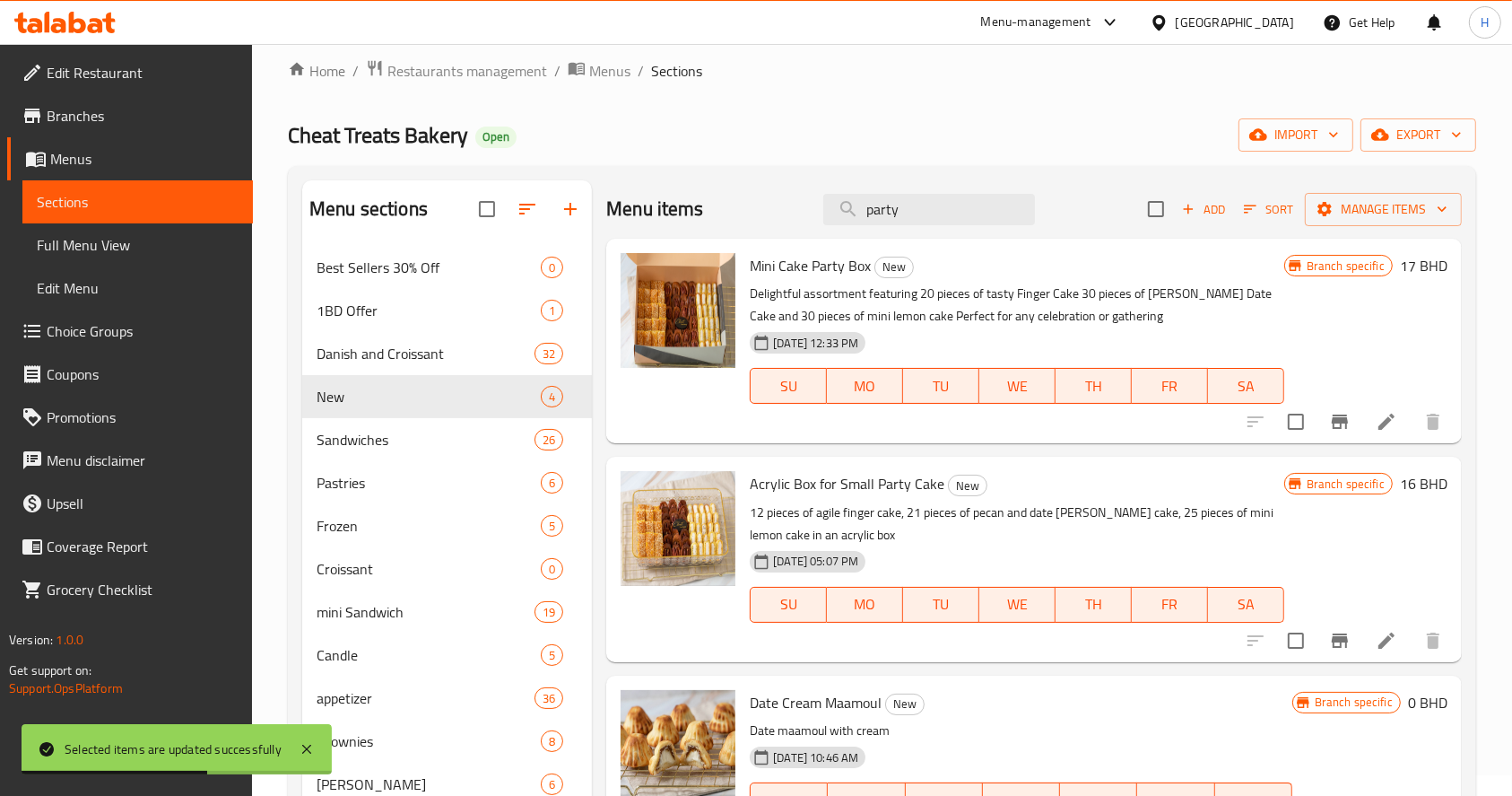
scroll to position [15, 0]
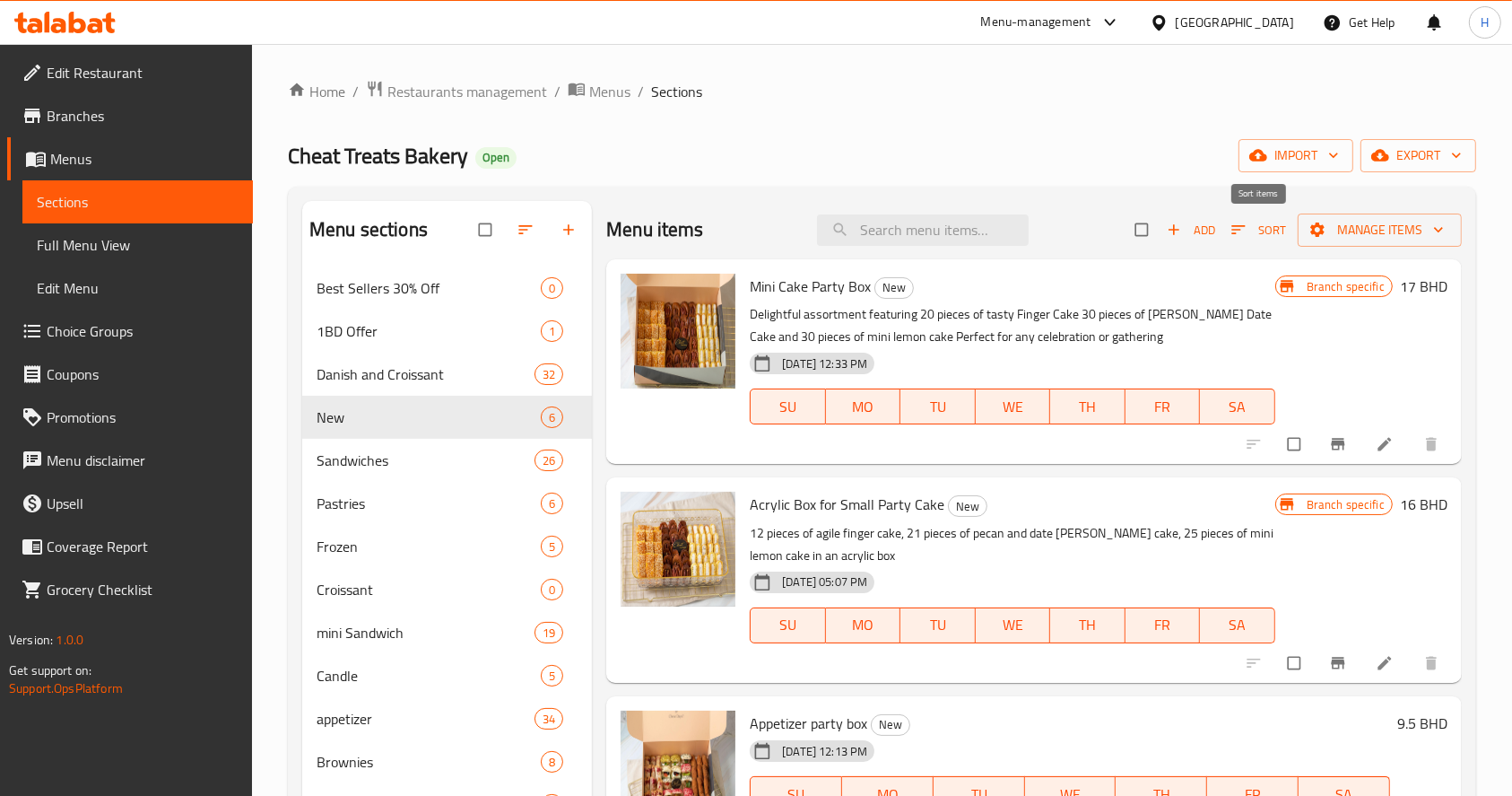
click at [1268, 225] on span "Sort" at bounding box center [1258, 229] width 55 height 21
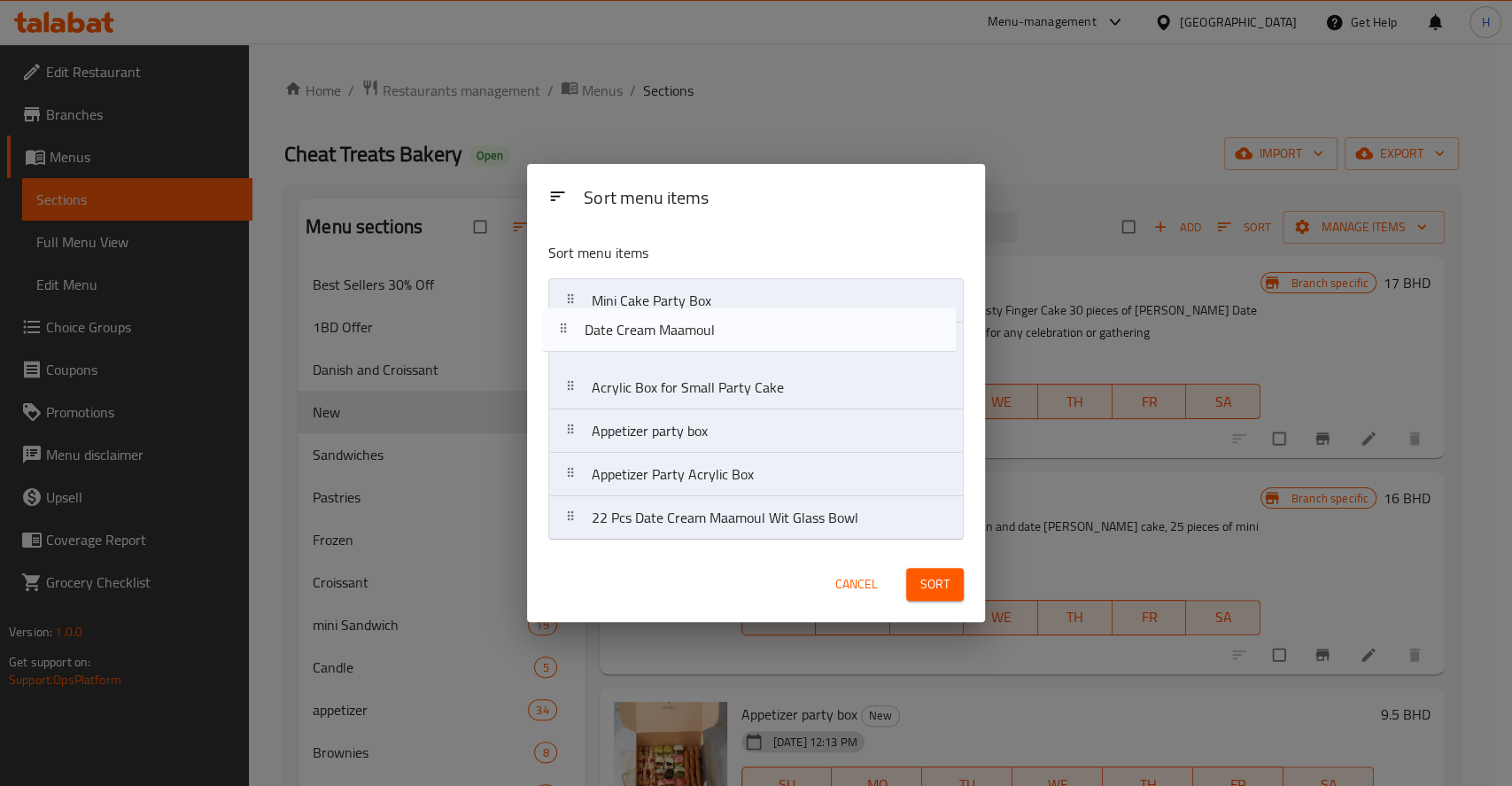
drag, startPoint x: 685, startPoint y: 456, endPoint x: 677, endPoint y: 293, distance: 163.2
click at [677, 293] on nav "Mini Cake Party Box Acrylic Box for Small Party Cake Appetizer party box Appeti…" at bounding box center [756, 410] width 415 height 263
drag, startPoint x: 727, startPoint y: 436, endPoint x: 715, endPoint y: 337, distance: 99.7
click at [715, 337] on nav "Date Cream Maamoul Mini Cake Party Box Acrylic Box for Small Party Cake Appetiz…" at bounding box center [756, 410] width 415 height 263
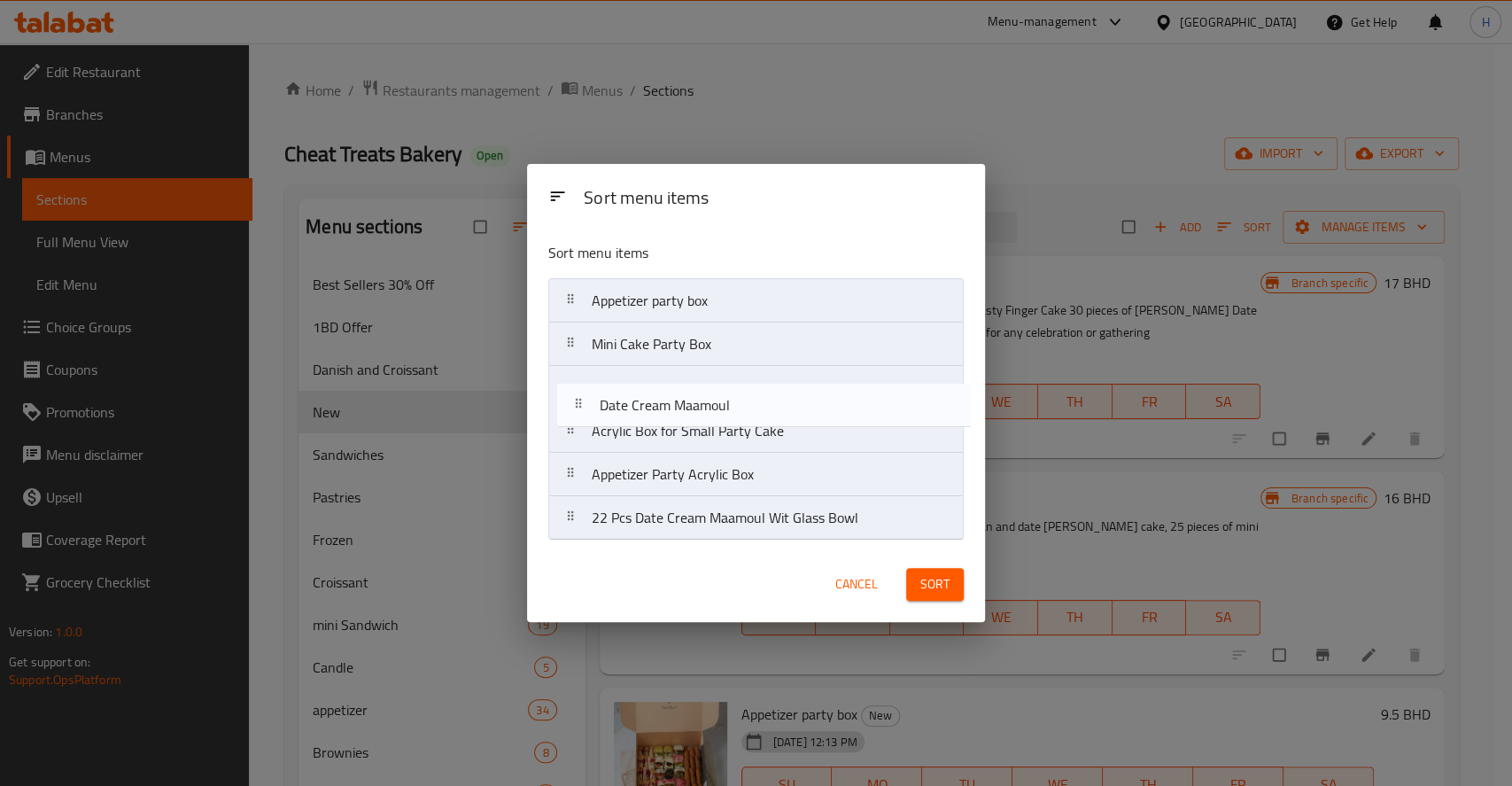
drag, startPoint x: 697, startPoint y: 312, endPoint x: 707, endPoint y: 423, distance: 111.4
click at [707, 423] on nav "Date Cream Maamoul Appetizer party box Mini Cake Party Box Acrylic Box for Smal…" at bounding box center [756, 410] width 415 height 263
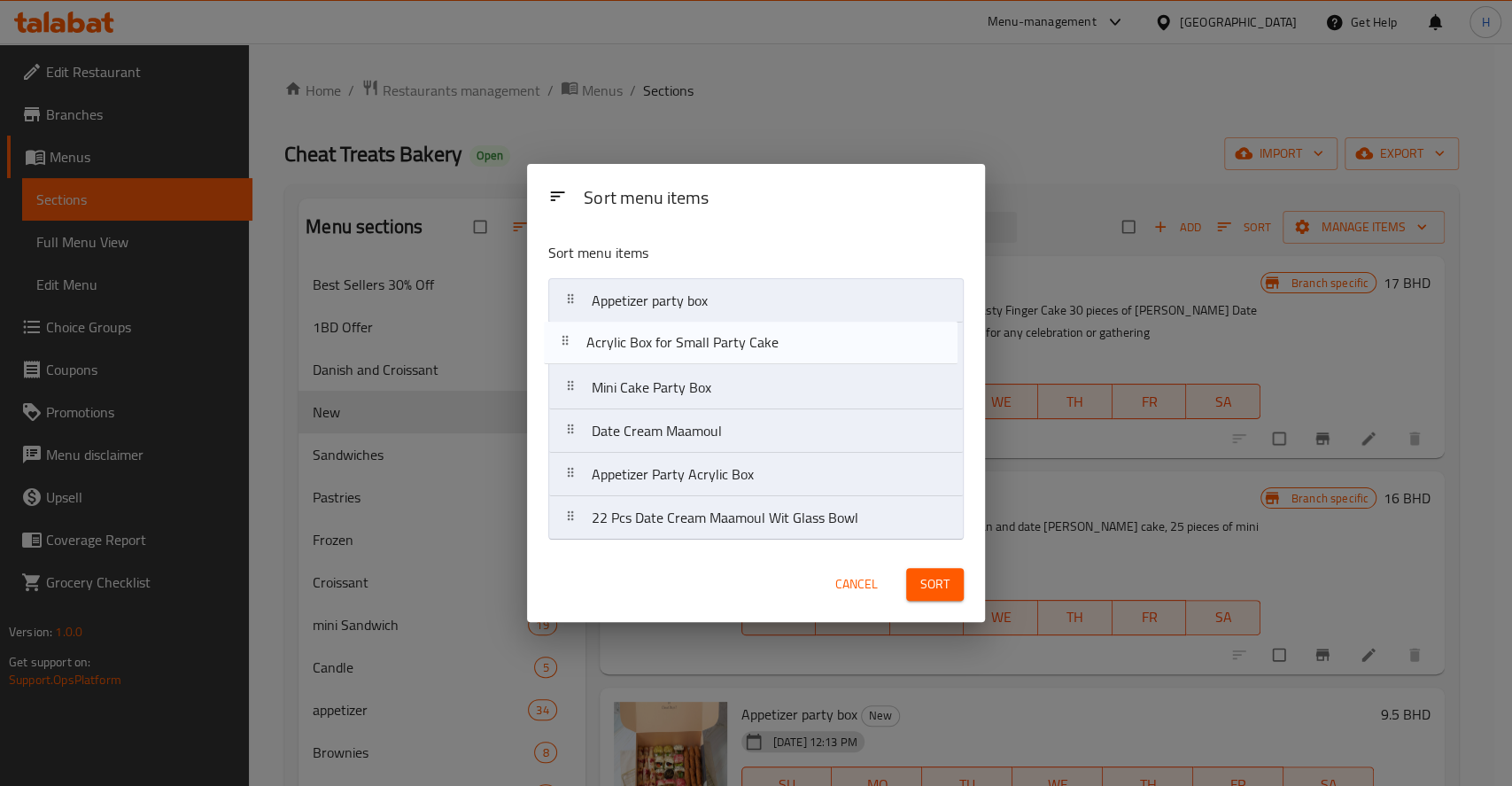
drag, startPoint x: 699, startPoint y: 443, endPoint x: 691, endPoint y: 340, distance: 103.3
click at [691, 340] on nav "Appetizer party box Mini Cake Party Box Date Cream Maamoul Acrylic Box for Smal…" at bounding box center [756, 410] width 415 height 263
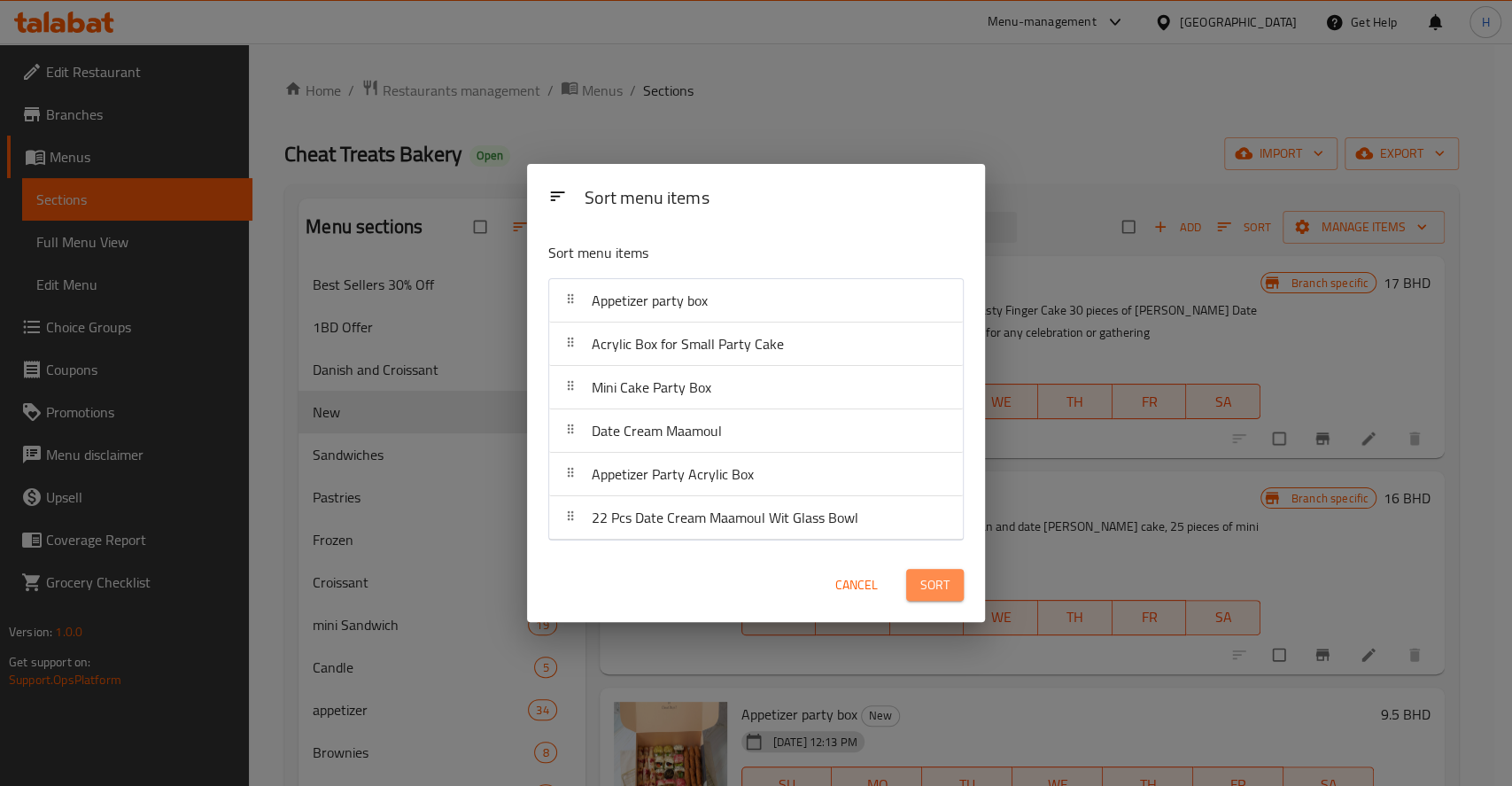
click at [931, 586] on span "Sort" at bounding box center [935, 585] width 29 height 23
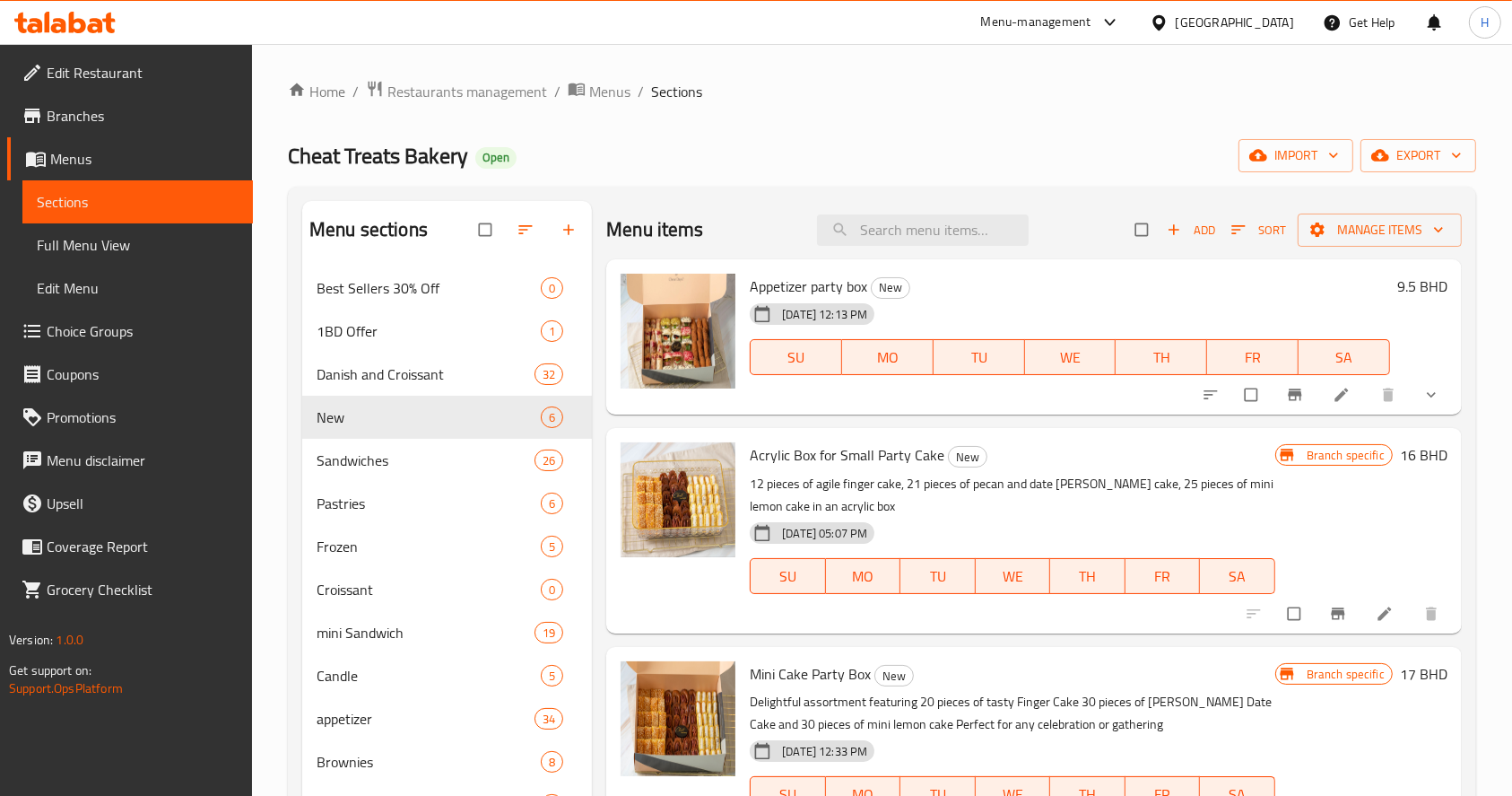
click at [120, 332] on span "Choice Groups" at bounding box center [142, 332] width 191 height 22
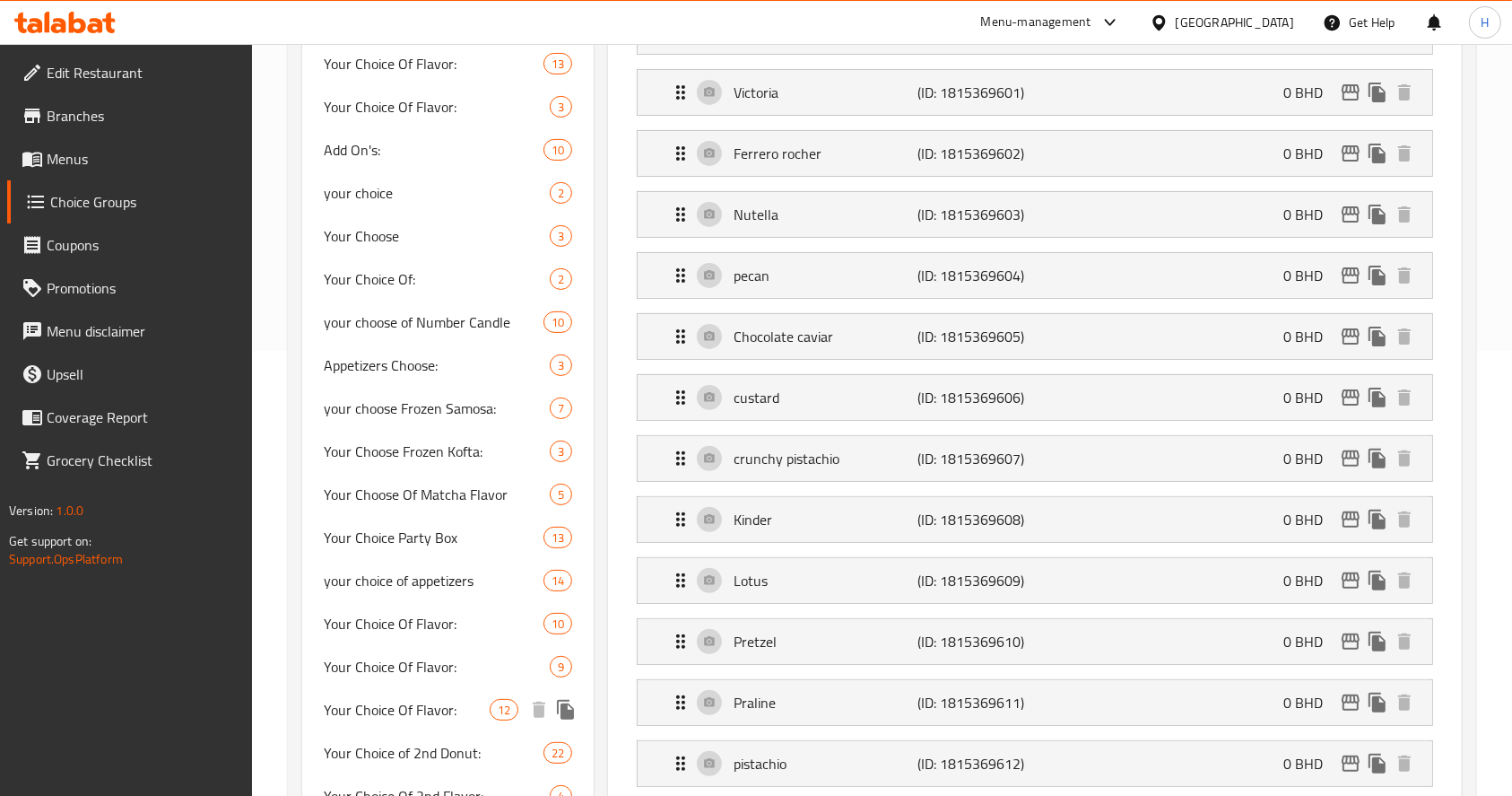
scroll to position [442, 0]
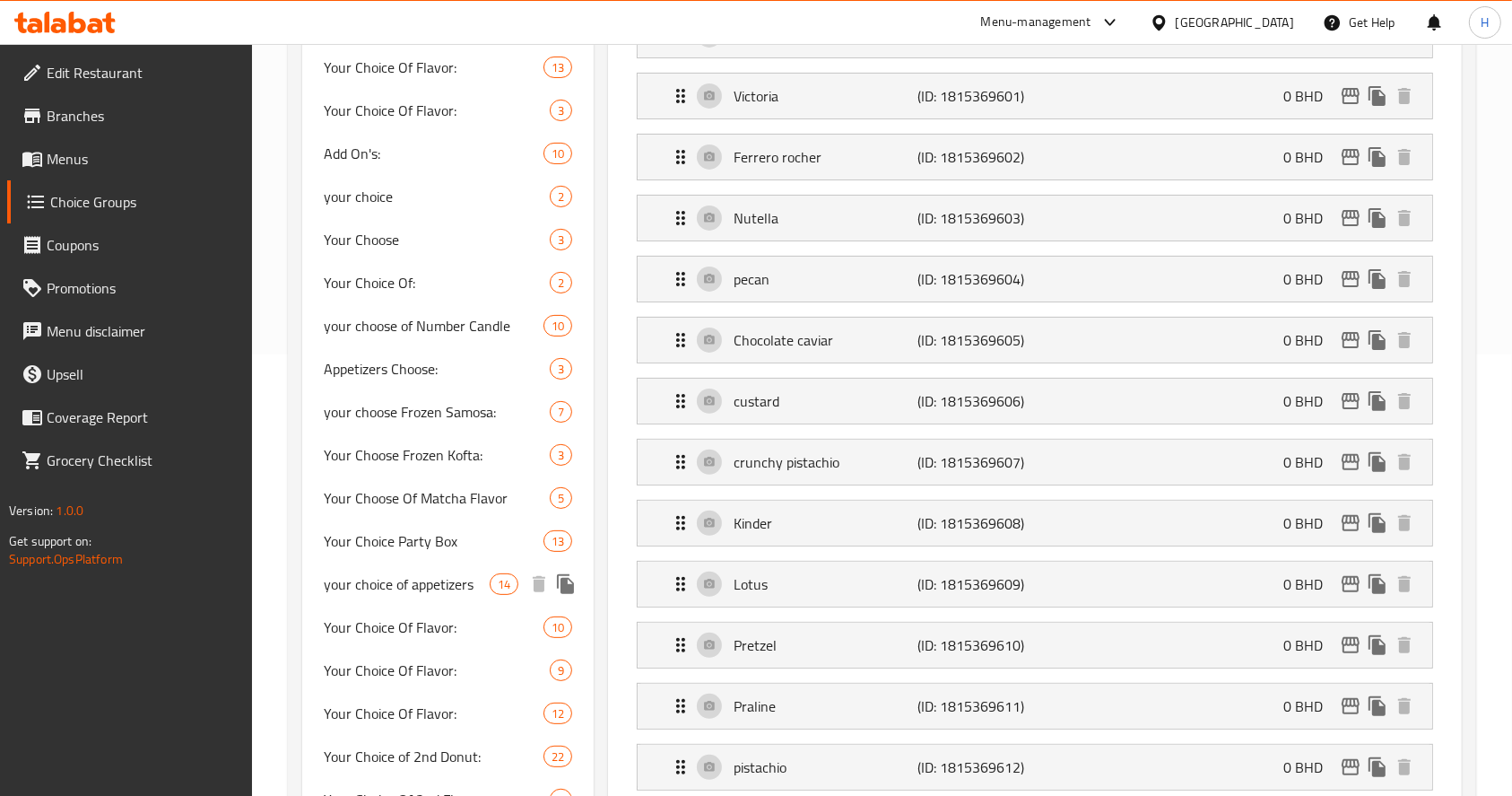
click at [416, 574] on span "your choice of appetizers" at bounding box center [406, 585] width 166 height 22
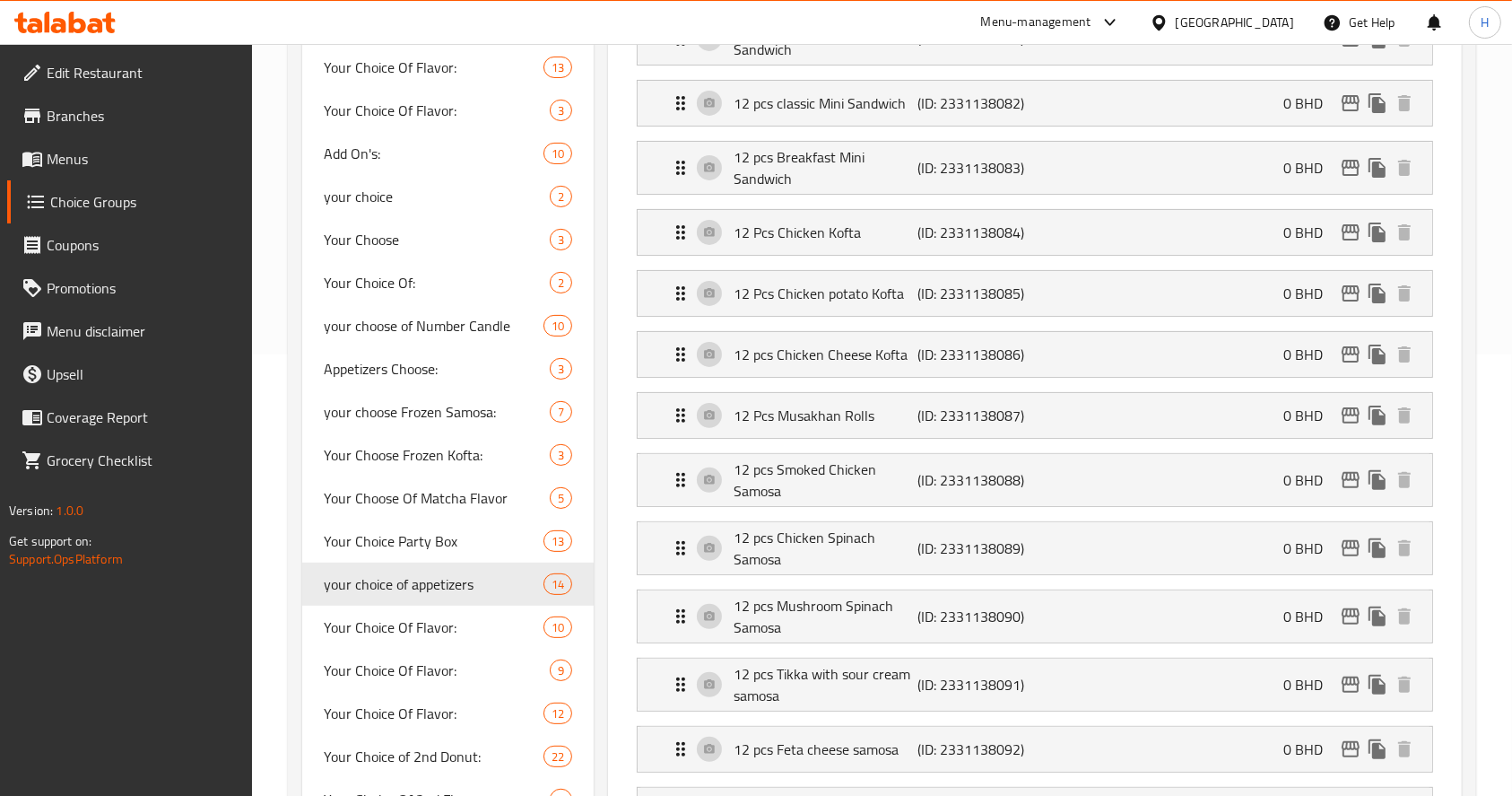
type input "your choice of appetizers"
type input "اختيارك من المقبلات"
type input "3"
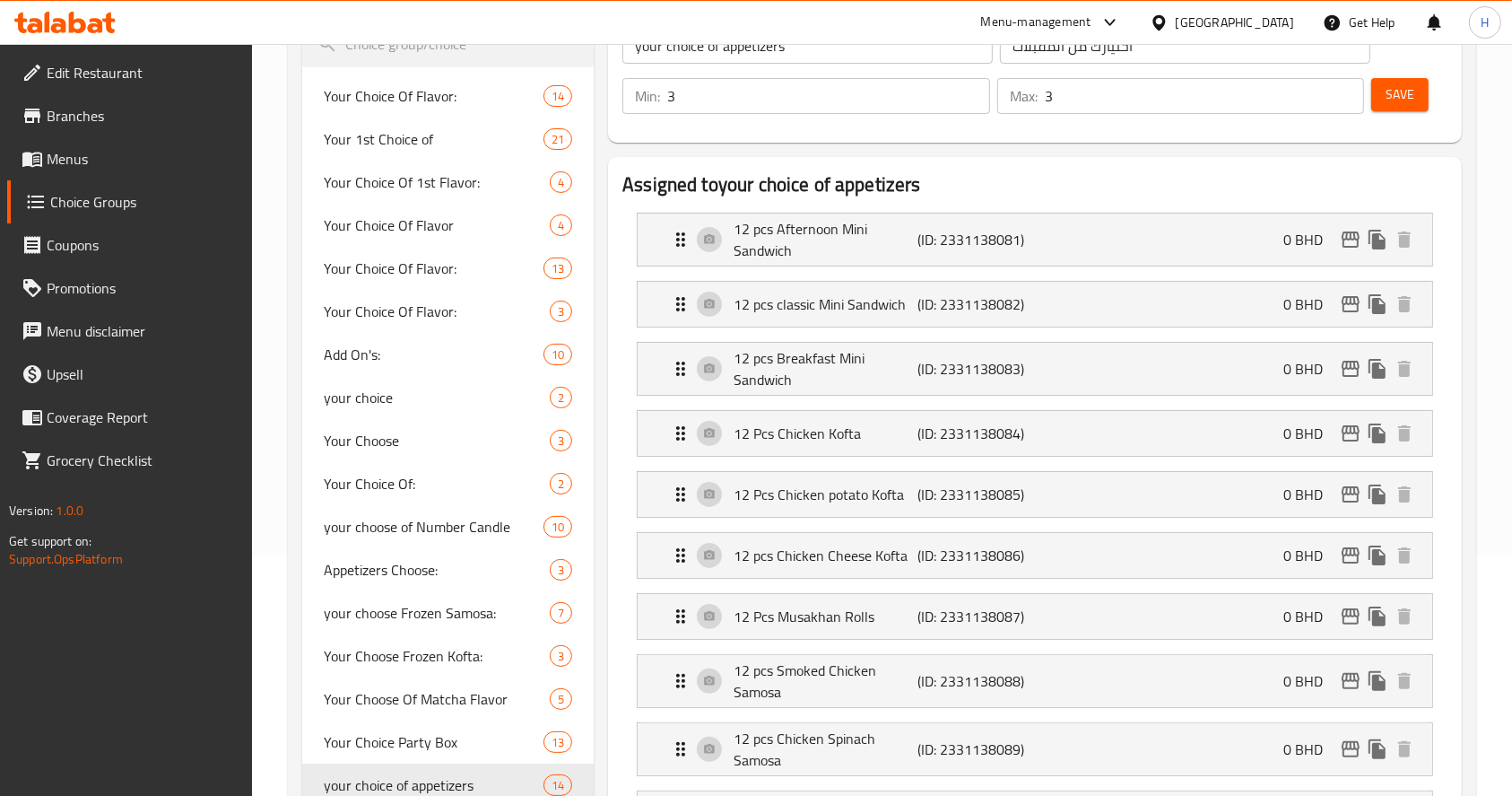
scroll to position [233, 0]
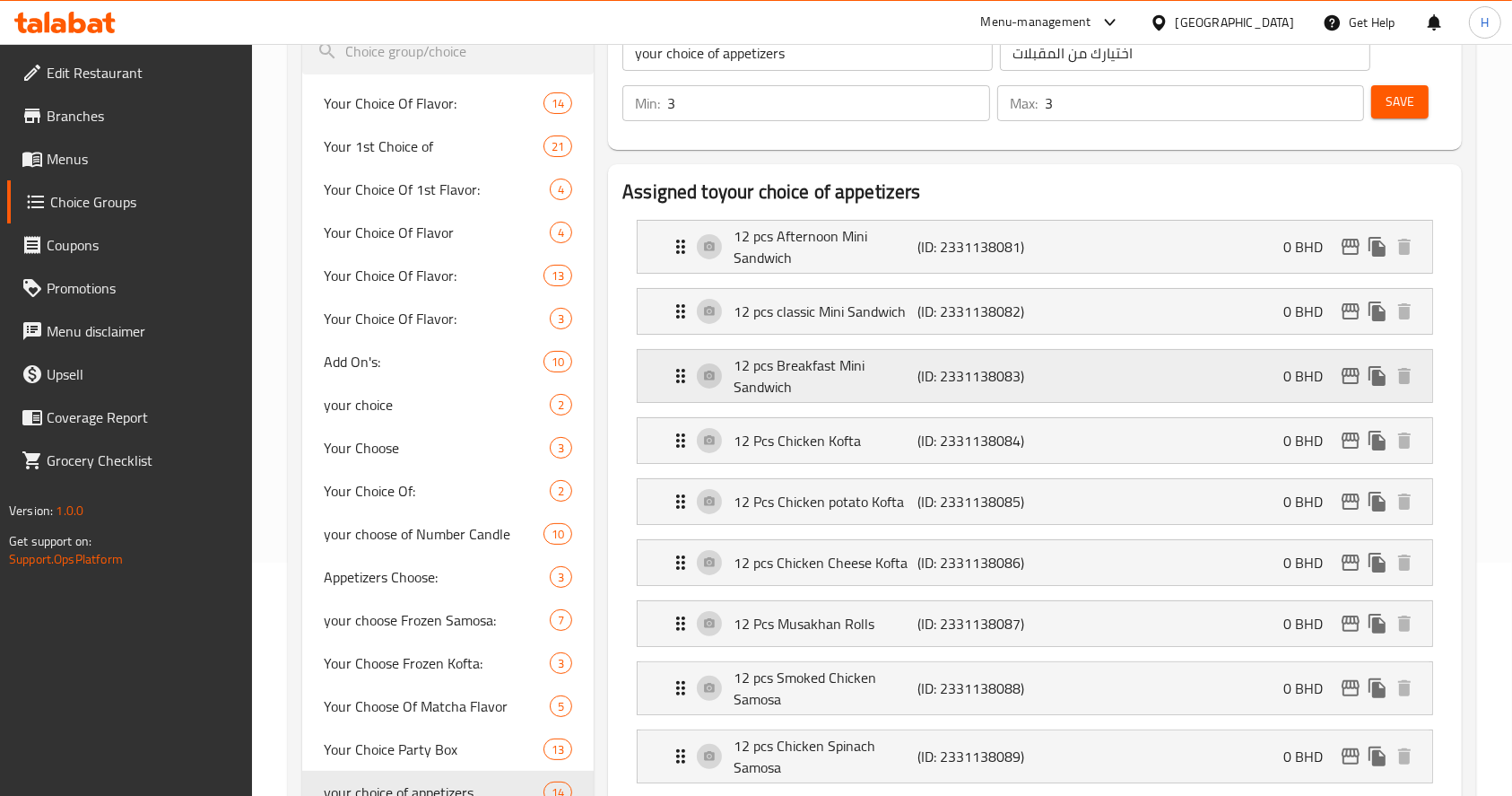
click at [1214, 374] on div "12 pcs Breakfast Mini Sandwich (ID: 2331138083) 0 BHD" at bounding box center [1040, 376] width 741 height 52
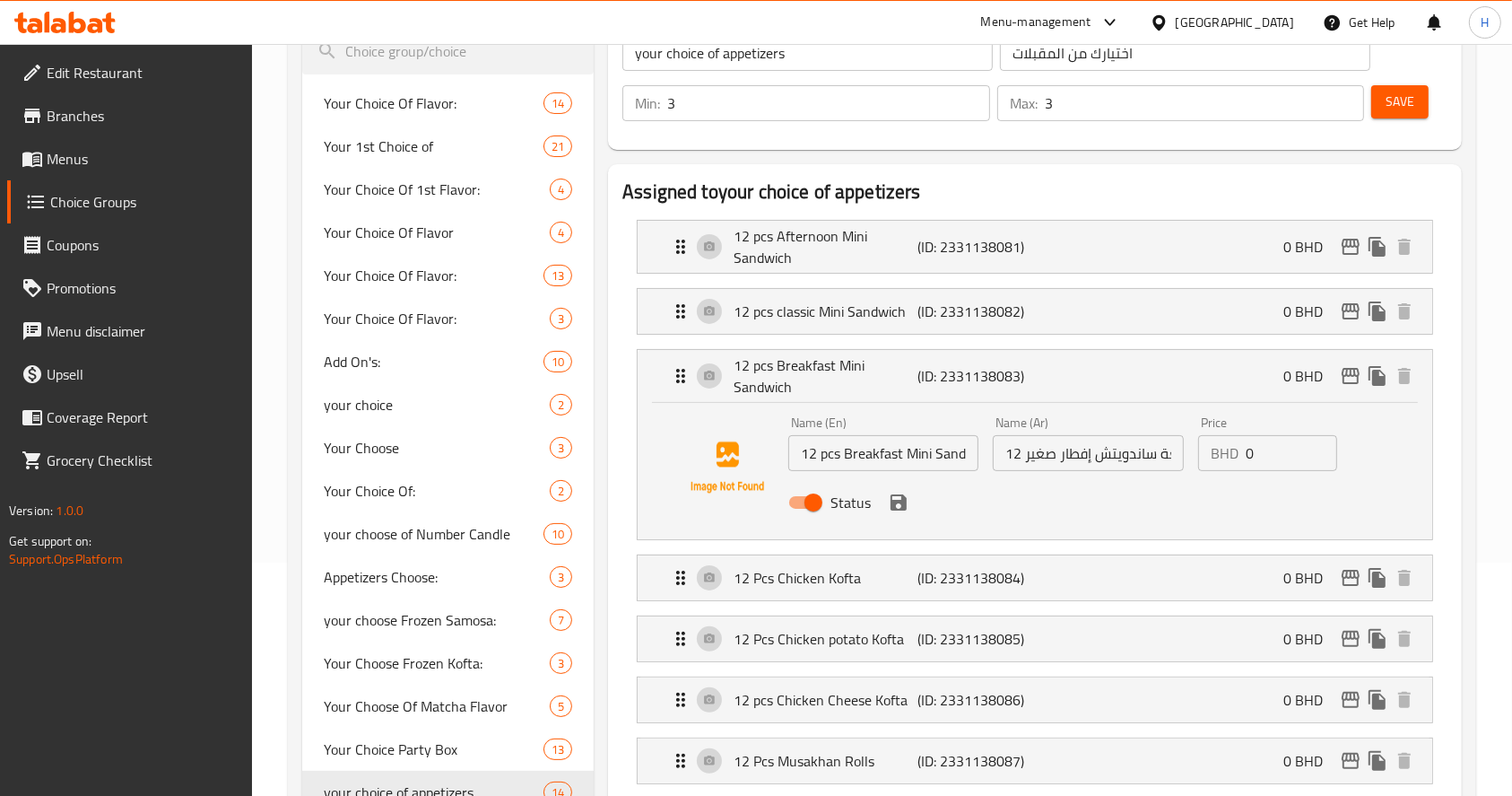
click at [819, 501] on input "Status" at bounding box center [813, 502] width 102 height 34
checkbox input "false"
click at [901, 499] on icon "save" at bounding box center [899, 502] width 16 height 16
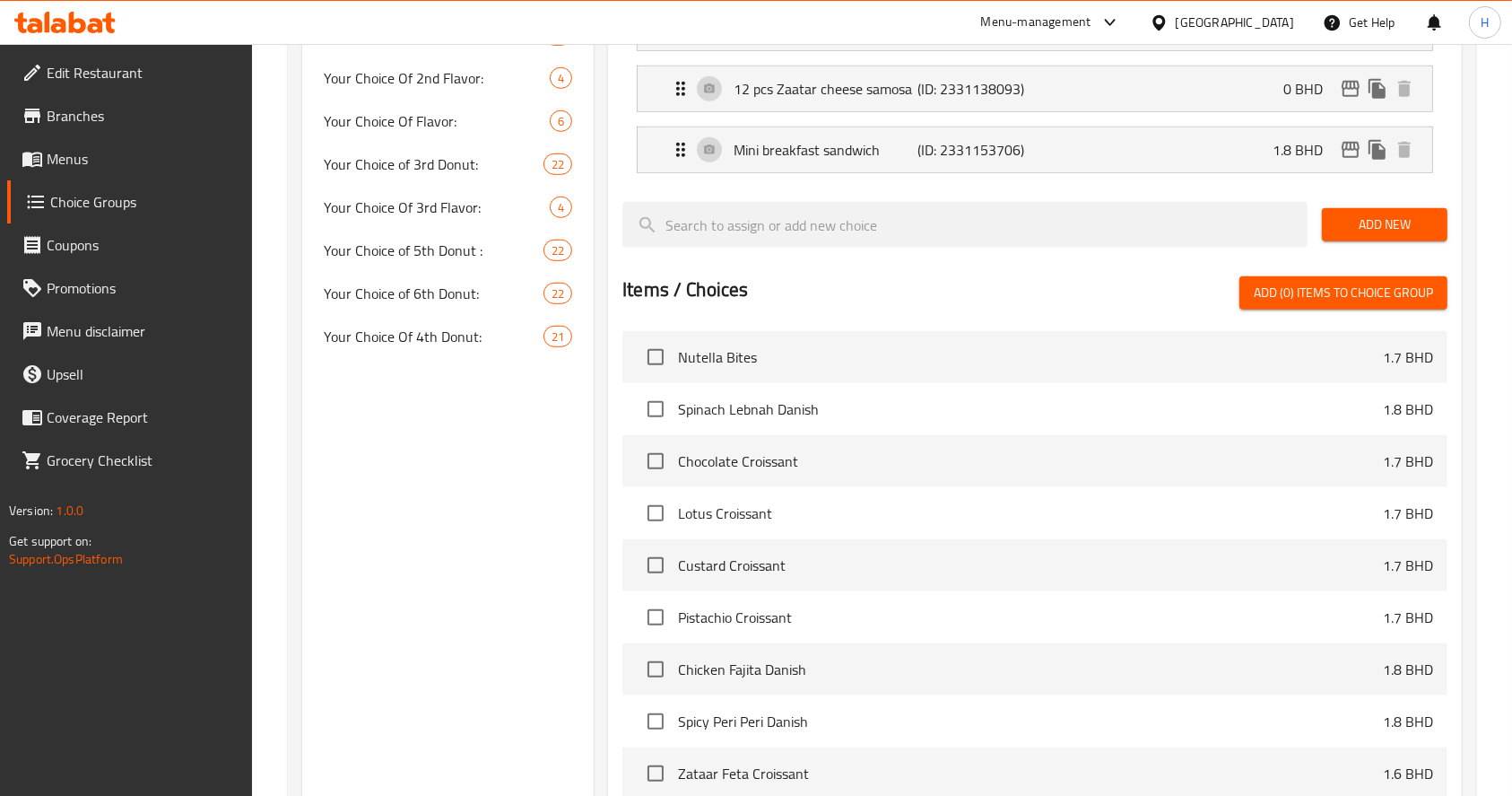
scroll to position [38, 0]
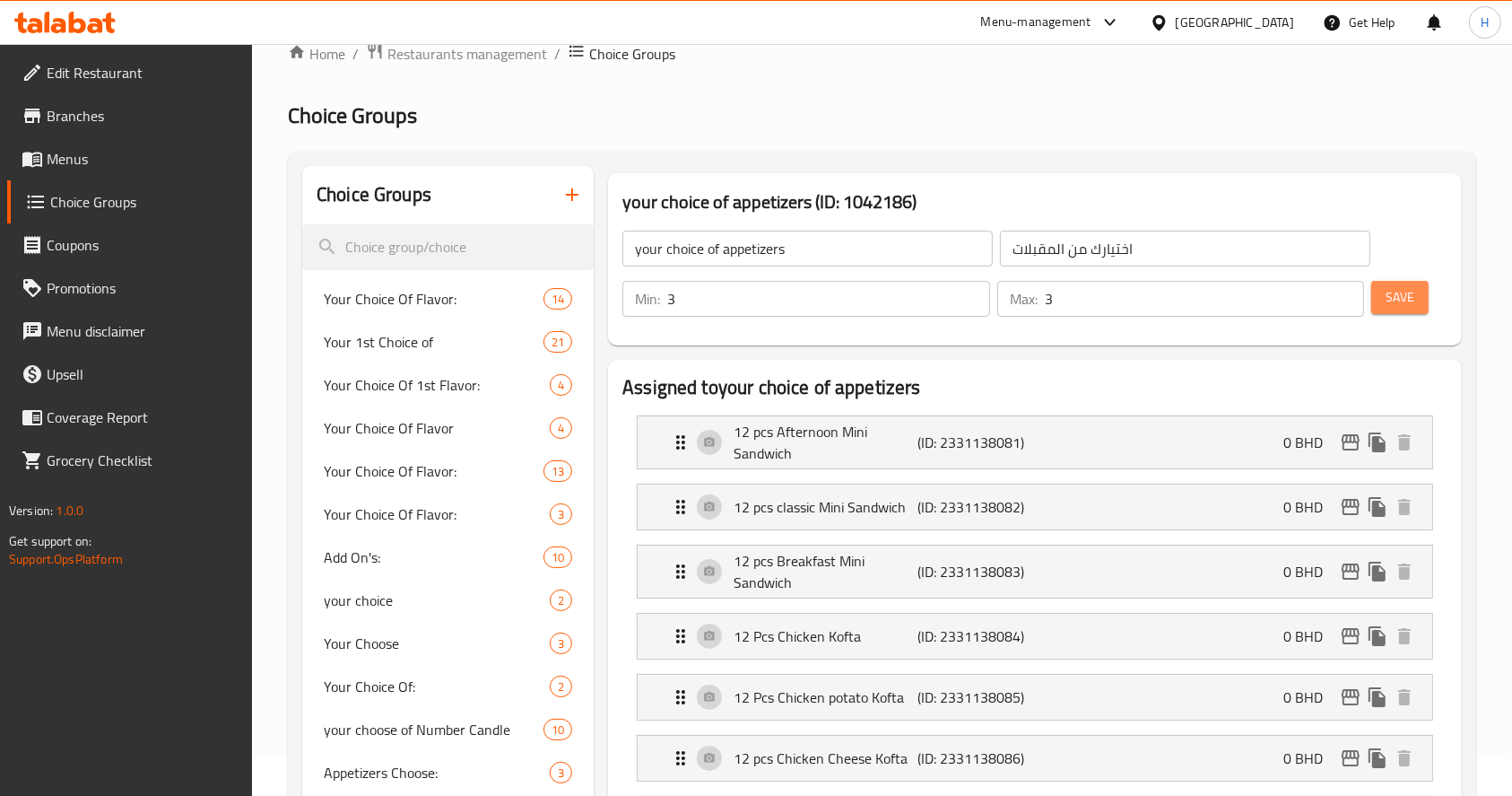
click at [1390, 309] on button "Save" at bounding box center [1400, 297] width 58 height 33
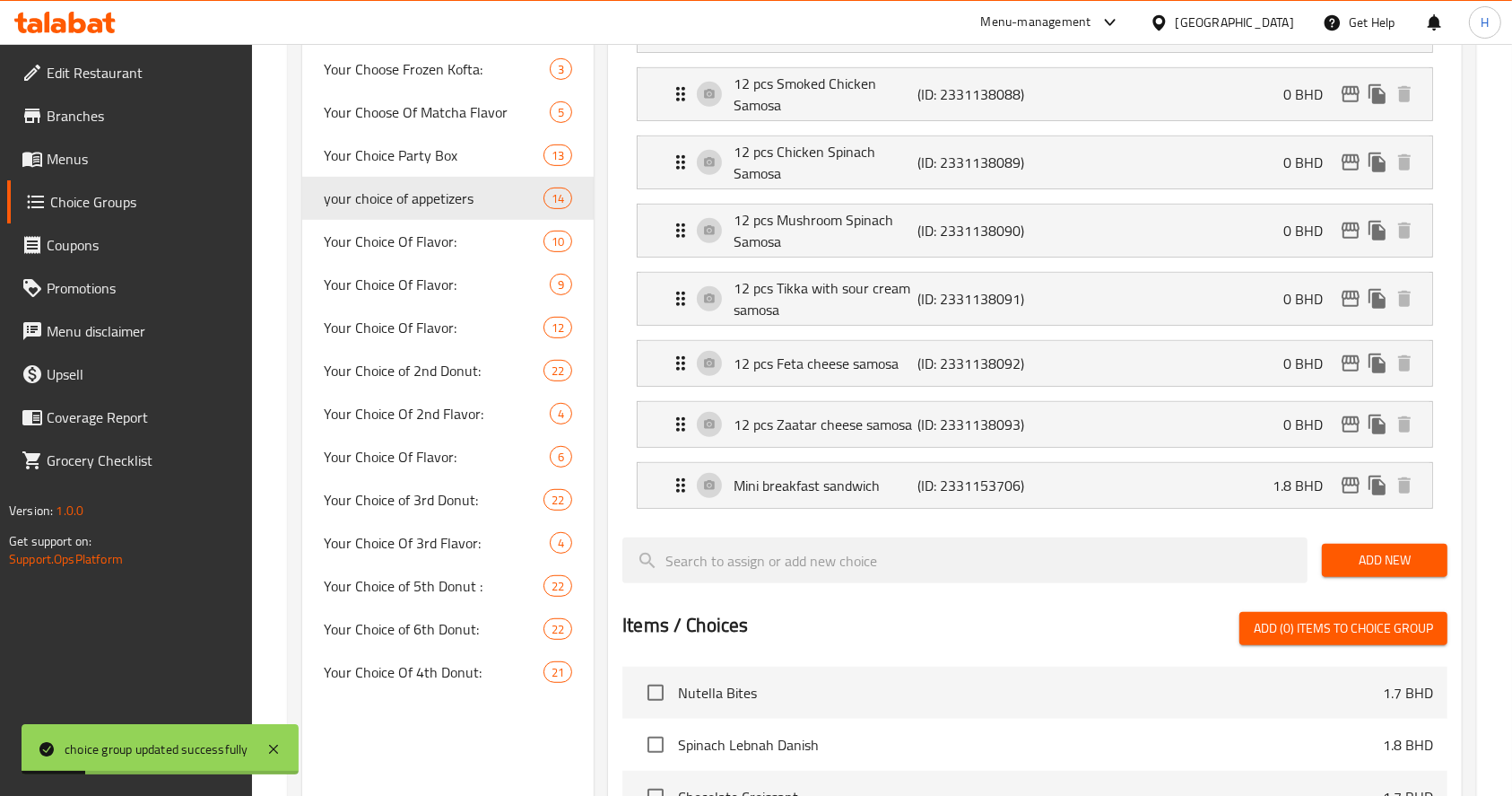
scroll to position [877, 0]
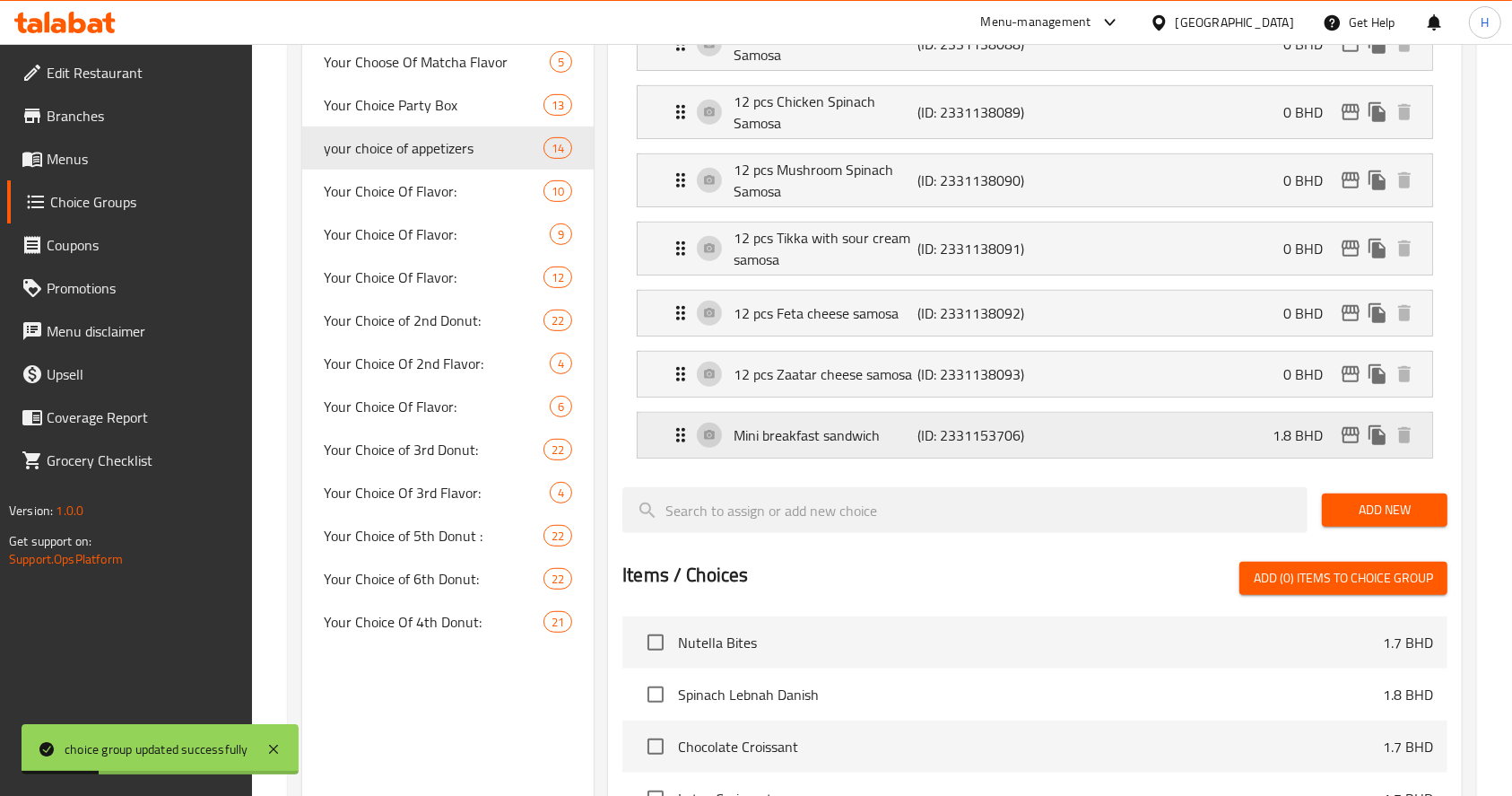
click at [778, 443] on p "Mini breakfast sandwich" at bounding box center [825, 436] width 184 height 22
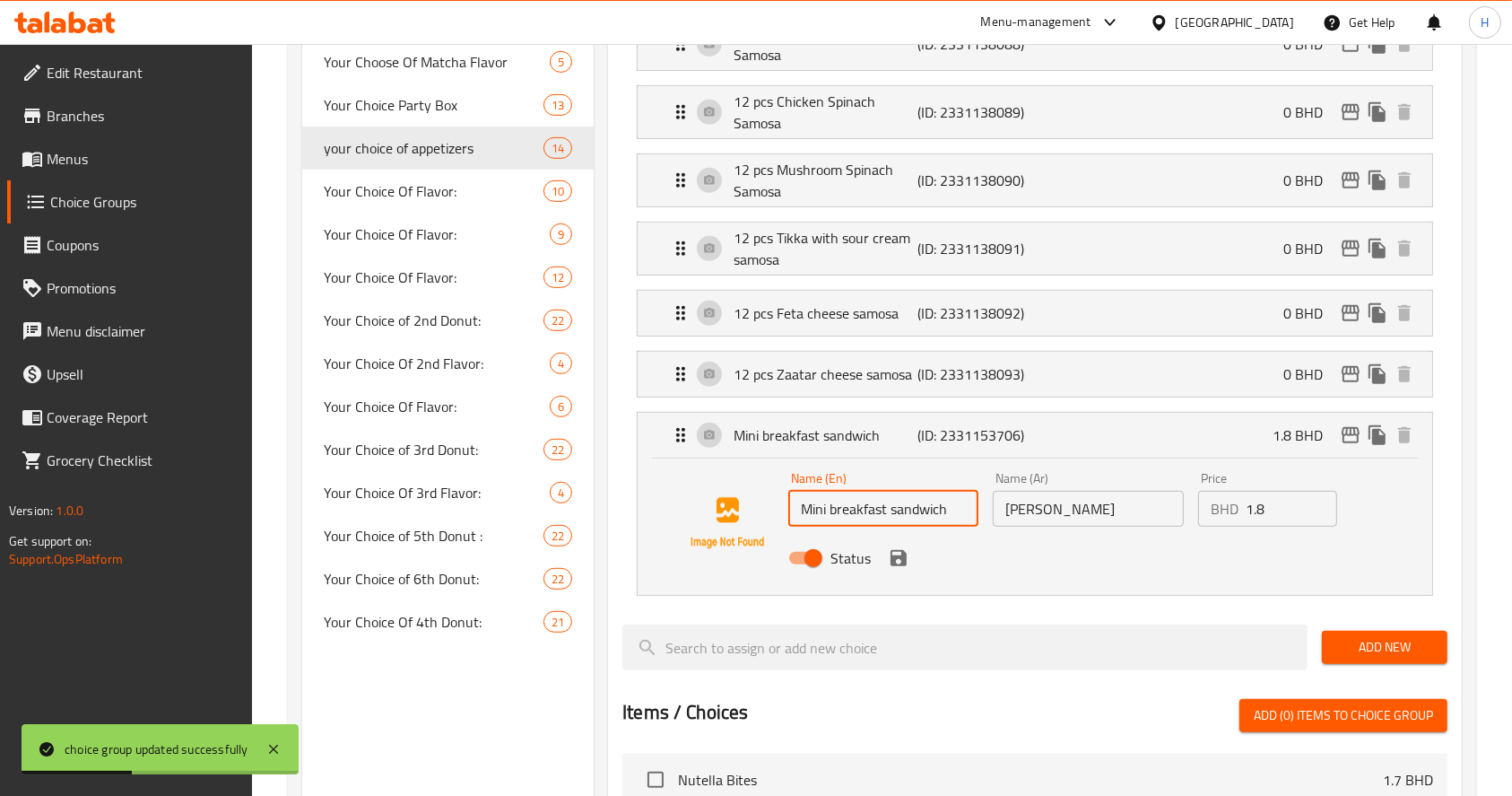
click at [805, 517] on input "Mini breakfast sandwich" at bounding box center [884, 509] width 190 height 36
type input "12 Mini breakfast sandwich"
click at [1005, 518] on input "ميني سندويتشات الصباح" at bounding box center [1088, 509] width 190 height 36
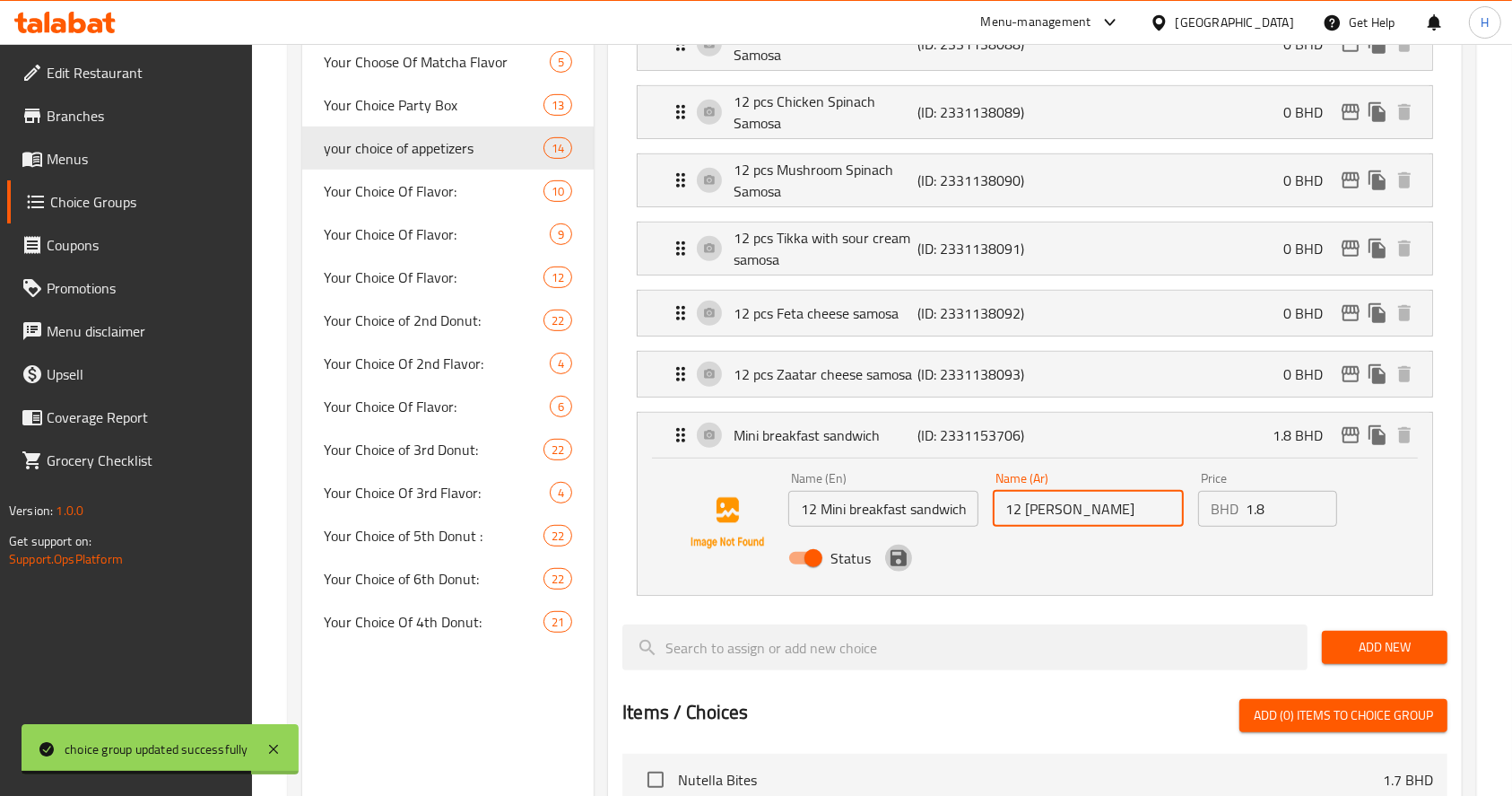
click at [895, 564] on icon "save" at bounding box center [899, 558] width 22 height 22
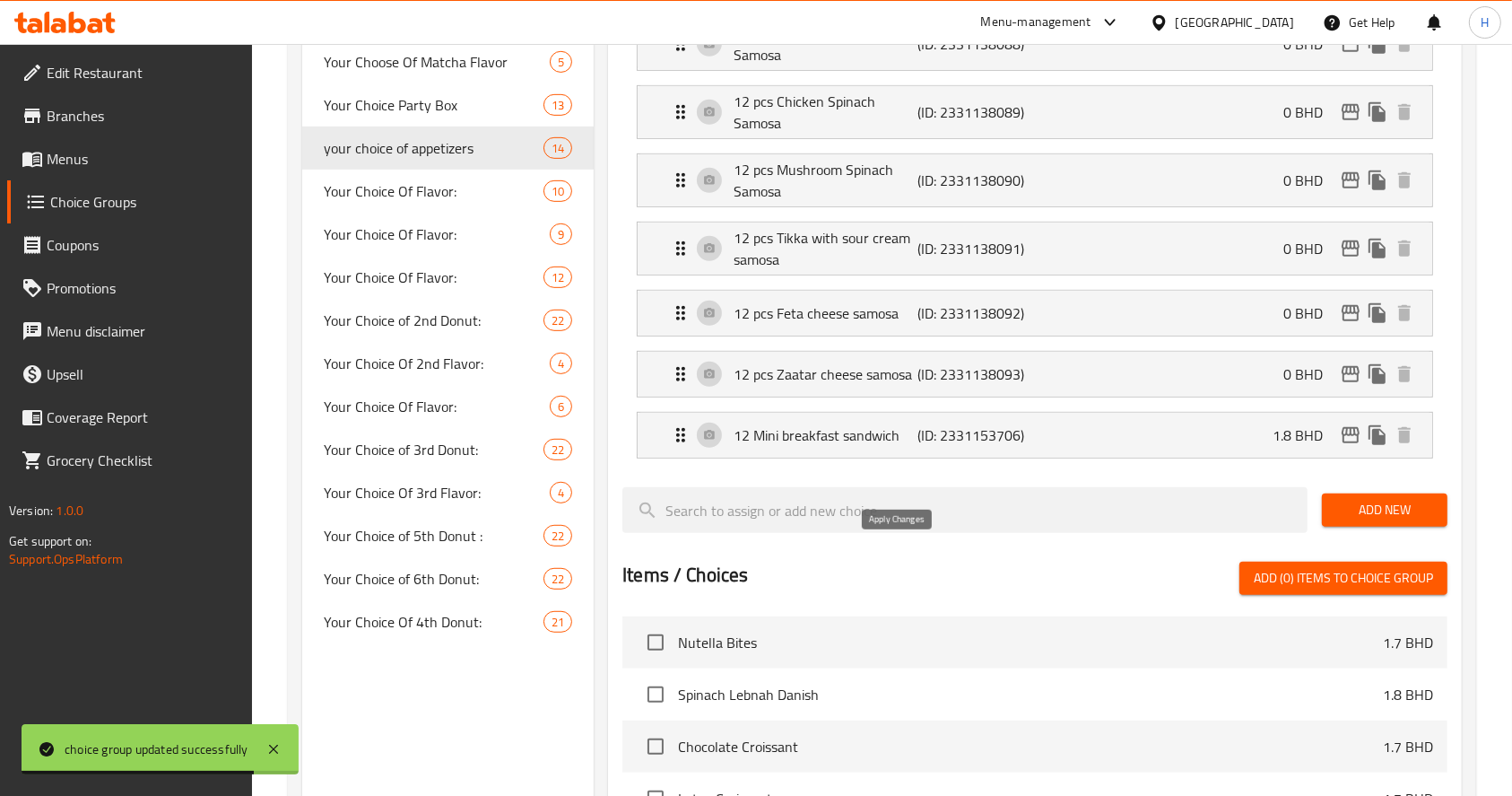
type input "12 ميني سندويتشات الصباح"
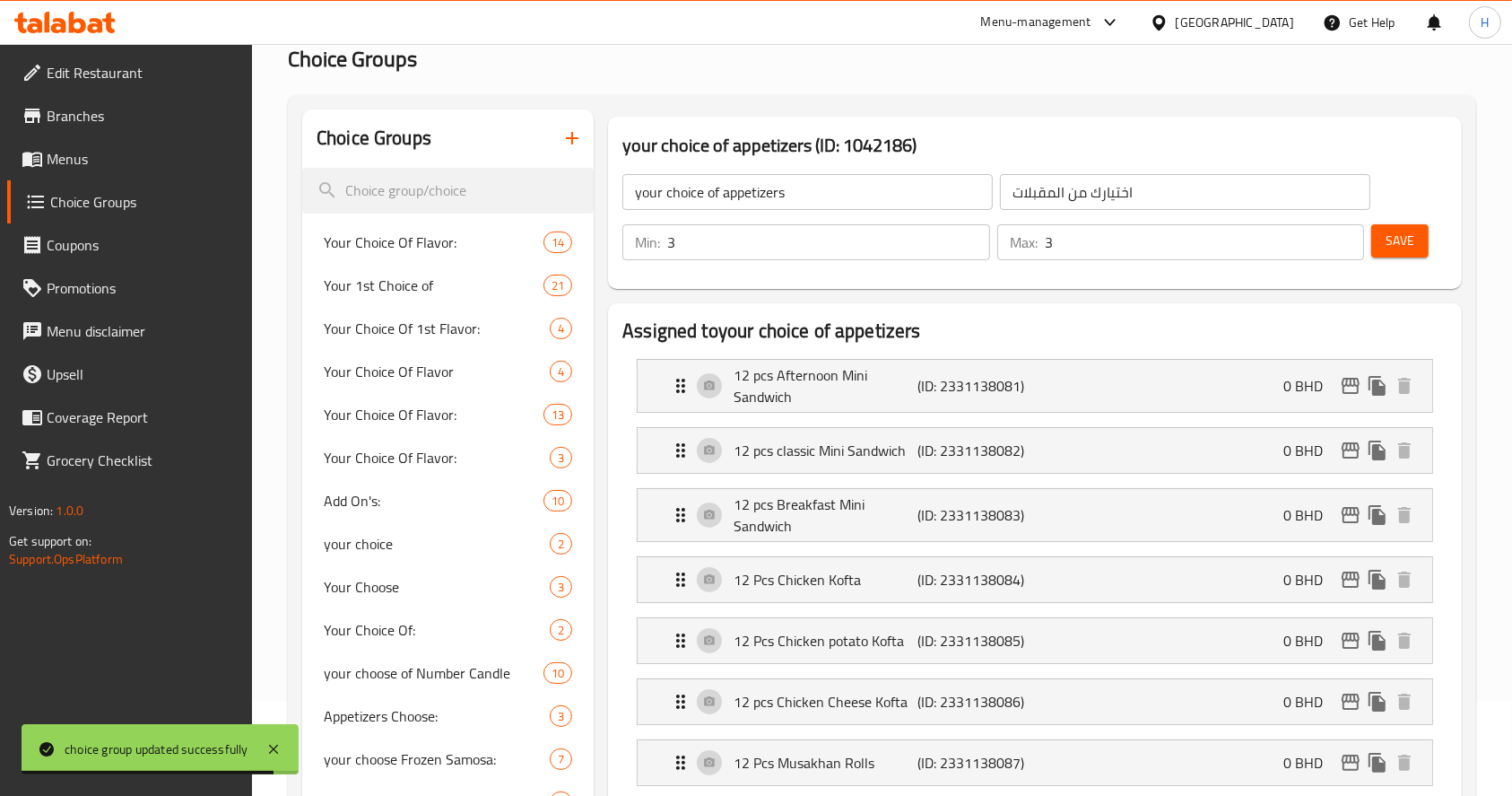
scroll to position [0, 0]
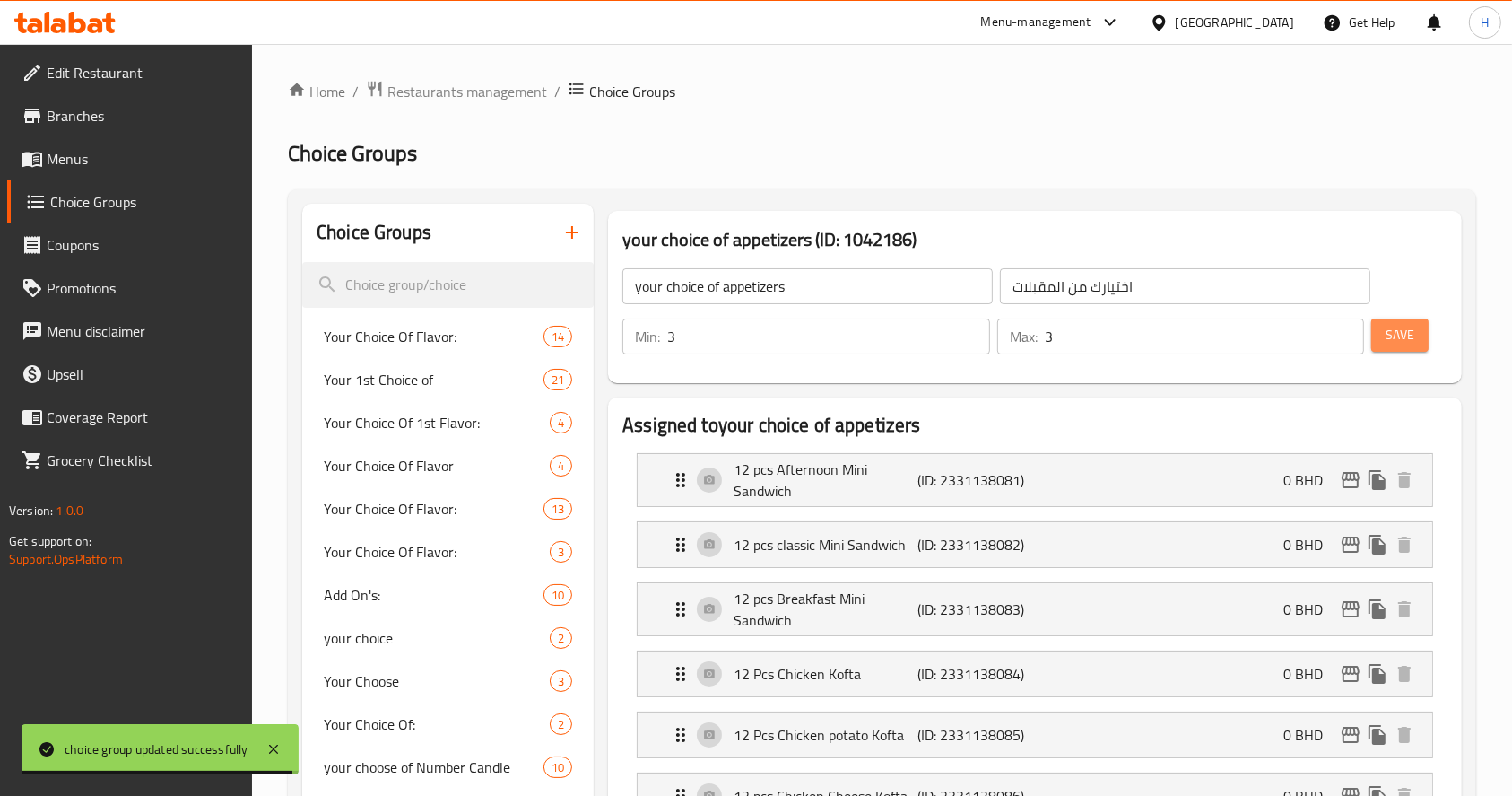
click at [1384, 332] on button "Save" at bounding box center [1400, 334] width 58 height 33
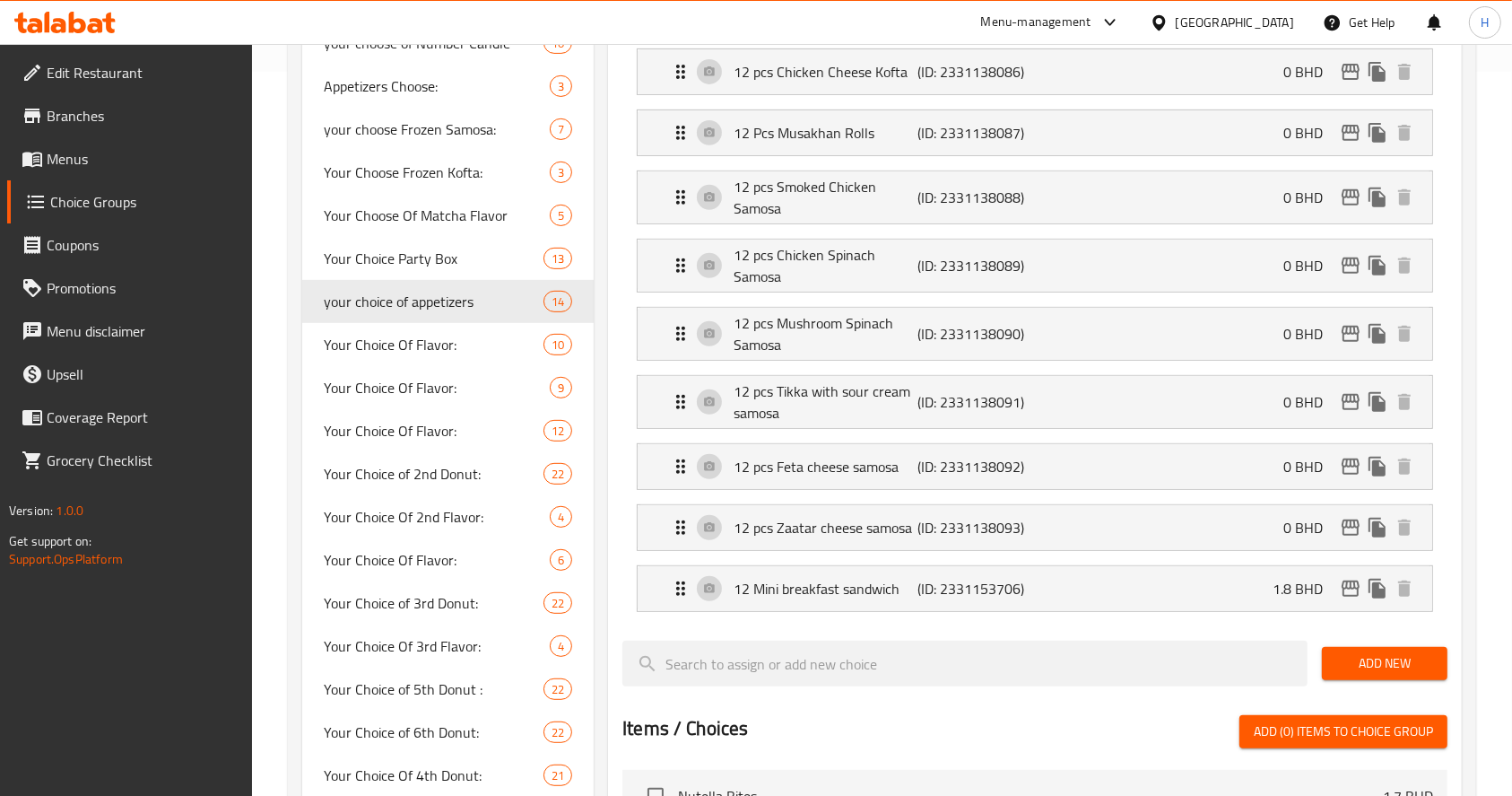
scroll to position [725, 0]
click at [835, 597] on p "12 Mini breakfast sandwich" at bounding box center [825, 588] width 184 height 22
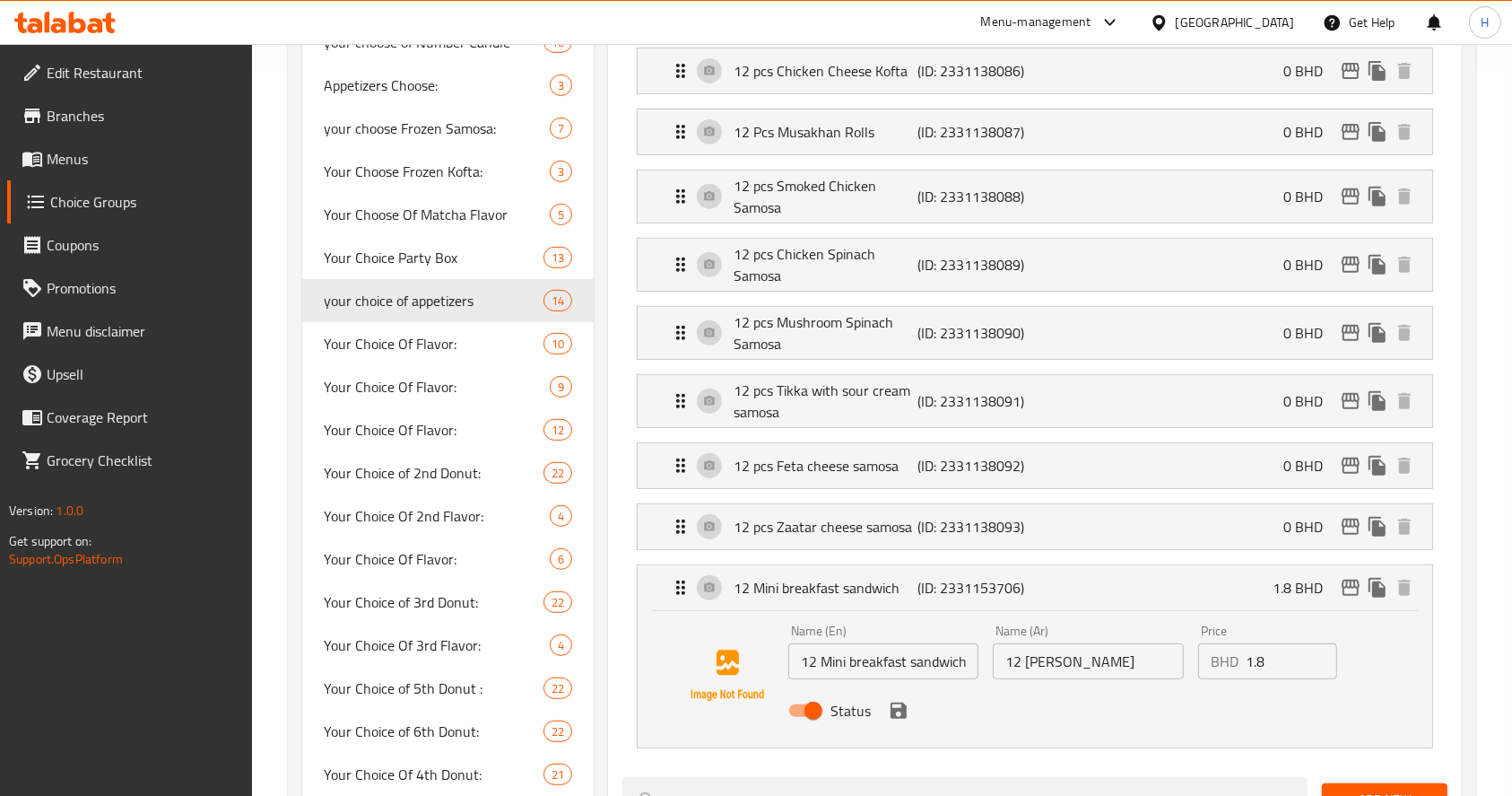
click at [819, 669] on input "12 Mini breakfast sandwich" at bounding box center [884, 661] width 190 height 36
click at [897, 705] on icon "save" at bounding box center [899, 711] width 22 height 22
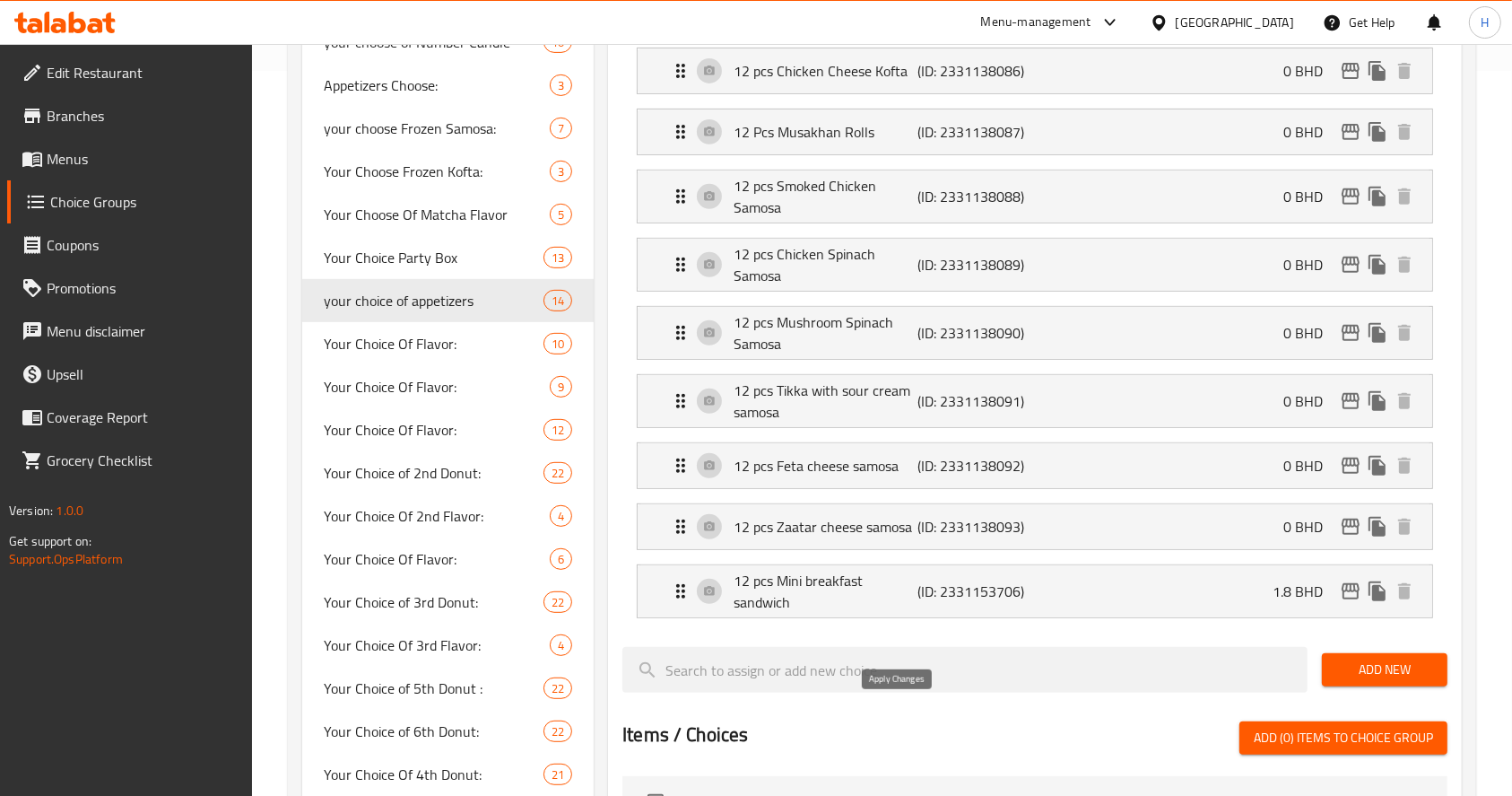
type input "12 pcs Mini breakfast sandwich"
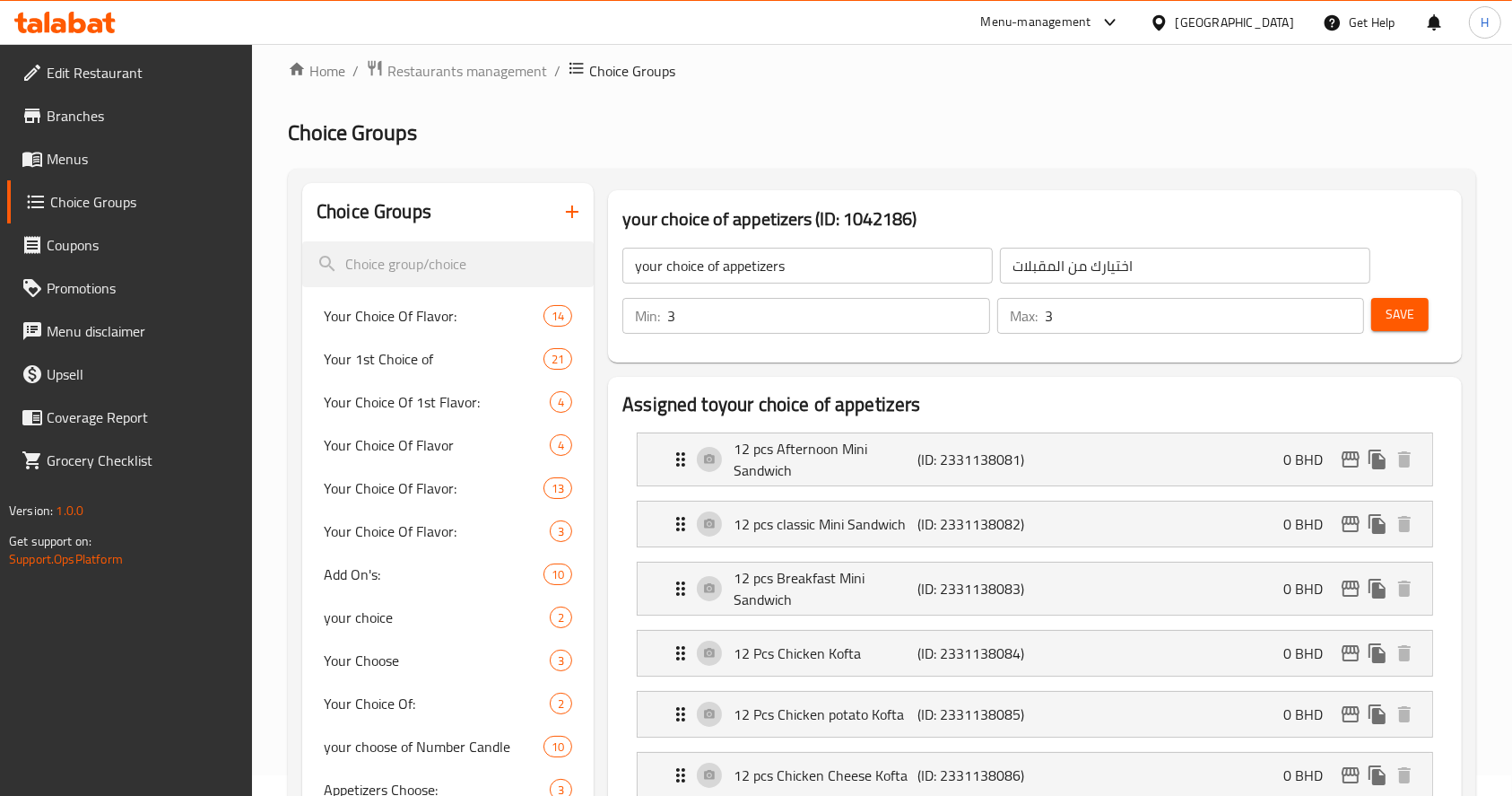
scroll to position [0, 0]
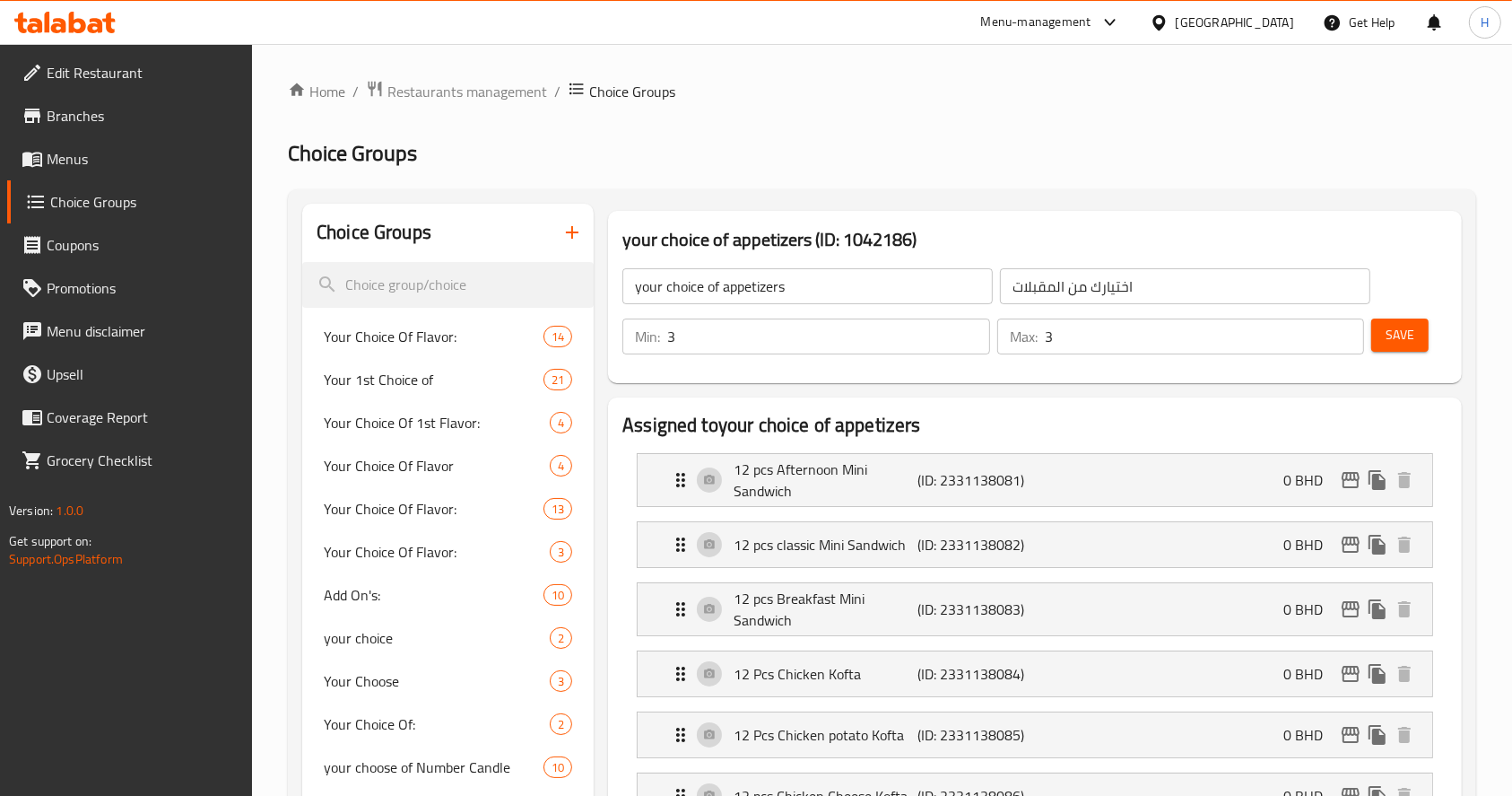
click at [1392, 327] on span "Save" at bounding box center [1400, 334] width 29 height 23
